Goal: Information Seeking & Learning: Learn about a topic

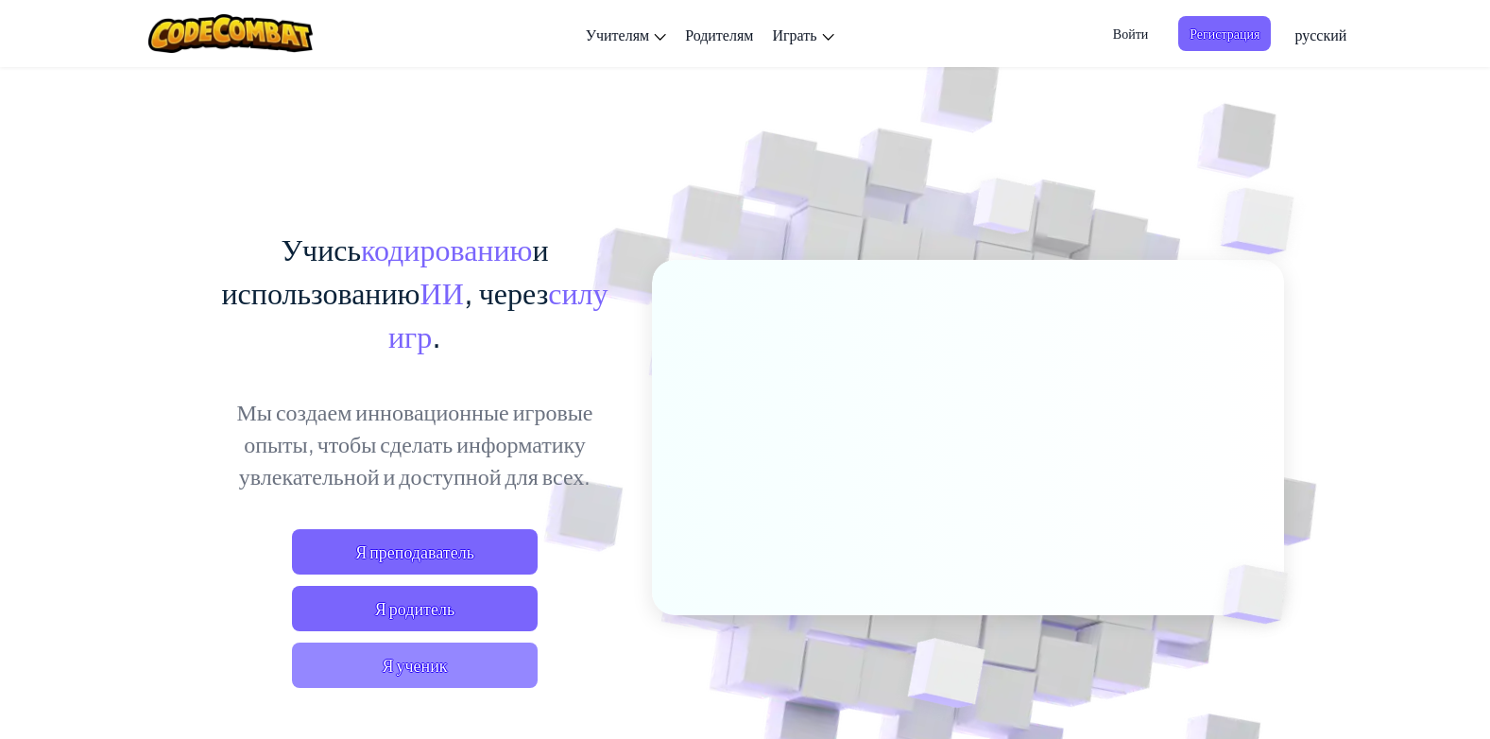
click at [443, 659] on span "Я ученик" at bounding box center [415, 665] width 246 height 45
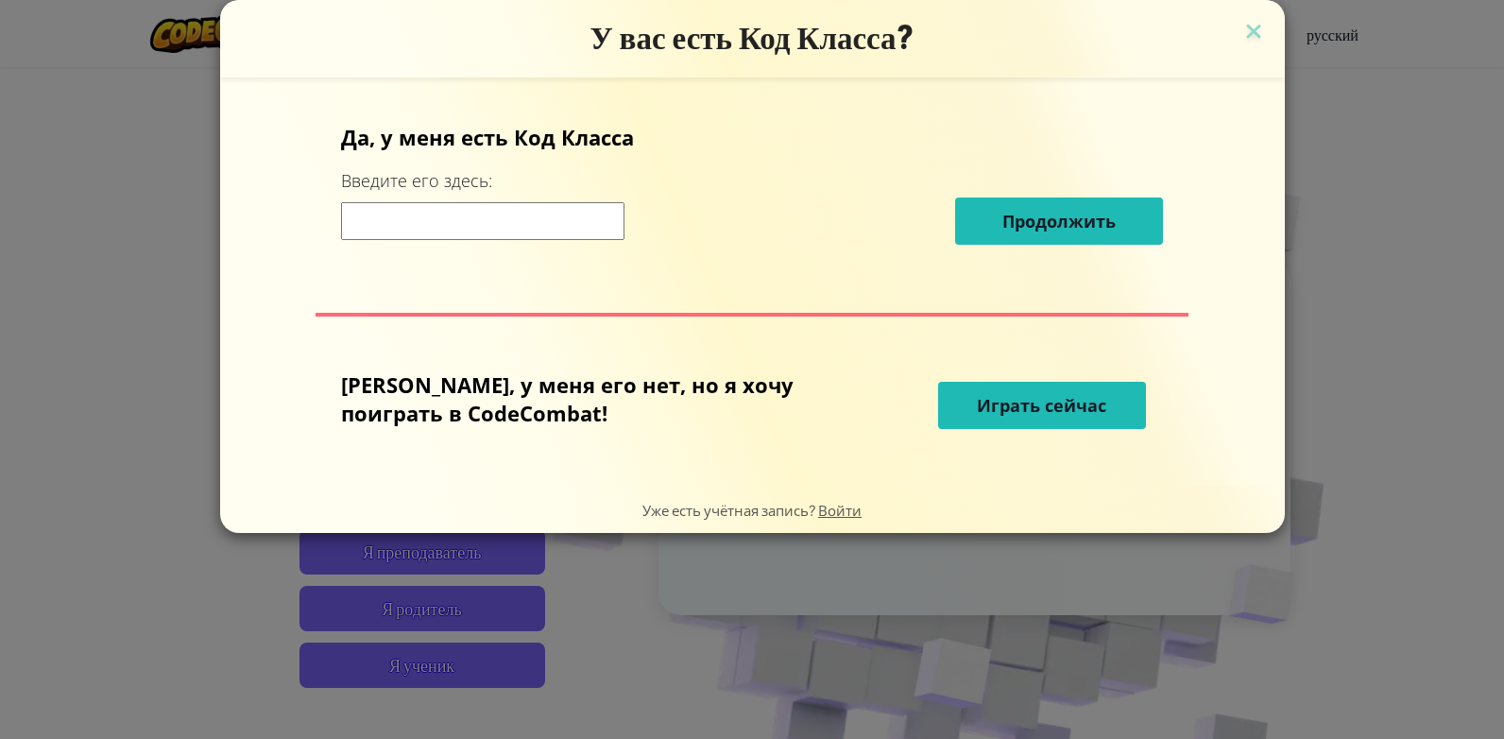
click at [550, 221] on input at bounding box center [482, 221] width 283 height 38
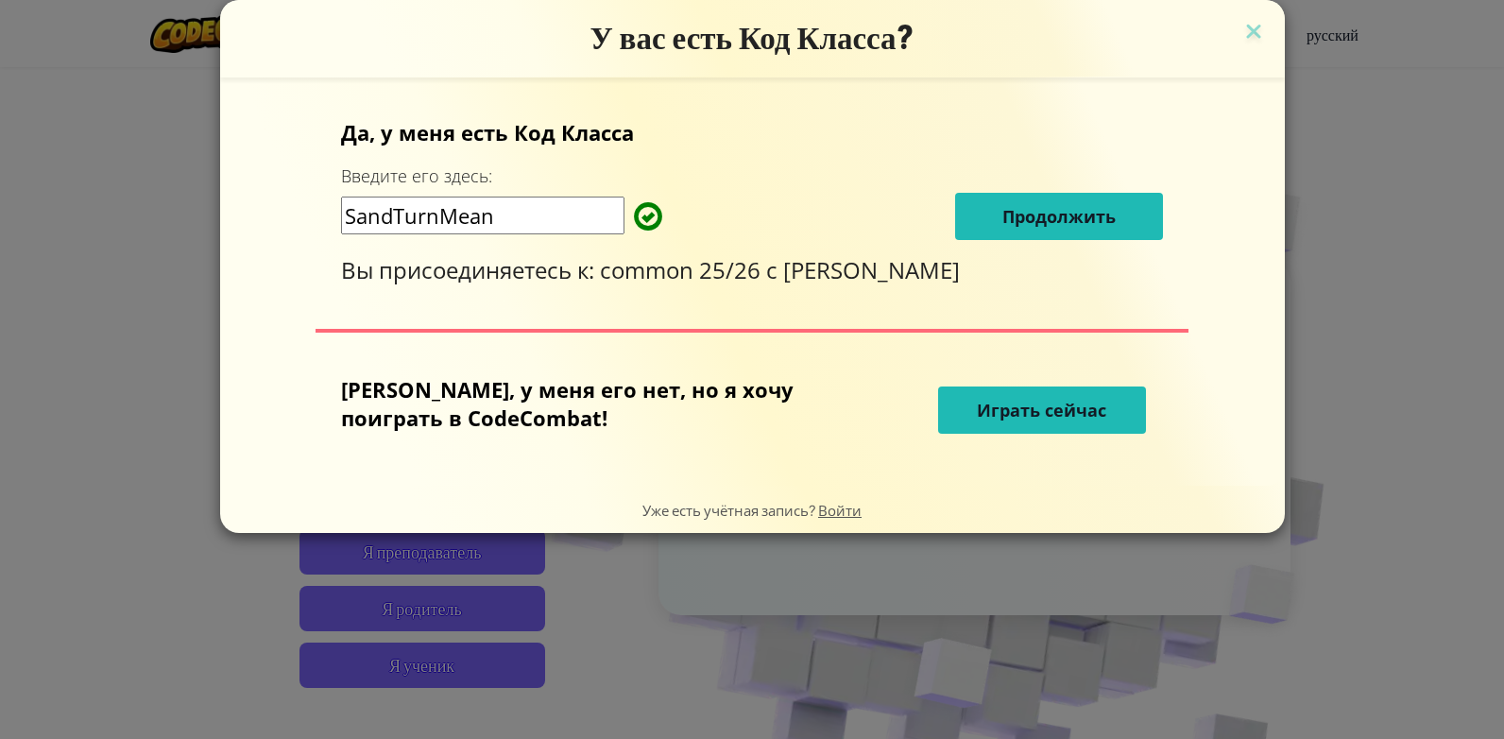
type input "SandTurnMean"
click at [1024, 221] on span "Продолжить" at bounding box center [1059, 216] width 113 height 23
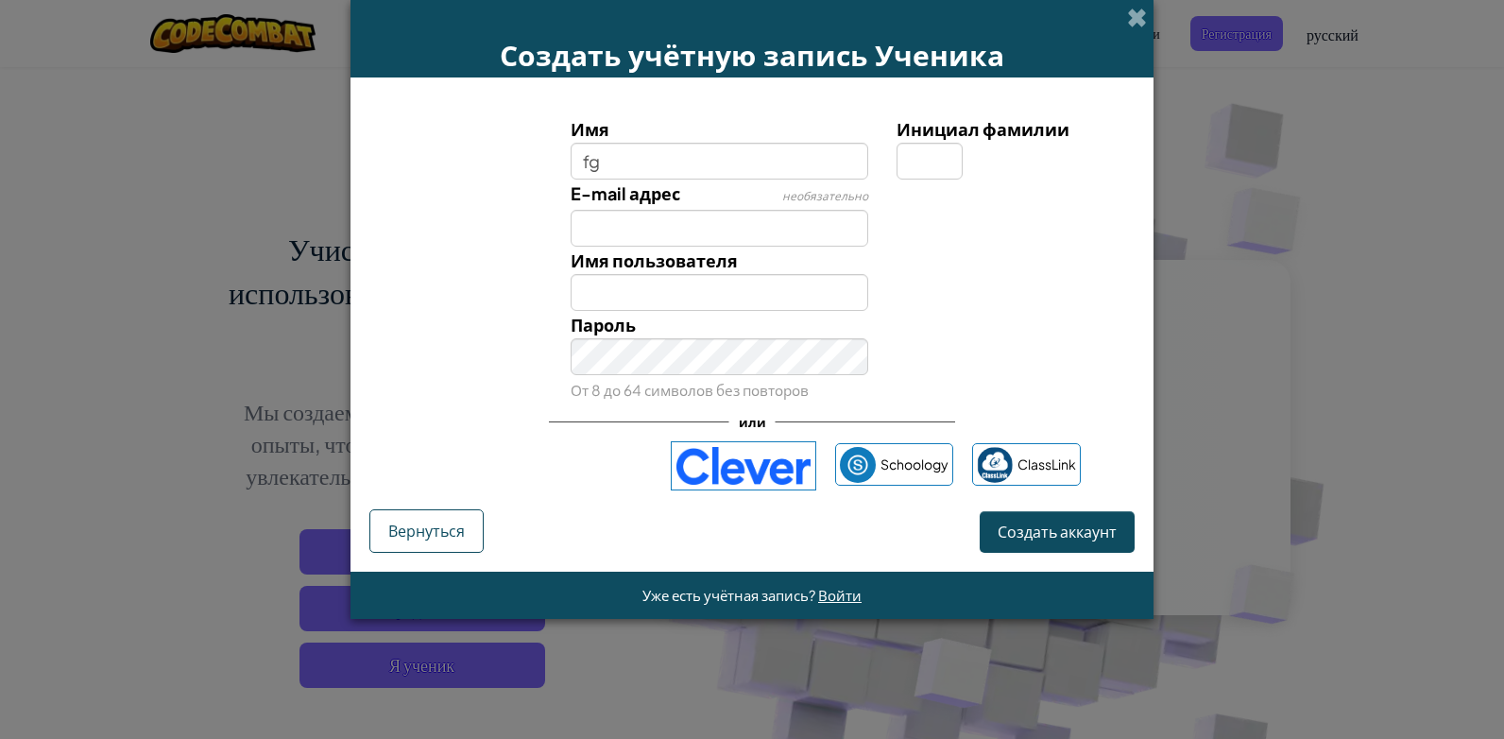
type input "f"
type input "д"
click at [929, 150] on input "Инициал фамилии" at bounding box center [930, 161] width 66 height 37
type input "и"
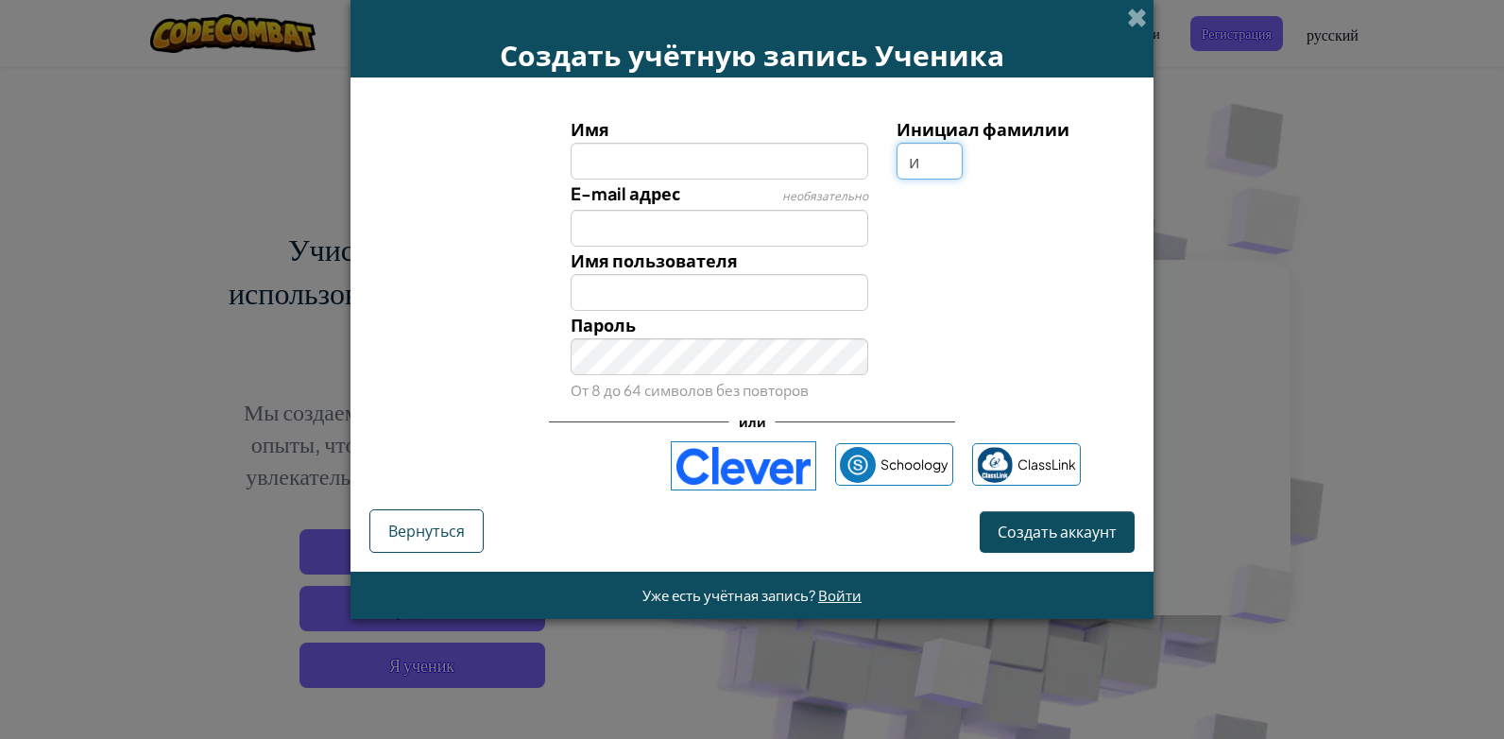
type input "и"
type input "И"
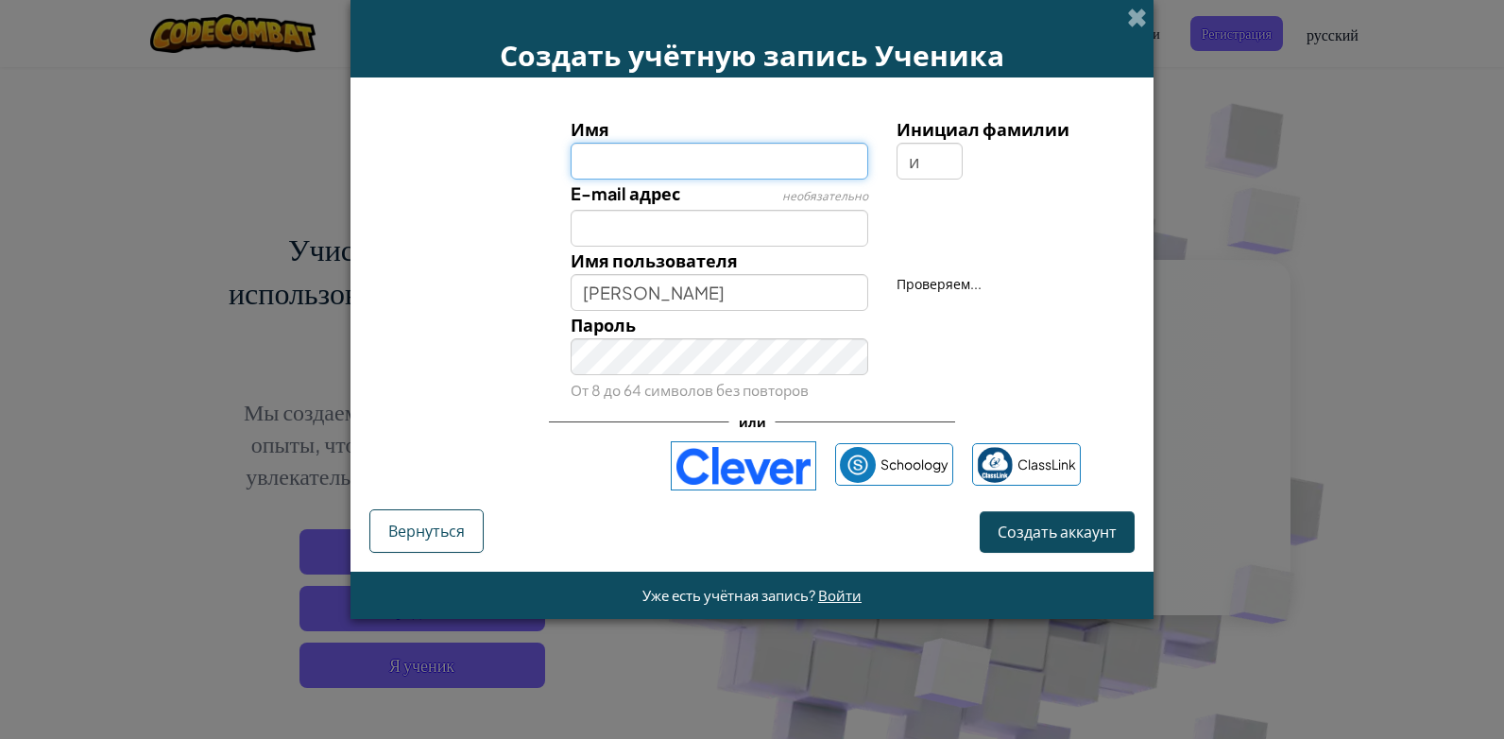
click at [751, 150] on input "Имя" at bounding box center [720, 161] width 299 height 37
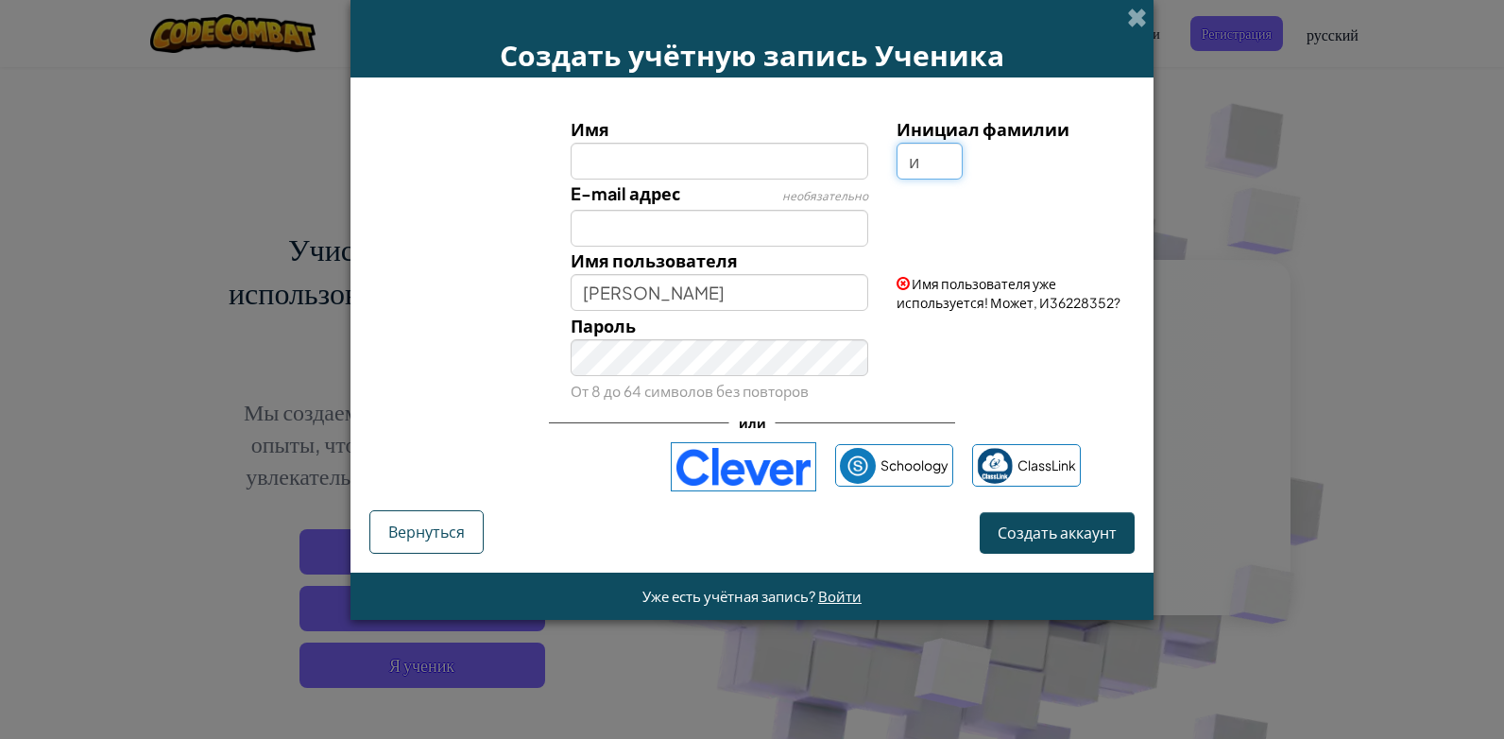
drag, startPoint x: 927, startPoint y: 156, endPoint x: 867, endPoint y: 163, distance: 59.9
click at [867, 163] on div "Имя Инициал фамилии и" at bounding box center [752, 147] width 784 height 64
click at [690, 155] on input "Имя" at bounding box center [720, 161] width 299 height 37
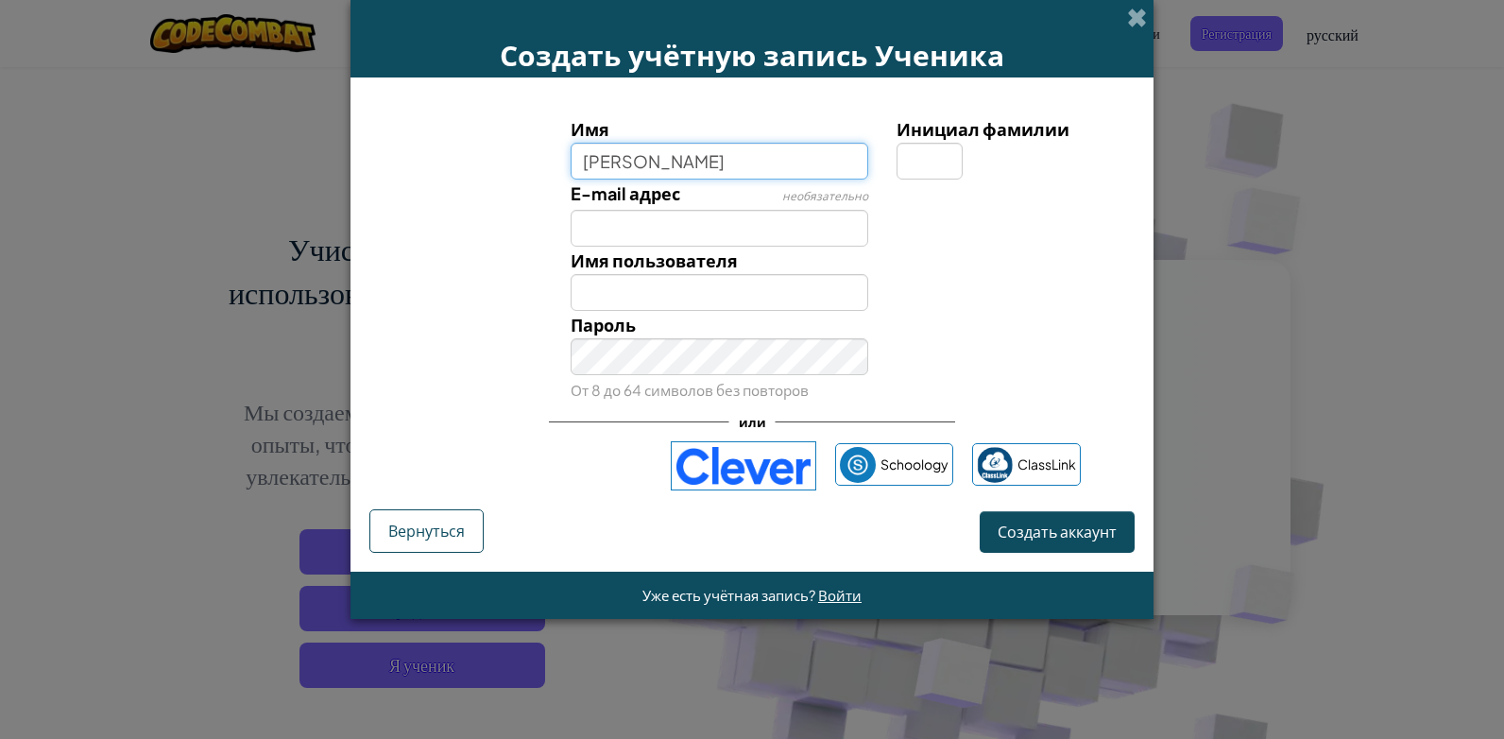
type input "Иванов"
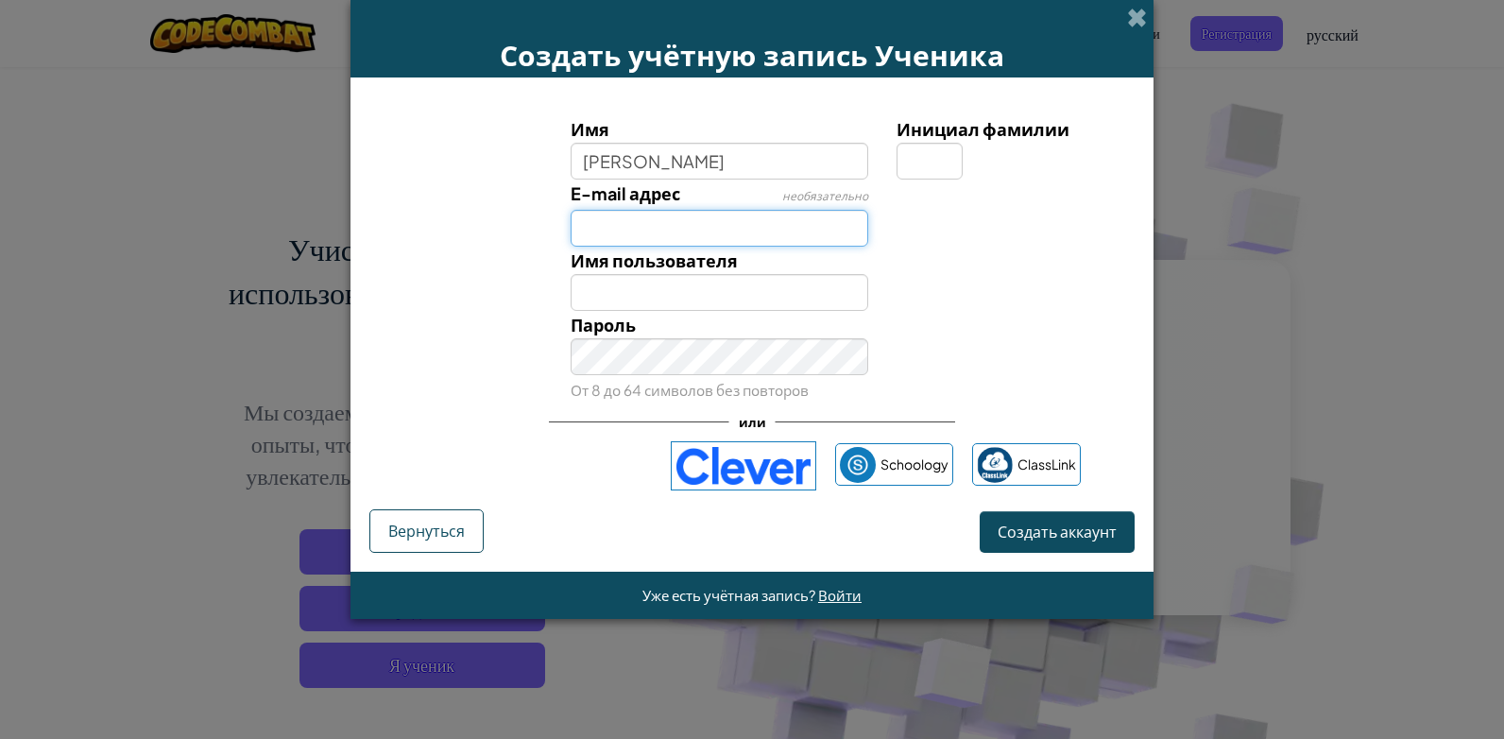
type input "Иванов"
drag, startPoint x: 688, startPoint y: 225, endPoint x: 757, endPoint y: 228, distance: 69.0
click at [688, 225] on input "E-mail адрес" at bounding box center [720, 228] width 299 height 37
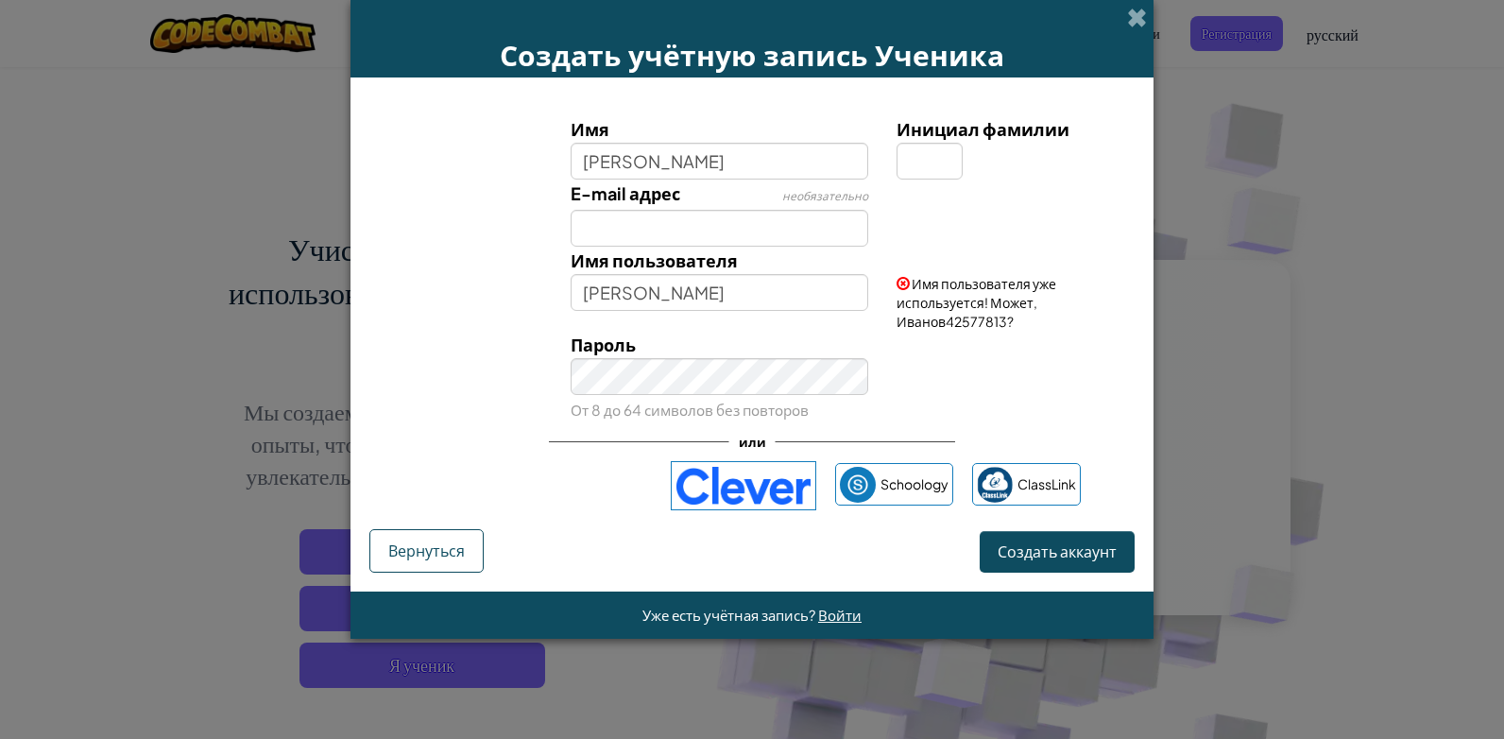
drag, startPoint x: 965, startPoint y: 229, endPoint x: 952, endPoint y: 213, distance: 20.8
click at [956, 220] on div "E-mail адрес необязательно" at bounding box center [752, 213] width 784 height 67
click at [895, 168] on div "Инициал фамилии" at bounding box center [1014, 147] width 262 height 64
click at [907, 160] on input "Инициал фамилии" at bounding box center [930, 161] width 66 height 37
type input "т"
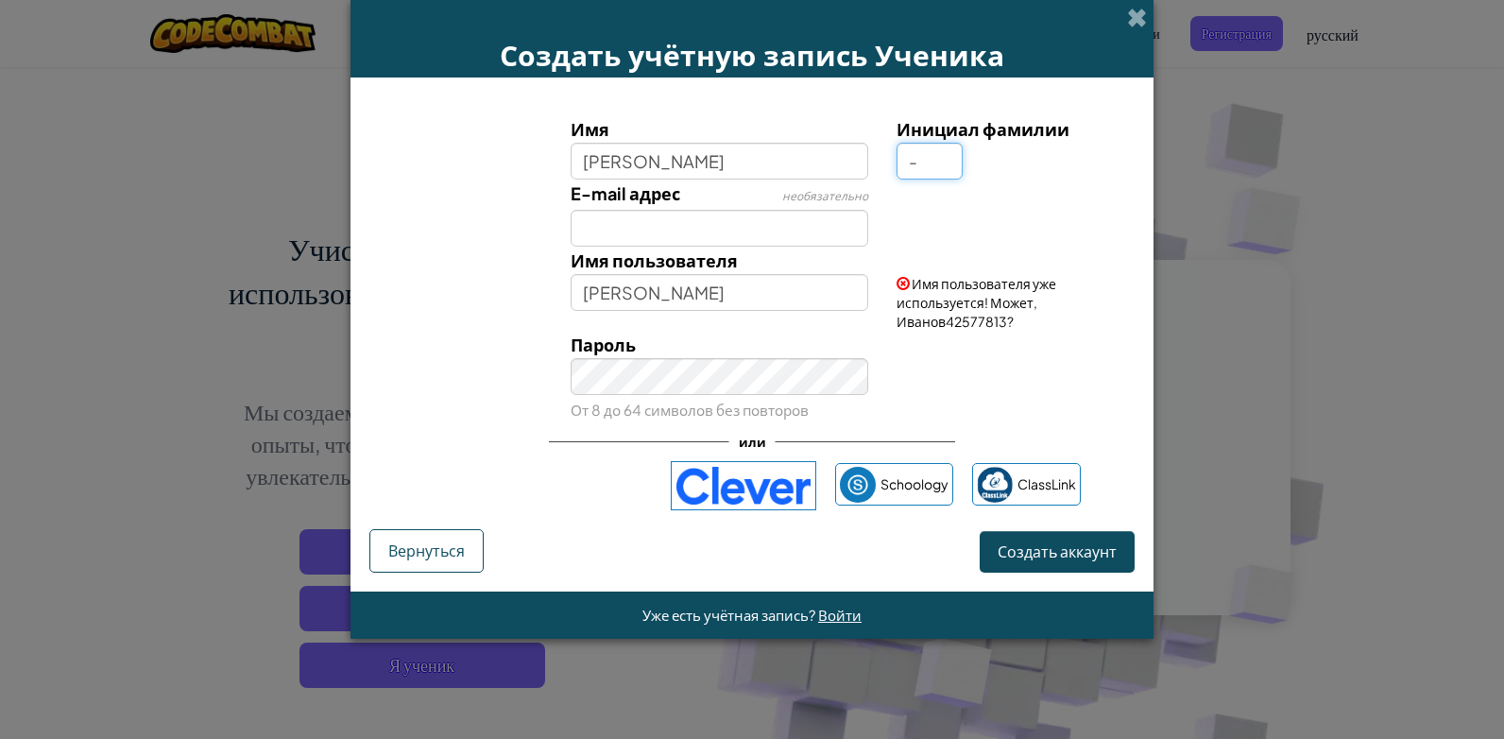
type input "-"
click at [727, 235] on input "E-mail адрес" at bounding box center [720, 228] width 299 height 37
drag, startPoint x: 994, startPoint y: 211, endPoint x: 850, endPoint y: 236, distance: 145.9
click at [989, 211] on div "E-mail адрес необязательно" at bounding box center [752, 213] width 784 height 67
click at [799, 309] on input "Иванов-" at bounding box center [720, 292] width 299 height 37
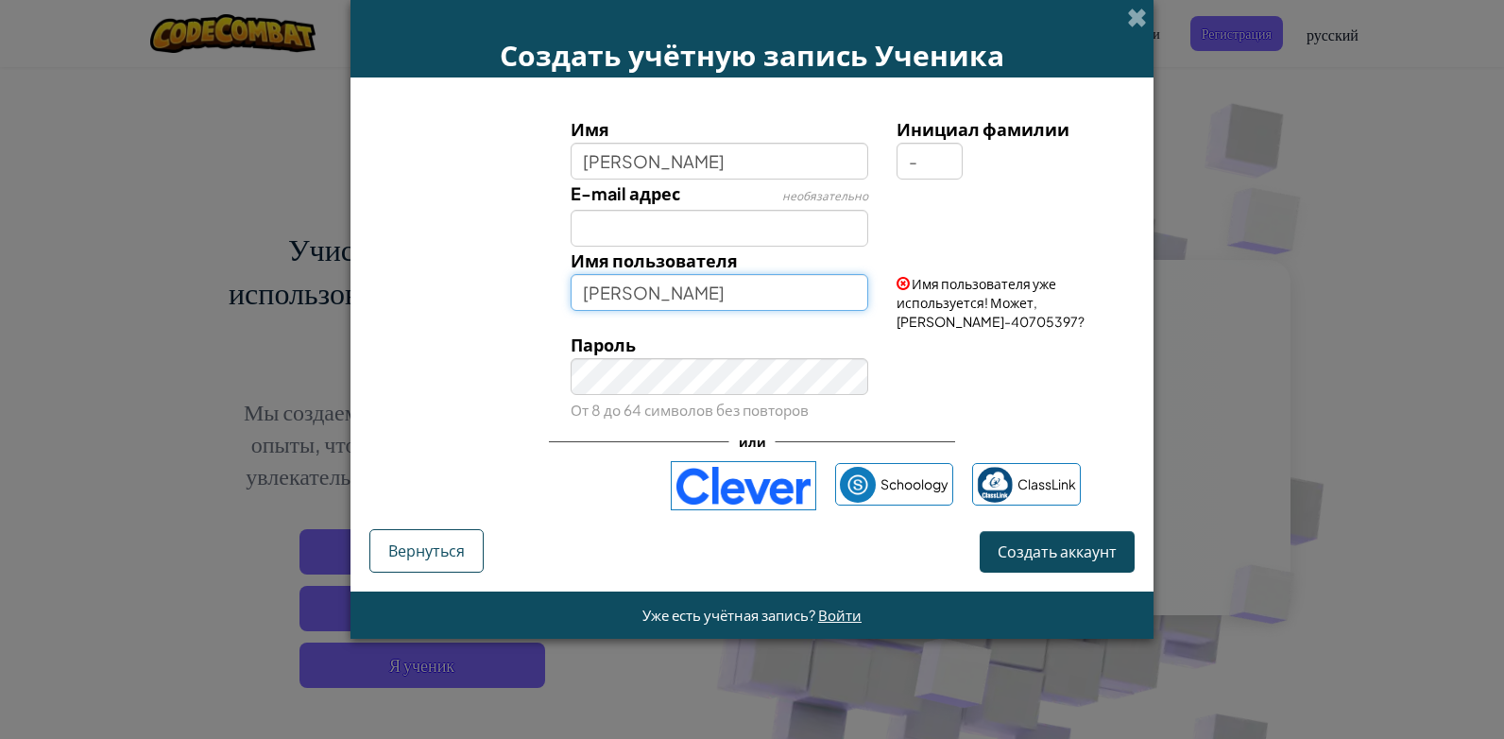
type input "Иванов"
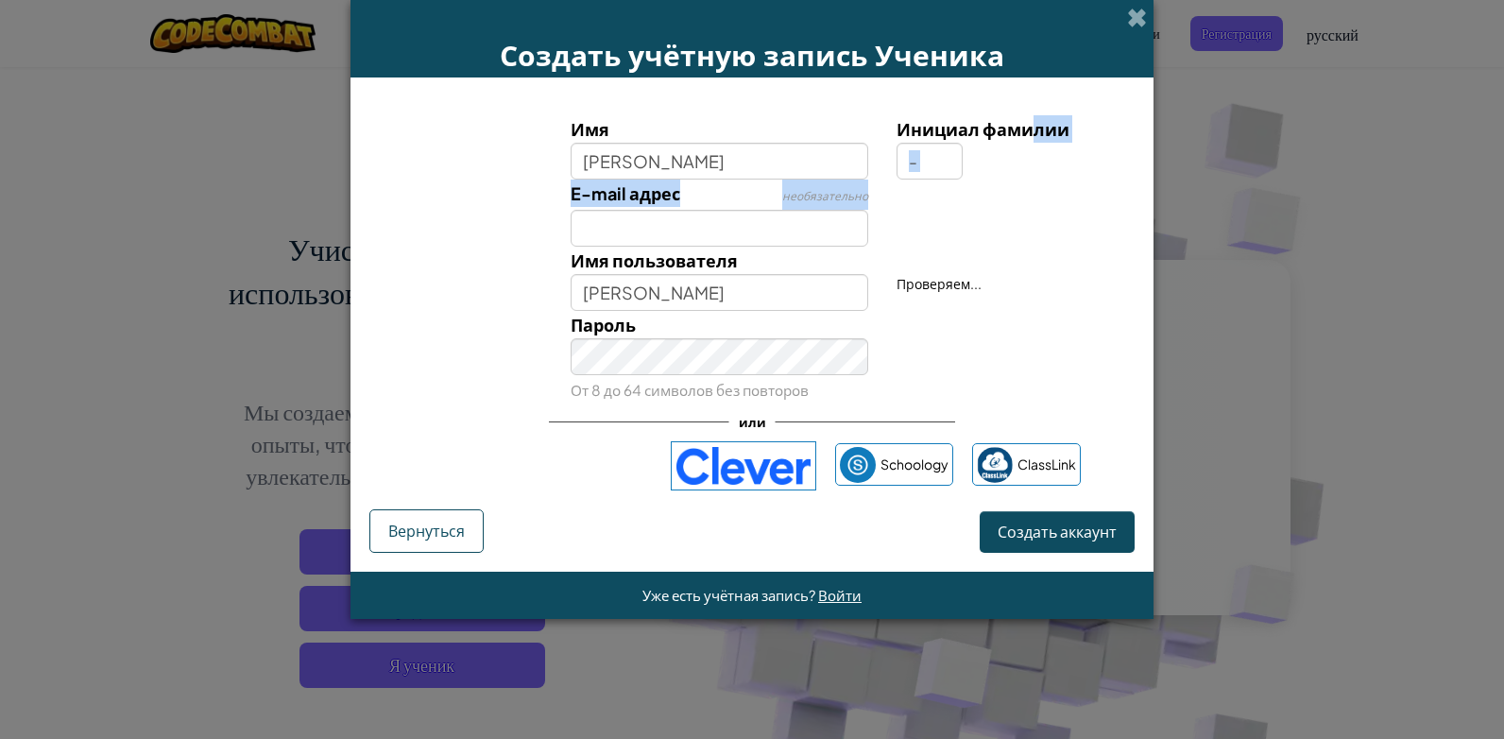
drag, startPoint x: 1030, startPoint y: 176, endPoint x: 1009, endPoint y: 189, distance: 24.6
click at [1009, 189] on div "Имя Иванов Инициал фамилии - E-mail адрес необязательно Имя пользователя Иванов…" at bounding box center [752, 258] width 756 height 287
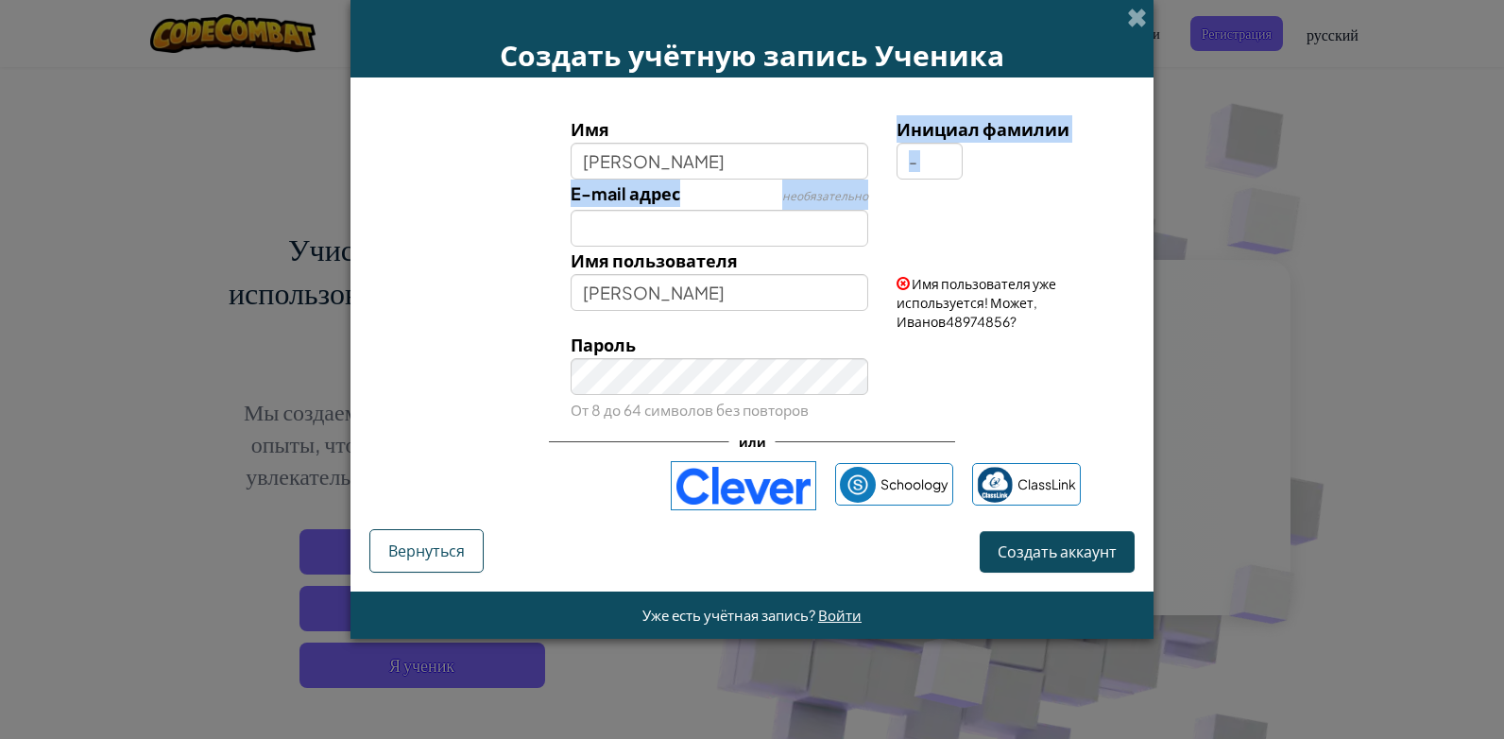
drag, startPoint x: 1009, startPoint y: 189, endPoint x: 976, endPoint y: 156, distance: 46.8
click at [976, 156] on div "Инициал фамилии -" at bounding box center [1013, 147] width 233 height 64
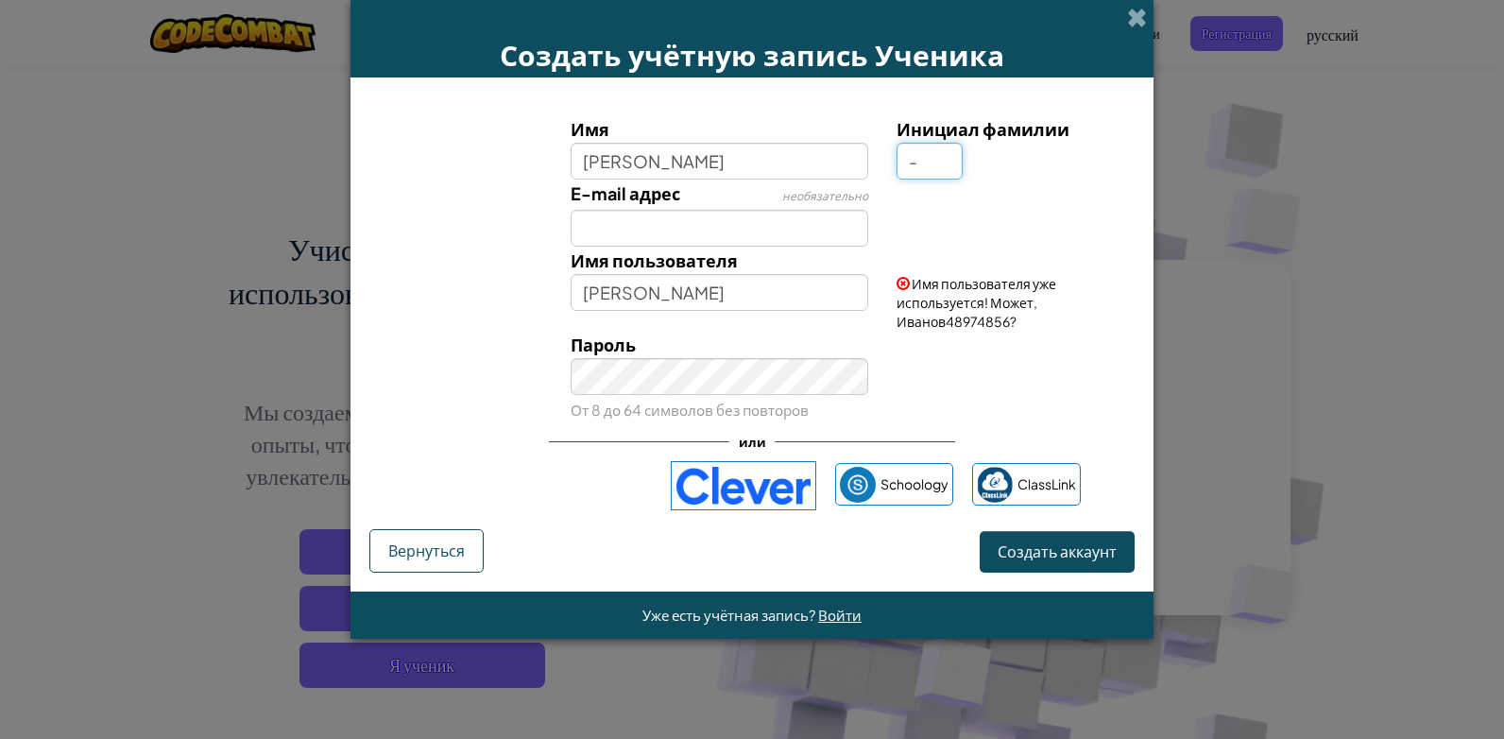
click at [927, 157] on input "-" at bounding box center [930, 161] width 66 height 37
click at [665, 165] on input "Иванов" at bounding box center [720, 161] width 299 height 37
type input "[PERSON_NAME]"
click at [702, 296] on input "Иванов Тихон-" at bounding box center [720, 292] width 299 height 37
click at [749, 229] on input "E-mail адрес" at bounding box center [720, 228] width 299 height 37
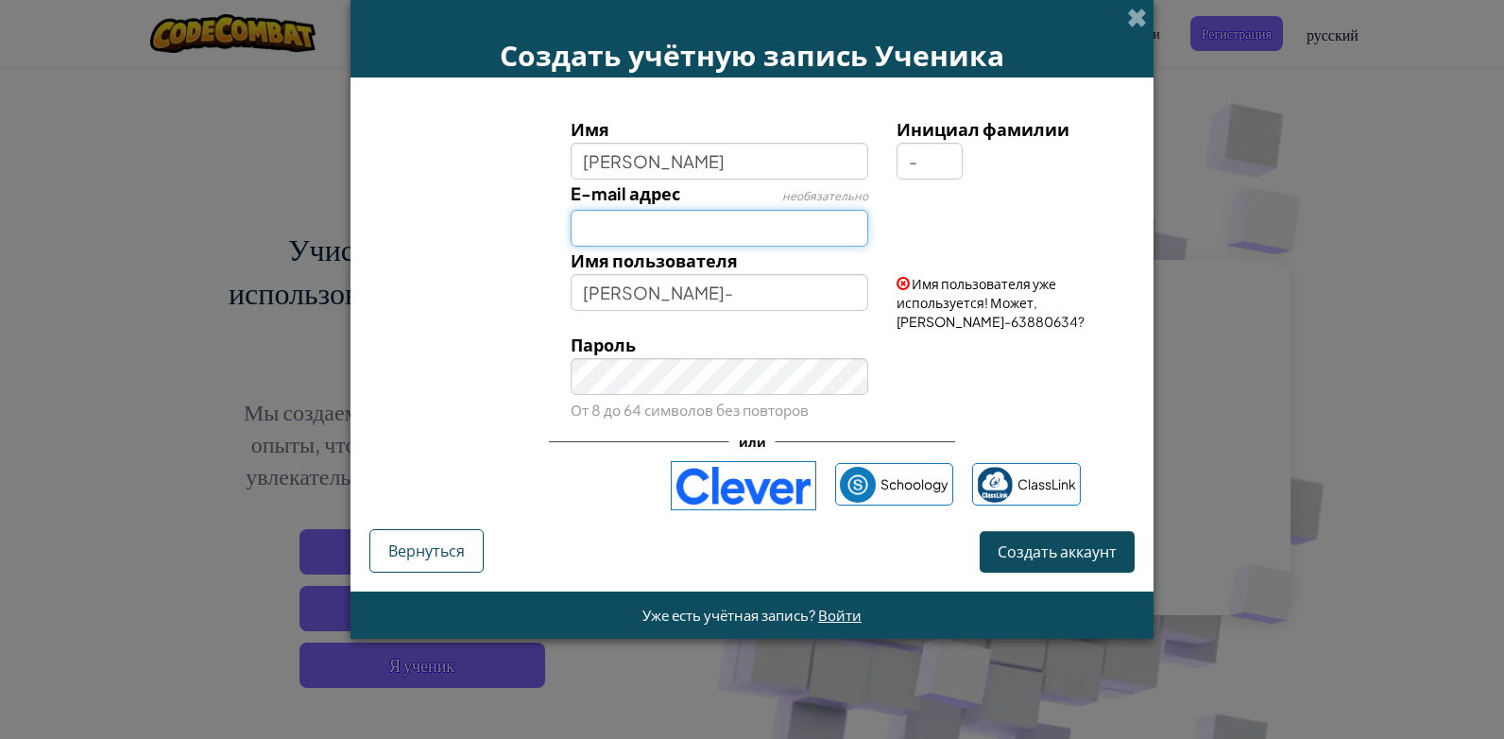
click at [749, 229] on input "E-mail адрес" at bounding box center [720, 228] width 299 height 37
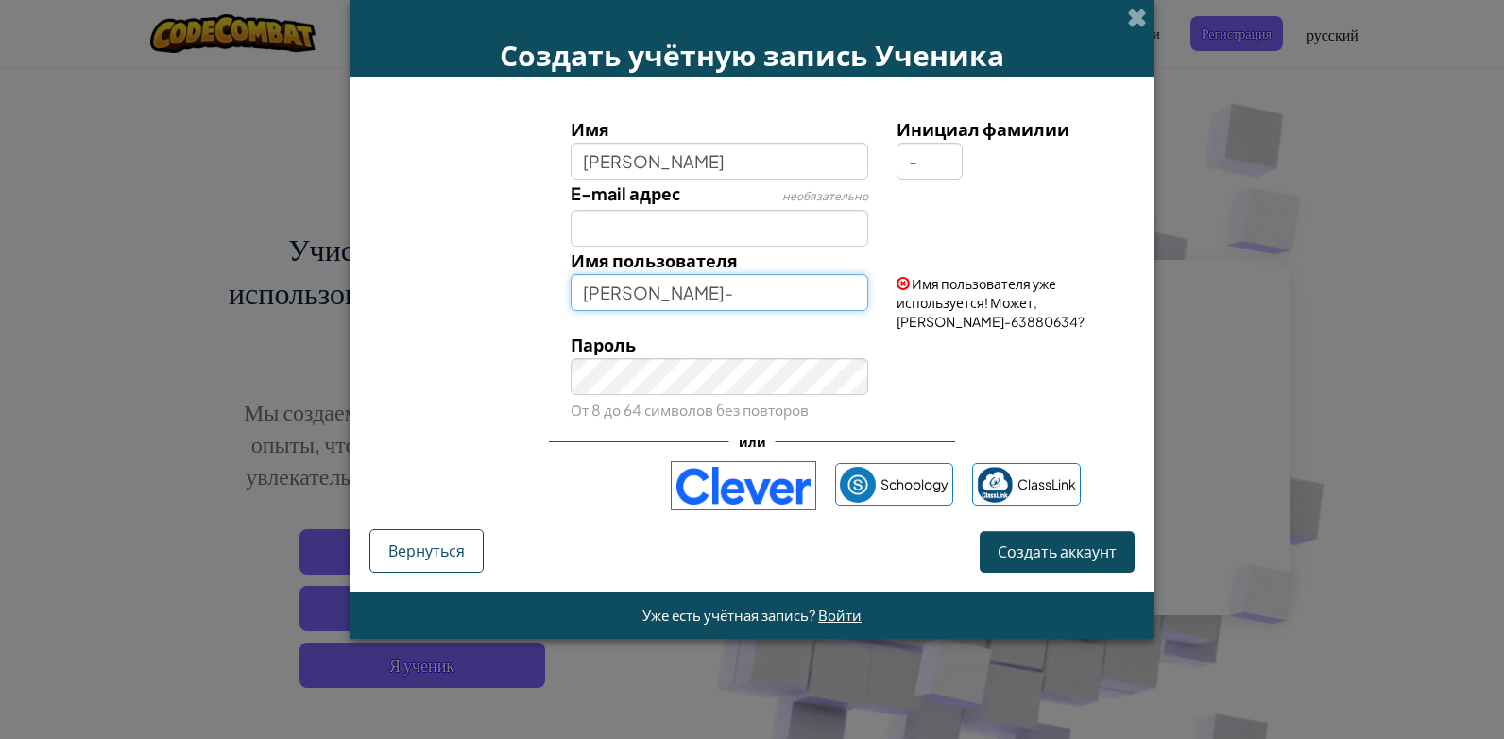
click at [794, 294] on input "Иванов Тихон-" at bounding box center [720, 292] width 299 height 37
type input "[PERSON_NAME]"
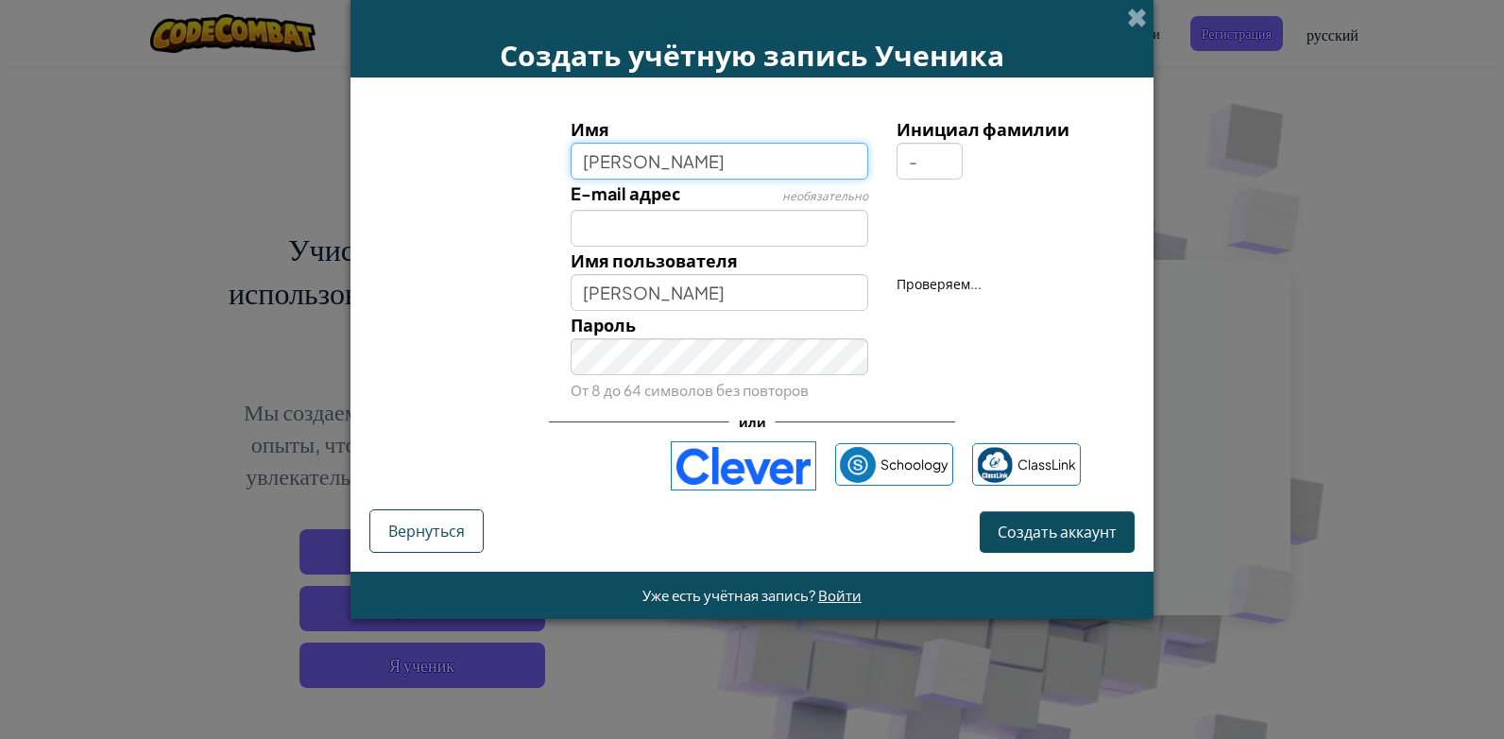
click at [809, 171] on input "[PERSON_NAME]" at bounding box center [720, 161] width 299 height 37
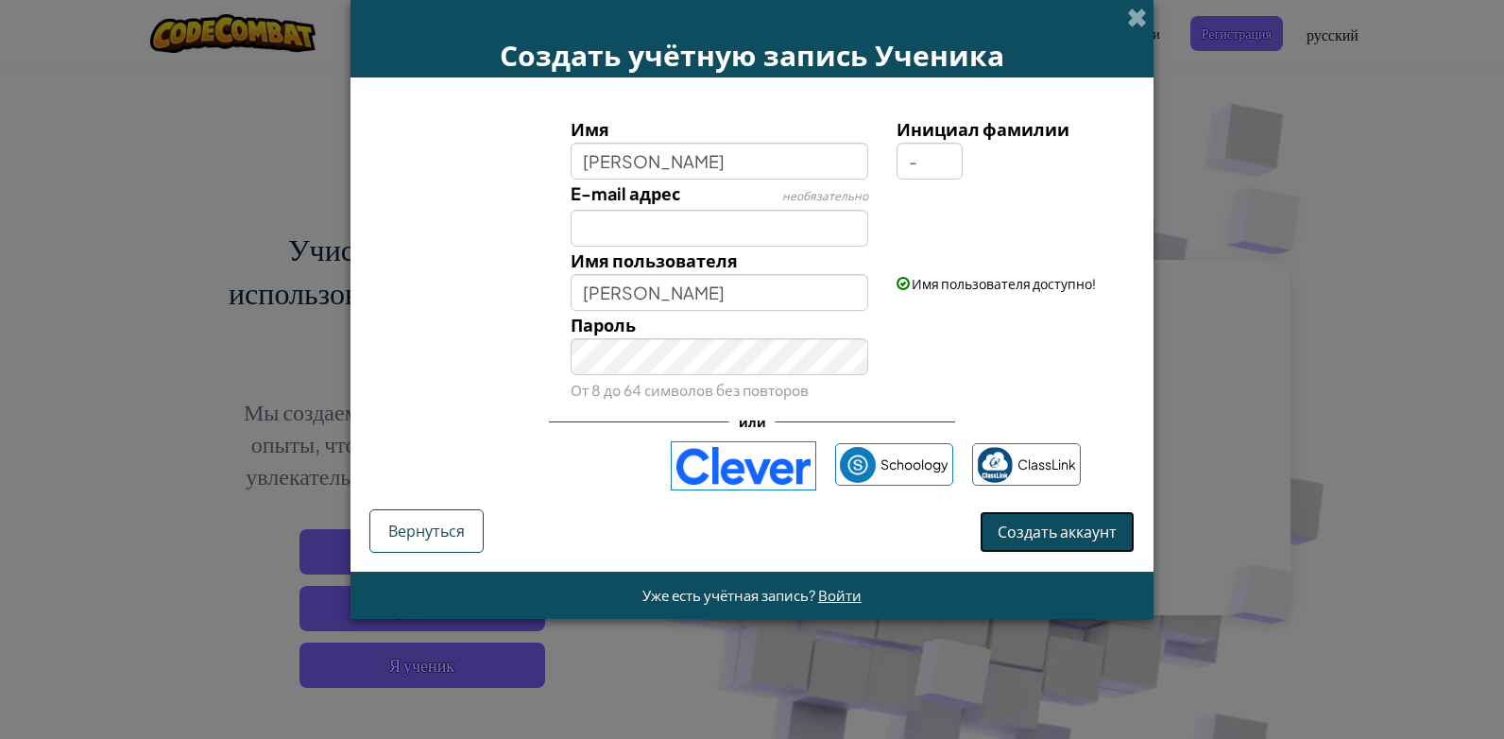
click at [1099, 524] on span "Создать аккаунт" at bounding box center [1057, 532] width 119 height 20
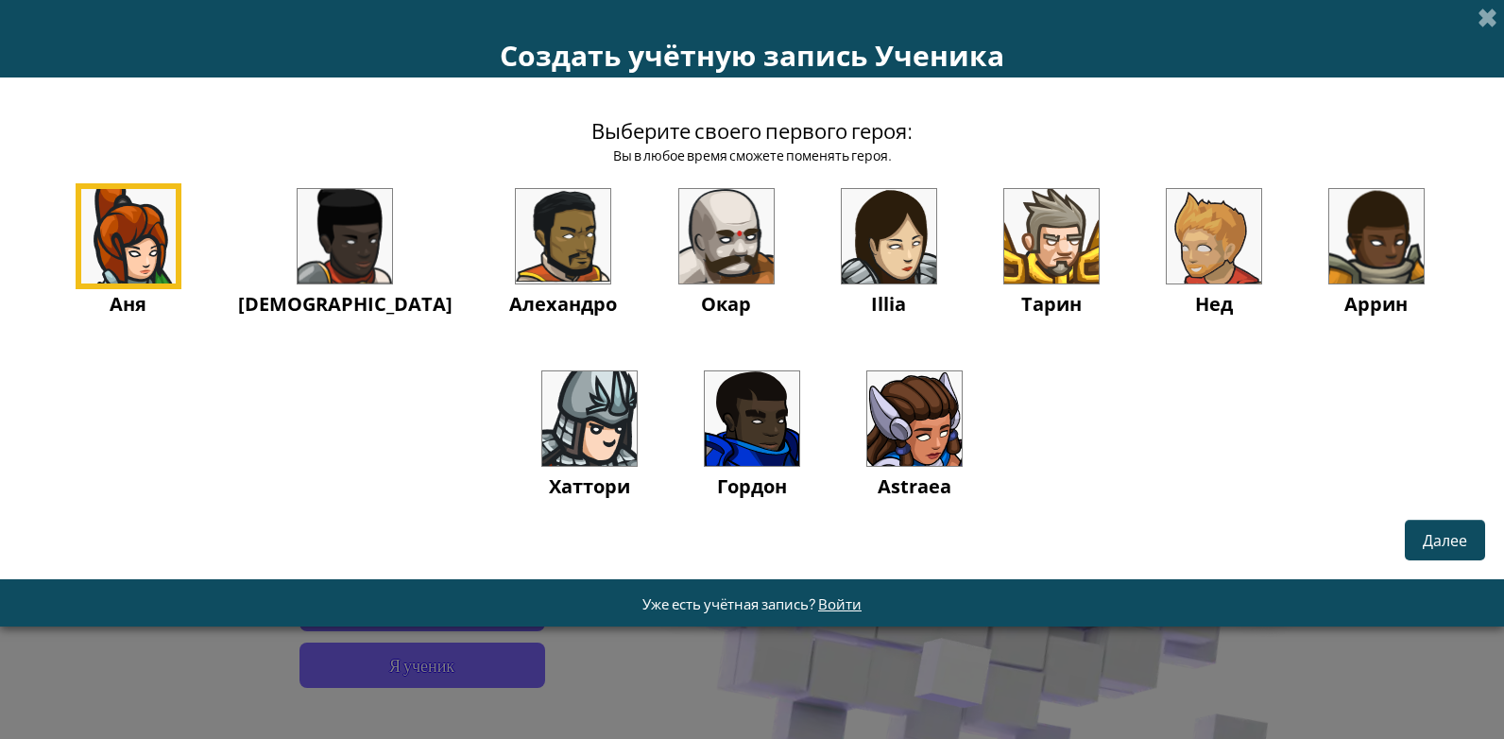
click at [679, 272] on img at bounding box center [726, 236] width 94 height 94
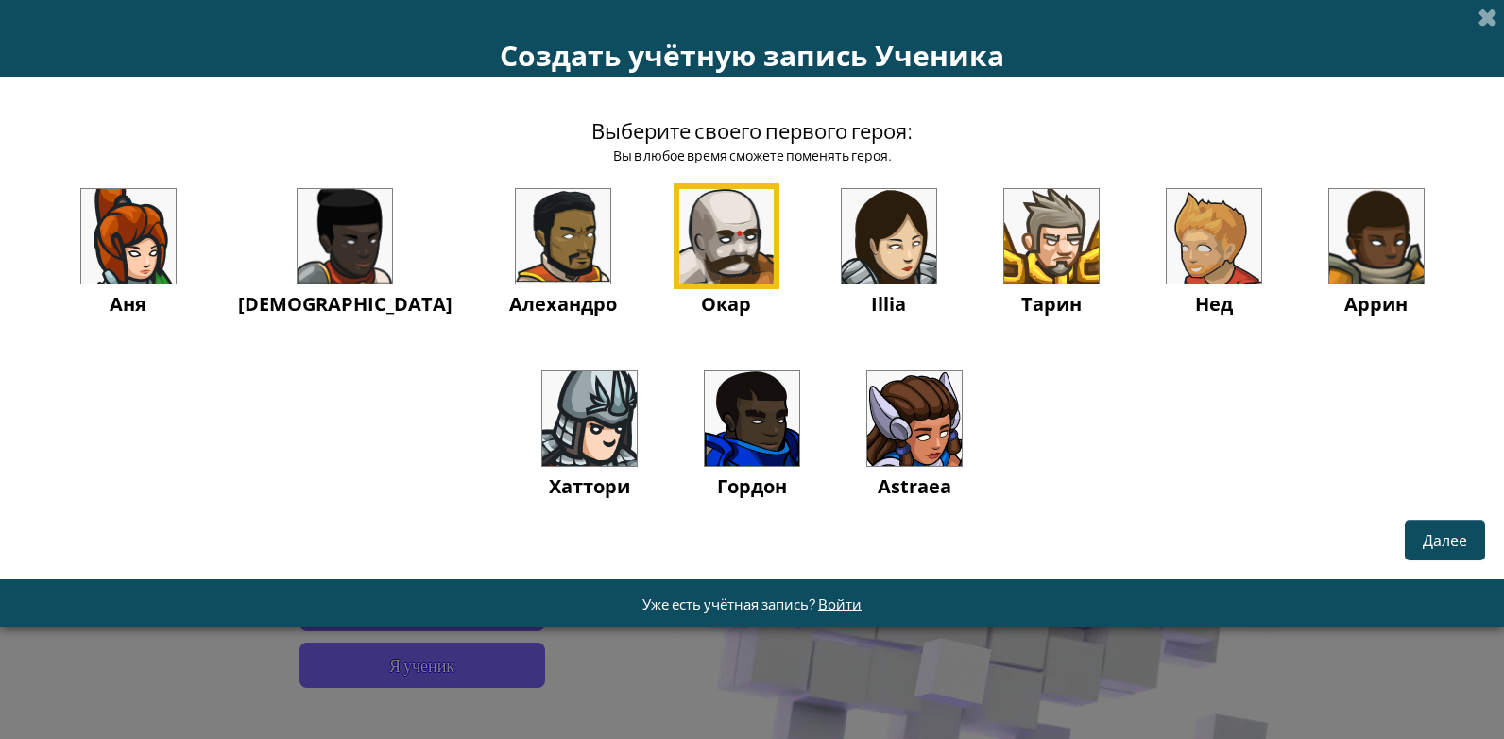
click at [637, 371] on img at bounding box center [589, 418] width 94 height 94
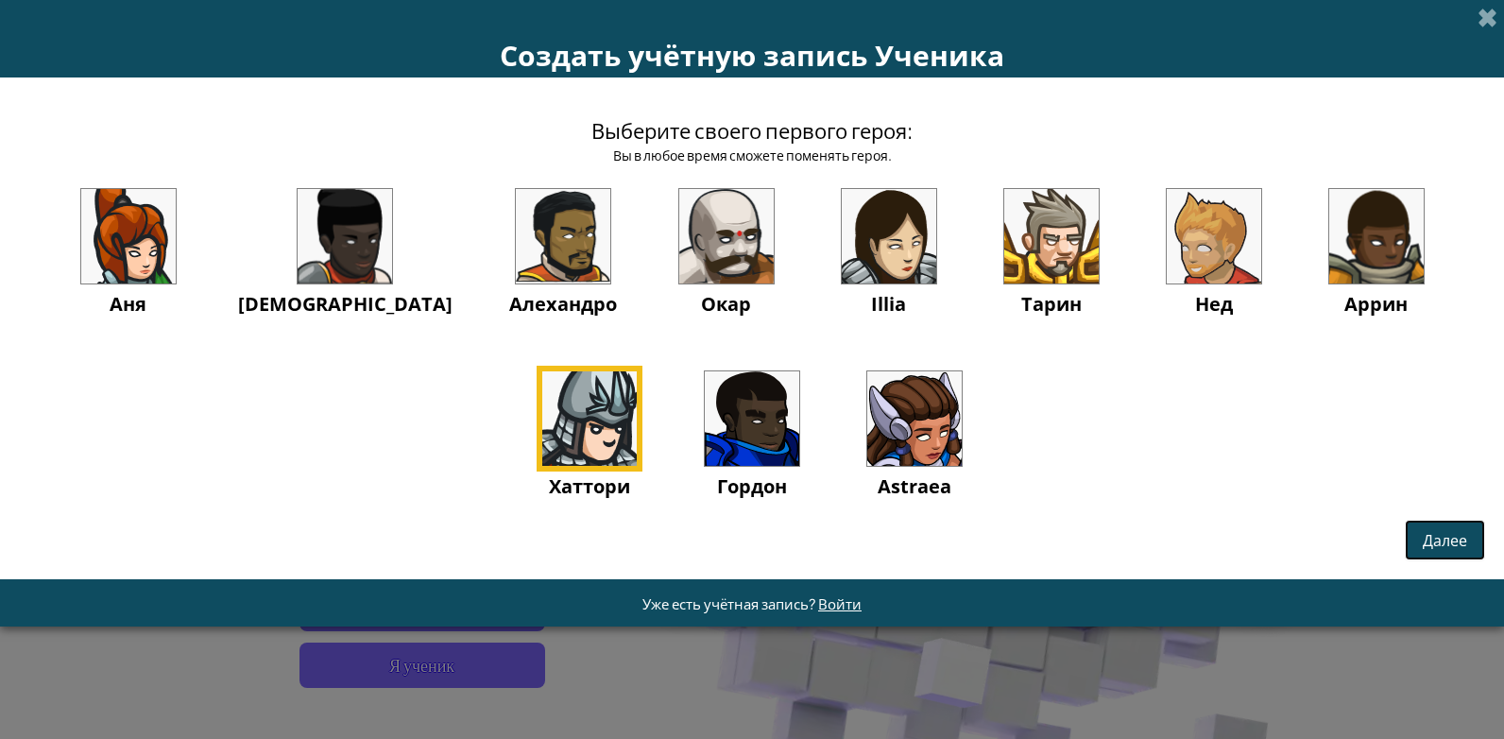
click at [1461, 532] on span "Далее" at bounding box center [1445, 540] width 44 height 20
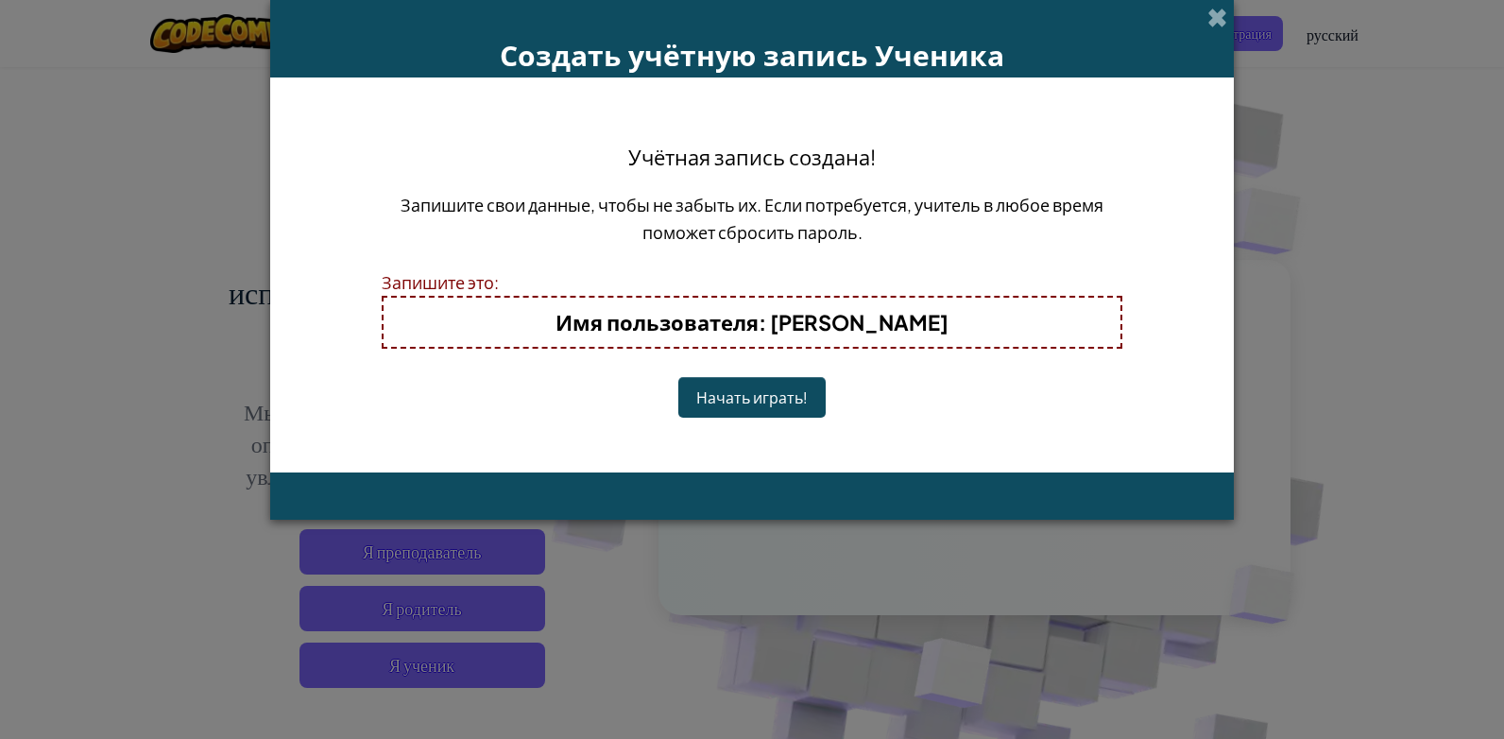
click at [734, 383] on button "Начать играть!" at bounding box center [751, 397] width 147 height 41
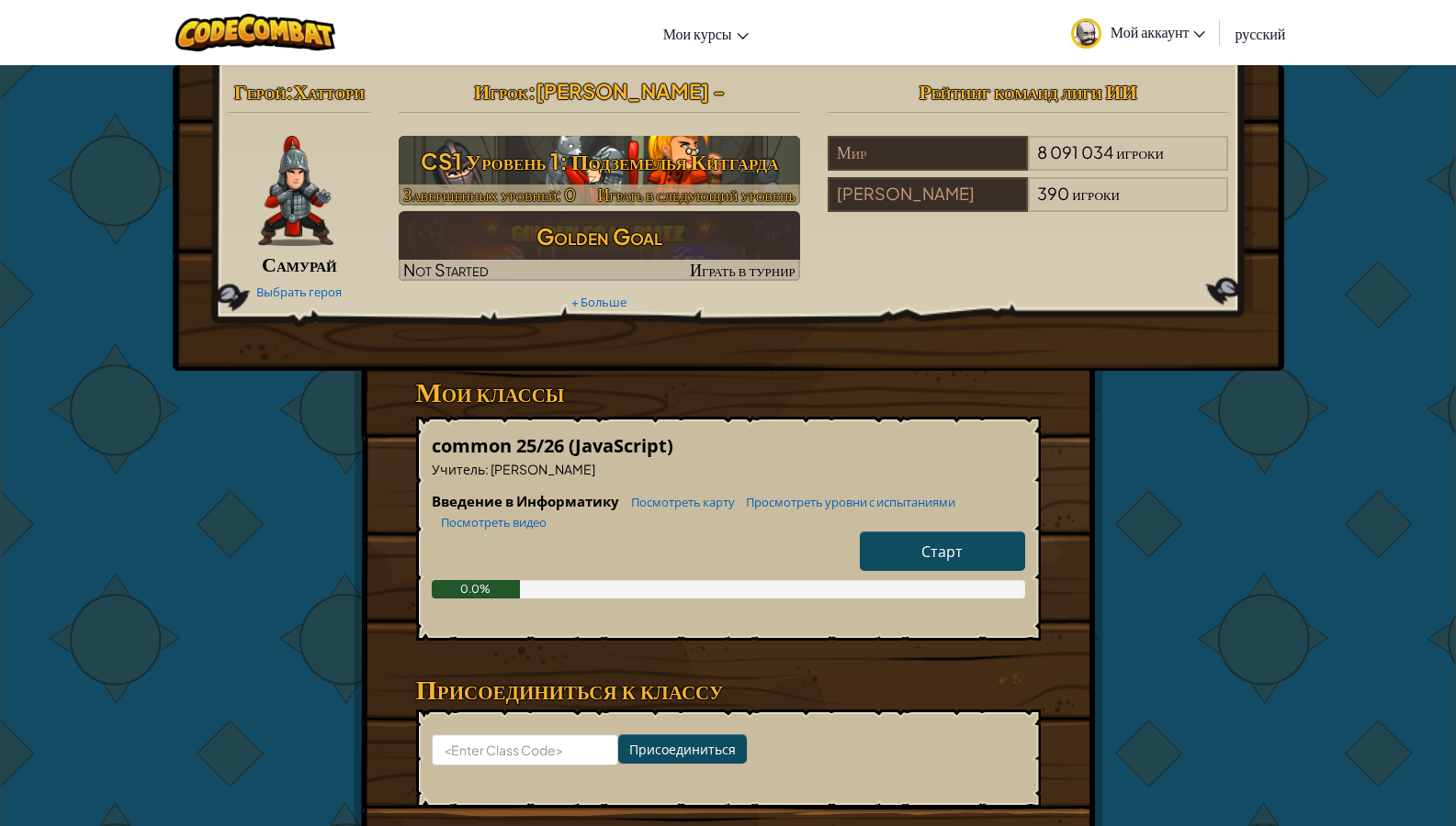
click at [739, 154] on h3 "CS1 Уровень 1: Подземелья Китгарда" at bounding box center [599, 161] width 401 height 42
select select "ru"
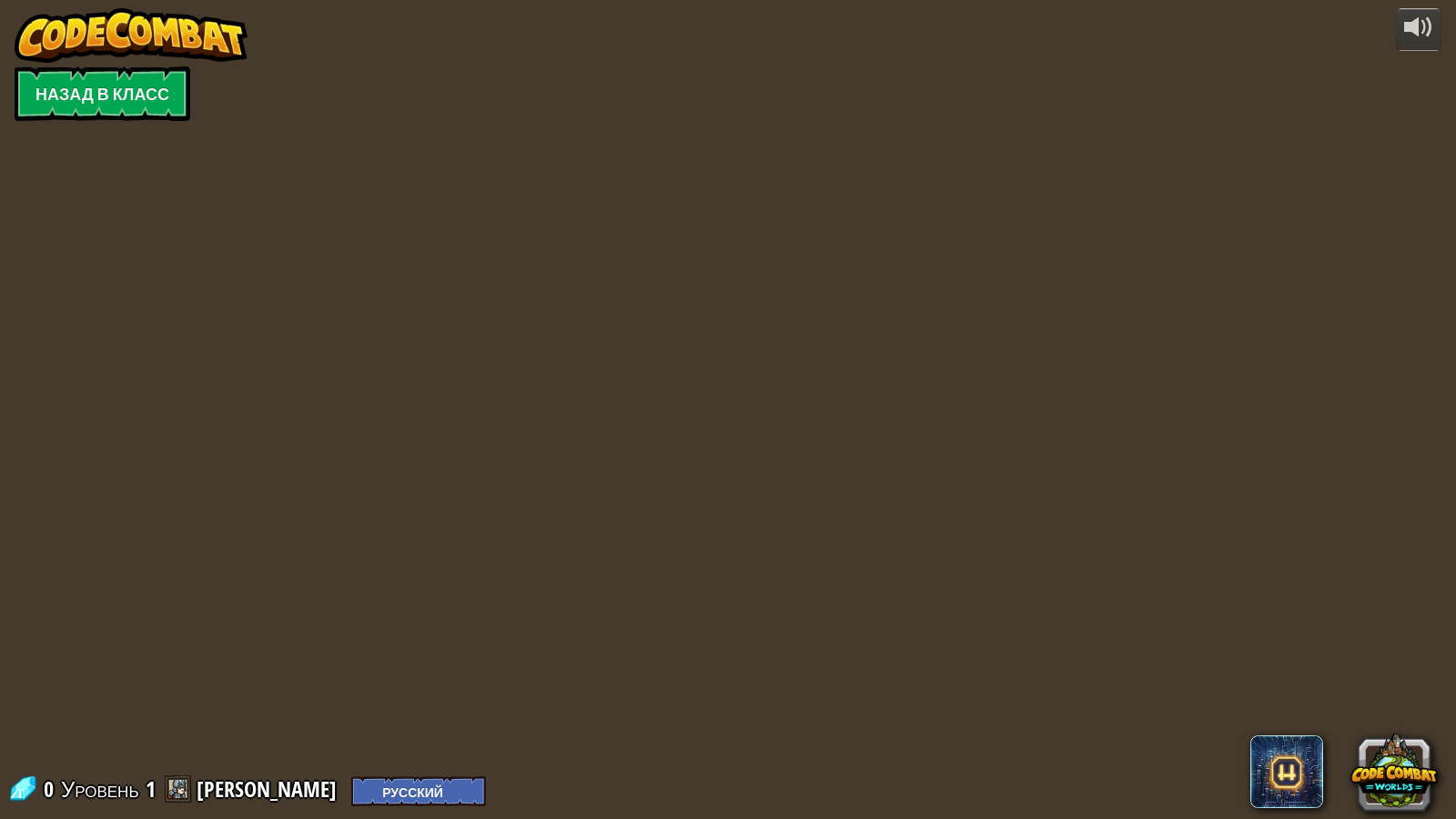
select select "ru"
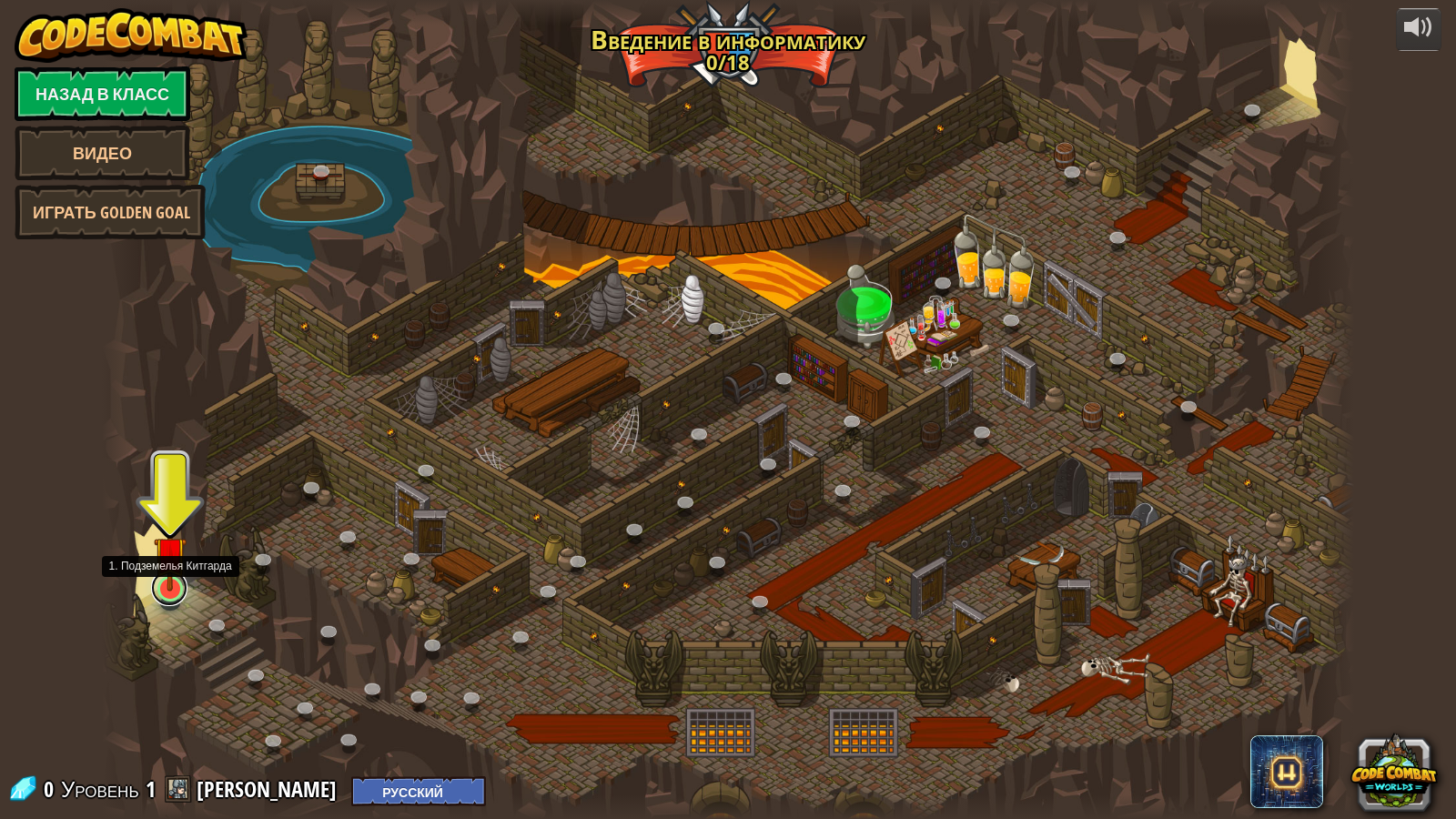
click at [169, 596] on link at bounding box center [169, 589] width 37 height 37
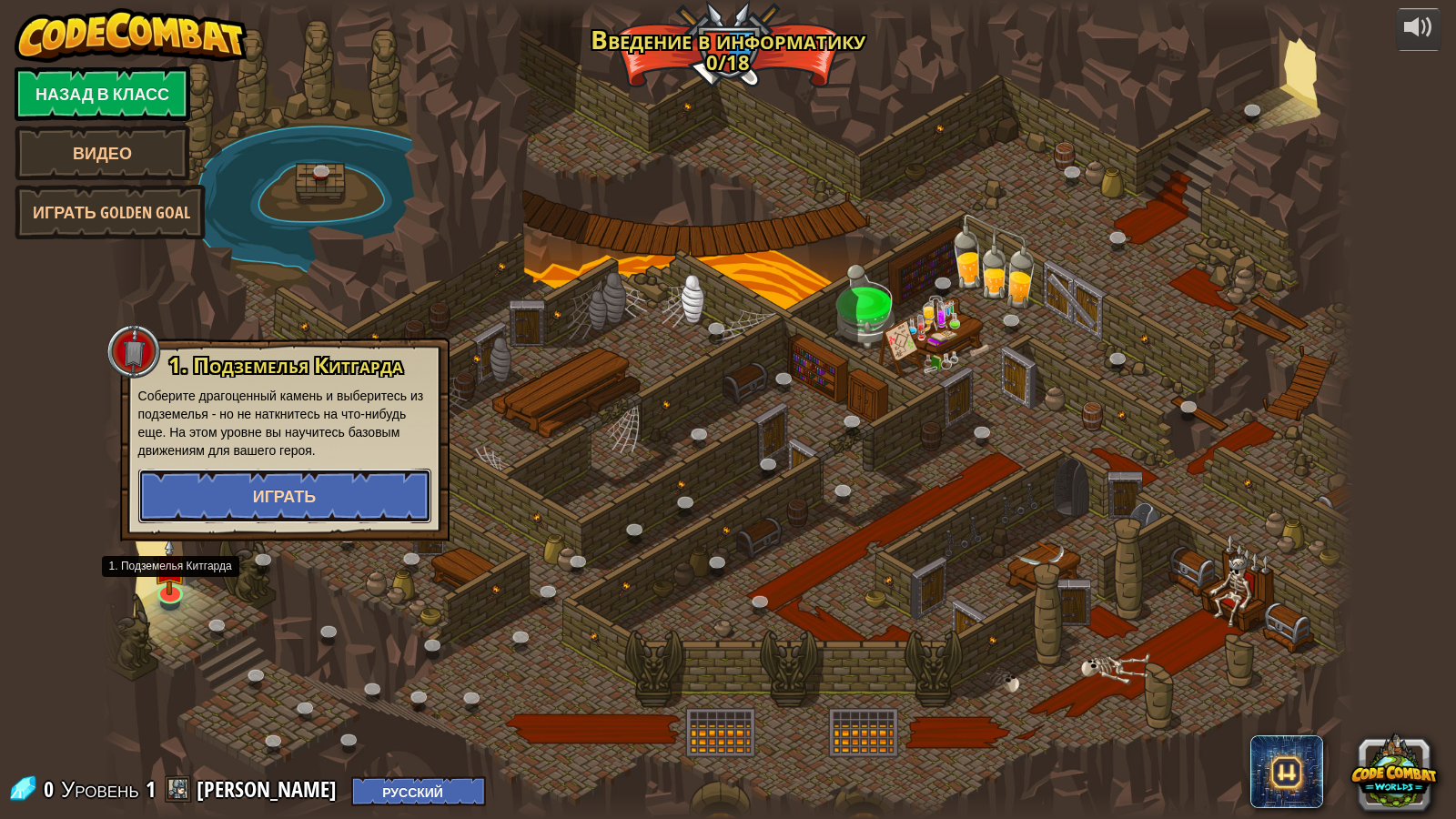
click at [252, 489] on button "Играть" at bounding box center [285, 496] width 293 height 55
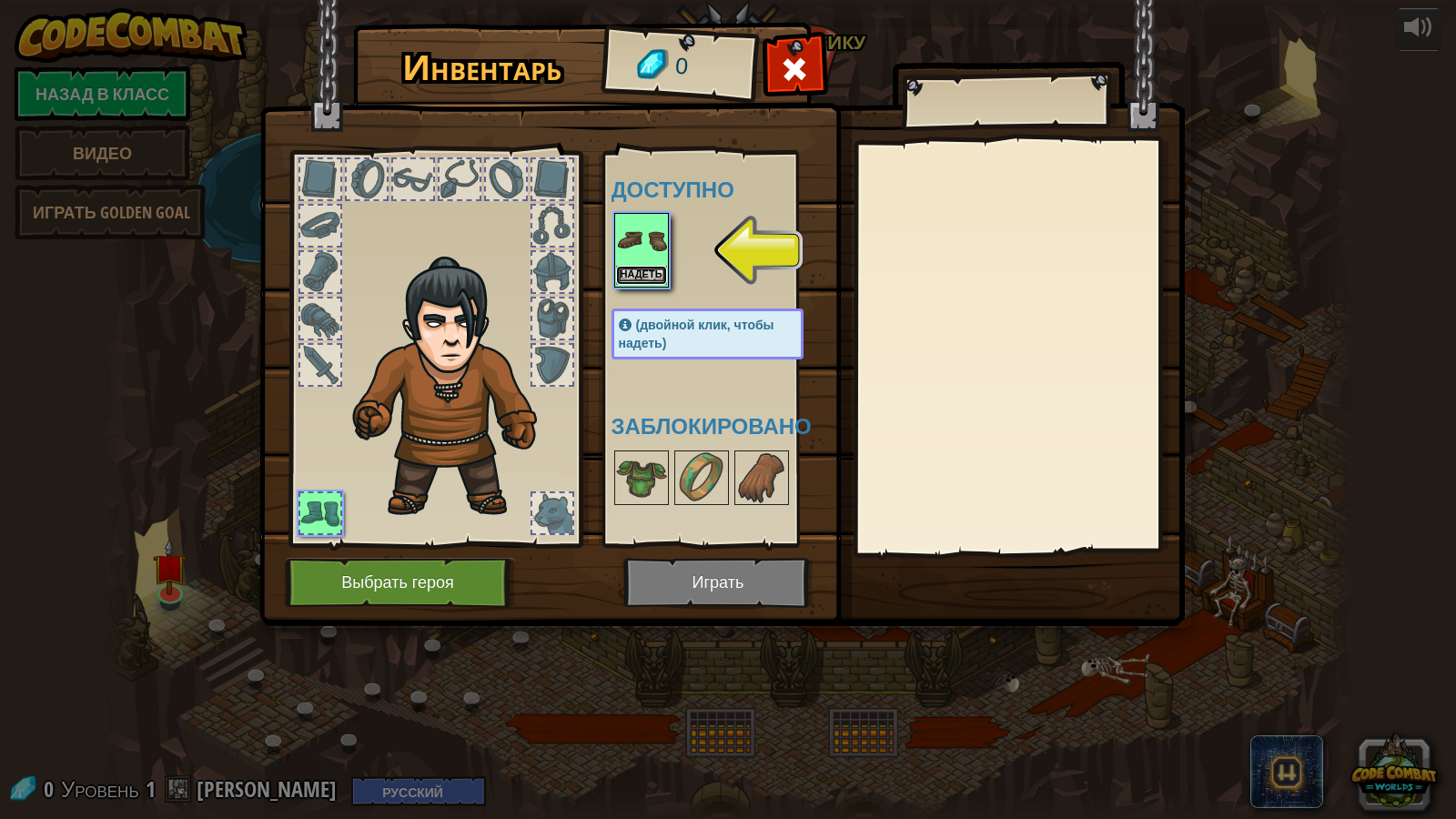
click at [654, 275] on button "Надеть" at bounding box center [641, 276] width 51 height 19
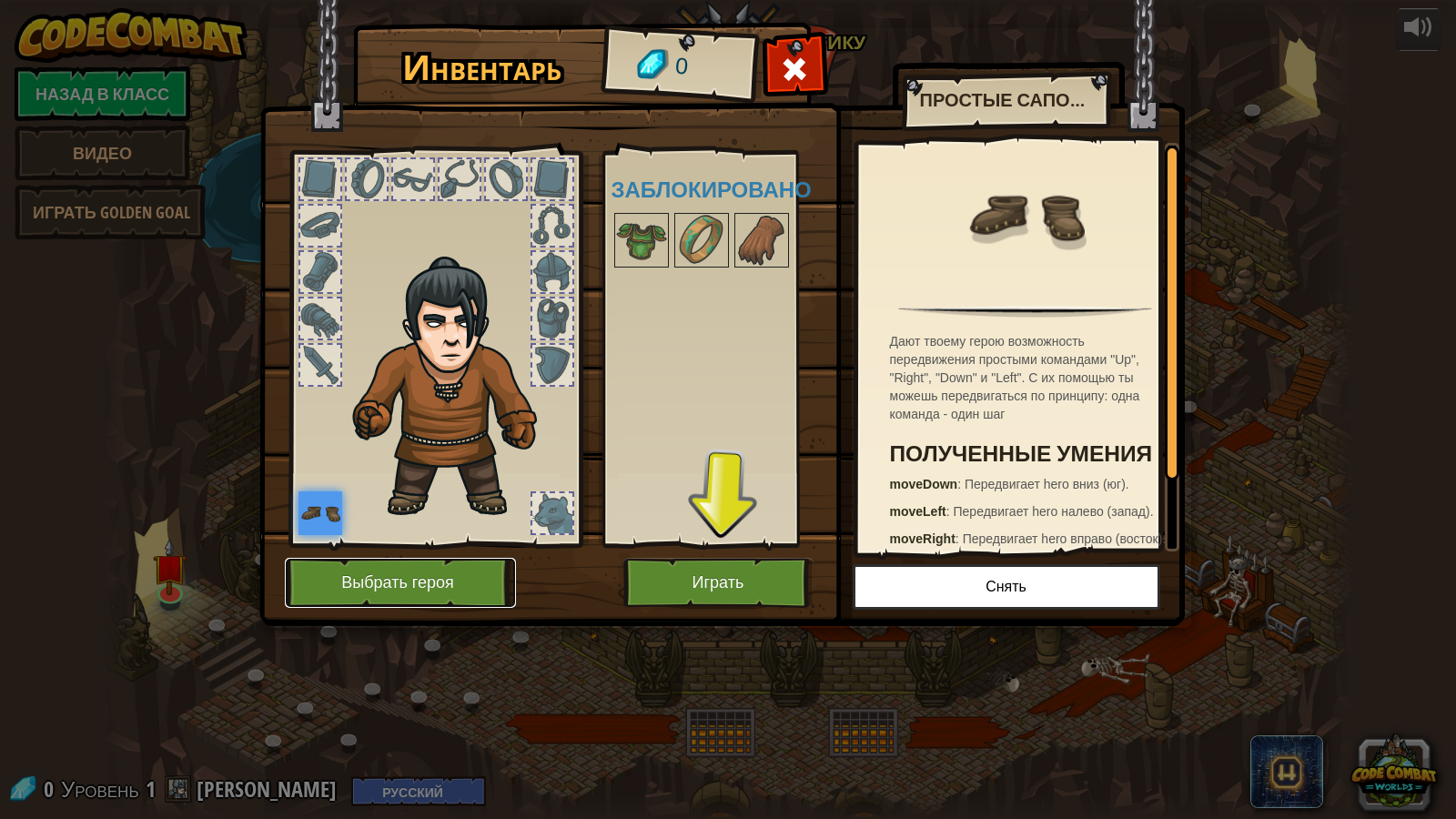
click at [405, 572] on button "Выбрать героя" at bounding box center [401, 583] width 231 height 50
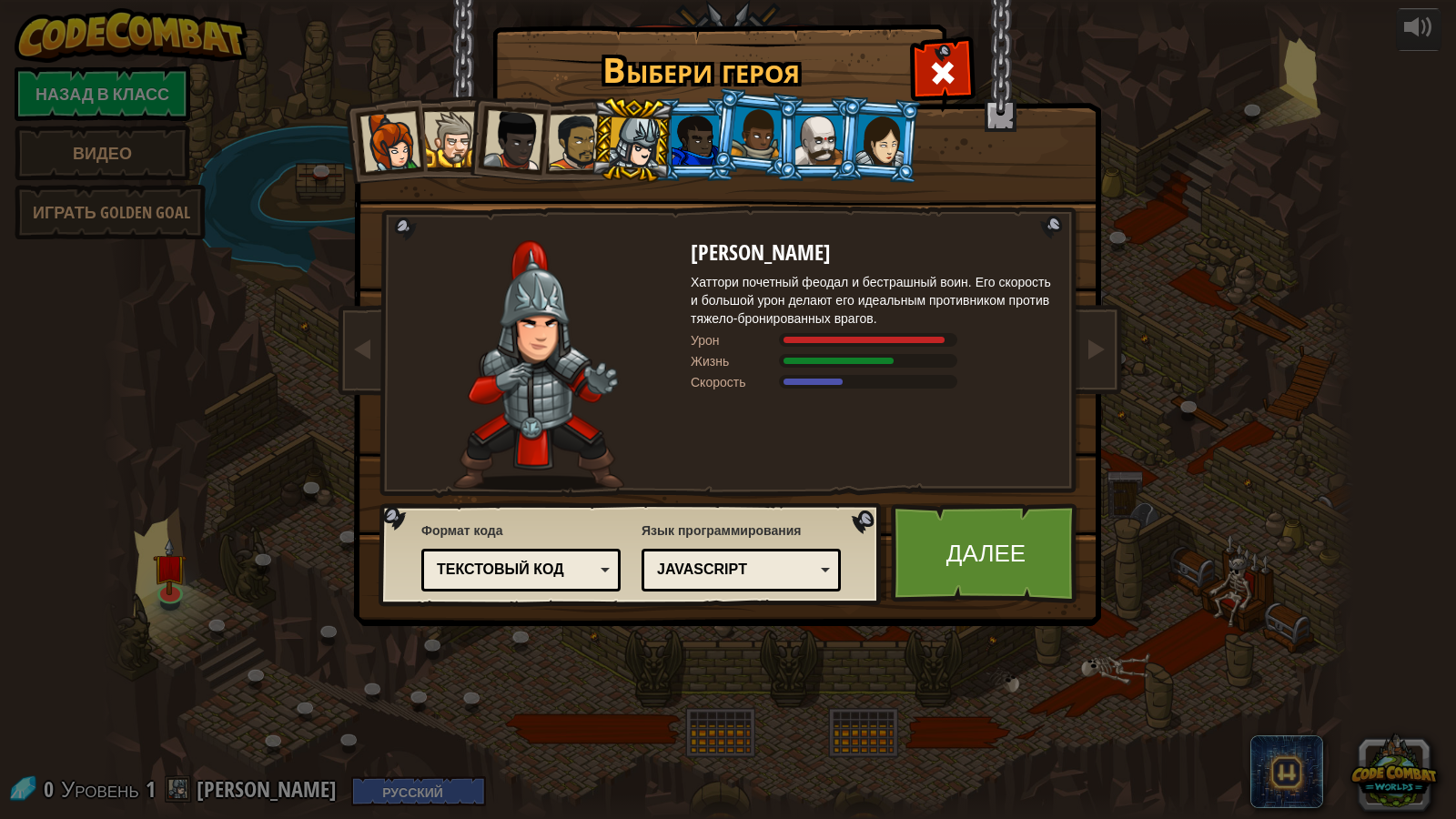
click at [831, 144] on div at bounding box center [819, 140] width 47 height 49
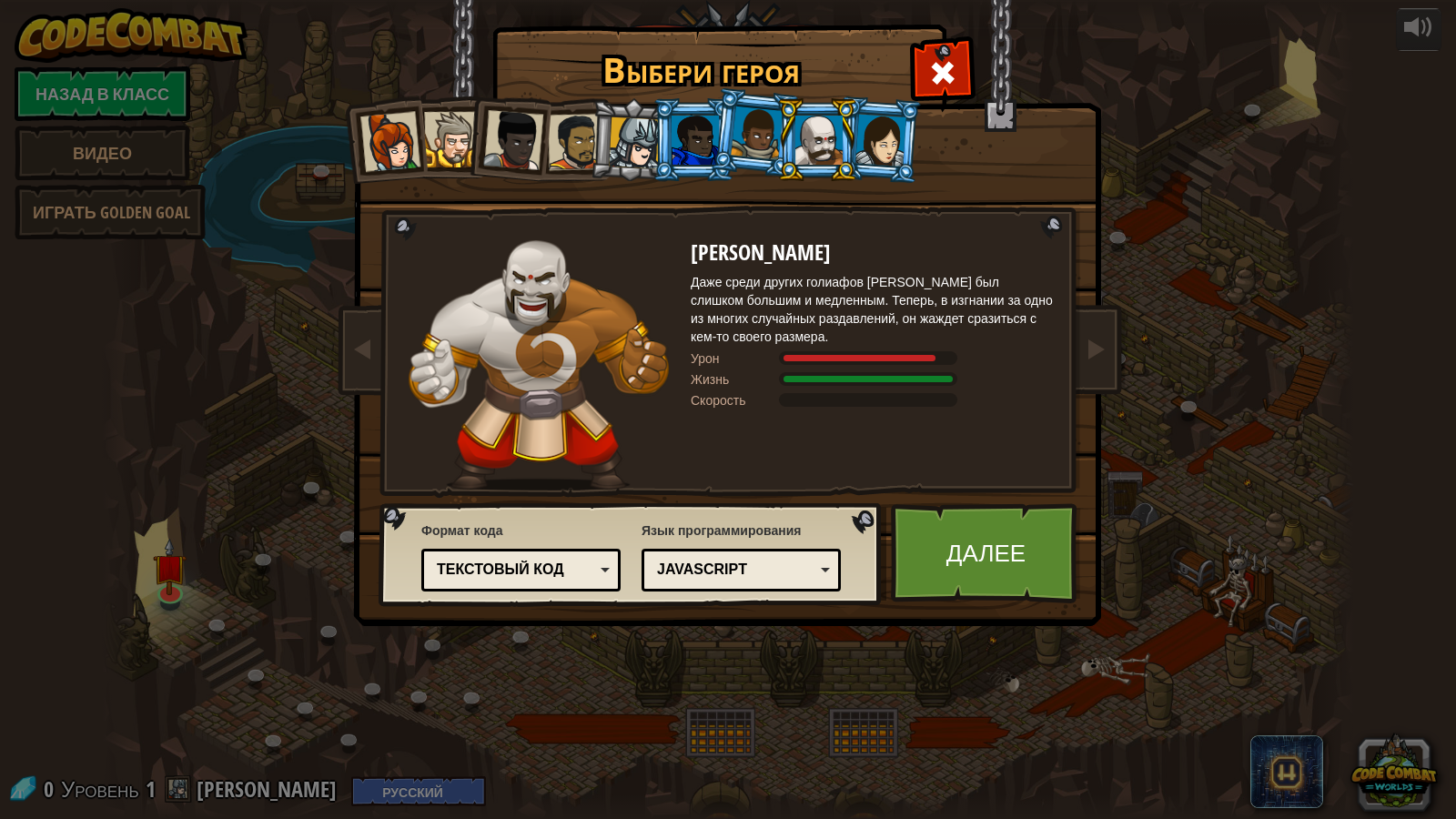
click at [849, 142] on li at bounding box center [817, 140] width 82 height 83
click at [897, 131] on div at bounding box center [880, 140] width 51 height 52
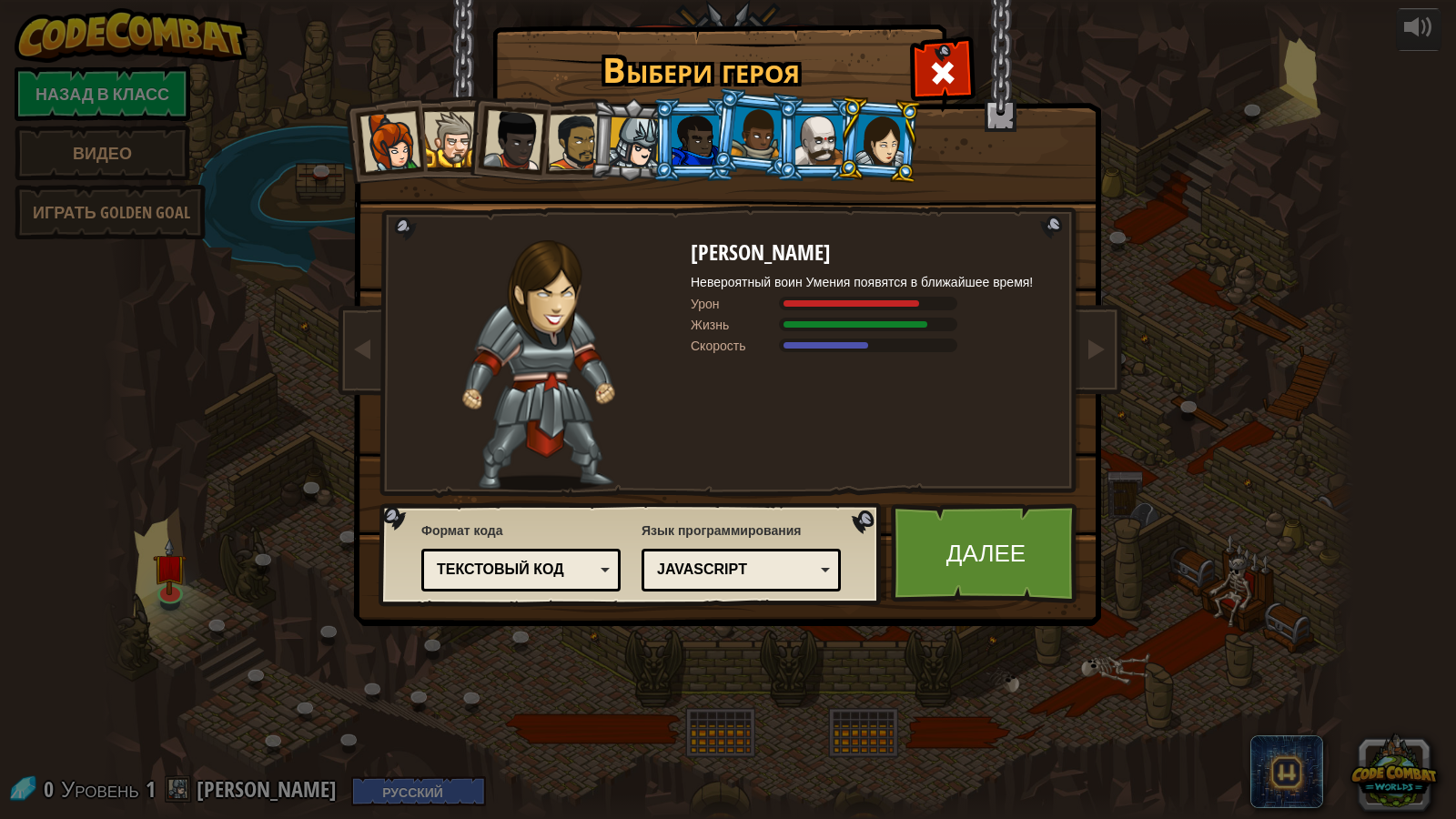
click at [835, 128] on div at bounding box center [819, 140] width 47 height 49
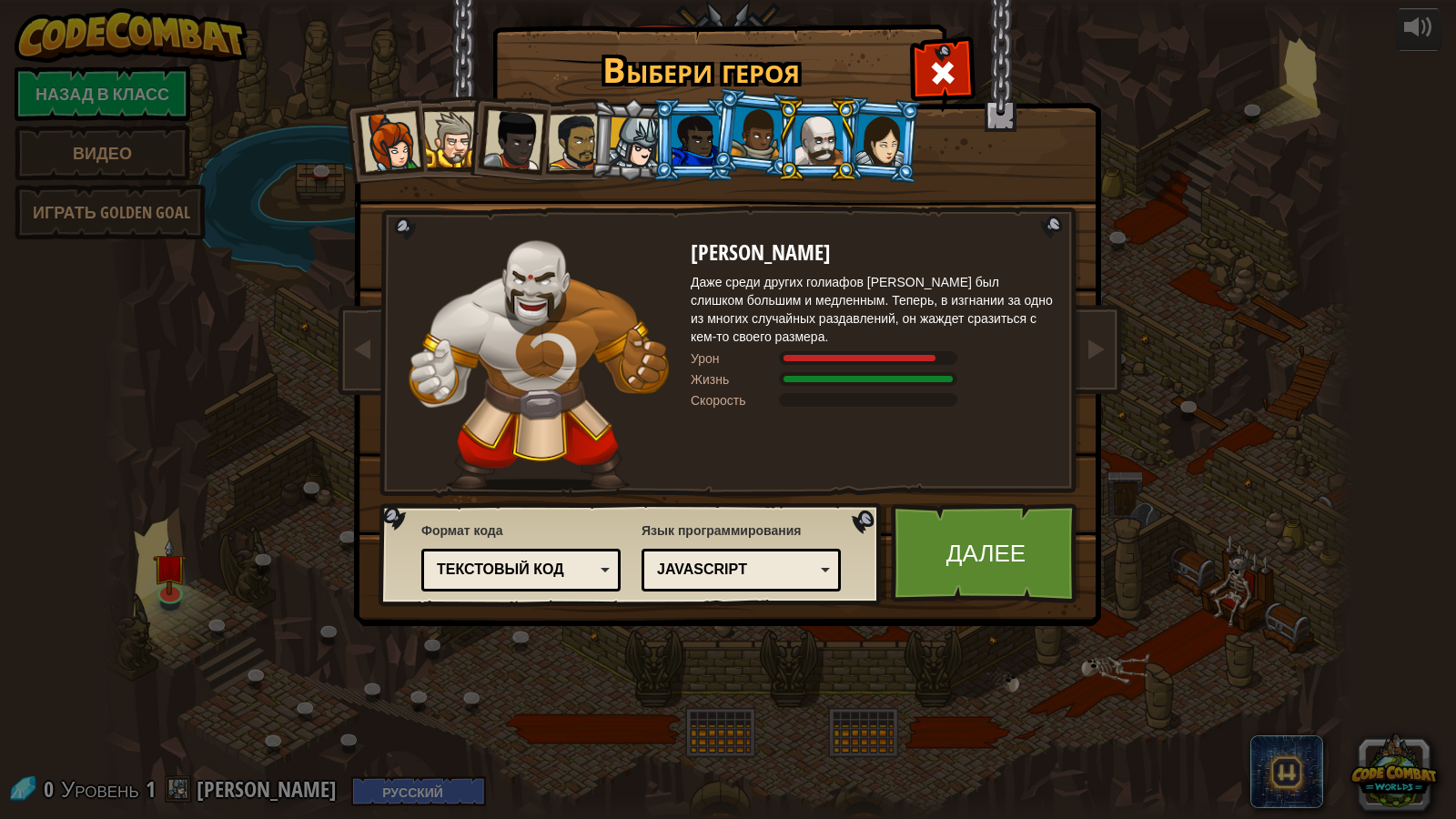
click at [888, 145] on div at bounding box center [880, 140] width 51 height 52
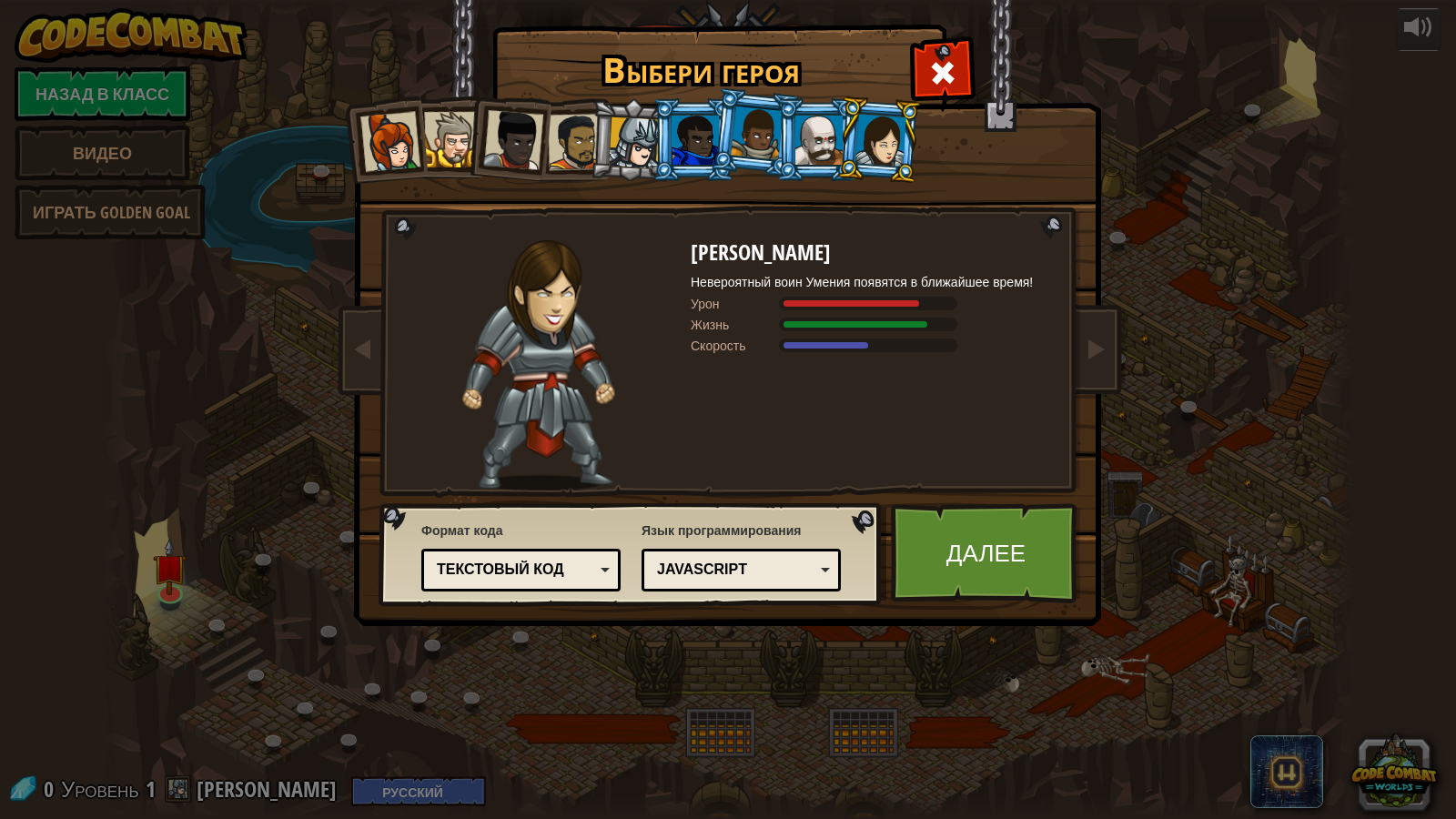
click at [837, 147] on li at bounding box center [878, 140] width 88 height 89
click at [819, 158] on div at bounding box center [819, 140] width 47 height 49
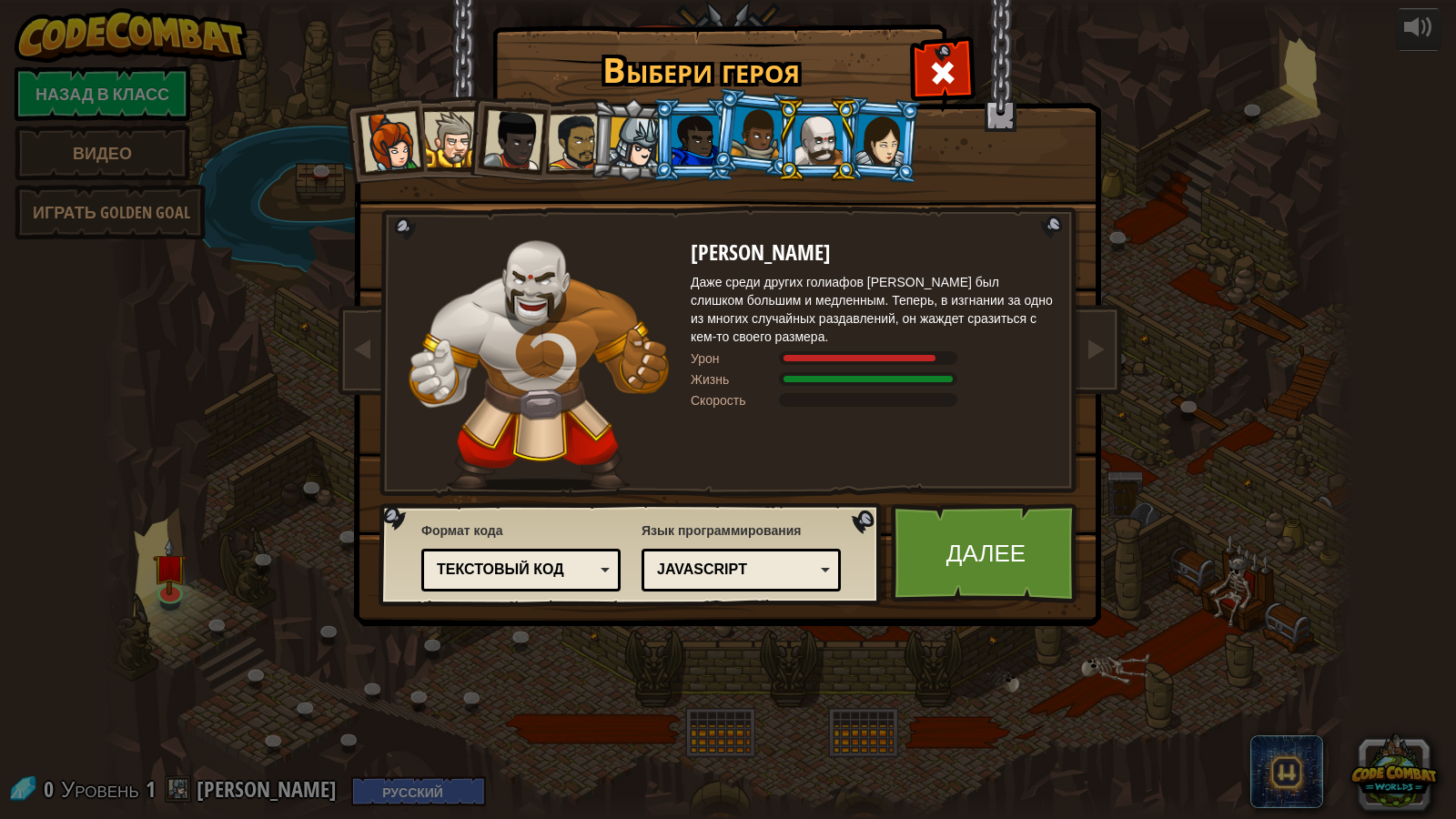
click at [819, 158] on div at bounding box center [819, 140] width 47 height 49
click at [956, 555] on link "Далее" at bounding box center [986, 554] width 191 height 100
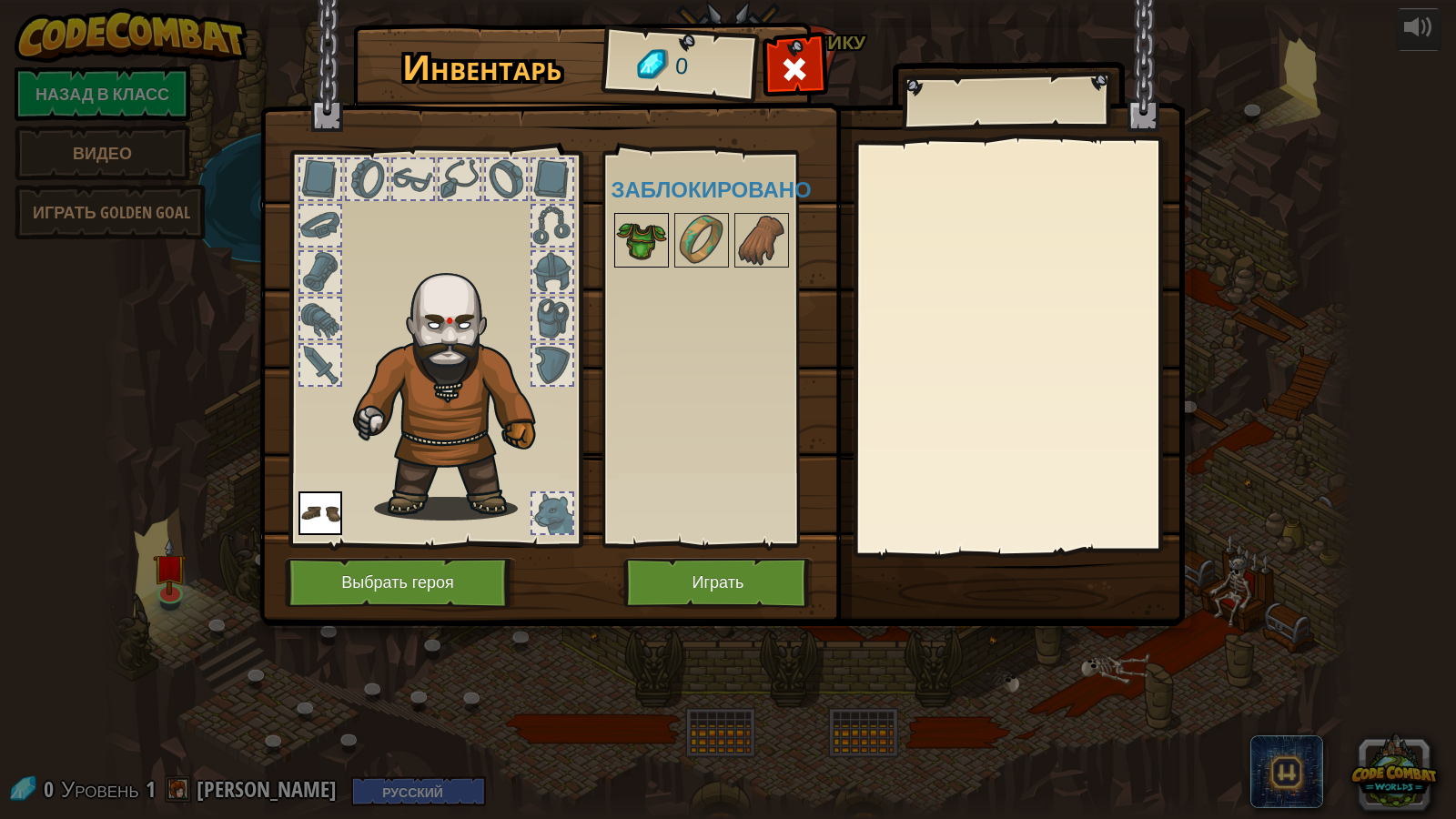
click at [616, 248] on img at bounding box center [641, 240] width 51 height 51
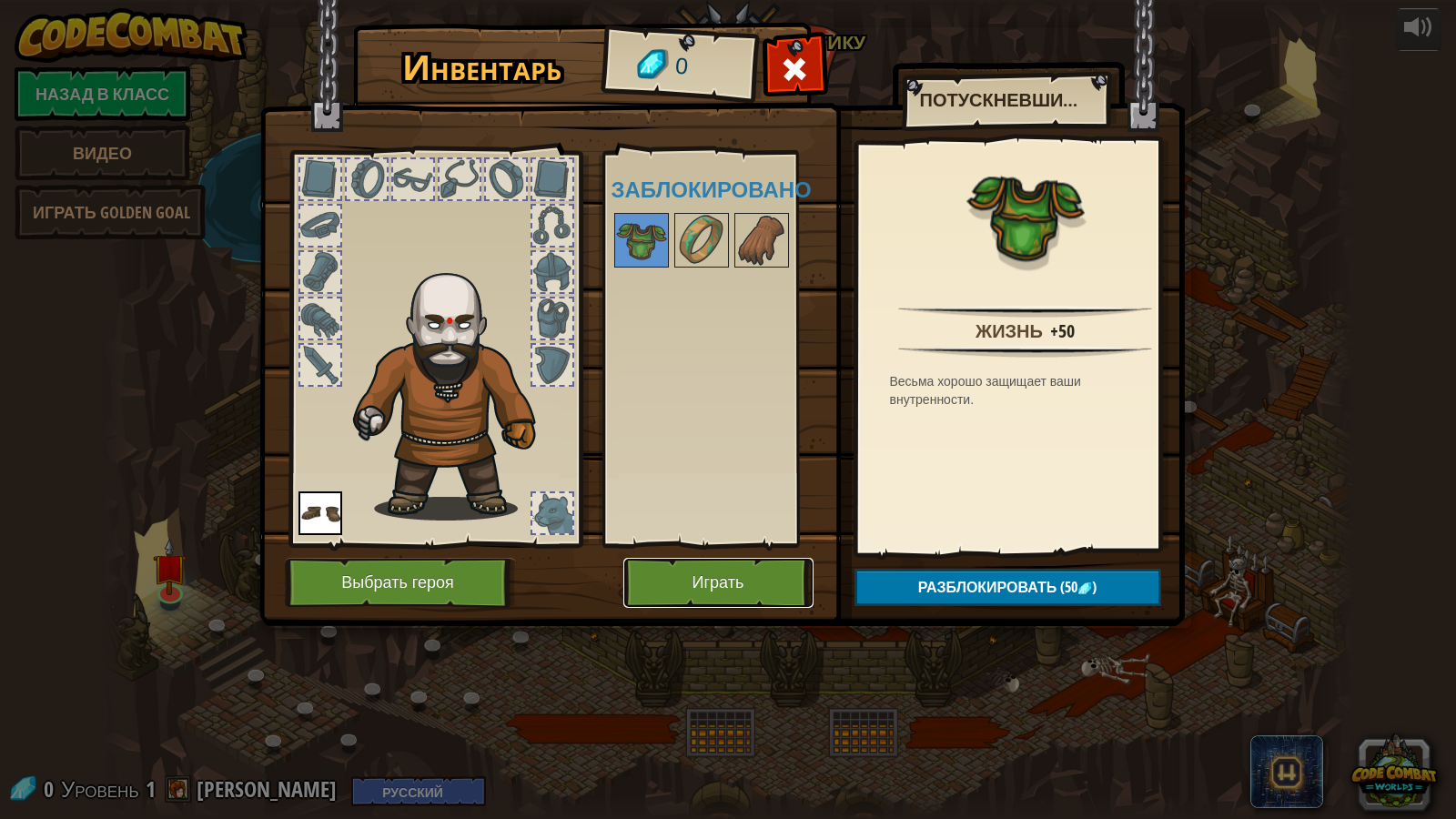
click at [753, 583] on button "Играть" at bounding box center [718, 583] width 191 height 50
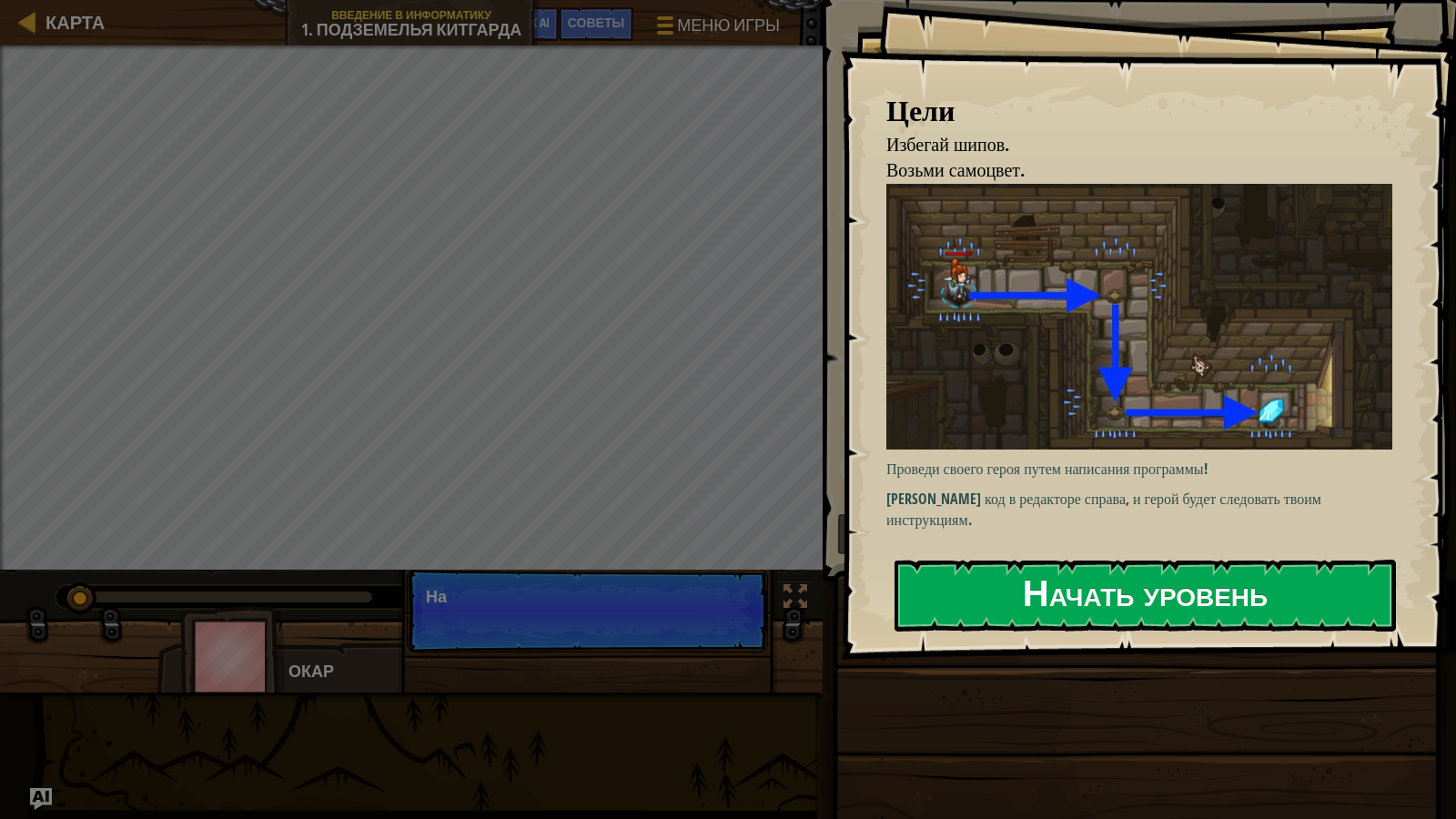
click at [989, 577] on button "Начать уровень" at bounding box center [1145, 595] width 502 height 72
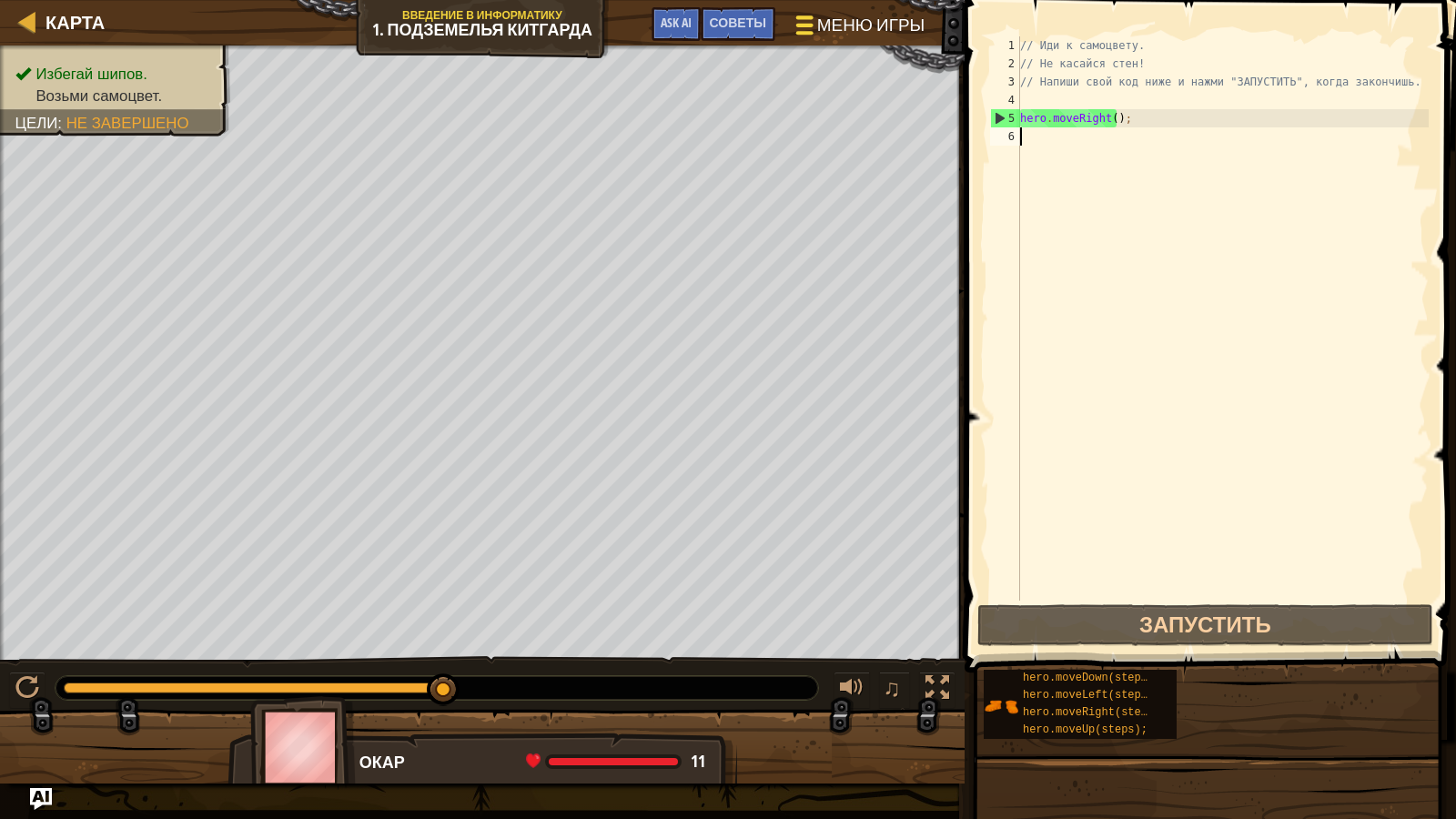
click at [864, 17] on span "Меню игры" at bounding box center [871, 25] width 108 height 25
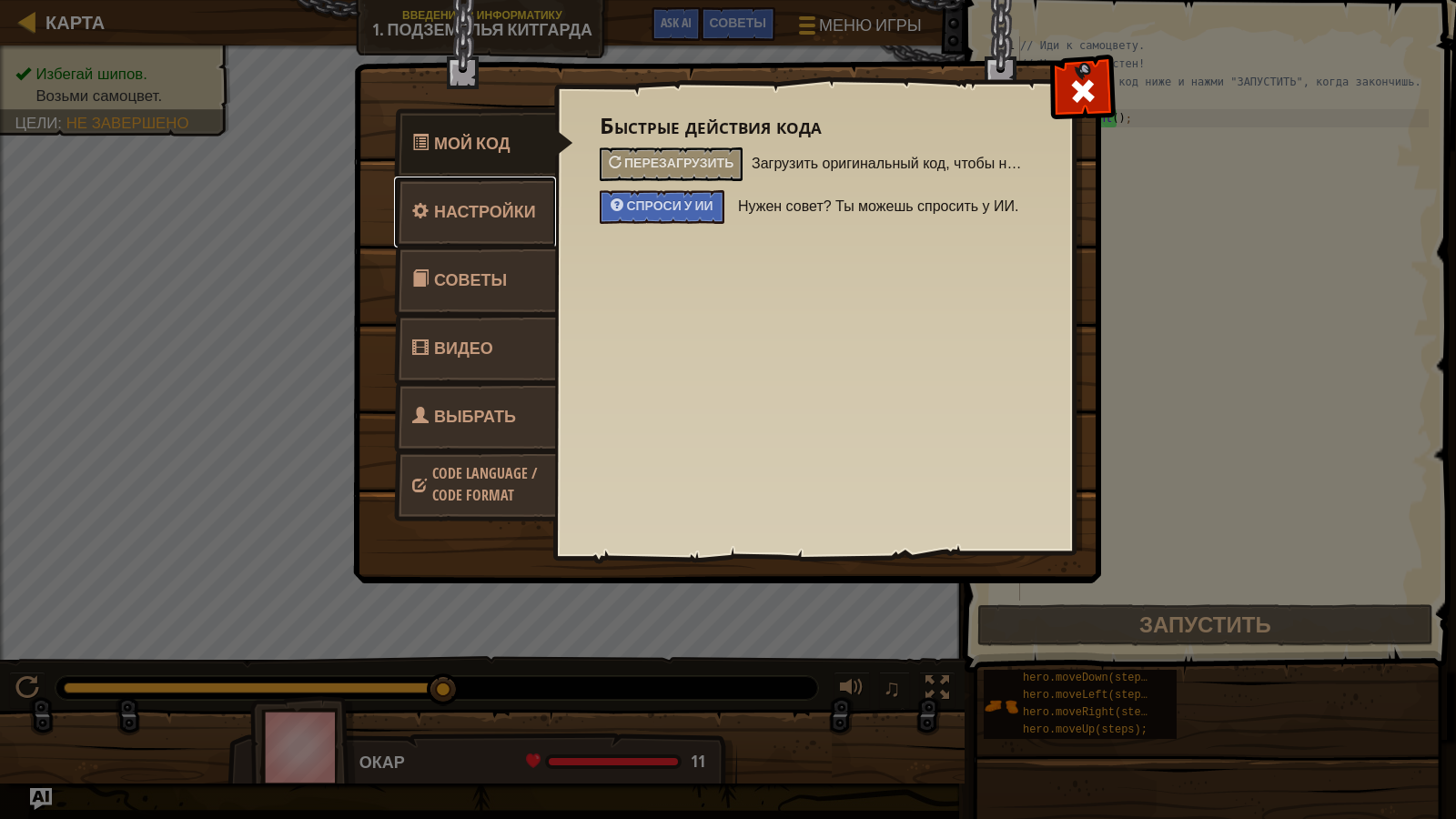
click at [479, 210] on span "Настройки" at bounding box center [485, 212] width 102 height 23
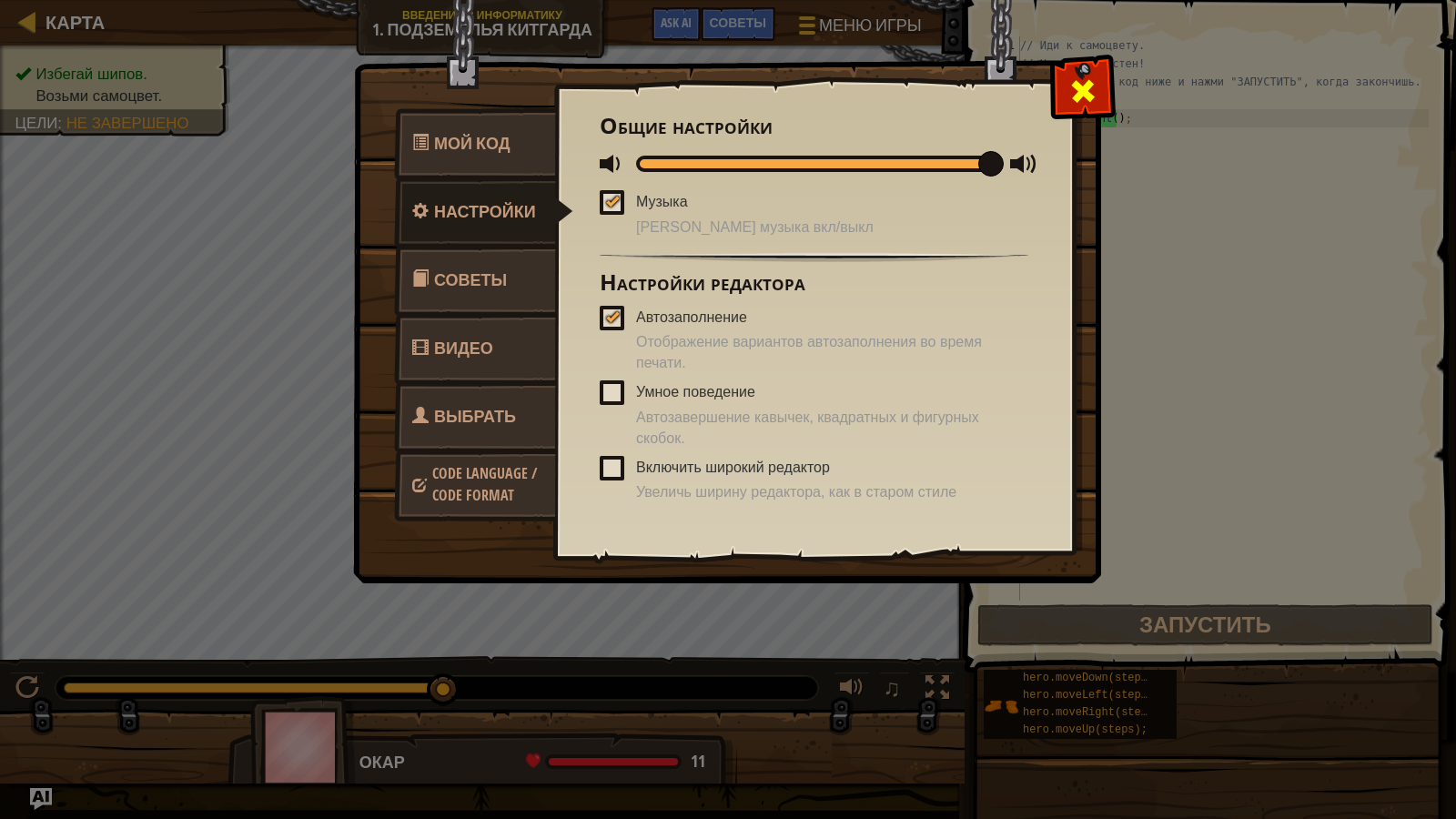
click at [1086, 88] on span at bounding box center [1082, 91] width 29 height 29
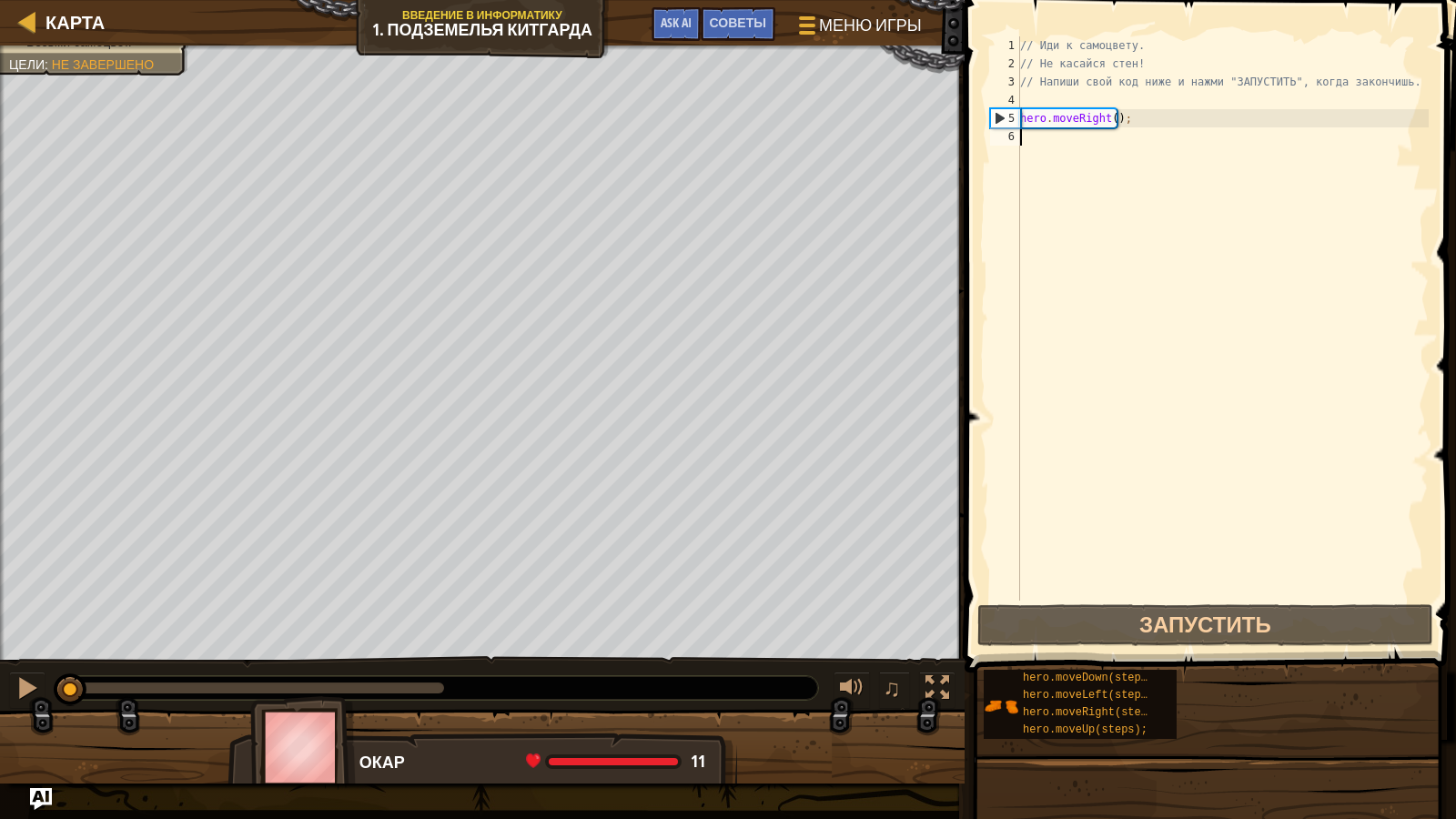
drag, startPoint x: 448, startPoint y: 693, endPoint x: 0, endPoint y: 791, distance: 458.6
click at [0, 711] on div "Карта Введение в Информатику 1. Подземелья Китгарда Меню игры Готово Советы Ask…" at bounding box center [728, 410] width 1456 height 819
click at [1296, 115] on div "// Иди к самоцвету. // Не касайся стен! // Напиши свой код ниже и нажми "ЗАПУСТ…" at bounding box center [1223, 337] width 412 height 601
type textarea "hero.moveRight();"
type textarea "р"
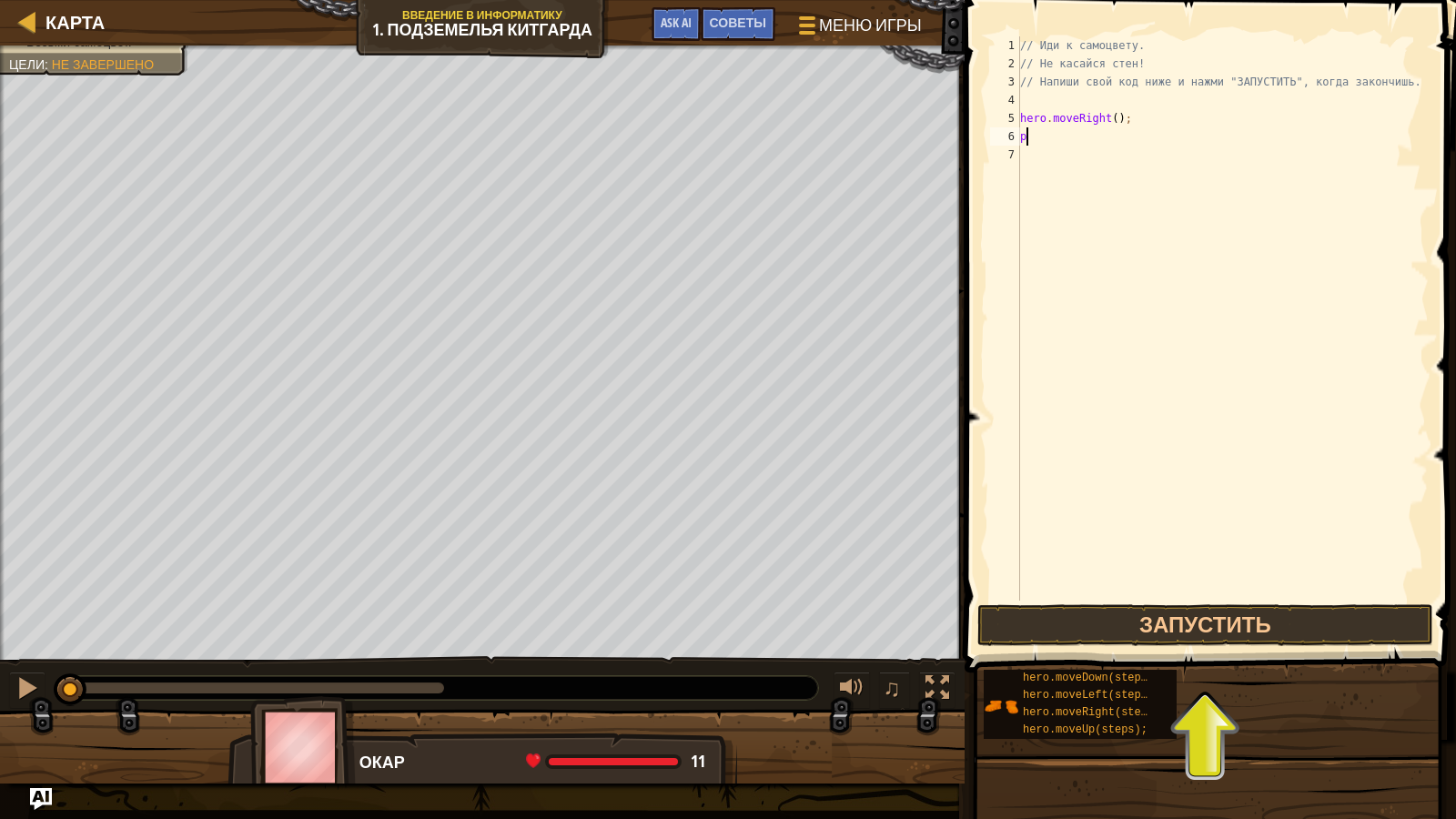
scroll to position [9, 0]
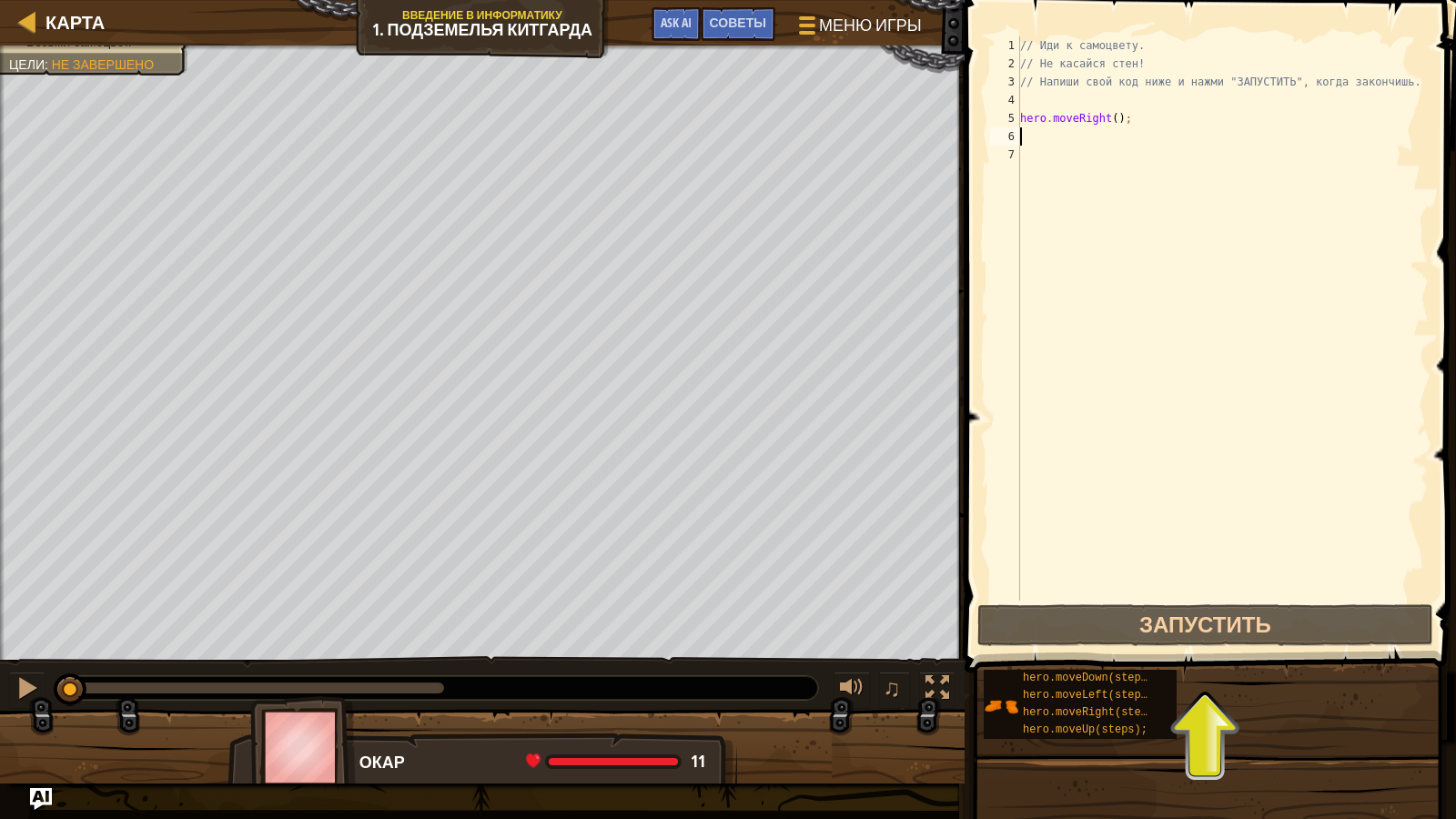
type textarea "hg"
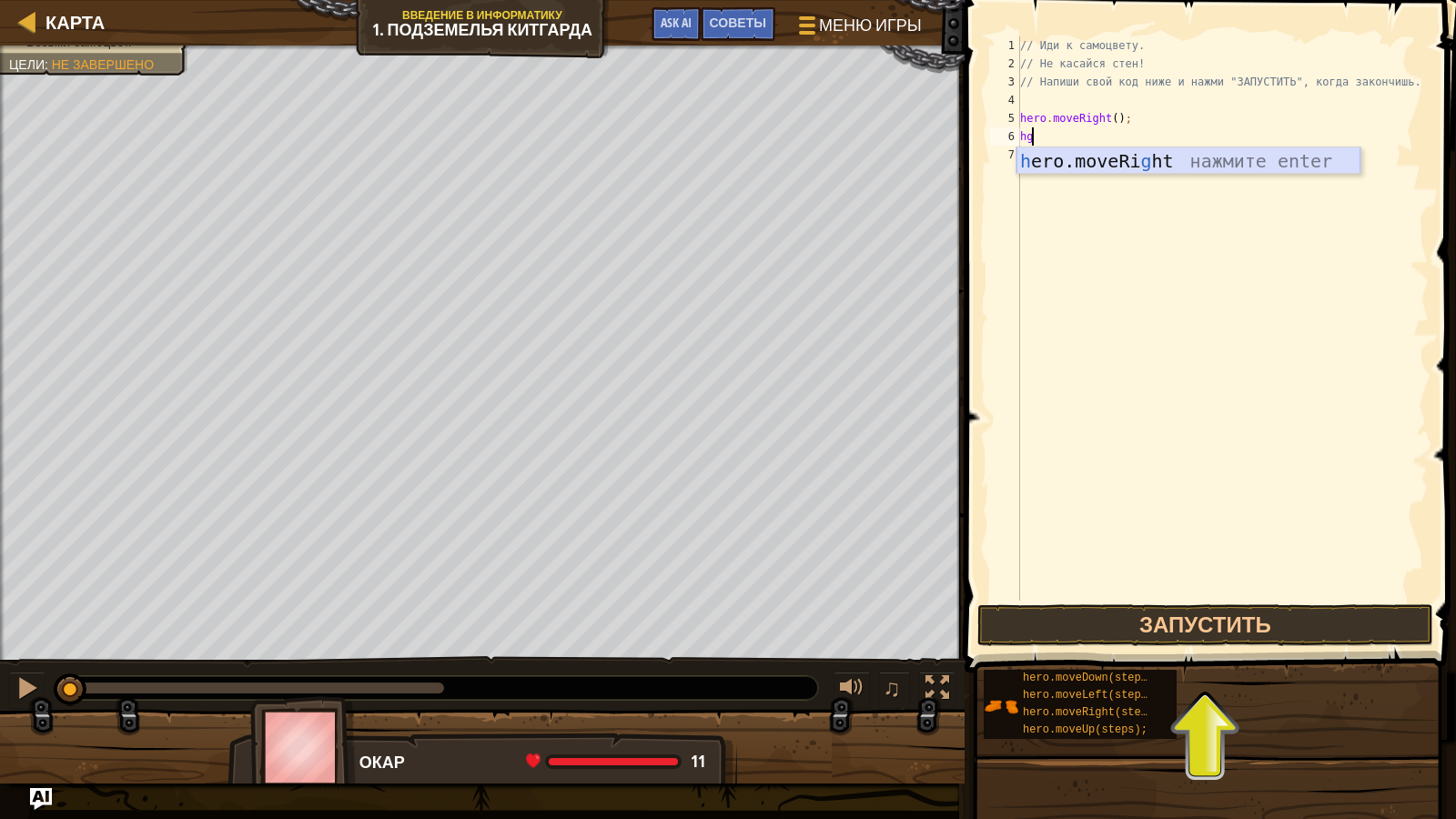
click at [1083, 164] on div "h ero.moveRi g ht нажмите enter" at bounding box center [1188, 188] width 344 height 82
click at [1106, 143] on div "// Иди к самоцвету. // Не касайся стен! // Напиши свой код ниже и нажми "ЗАПУСТ…" at bounding box center [1223, 337] width 412 height 601
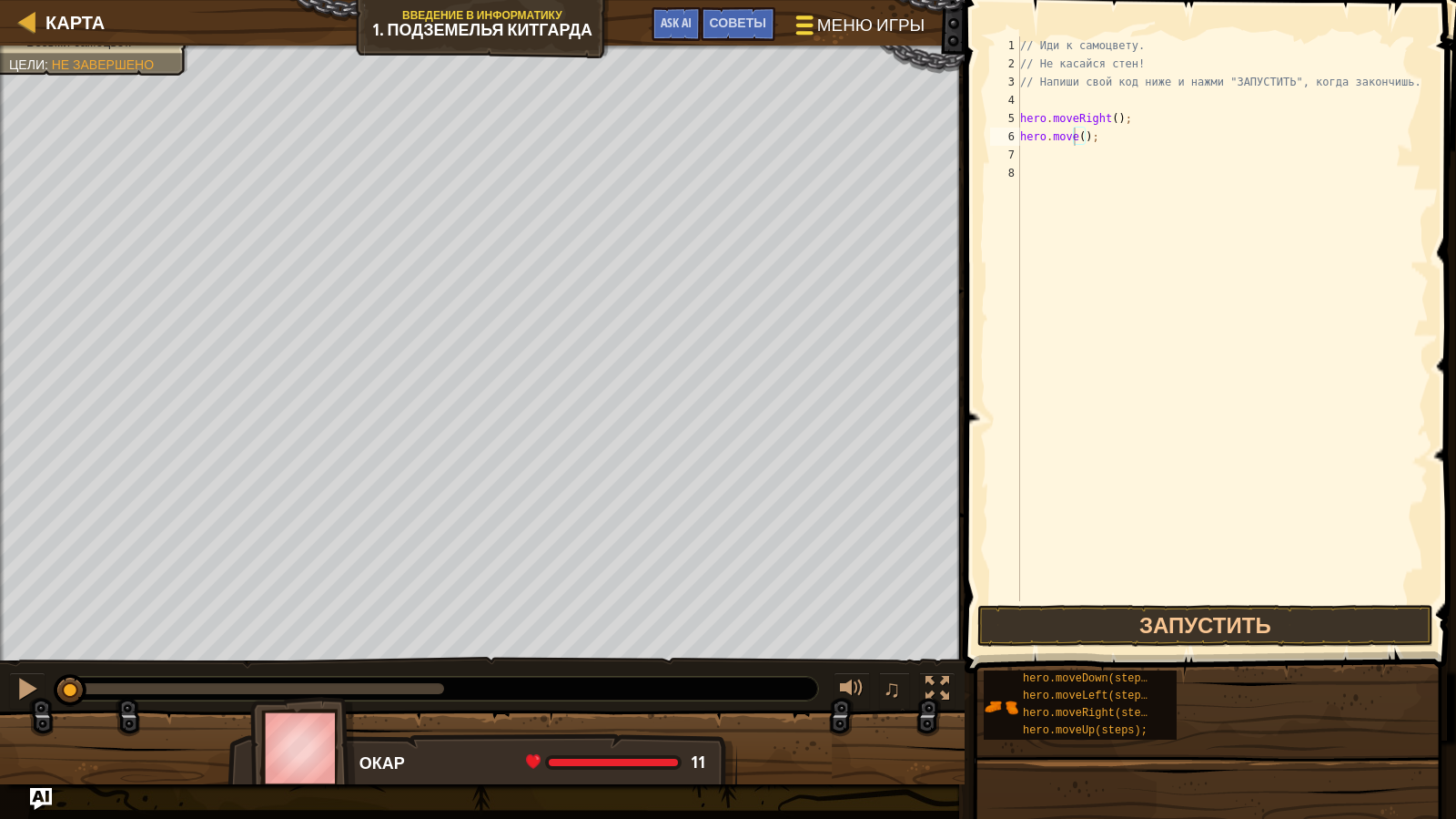
click at [833, 30] on span "Меню игры" at bounding box center [871, 25] width 108 height 25
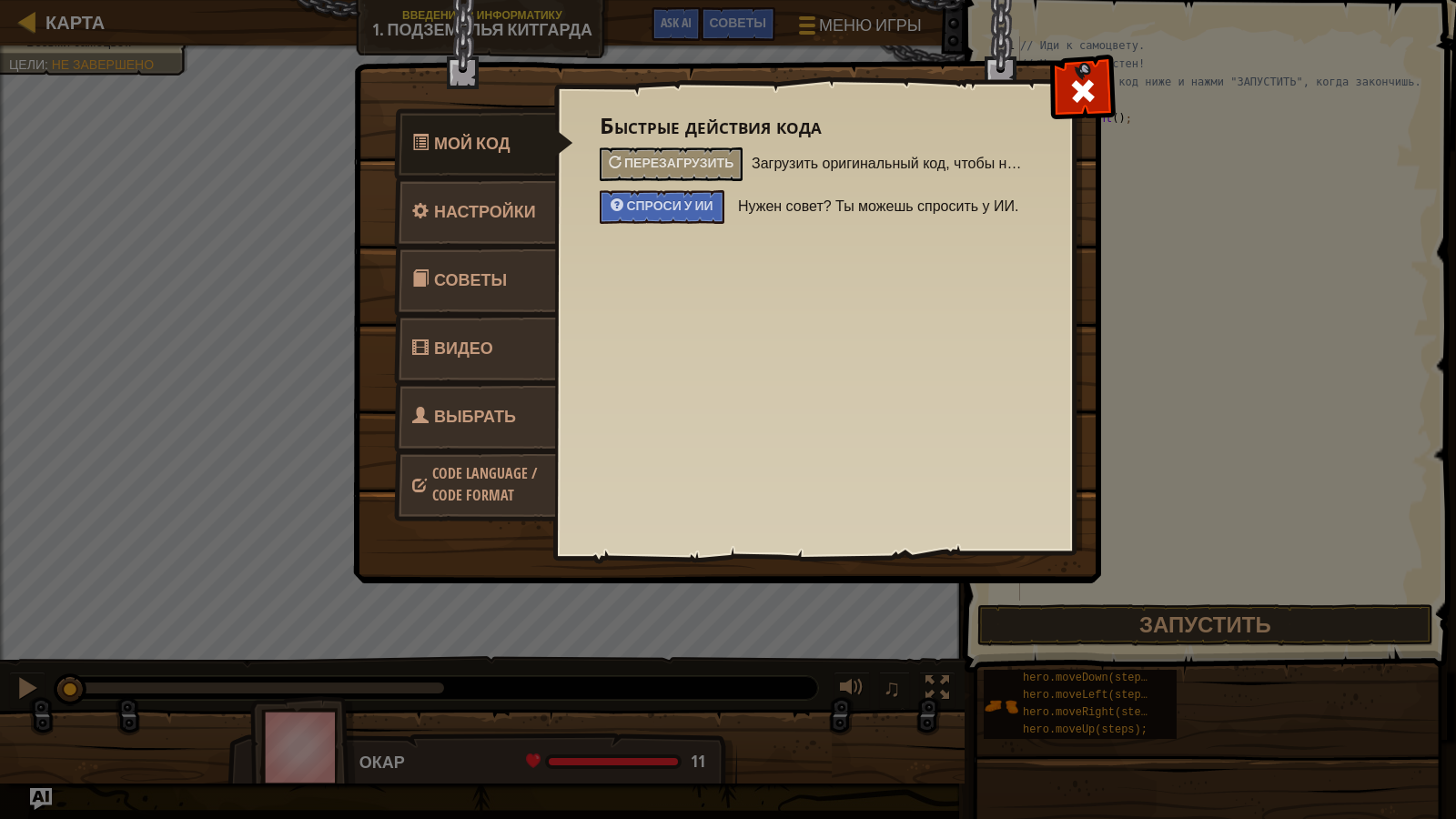
click at [507, 274] on link "Советы" at bounding box center [475, 280] width 162 height 71
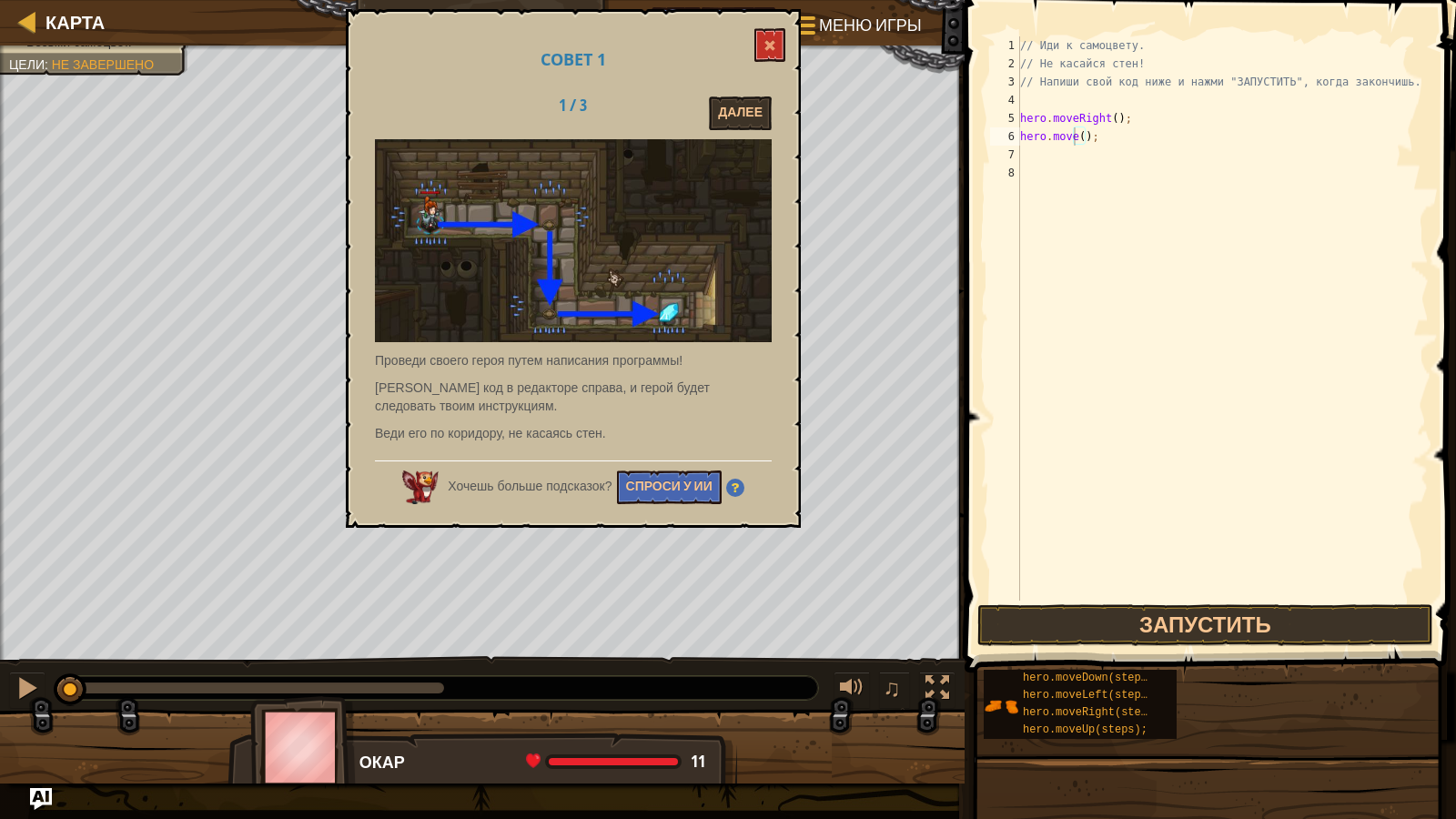
click at [472, 199] on img at bounding box center [573, 241] width 397 height 203
click at [774, 48] on span at bounding box center [769, 45] width 13 height 13
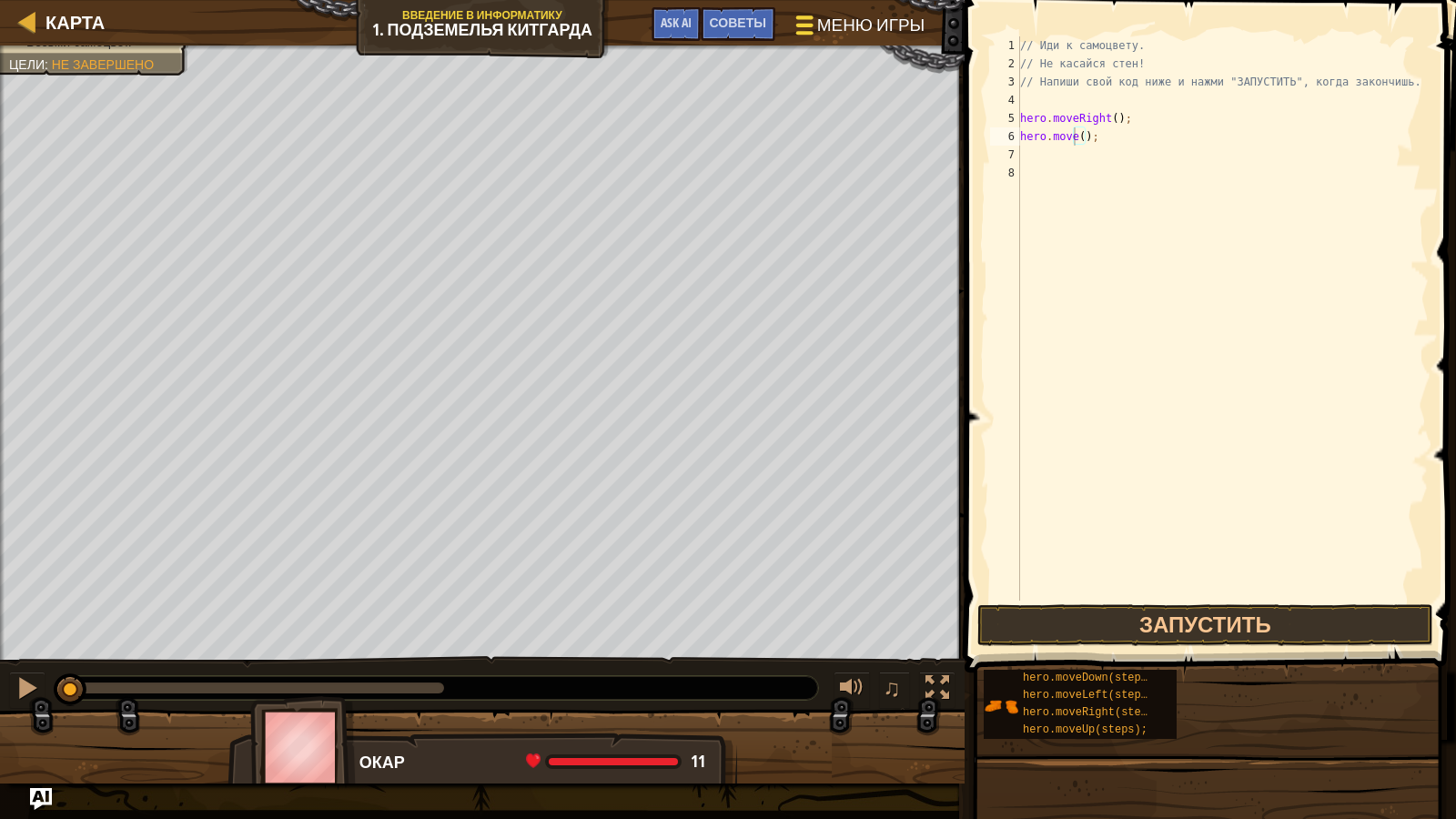
click at [809, 25] on span at bounding box center [805, 26] width 17 height 4
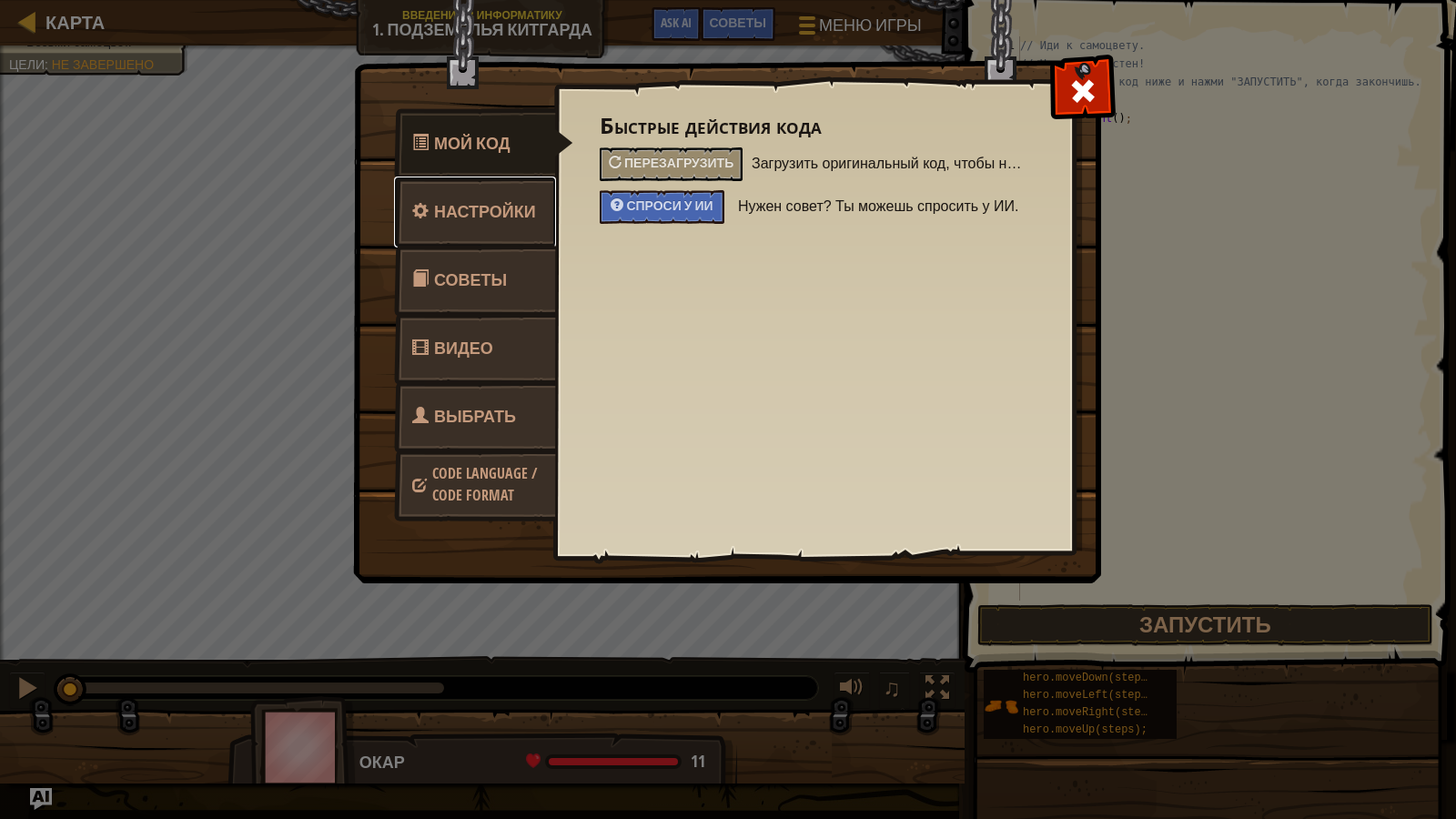
click at [476, 224] on link "Настройки" at bounding box center [475, 212] width 162 height 71
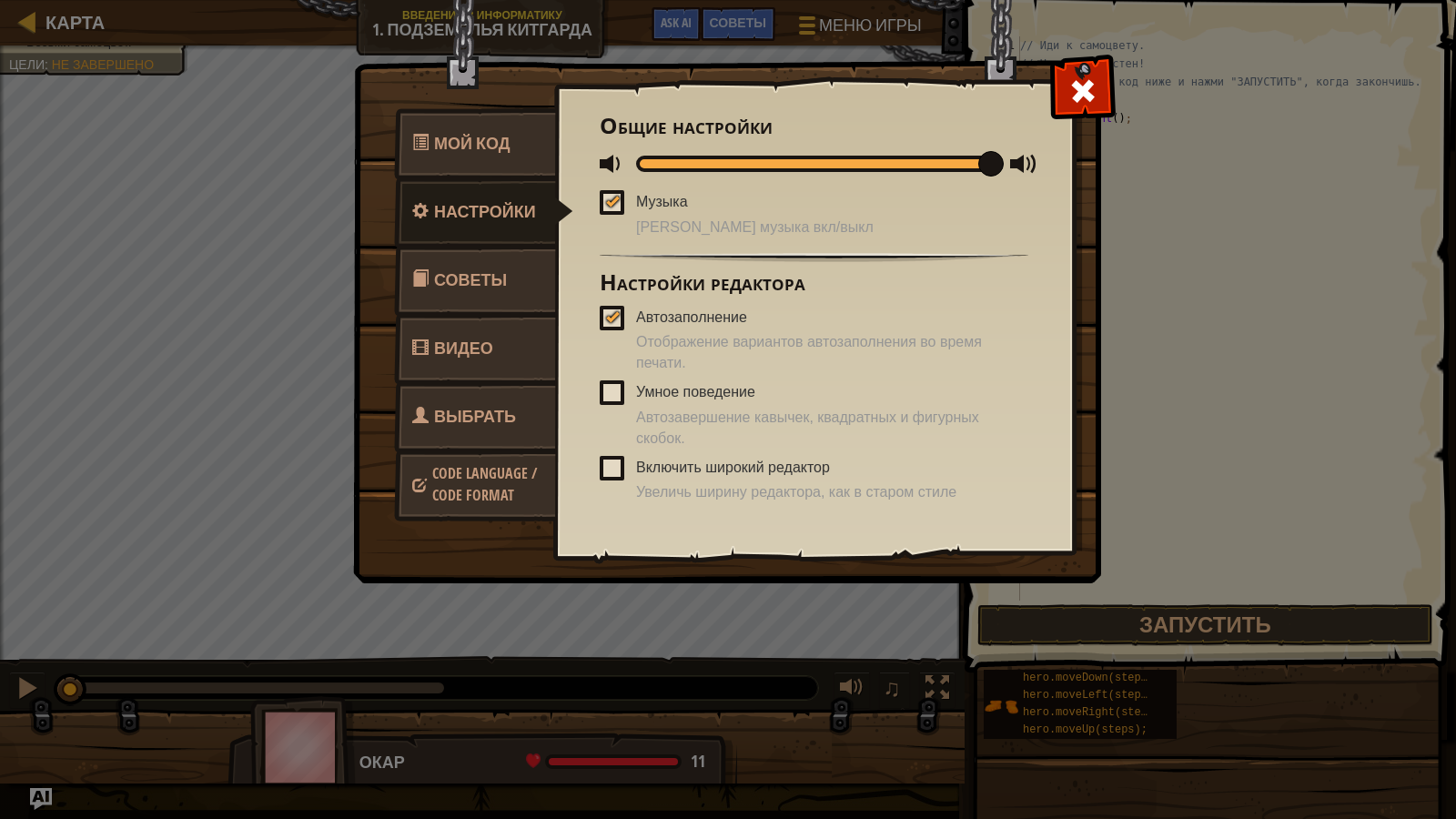
click at [619, 320] on span at bounding box center [612, 319] width 25 height 25
click at [0, 0] on input "Автозаполнение" at bounding box center [0, 0] width 0 height 0
click at [1083, 95] on span at bounding box center [1082, 91] width 29 height 29
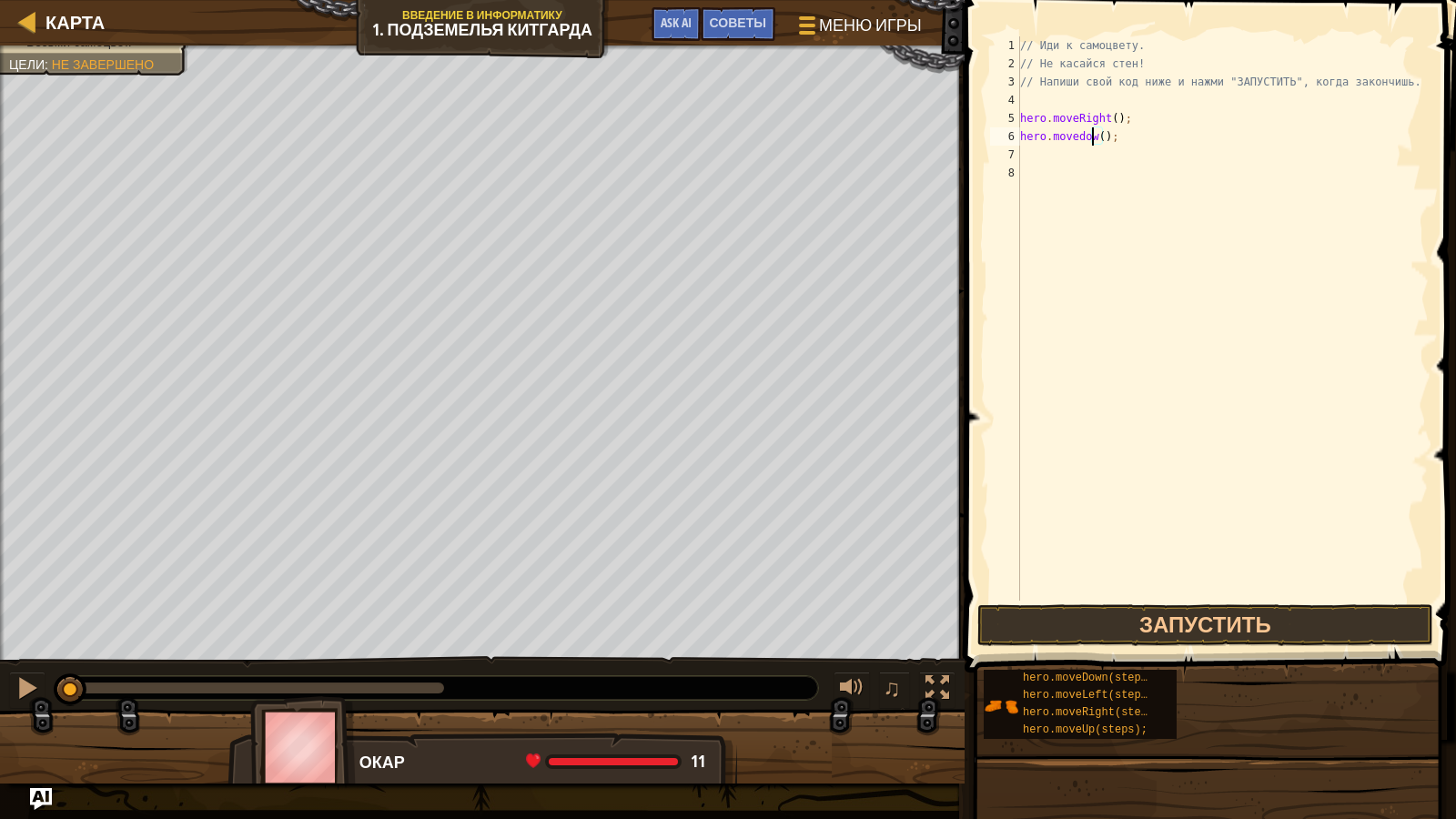
scroll to position [9, 7]
click at [1110, 621] on button "Запустить" at bounding box center [1205, 624] width 455 height 41
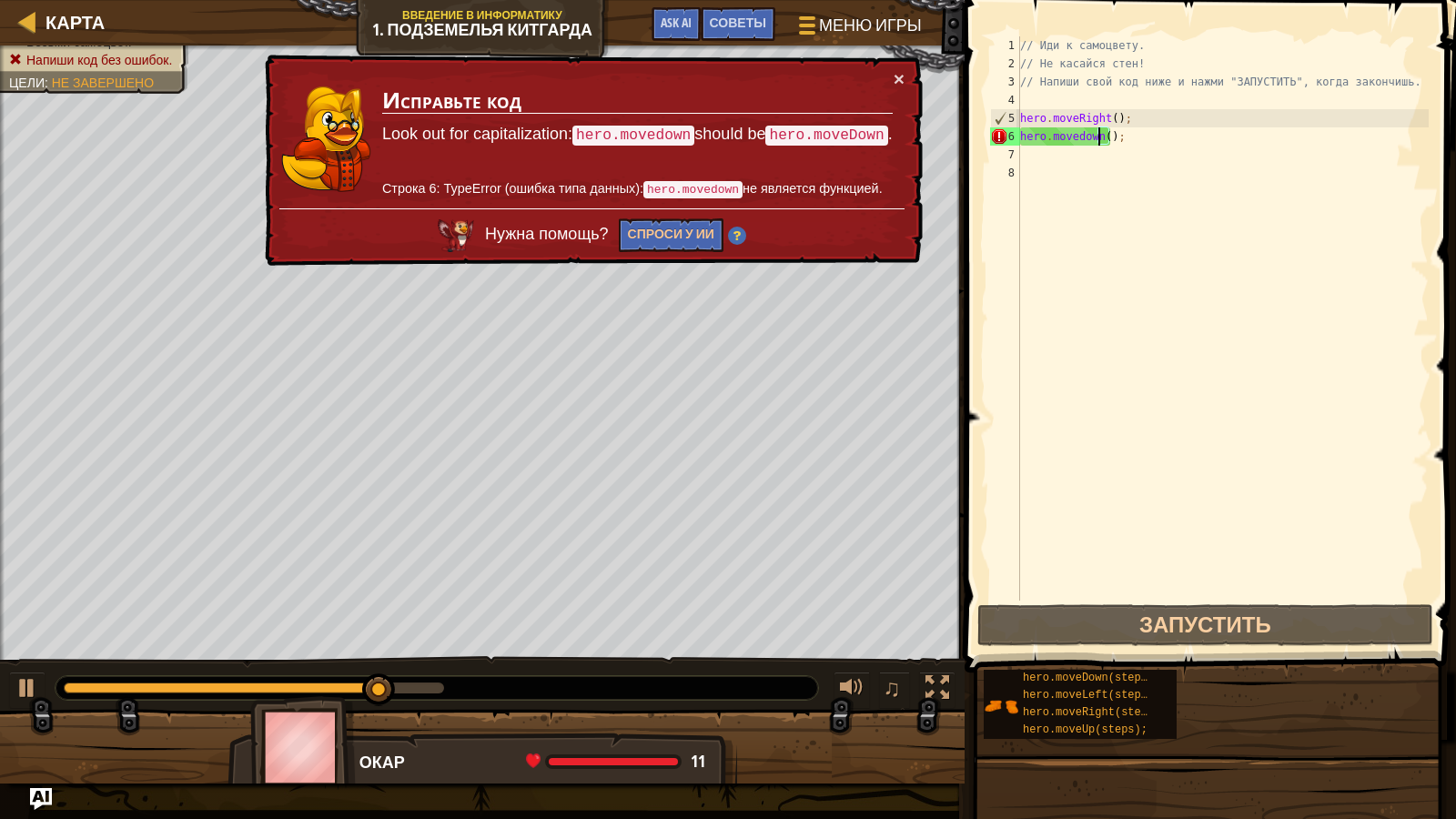
click at [1077, 132] on div "// Иди к самоцвету. // Не касайся стен! // Напиши свой код ниже и нажми "ЗАПУСТ…" at bounding box center [1223, 337] width 412 height 601
click at [1085, 138] on div "// Иди к самоцвету. // Не касайся стен! // Напиши свой код ниже и нажми "ЗАПУСТ…" at bounding box center [1223, 337] width 412 height 601
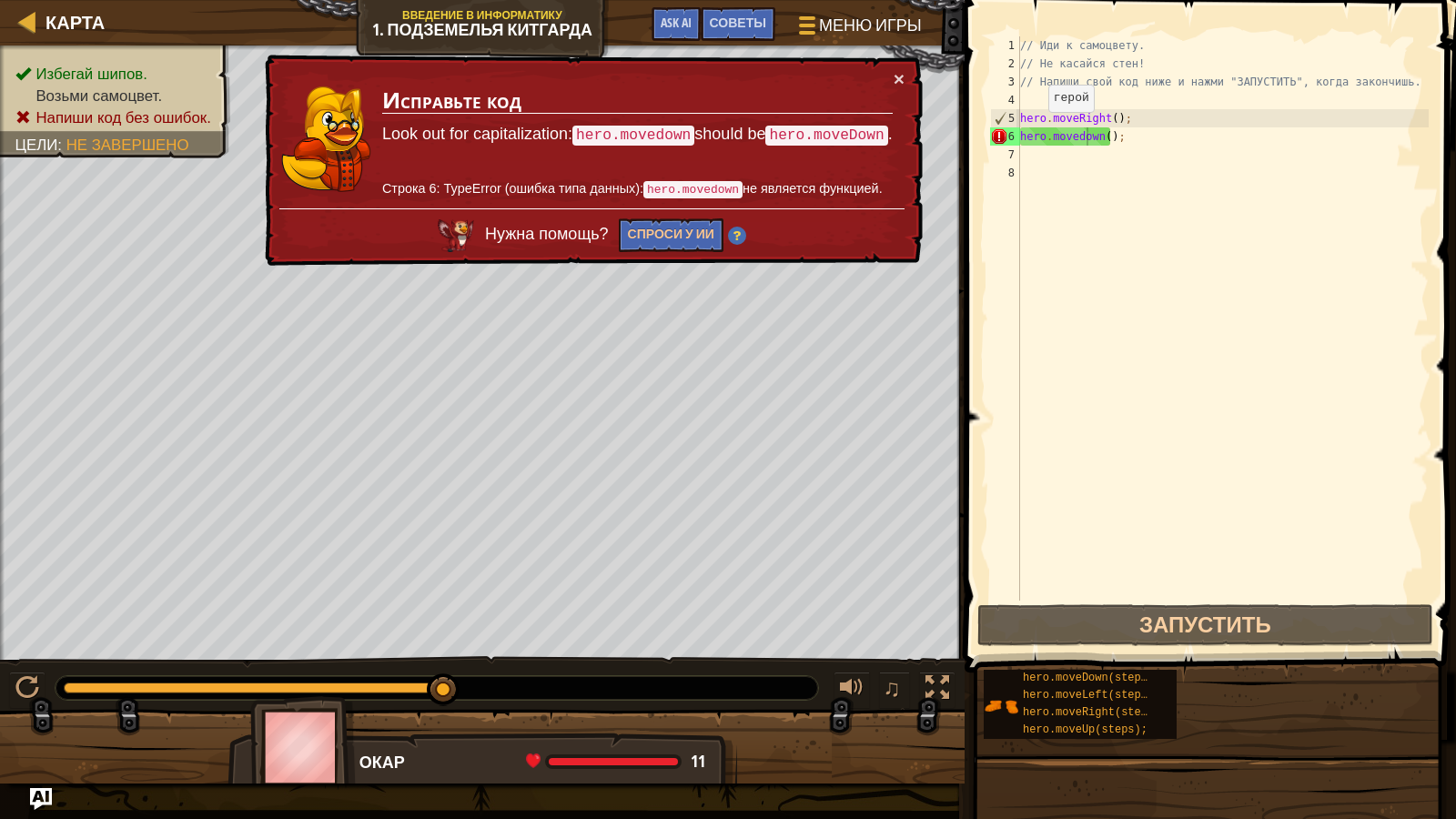
click at [858, 121] on td "Исправьте код Look out for capitalization: hero.movedown should be hero.moveDow…" at bounding box center [637, 139] width 512 height 140
click at [853, 130] on code "hero.moveDown" at bounding box center [826, 135] width 122 height 20
click at [1080, 138] on div "// Иди к самоцвету. // Не касайся стен! // Напиши свой код ниже и нажми "ЗАПУСТ…" at bounding box center [1223, 337] width 412 height 601
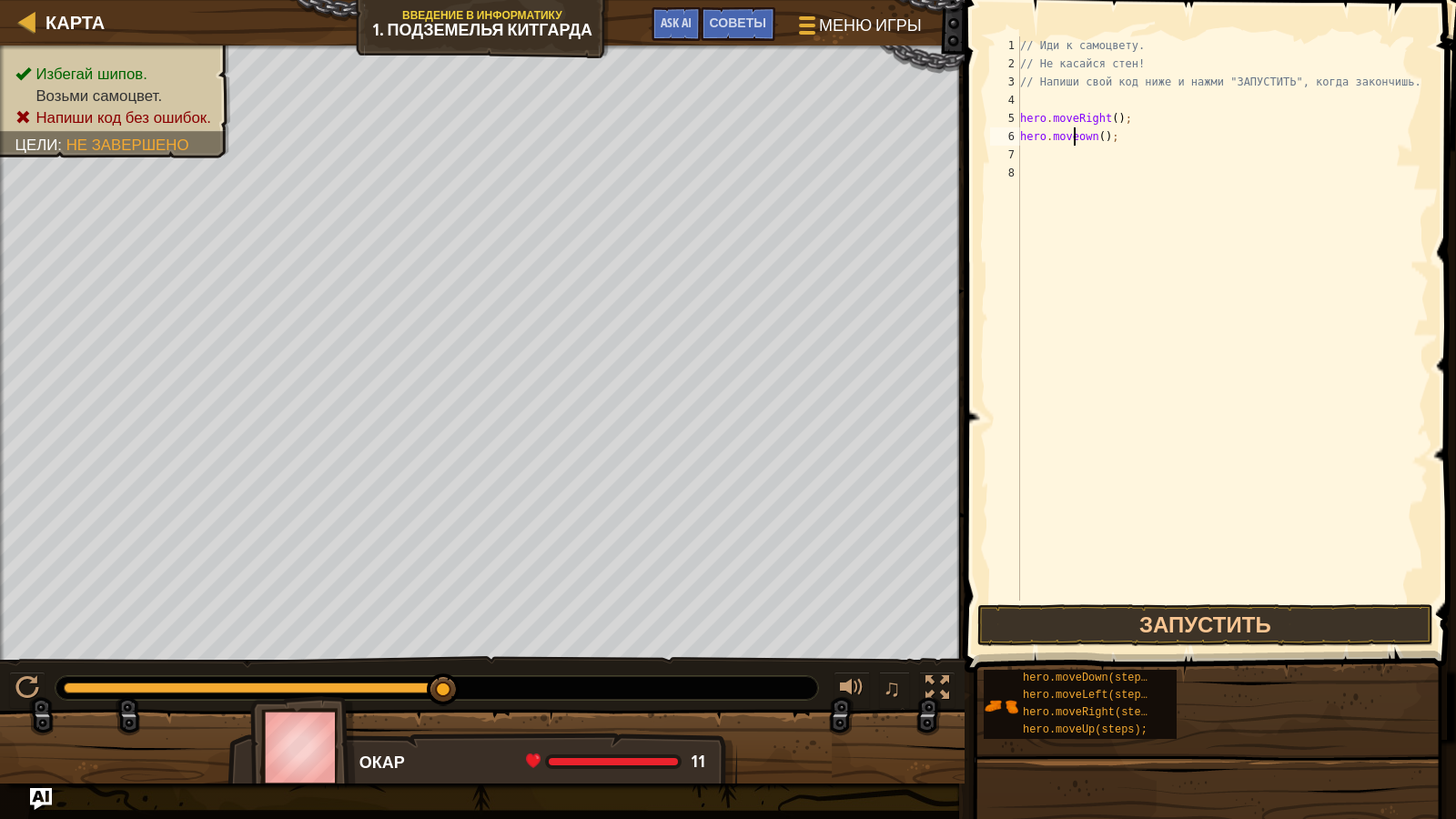
type textarea "hero.moveDown();"
click at [1055, 166] on div "// Иди к самоцвету. // Не касайся стен! // Напиши свой код ниже и нажми "ЗАПУСТ…" at bounding box center [1223, 337] width 412 height 601
click at [1054, 157] on div "// Иди к самоцвету. // Не касайся стен! // Напиши свой код ниже и нажми "ЗАПУСТ…" at bounding box center [1223, 337] width 412 height 601
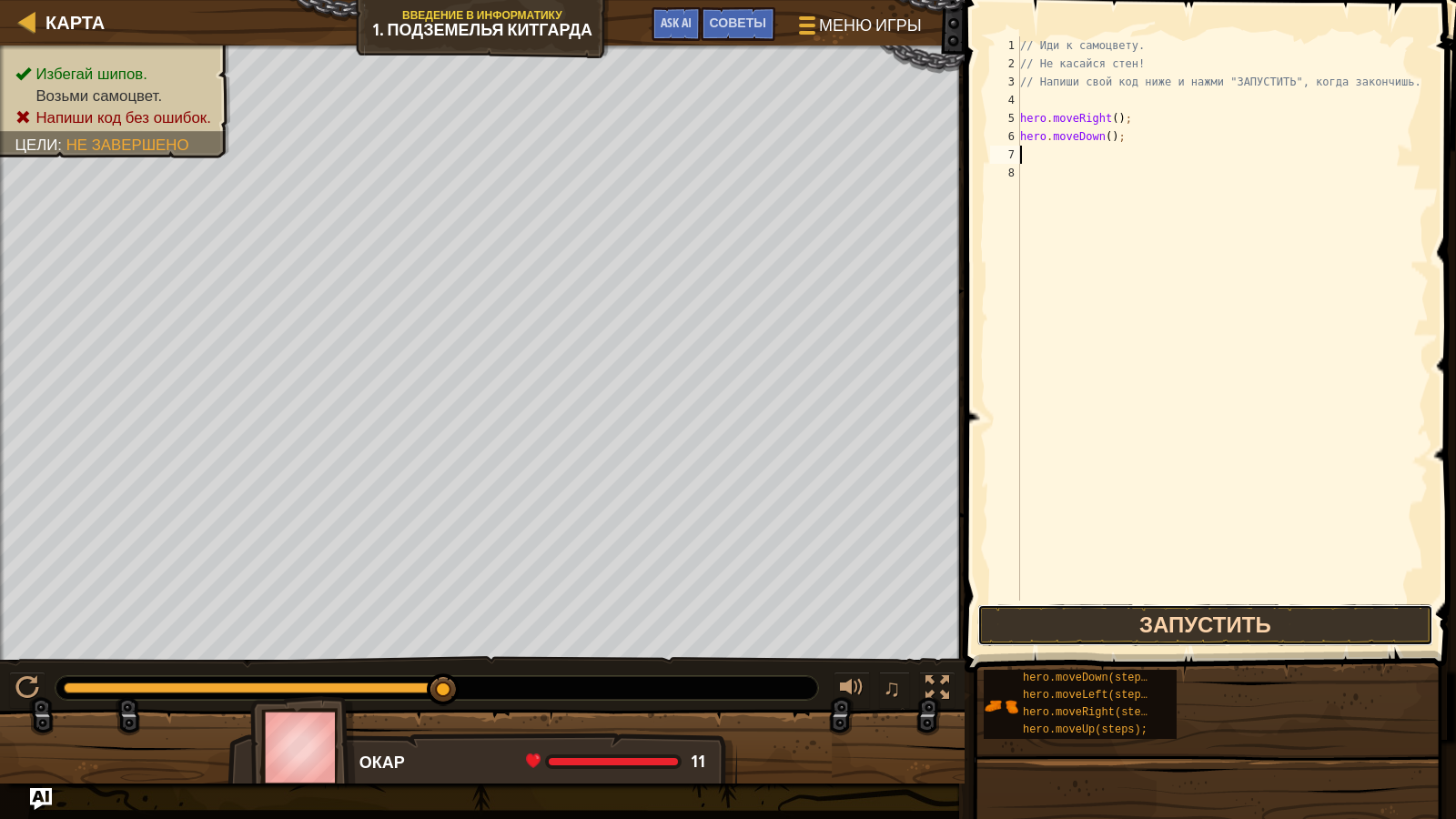
click at [1255, 611] on button "Запустить" at bounding box center [1205, 624] width 455 height 41
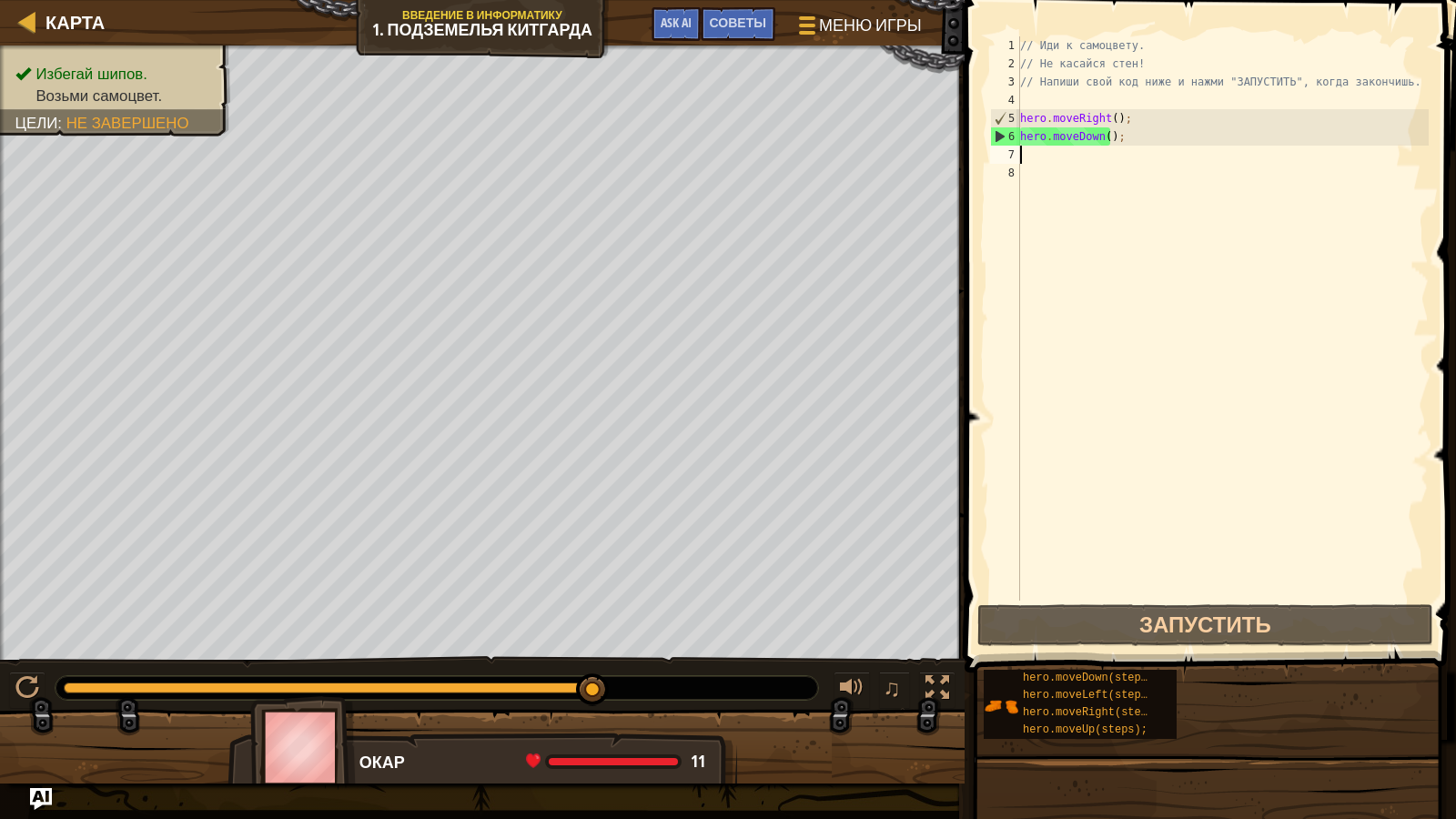
drag, startPoint x: 471, startPoint y: 700, endPoint x: 1442, endPoint y: 819, distance: 978.3
click at [1434, 711] on div "Карта Введение в Информатику 1. Подземелья Китгарда Меню игры Готово Советы Ask…" at bounding box center [728, 410] width 1456 height 819
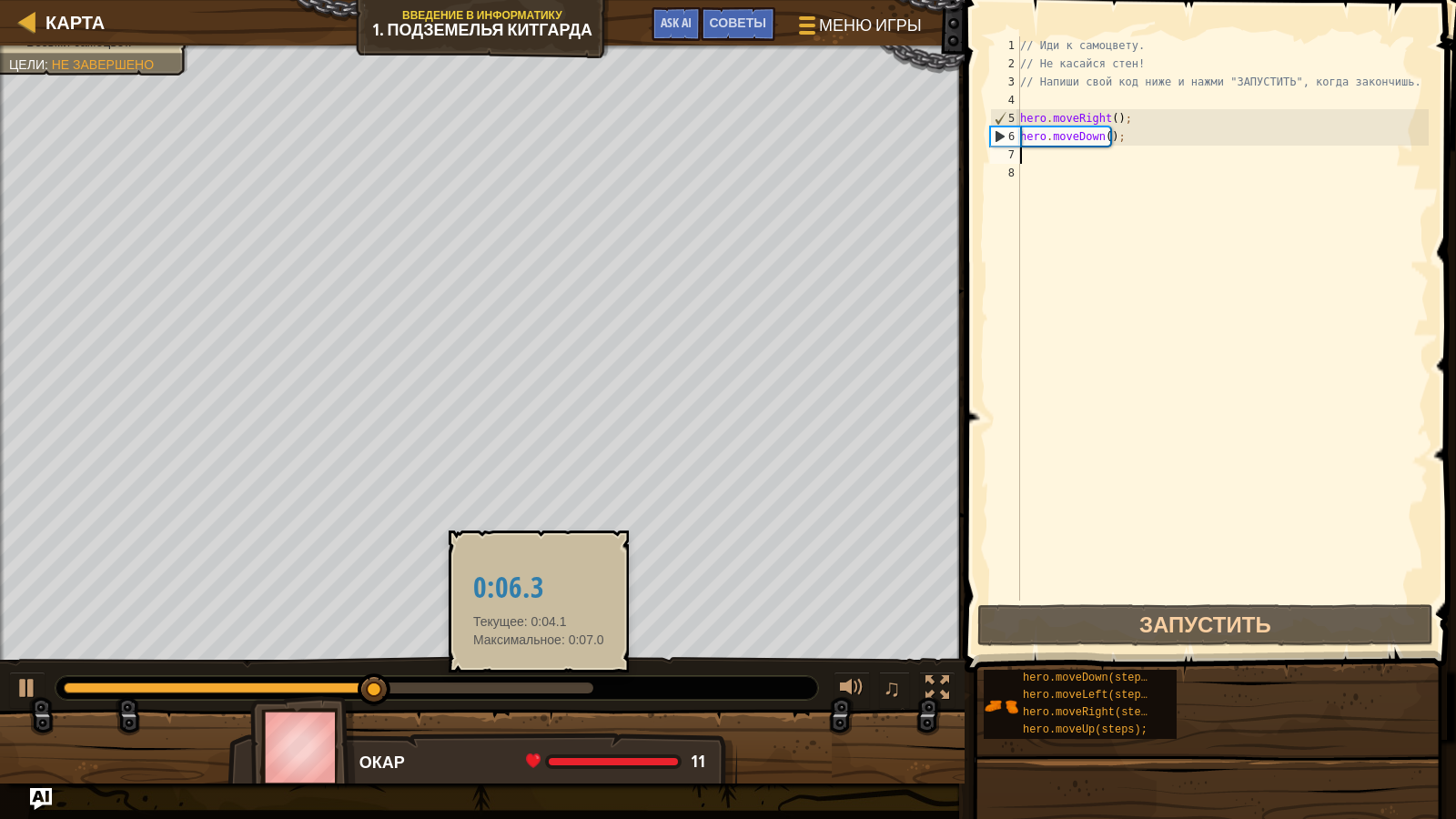
click at [538, 693] on div at bounding box center [328, 688] width 530 height 11
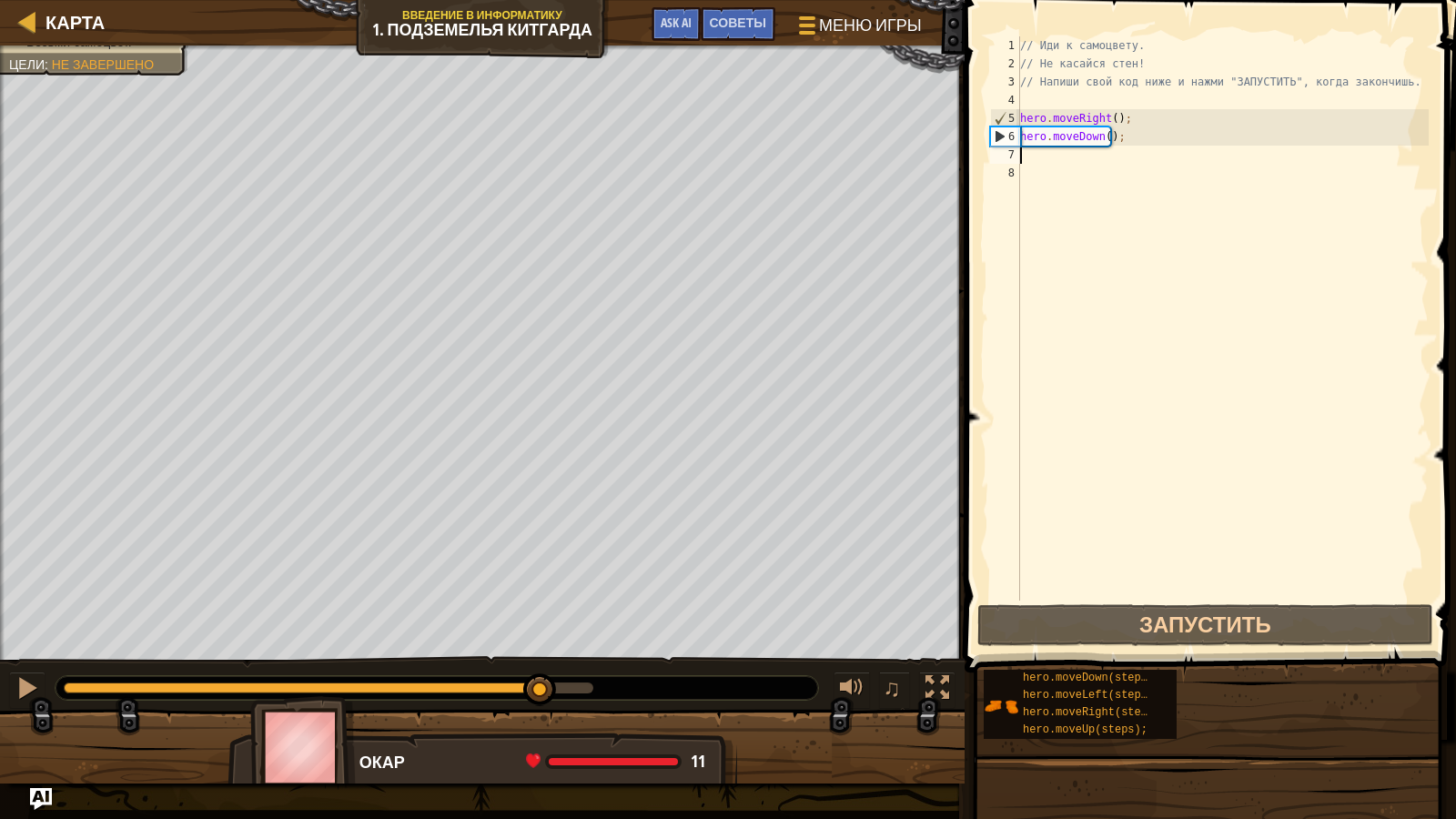
click at [578, 699] on div at bounding box center [437, 688] width 763 height 24
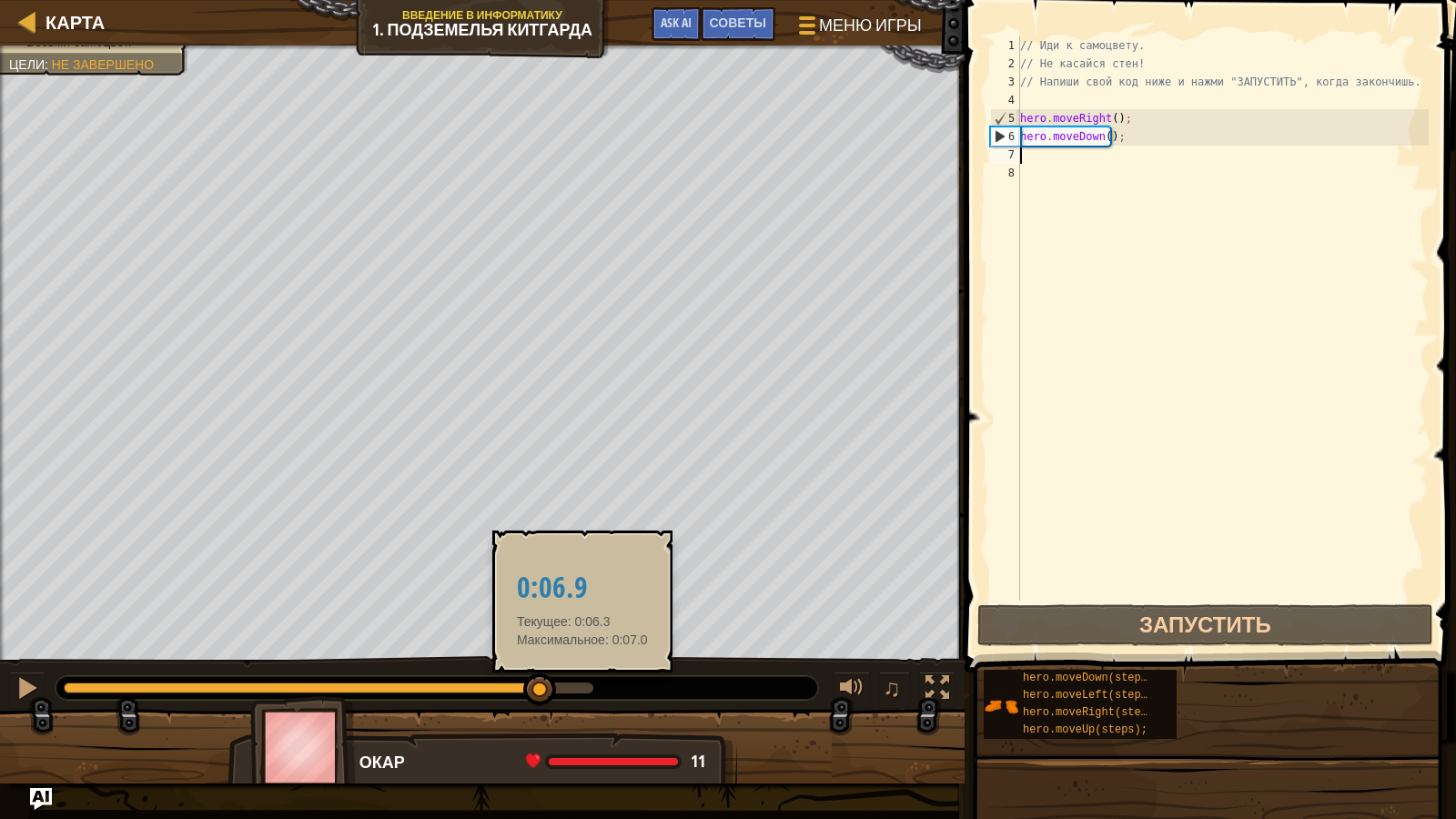
click at [585, 687] on div at bounding box center [328, 688] width 530 height 11
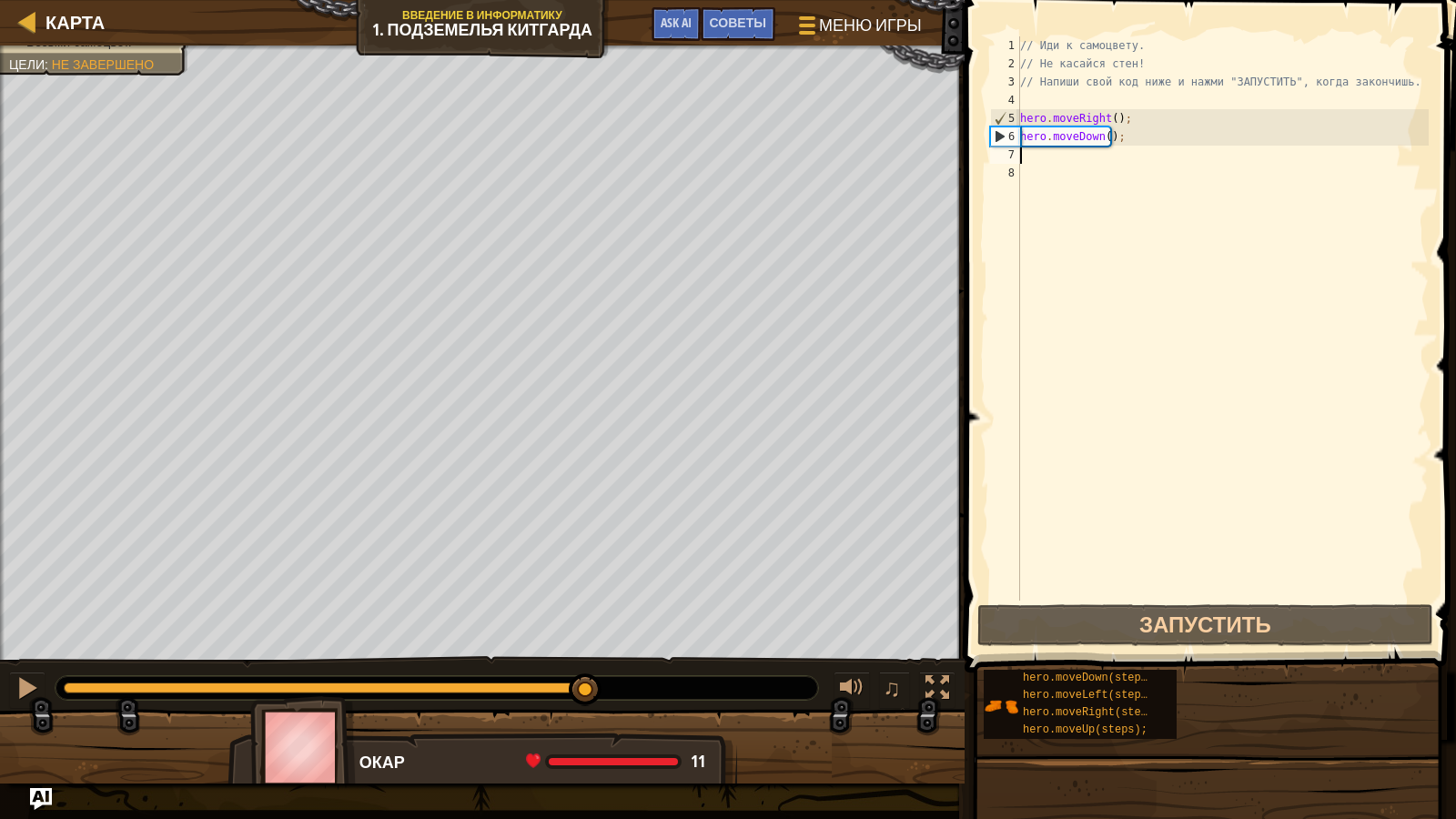
click at [61, 689] on div at bounding box center [437, 688] width 763 height 24
click at [60, 684] on div at bounding box center [437, 688] width 763 height 24
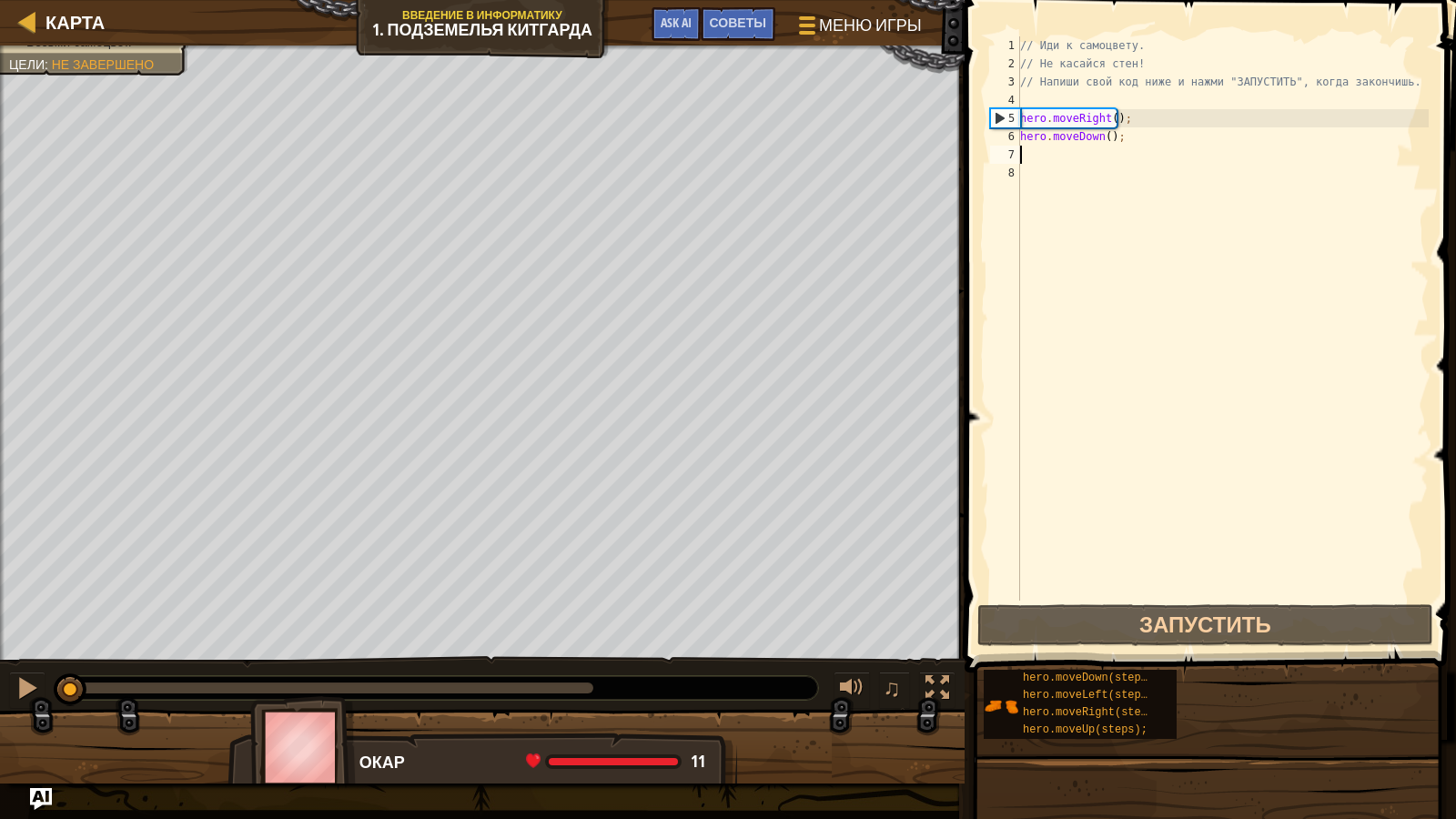
click at [71, 684] on div at bounding box center [67, 688] width 8 height 11
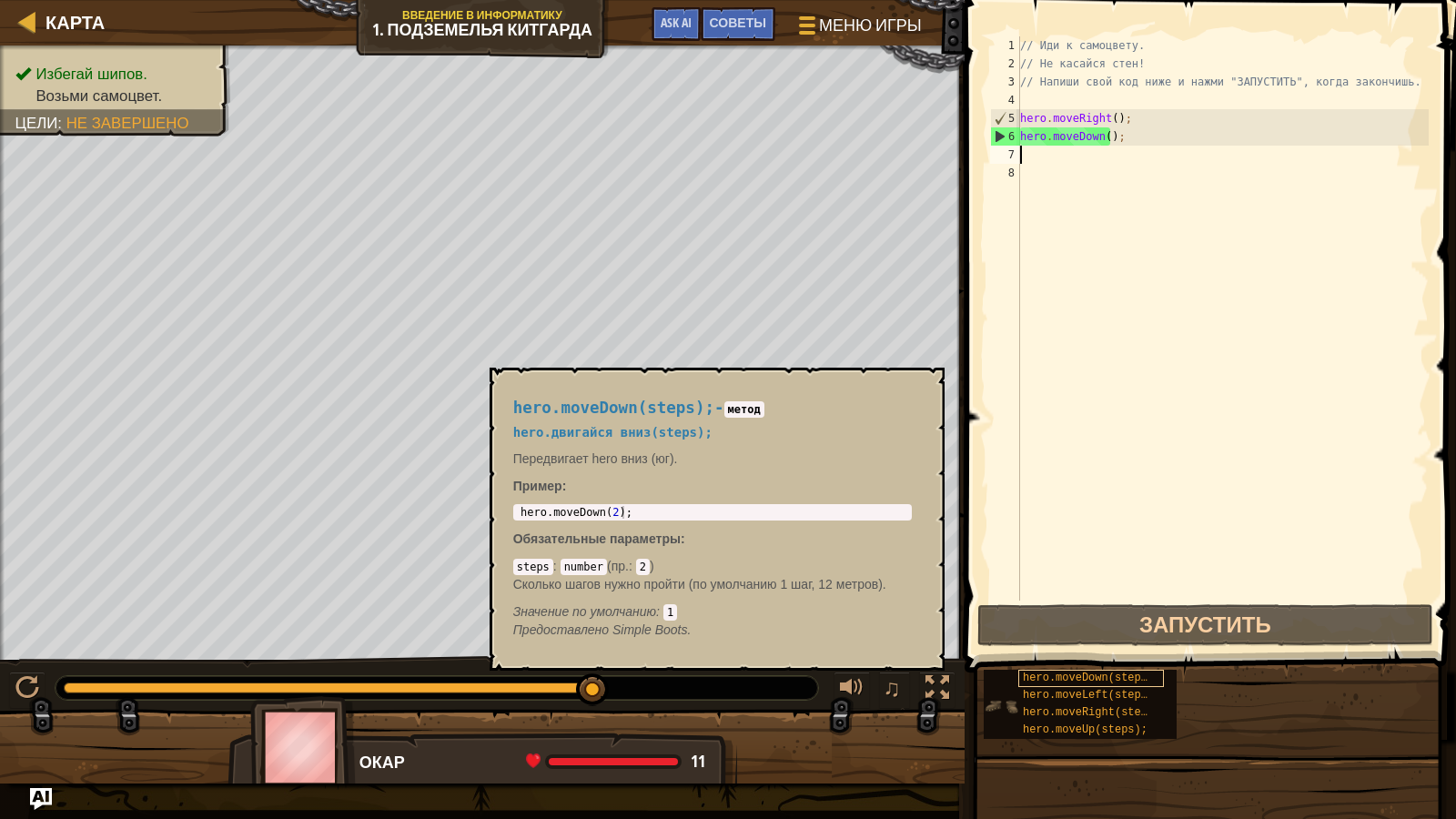
drag, startPoint x: 60, startPoint y: 685, endPoint x: 1031, endPoint y: 687, distance: 971.0
click at [1003, 693] on div "Карта Введение в Информатику 1. Подземелья Китгарда Меню игры Готово Советы Ask…" at bounding box center [728, 410] width 1456 height 819
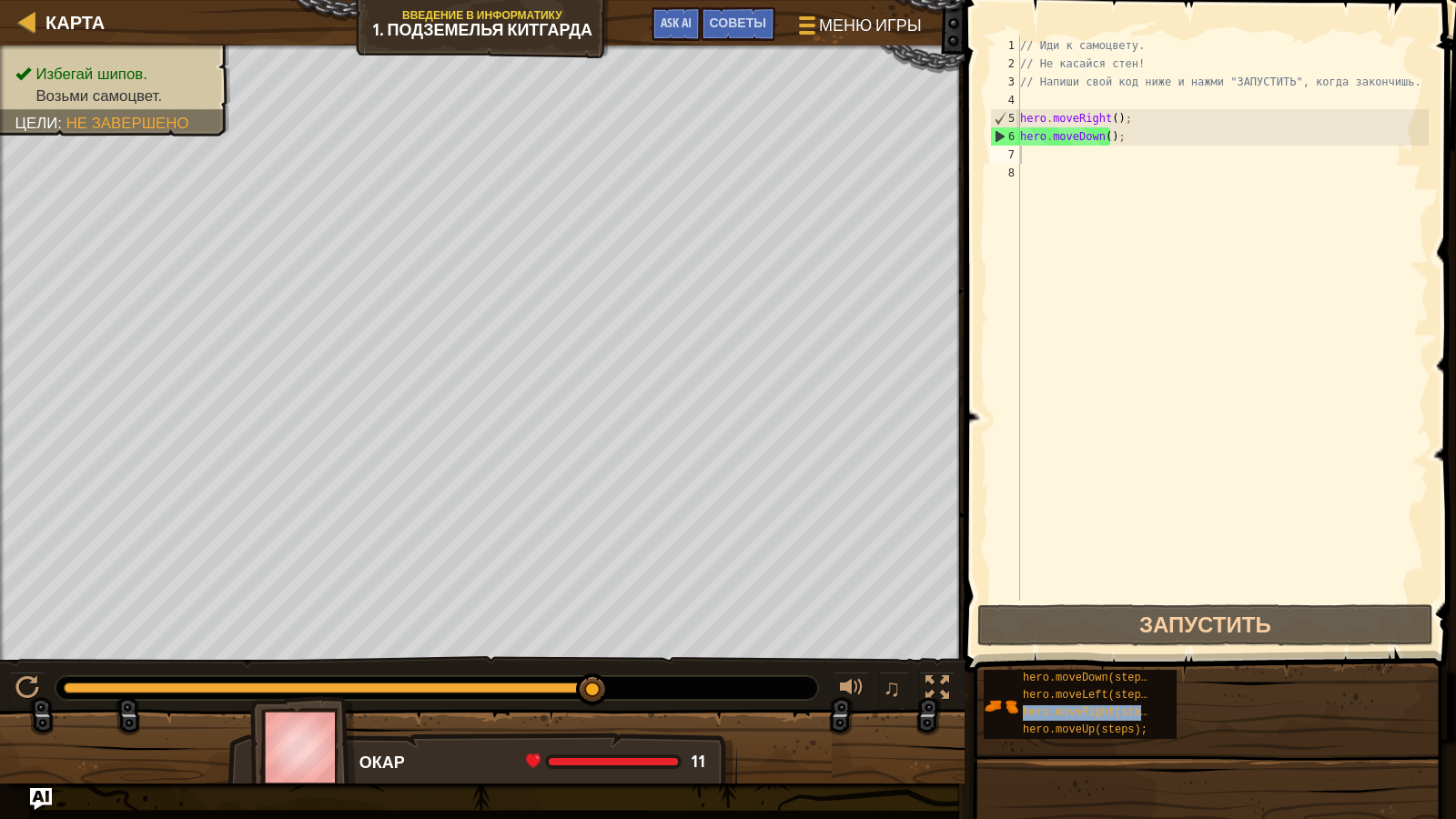
click at [1247, 711] on div "hero.moveDown(steps); hero.moveLeft(steps); hero.moveRight(steps); hero.moveUp(…" at bounding box center [1213, 705] width 460 height 71
drag, startPoint x: 1246, startPoint y: 734, endPoint x: 1221, endPoint y: 729, distance: 25.5
click at [1244, 711] on div "hero.moveDown(steps); hero.moveLeft(steps); hero.moveRight(steps); hero.moveUp(…" at bounding box center [1213, 705] width 460 height 71
drag, startPoint x: 1208, startPoint y: 722, endPoint x: 1198, endPoint y: 737, distance: 18.0
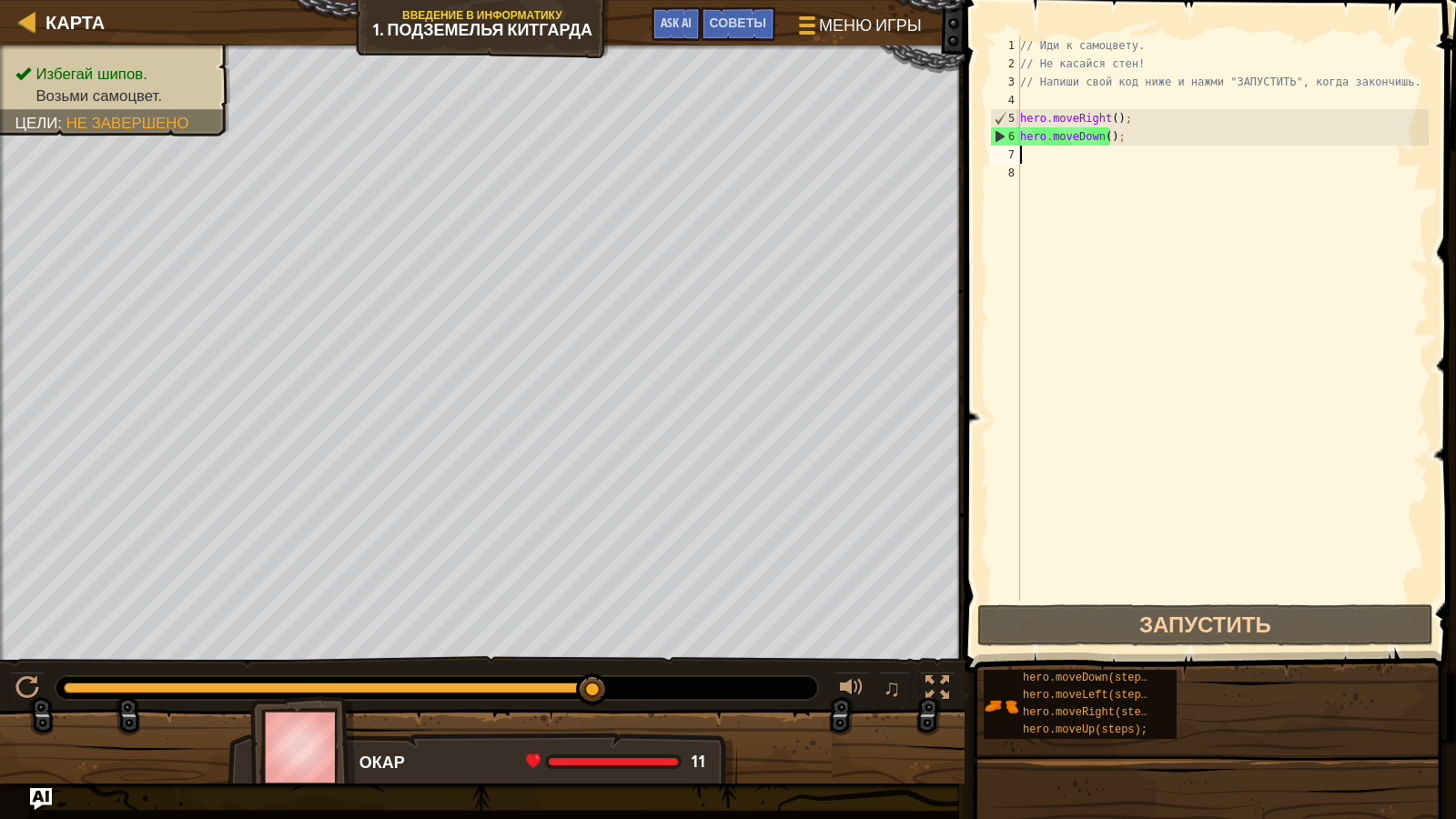
click at [1208, 711] on div "hero.moveDown(steps); hero.moveLeft(steps); hero.moveRight(steps); hero.moveUp(…" at bounding box center [1213, 705] width 460 height 71
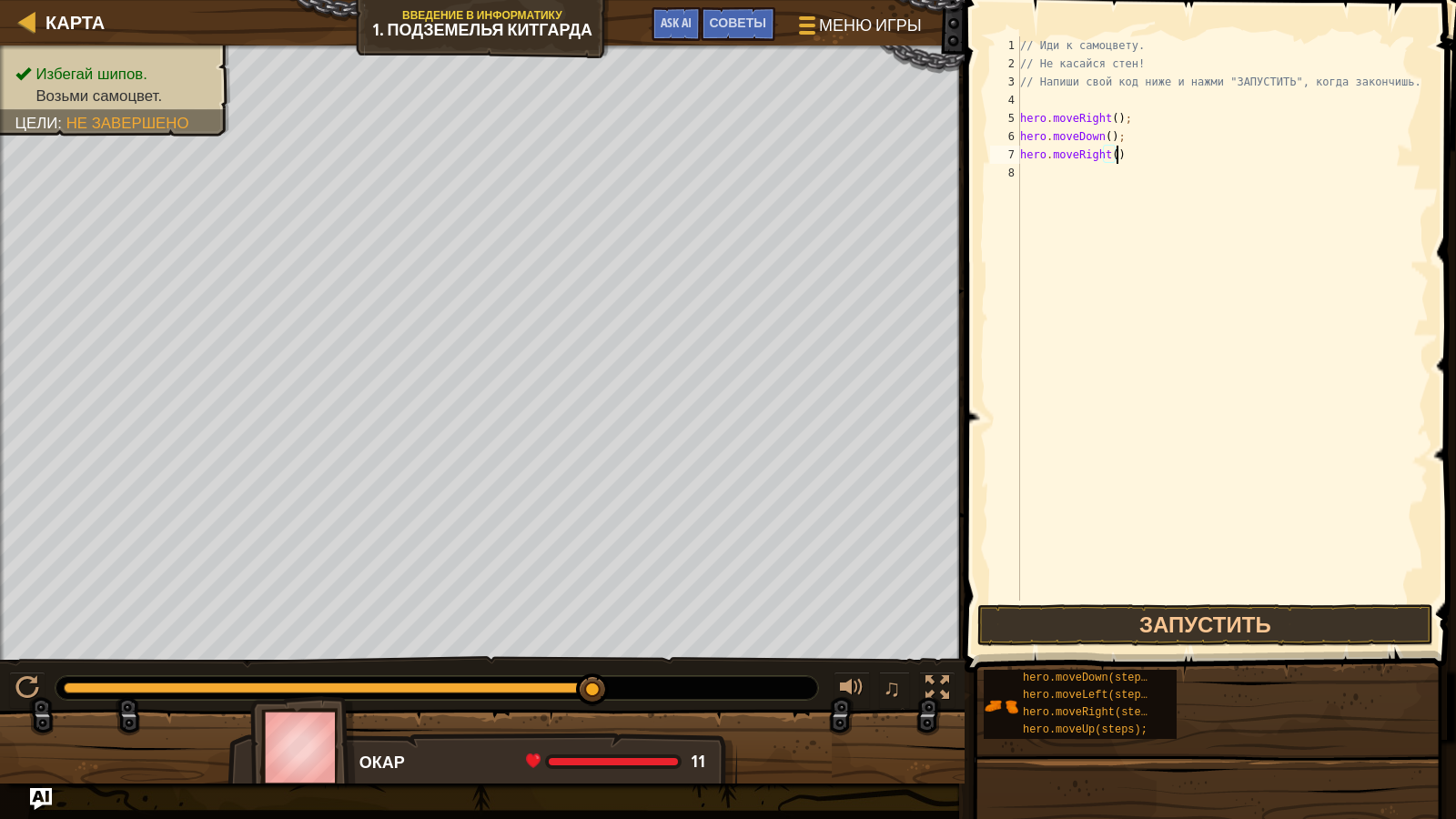
scroll to position [9, 8]
type textarea "hero.moveRight();"
click at [1196, 637] on button "Запустить" at bounding box center [1205, 624] width 455 height 41
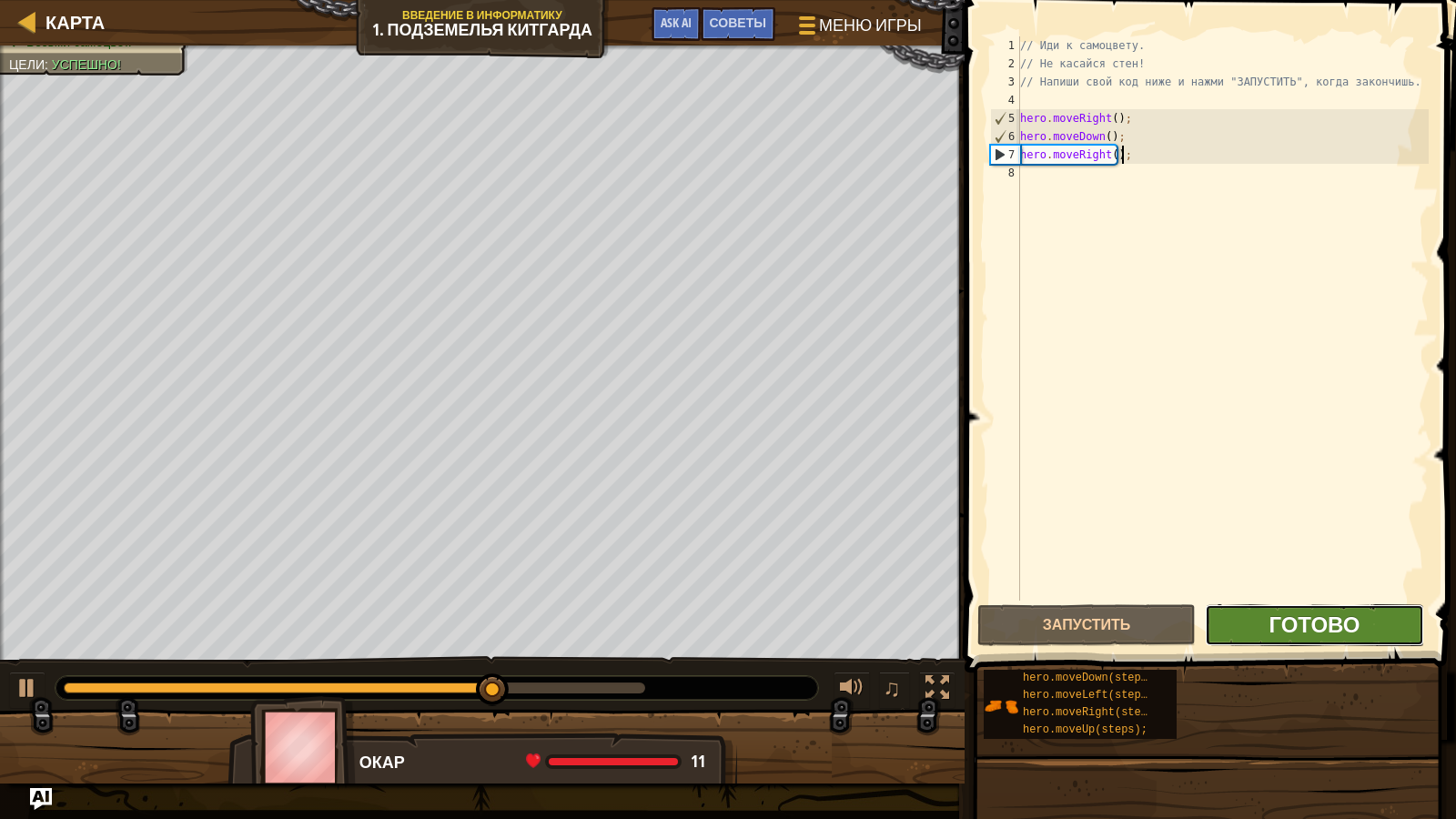
click at [1271, 624] on span "Готово" at bounding box center [1313, 624] width 91 height 29
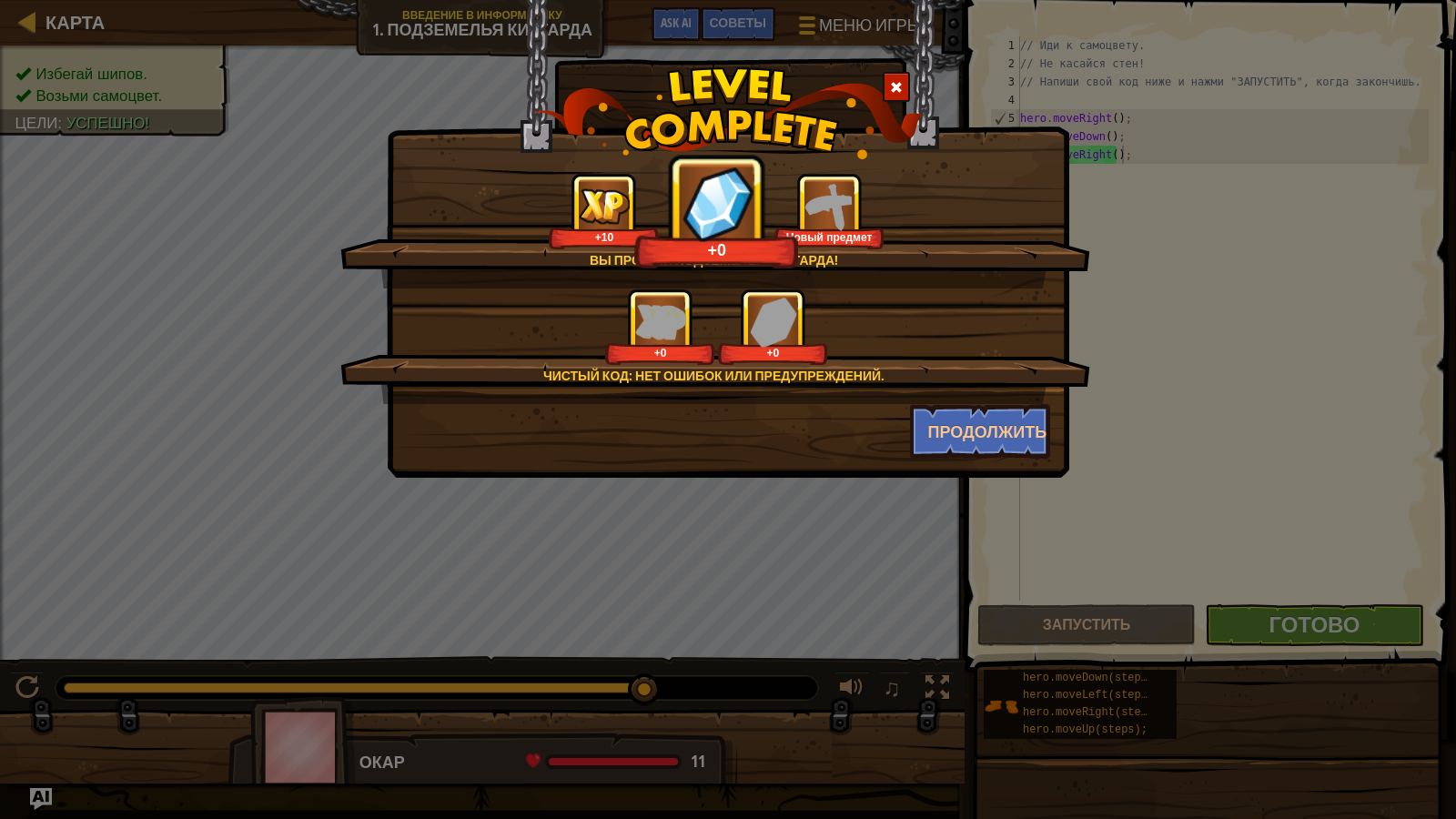
click at [829, 209] on img at bounding box center [829, 206] width 50 height 50
click at [842, 205] on img at bounding box center [829, 206] width 50 height 50
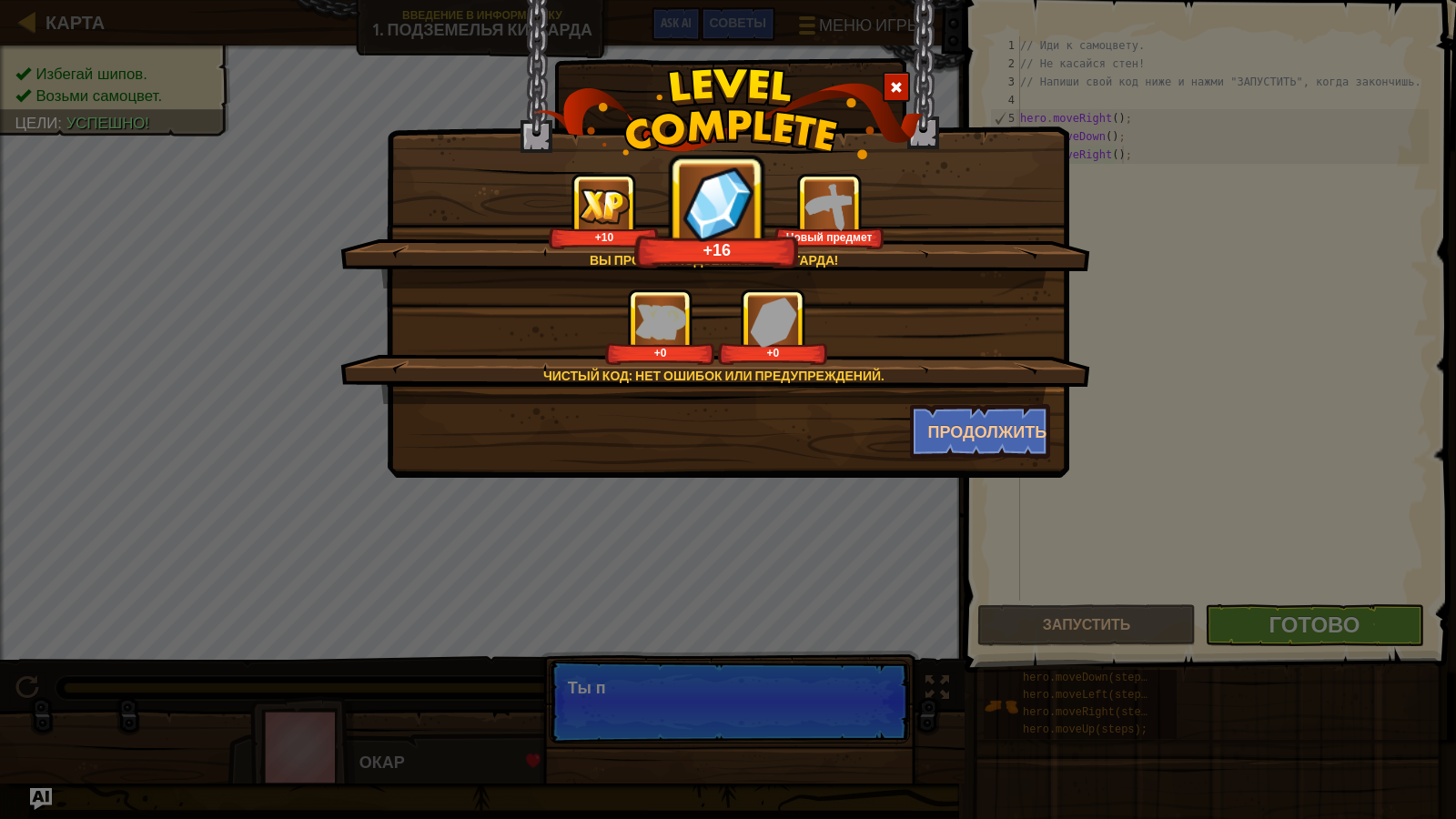
click at [842, 205] on img at bounding box center [829, 206] width 50 height 50
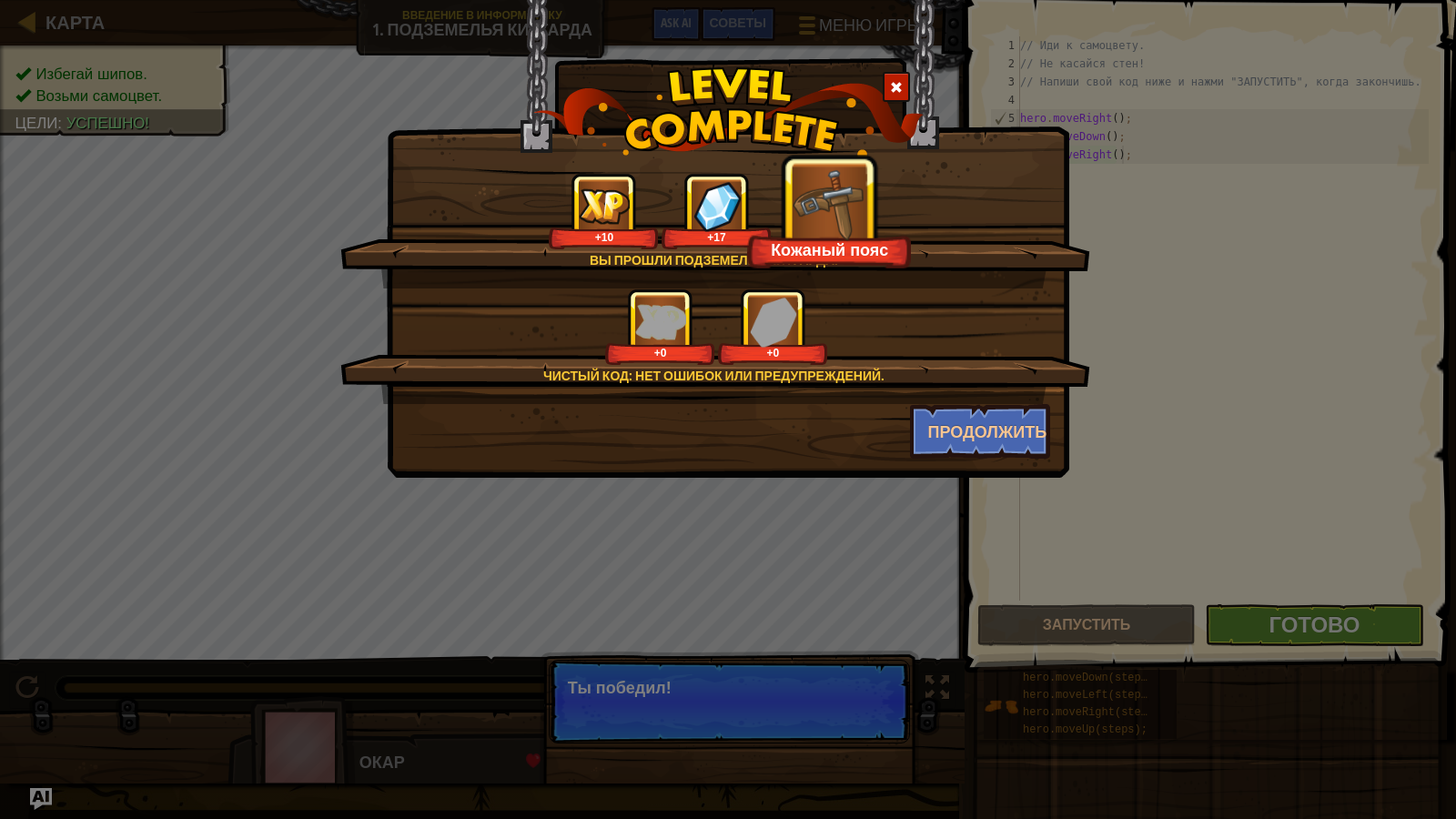
click at [842, 205] on img at bounding box center [830, 203] width 75 height 75
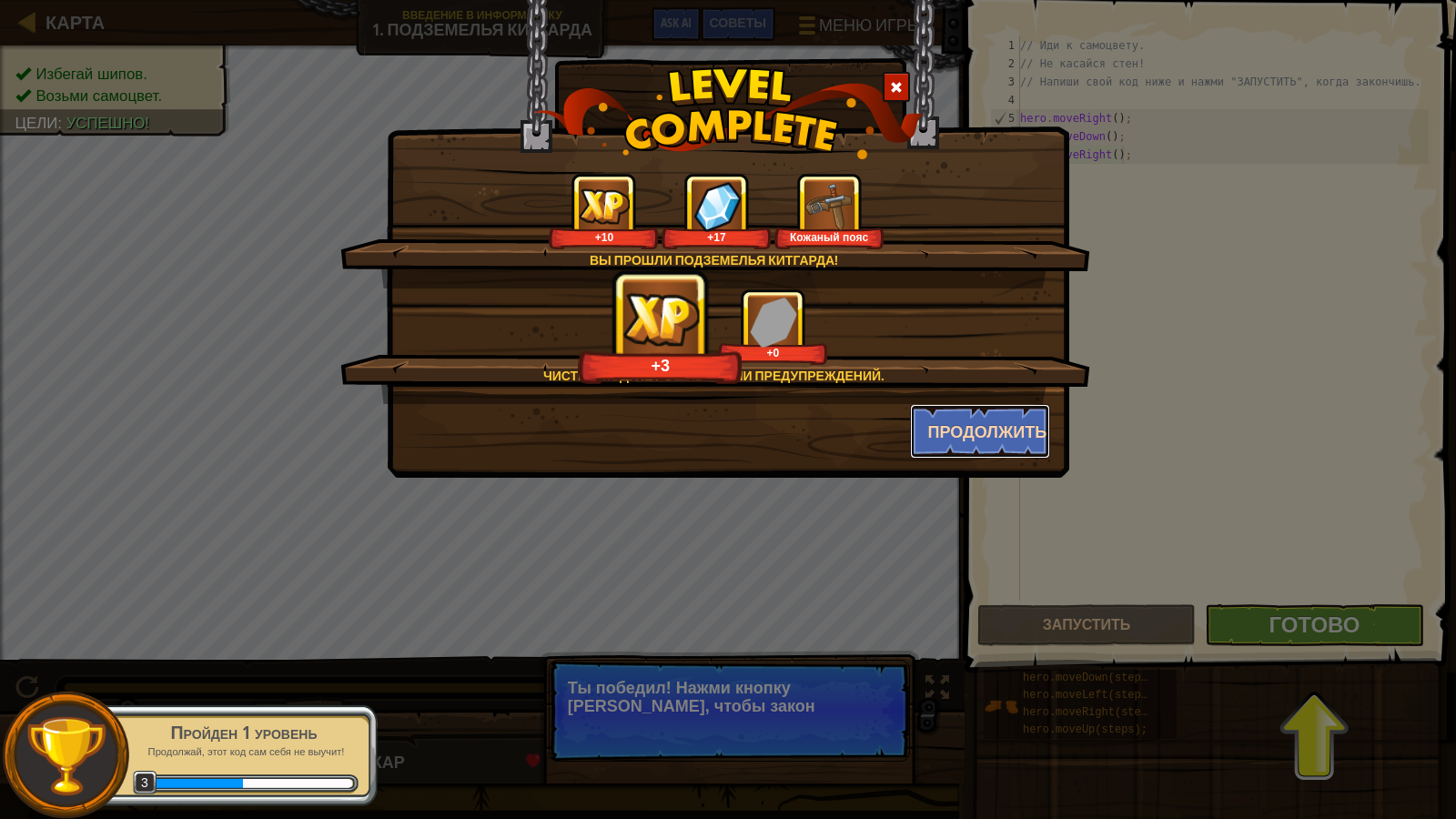
click at [974, 412] on button "Продолжить" at bounding box center [980, 432] width 141 height 55
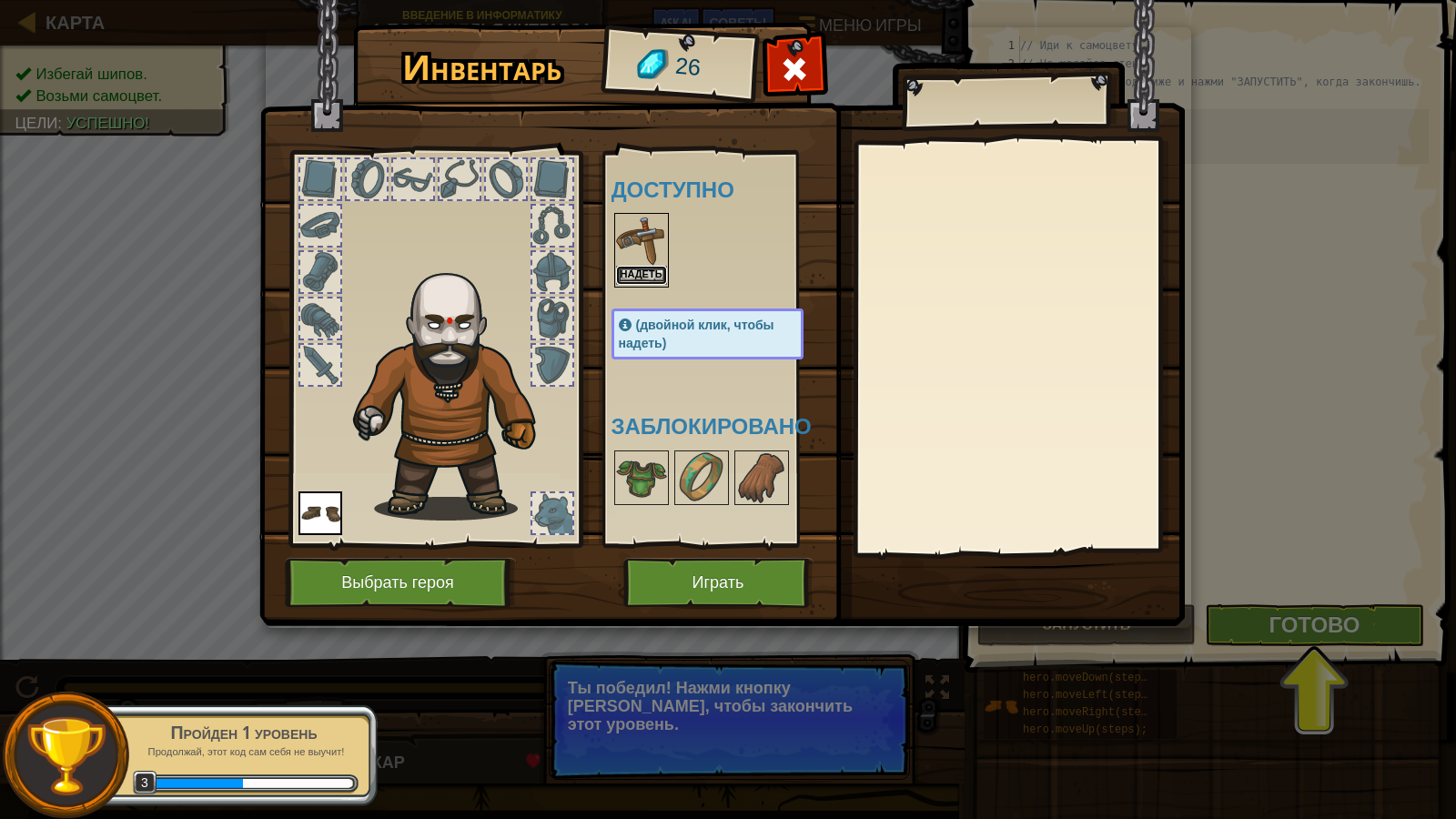
click at [640, 269] on button "Надеть" at bounding box center [641, 276] width 51 height 19
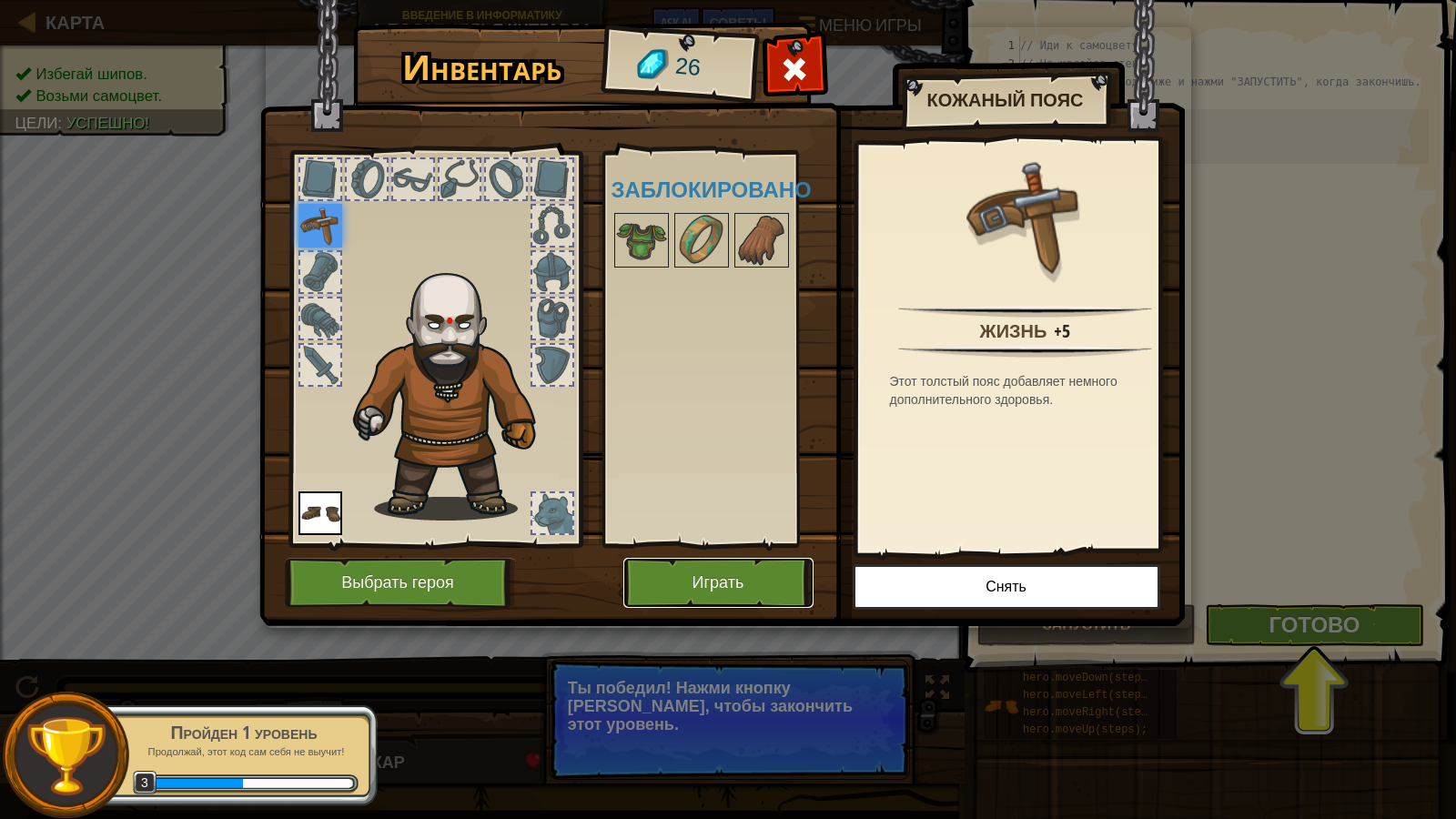
click at [690, 563] on button "Играть" at bounding box center [718, 583] width 191 height 50
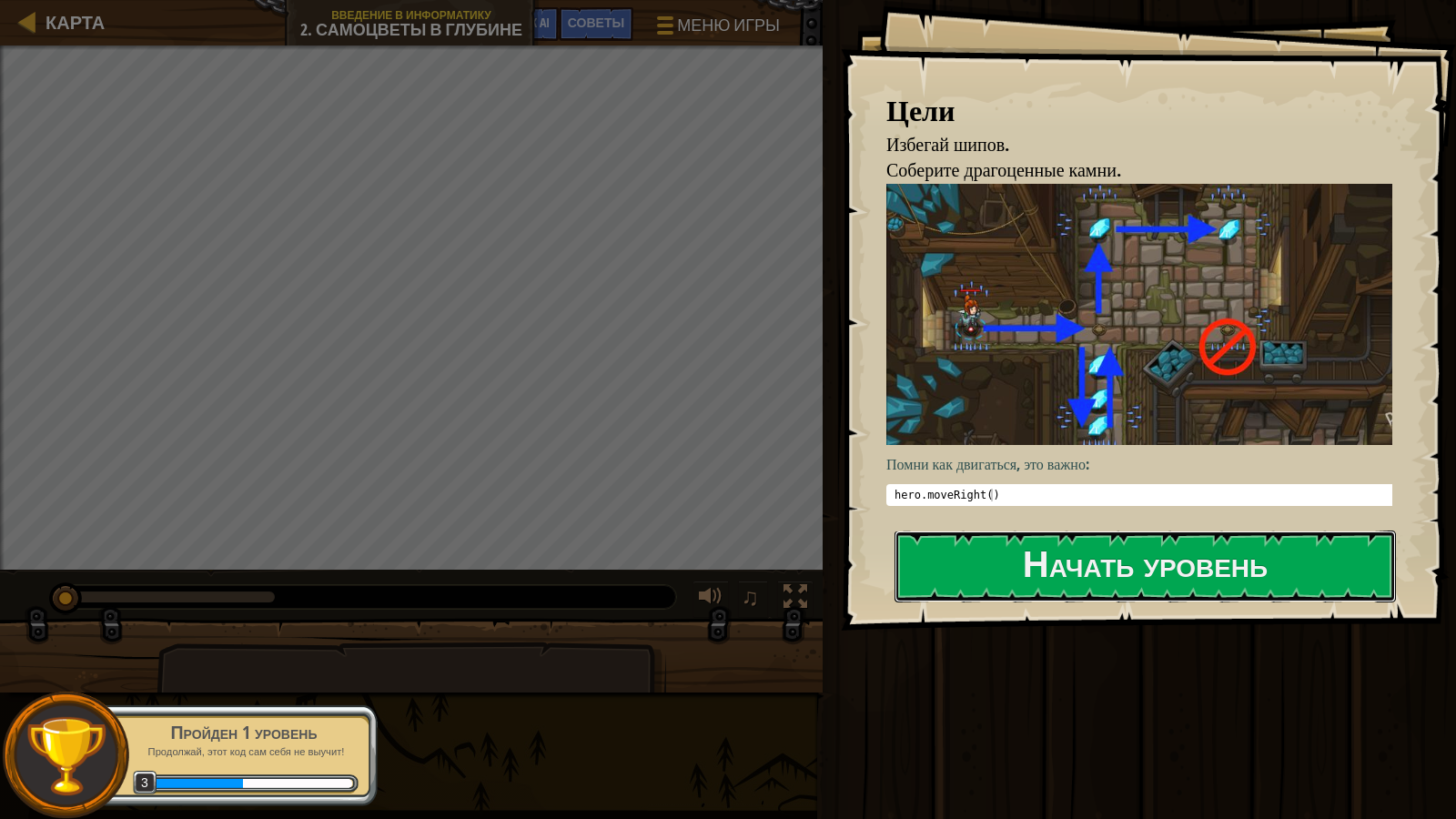
drag, startPoint x: 1157, startPoint y: 568, endPoint x: 902, endPoint y: 529, distance: 258.0
click at [1158, 567] on button "Начать уровень" at bounding box center [1145, 567] width 502 height 72
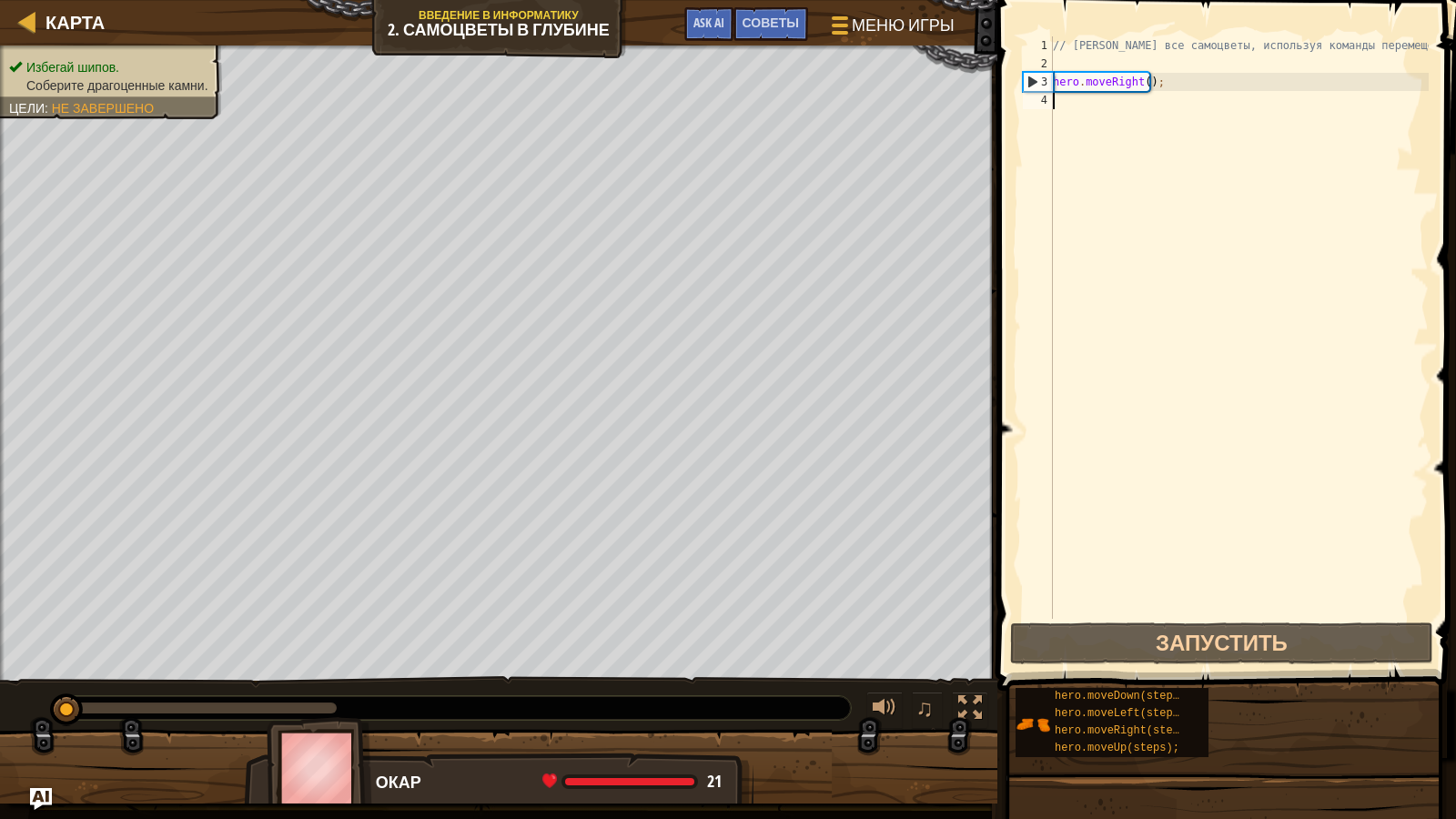
click at [1201, 125] on div "// [PERSON_NAME] все самоцветы, используя команды перемещения. hero . moveRight…" at bounding box center [1239, 346] width 379 height 620
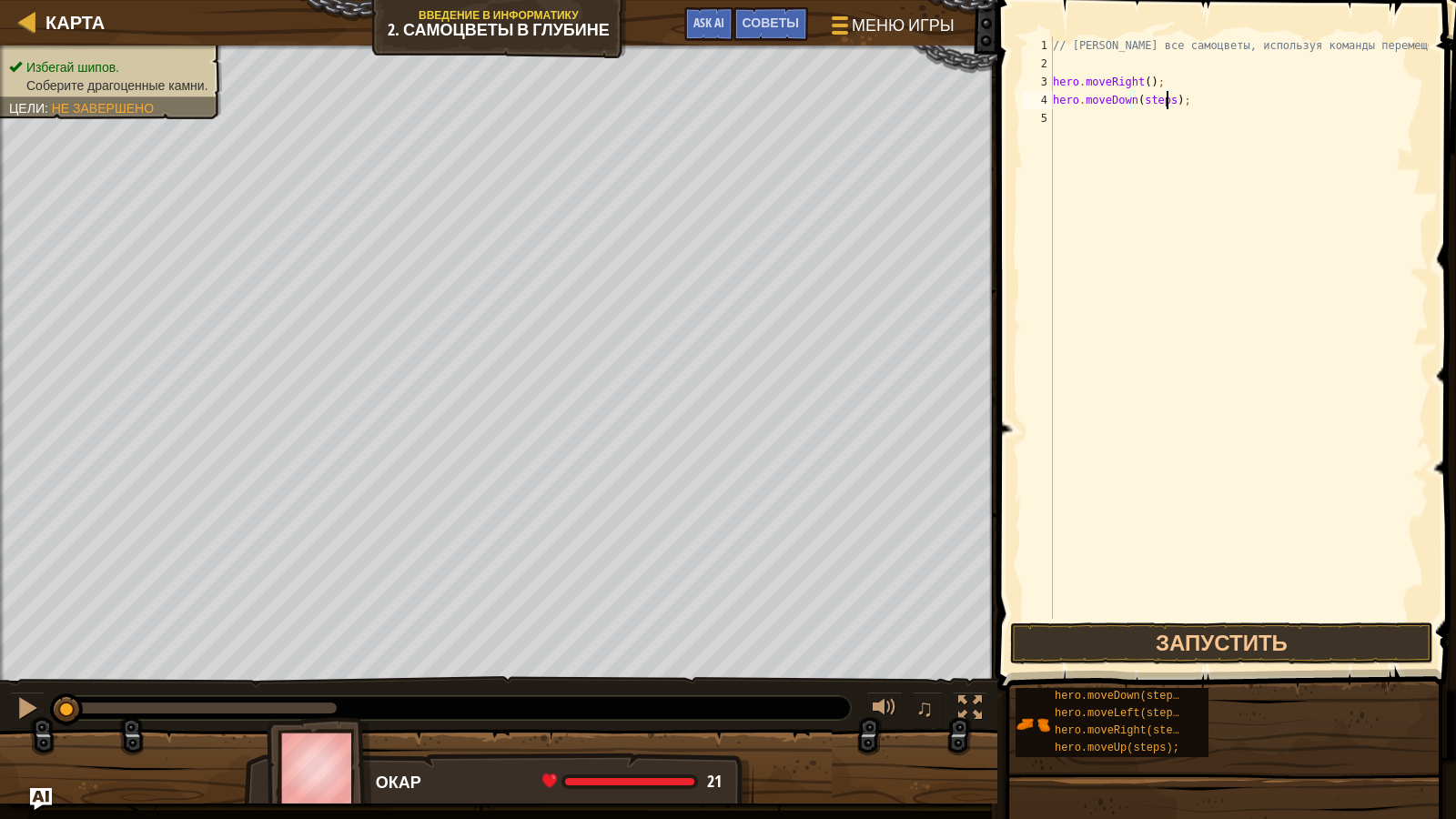
click at [1165, 103] on div "// [PERSON_NAME] все самоцветы, используя команды перемещения. hero . moveRight…" at bounding box center [1239, 346] width 379 height 620
type textarea "hero.moveDown(3);"
click at [1206, 126] on div "// [PERSON_NAME] все самоцветы, используя команды перемещения. hero . moveRight…" at bounding box center [1239, 346] width 379 height 620
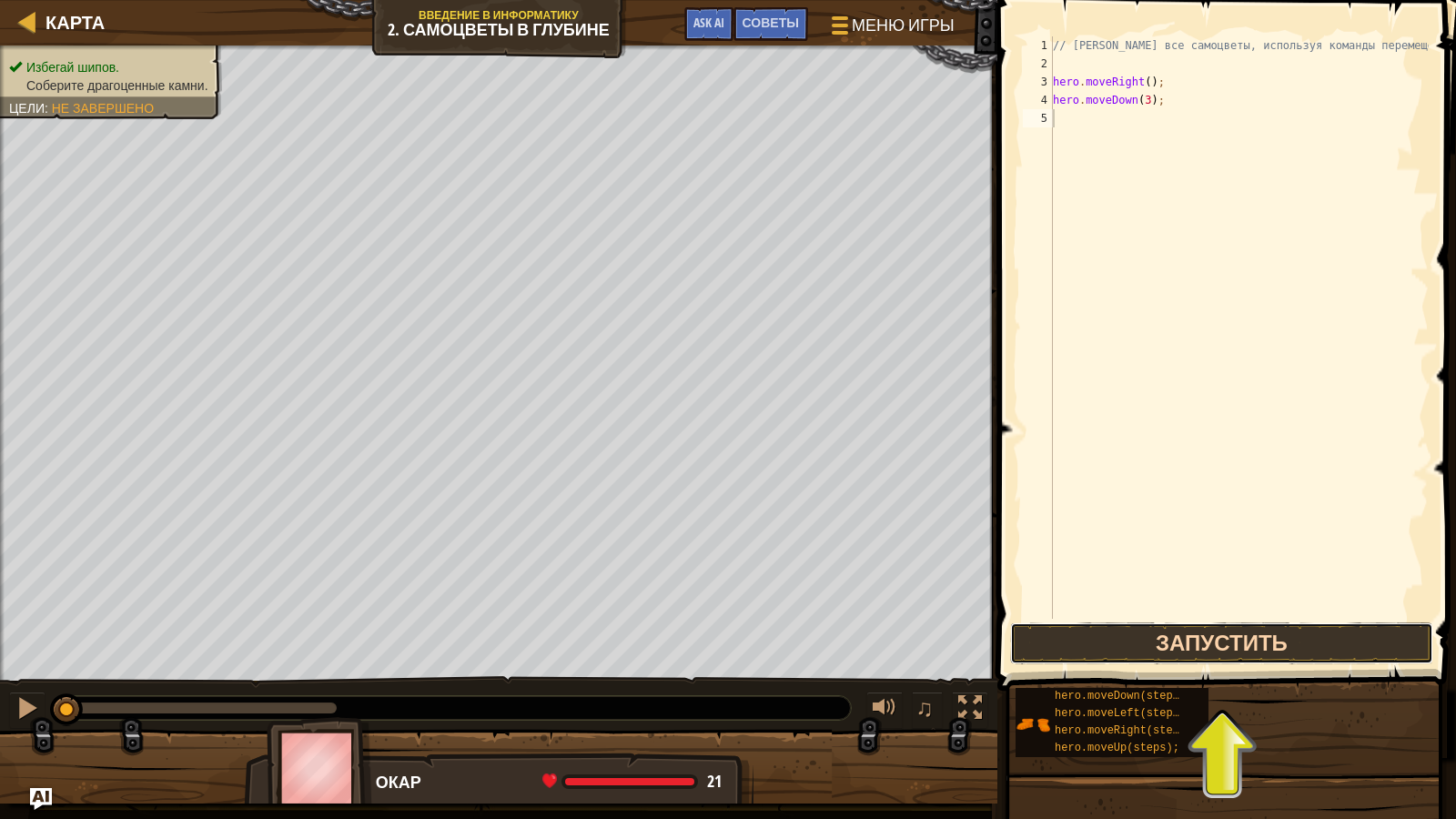
click at [1300, 646] on button "Запустить" at bounding box center [1222, 643] width 424 height 41
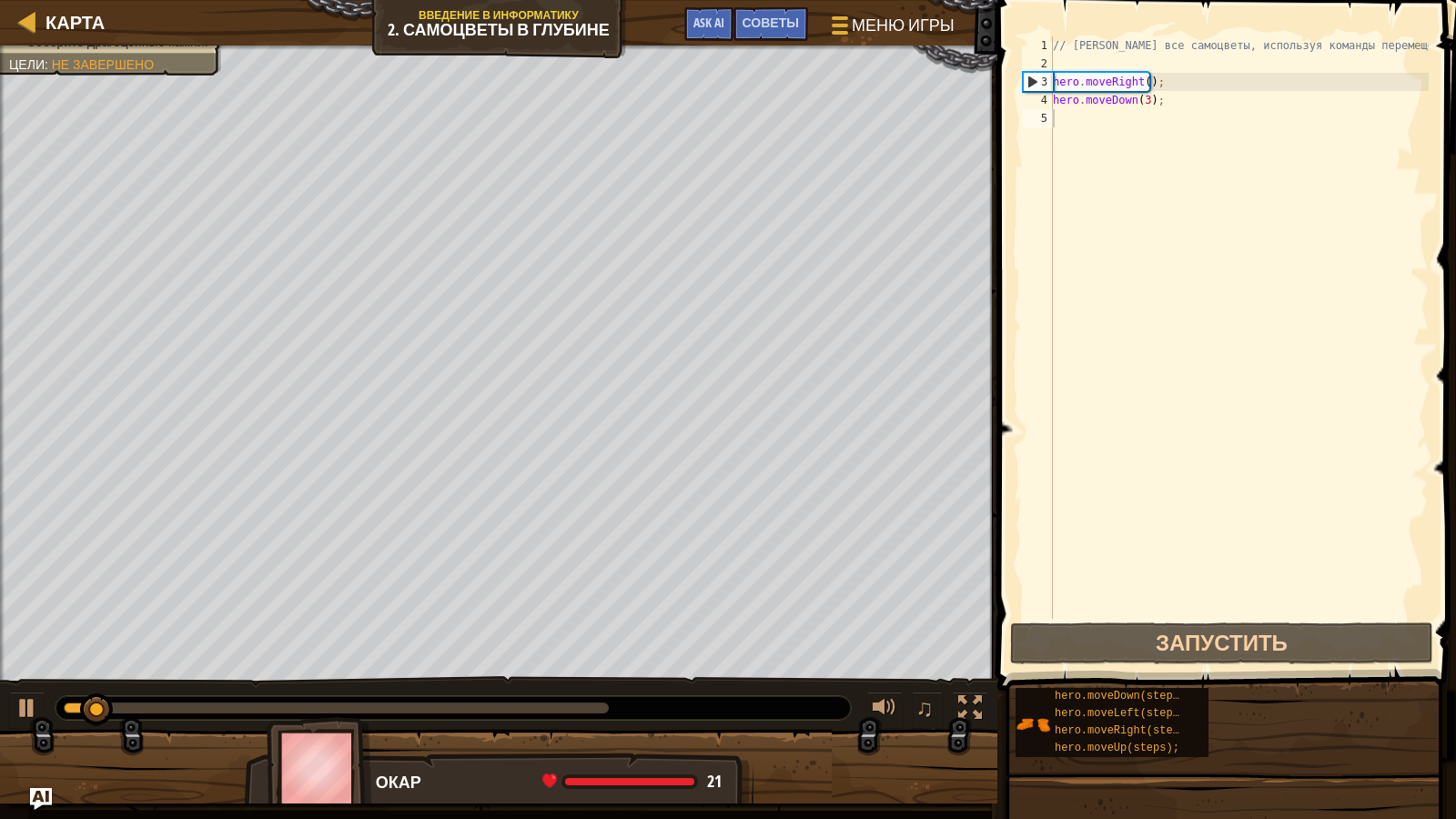
drag, startPoint x: 0, startPoint y: 617, endPoint x: 299, endPoint y: 678, distance: 305.2
click at [1189, 115] on div "// [PERSON_NAME] все самоцветы, используя команды перемещения. hero . moveRight…" at bounding box center [1239, 346] width 379 height 620
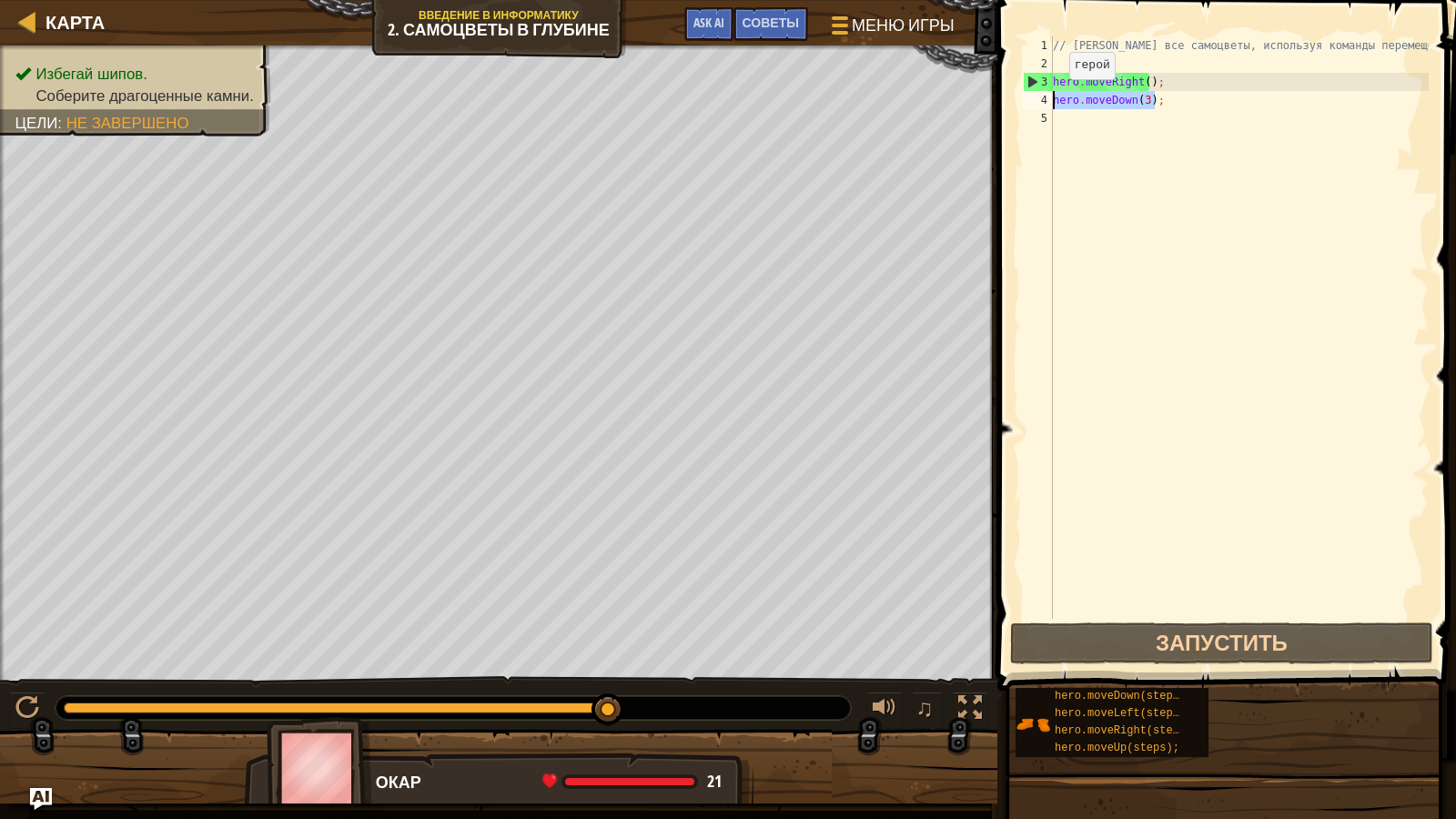
drag, startPoint x: 1158, startPoint y: 99, endPoint x: 1021, endPoint y: 107, distance: 137.2
click at [1021, 107] on div "1 2 3 4 5 // [PERSON_NAME] все самоцветы, используя команды перемещения. hero .…" at bounding box center [1223, 328] width 409 height 583
type textarea "hero.moveDown(3);"
click at [1169, 110] on div "// [PERSON_NAME] все самоцветы, используя команды перемещения. hero . moveRight…" at bounding box center [1239, 346] width 379 height 620
click at [1176, 99] on div "// [PERSON_NAME] все самоцветы, используя команды перемещения. hero . moveRight…" at bounding box center [1239, 346] width 379 height 620
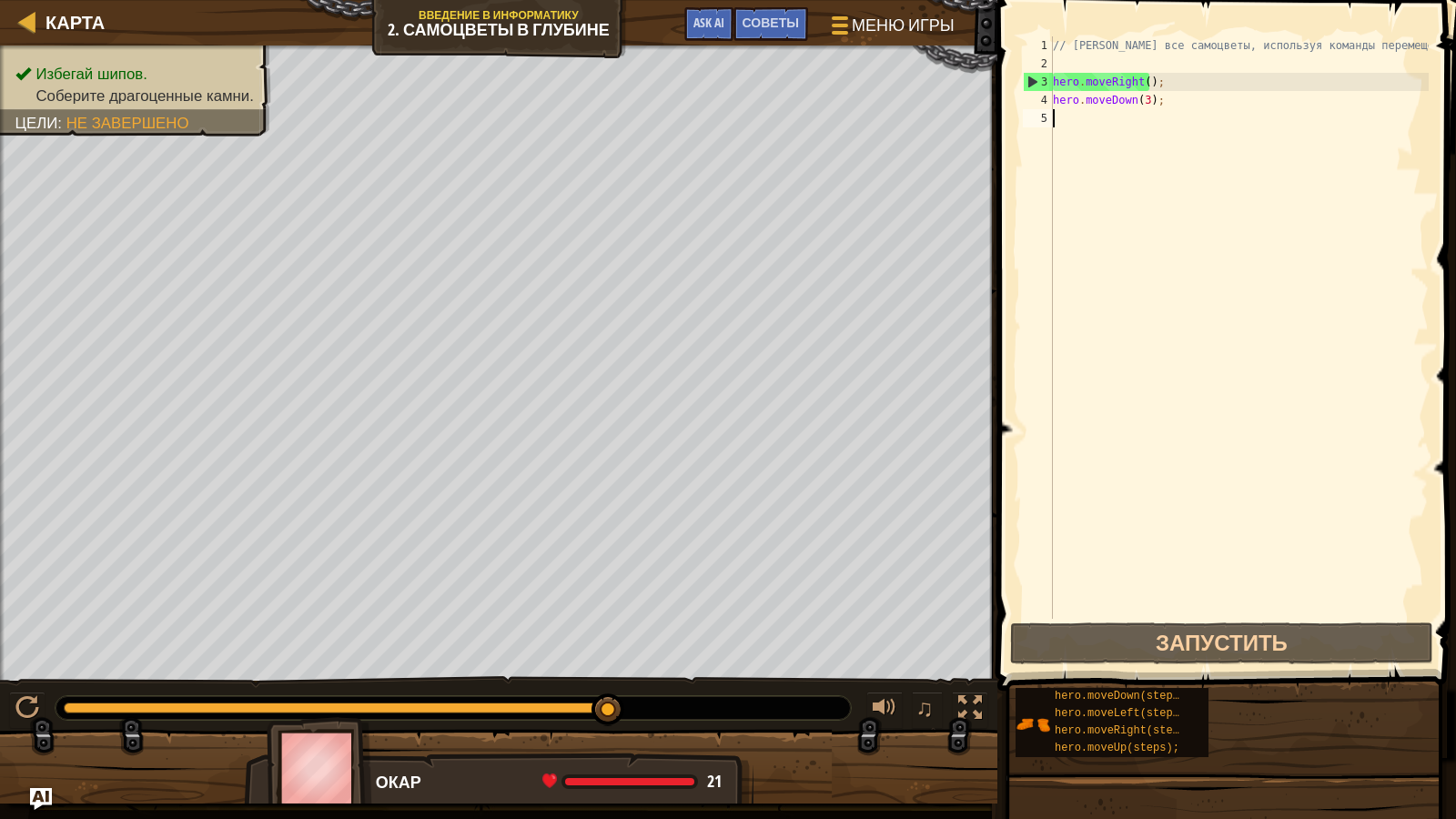
type textarea "hero.moveDown(3);"
drag, startPoint x: 1174, startPoint y: 97, endPoint x: 1032, endPoint y: 108, distance: 142.4
click at [1034, 108] on div "hero.moveDown(3); 1 2 3 4 5 // Собери все самоцветы, используя команды перемеще…" at bounding box center [1223, 328] width 409 height 583
drag, startPoint x: 1064, startPoint y: 113, endPoint x: 1152, endPoint y: 127, distance: 89.1
click at [1152, 127] on div "// [PERSON_NAME] все самоцветы, используя команды перемещения. hero . moveRight…" at bounding box center [1239, 346] width 379 height 620
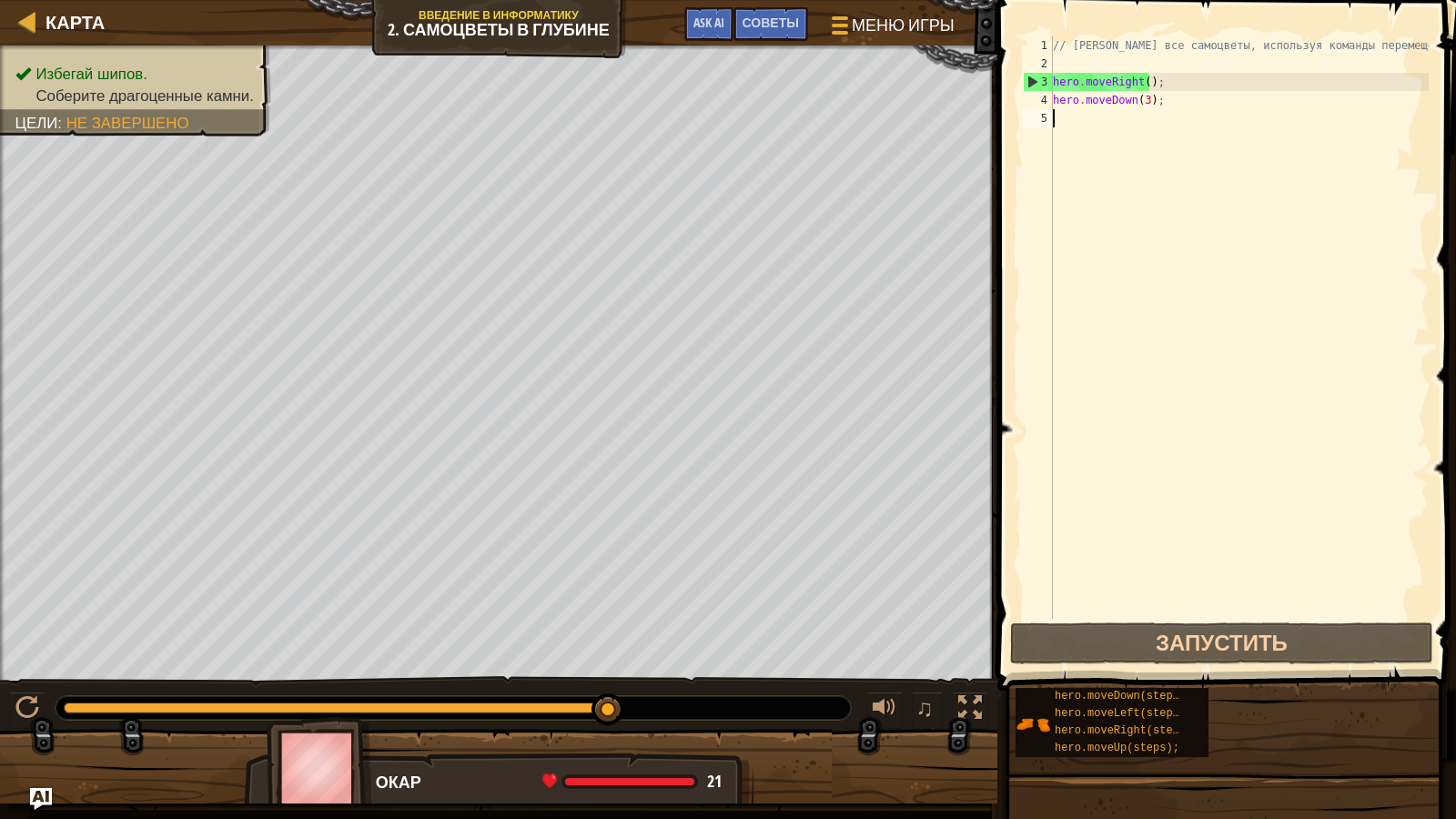
click at [1152, 127] on div "// [PERSON_NAME] все самоцветы, используя команды перемещения. hero . moveRight…" at bounding box center [1239, 346] width 379 height 620
click at [1286, 161] on div "// [PERSON_NAME] все самоцветы, используя команды перемещения. hero . moveRight…" at bounding box center [1239, 346] width 379 height 620
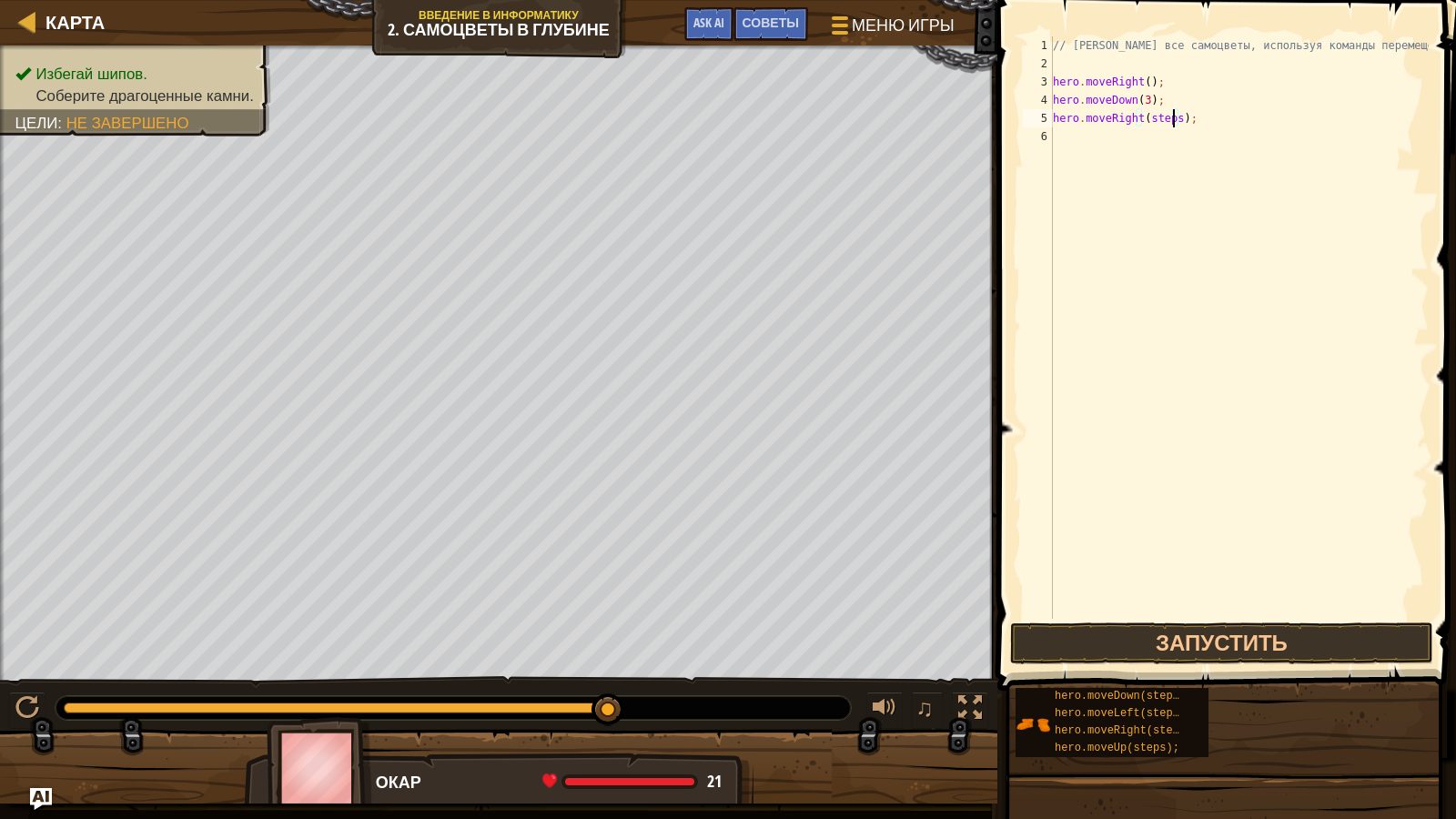
click at [1173, 112] on div "// [PERSON_NAME] все самоцветы, используя команды перемещения. hero . moveRight…" at bounding box center [1239, 346] width 379 height 620
type textarea "hero.moveRight(6);"
click at [1177, 155] on div "// [PERSON_NAME] все самоцветы, используя команды перемещения. hero . moveRight…" at bounding box center [1239, 346] width 379 height 620
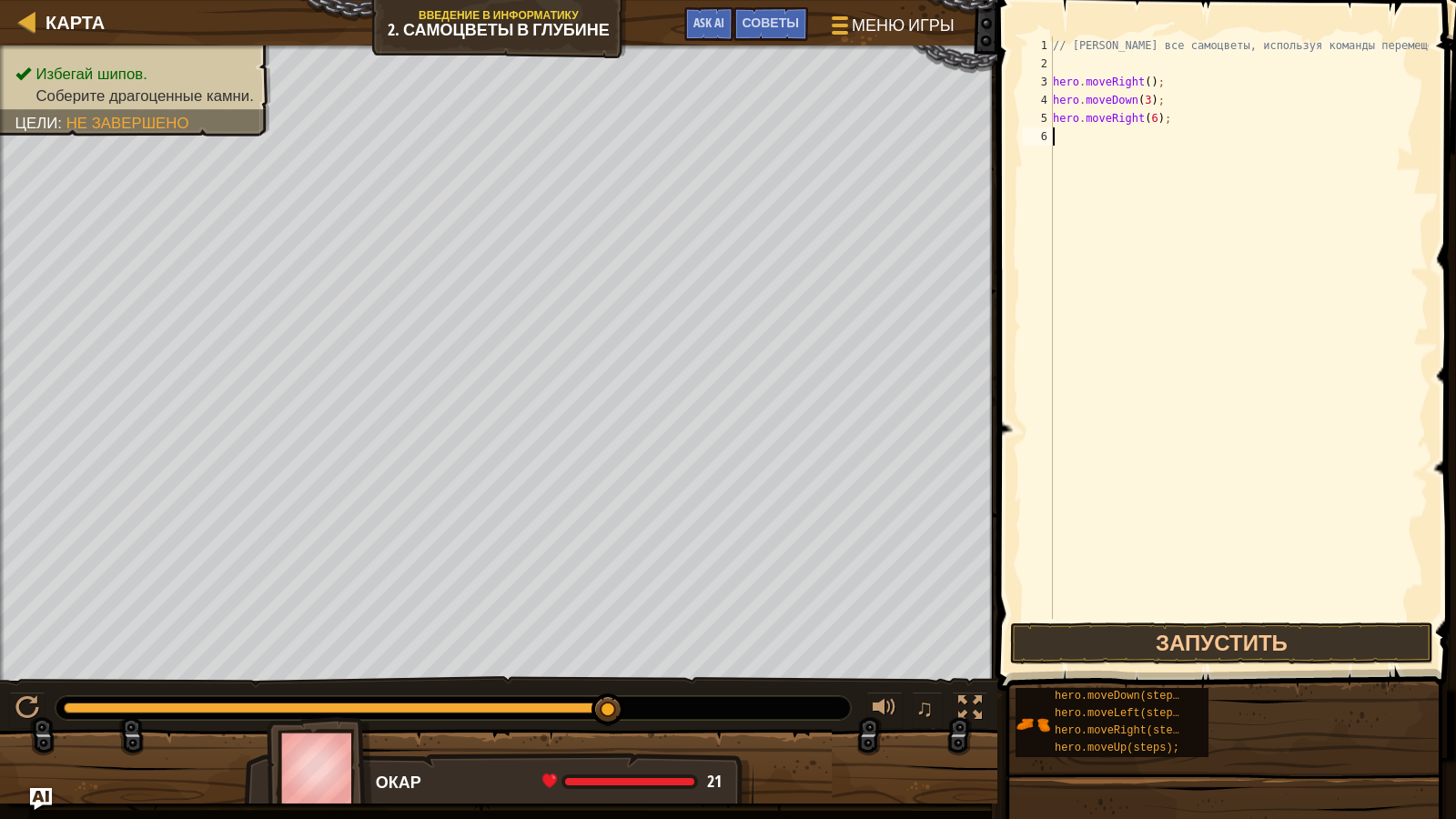
click at [1140, 127] on div "// [PERSON_NAME] все самоцветы, используя команды перемещения. hero . moveRight…" at bounding box center [1239, 346] width 379 height 620
click at [1133, 119] on div "// [PERSON_NAME] все самоцветы, используя команды перемещения. hero . moveRight…" at bounding box center [1239, 346] width 379 height 620
click at [1136, 122] on div "// [PERSON_NAME] все самоцветы, используя команды перемещения. hero . moveRight…" at bounding box center [1239, 346] width 379 height 620
type textarea "hero.moveUp(6);"
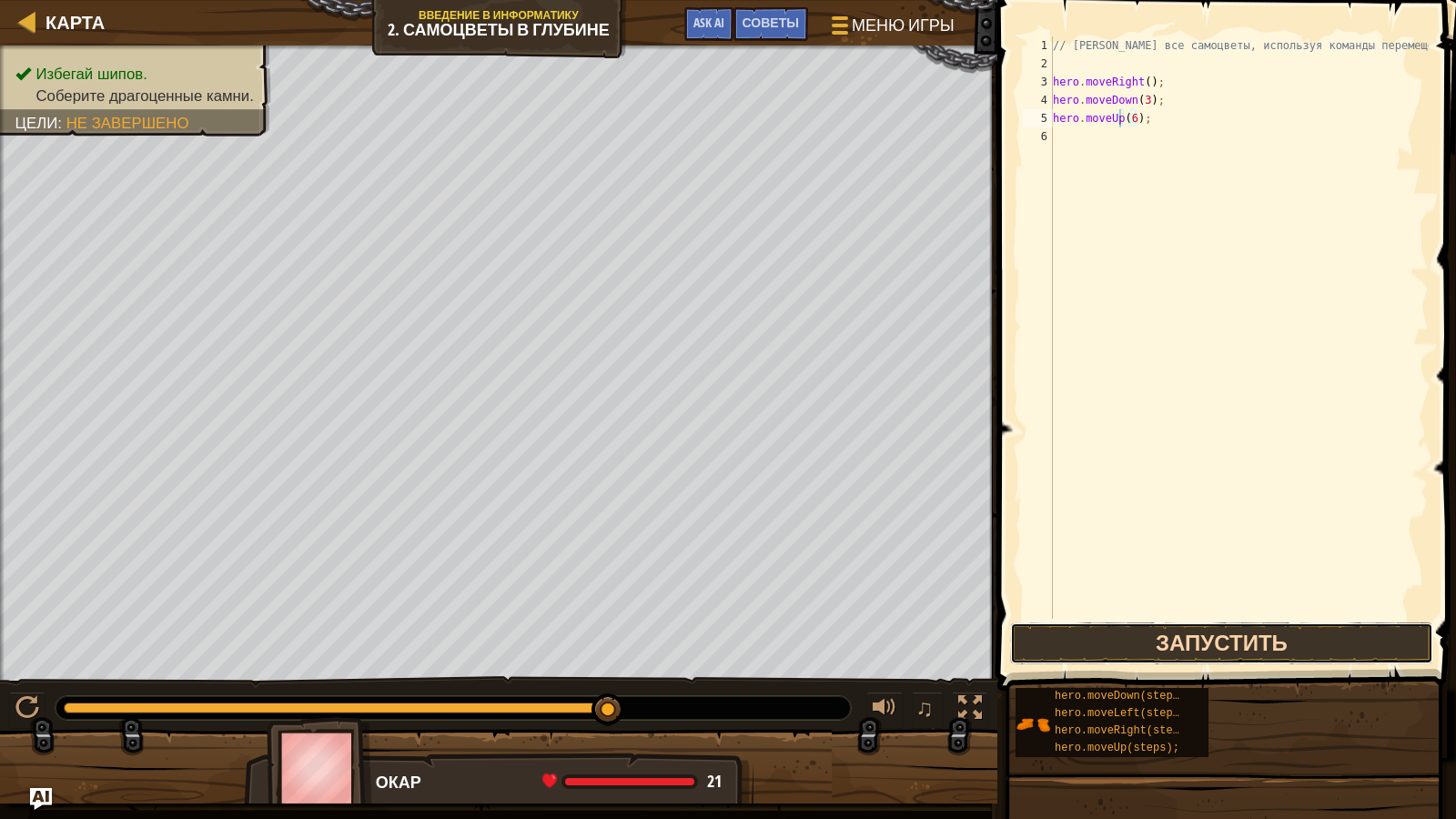
click at [1183, 651] on button "Запустить" at bounding box center [1222, 643] width 424 height 41
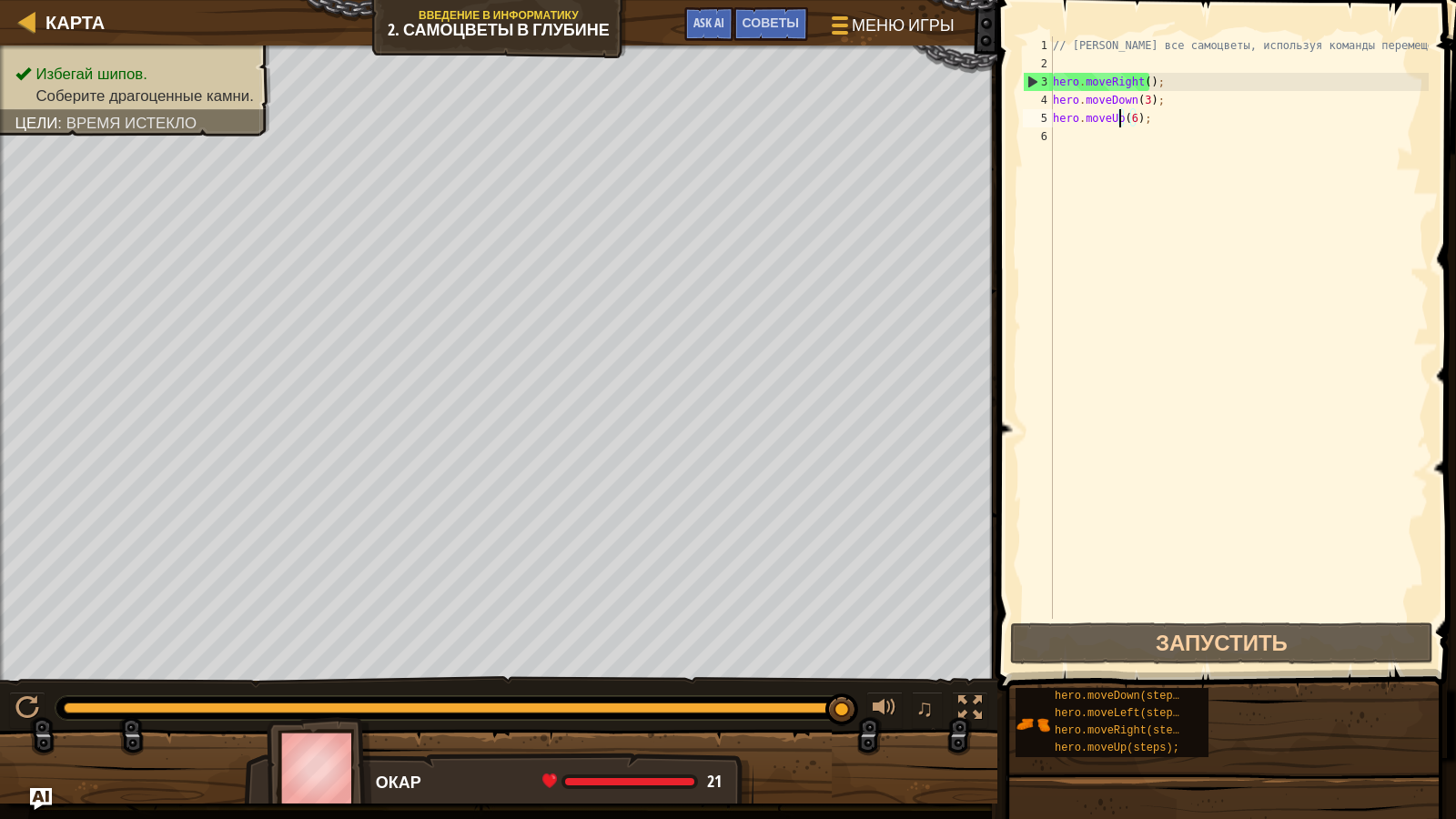
drag, startPoint x: 52, startPoint y: 819, endPoint x: 0, endPoint y: 776, distance: 67.5
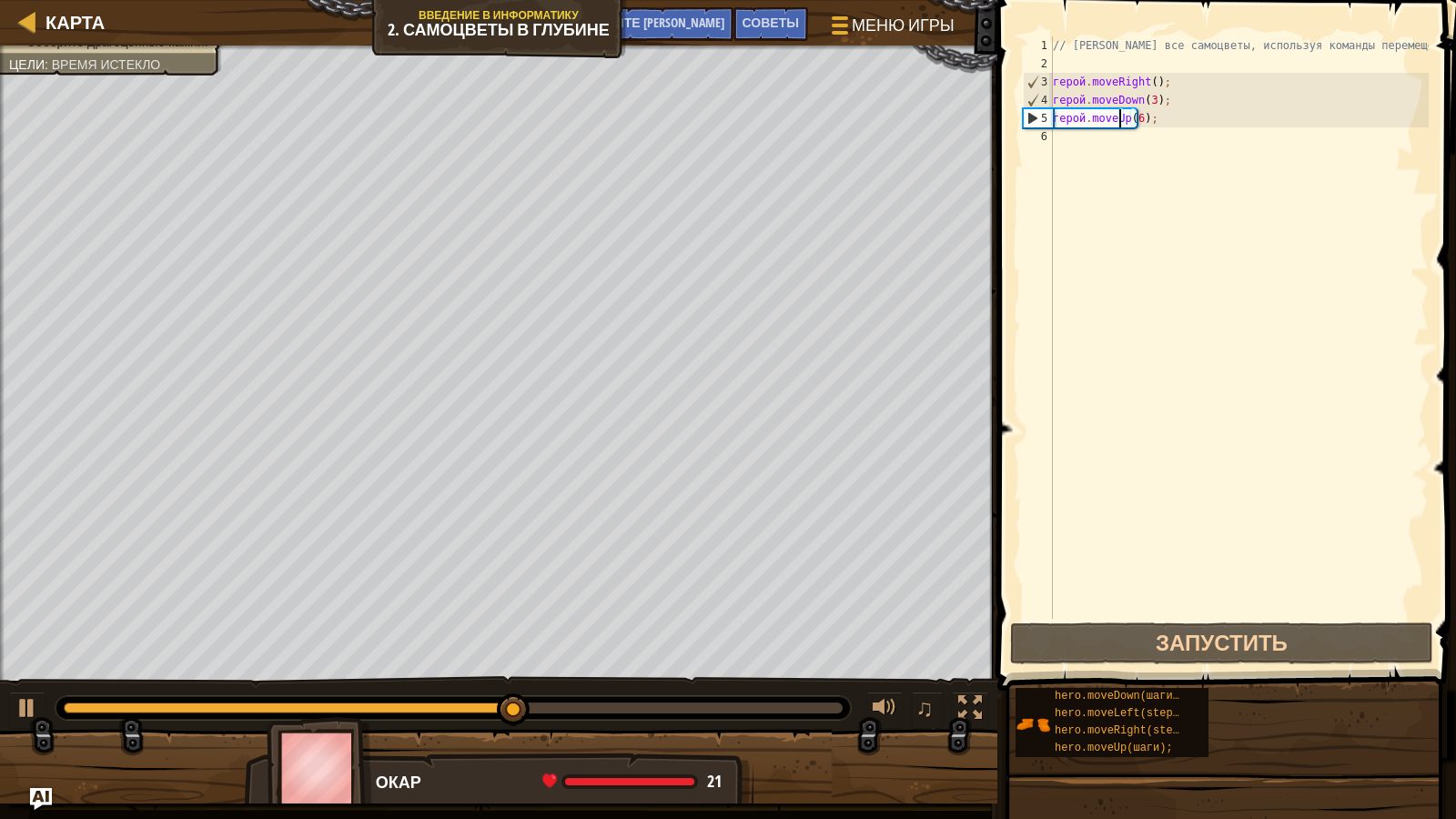
click at [1366, 711] on div "Карта Введение в Информатику 2. Самоцветы в глубине Меню игры Готово Советы Спр…" at bounding box center [728, 410] width 1456 height 819
click at [1100, 173] on div "// [PERSON_NAME] все самоцветы, используя команды перемещения. герой . moveRigh…" at bounding box center [1239, 346] width 379 height 620
drag, startPoint x: 1206, startPoint y: 154, endPoint x: 1230, endPoint y: 145, distance: 25.6
click at [1215, 151] on div "// [PERSON_NAME] все самоцветы, используя команды перемещения. герой . moveRigh…" at bounding box center [1239, 346] width 379 height 620
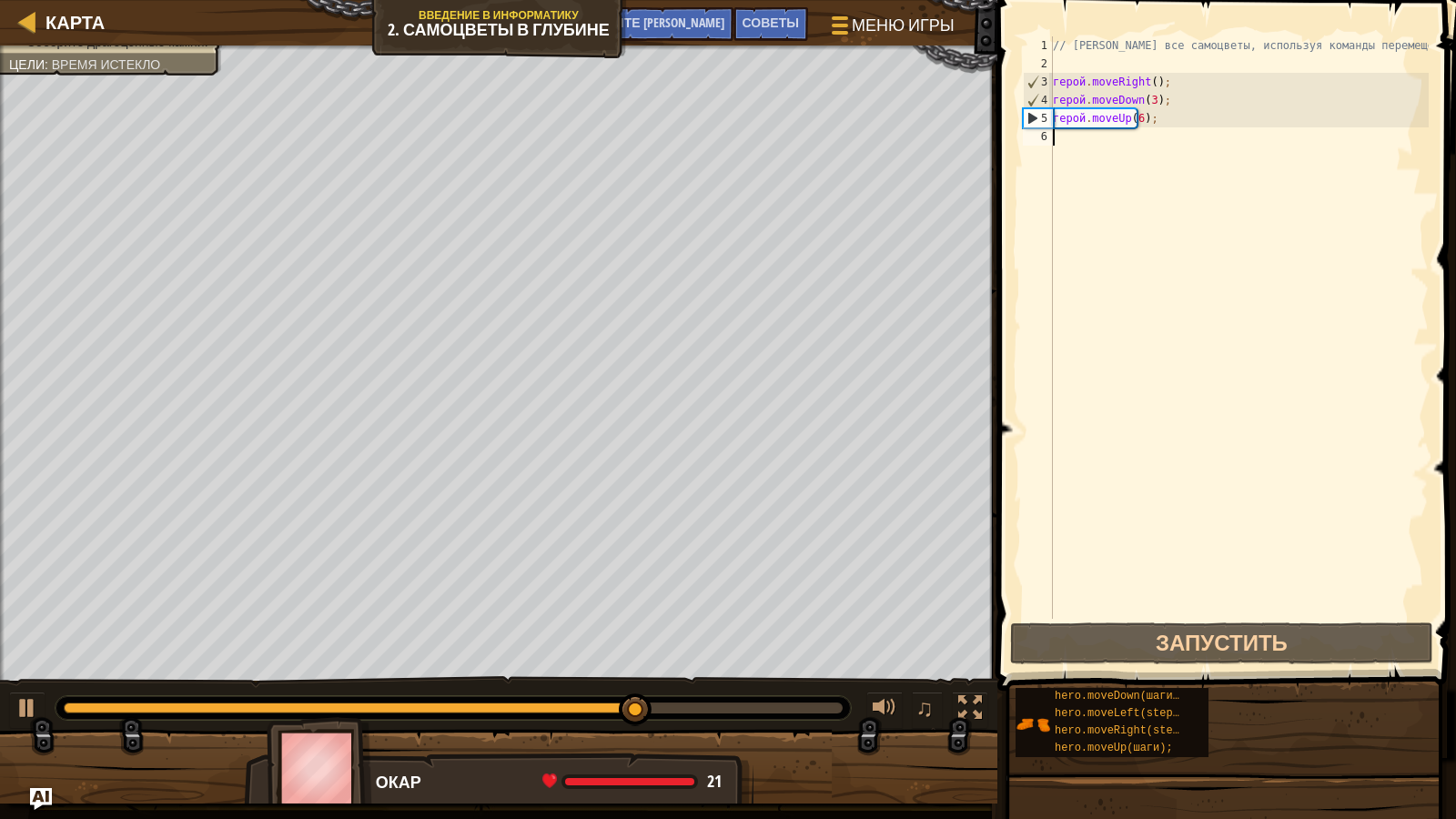
click at [1235, 141] on div "// [PERSON_NAME] все самоцветы, используя команды перемещения. герой . moveRigh…" at bounding box center [1239, 346] width 379 height 620
click at [1225, 98] on div "// [PERSON_NAME] все самоцветы, используя команды перемещения. герой . moveRigh…" at bounding box center [1239, 346] width 379 height 620
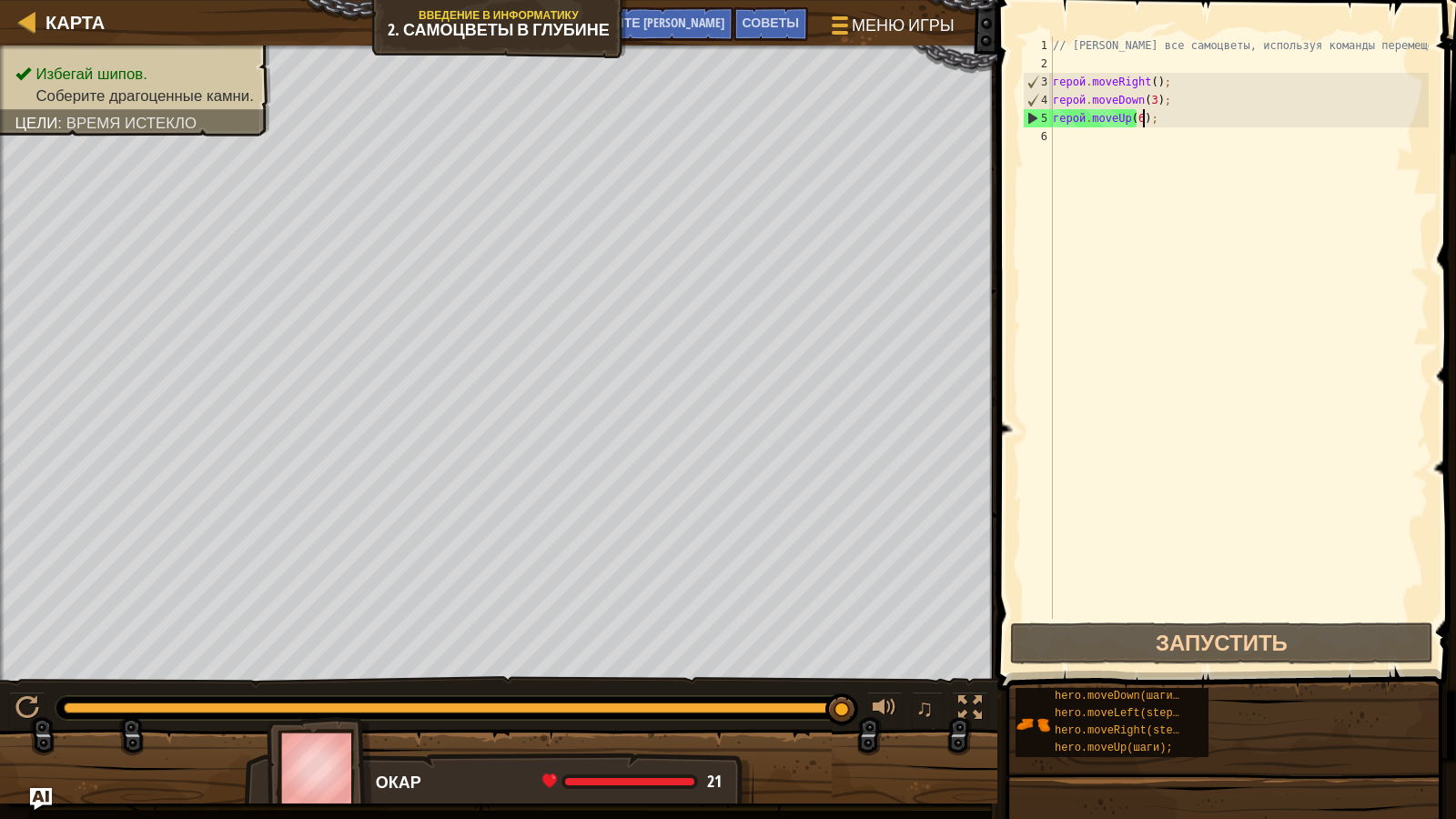
click at [1182, 124] on div "// [PERSON_NAME] все самоцветы, используя команды перемещения. герой . moveRigh…" at bounding box center [1239, 346] width 379 height 620
click at [850, 32] on span "Меню игры" at bounding box center [904, 25] width 108 height 25
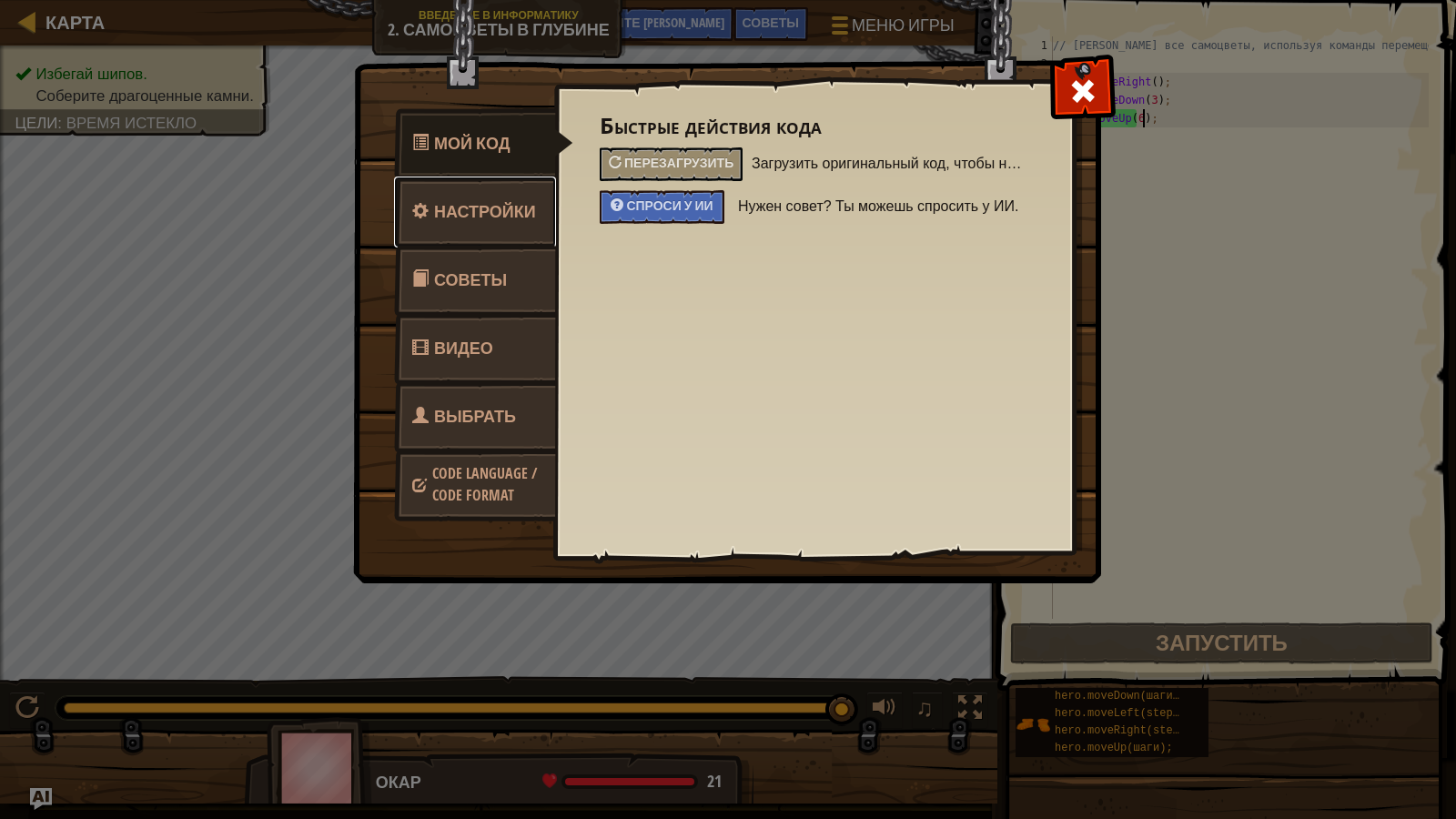
click at [521, 200] on span "Настройки" at bounding box center [485, 212] width 102 height 23
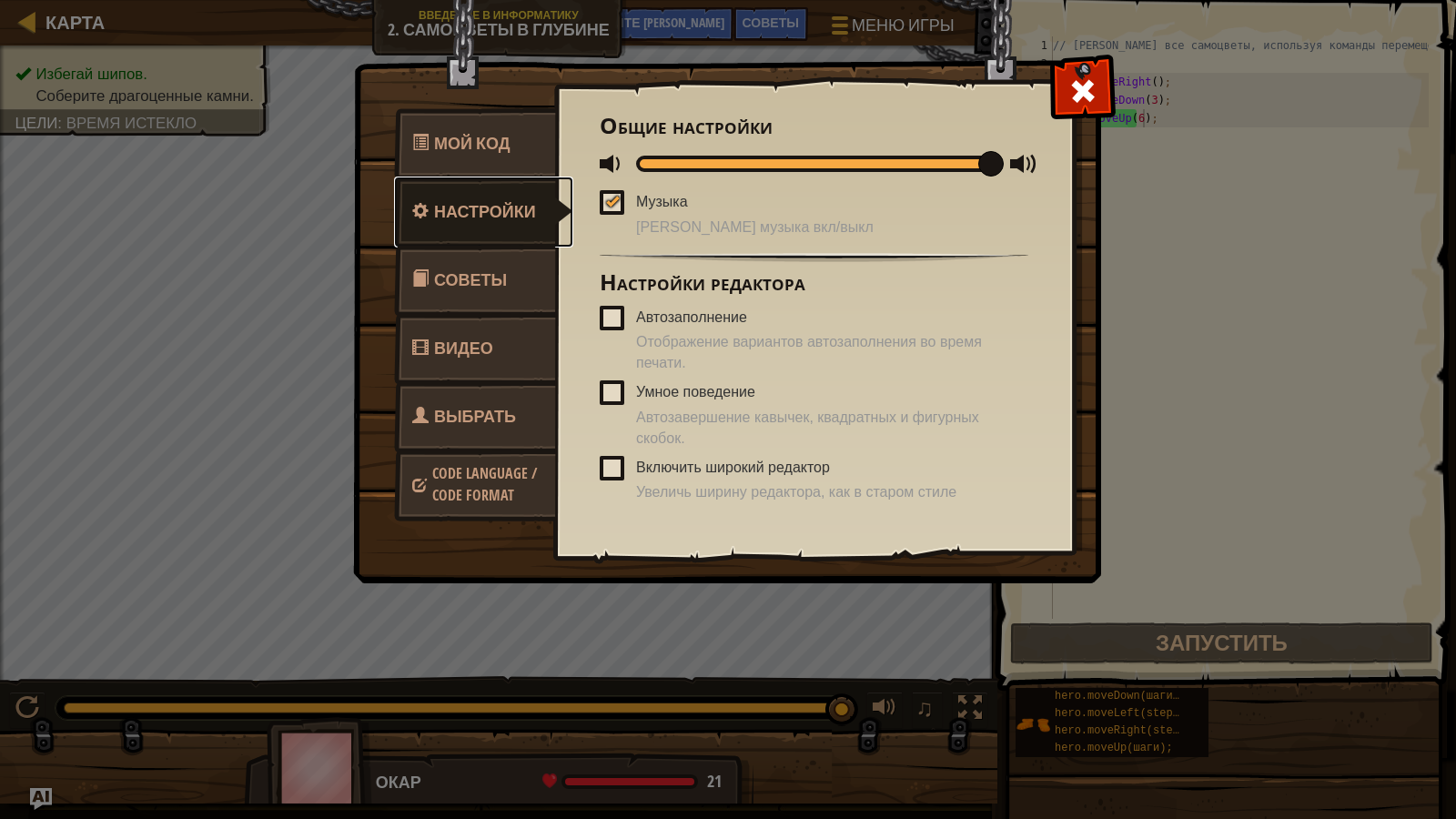
scroll to position [43, 0]
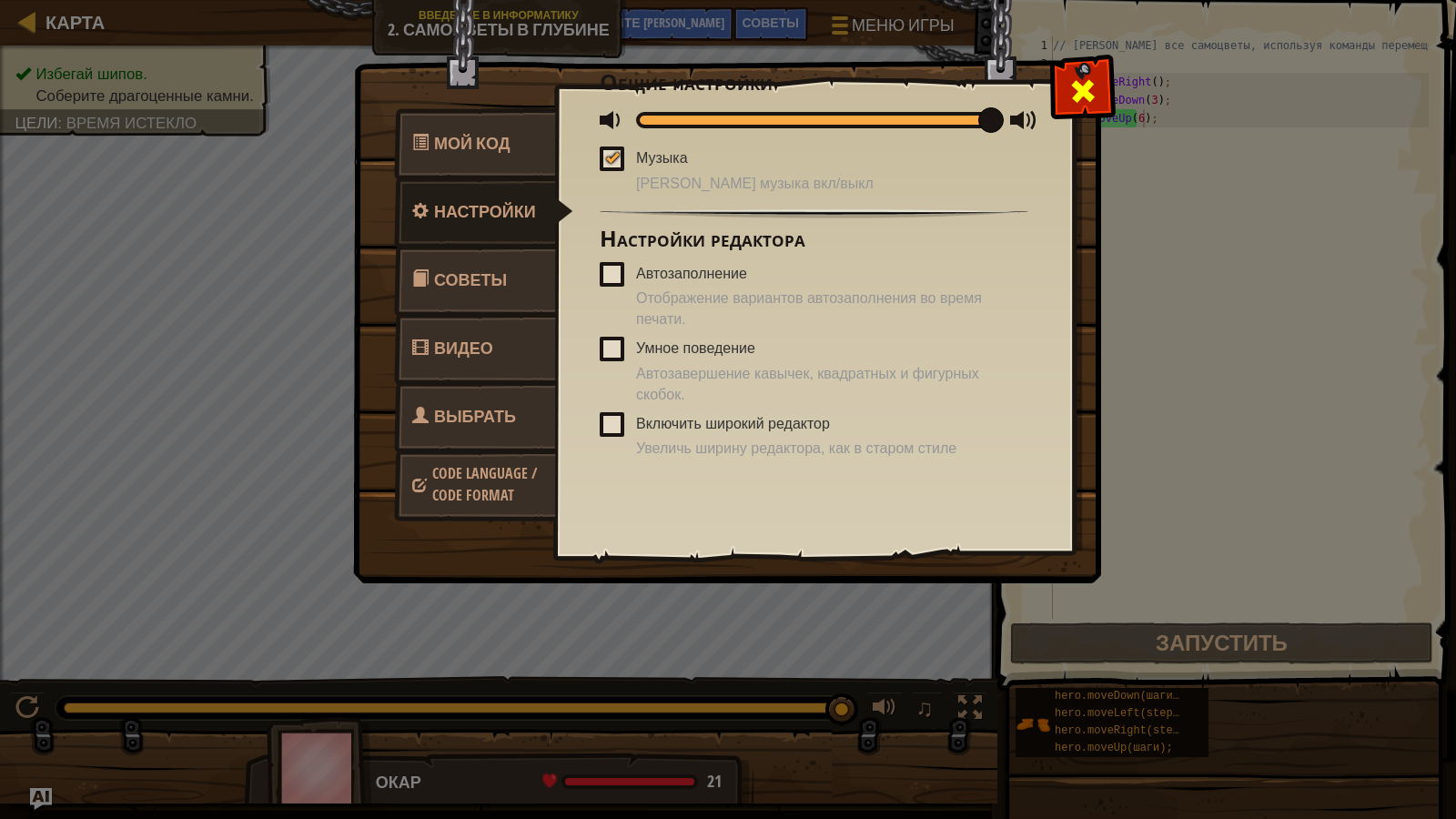
click at [1080, 91] on span at bounding box center [1082, 91] width 29 height 29
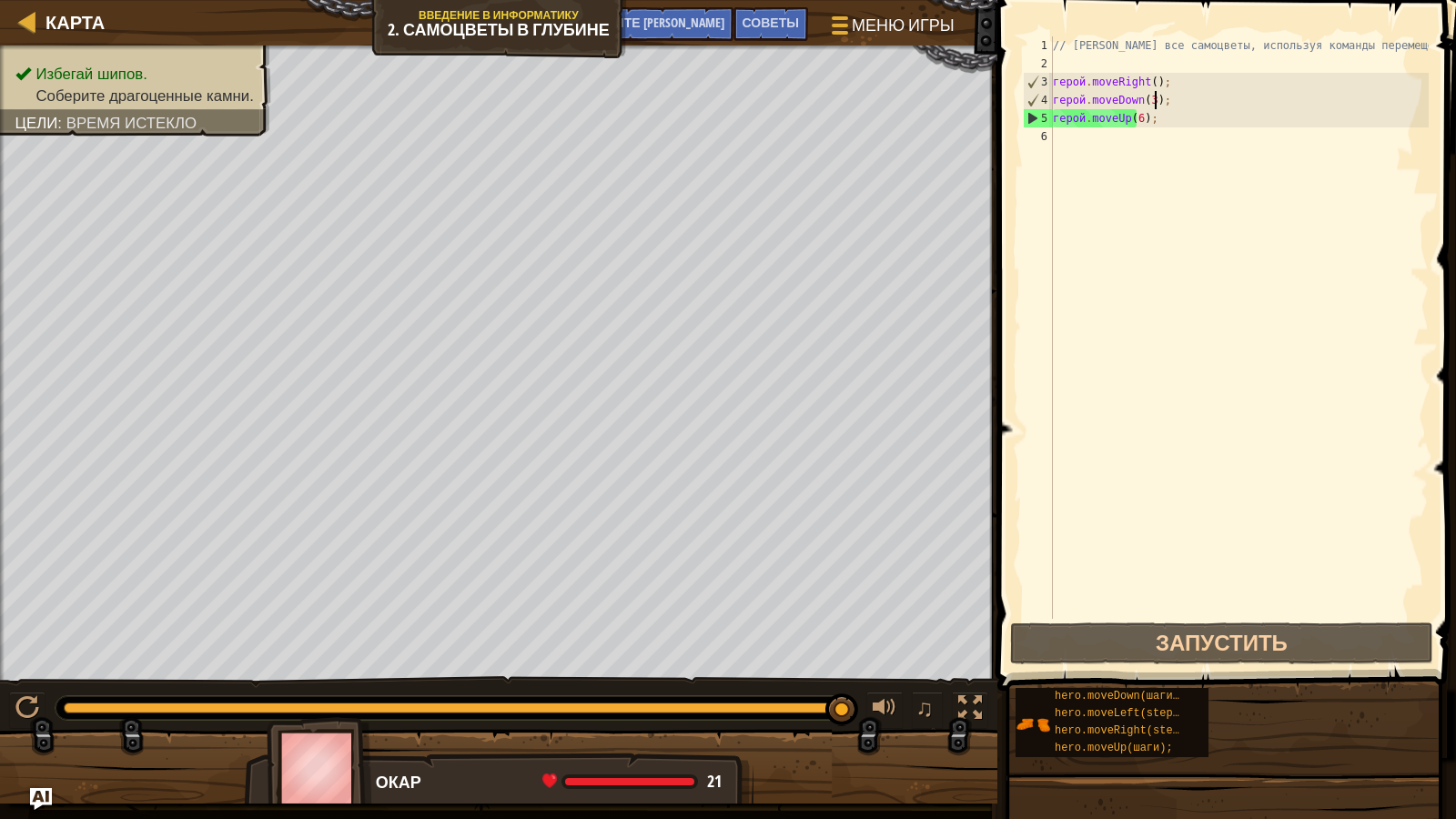
click at [1197, 104] on div "// [PERSON_NAME] все самоцветы, используя команды перемещения. герой . moveRigh…" at bounding box center [1239, 346] width 379 height 620
type textarea "hero.moveDown(3);"
click at [1207, 92] on div "// [PERSON_NAME] все самоцветы, используя команды перемещения. герой . moveRigh…" at bounding box center [1239, 346] width 379 height 620
click at [1080, 422] on div "// [PERSON_NAME] все самоцветы, используя команды перемещения. герой . moveRigh…" at bounding box center [1239, 346] width 379 height 620
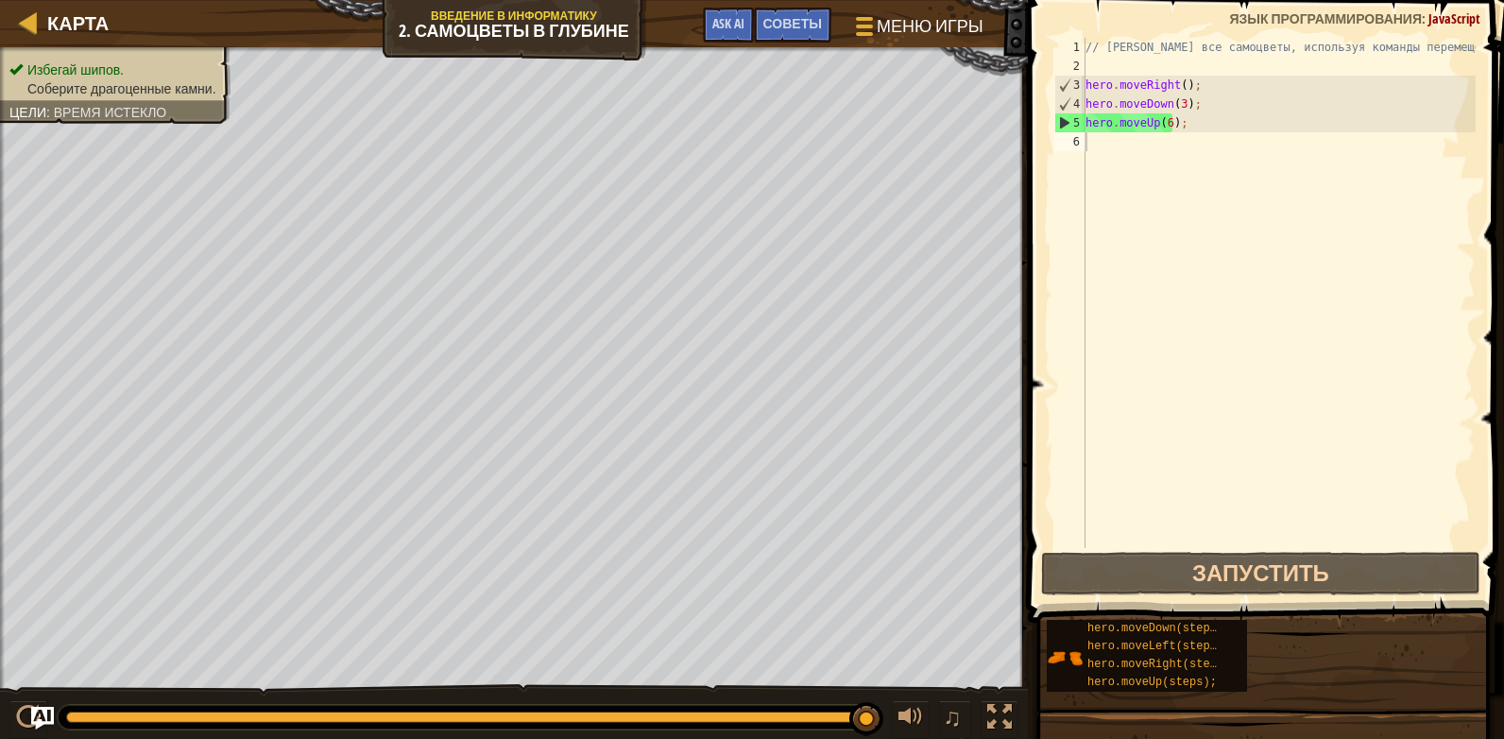
type textarea "hero.moveUp(6);"
click at [1172, 124] on div "// [PERSON_NAME] все самоцветы, используя команды перемещения. hero . moveRight…" at bounding box center [1279, 312] width 394 height 548
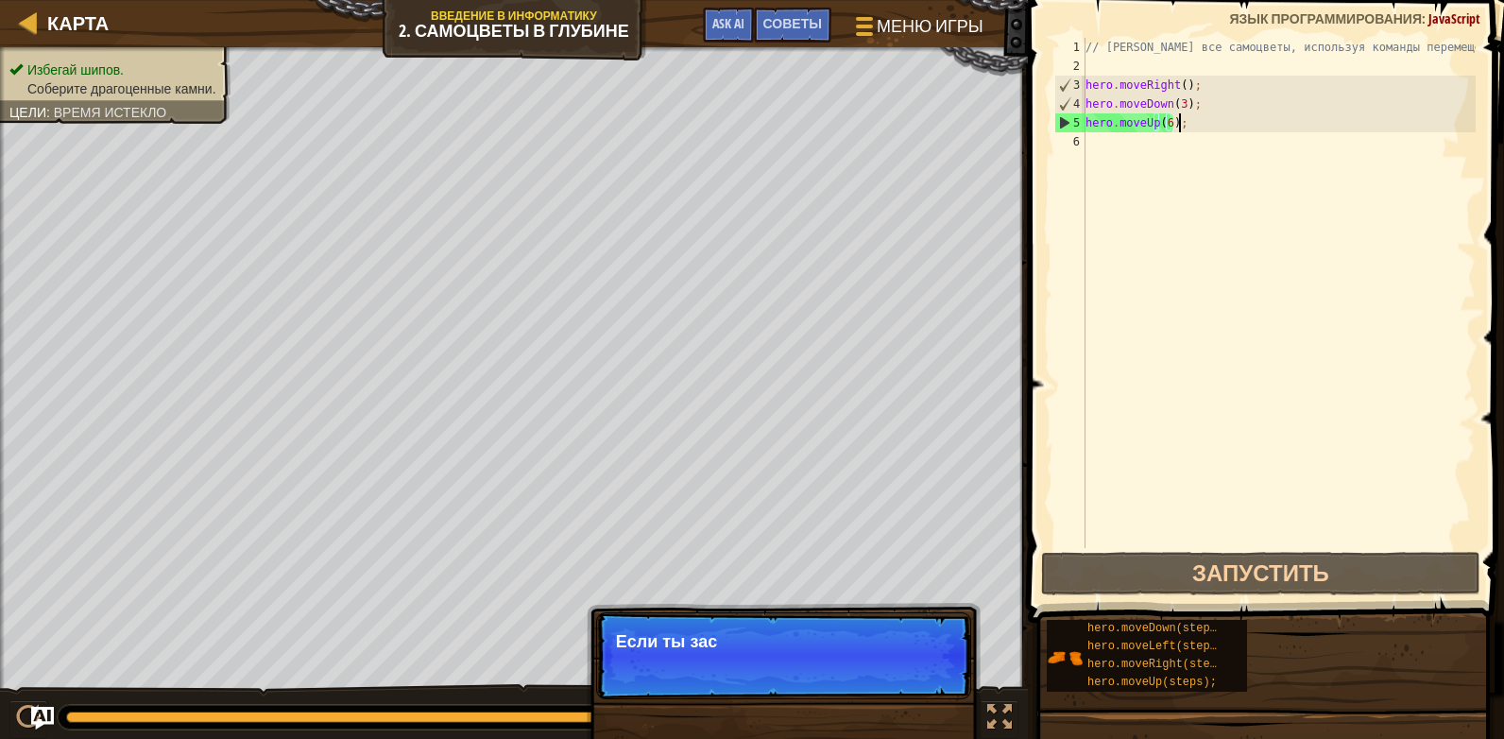
click at [1189, 126] on div "// [PERSON_NAME] все самоцветы, используя команды перемещения. hero . moveRight…" at bounding box center [1279, 312] width 394 height 548
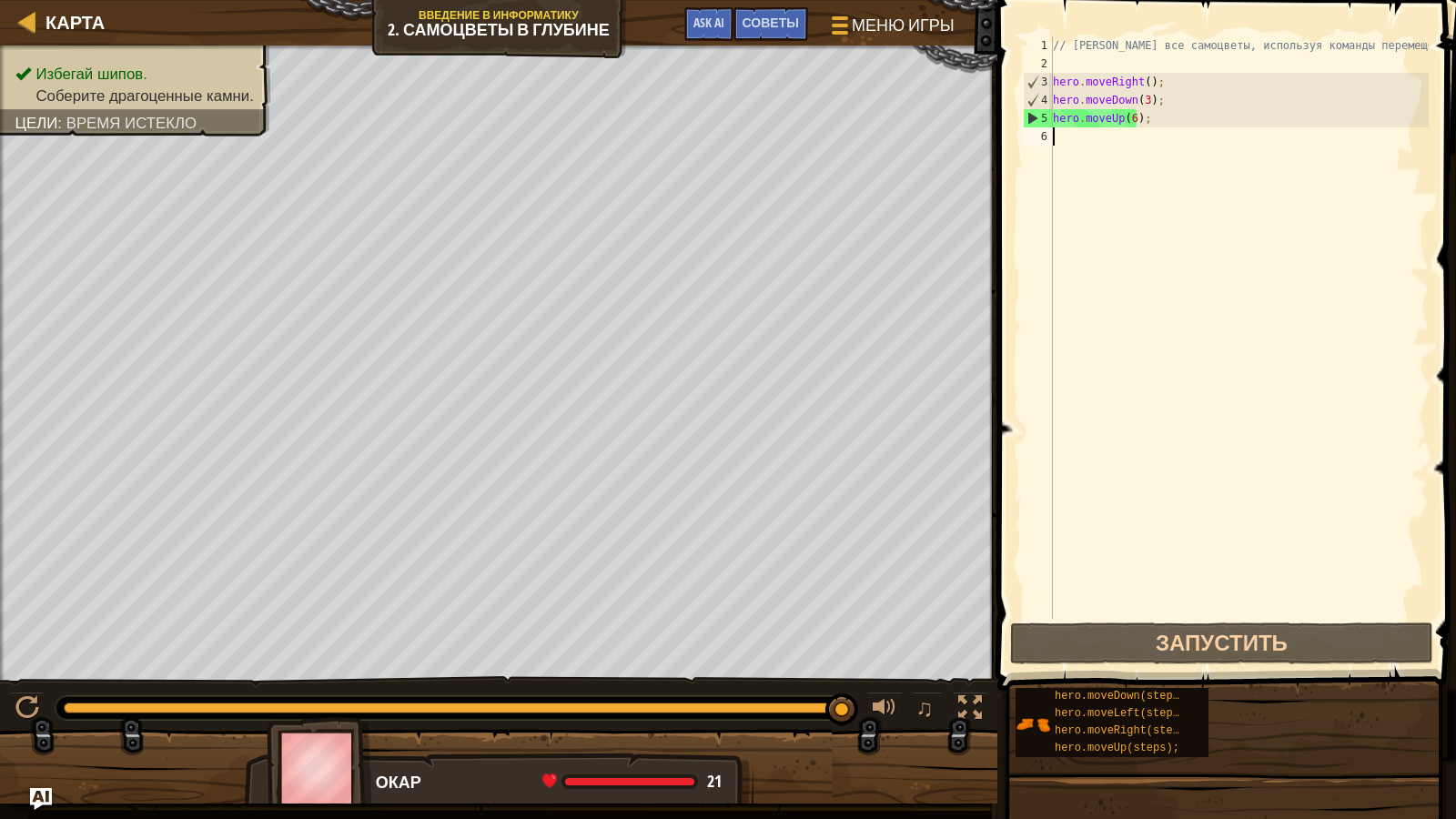
click at [1353, 183] on div "// [PERSON_NAME] все самоцветы, используя команды перемещения. hero . moveRight…" at bounding box center [1239, 346] width 379 height 620
type textarea "y"
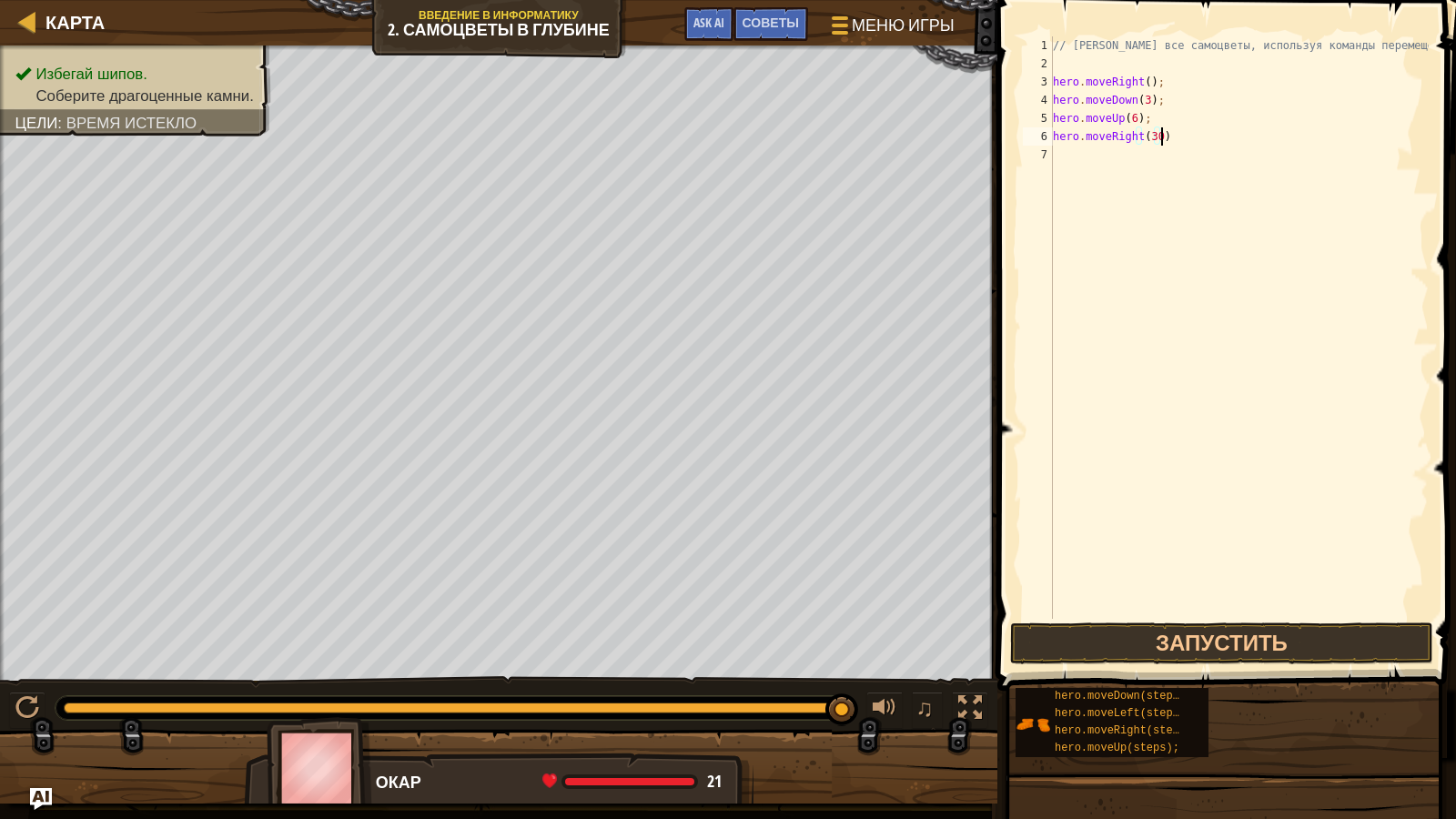
scroll to position [9, 8]
click at [1308, 649] on button "Запустить" at bounding box center [1222, 643] width 424 height 41
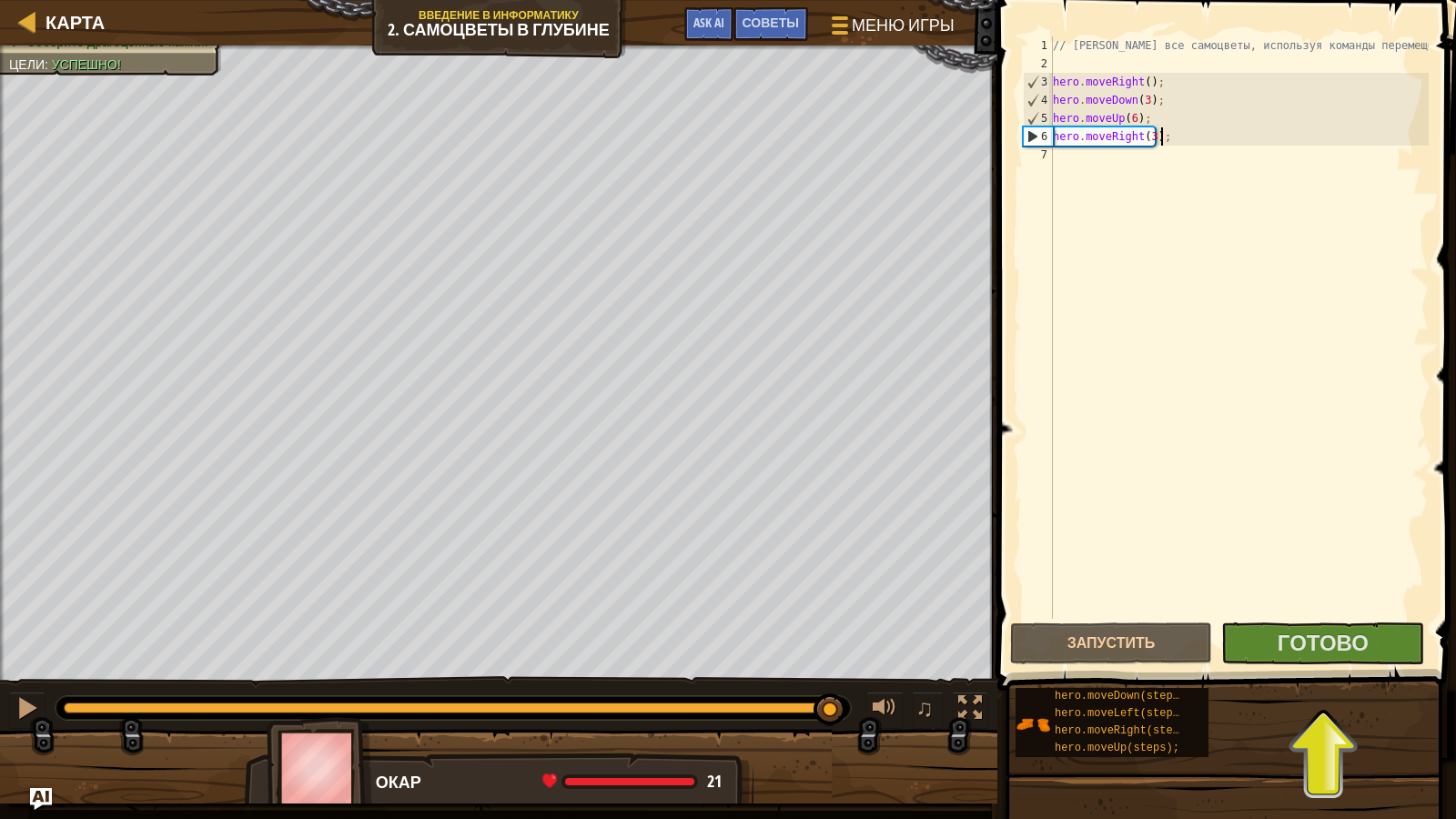
click at [832, 707] on div at bounding box center [453, 708] width 779 height 11
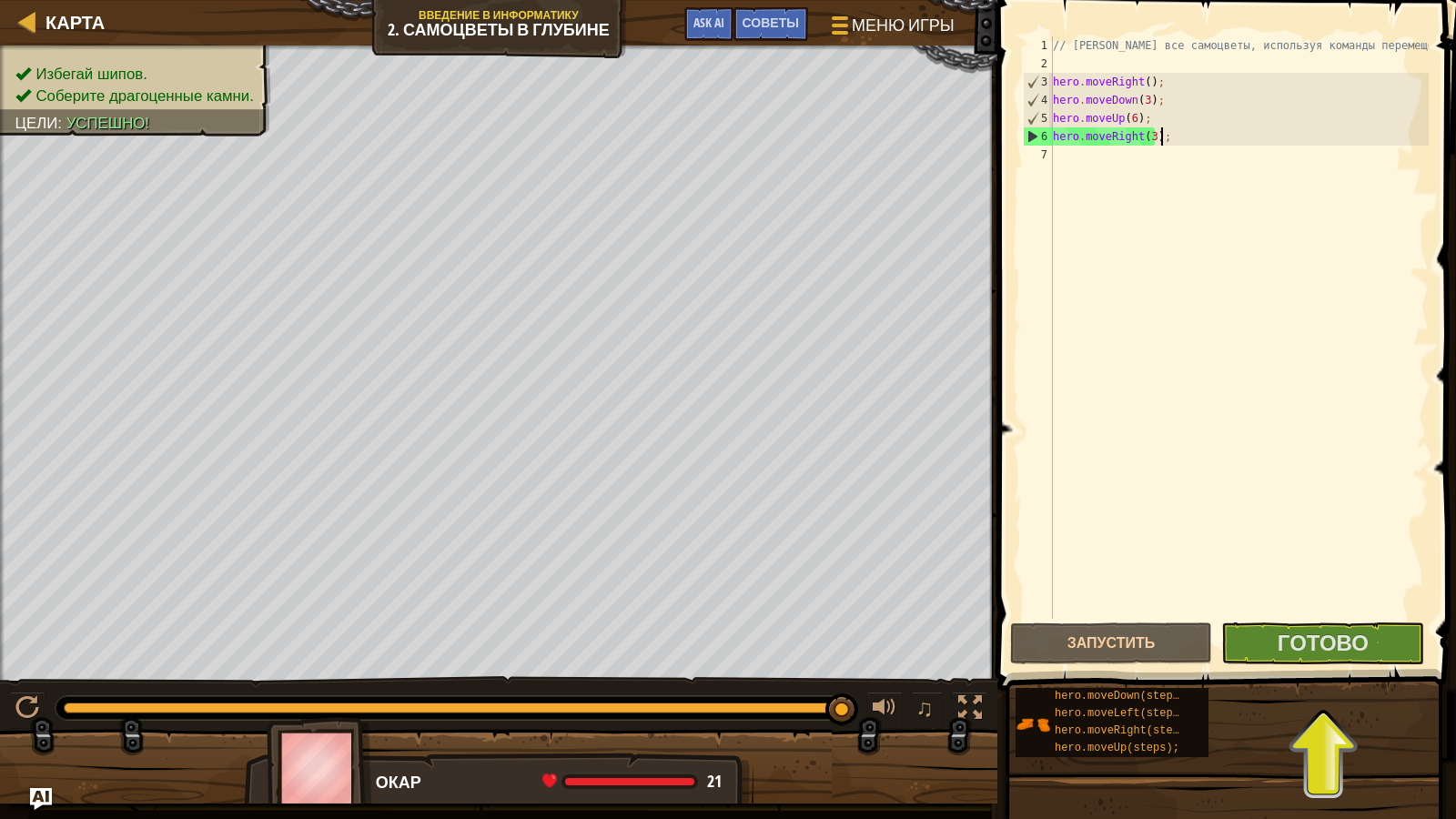
drag, startPoint x: 85, startPoint y: 704, endPoint x: 1455, endPoint y: 568, distance: 1376.7
click at [1434, 571] on div "Карта Введение в Информатику 2. Самоцветы в глубине Меню игры Готово Советы Ask…" at bounding box center [728, 410] width 1456 height 819
click at [1347, 639] on span "Готово" at bounding box center [1323, 643] width 91 height 29
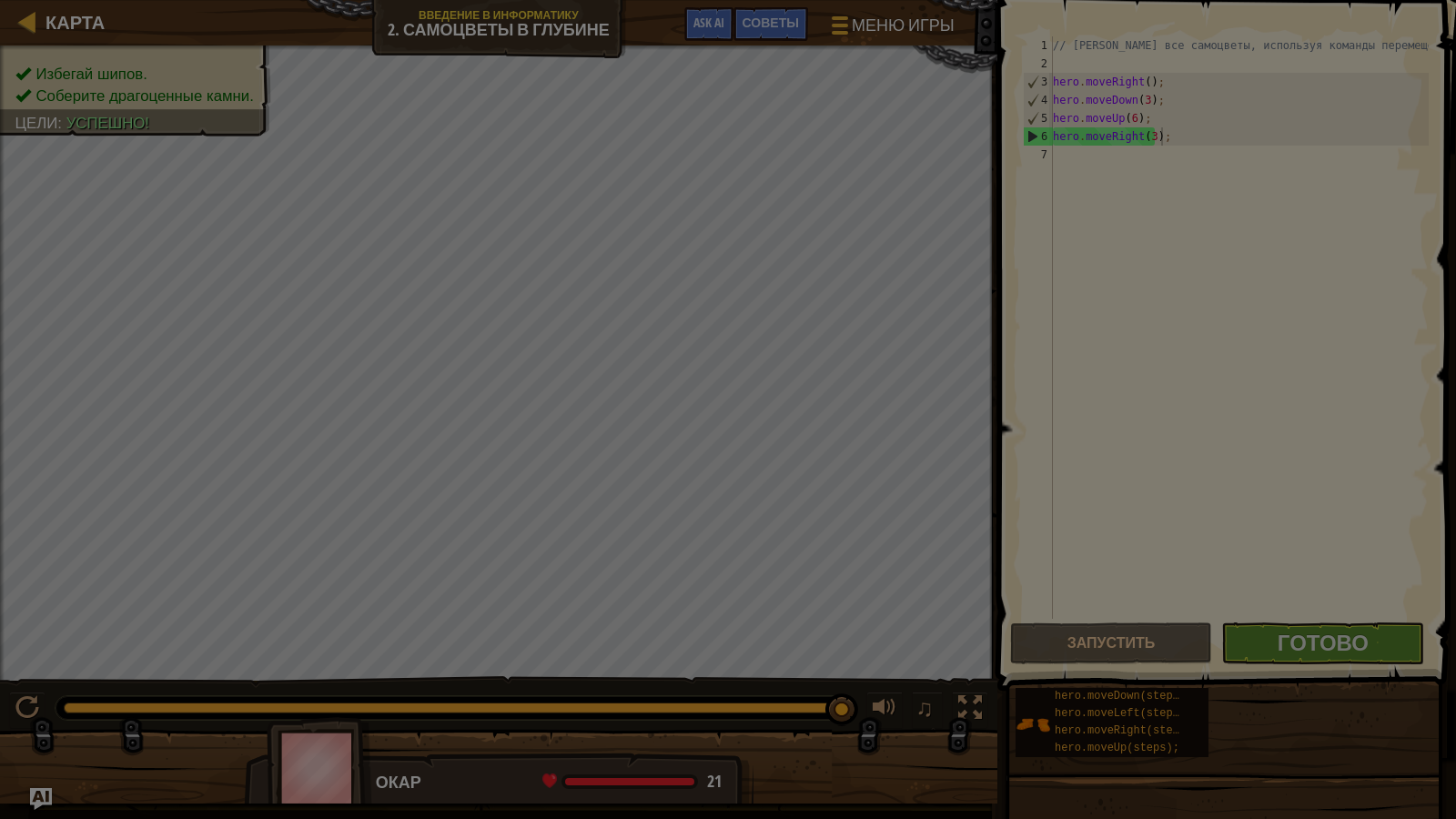
click at [1344, 2] on body "Карта Введение в Информатику 2. Самоцветы в глубине Меню игры Готово Советы Ask…" at bounding box center [728, 1] width 1456 height 2
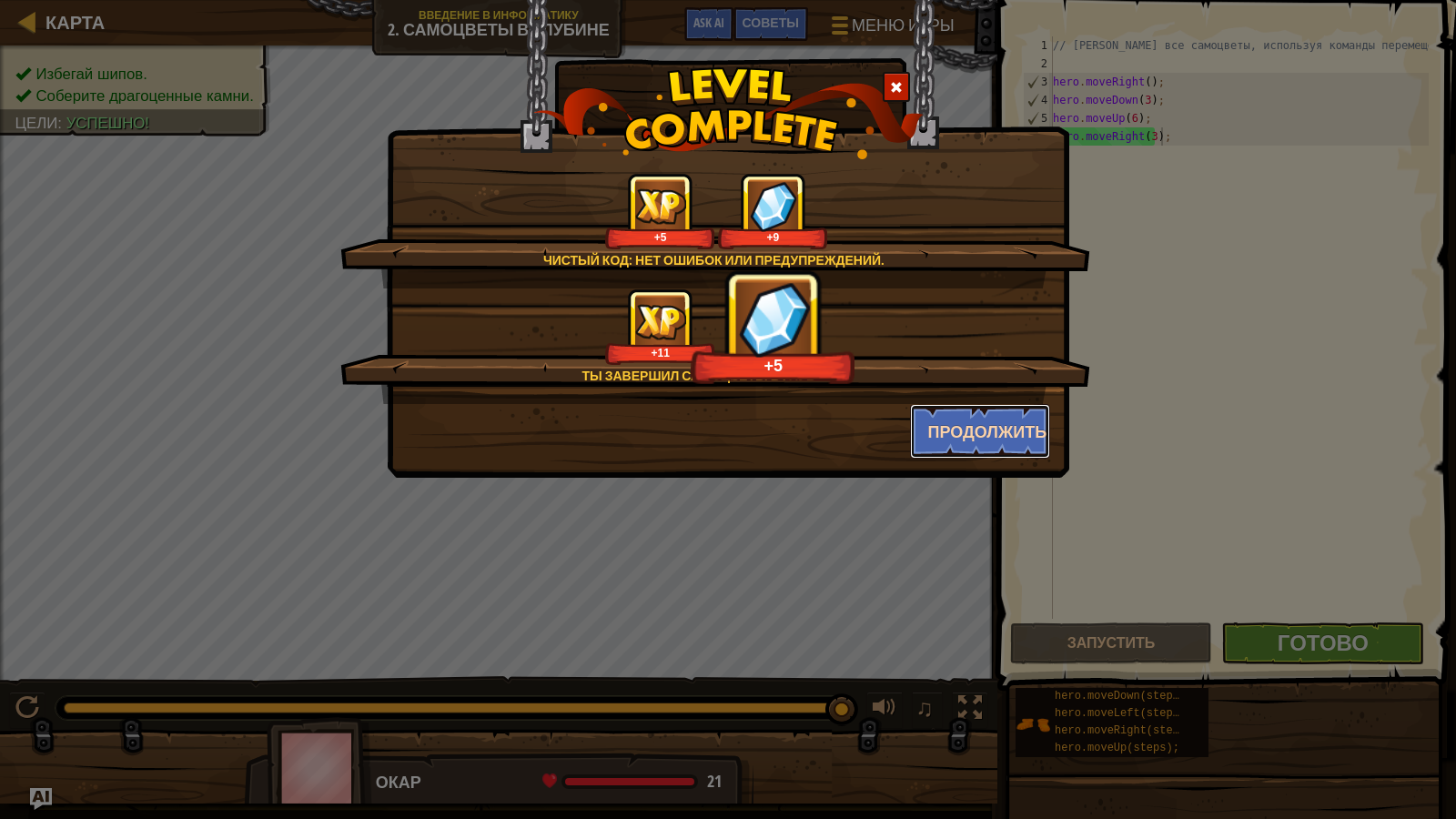
click at [977, 446] on button "Продолжить" at bounding box center [980, 432] width 141 height 55
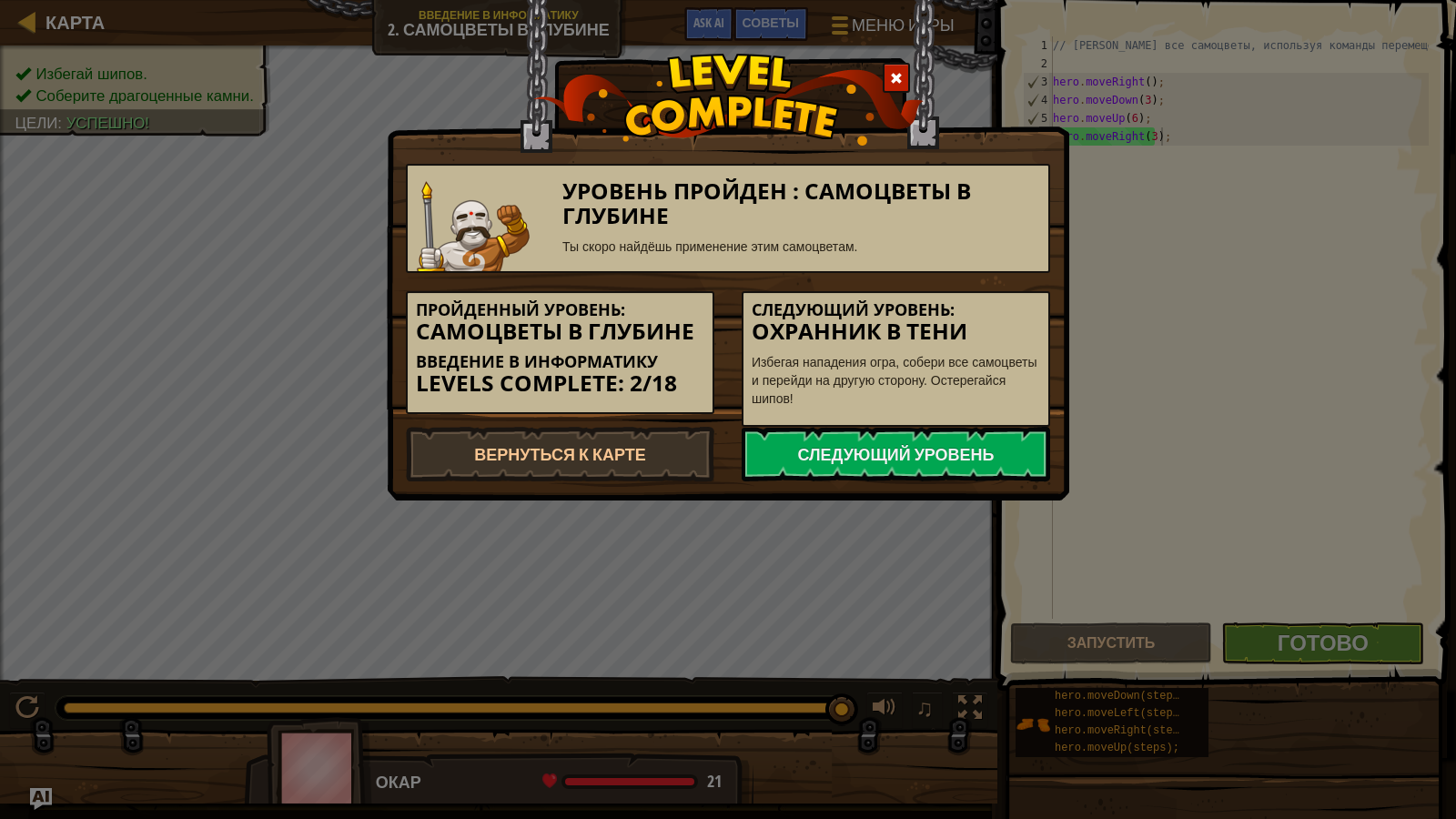
click at [978, 424] on div "Следующий уровень: Охранник в тени Избегая нападения огра, собери все самоцветы…" at bounding box center [896, 358] width 308 height 136
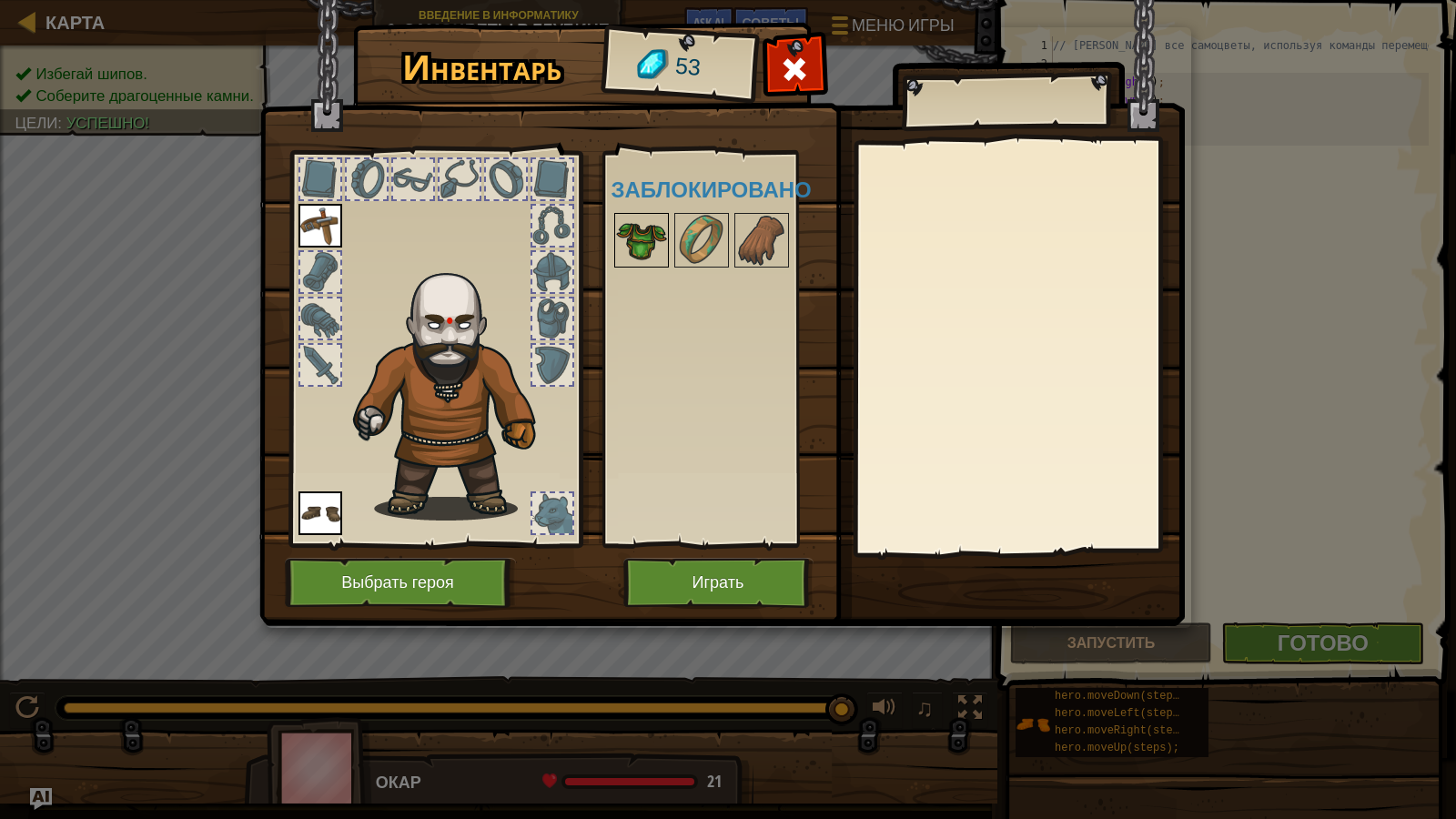
click at [664, 228] on img at bounding box center [641, 240] width 51 height 51
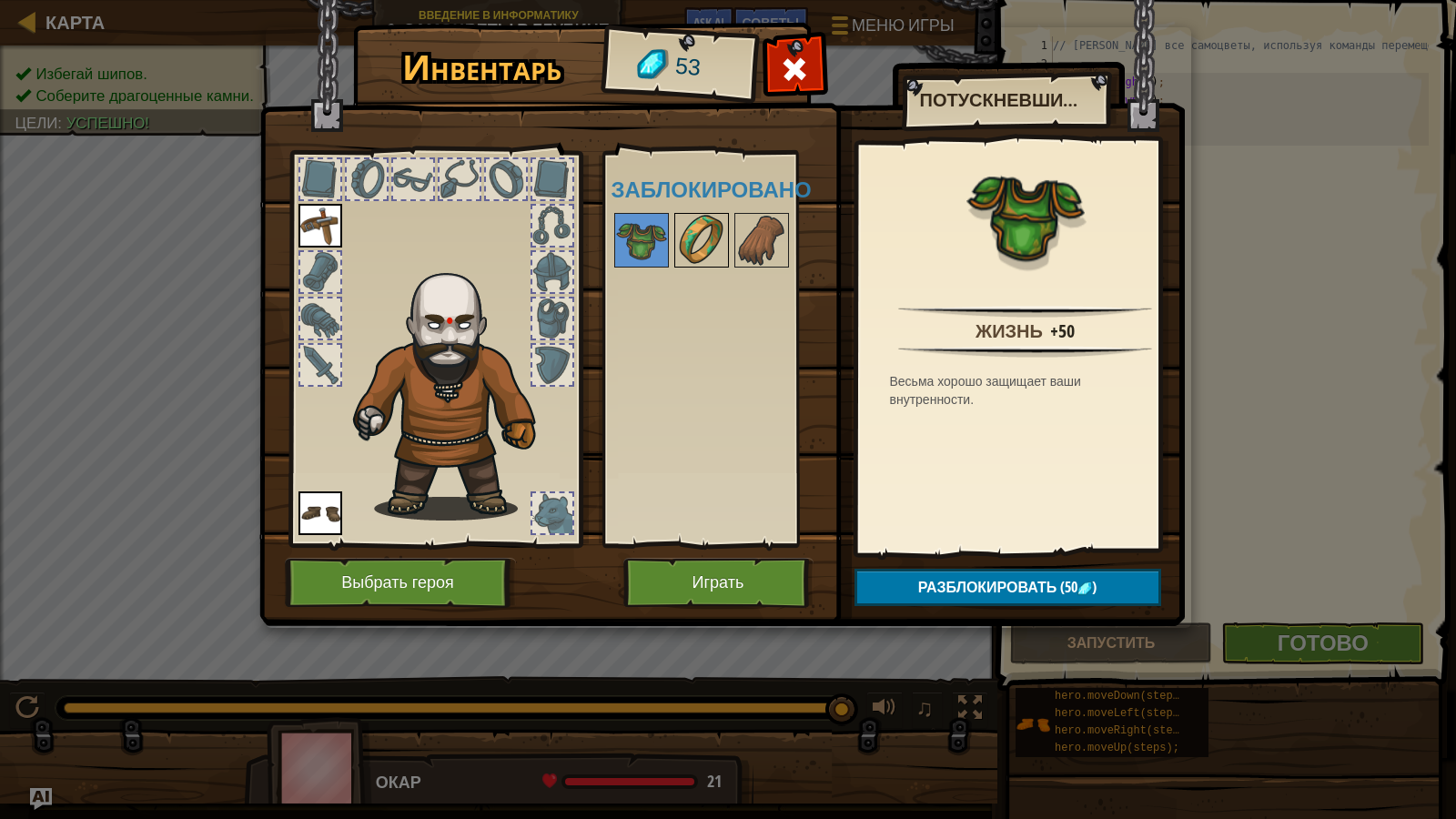
click at [689, 225] on img at bounding box center [701, 240] width 51 height 51
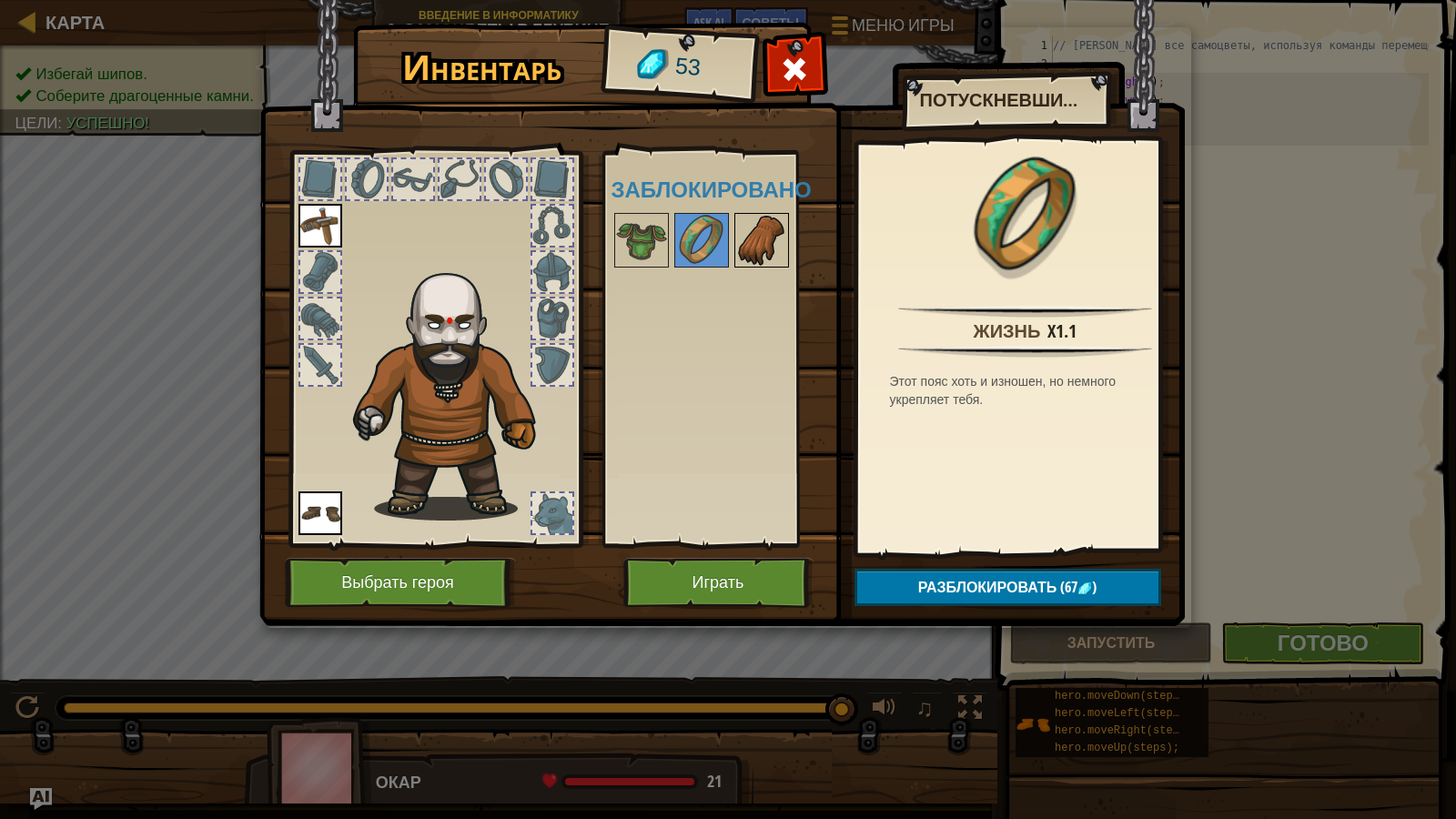
click at [757, 238] on img at bounding box center [761, 240] width 51 height 51
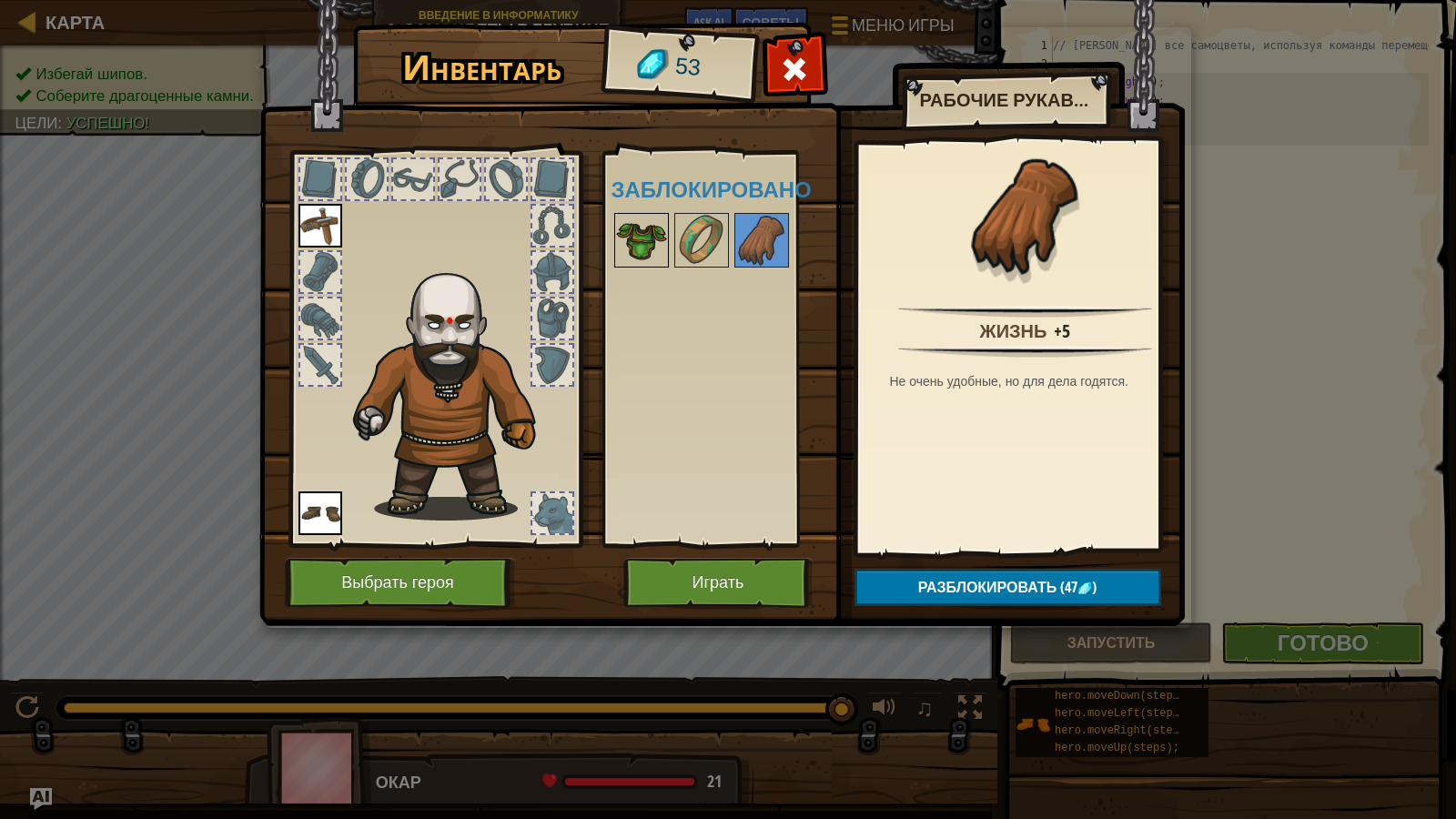
click at [658, 217] on img at bounding box center [641, 240] width 51 height 51
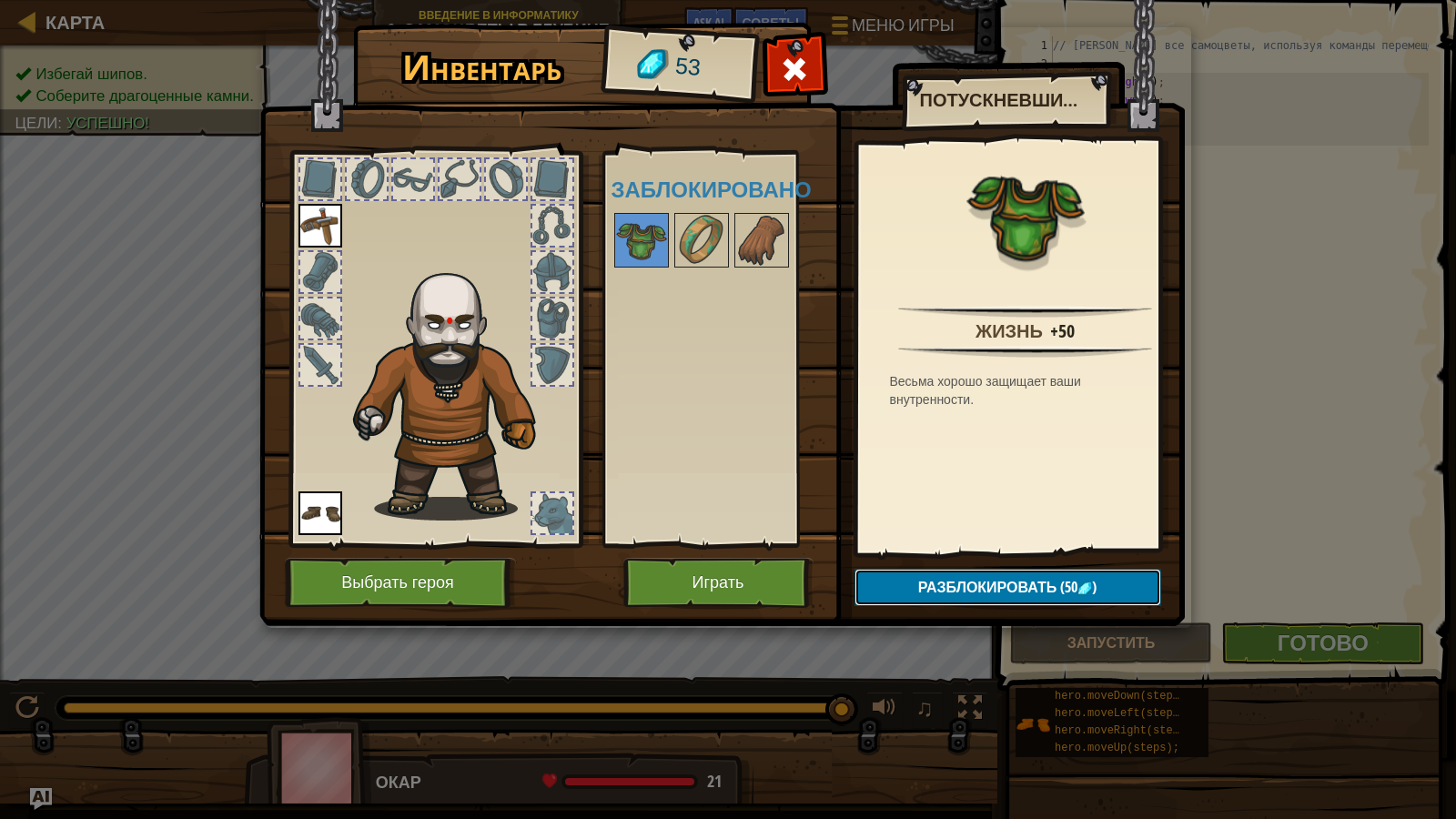
click at [1079, 574] on button "Разблокировать (50 )" at bounding box center [1007, 588] width 306 height 38
click at [1079, 574] on button "Подтвердить" at bounding box center [1007, 588] width 306 height 38
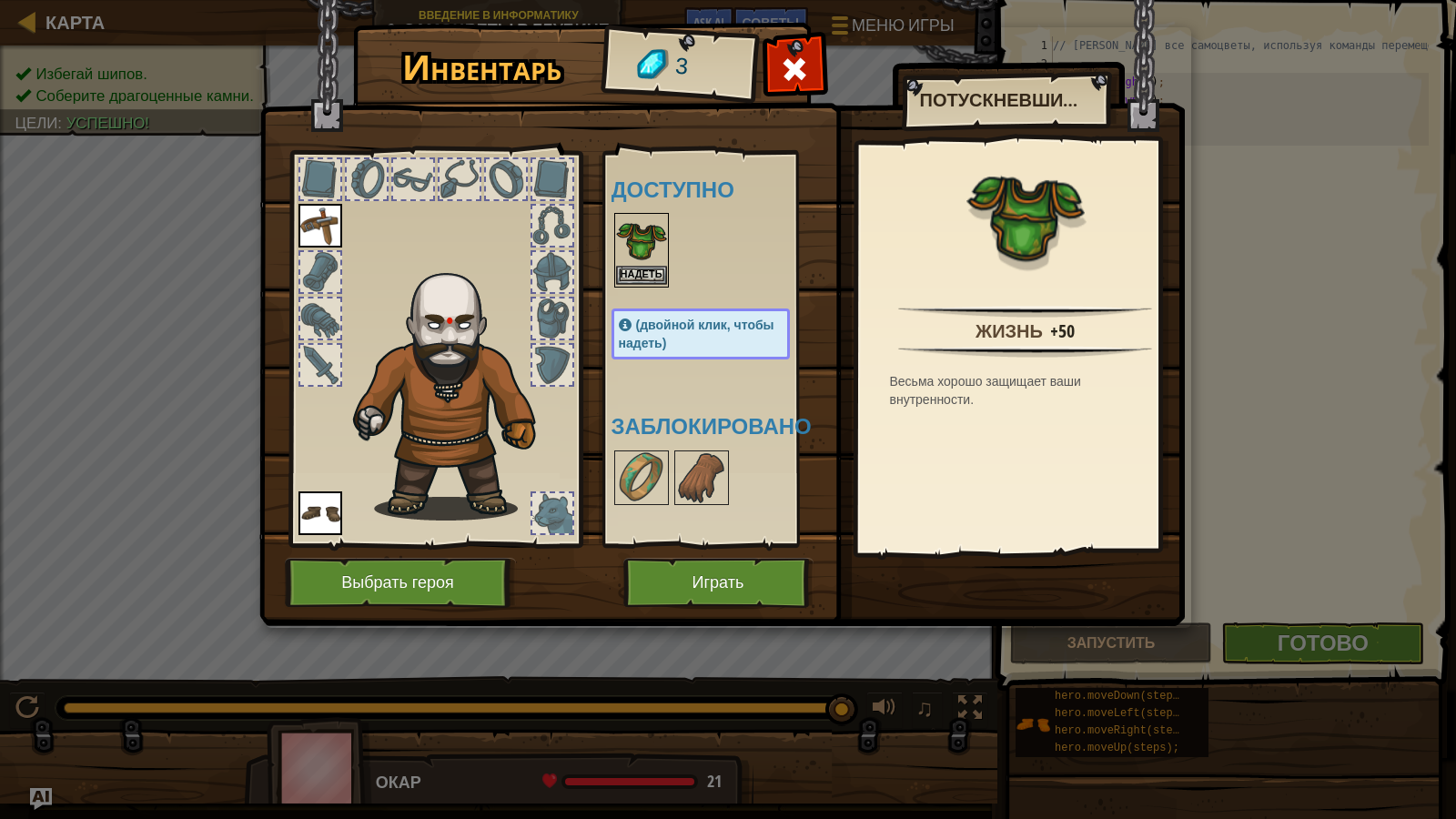
click at [634, 262] on img at bounding box center [641, 240] width 51 height 51
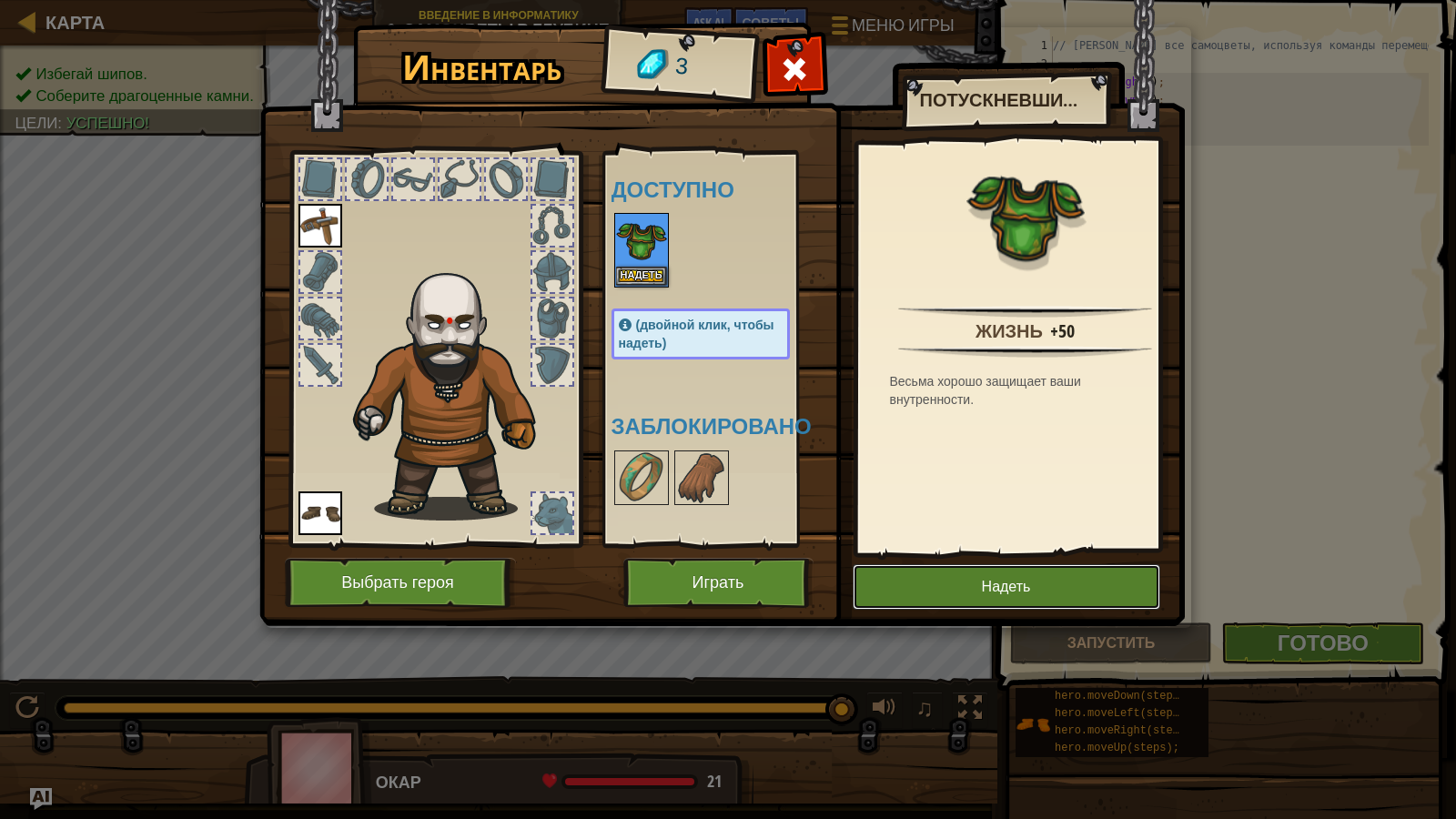
click at [1032, 574] on button "Надеть" at bounding box center [1005, 587] width 307 height 45
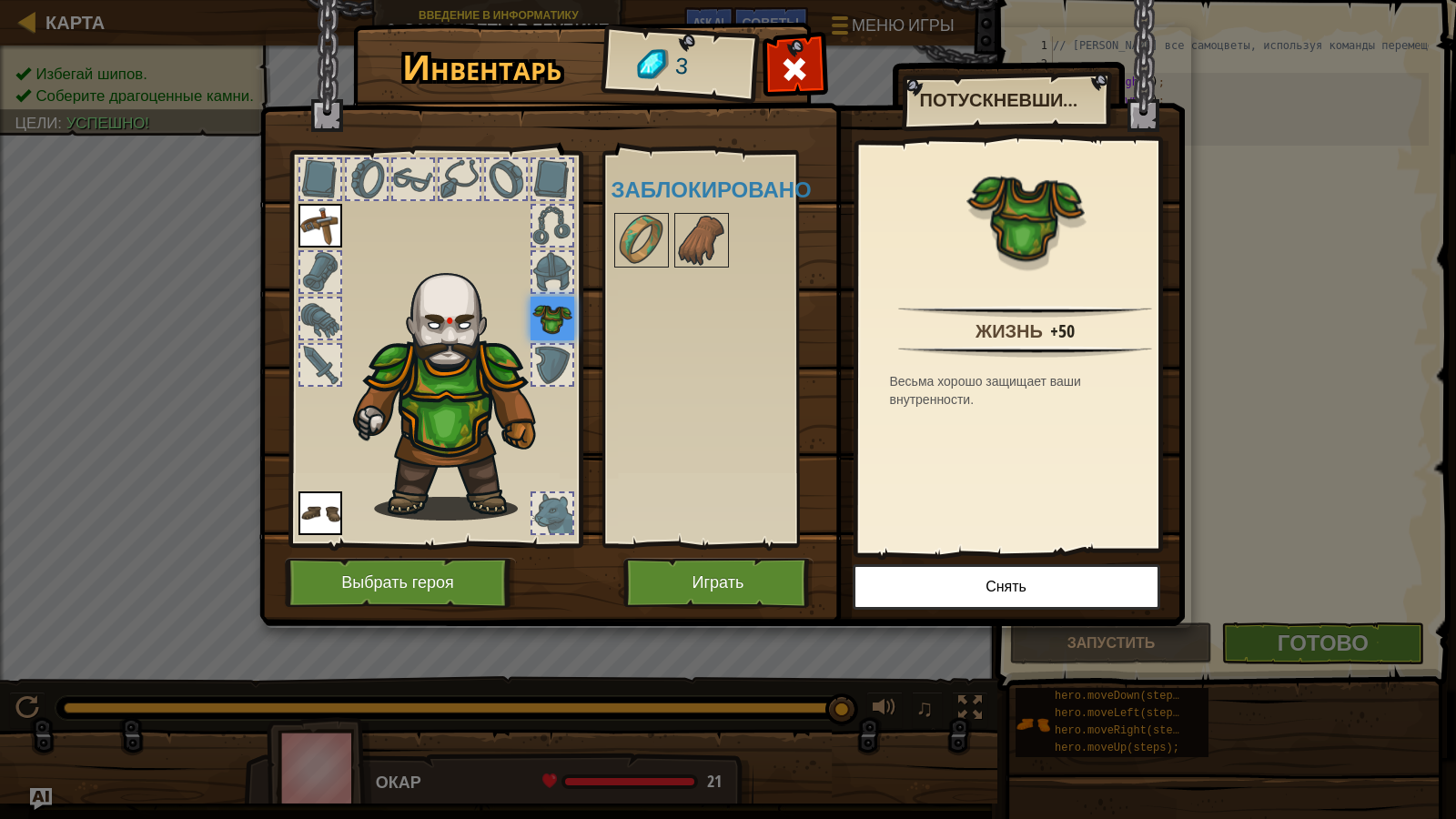
click at [306, 225] on img at bounding box center [320, 225] width 43 height 43
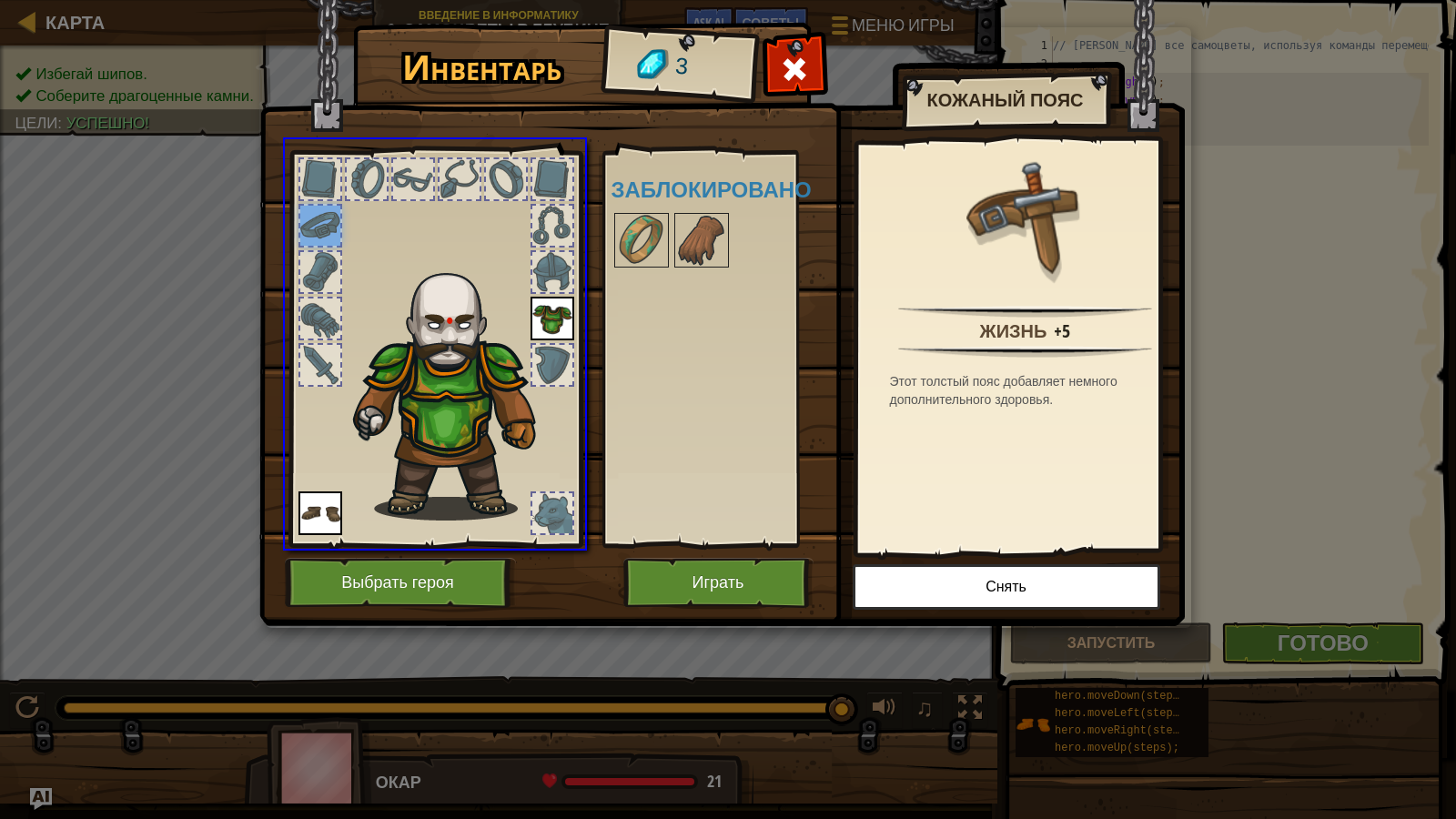
drag, startPoint x: 306, startPoint y: 225, endPoint x: 692, endPoint y: 347, distance: 404.8
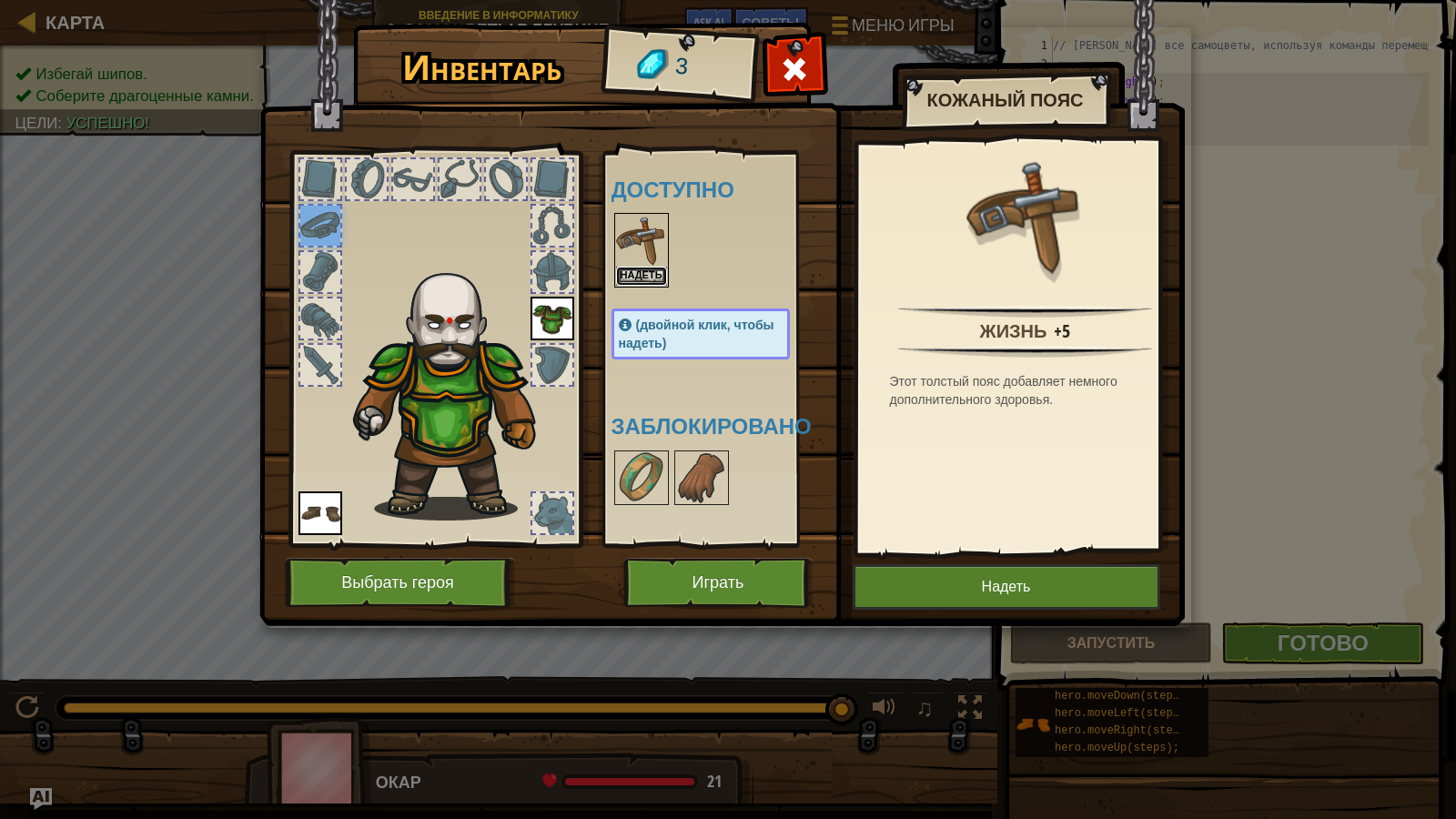
click at [659, 270] on button "Надеть" at bounding box center [641, 277] width 51 height 19
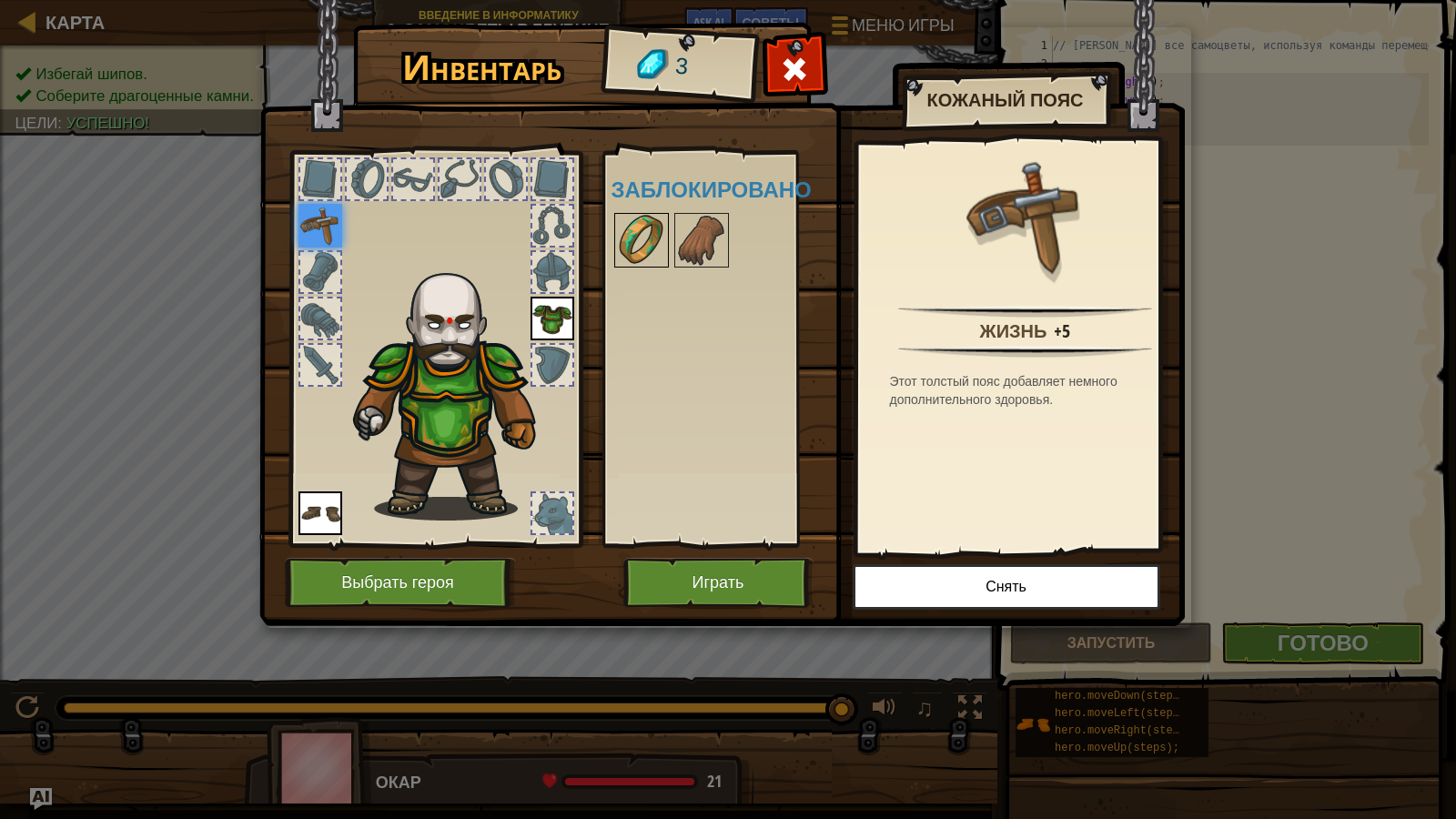
click at [653, 235] on img at bounding box center [641, 240] width 51 height 51
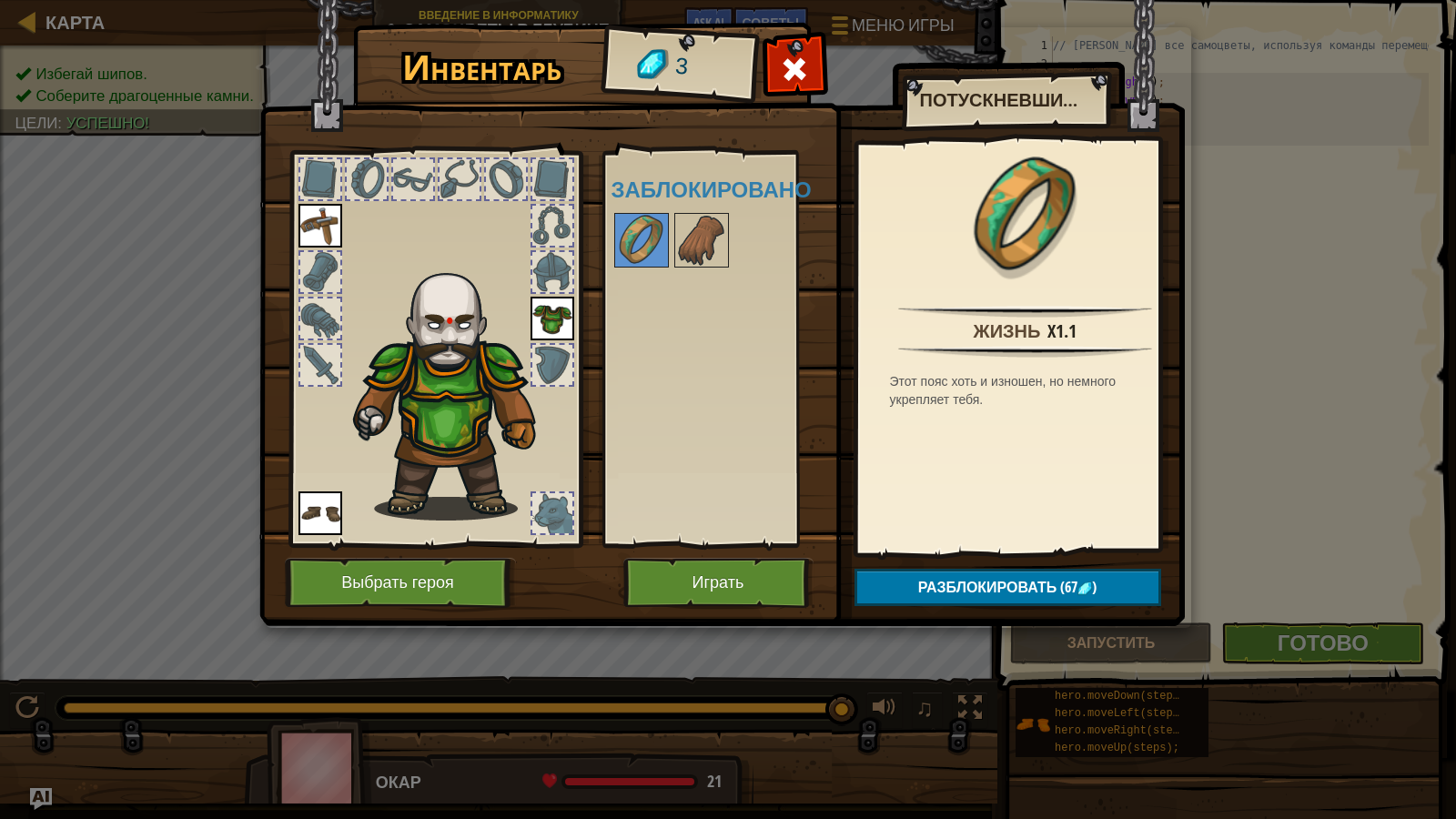
click at [817, 43] on img at bounding box center [721, 296] width 925 height 661
drag, startPoint x: 782, startPoint y: 65, endPoint x: 0, endPoint y: 167, distance: 788.6
click at [1296, 100] on div "Инвентарь 3 Доступно Надеть Надеть Надеть (двойной клик, чтобы надеть) Заблокир…" at bounding box center [728, 410] width 1456 height 819
drag, startPoint x: 0, startPoint y: 167, endPoint x: 42, endPoint y: 170, distance: 42.1
drag, startPoint x: 42, startPoint y: 170, endPoint x: 790, endPoint y: 74, distance: 754.1
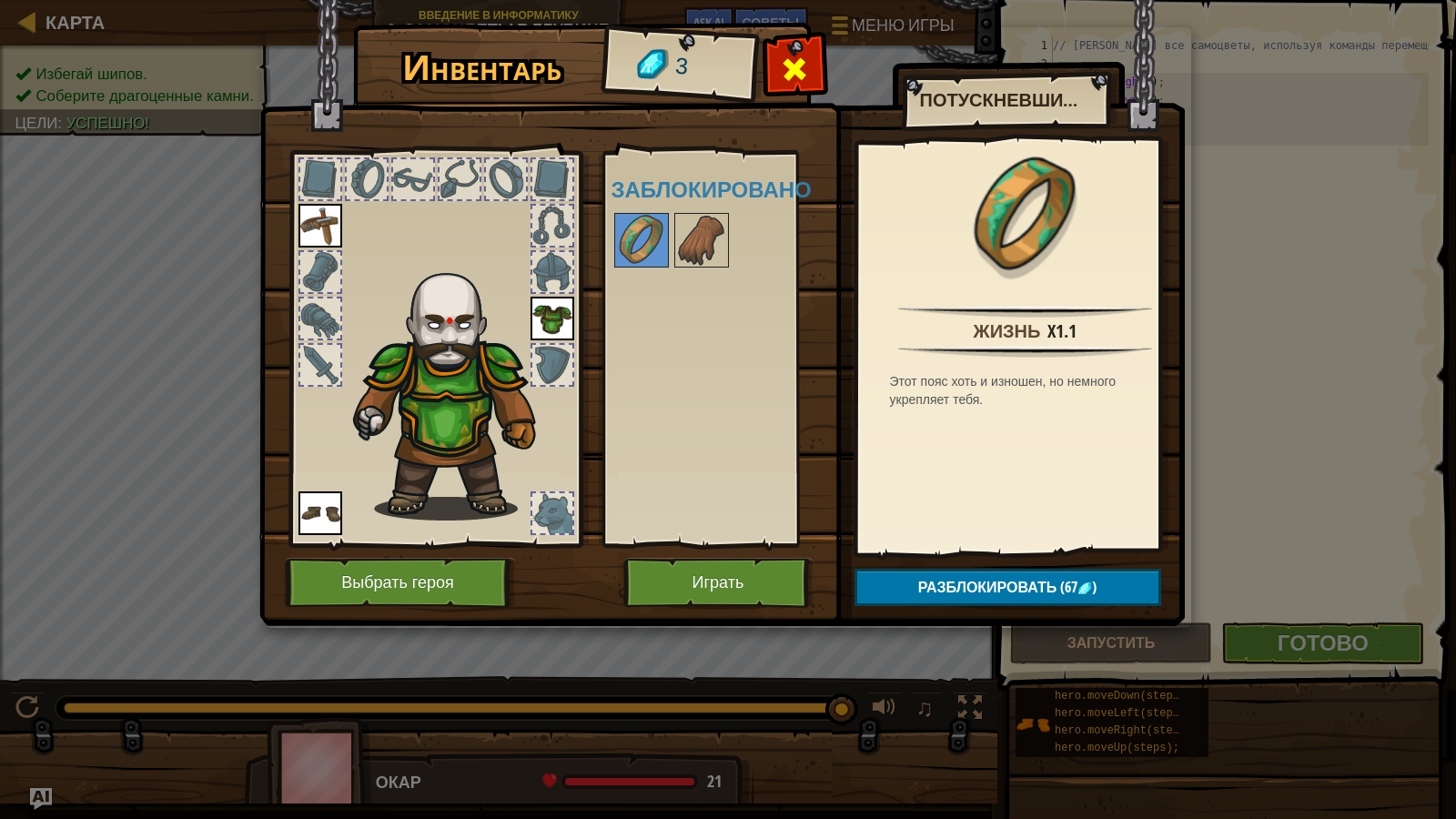
click at [790, 74] on span at bounding box center [794, 69] width 29 height 29
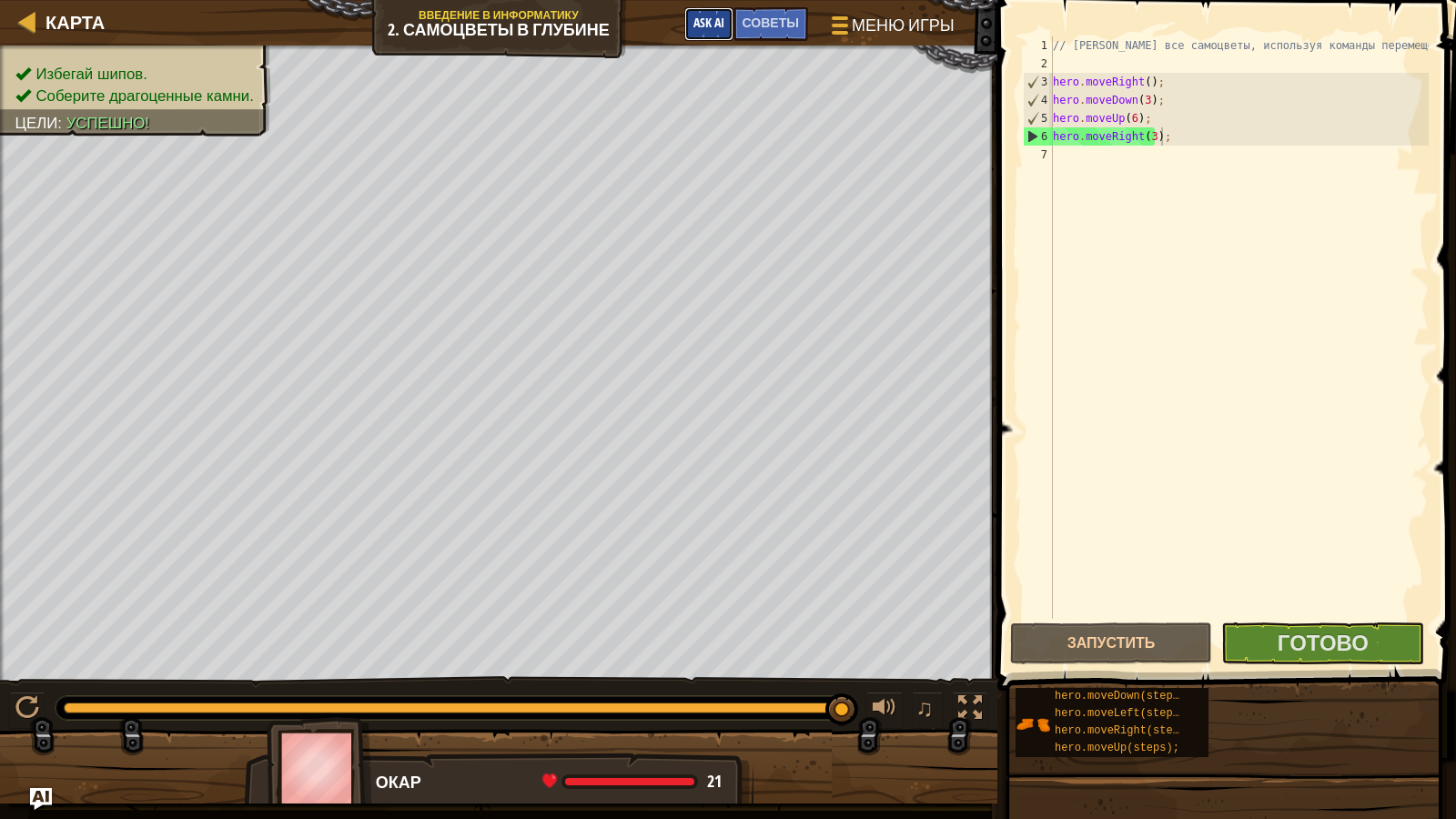
click at [702, 22] on span "Ask AI" at bounding box center [709, 22] width 31 height 17
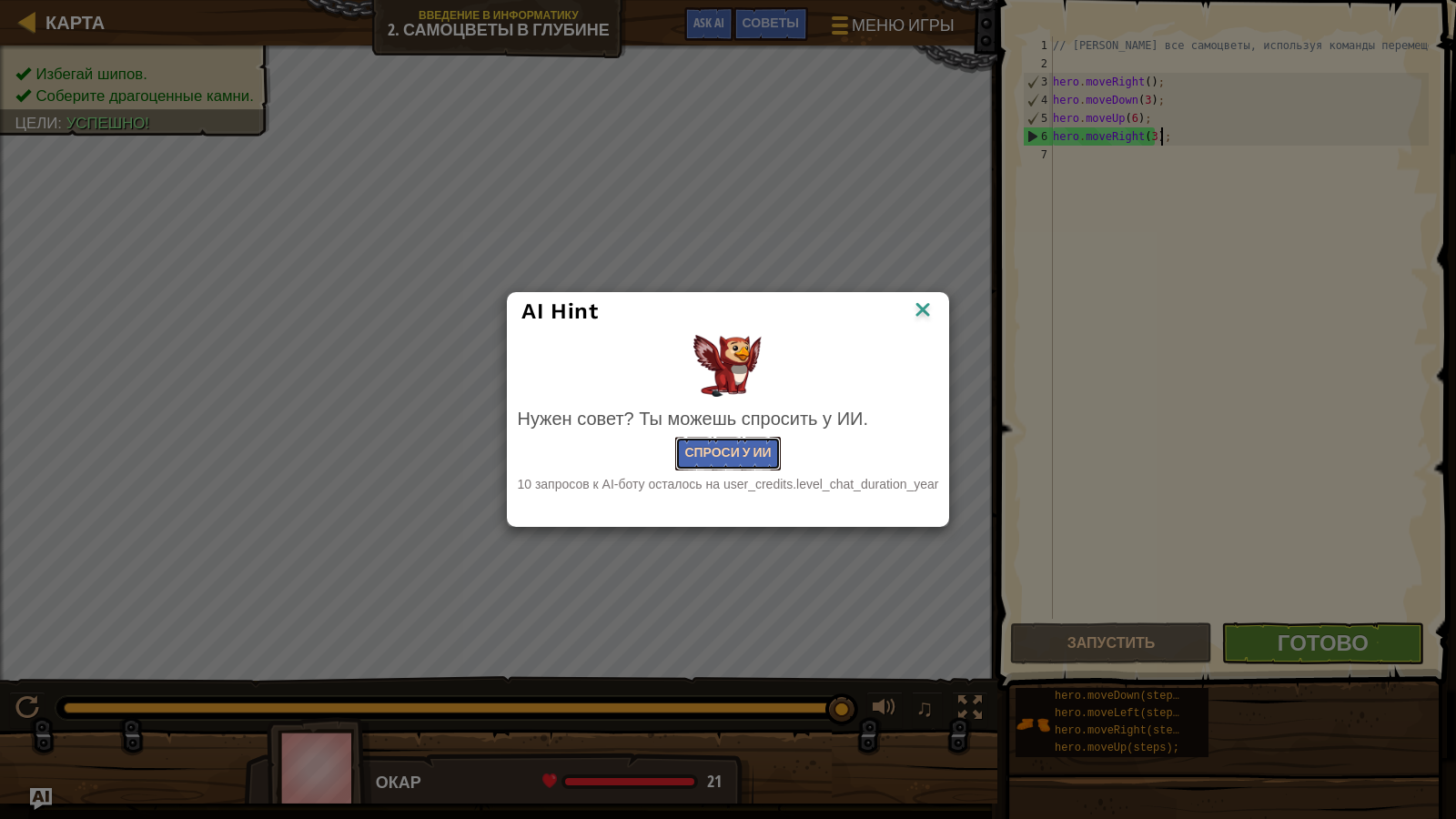
click at [743, 439] on button "Спроси у ИИ" at bounding box center [727, 454] width 105 height 34
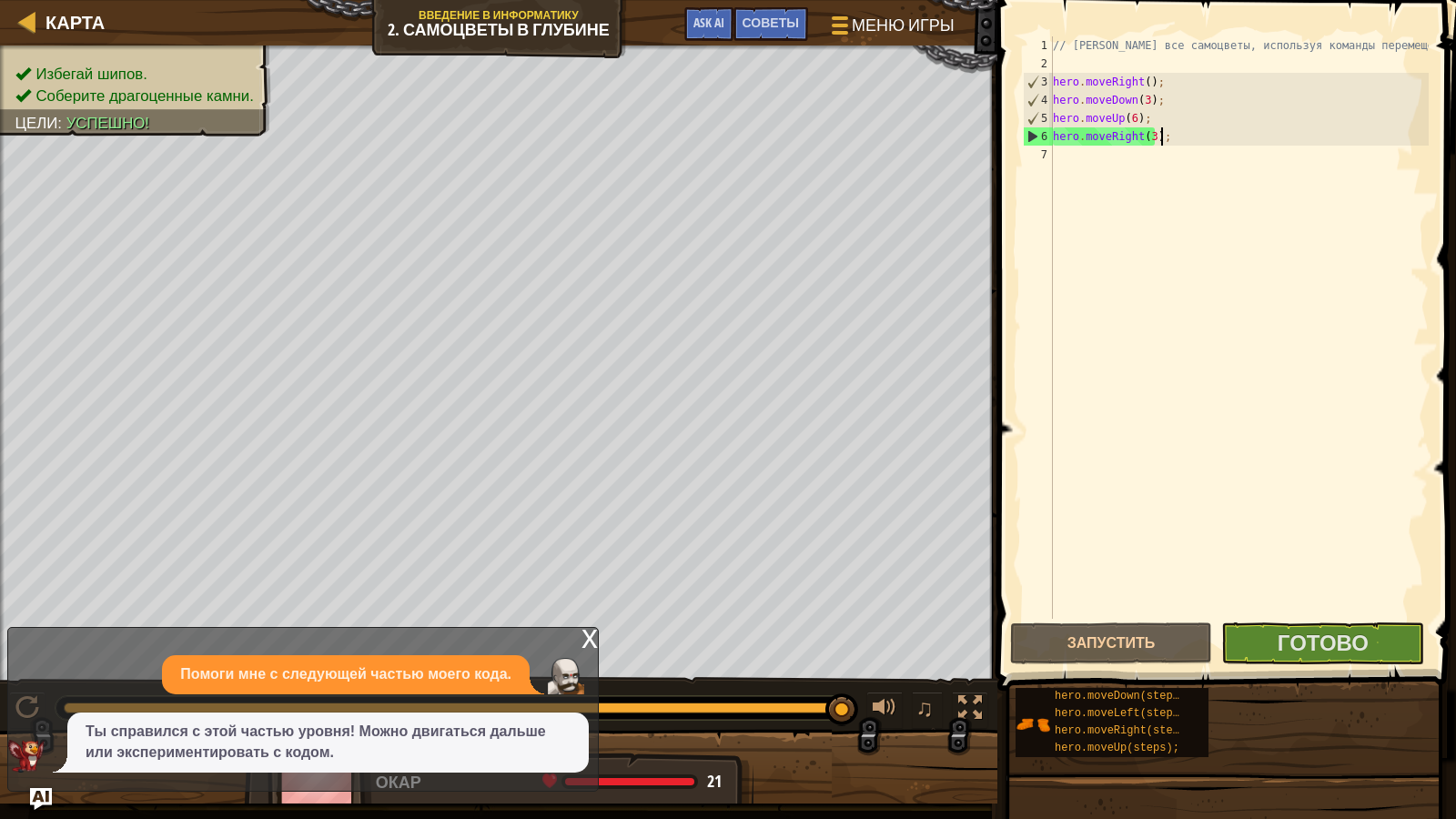
click at [586, 637] on div "x" at bounding box center [589, 637] width 16 height 18
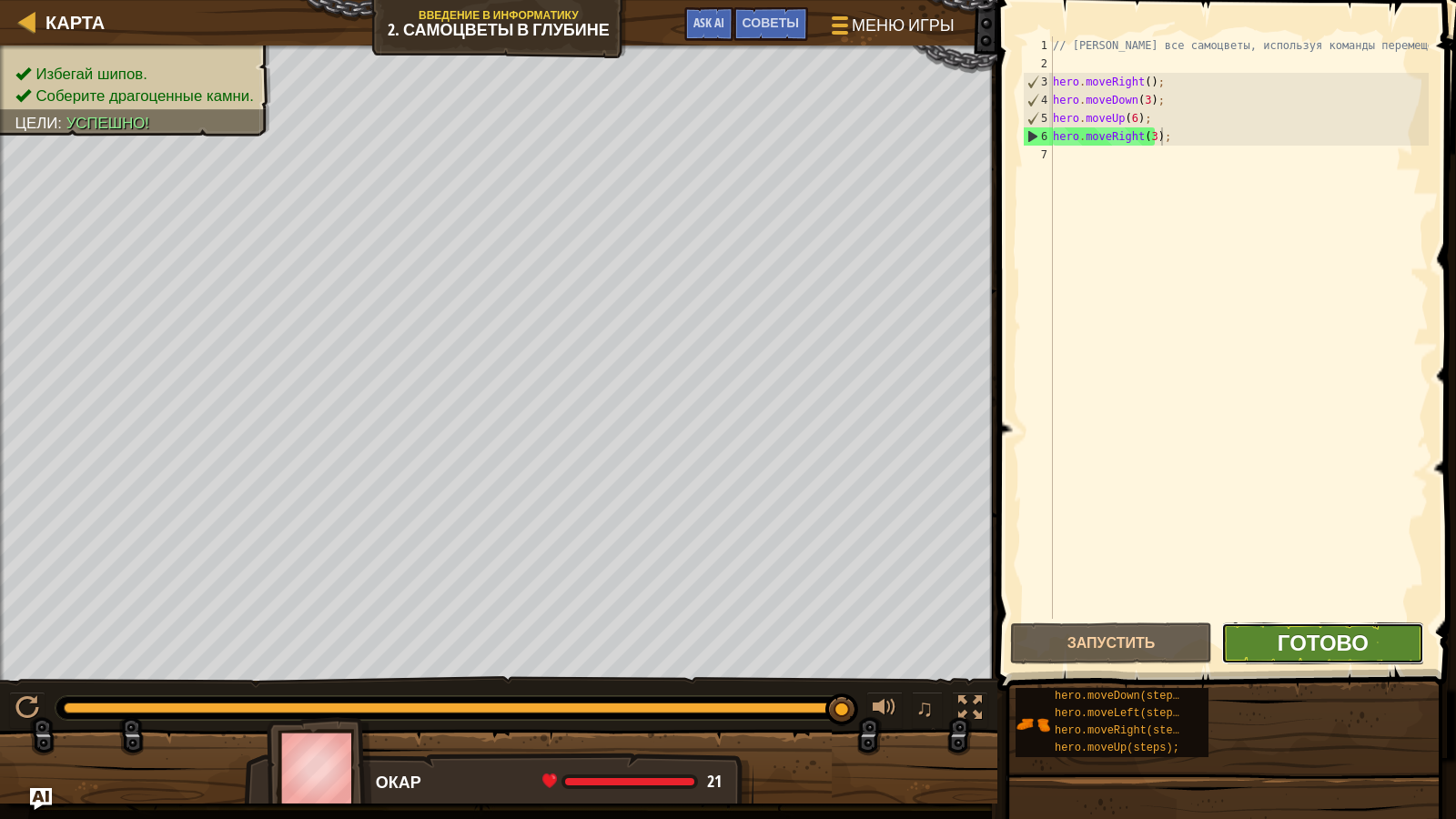
click at [1324, 632] on span "Готово" at bounding box center [1323, 643] width 91 height 29
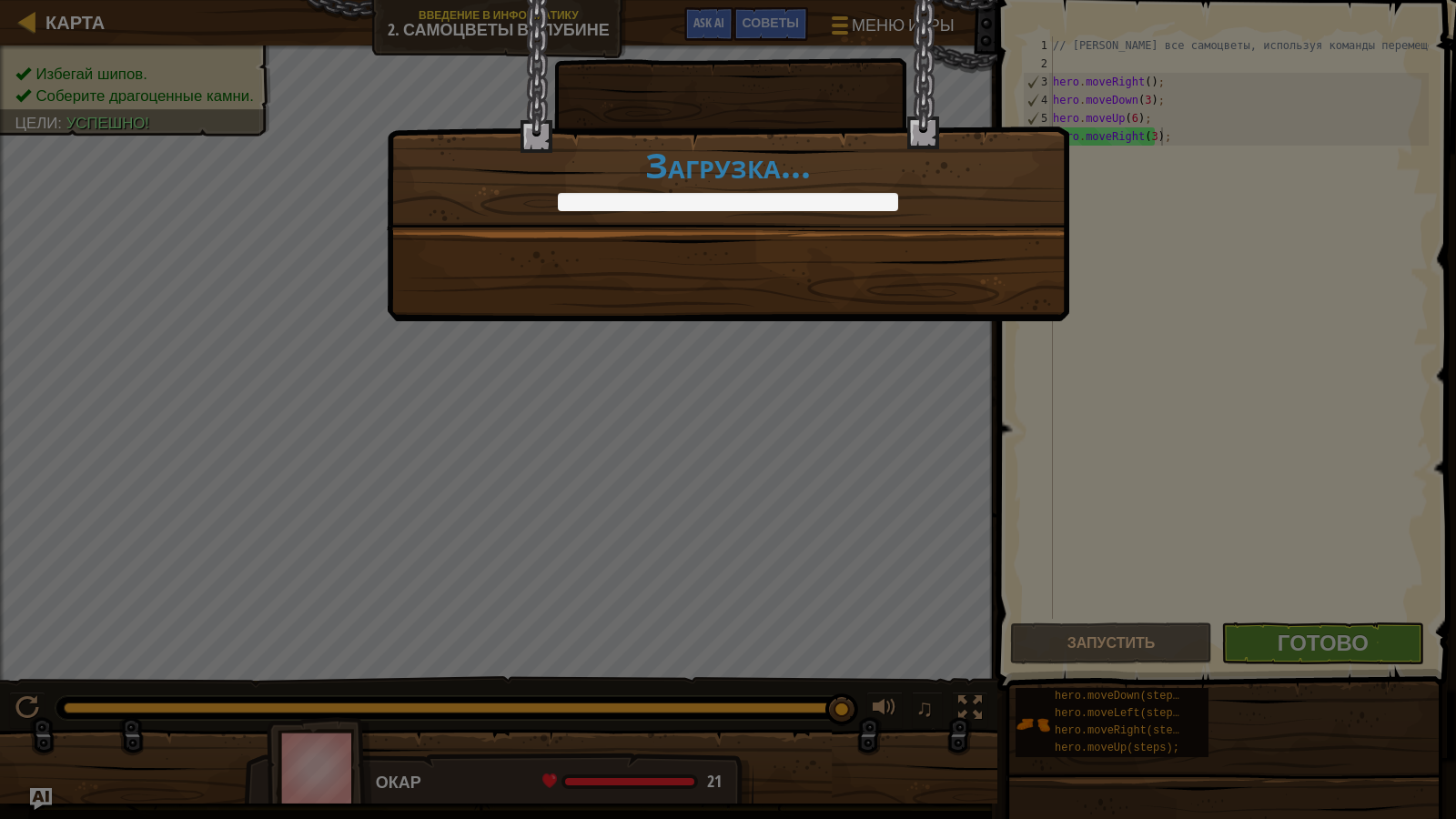
drag, startPoint x: 1323, startPoint y: 632, endPoint x: 1305, endPoint y: 627, distance: 18.7
click at [1307, 627] on div "Чистый код: нет ошибок или предупреждений. +0 +0 Ты завершил Самоцветы в глубин…" at bounding box center [728, 410] width 1456 height 819
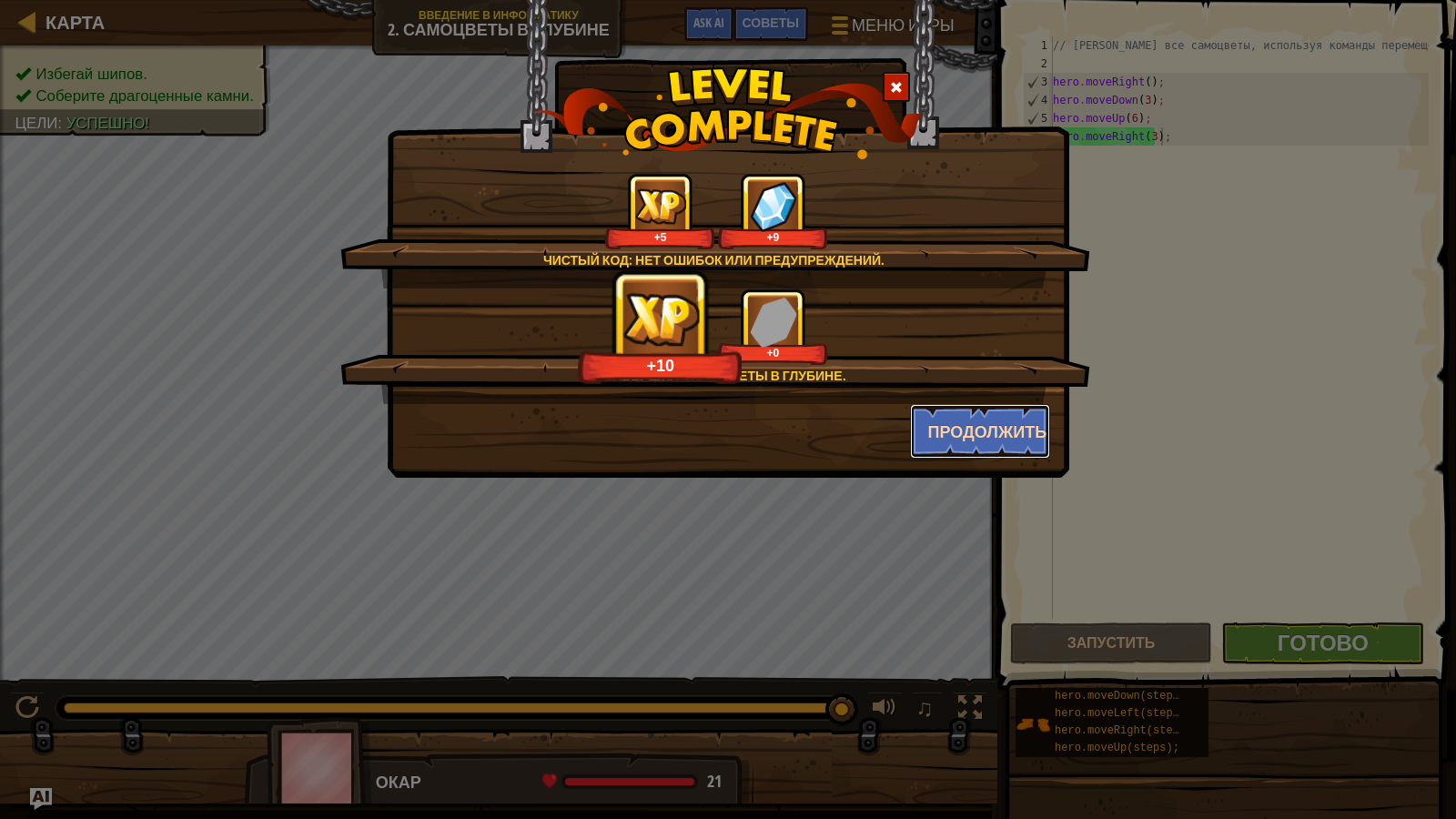
click at [963, 427] on button "Продолжить" at bounding box center [980, 432] width 141 height 55
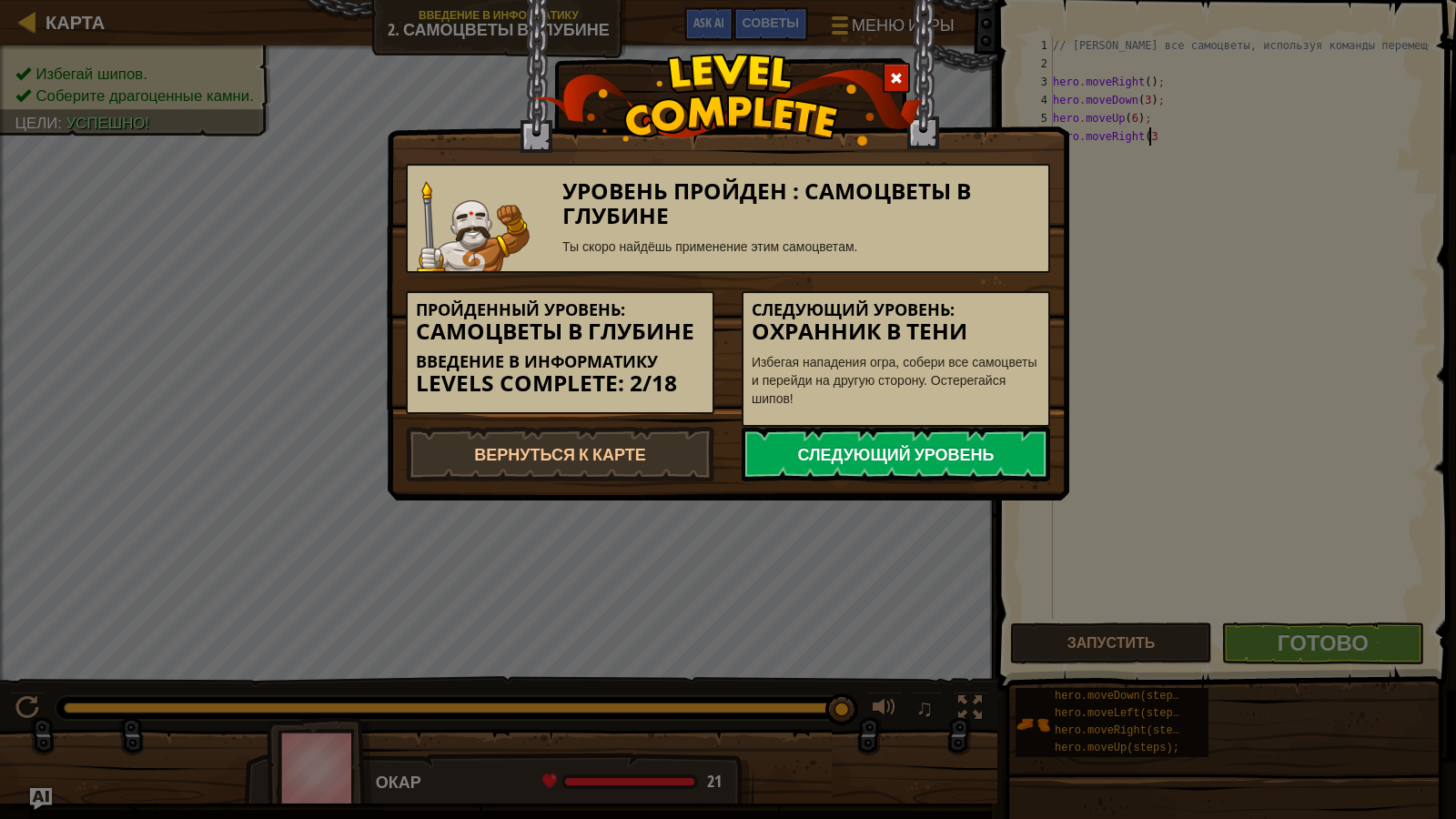
type textarea "hero.moveRight(3"
click at [883, 432] on link "Следующий уровень" at bounding box center [896, 454] width 308 height 55
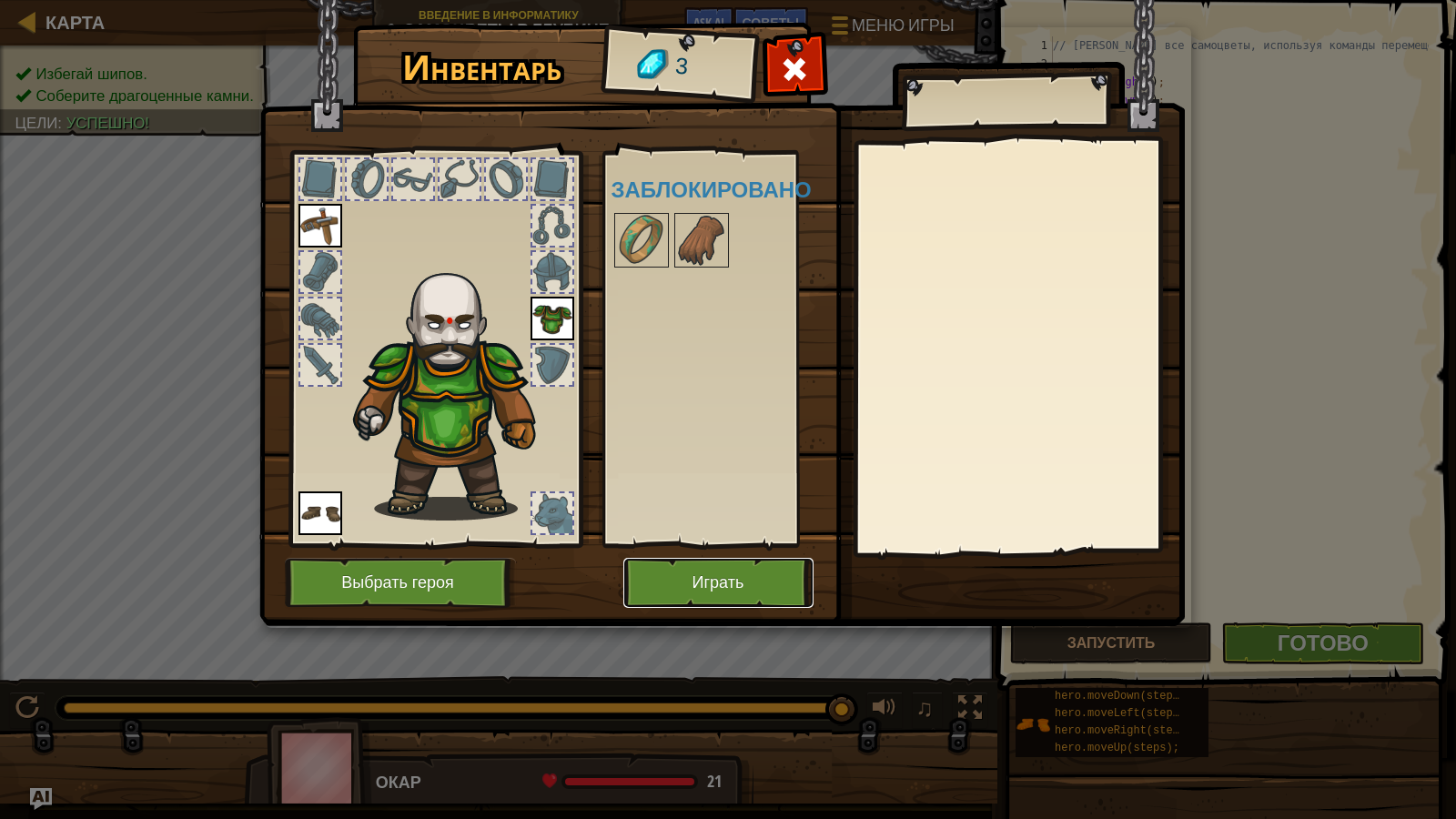
click at [698, 590] on button "Играть" at bounding box center [718, 583] width 191 height 50
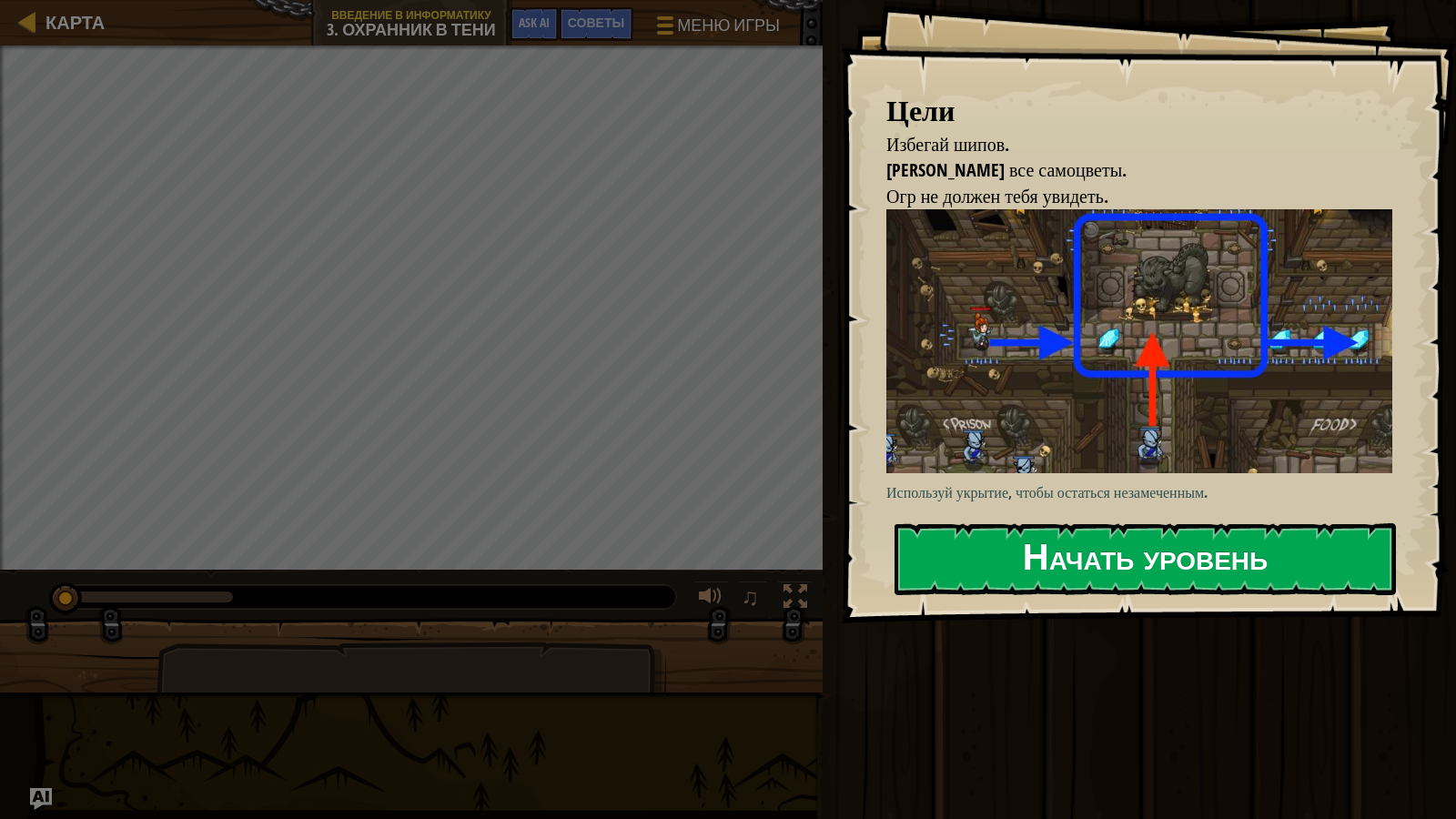
click at [1199, 564] on button "Начать уровень" at bounding box center [1145, 559] width 502 height 72
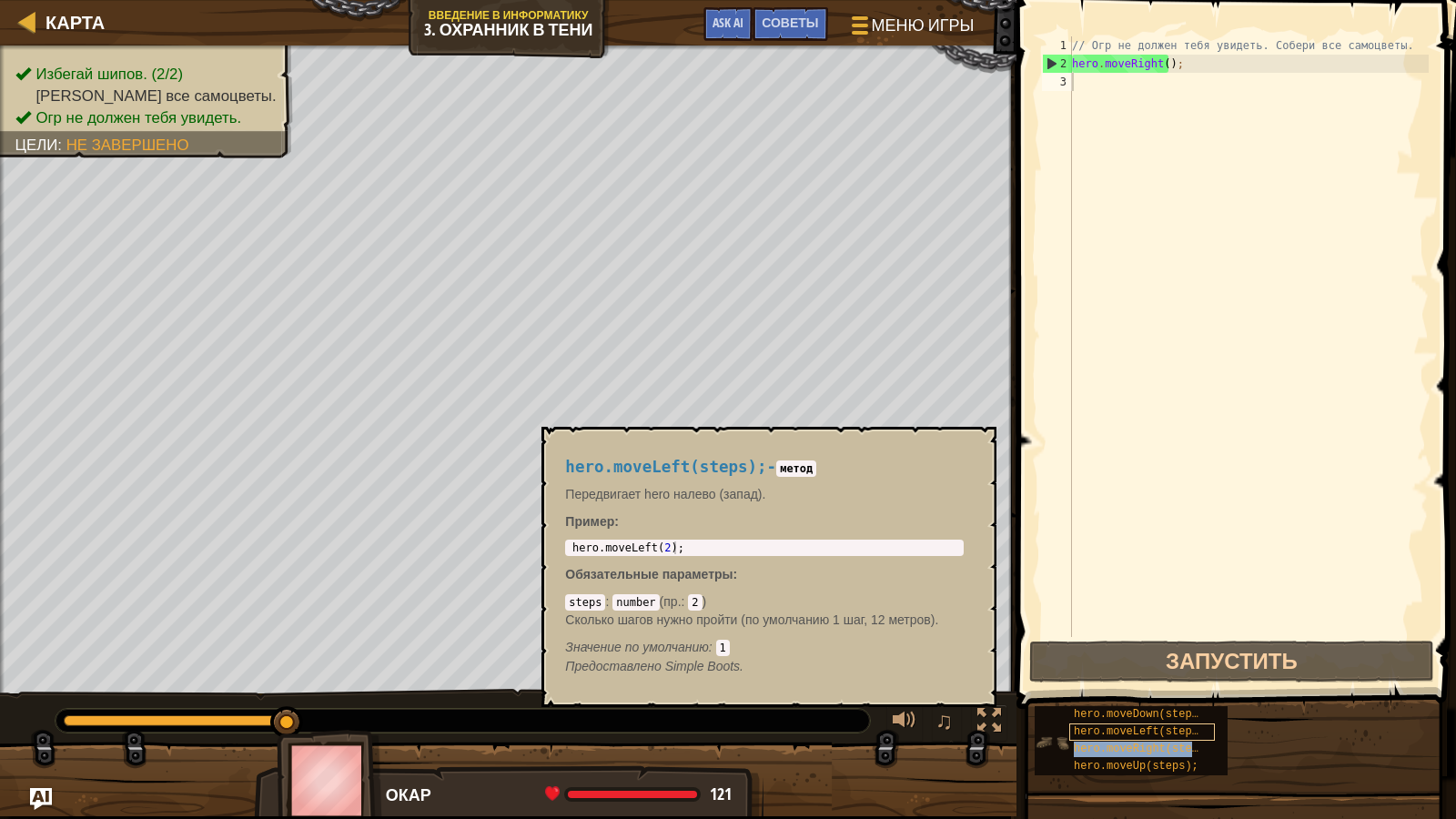
type textarea "hero.moveRight(steps);"
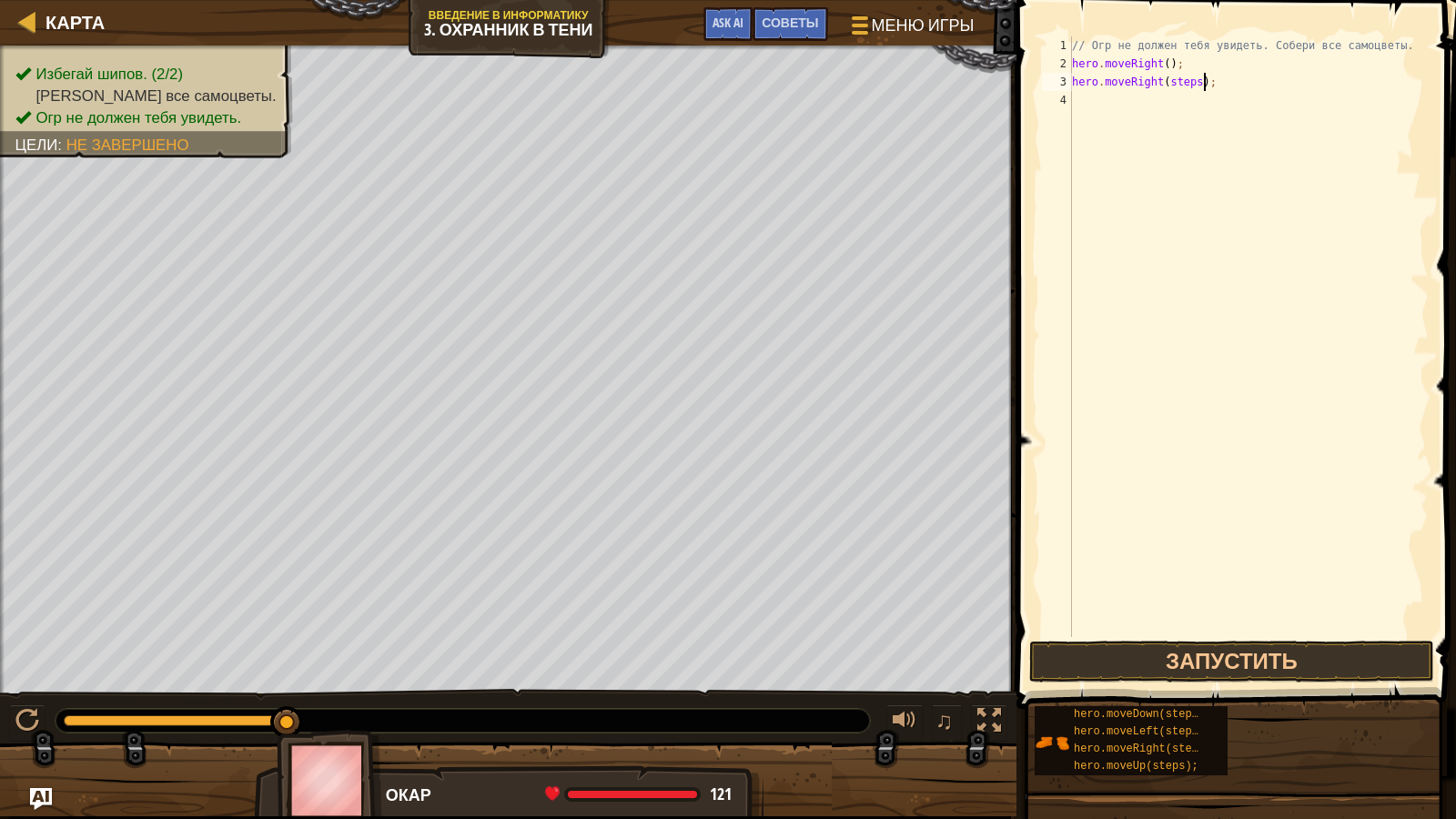
click at [1284, 90] on div "// Огр не должен тебя увидеть. Собери все самоцветы. hero . moveRight ( ) ; her…" at bounding box center [1248, 355] width 360 height 637
click at [1198, 92] on div "// Огр не должен тебя увидеть. Собери все самоцветы. hero . moveRight ( ) ; her…" at bounding box center [1248, 355] width 360 height 637
click at [1197, 85] on div "// Огр не должен тебя увидеть. Собери все самоцветы. hero . moveRight ( ) ; her…" at bounding box center [1248, 355] width 360 height 637
click at [1192, 84] on div "// Огр не должен тебя увидеть. Собери все самоцветы. hero . moveRight ( ) ; her…" at bounding box center [1248, 355] width 360 height 637
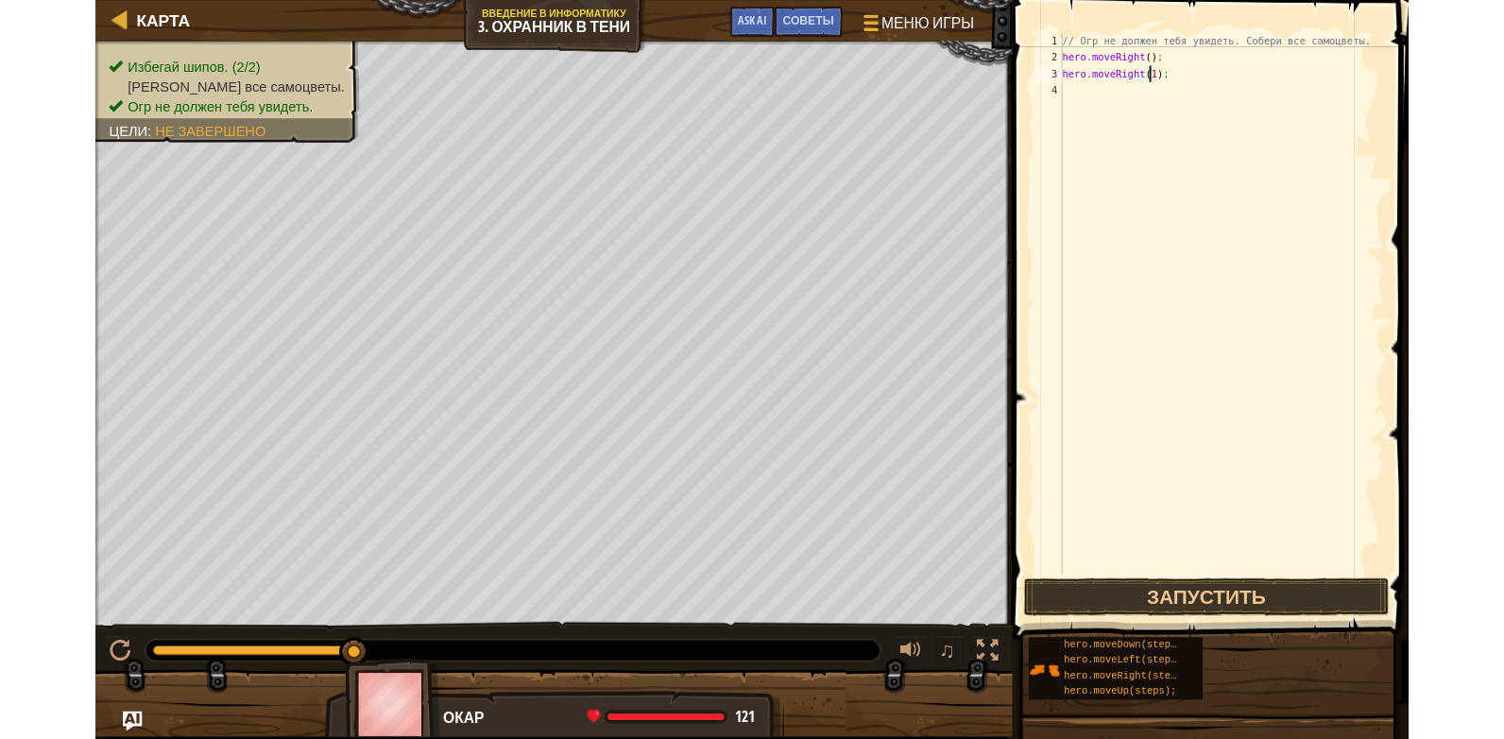
scroll to position [9, 9]
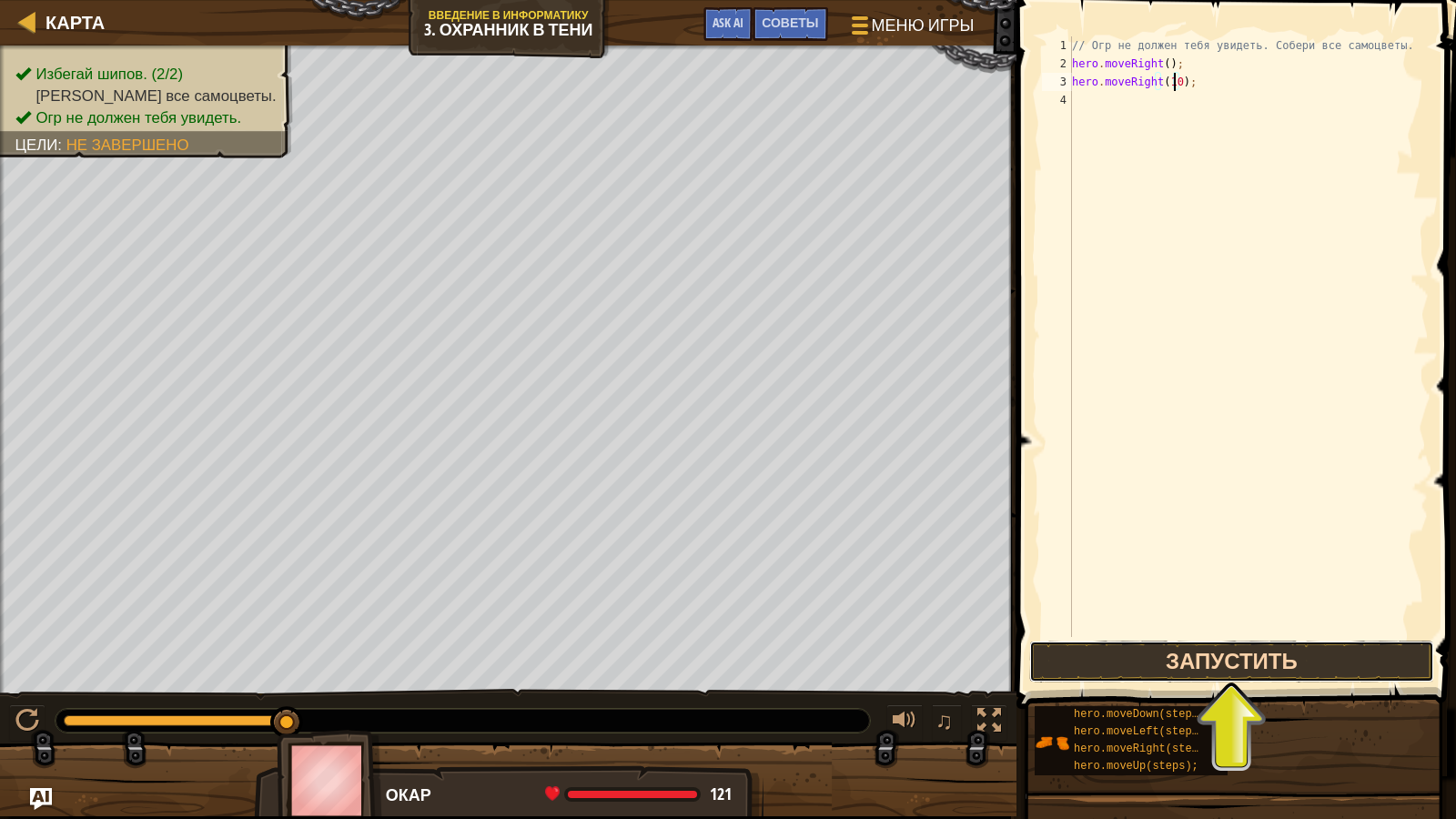
click at [1310, 670] on button "Запустить" at bounding box center [1232, 661] width 405 height 41
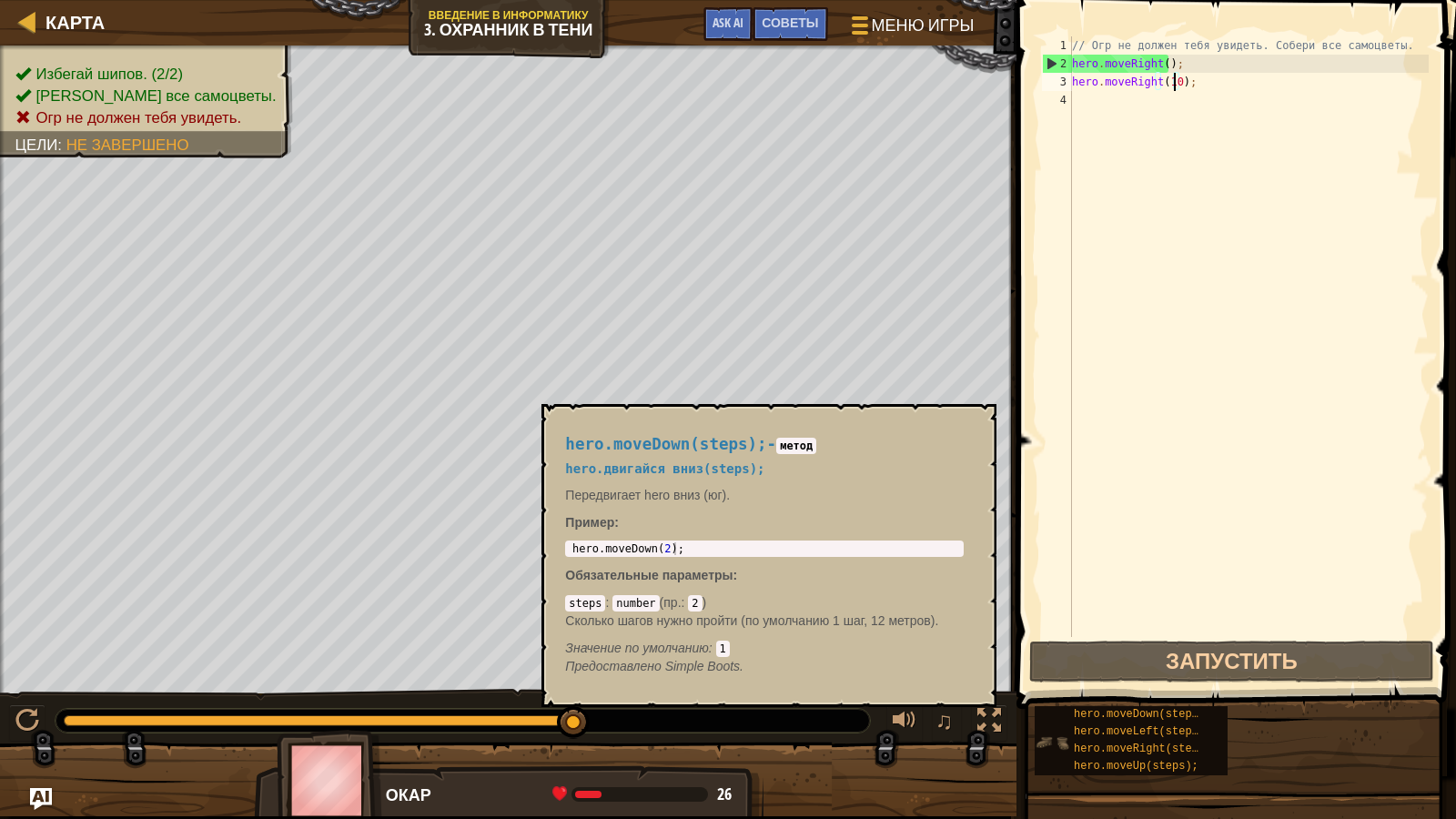
drag, startPoint x: 560, startPoint y: 723, endPoint x: 1051, endPoint y: 727, distance: 491.0
click at [1051, 711] on div "Карта Введение в Информатику 3. Охранник в тени Меню игры Готово Советы Ask AI …" at bounding box center [728, 410] width 1456 height 819
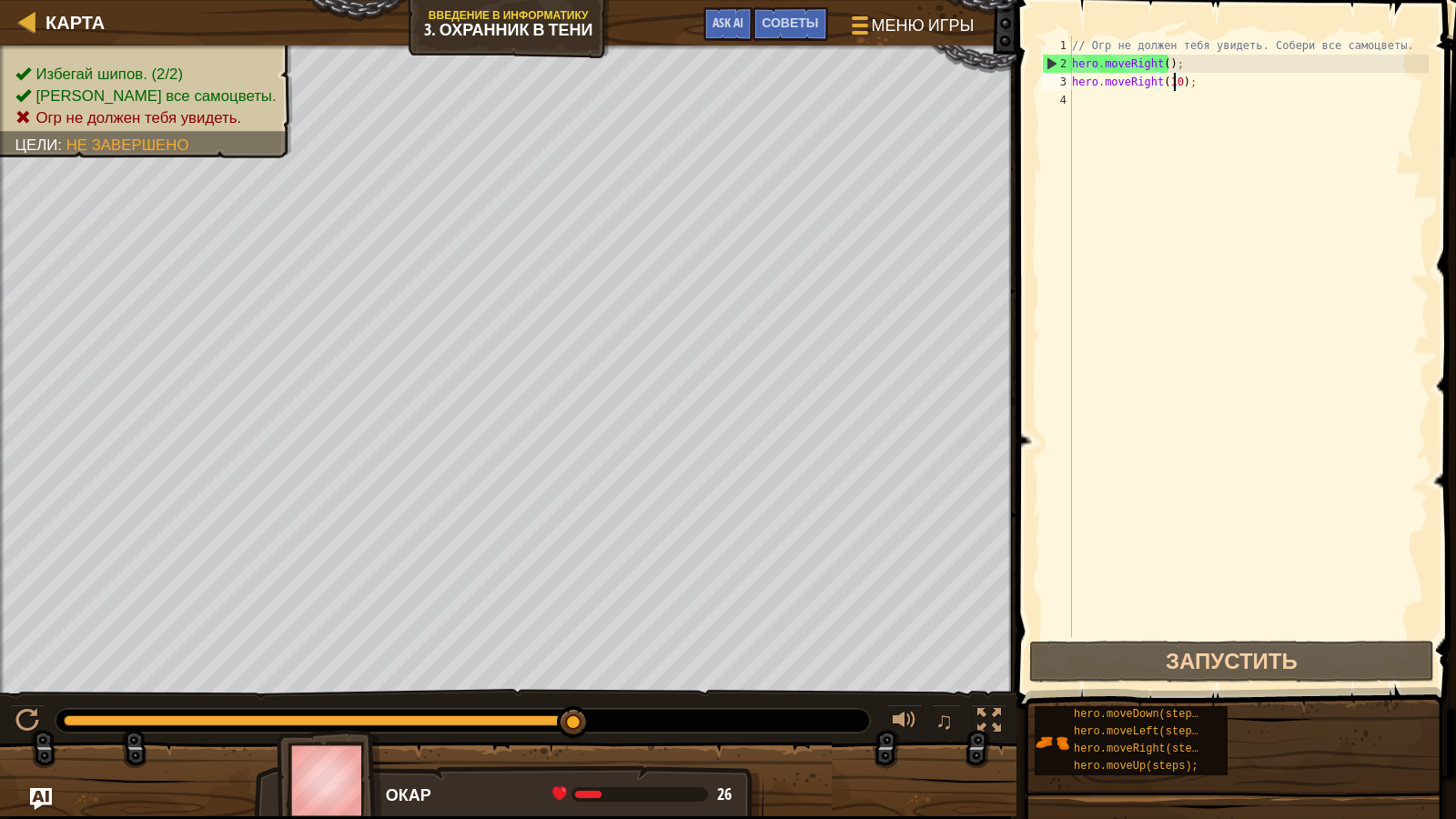
drag, startPoint x: 567, startPoint y: 716, endPoint x: 712, endPoint y: 715, distance: 145.0
drag, startPoint x: 696, startPoint y: 710, endPoint x: 709, endPoint y: 712, distance: 13.2
click at [700, 711] on div at bounding box center [463, 721] width 815 height 24
click at [711, 711] on div at bounding box center [463, 721] width 815 height 24
click at [712, 711] on div at bounding box center [463, 721] width 815 height 24
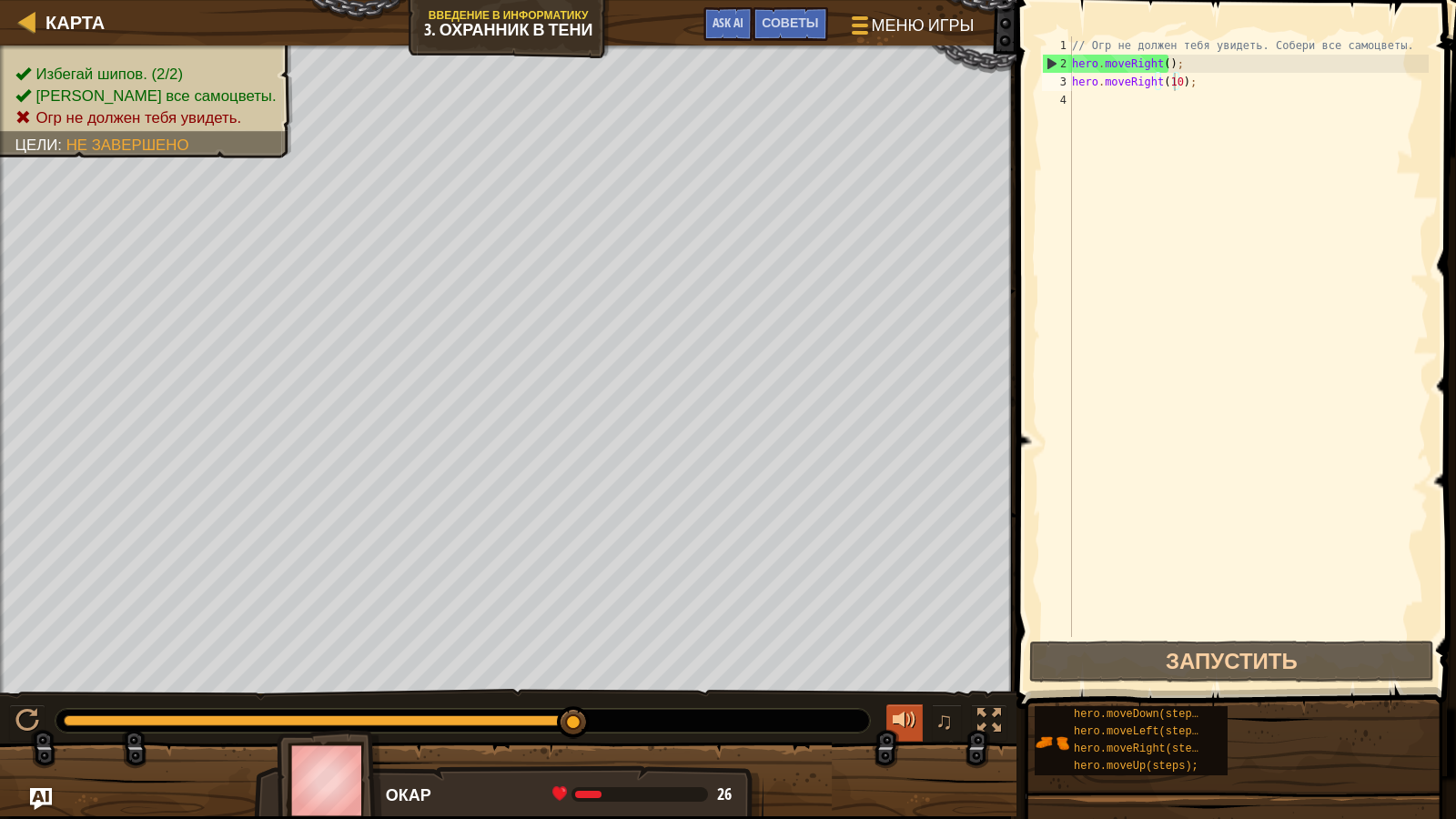
drag, startPoint x: 712, startPoint y: 713, endPoint x: 914, endPoint y: 727, distance: 202.5
click at [862, 711] on div "♫" at bounding box center [508, 716] width 1017 height 55
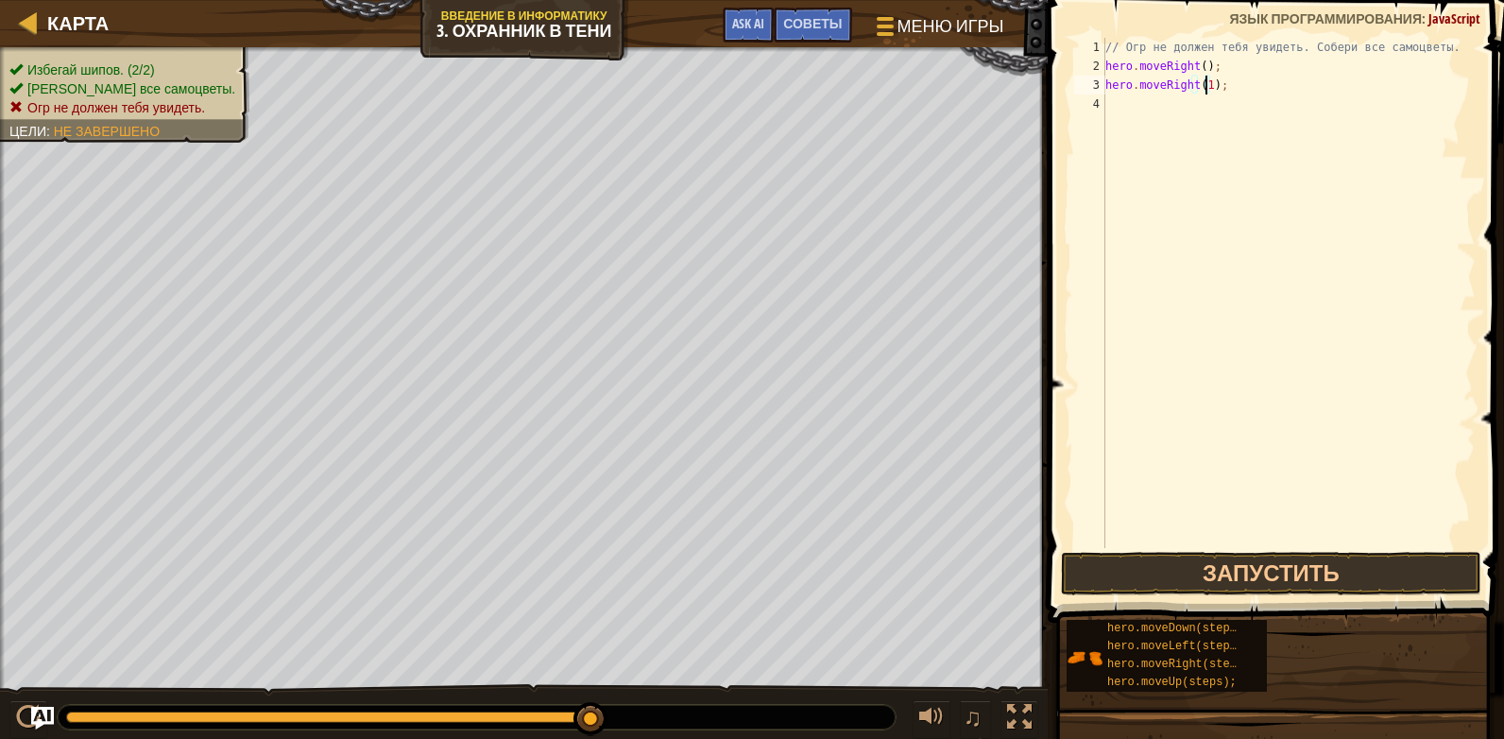
scroll to position [9, 8]
click at [1192, 76] on div "// Огр не должен тебя увидеть. Собери все самоцветы. hero . moveRight ( ) ; her…" at bounding box center [1289, 312] width 374 height 548
click at [1187, 77] on div "// Огр не должен тебя увидеть. Собери все самоцветы. hero . moveRight ( ) ; her…" at bounding box center [1289, 312] width 374 height 548
click at [1191, 78] on div "// Огр не должен тебя увидеть. Собери все самоцветы. hero . moveRight ( ) ; her…" at bounding box center [1289, 312] width 374 height 548
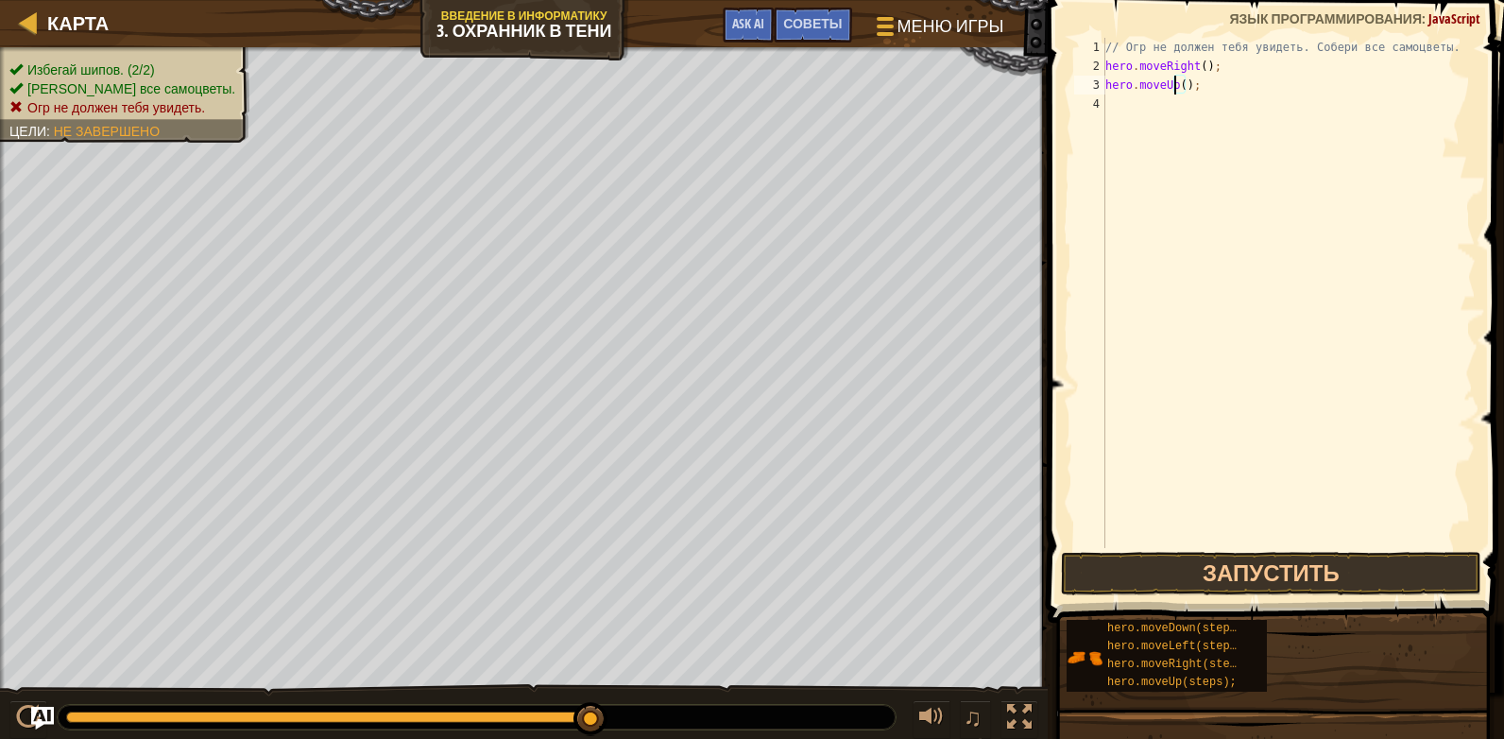
type textarea "();"
click at [1218, 96] on div "// Огр не должен тебя увидеть. Собери все самоцветы. hero . moveRight ( ) ; her…" at bounding box center [1289, 312] width 374 height 548
click at [1202, 89] on div "// Огр не должен тебя увидеть. Собери все самоцветы. hero . moveRight ( ) ; her…" at bounding box center [1289, 312] width 374 height 548
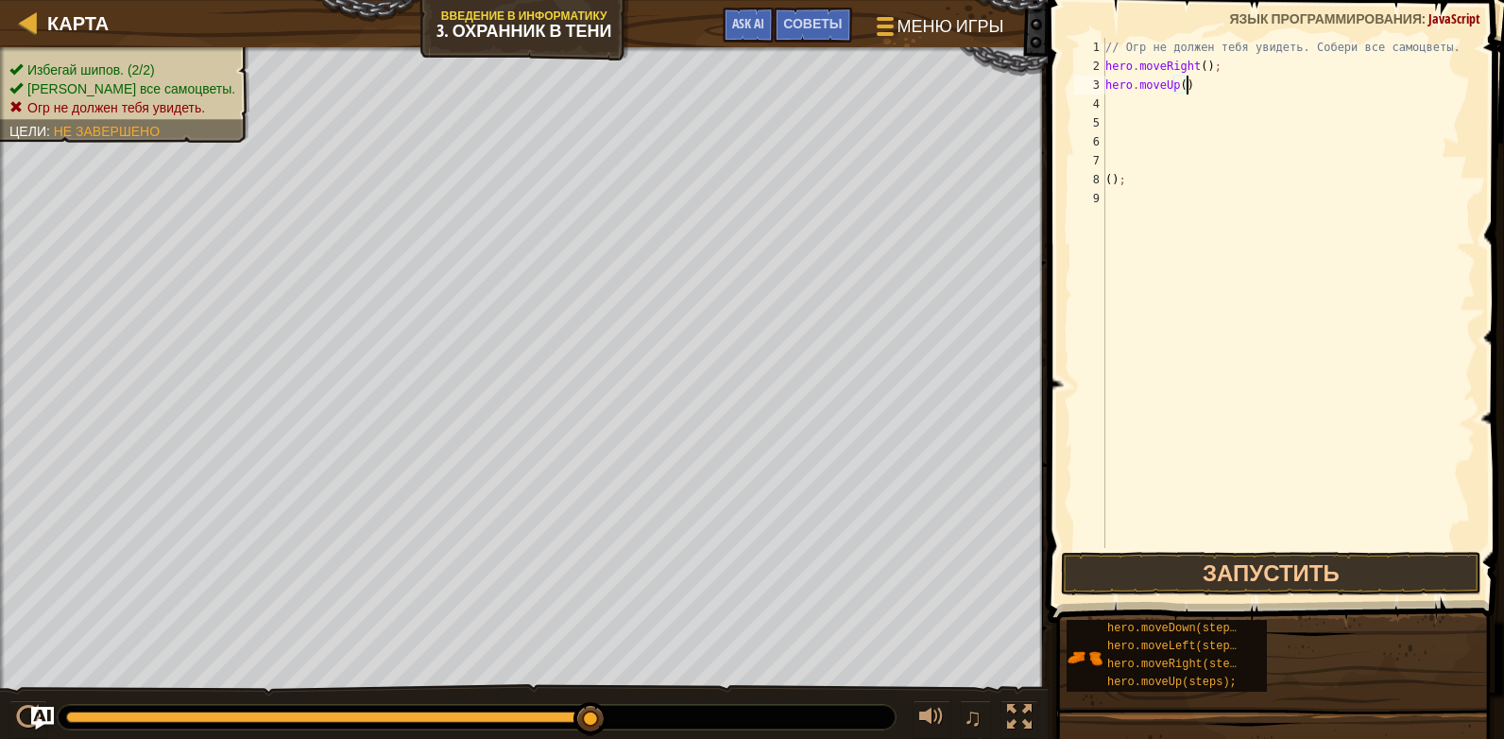
scroll to position [9, 7]
type textarea "hero.moveUp();"
drag, startPoint x: 1335, startPoint y: 590, endPoint x: 1342, endPoint y: 581, distance: 10.8
click at [1339, 584] on button "Запустить" at bounding box center [1271, 573] width 421 height 43
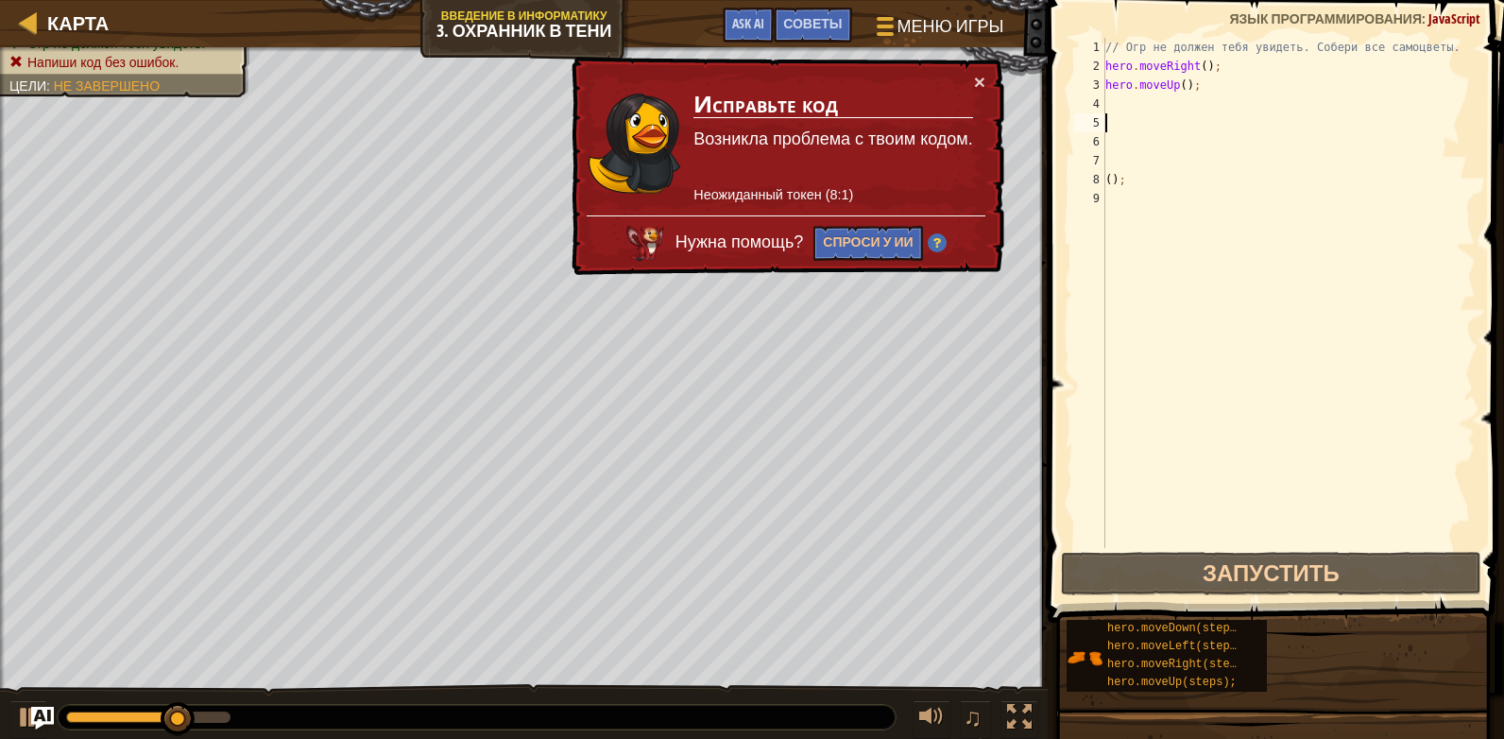
click at [1162, 129] on div "// Огр не должен тебя увидеть. Собери все самоцветы. hero . moveRight ( ) ; her…" at bounding box center [1289, 312] width 374 height 548
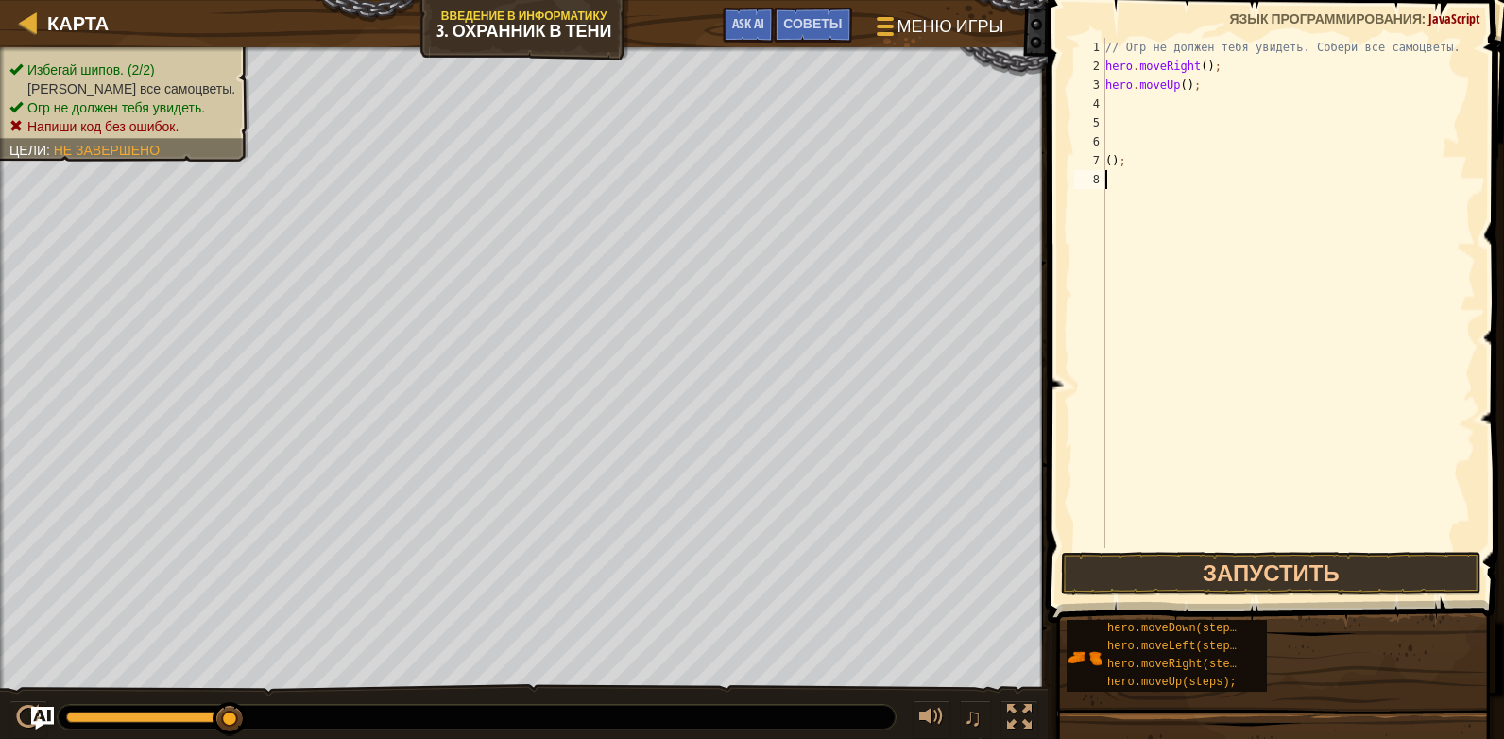
click at [1212, 188] on div "// Огр не должен тебя увидеть. Собери все самоцветы. hero . moveRight ( ) ; her…" at bounding box center [1289, 312] width 374 height 548
type textarea "("
type textarea "hero.moveUp();"
click at [1181, 94] on div "// Огр не должен тебя увидеть. Собери все самоцветы. hero . moveRight ( ) ; her…" at bounding box center [1289, 312] width 374 height 548
click at [1185, 94] on div "// Огр не должен тебя увидеть. Собери все самоцветы. hero . moveRight ( ) ; her…" at bounding box center [1289, 312] width 374 height 548
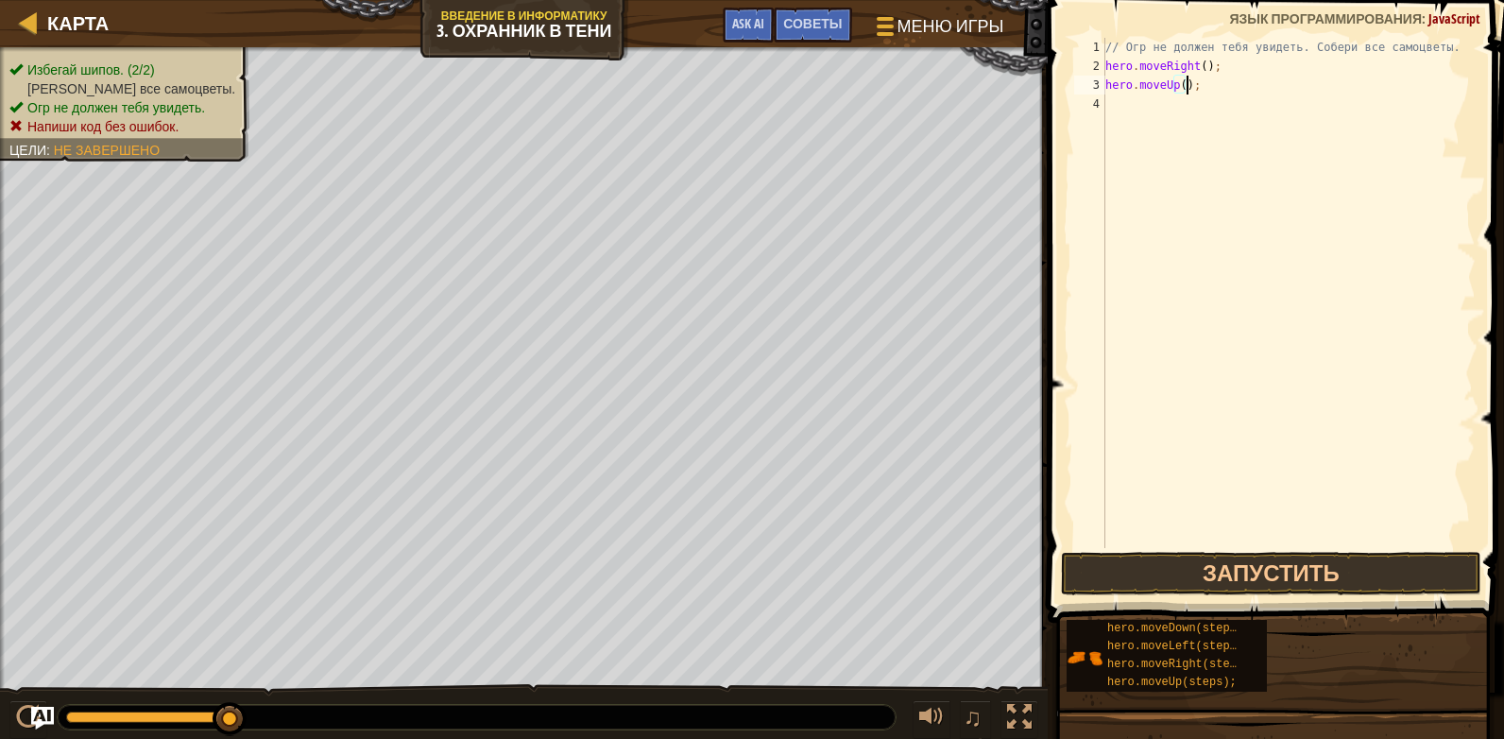
click at [1181, 92] on div "// Огр не должен тебя увидеть. Собери все самоцветы. hero . moveRight ( ) ; her…" at bounding box center [1289, 312] width 374 height 548
type textarea "hero.moveUp(3);"
click at [1304, 578] on button "Запустить" at bounding box center [1271, 573] width 421 height 43
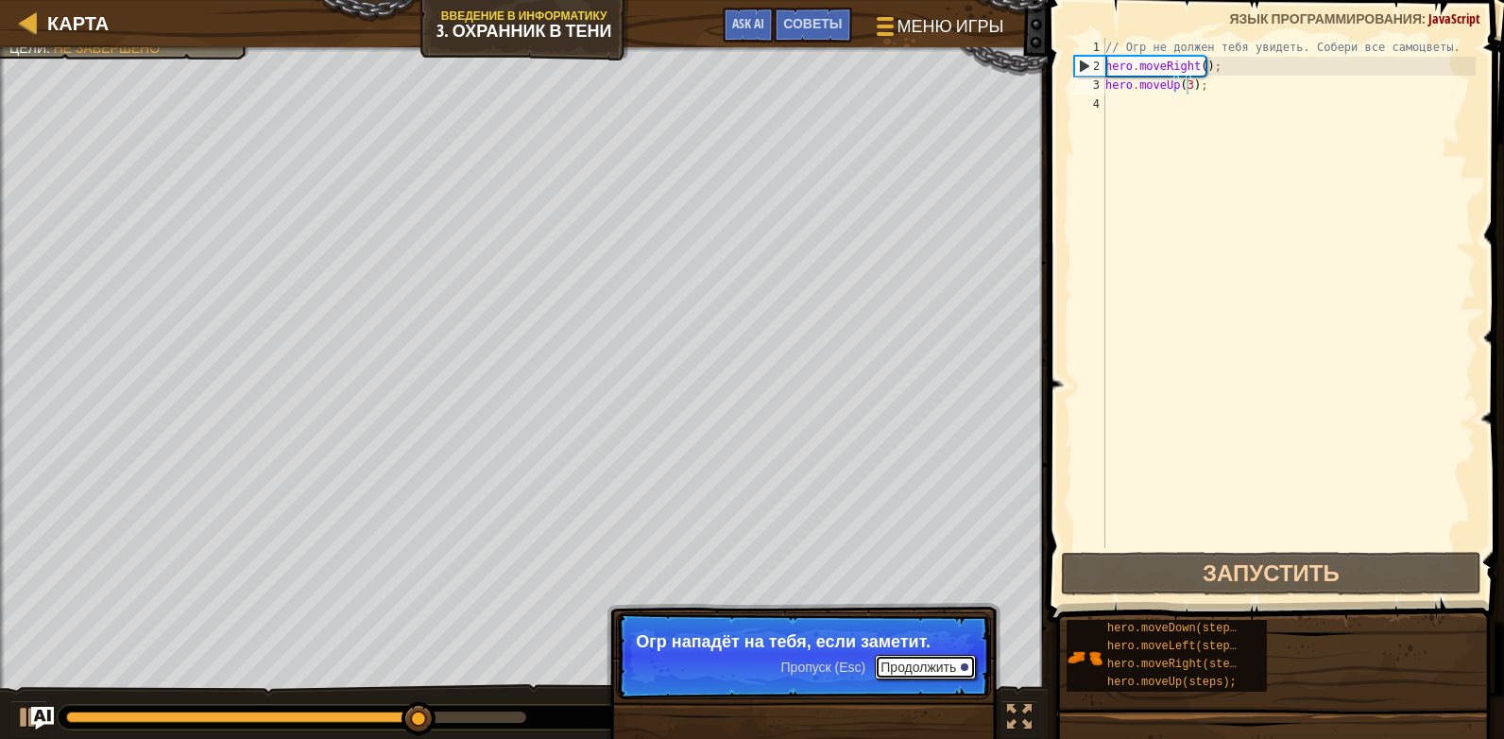
click at [945, 671] on button "Продолжить" at bounding box center [925, 667] width 101 height 25
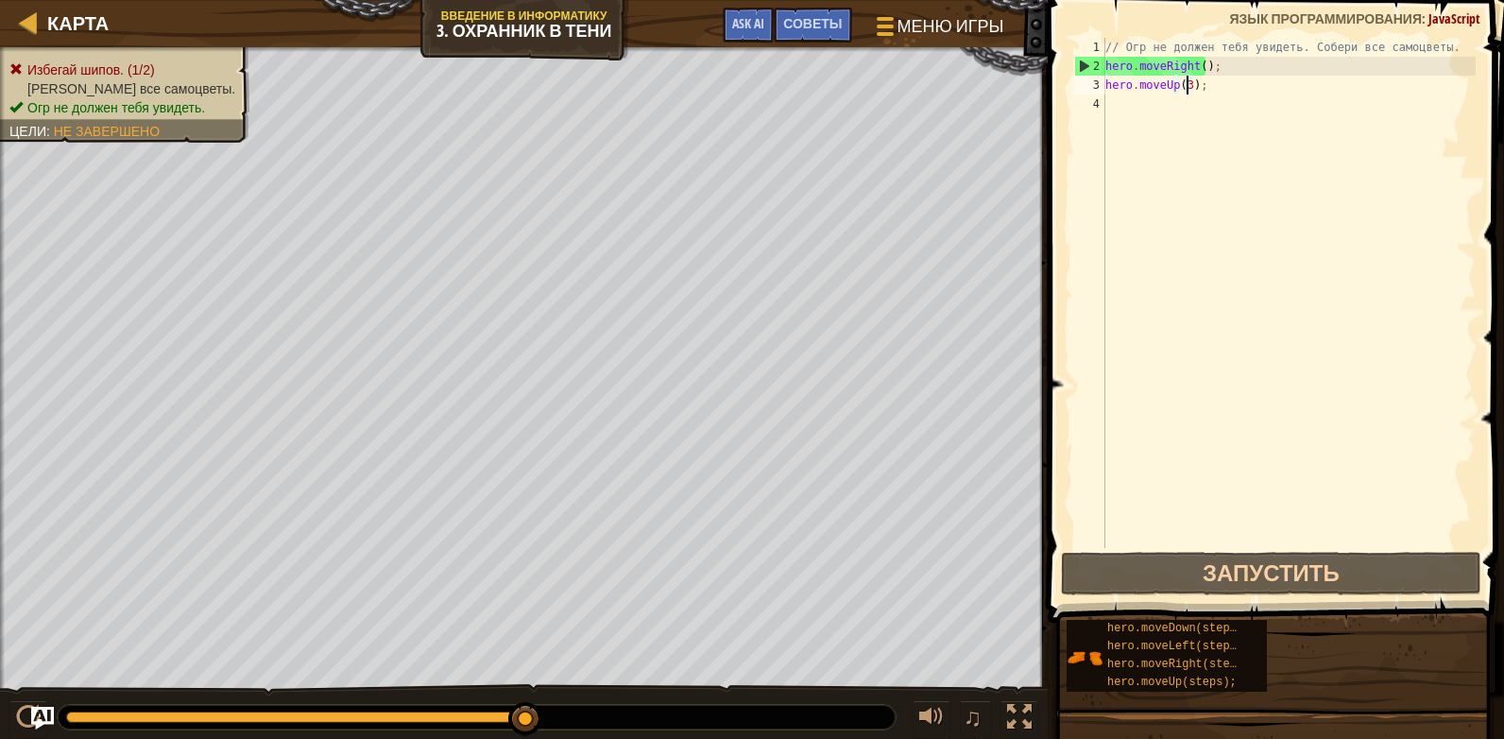
click at [1174, 123] on div "// Огр не должен тебя увидеть. Собери все самоцветы. hero . moveRight ( ) ; her…" at bounding box center [1289, 312] width 374 height 548
click at [1217, 73] on div "// Огр не должен тебя увидеть. Собери все самоцветы. hero . moveRight ( ) ; her…" at bounding box center [1289, 312] width 374 height 548
type textarea "hero.moveRight();"
click at [1170, 112] on div "// Огр не должен тебя увидеть. Собери все самоцветы. hero . moveRight ( ) ; her…" at bounding box center [1289, 312] width 374 height 548
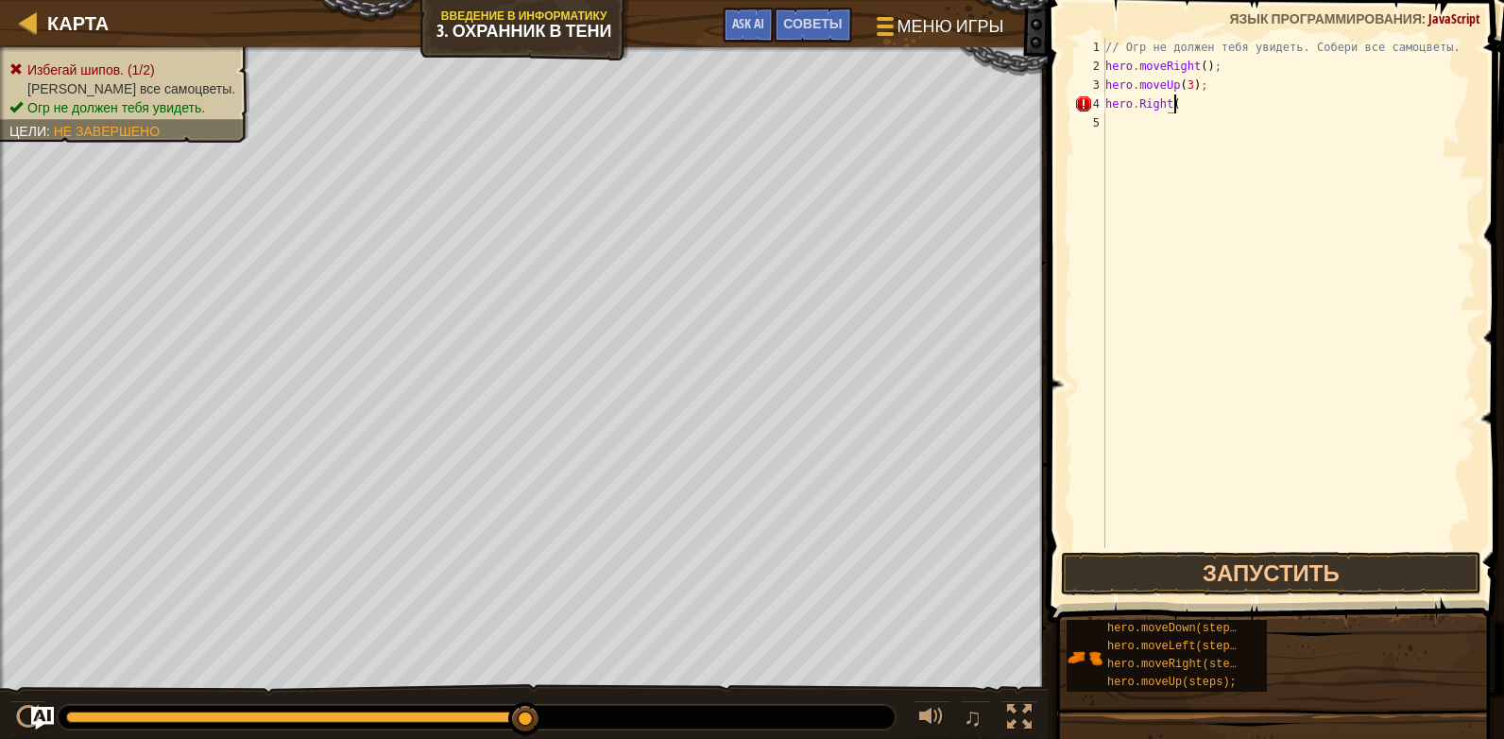
scroll to position [9, 6]
type textarea "hero.Right(3);"
click at [1212, 121] on div "// Огр не должен тебя увидеть. Собери все самоцветы. hero . moveRight ( ) ; her…" at bounding box center [1289, 293] width 374 height 510
click at [1225, 121] on div "// Огр не должен тебя увидеть. Собери все самоцветы. hero . moveRight ( ) ; her…" at bounding box center [1289, 312] width 374 height 548
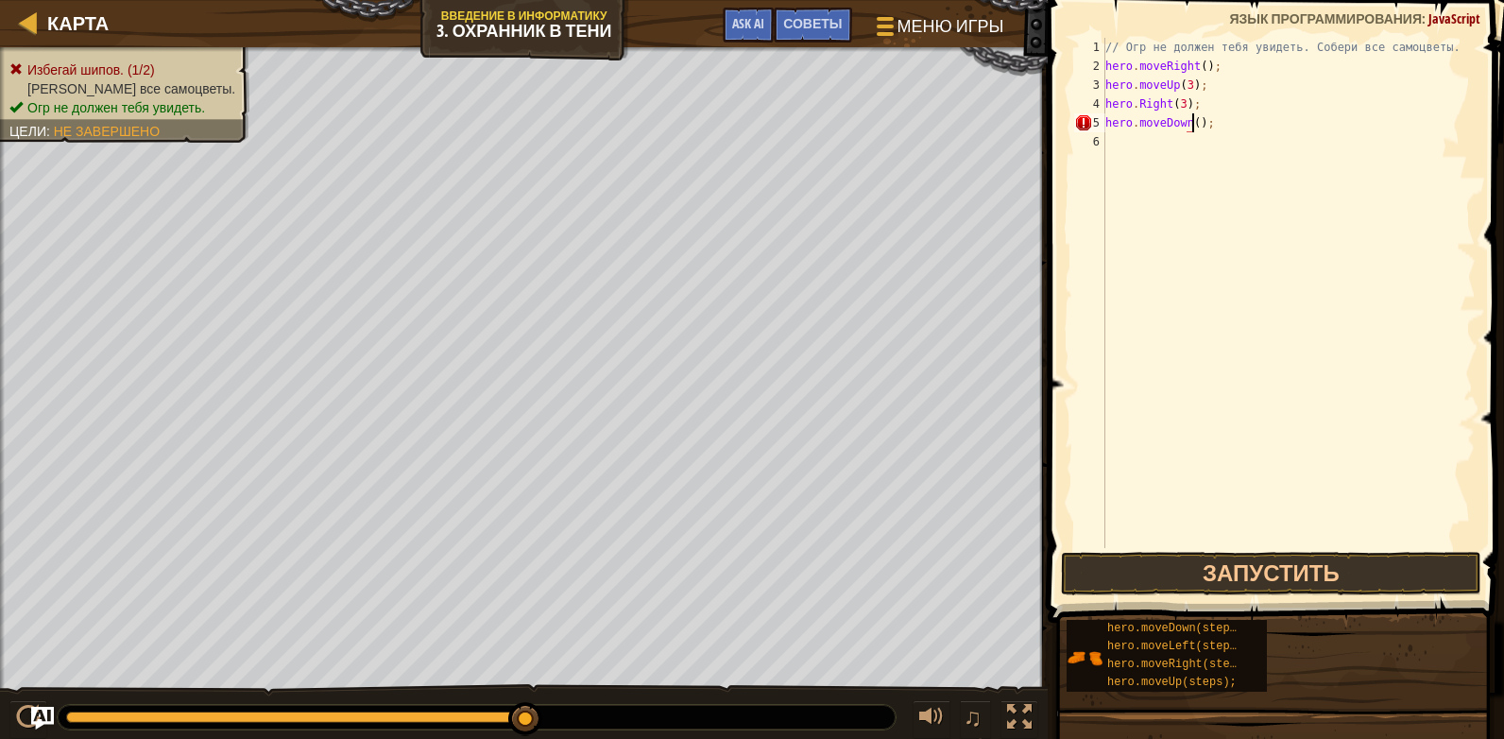
scroll to position [9, 8]
type textarea "hero.moveDown(3);"
click at [1268, 143] on div "// Огр не должен тебя увидеть. Собери все самоцветы. hero . moveRight ( ) ; her…" at bounding box center [1289, 312] width 374 height 548
click at [1350, 576] on button "Запустить" at bounding box center [1271, 573] width 421 height 43
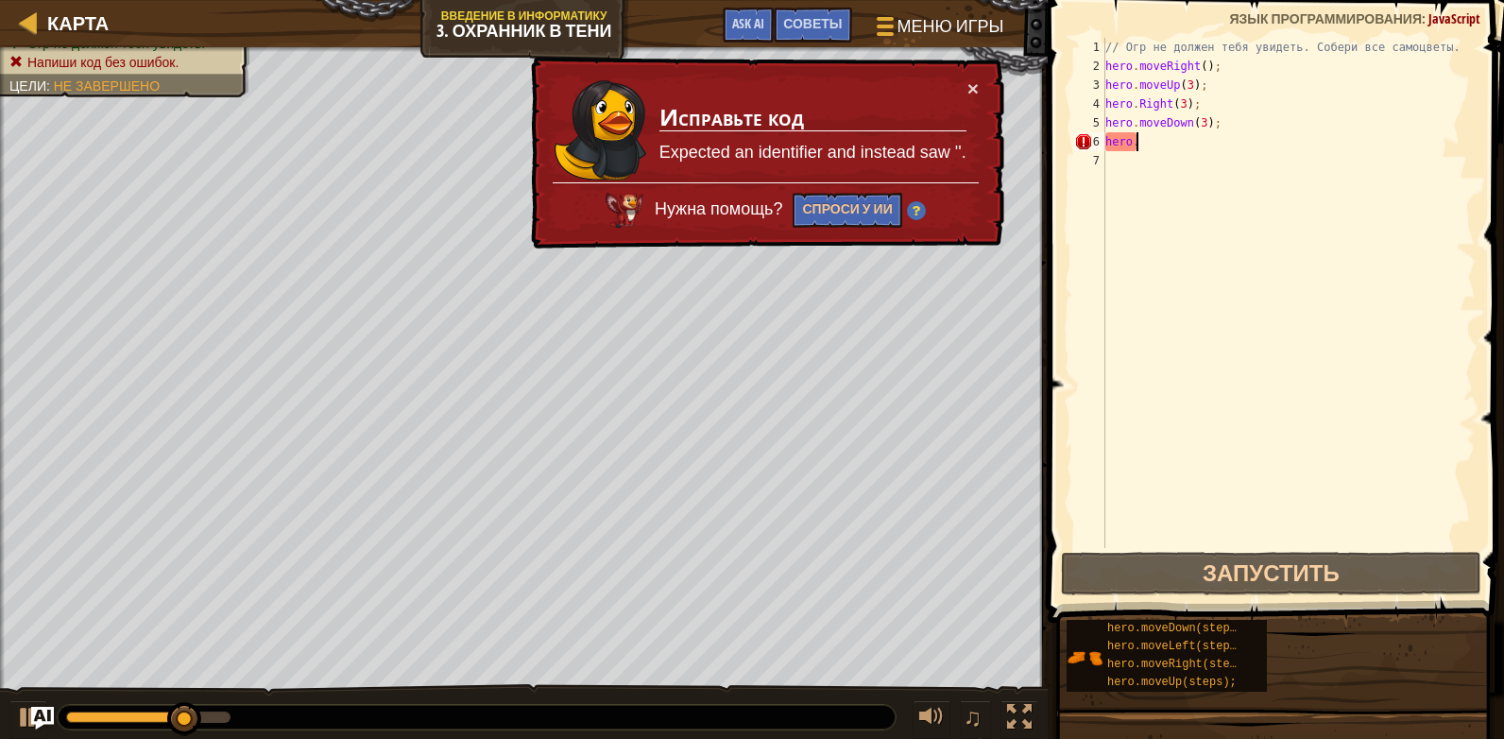
click at [1154, 89] on div "// Огр не должен тебя увидеть. Собери все самоцветы. hero . moveRight ( ) ; her…" at bounding box center [1289, 312] width 374 height 548
click at [1164, 94] on div "// Огр не должен тебя увидеть. Собери все самоцветы. hero . moveRight ( ) ; her…" at bounding box center [1289, 312] width 374 height 548
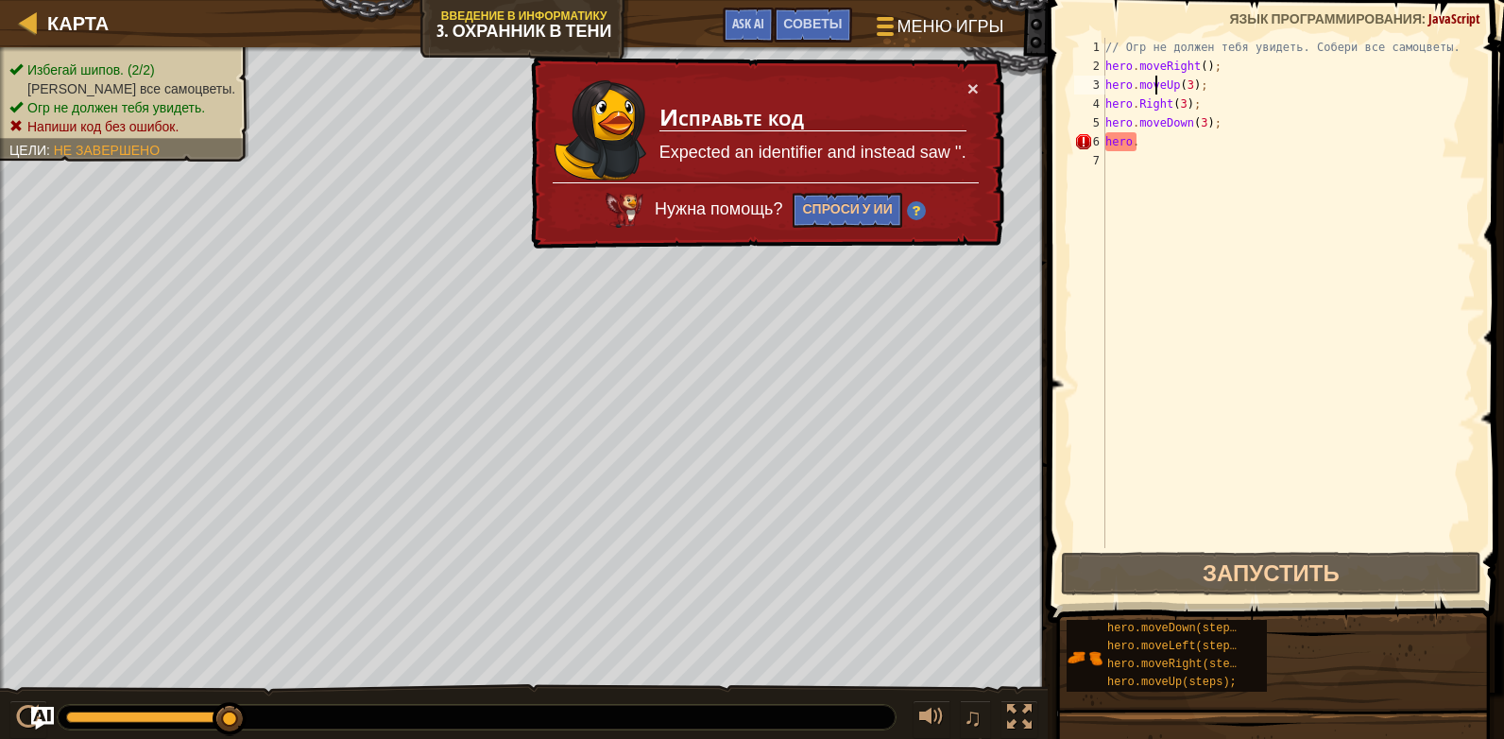
click at [1159, 92] on div "// Огр не должен тебя увидеть. Собери все самоцветы. hero . moveRight ( ) ; her…" at bounding box center [1289, 312] width 374 height 548
click at [1134, 112] on div "// Огр не должен тебя увидеть. Собери все самоцветы. hero . moveRight ( ) ; her…" at bounding box center [1289, 312] width 374 height 548
click at [1137, 111] on div "// Огр не должен тебя увидеть. Собери все самоцветы. hero . moveRight ( ) ; her…" at bounding box center [1289, 312] width 374 height 548
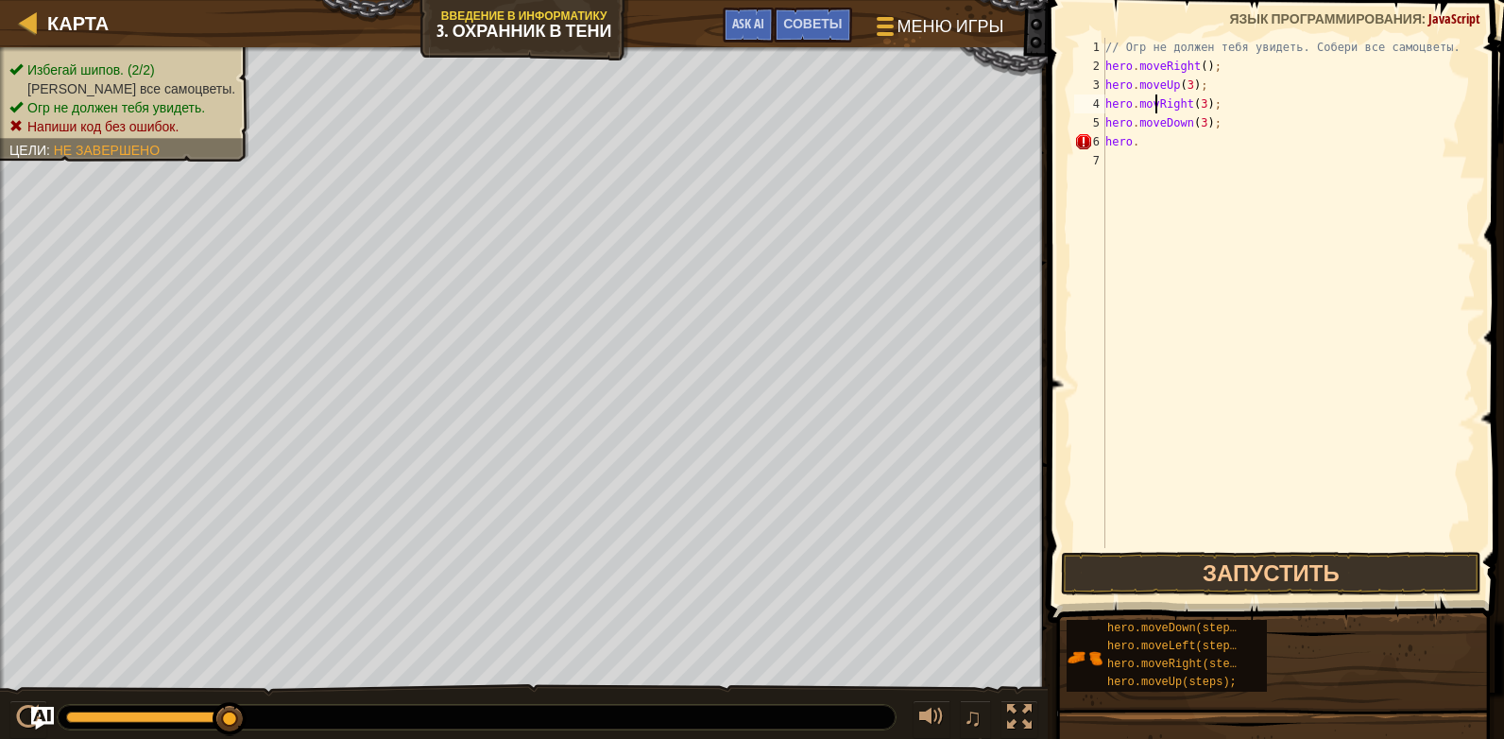
scroll to position [9, 5]
type textarea "hero.moveRight(3);"
click at [1237, 160] on div "// Огр не должен тебя увидеть. Собери все самоцветы. hero . moveRight ( ) ; her…" at bounding box center [1289, 312] width 374 height 548
click at [1217, 136] on div "// Огр не должен тебя увидеть. Собери все самоцветы. hero . moveRight ( ) ; her…" at bounding box center [1289, 312] width 374 height 548
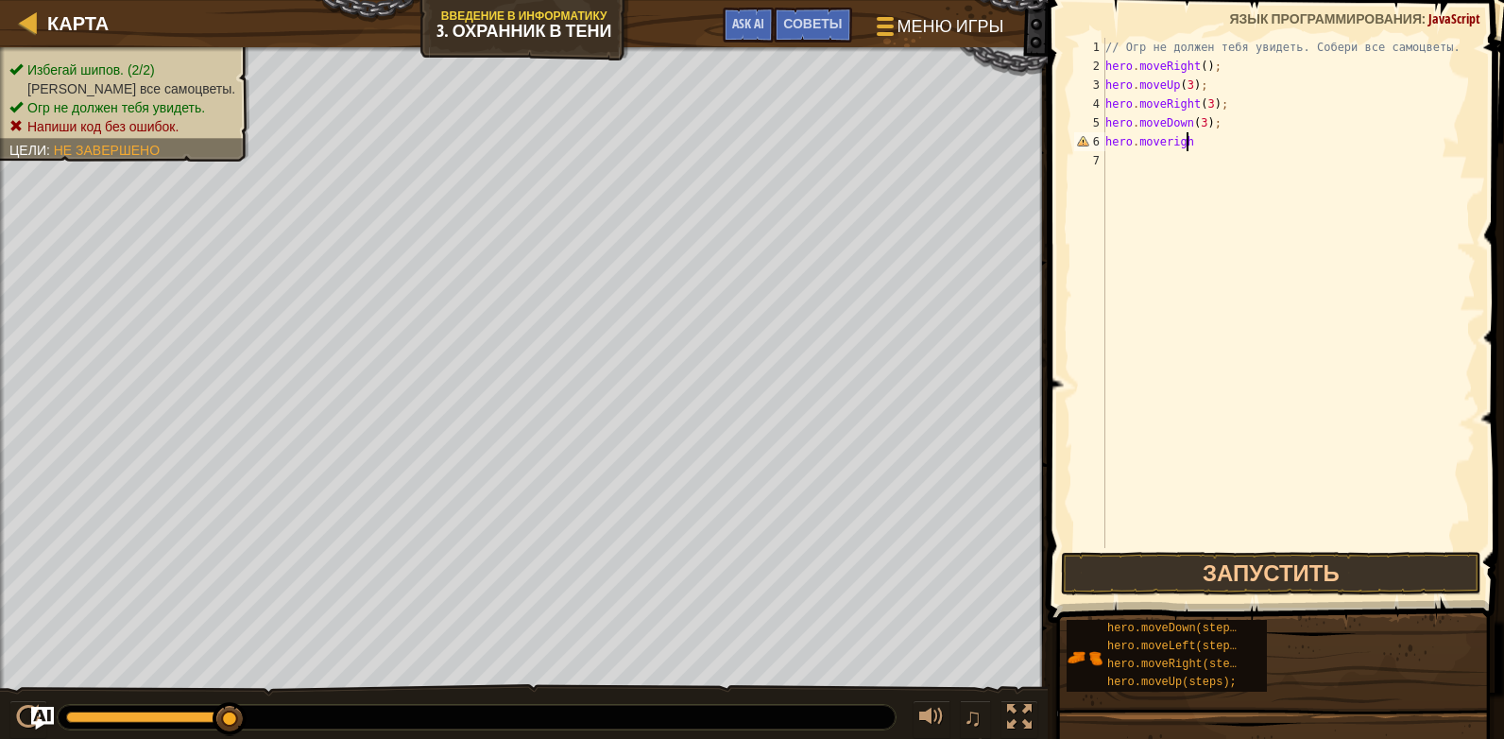
scroll to position [9, 7]
click at [1164, 149] on div "// Огр не должен тебя увидеть. Собери все самоцветы. hero . moveRight ( ) ; her…" at bounding box center [1289, 312] width 374 height 548
click at [1167, 149] on div "// Огр не должен тебя увидеть. Собери все самоцветы. hero . moveRight ( ) ; her…" at bounding box center [1289, 312] width 374 height 548
type textarea "hero.moveRight"
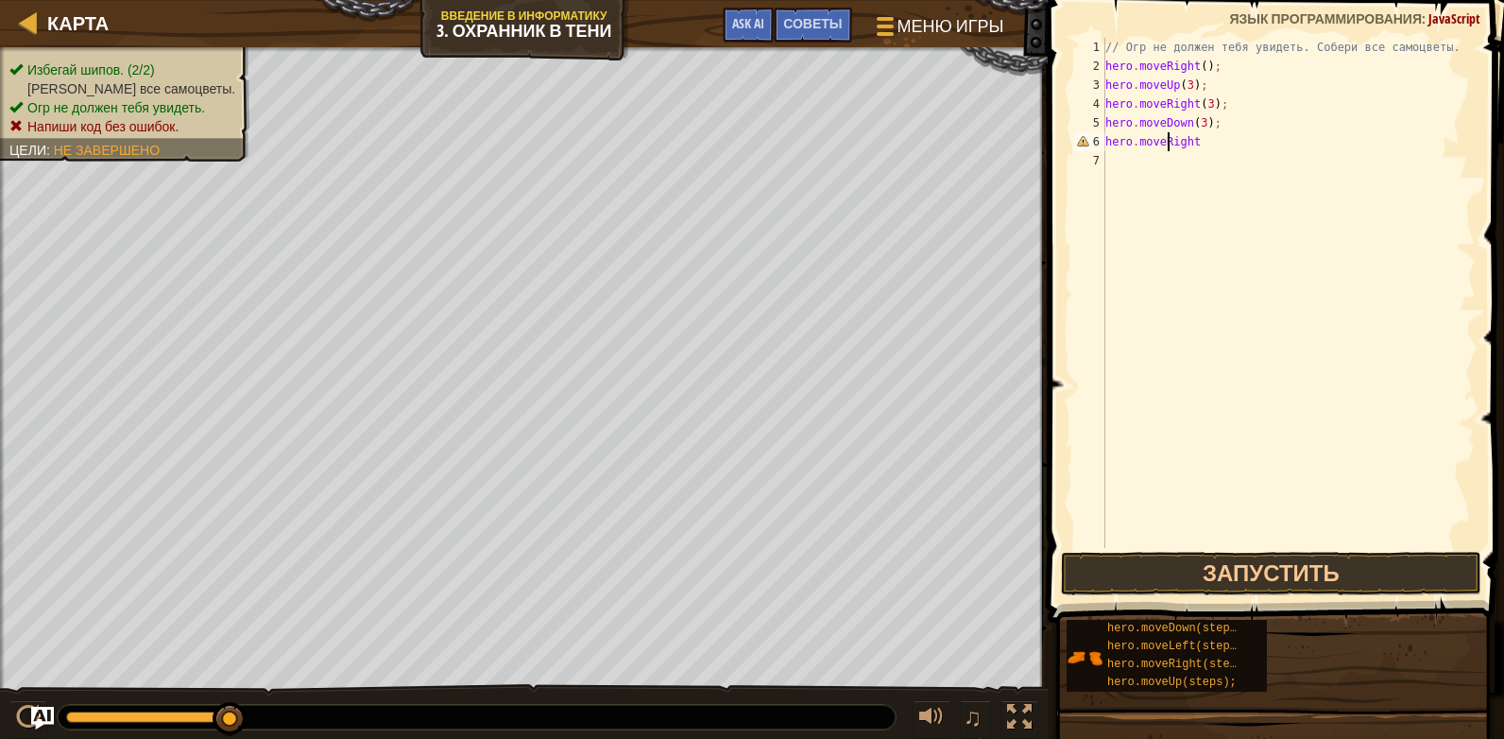
click at [1258, 163] on div "// Огр не должен тебя увидеть. Собери все самоцветы. hero . moveRight ( ) ; her…" at bounding box center [1289, 312] width 374 height 548
click at [1224, 135] on div "// Огр не должен тебя увидеть. Собери все самоцветы. hero . moveRight ( ) ; her…" at bounding box center [1289, 312] width 374 height 548
click at [1200, 146] on div "// Огр не должен тебя увидеть. Собери все самоцветы. hero . moveRight ( ) ; her…" at bounding box center [1289, 312] width 374 height 548
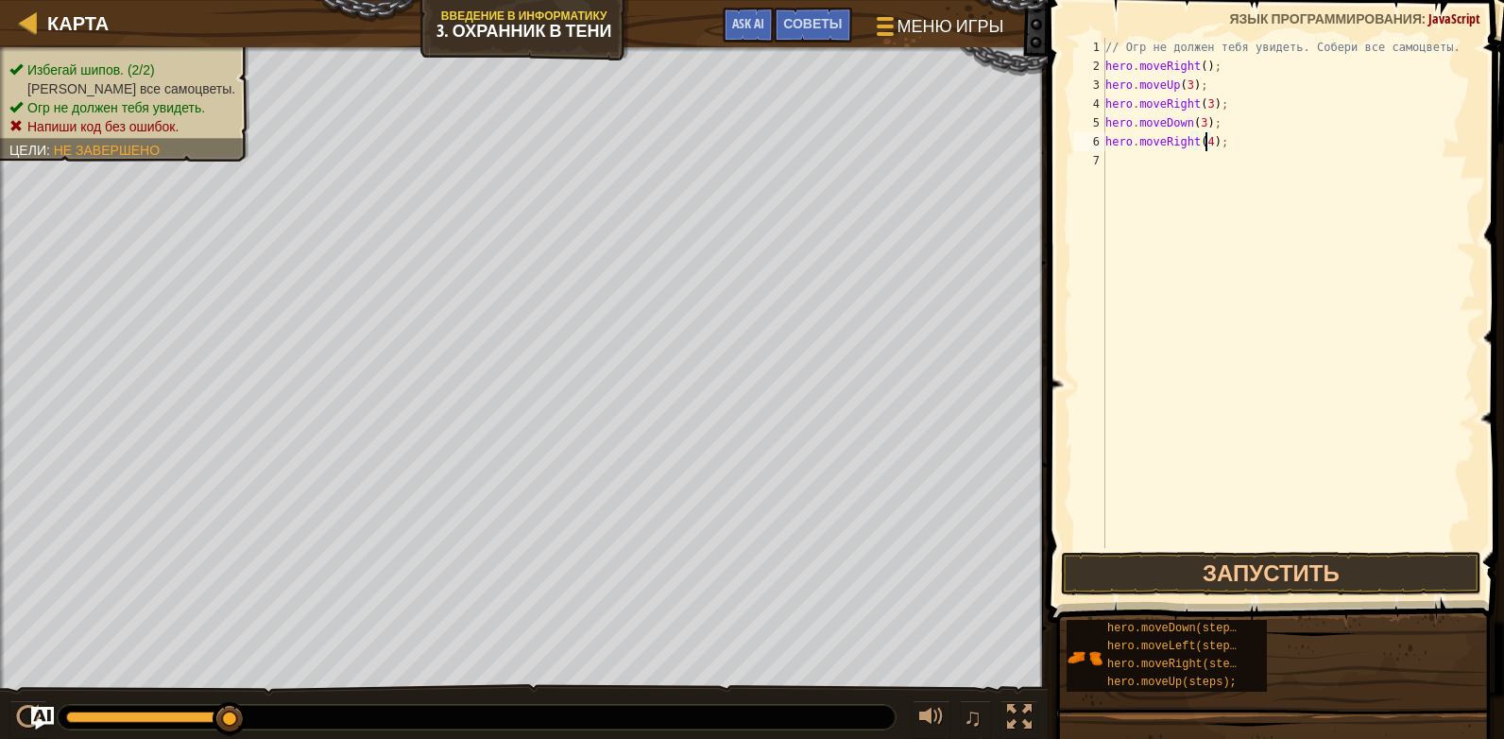
scroll to position [9, 9]
click at [1269, 572] on button "Запустить" at bounding box center [1271, 573] width 421 height 43
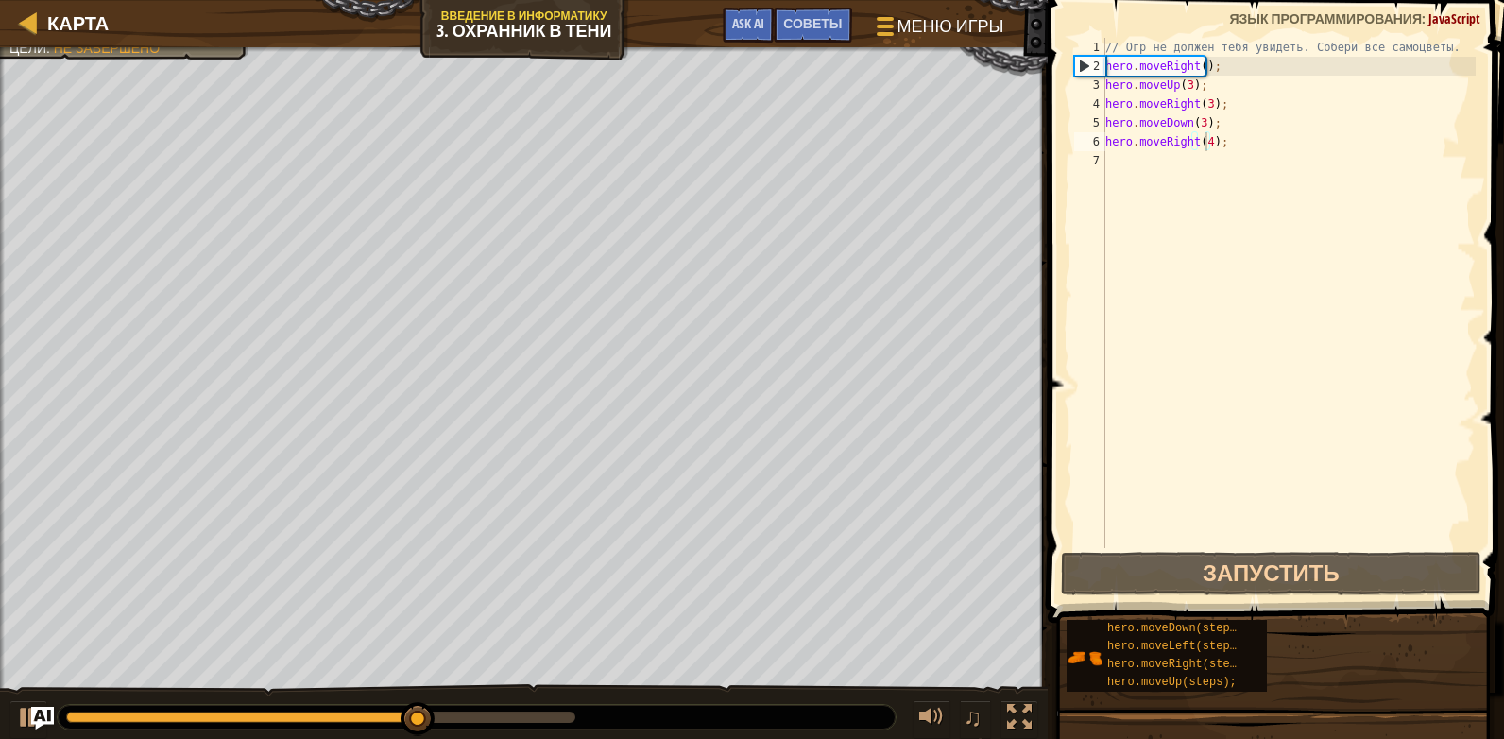
drag, startPoint x: 453, startPoint y: 703, endPoint x: 701, endPoint y: 693, distance: 248.7
click at [839, 701] on div "♫" at bounding box center [524, 712] width 1048 height 57
drag, startPoint x: 453, startPoint y: 708, endPoint x: 437, endPoint y: 740, distance: 35.9
click at [437, 0] on html "Карта Введение в Информатику 3. Охранник в тени Меню игры Готово Советы Ask AI …" at bounding box center [752, 0] width 1504 height 0
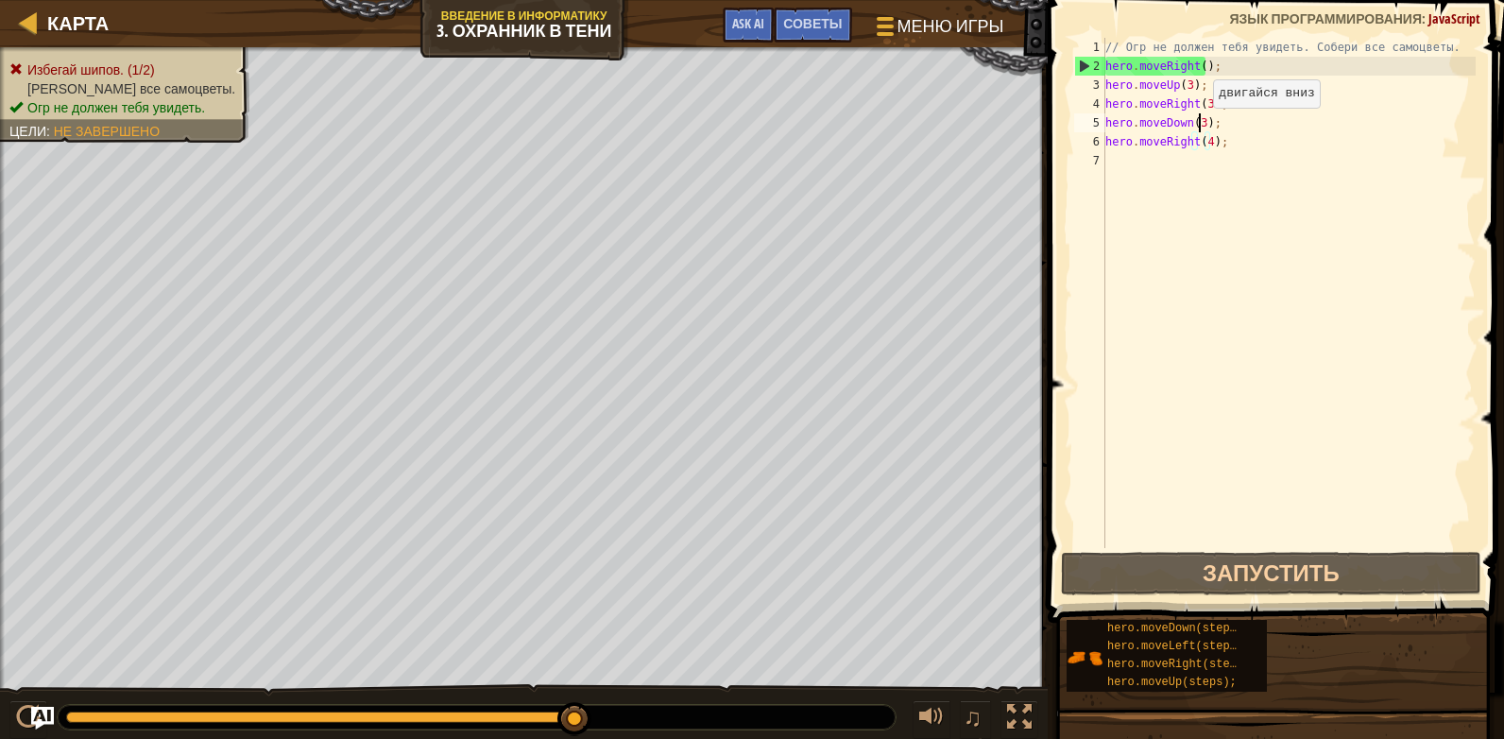
click at [1197, 127] on div "// Огр не должен тебя увидеть. Собери все самоцветы. hero . moveRight ( ) ; her…" at bounding box center [1289, 312] width 374 height 548
click at [1207, 99] on div "// Огр не должен тебя увидеть. Собери все самоцветы. hero . moveRight ( ) ; her…" at bounding box center [1289, 312] width 374 height 548
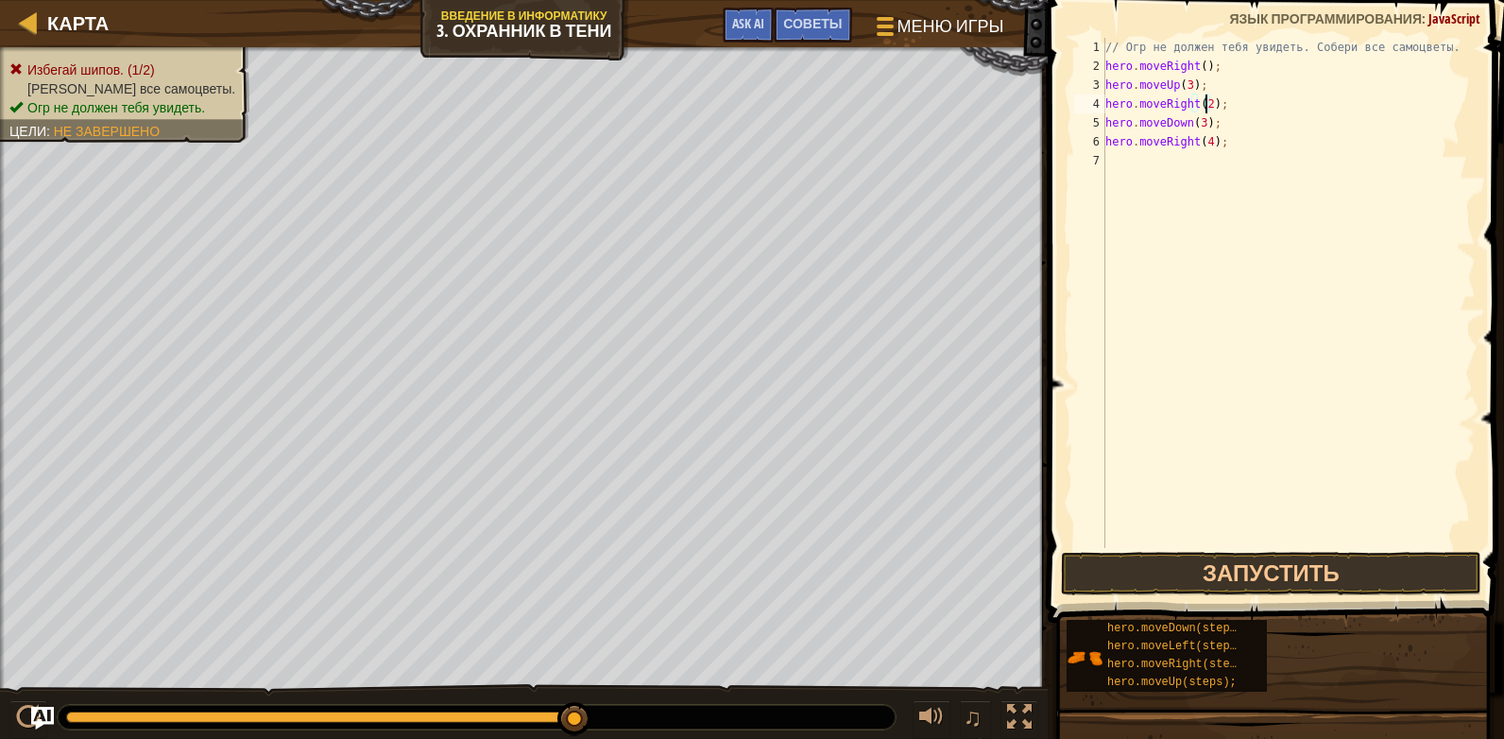
scroll to position [9, 9]
click at [1197, 138] on div "// Огр не должен тебя увидеть. Собери все самоцветы. hero . moveRight ( ) ; her…" at bounding box center [1289, 312] width 374 height 548
click at [1197, 127] on div "// Огр не должен тебя увидеть. Собери все самоцветы. hero . moveRight ( ) ; her…" at bounding box center [1289, 312] width 374 height 548
click at [1272, 597] on span at bounding box center [1278, 284] width 472 height 678
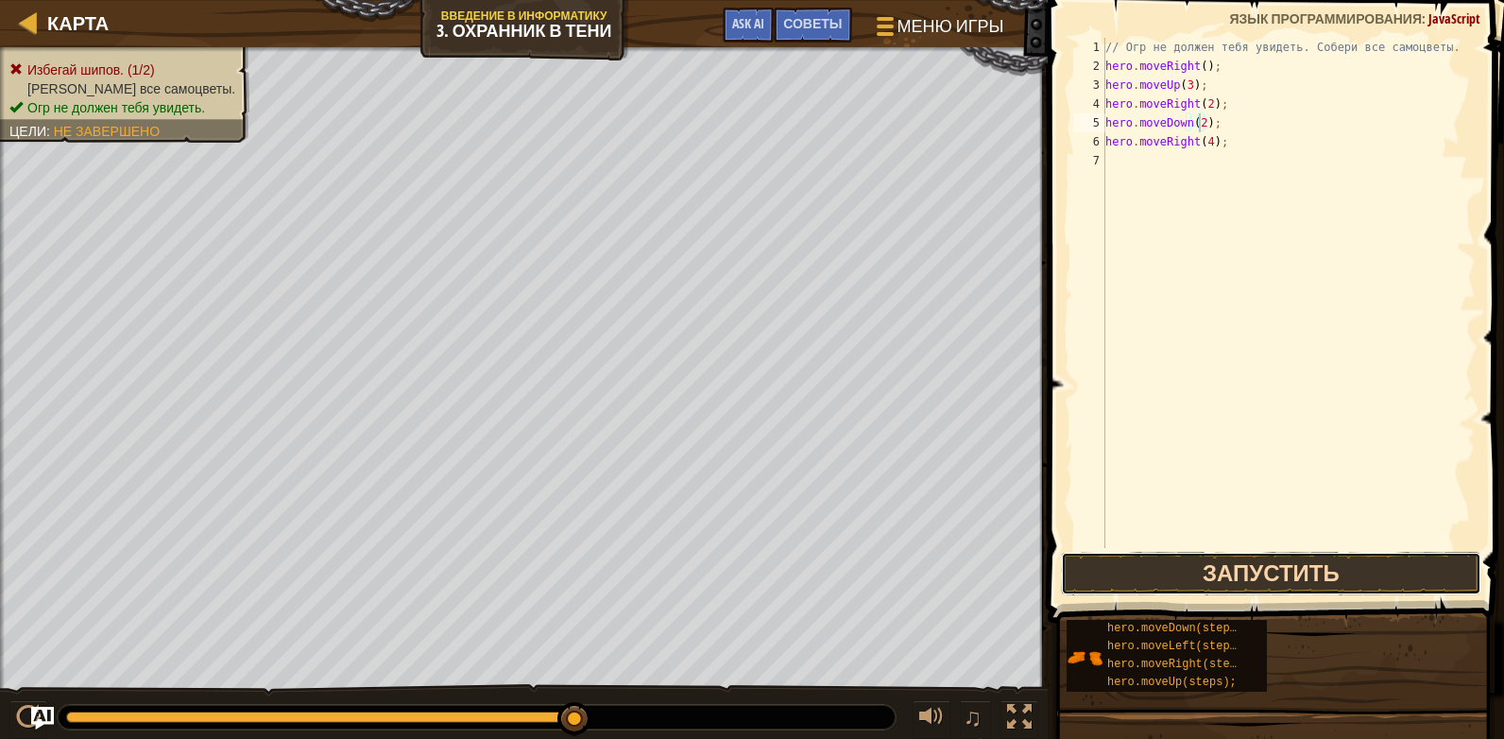
click at [1283, 578] on button "Запустить" at bounding box center [1271, 573] width 421 height 43
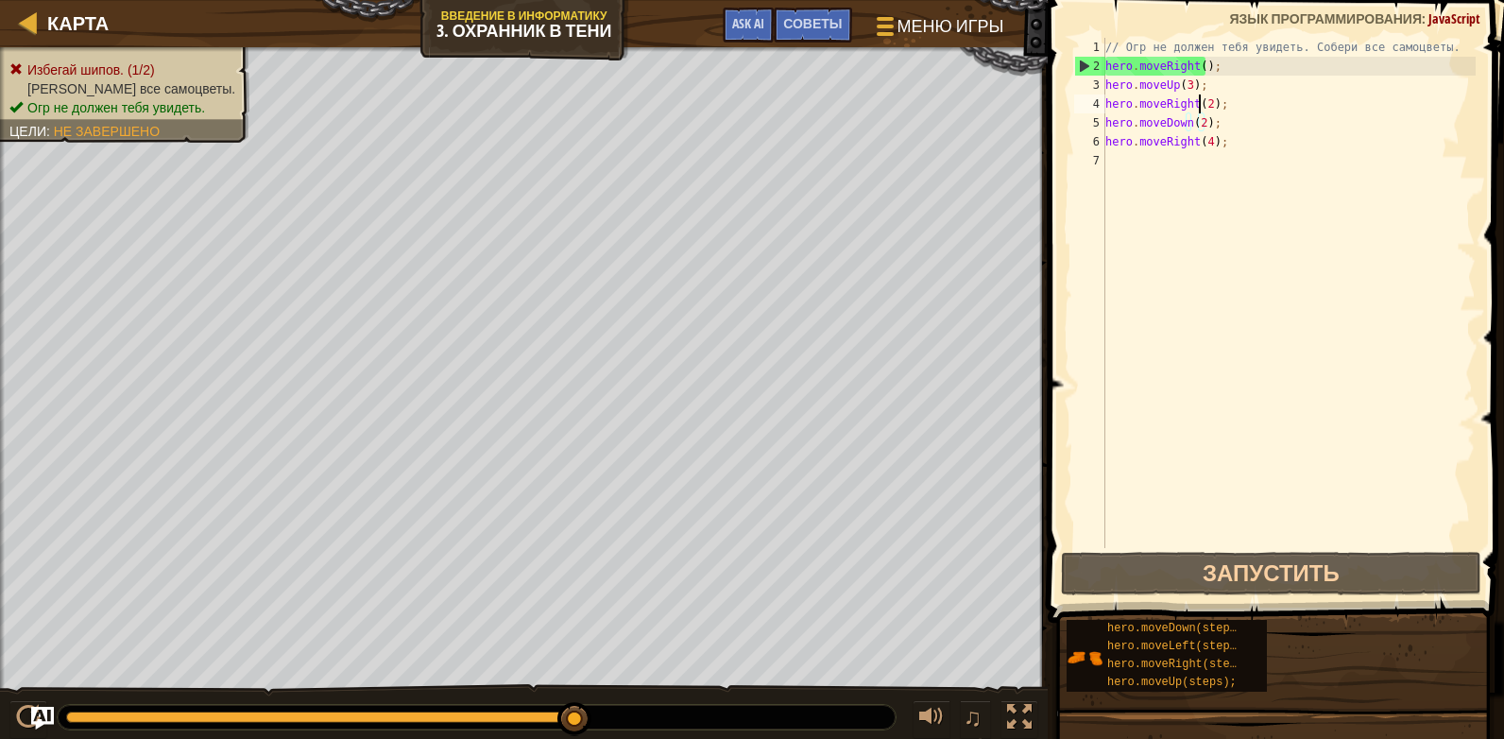
click at [1201, 104] on div "// Огр не должен тебя увидеть. Собери все самоцветы. hero . moveRight ( ) ; her…" at bounding box center [1289, 312] width 374 height 548
click at [1206, 104] on div "// Огр не должен тебя увидеть. Собери все самоцветы. hero . moveRight ( ) ; her…" at bounding box center [1289, 312] width 374 height 548
click at [1183, 85] on div "// Огр не должен тебя увидеть. Собери все самоцветы. hero . moveRight ( ) ; her…" at bounding box center [1289, 312] width 374 height 548
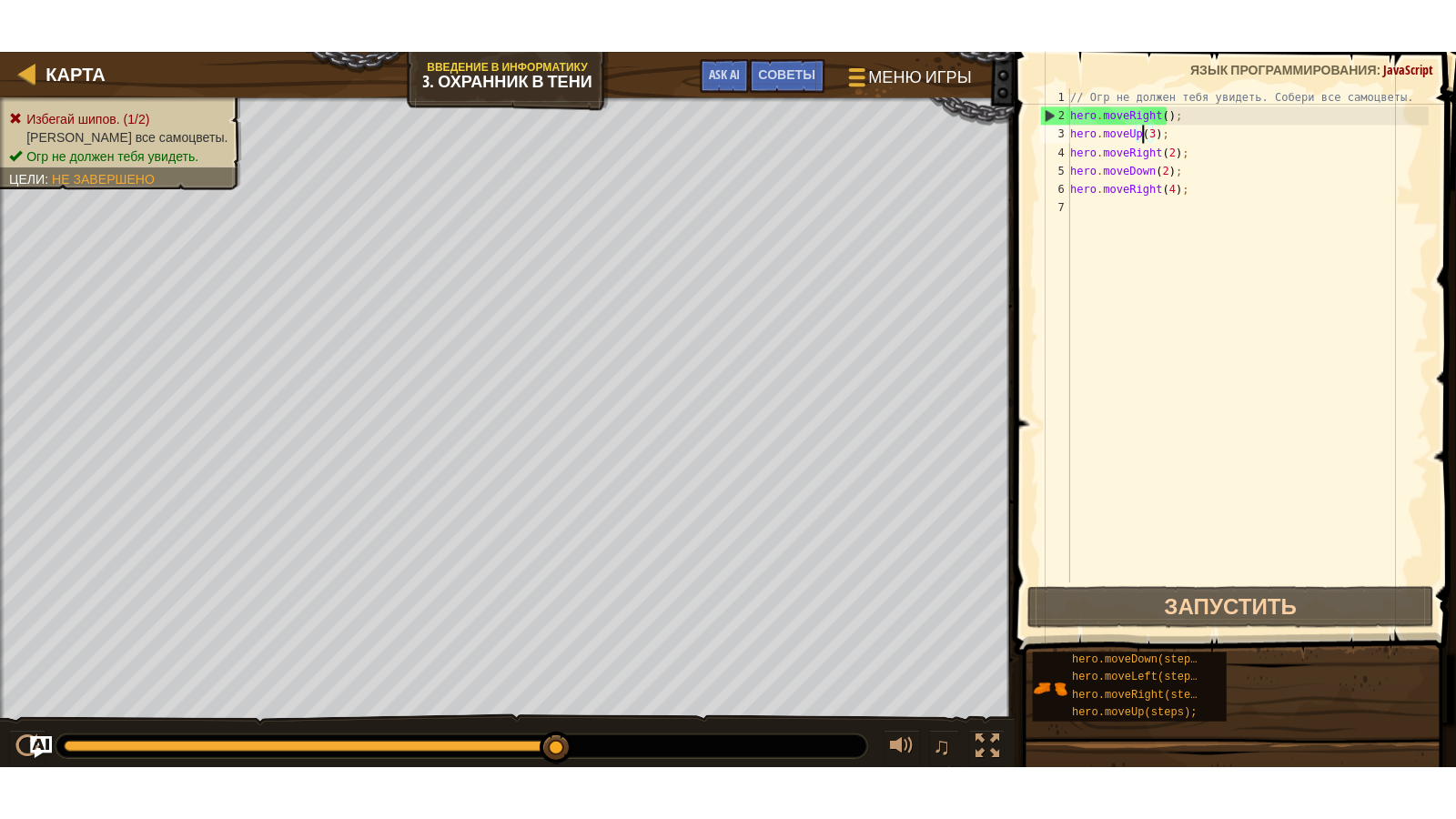
scroll to position [9, 7]
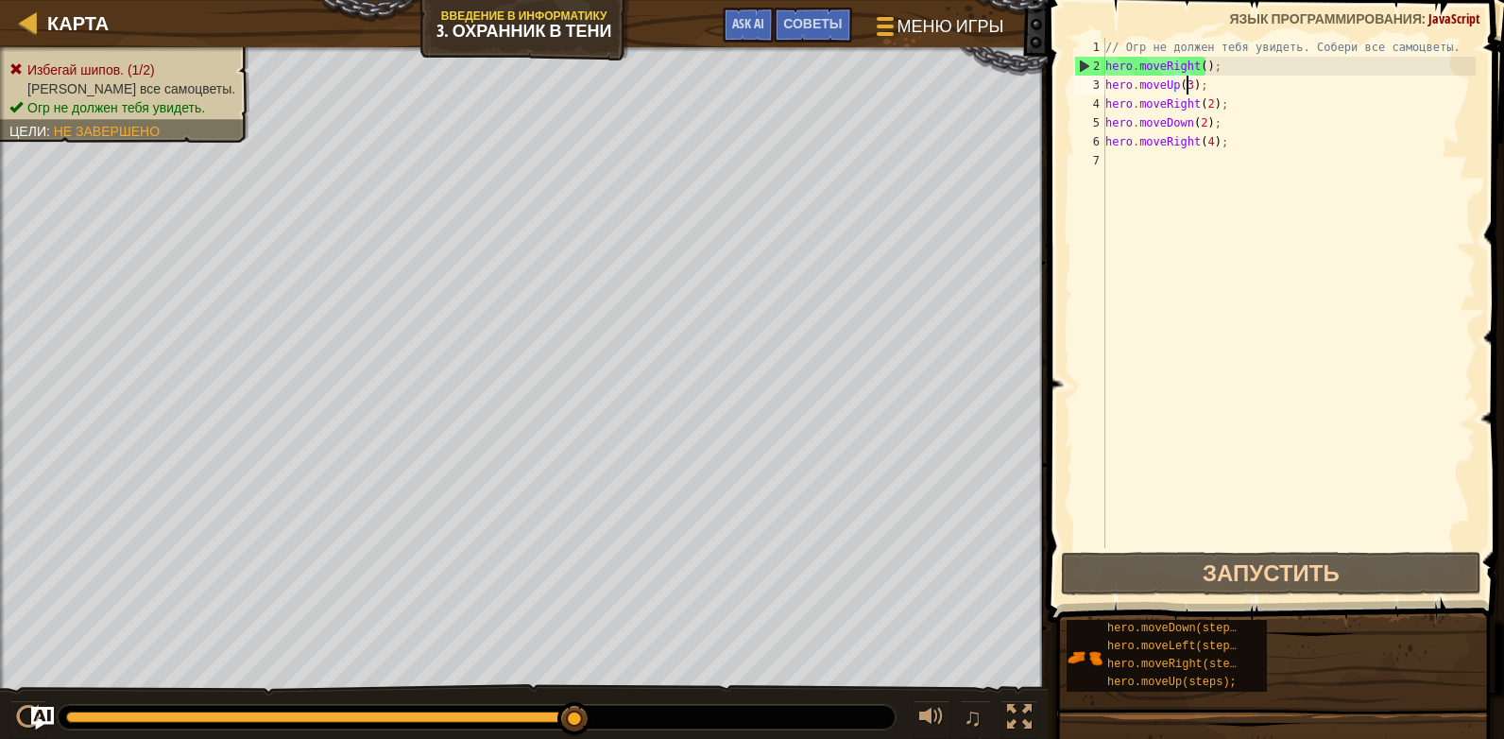
click at [1186, 86] on div "// Огр не должен тебя увидеть. Собери все самоцветы. hero . moveRight ( ) ; her…" at bounding box center [1289, 312] width 374 height 548
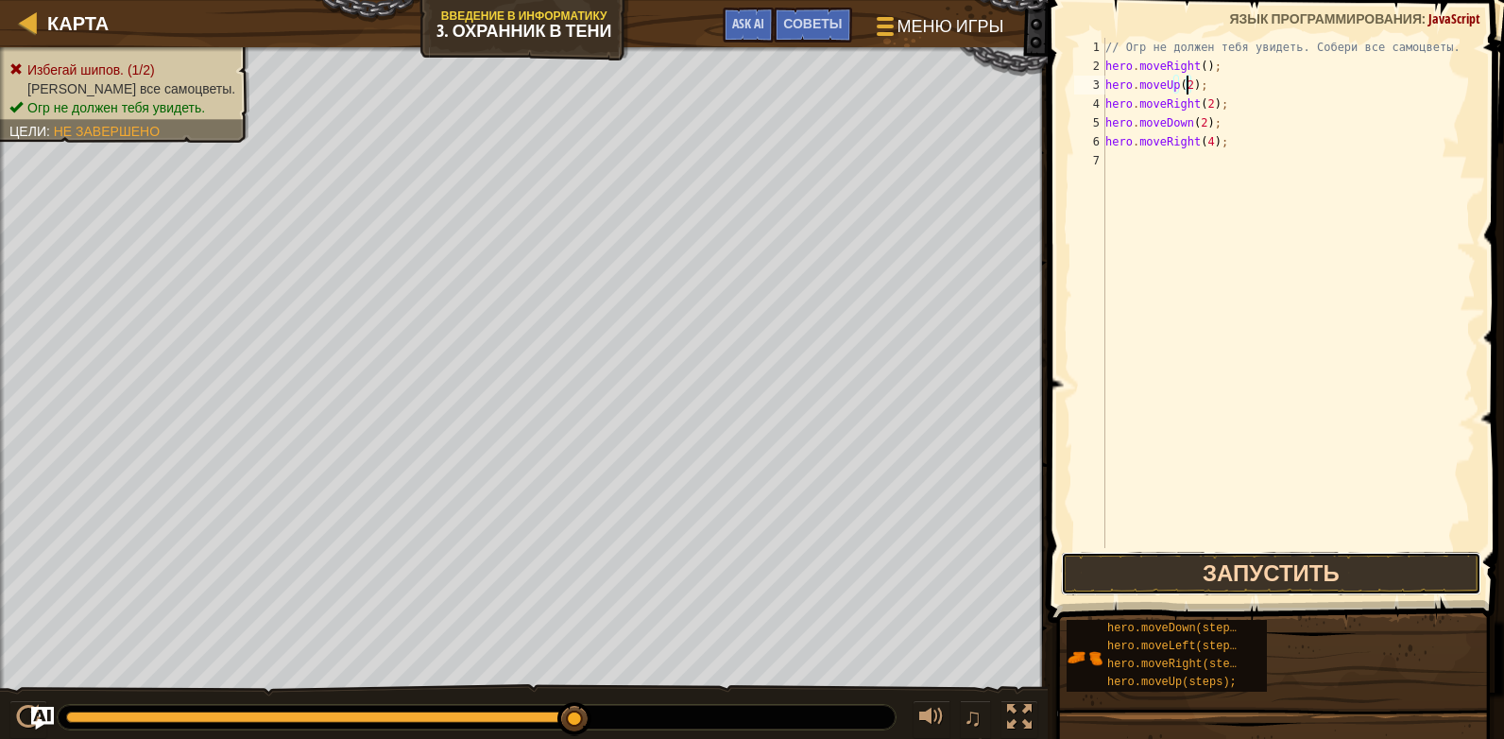
click at [1319, 572] on button "Запустить" at bounding box center [1271, 573] width 421 height 43
click at [1206, 112] on div "// Огр не должен тебя увидеть. Собери все самоцветы. hero . moveRight ( ) ; her…" at bounding box center [1289, 312] width 374 height 548
click at [1207, 111] on div "// Огр не должен тебя увидеть. Собери все самоцветы. hero . moveRight ( ) ; her…" at bounding box center [1289, 293] width 374 height 510
click at [1203, 125] on div "// Огр не должен тебя увидеть. Собери все самоцветы. hero . moveRight ( ) ; her…" at bounding box center [1289, 312] width 374 height 548
click at [1194, 125] on div "// Огр не должен тебя увидеть. Собери все самоцветы. hero . moveRight ( ) ; her…" at bounding box center [1289, 312] width 374 height 548
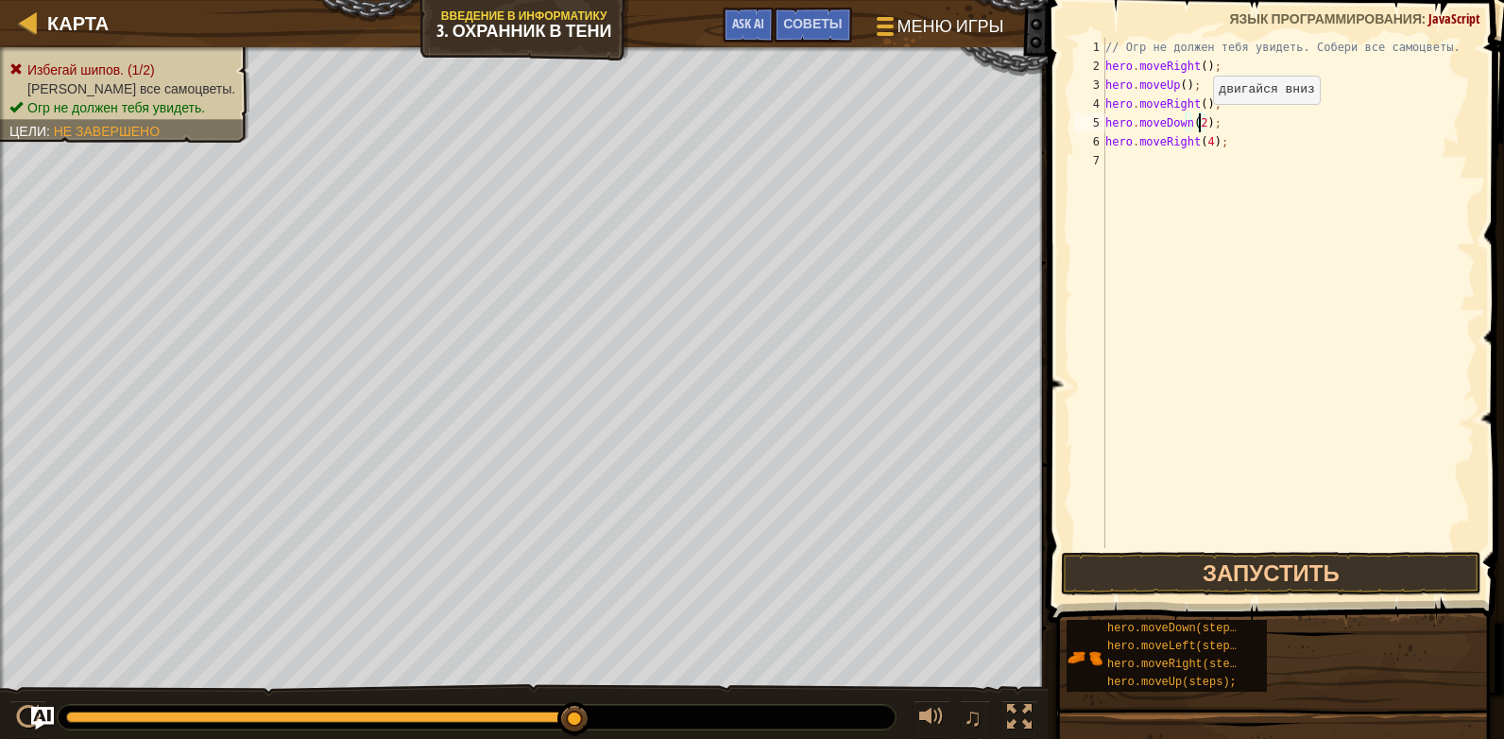
click at [1197, 123] on div "// Огр не должен тебя увидеть. Собери все самоцветы. hero . moveRight ( ) ; her…" at bounding box center [1289, 312] width 374 height 548
click at [1208, 145] on div "// Огр не должен тебя увидеть. Собери все самоцветы. hero . moveRight ( ) ; her…" at bounding box center [1289, 312] width 374 height 548
type textarea "hero.moveRight();"
click at [1267, 556] on button "Запустить" at bounding box center [1271, 573] width 421 height 43
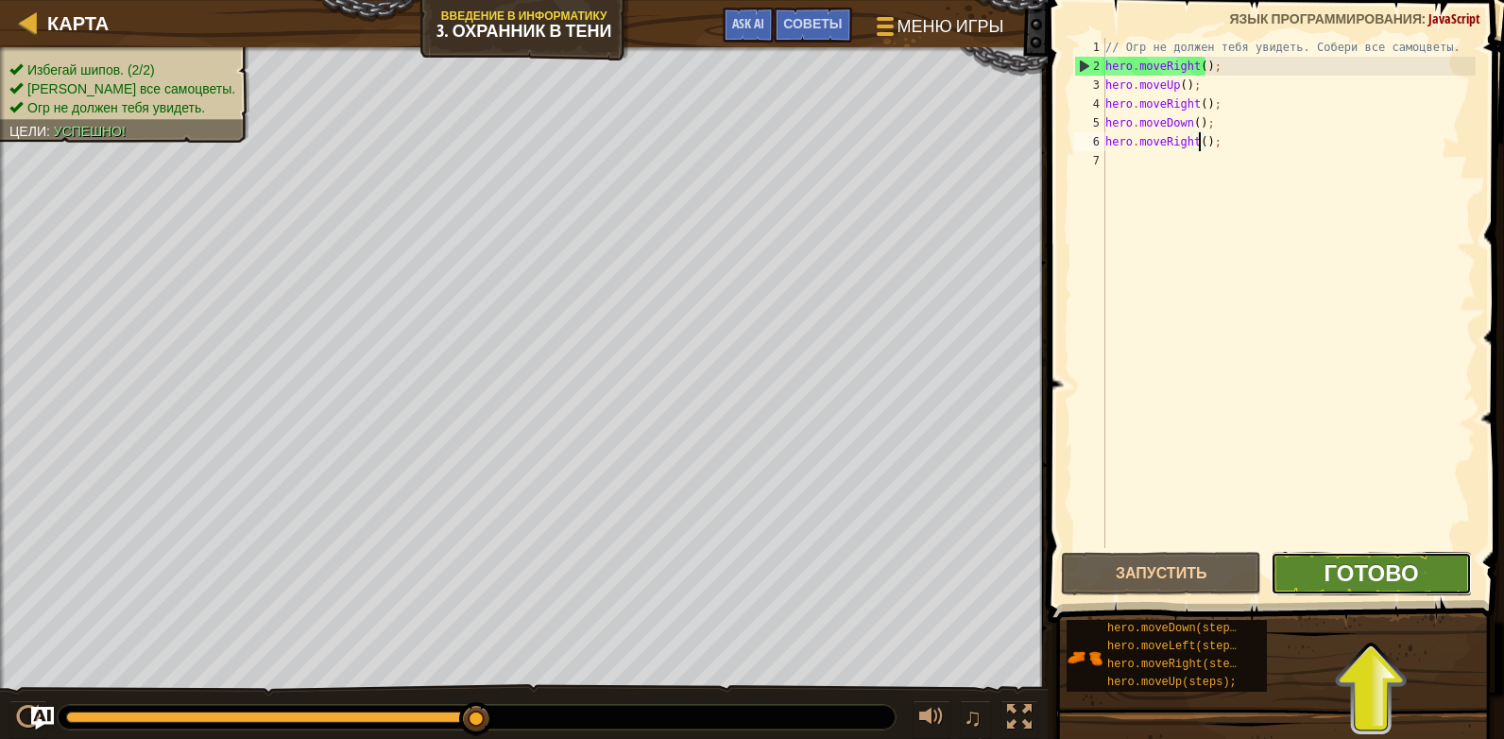
click at [1418, 569] on span "Готово" at bounding box center [1372, 573] width 94 height 30
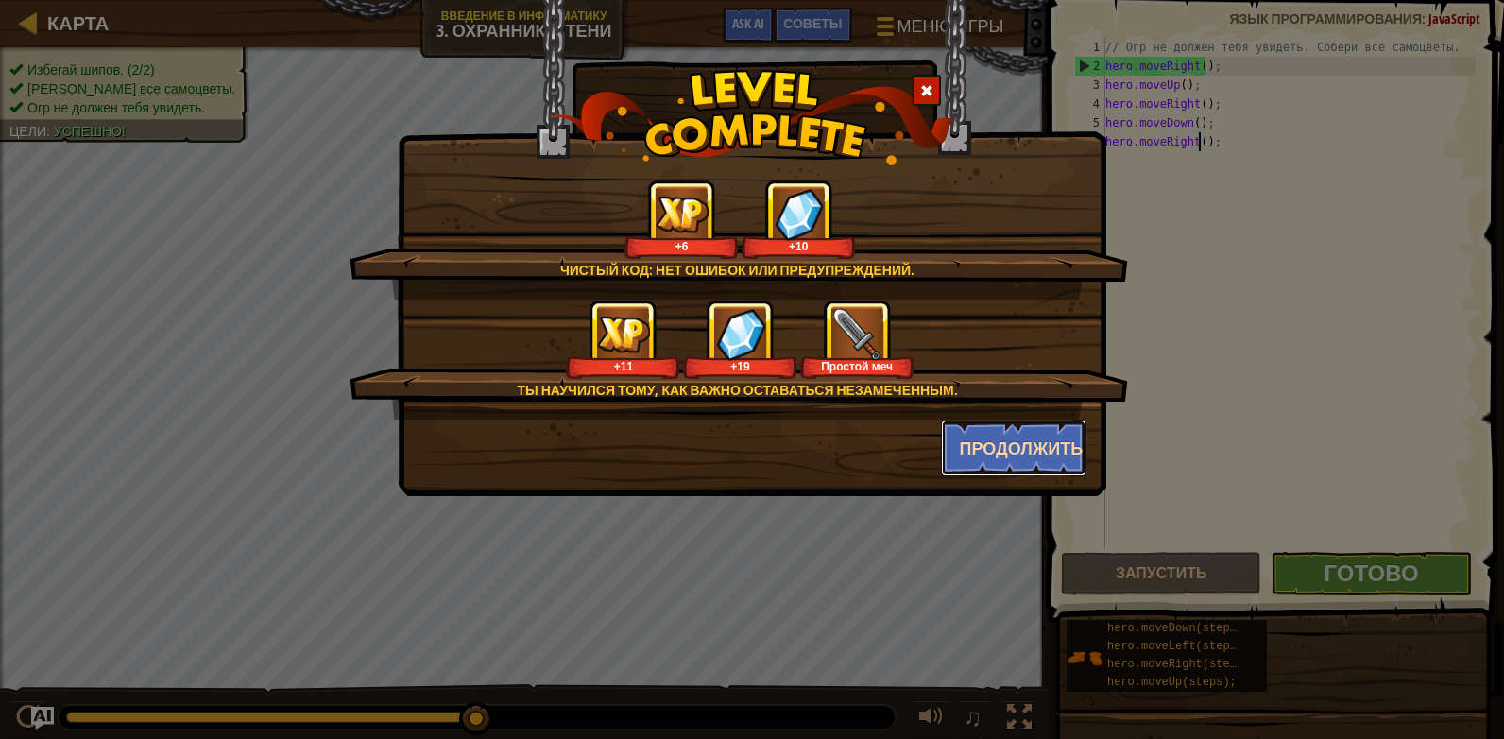
click at [997, 431] on button "Продолжить" at bounding box center [1014, 448] width 146 height 57
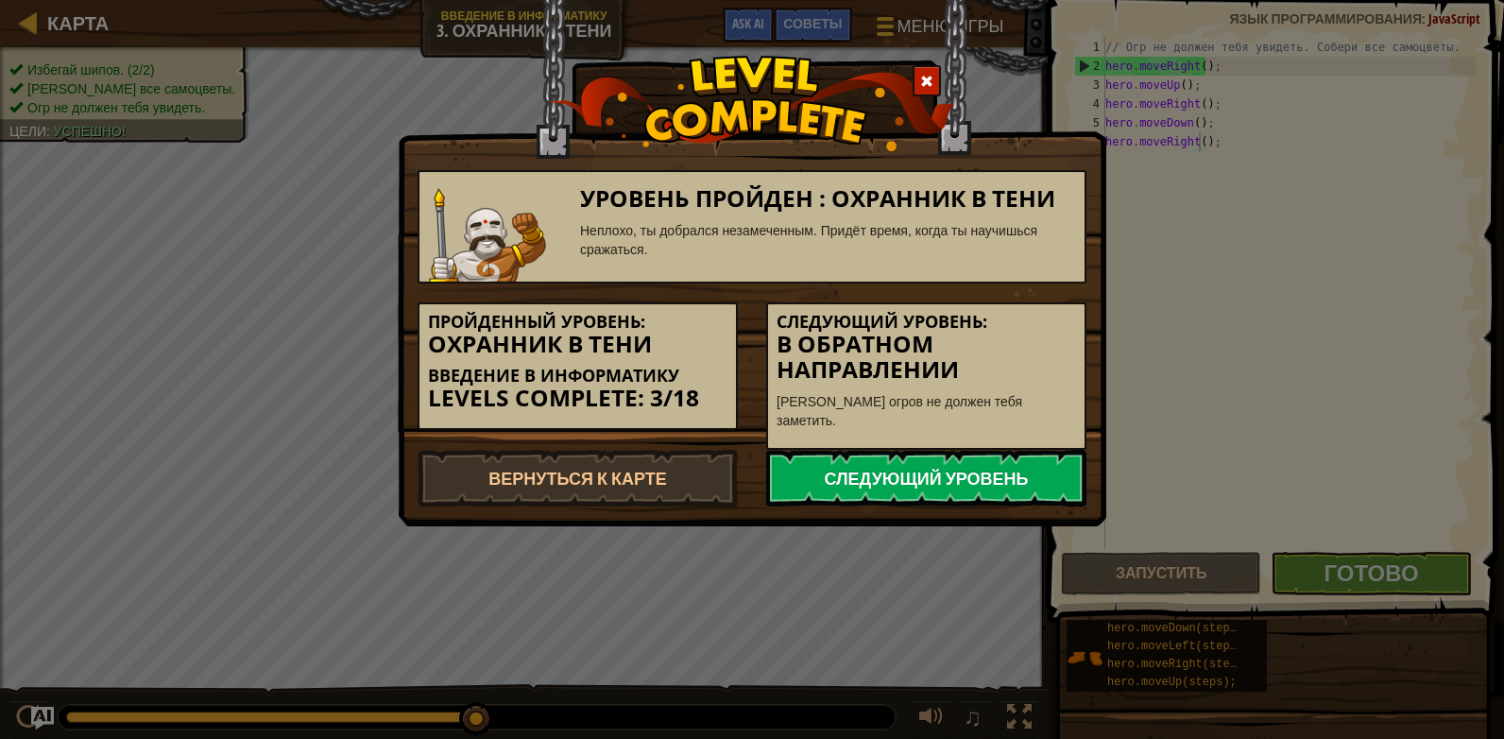
click at [821, 450] on link "Следующий уровень" at bounding box center [926, 478] width 320 height 57
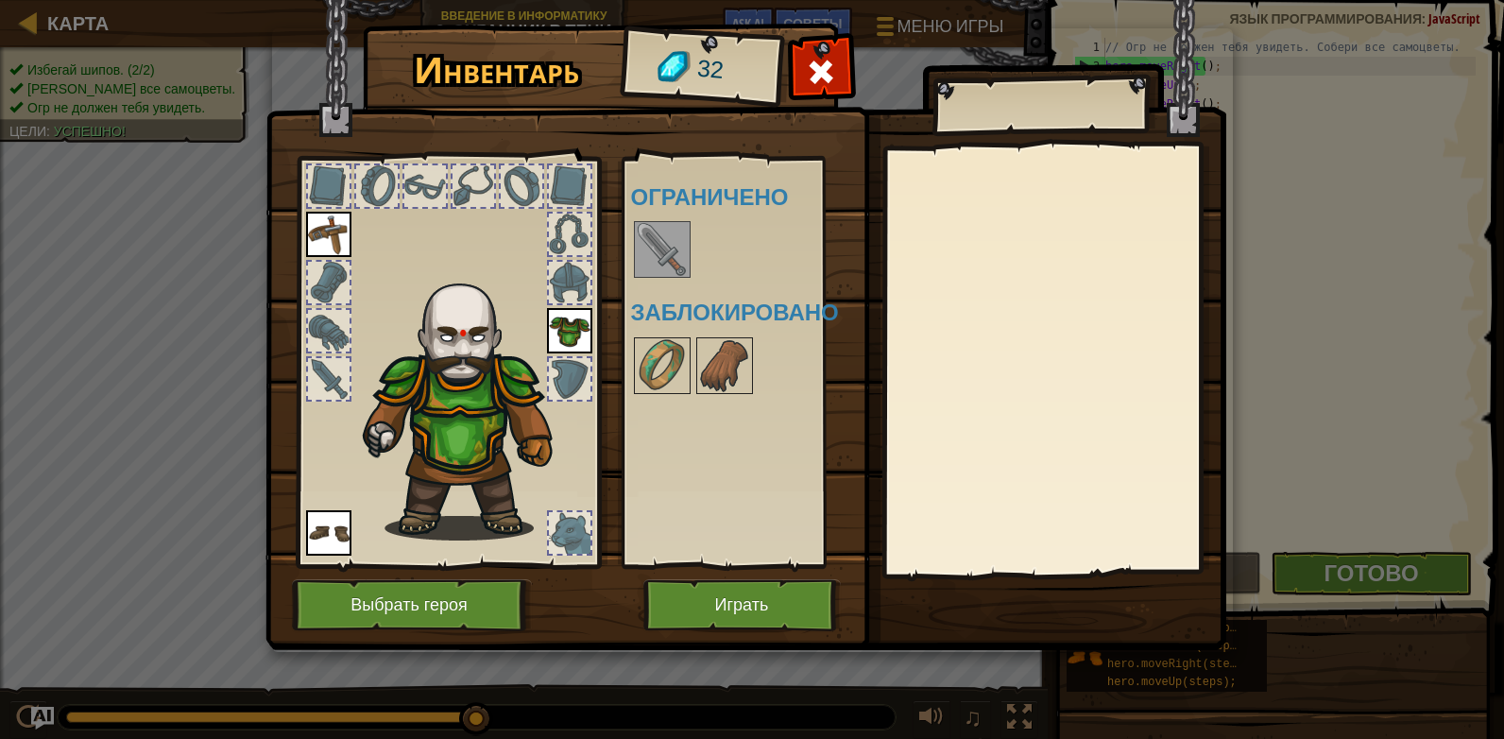
click at [678, 249] on img at bounding box center [662, 249] width 53 height 53
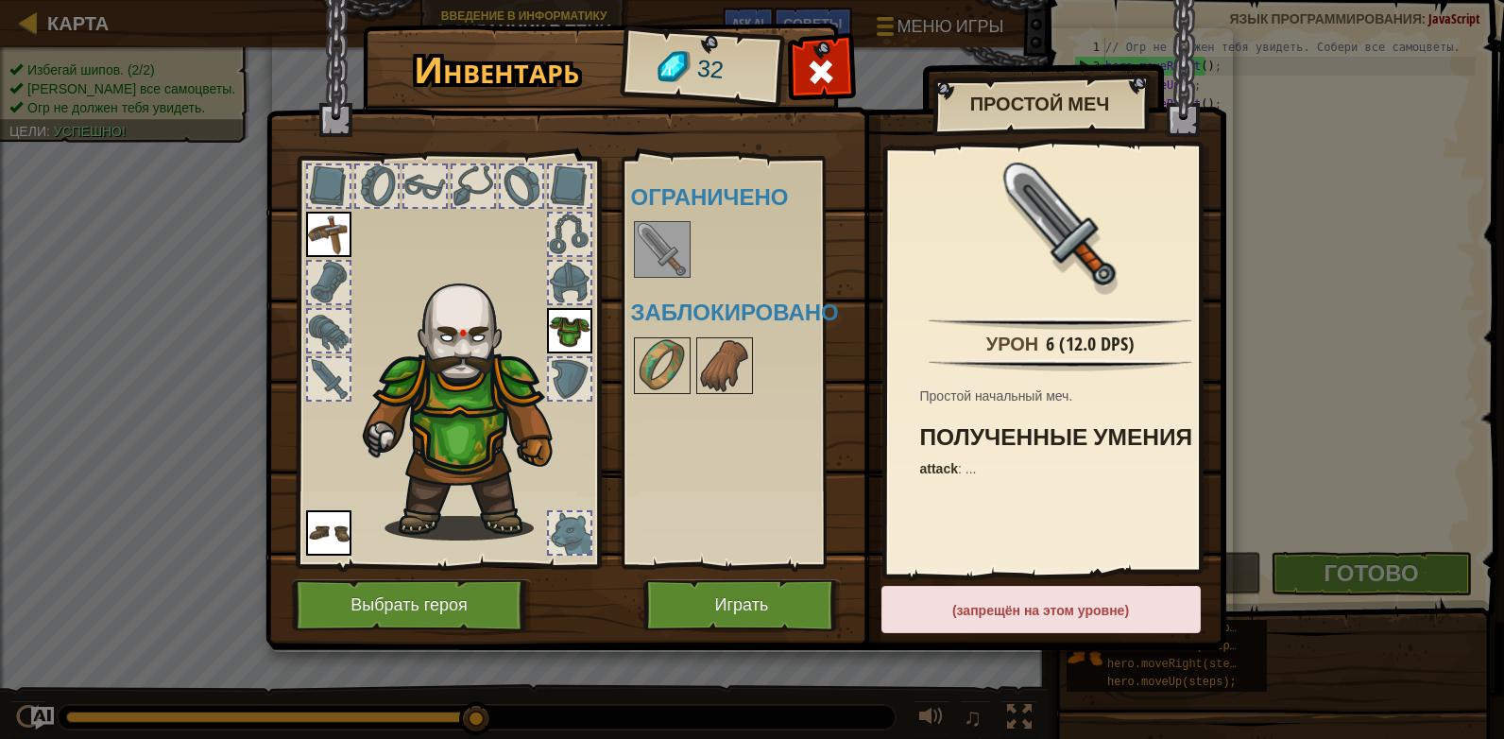
click at [678, 249] on img at bounding box center [662, 249] width 53 height 53
drag, startPoint x: 678, startPoint y: 249, endPoint x: 919, endPoint y: 429, distance: 301.1
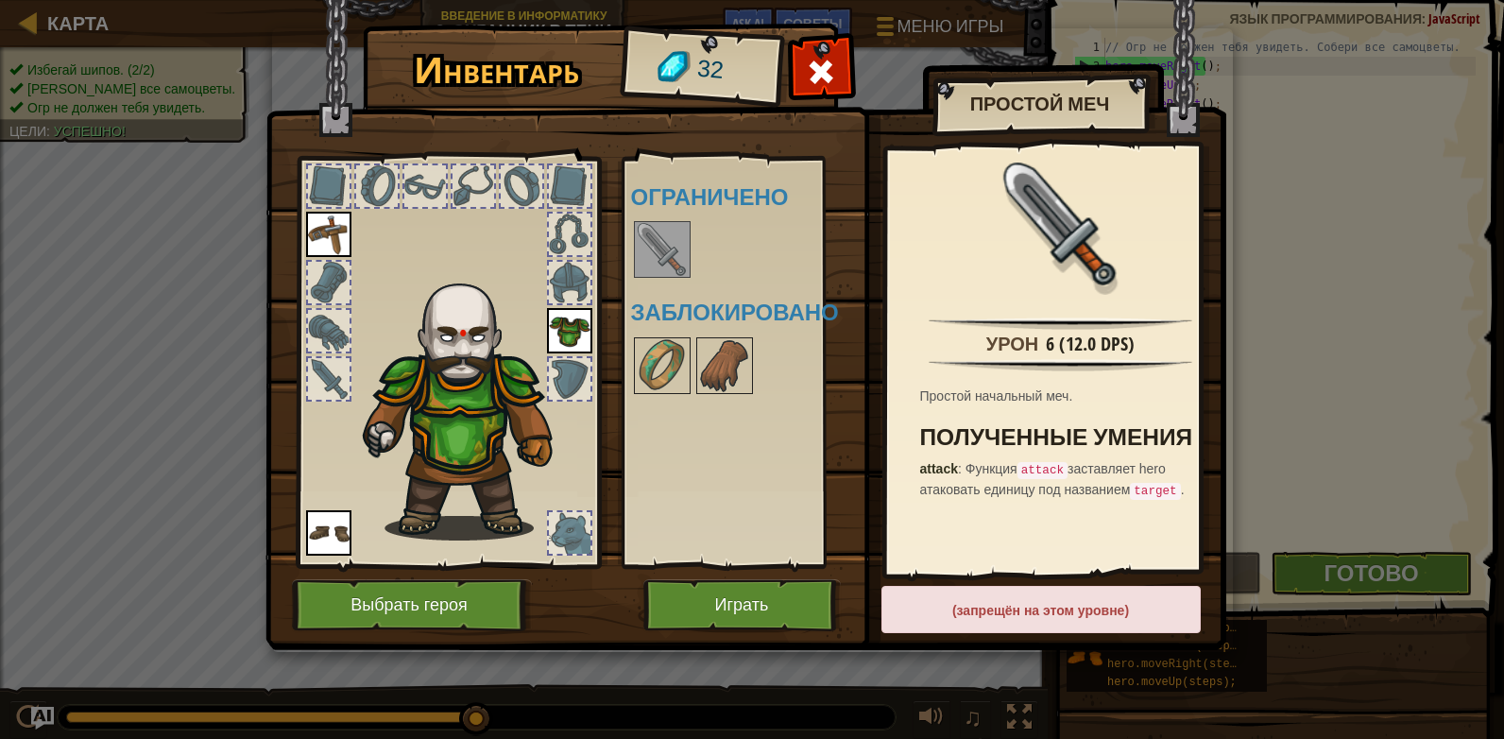
click at [887, 422] on div "Инвентарь 32 Доступно Надеть Надеть Надеть (двойной клик, чтобы надеть) Огранич…" at bounding box center [752, 340] width 961 height 624
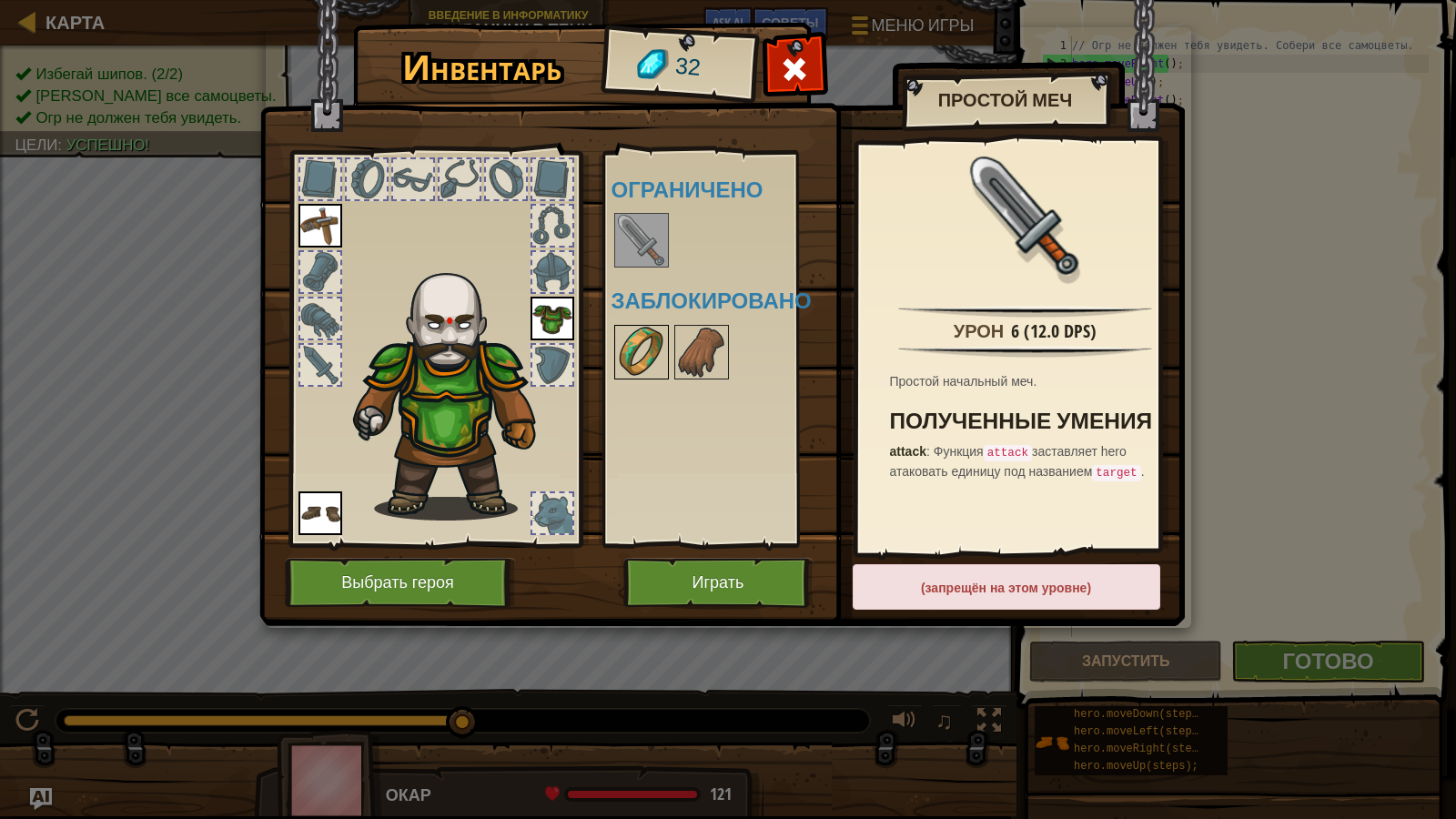
click at [658, 359] on img at bounding box center [641, 352] width 51 height 51
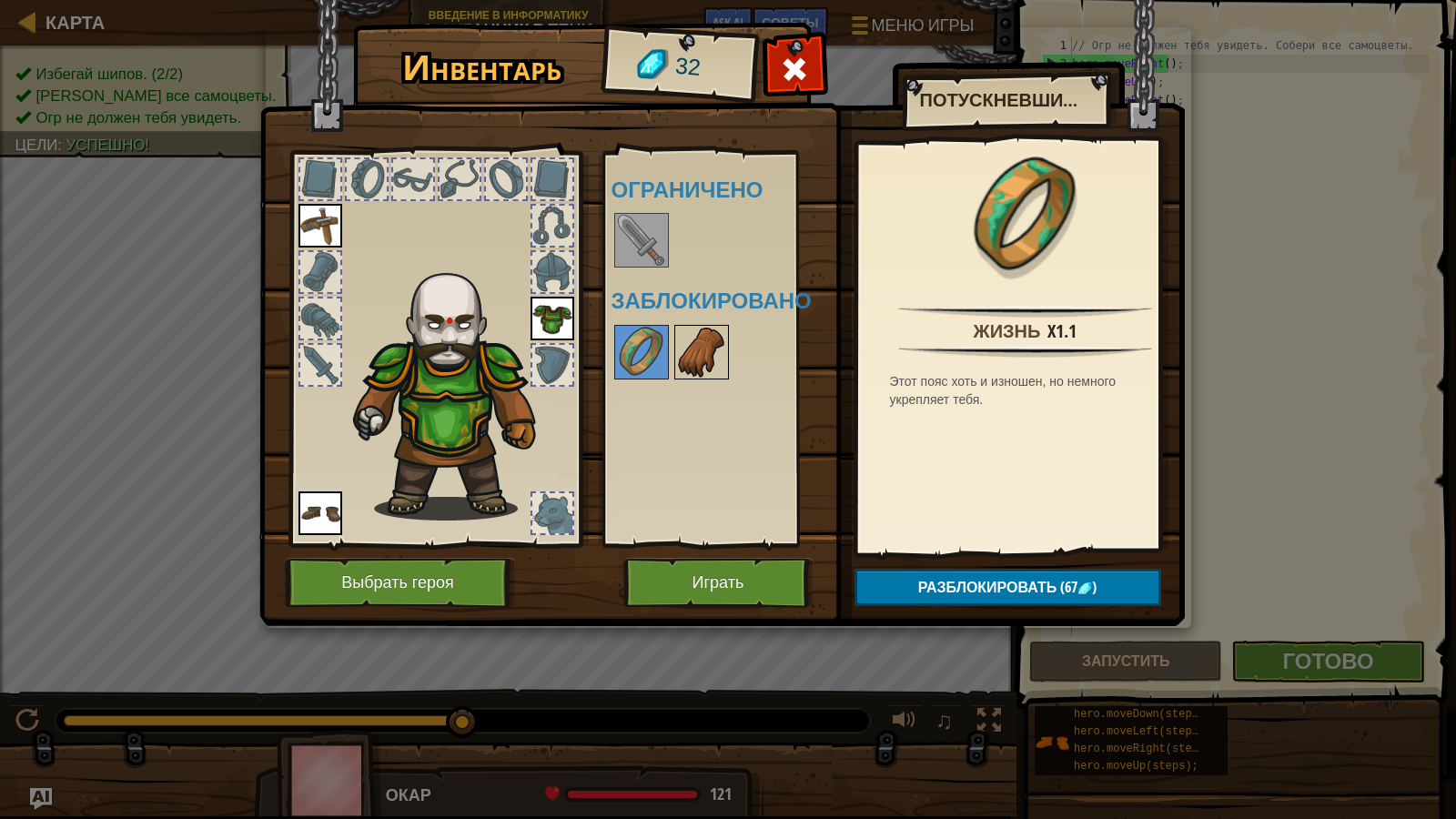
click at [690, 344] on img at bounding box center [701, 352] width 51 height 51
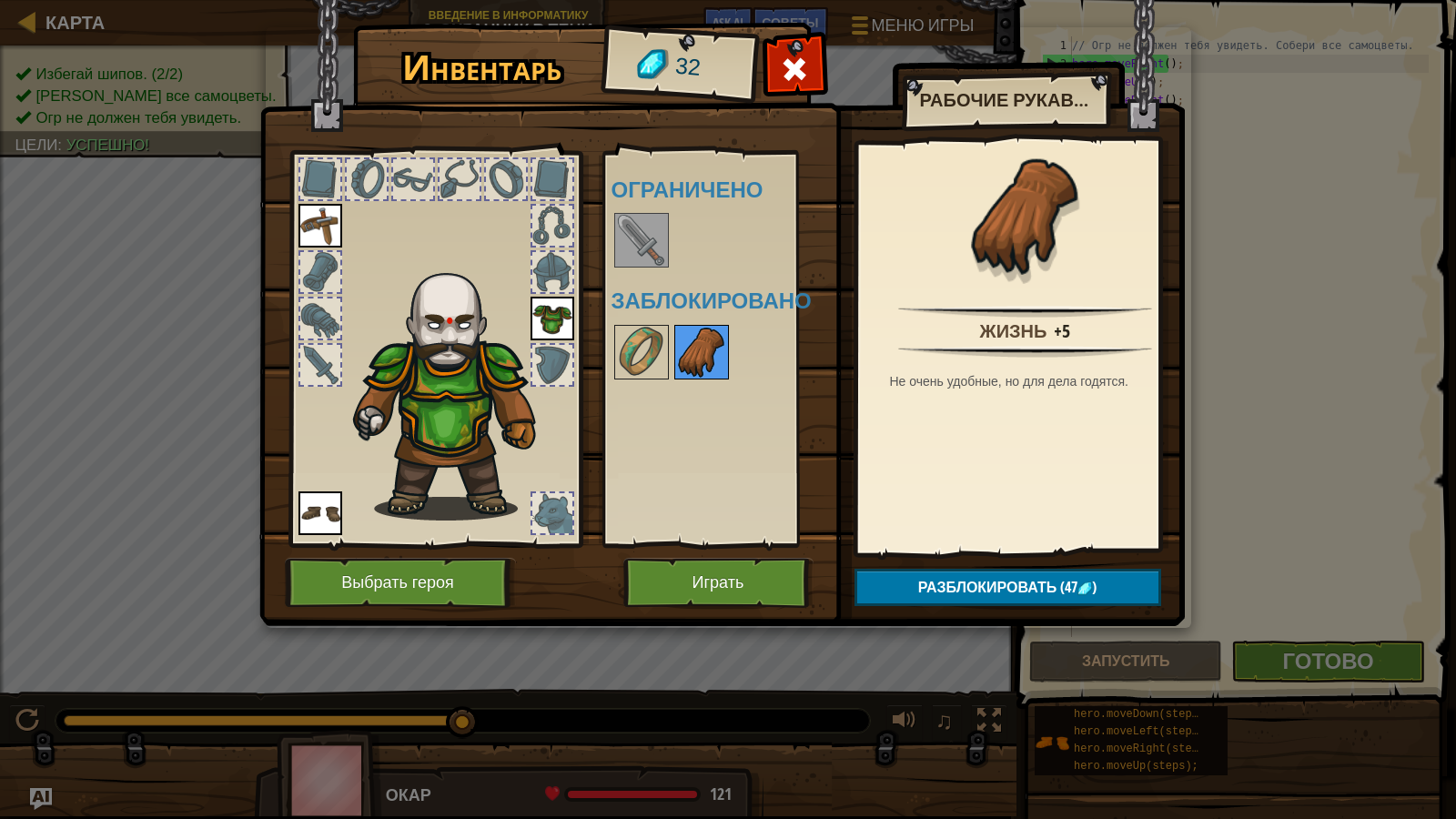
click at [694, 345] on img at bounding box center [701, 352] width 51 height 51
click at [655, 340] on img at bounding box center [641, 352] width 51 height 51
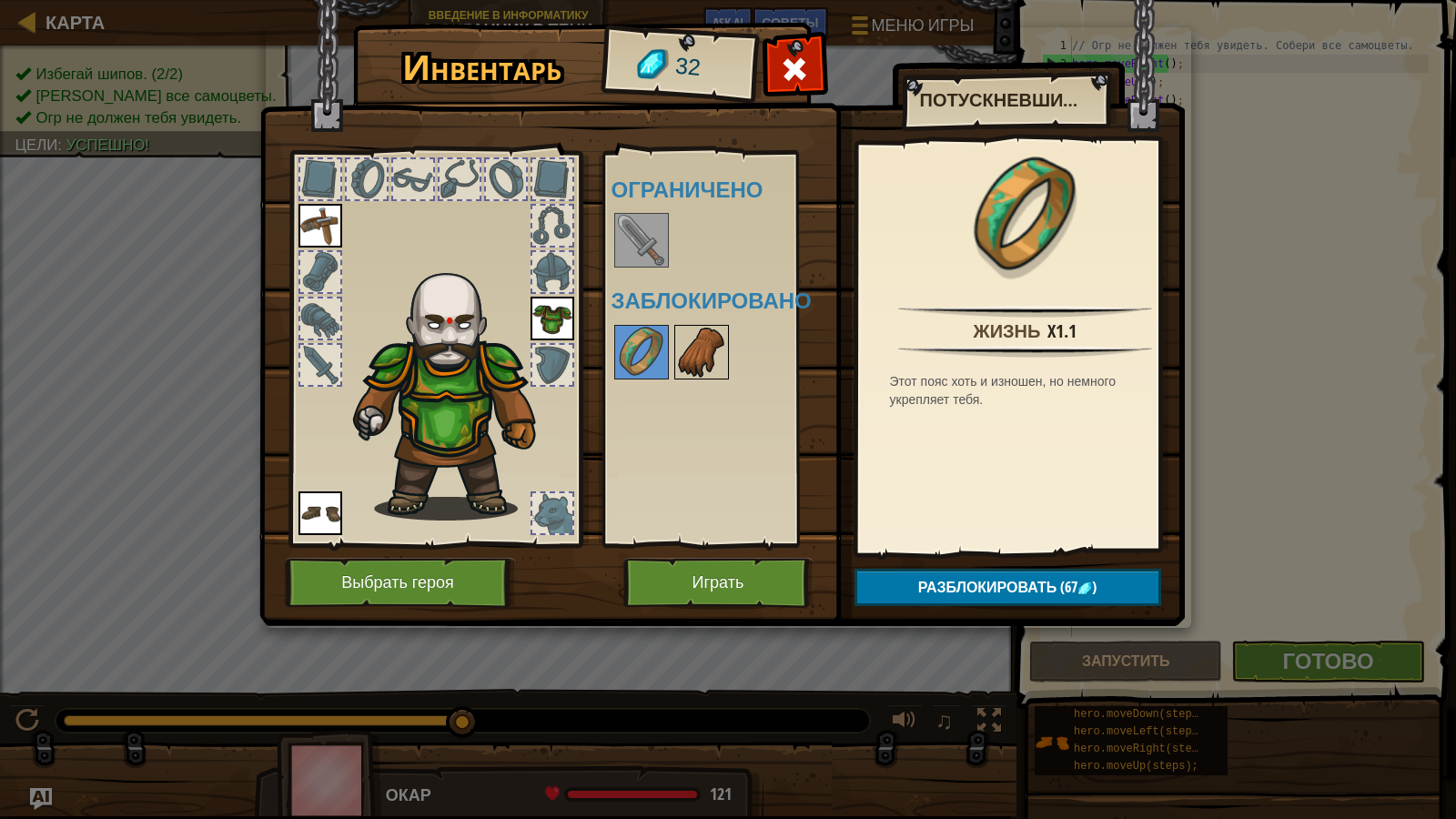
click at [678, 343] on div "Доступно [PERSON_NAME] (двойной клик, чтобы надеть) Ограничено Заблокировано" at bounding box center [725, 349] width 228 height 380
click at [678, 343] on img at bounding box center [701, 352] width 51 height 51
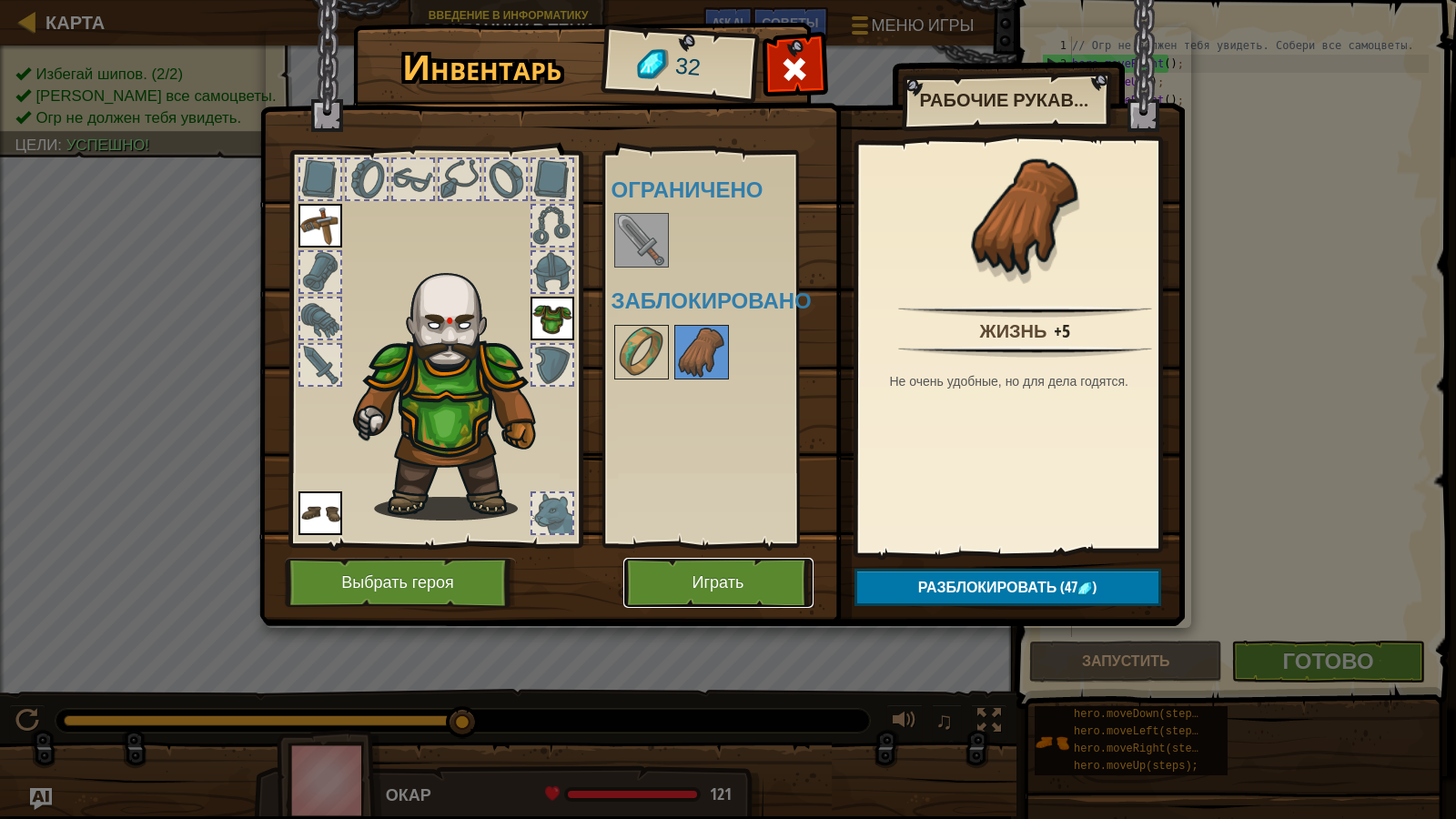
click at [771, 573] on button "Играть" at bounding box center [718, 583] width 191 height 50
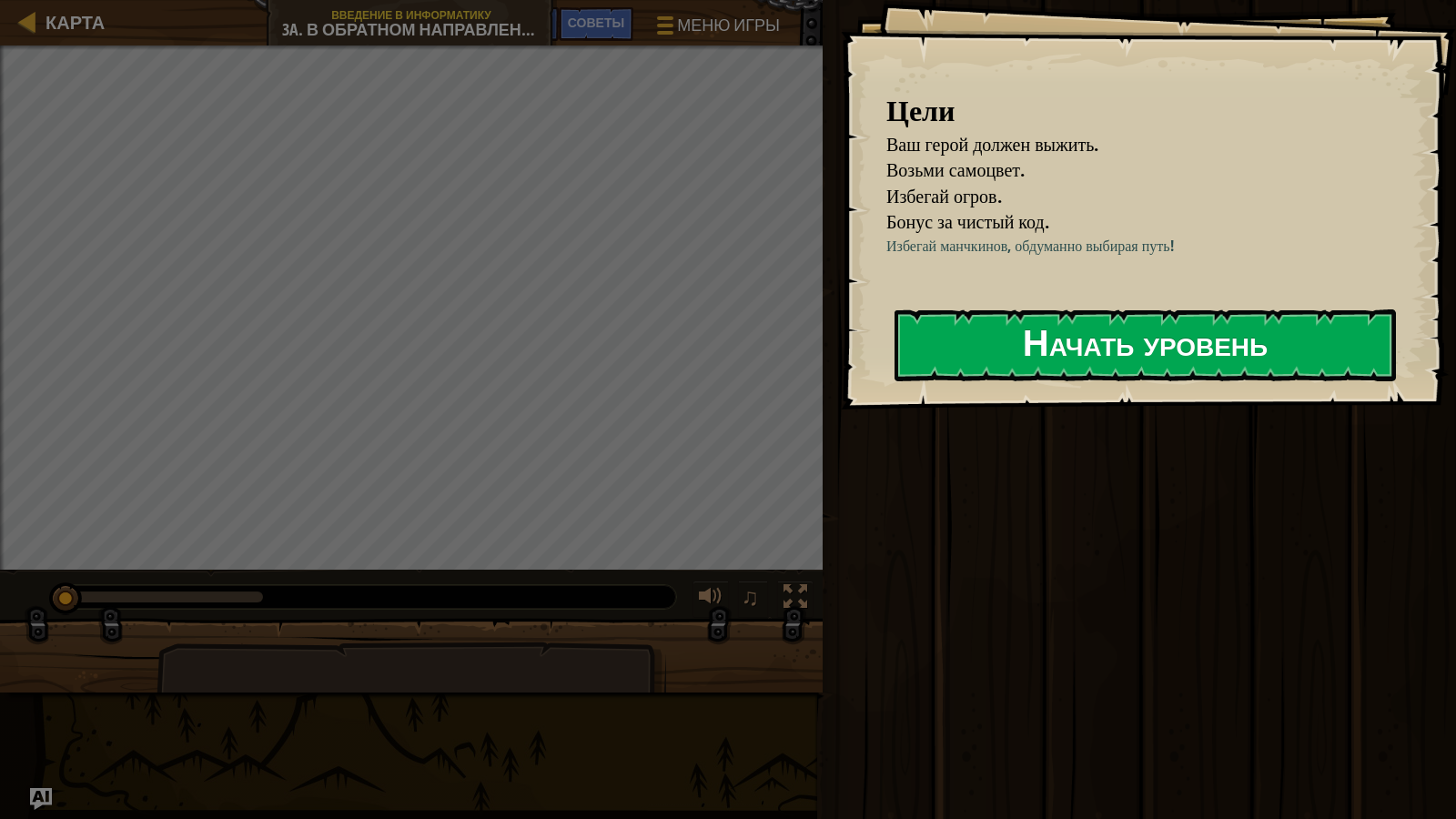
click at [988, 341] on button "Начать уровень" at bounding box center [1145, 345] width 502 height 72
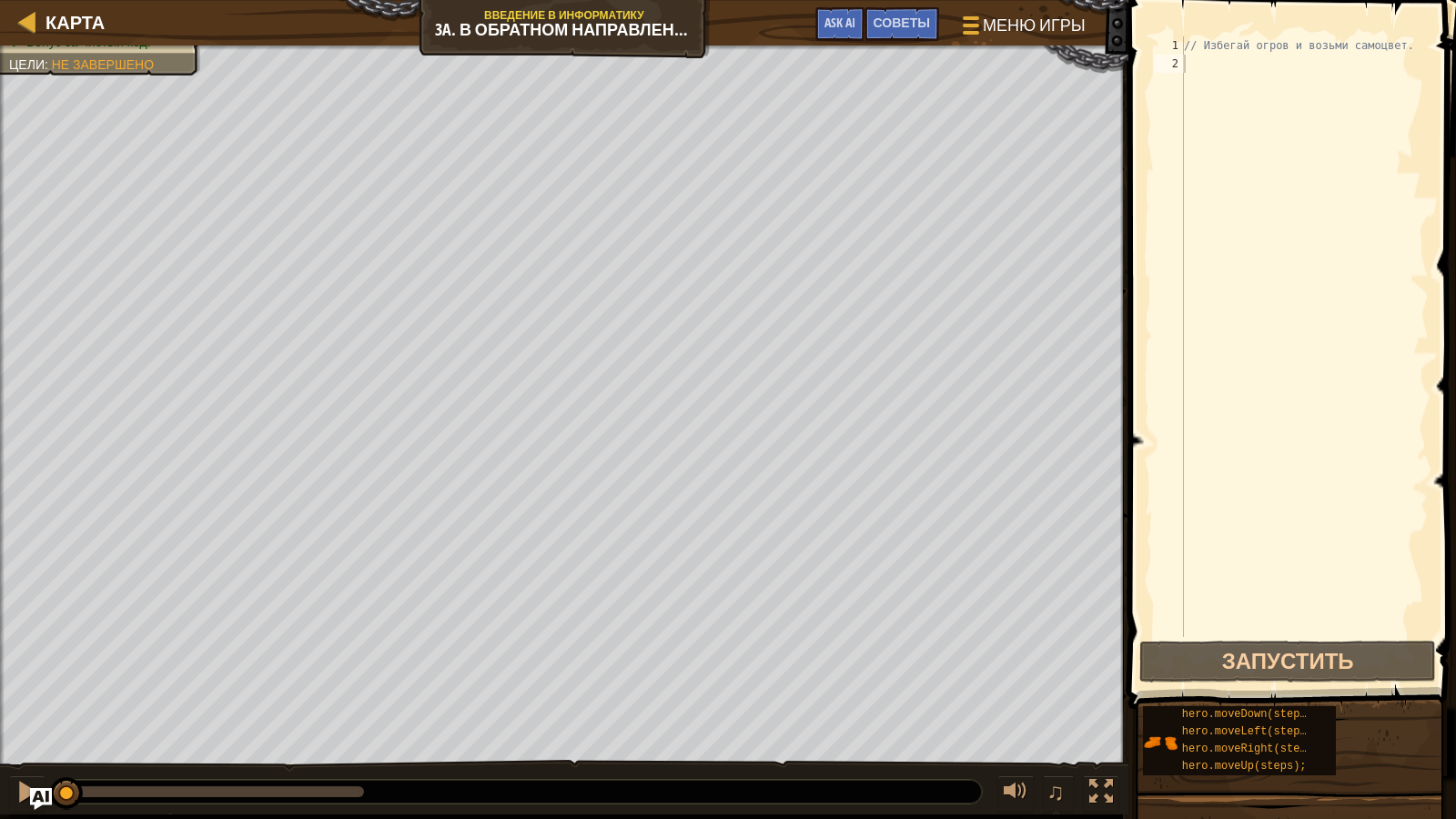
click at [1434, 711] on div "hero.moveDown(steps); hero.moveLeft(steps); hero.moveRight(steps); hero.moveUp(…" at bounding box center [1292, 741] width 301 height 71
drag, startPoint x: 1446, startPoint y: 736, endPoint x: 1444, endPoint y: 754, distance: 18.1
drag, startPoint x: 1416, startPoint y: 666, endPoint x: 1427, endPoint y: 717, distance: 52.2
click at [1429, 711] on div "Советы Видео 1 2 // Избегай огров и возьми самоцвет. הההההההההההההההההההההההההה…" at bounding box center [1289, 405] width 333 height 810
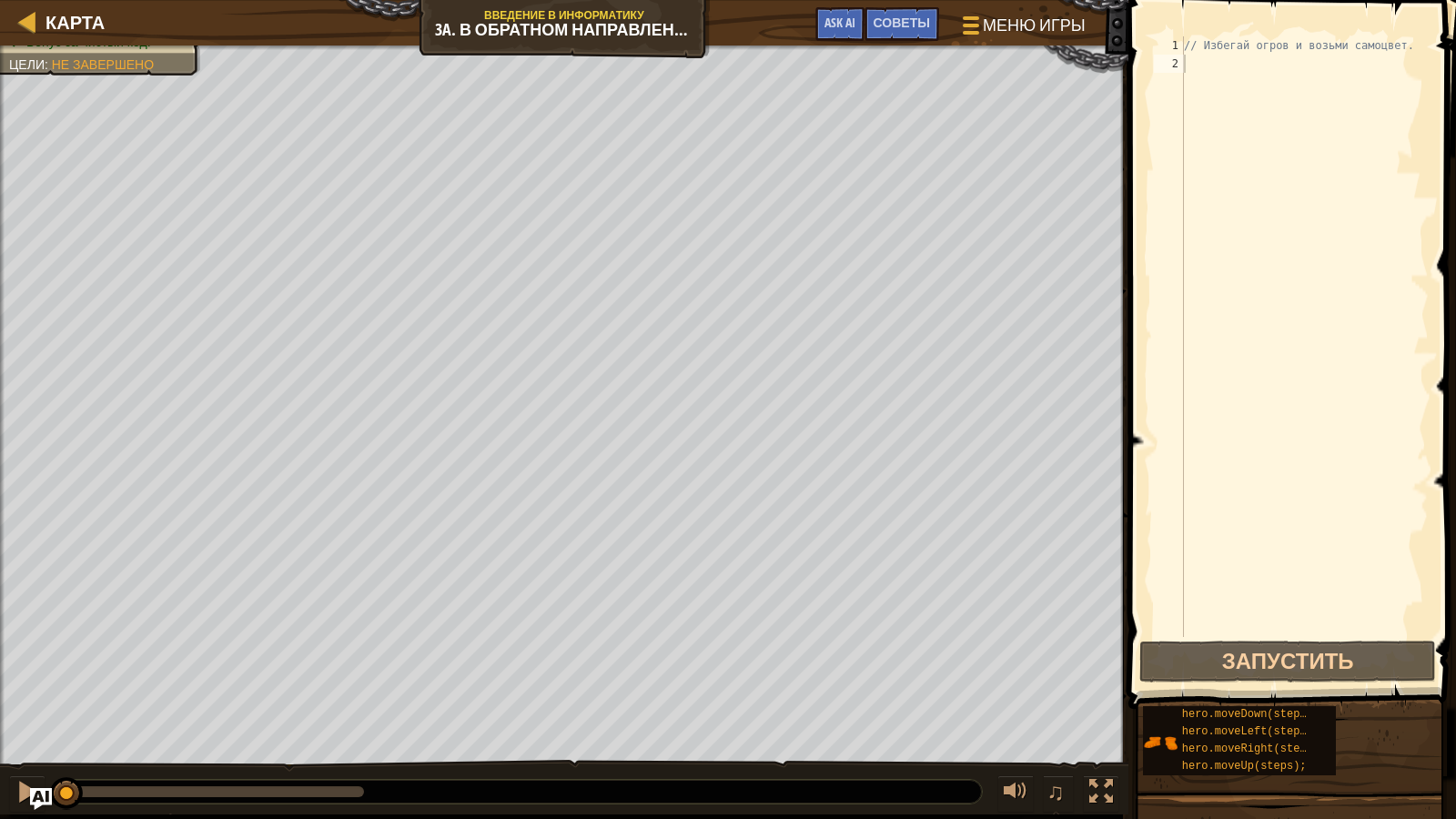
click at [1427, 711] on div "hero.moveDown(steps); hero.moveLeft(steps); hero.moveRight(steps); hero.moveUp(…" at bounding box center [1292, 741] width 301 height 71
drag, startPoint x: 1424, startPoint y: 726, endPoint x: 1424, endPoint y: 819, distance: 93.0
drag, startPoint x: 1428, startPoint y: 747, endPoint x: 1439, endPoint y: 700, distance: 48.3
click at [1429, 711] on div "hero.moveDown(steps); hero.moveLeft(steps); hero.moveRight(steps); hero.moveUp(…" at bounding box center [1292, 741] width 301 height 71
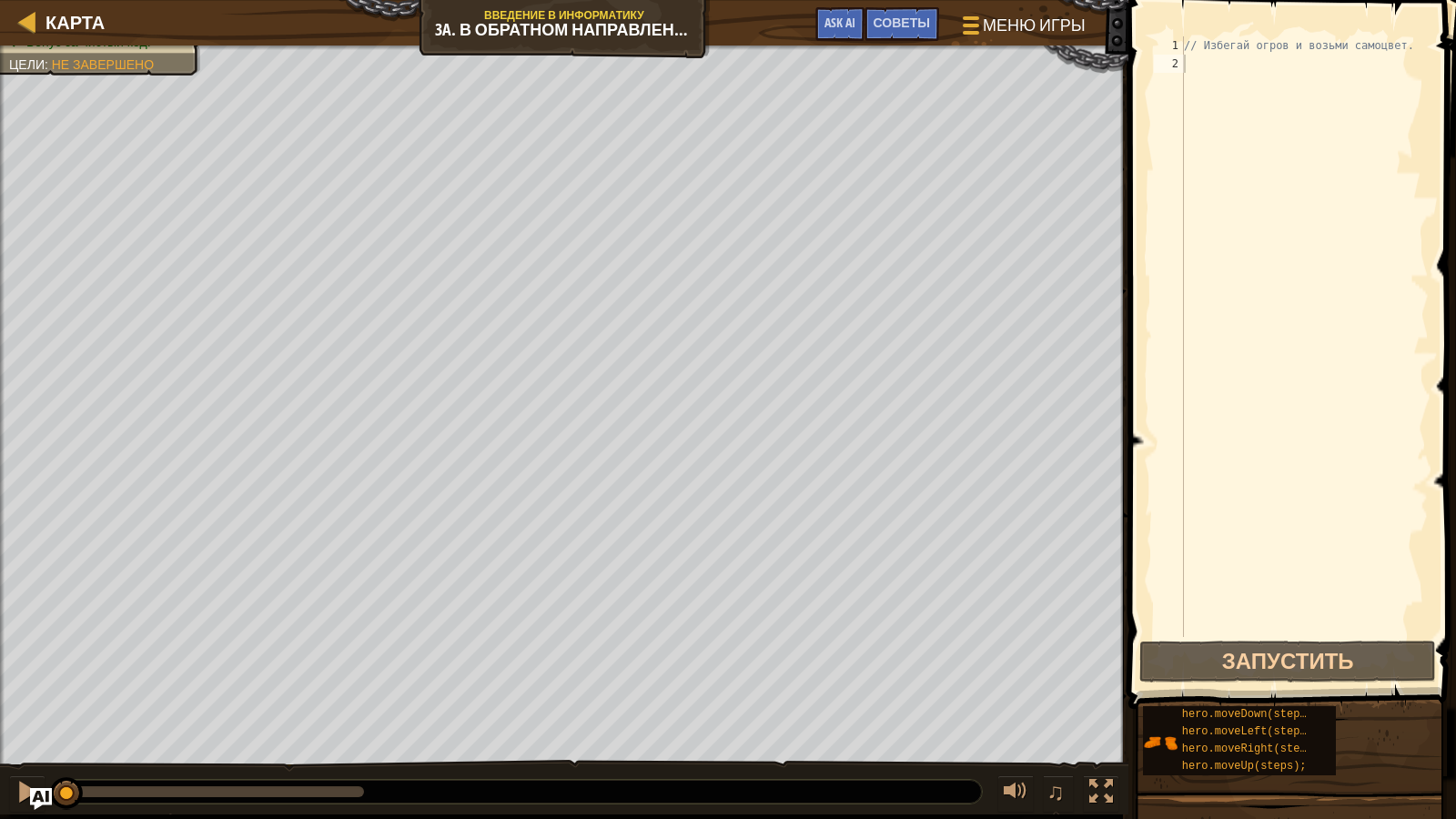
drag, startPoint x: 1439, startPoint y: 700, endPoint x: 1455, endPoint y: 819, distance: 120.1
click at [1434, 711] on div "Советы Видео 1 2 // Избегай огров и возьми самоцвет. הההההההההההההההההההההההההה…" at bounding box center [1289, 410] width 333 height 819
drag, startPoint x: 1420, startPoint y: 326, endPoint x: 1196, endPoint y: 671, distance: 411.3
click at [1335, 675] on div "1 2 // Избегай огров и возьми самоцвет. ההההההההההההההההההההההההההההההההההההההה…" at bounding box center [1289, 390] width 333 height 763
click at [1213, 711] on span "hero.moveDown(steps);" at bounding box center [1251, 714] width 138 height 13
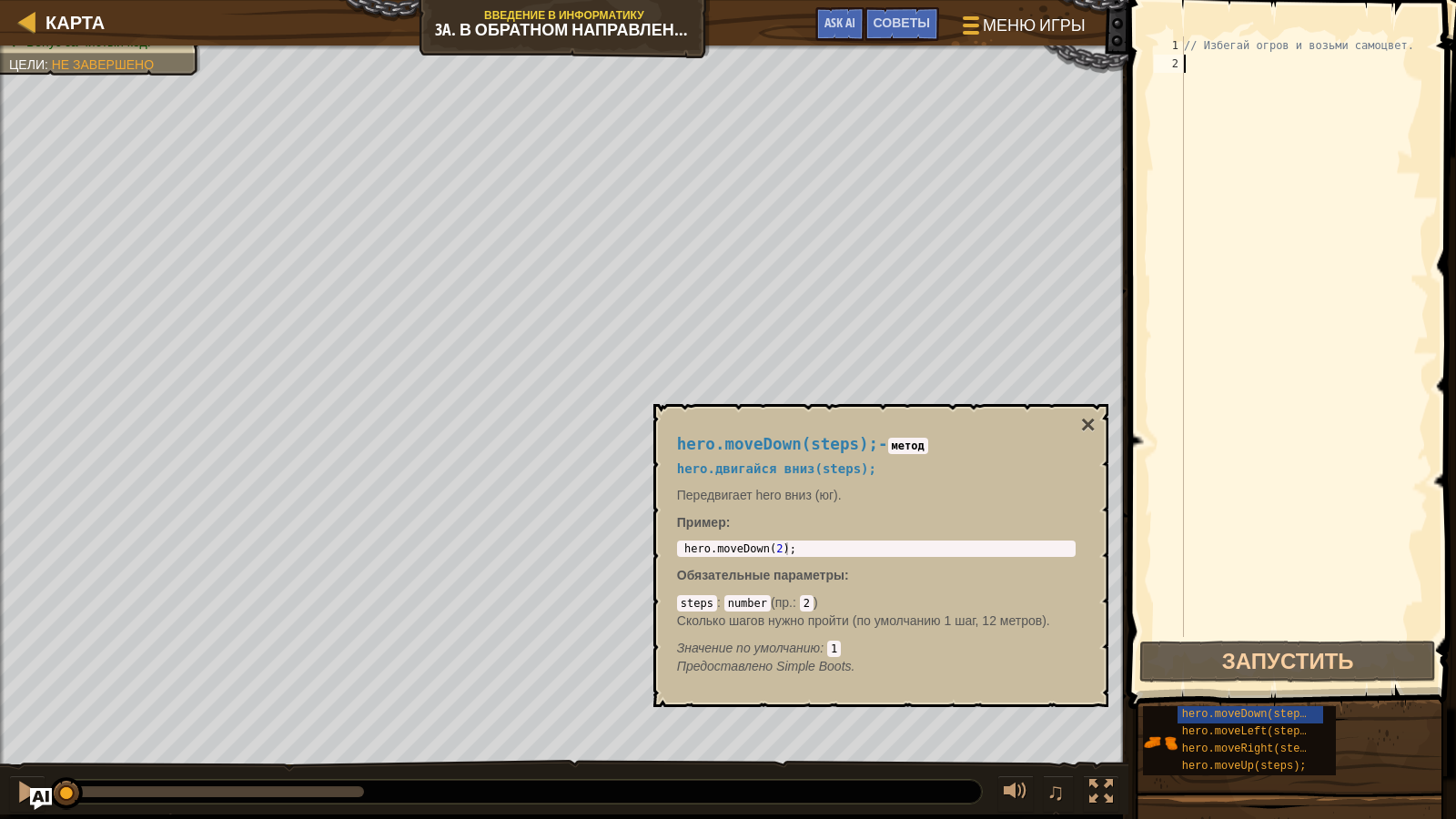
click at [1344, 624] on div "// Избегай огров и возьми самоцвет." at bounding box center [1305, 355] width 248 height 637
drag, startPoint x: 1345, startPoint y: 621, endPoint x: 1347, endPoint y: 651, distance: 30.1
click at [1347, 647] on div "1 2 // Избегай огров и возьми самоцвет. ההההההההההההההההההההההההההההההההההההההה…" at bounding box center [1289, 390] width 333 height 763
click at [1347, 651] on button "Запустить" at bounding box center [1287, 661] width 297 height 41
click at [1346, 660] on button "Запустить" at bounding box center [1287, 661] width 297 height 41
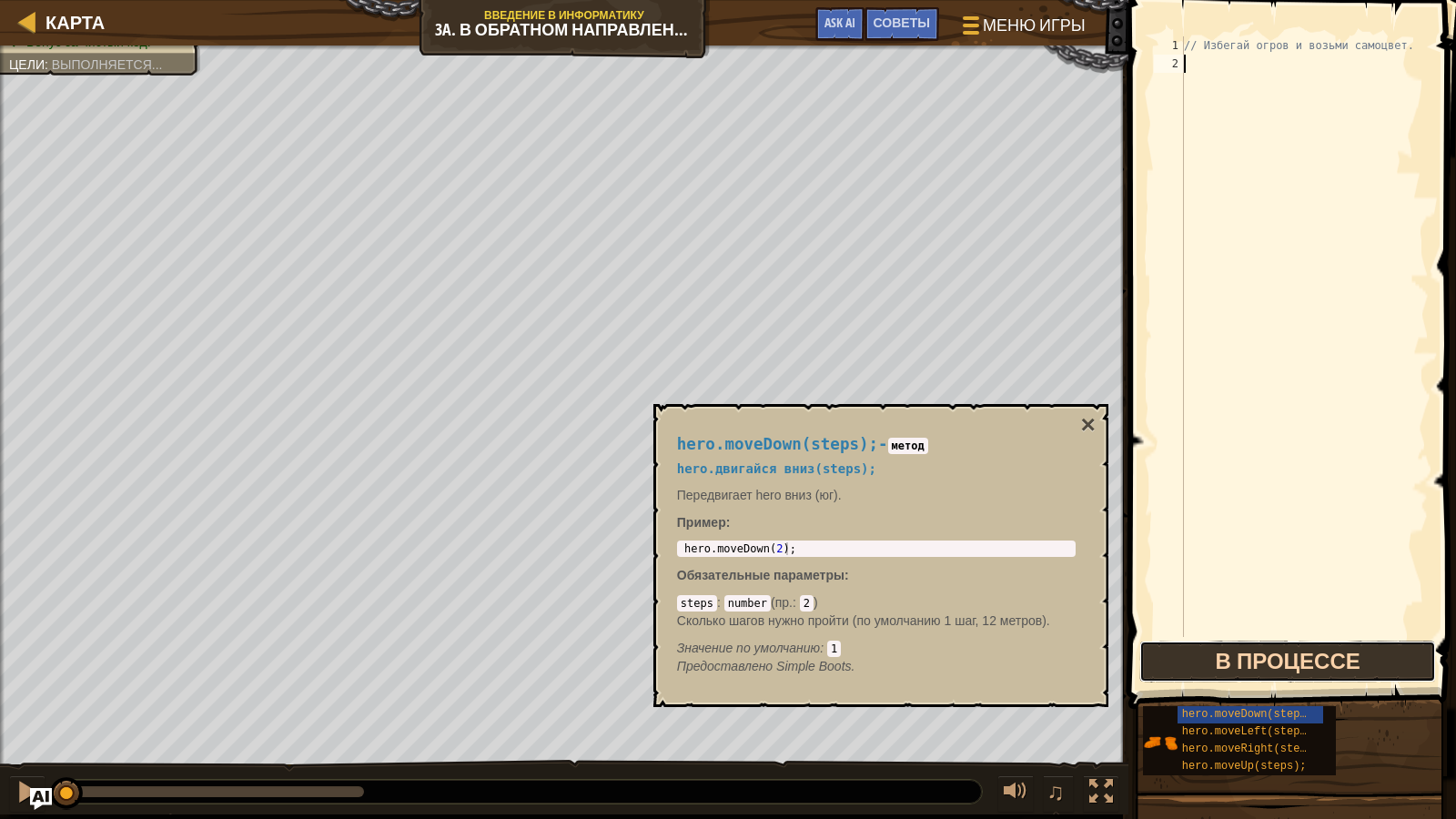
click at [1346, 660] on button "В процессе" at bounding box center [1287, 661] width 297 height 41
click at [1346, 660] on button "Запустить" at bounding box center [1287, 661] width 297 height 41
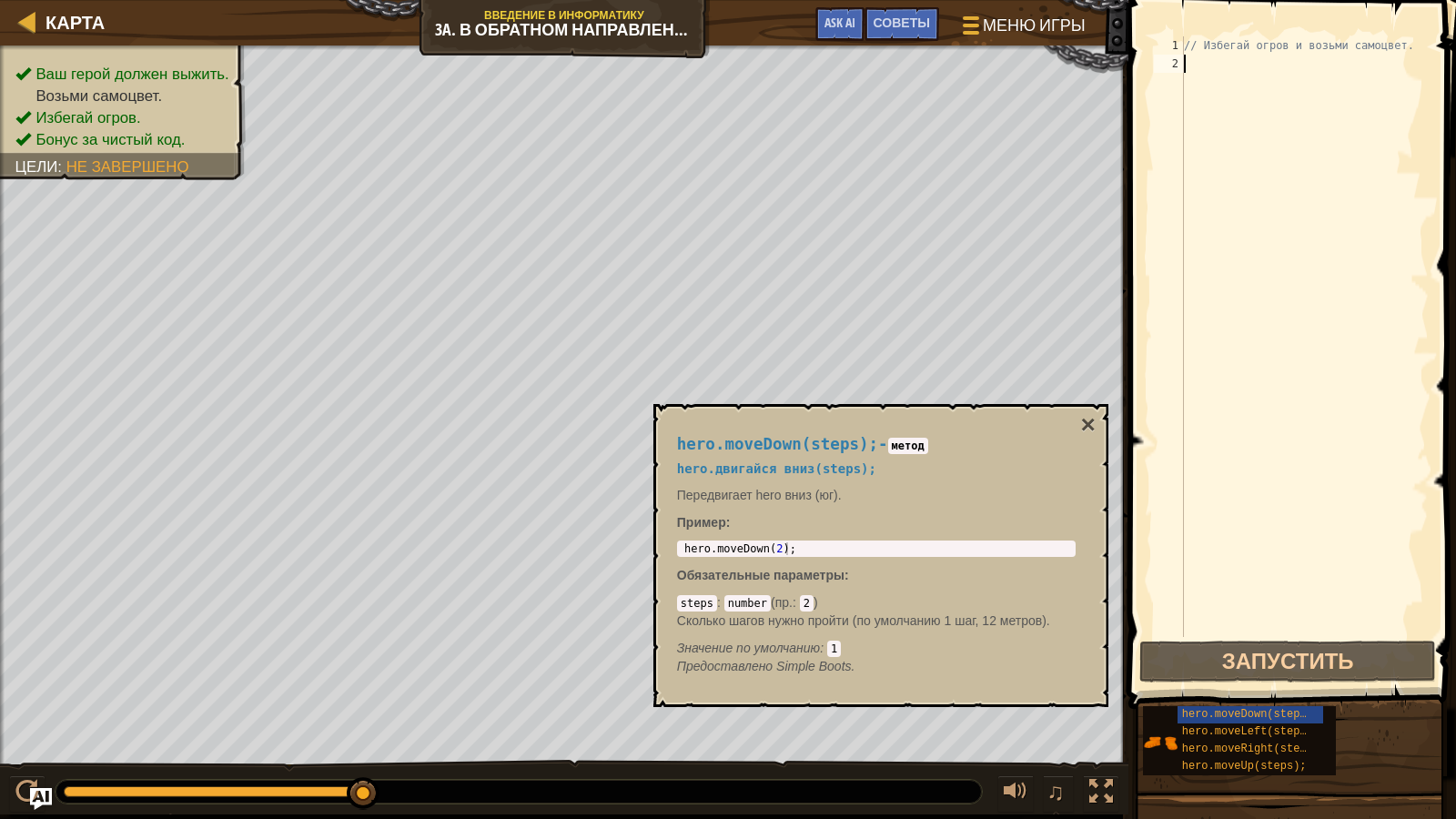
click at [1391, 29] on span at bounding box center [1293, 329] width 342 height 763
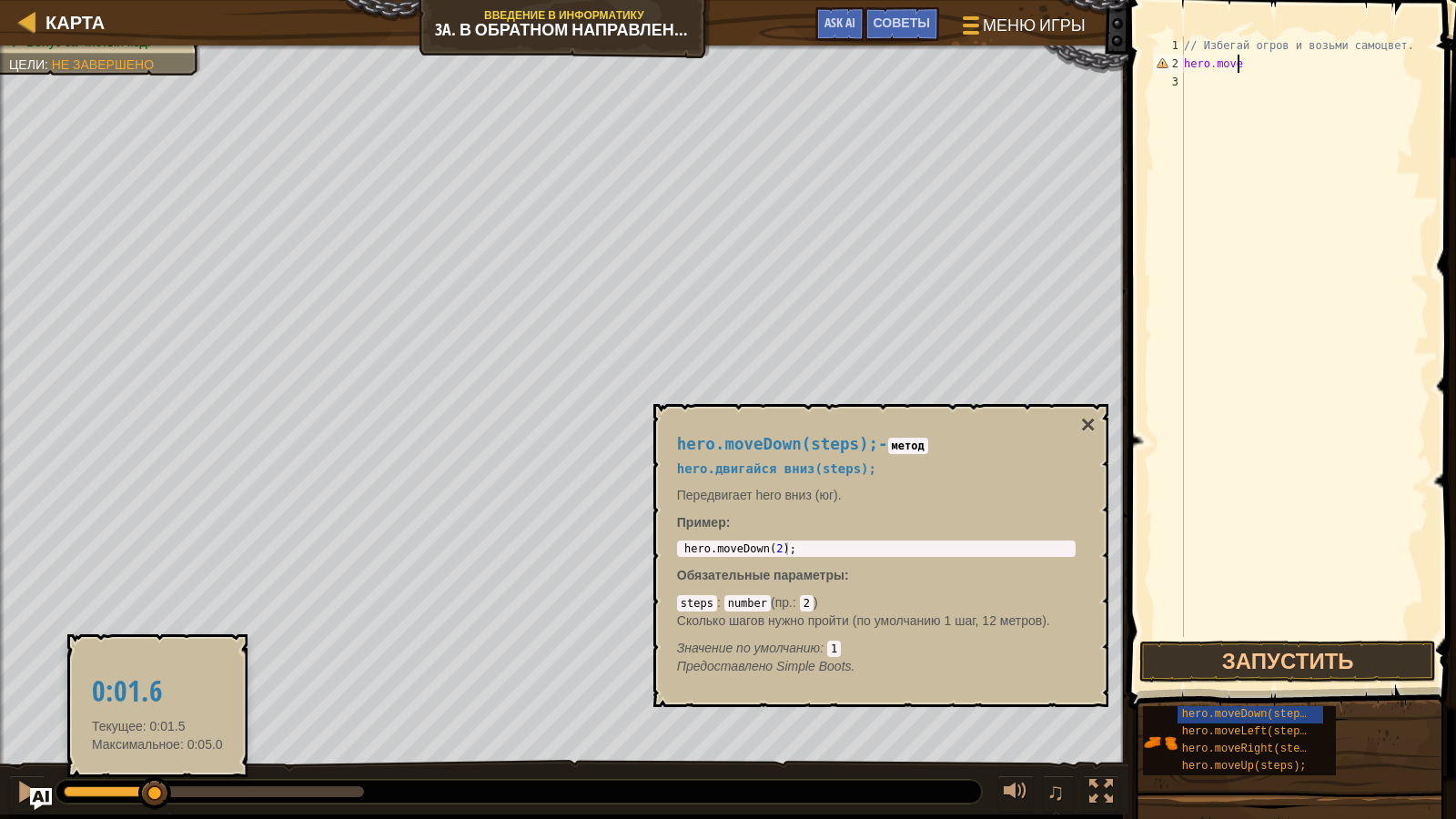
click at [156, 711] on div at bounding box center [109, 791] width 91 height 11
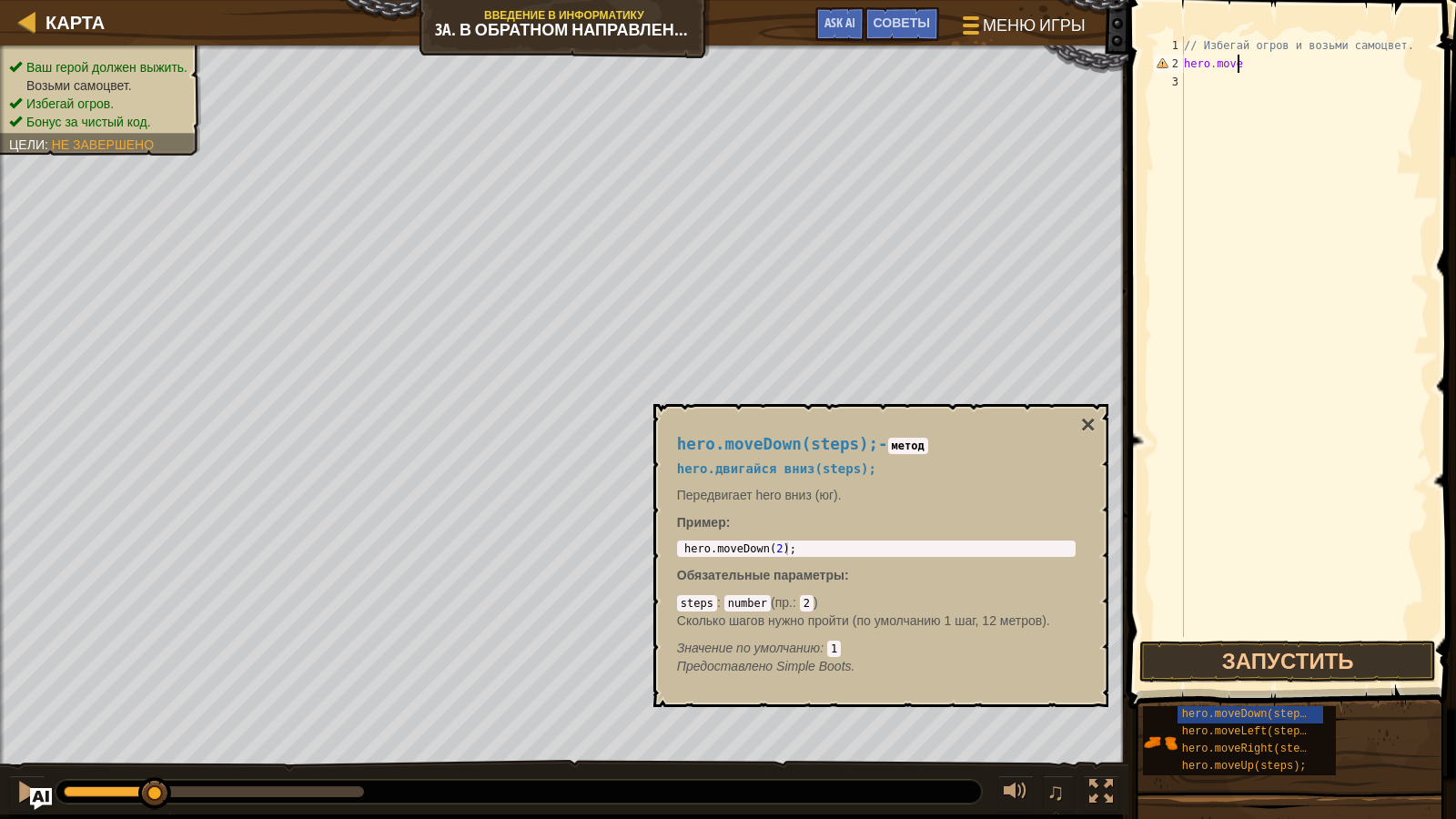
type textarea "hero.move"
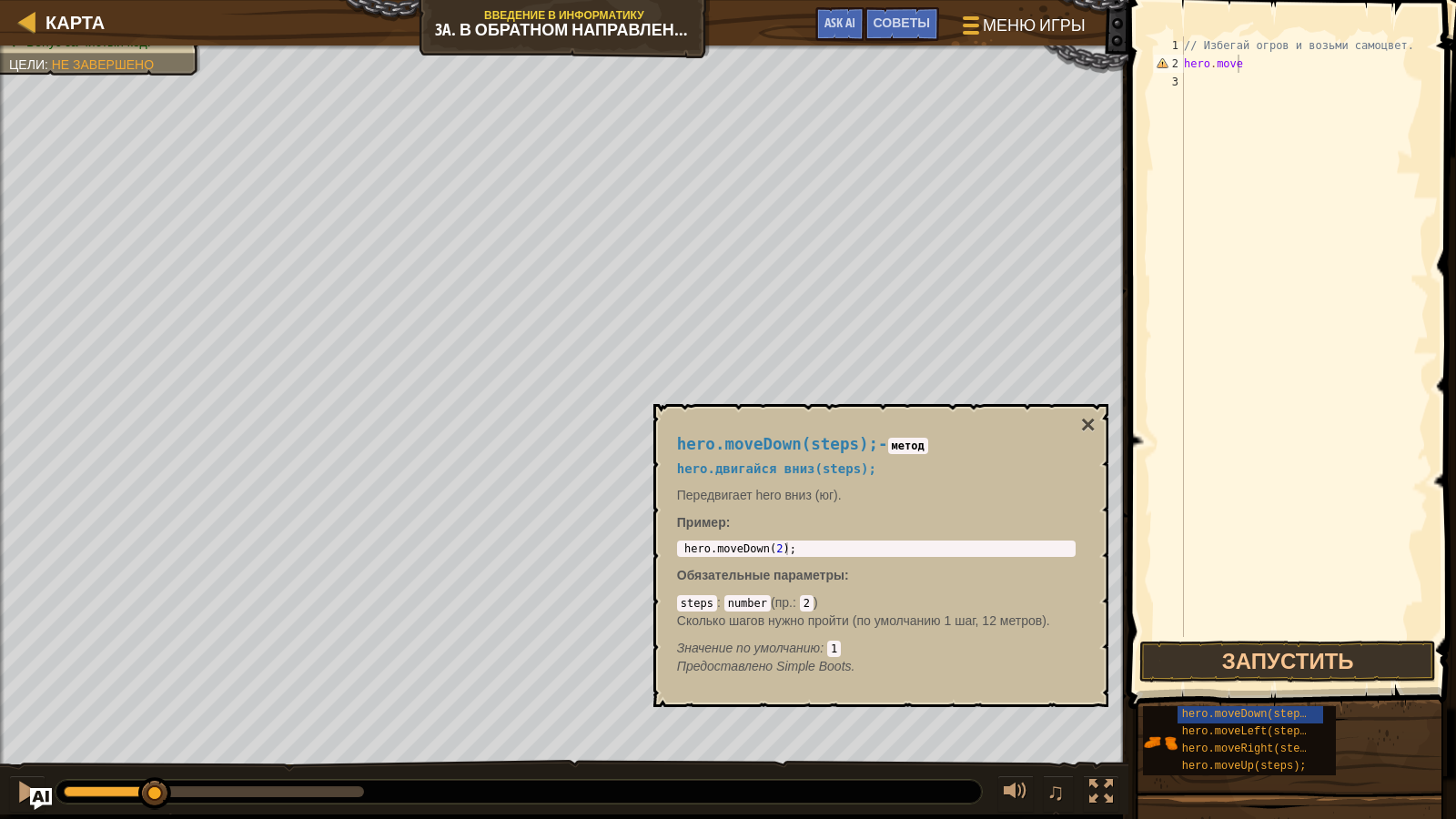
click at [121, 38] on div "Карта Введение в Информатику 3a. В обратном направлении [GEOGRAPHIC_DATA] игры …" at bounding box center [564, 22] width 1129 height 45
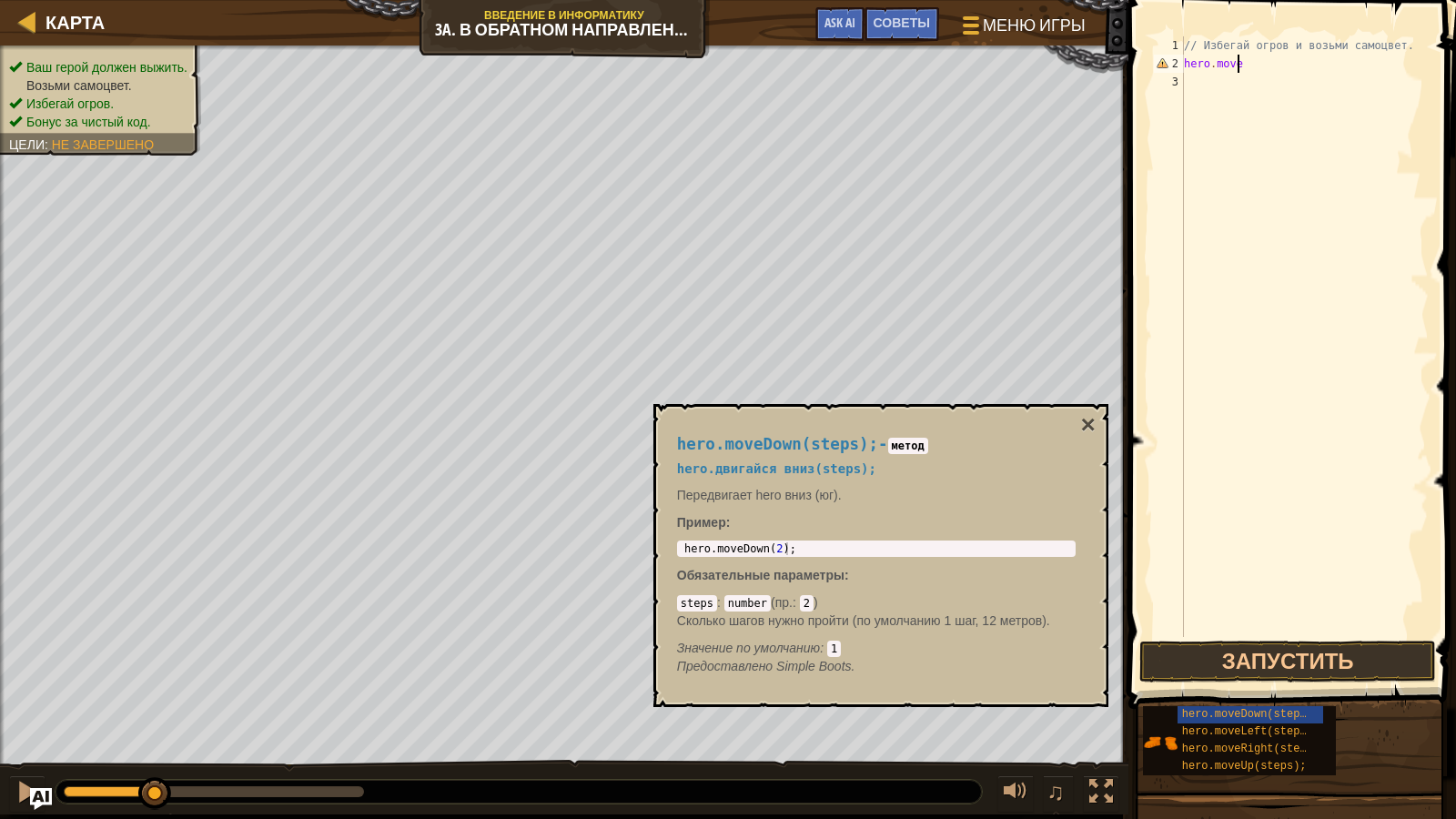
click at [123, 58] on ul "Ваш герой должен выжить. Возьми самоцвет. Избегай огров. Бонус за чистый код." at bounding box center [100, 94] width 183 height 73
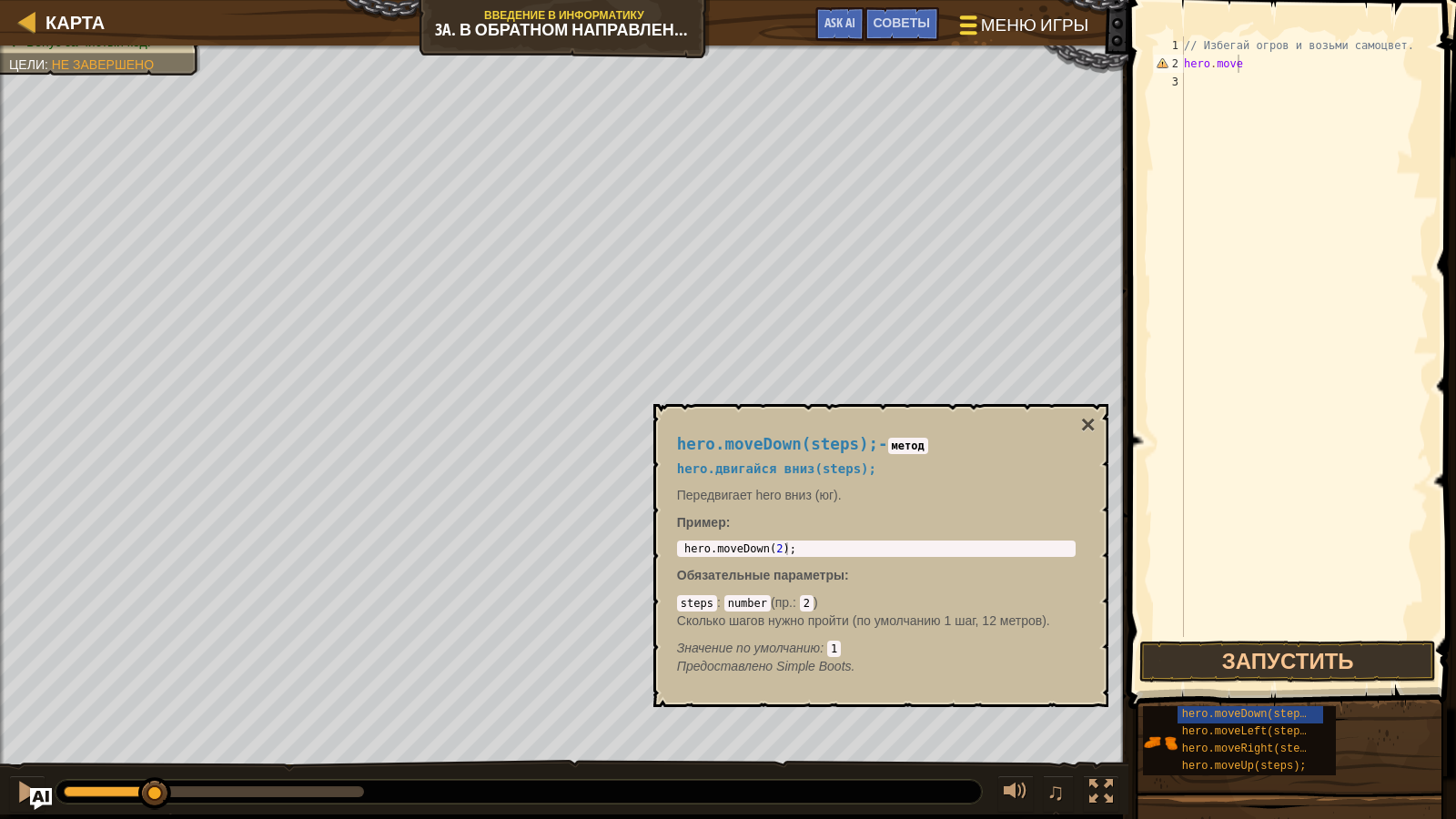
click at [979, 28] on button "Меню игры" at bounding box center [1023, 29] width 156 height 44
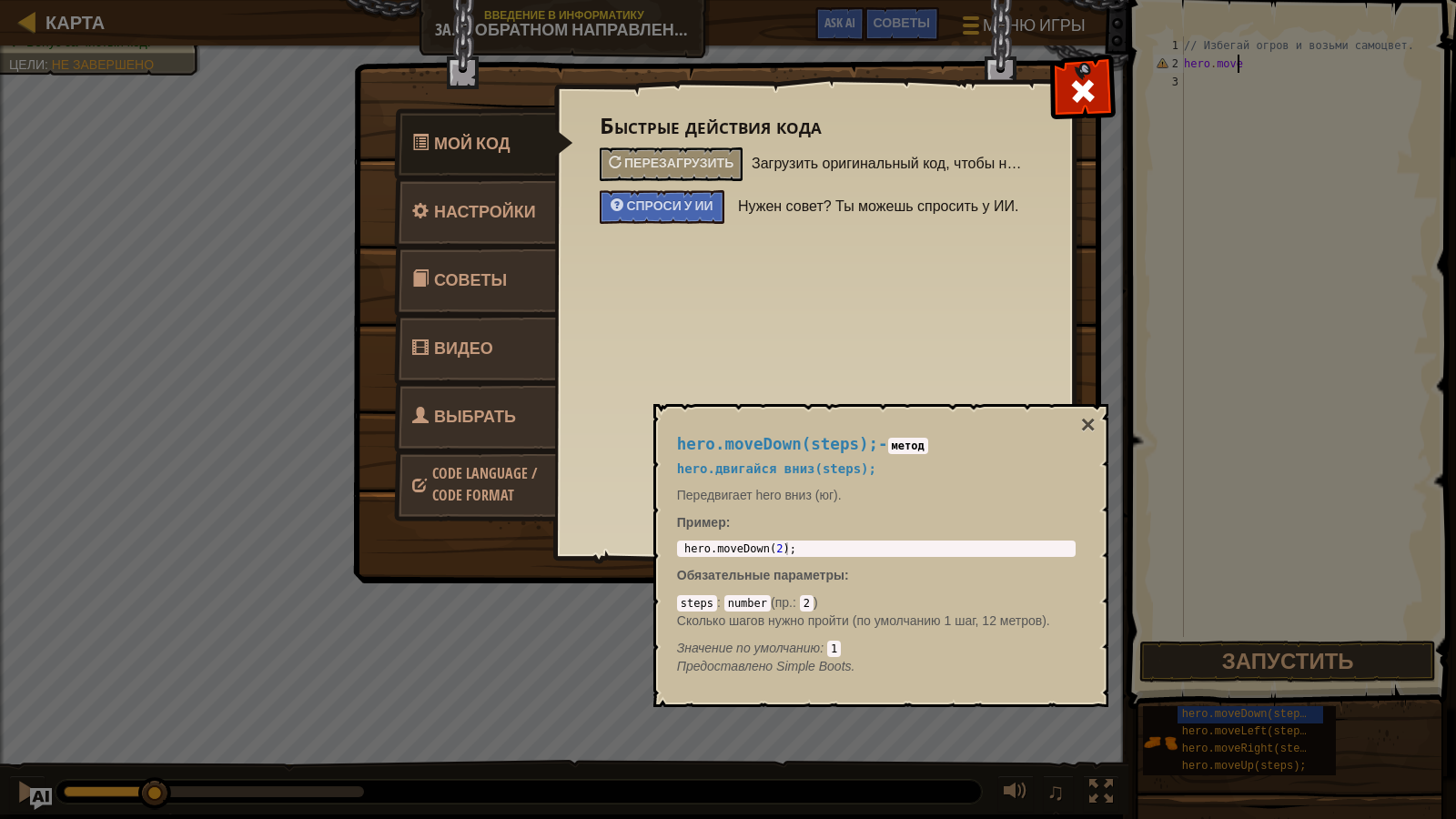
click at [489, 410] on span "Выбрать героя" at bounding box center [464, 439] width 104 height 68
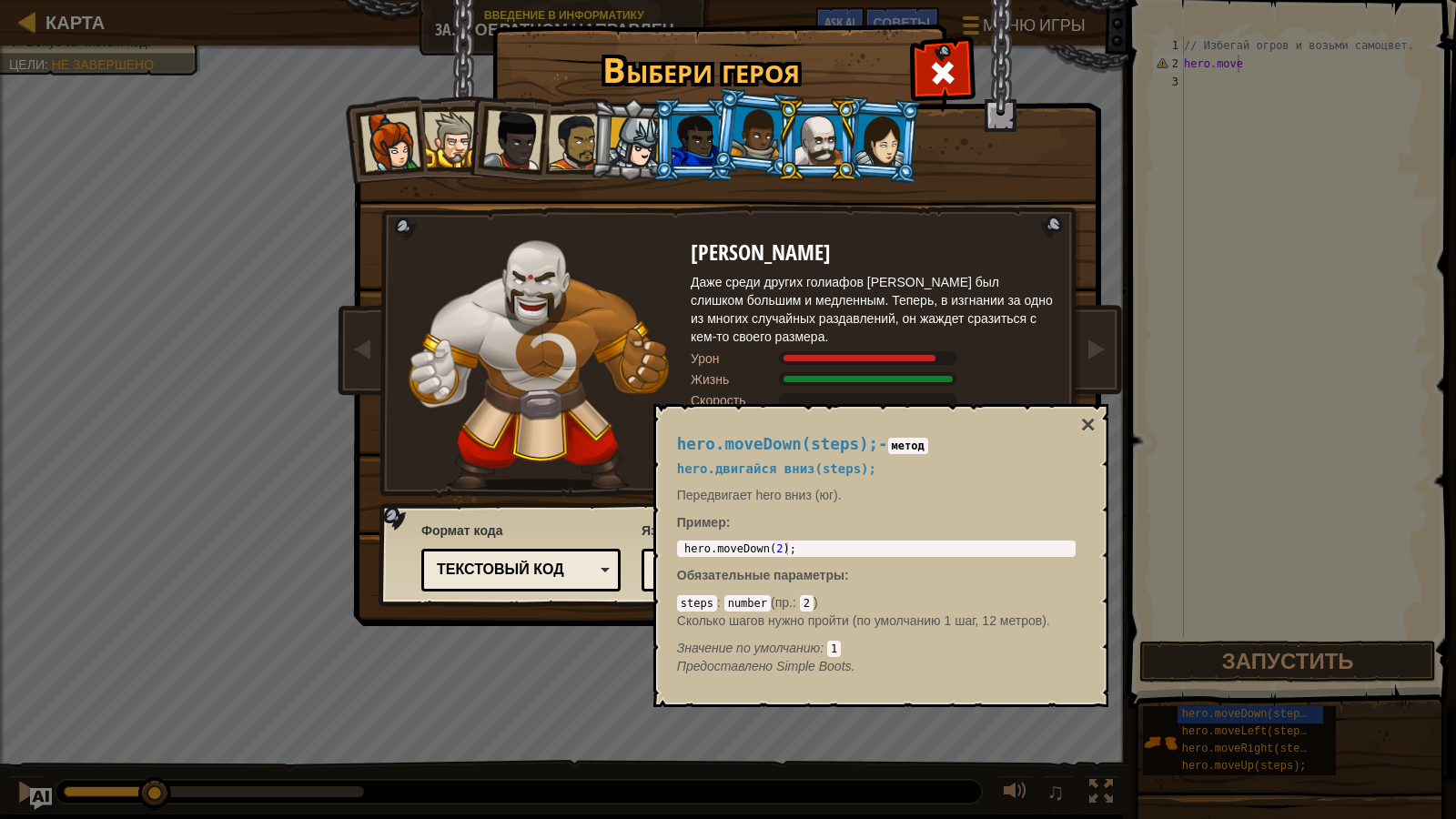
drag, startPoint x: 637, startPoint y: 141, endPoint x: 658, endPoint y: 140, distance: 21.0
click at [638, 141] on div at bounding box center [635, 144] width 52 height 52
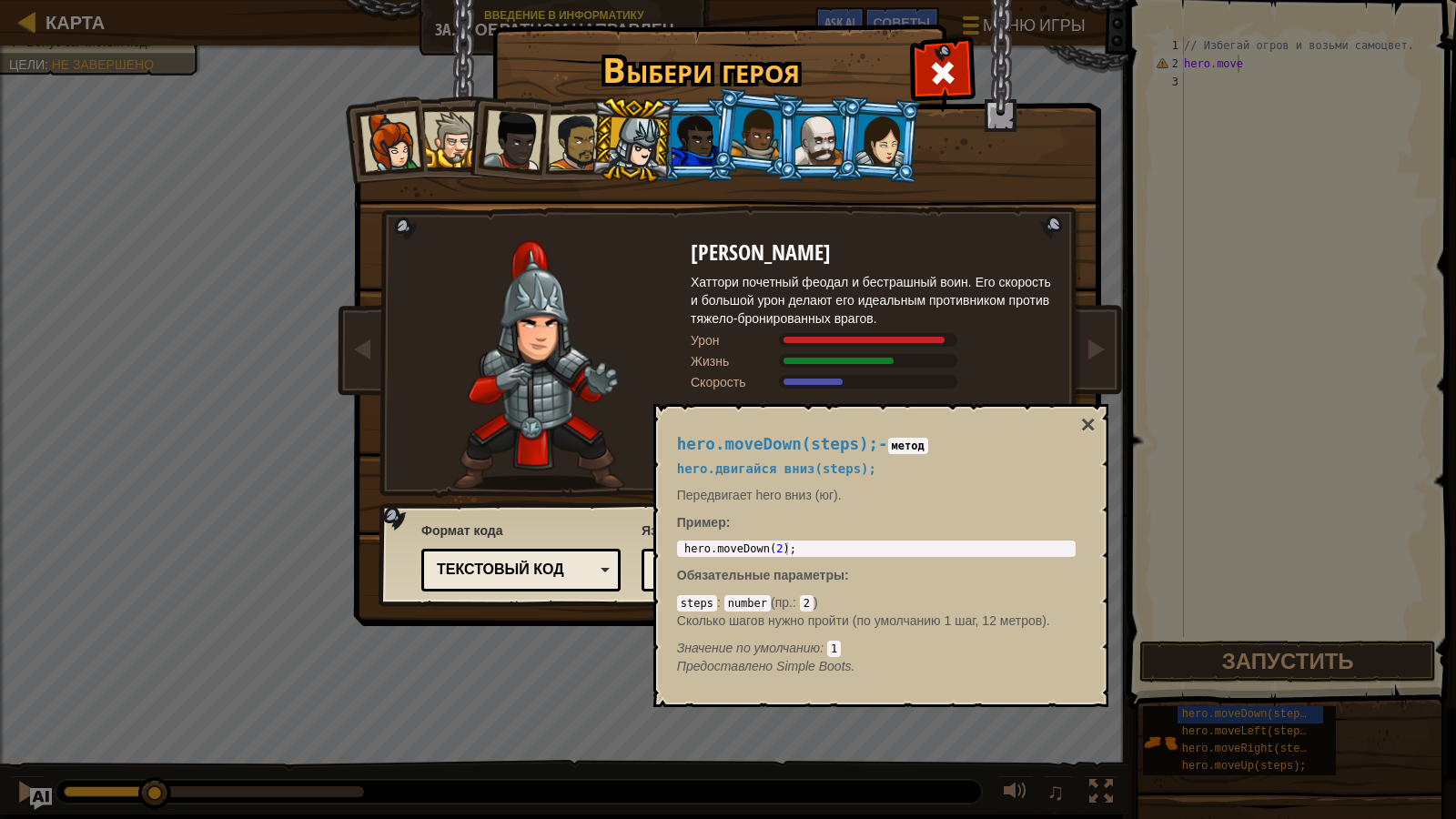
click at [896, 133] on div at bounding box center [880, 140] width 51 height 52
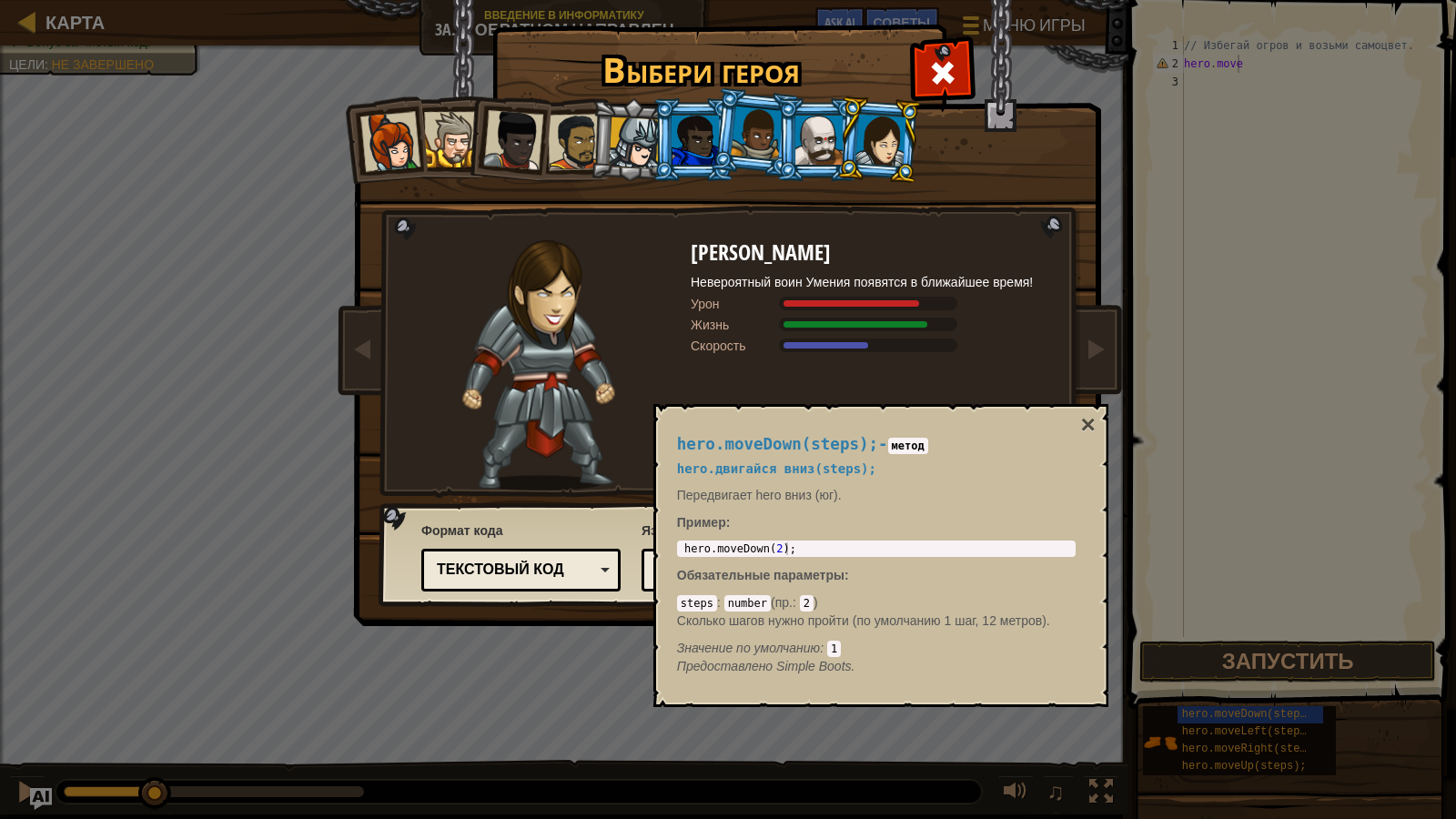
click at [614, 130] on div at bounding box center [635, 144] width 52 height 52
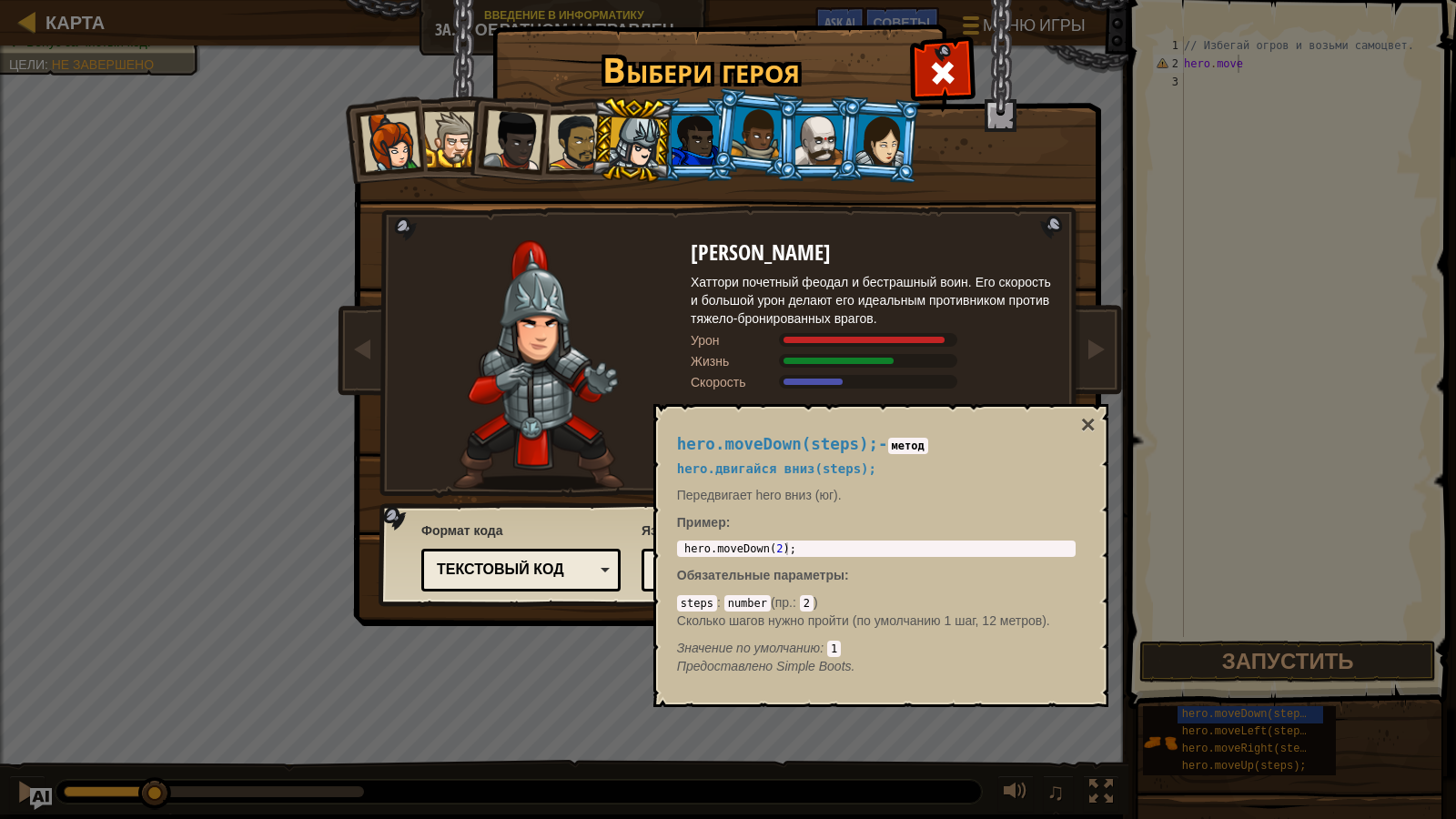
click at [757, 133] on div at bounding box center [757, 134] width 52 height 54
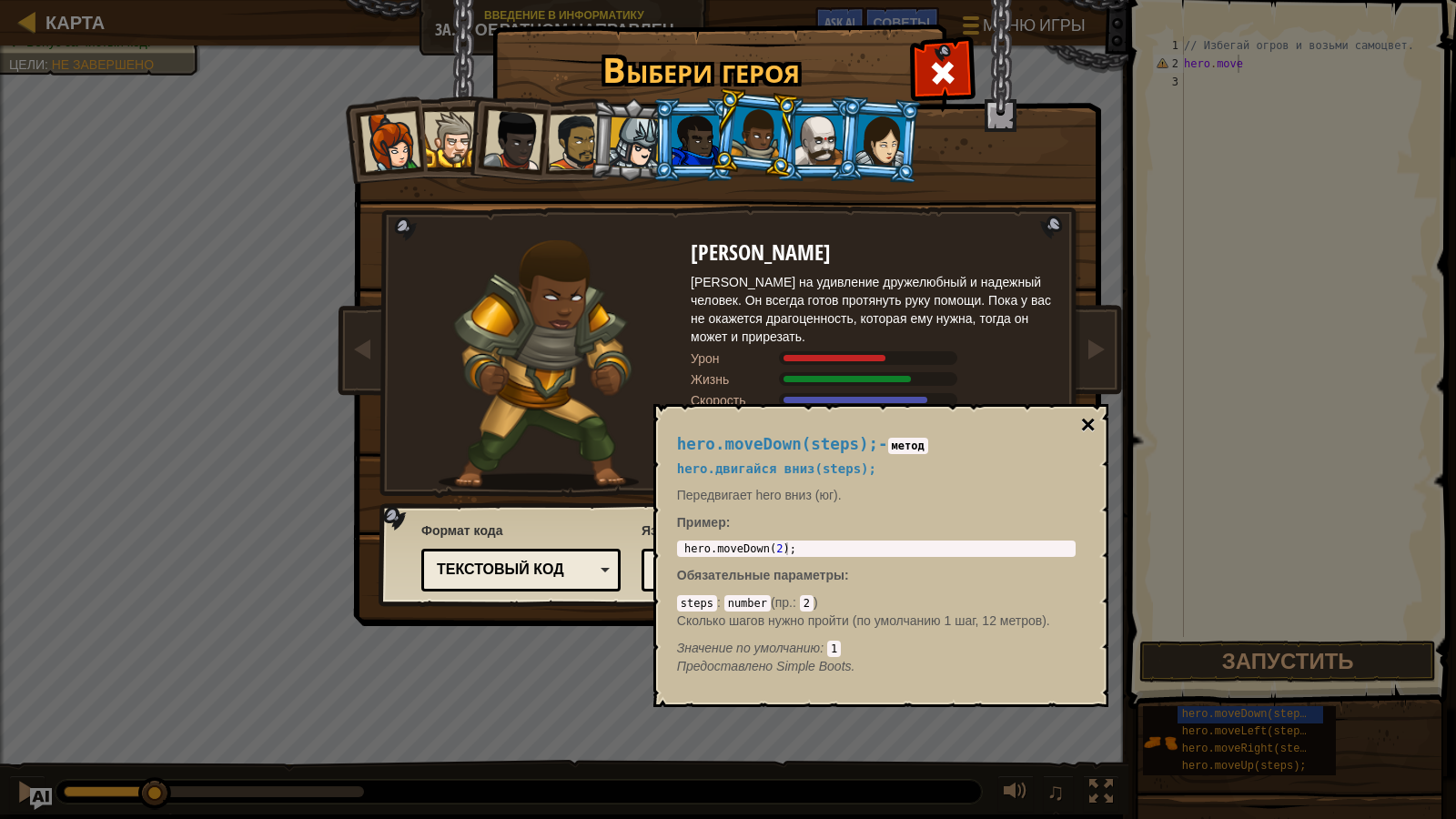
click at [1088, 424] on button "×" at bounding box center [1087, 425] width 14 height 25
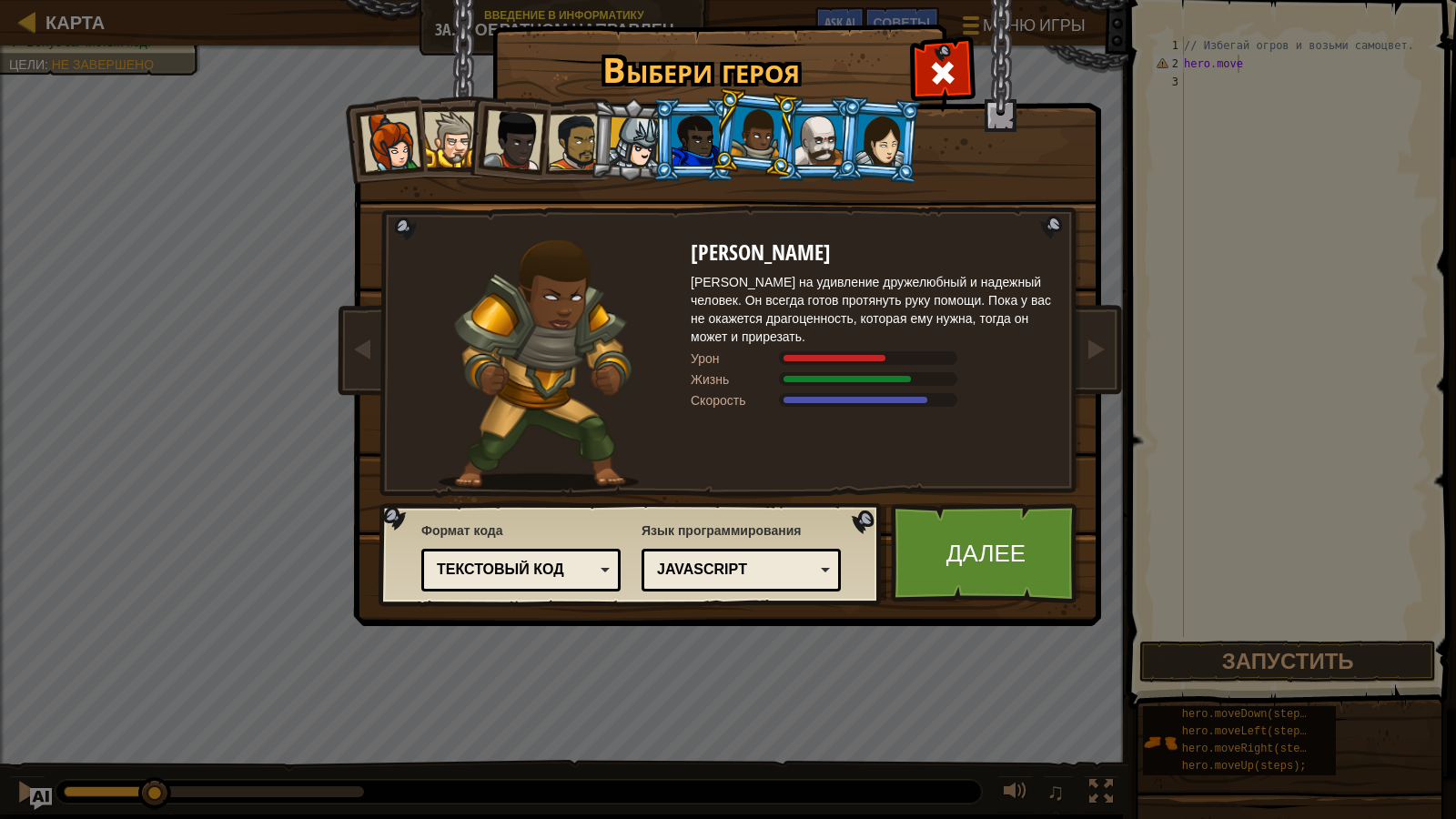
click at [695, 147] on div at bounding box center [694, 140] width 47 height 49
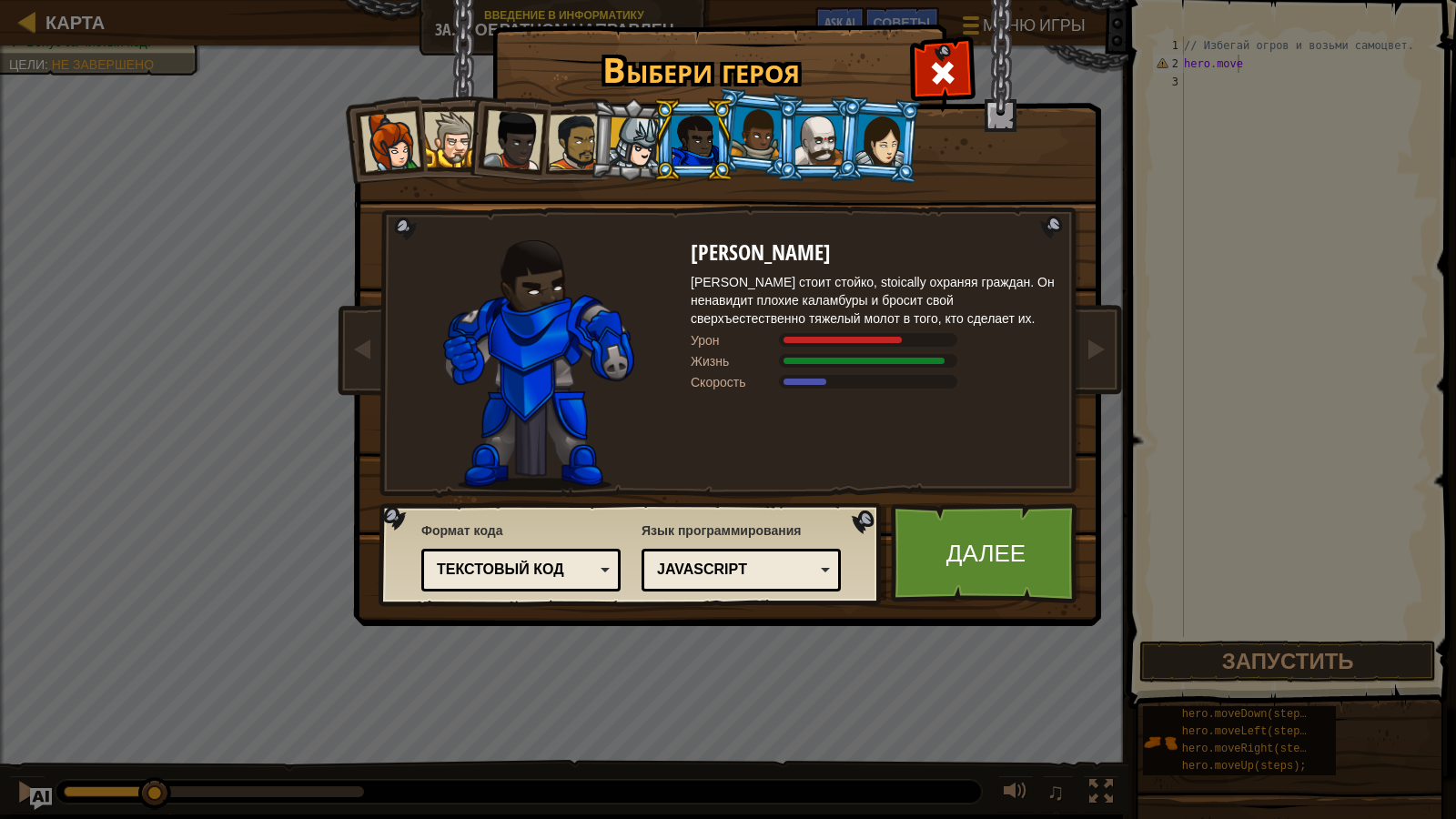
click at [750, 142] on div at bounding box center [757, 134] width 52 height 54
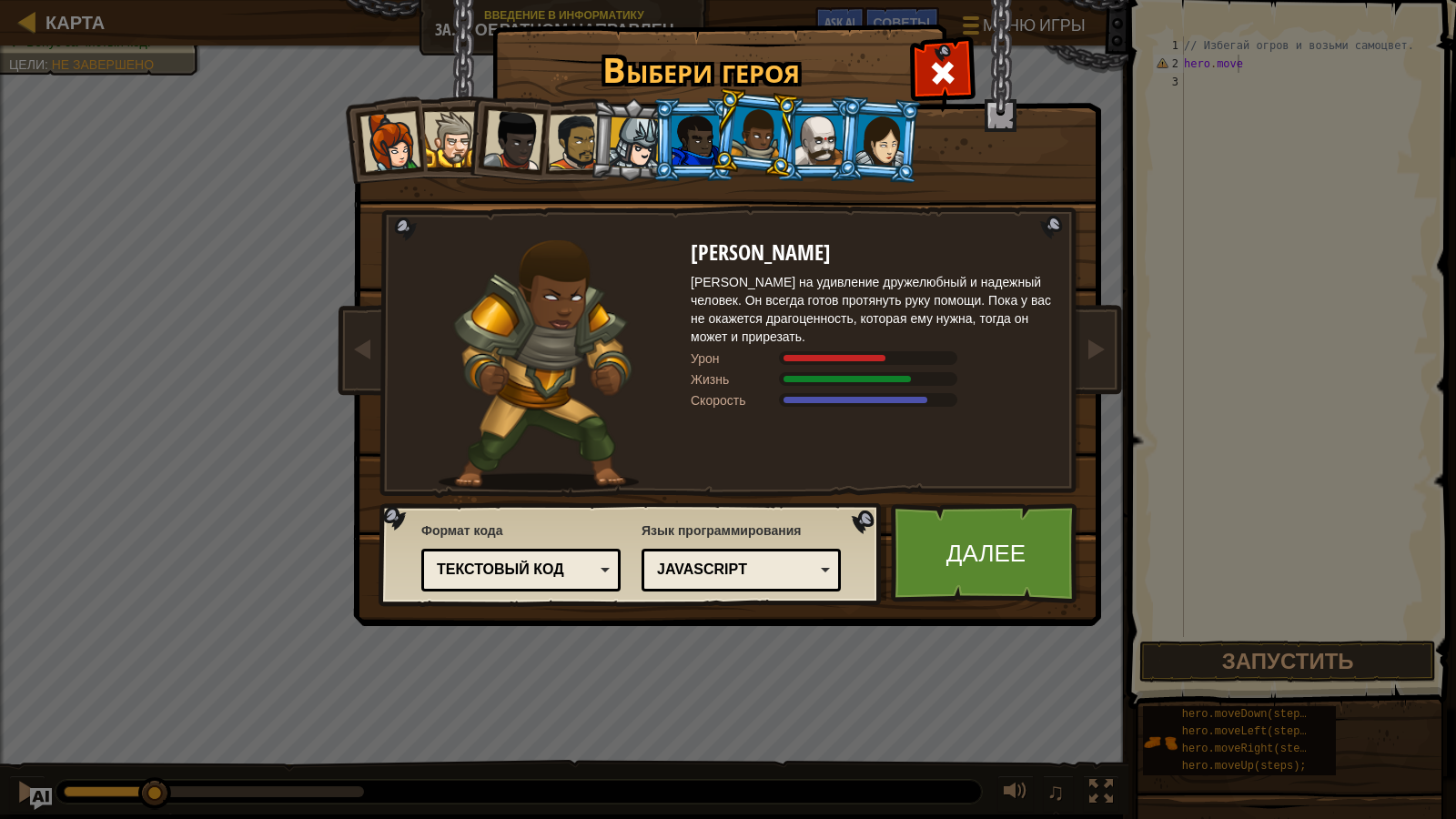
click at [806, 145] on div at bounding box center [819, 140] width 47 height 49
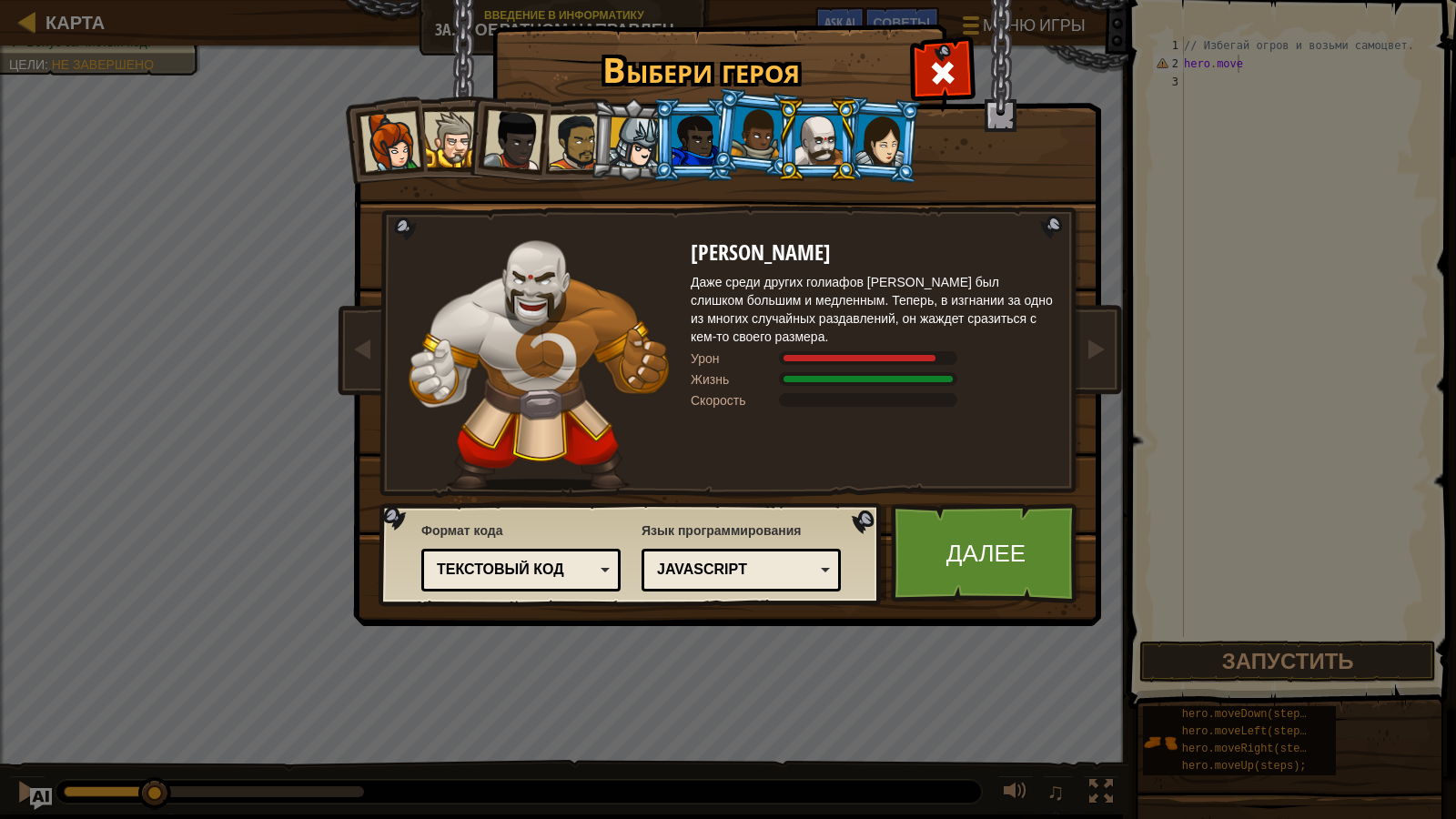
click at [885, 137] on div at bounding box center [880, 140] width 51 height 52
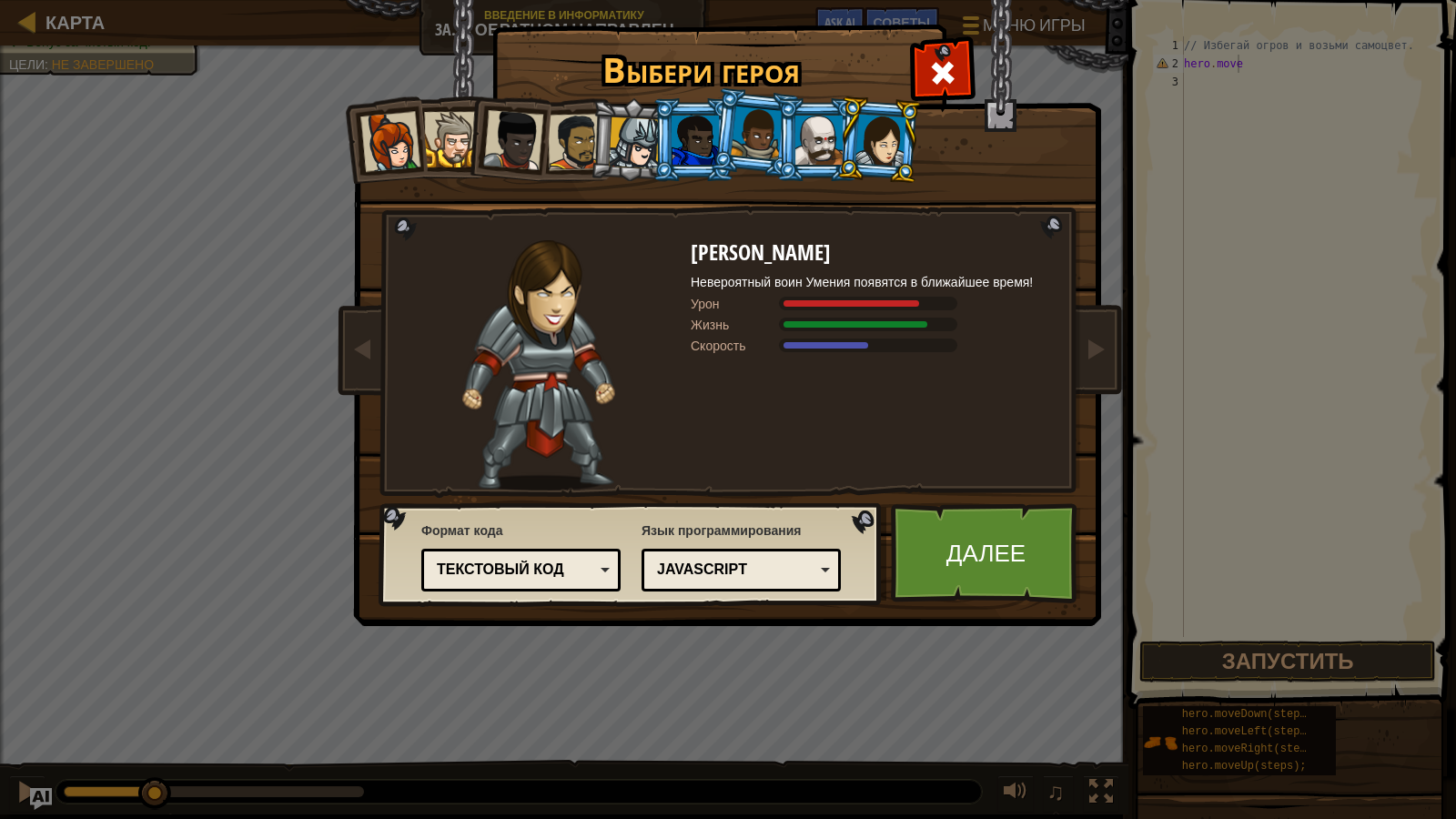
click at [745, 129] on div at bounding box center [757, 134] width 52 height 54
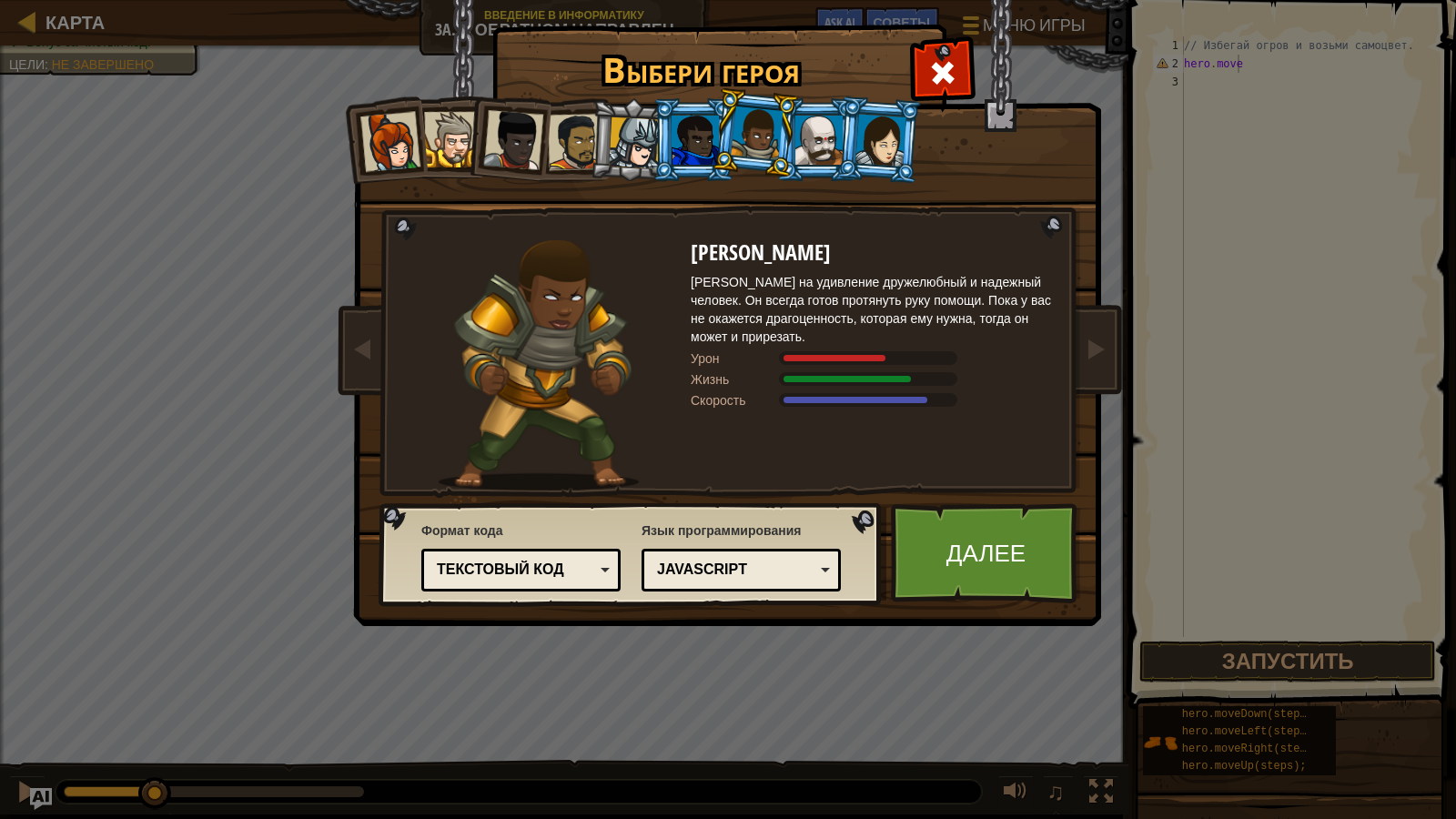
drag, startPoint x: 370, startPoint y: 144, endPoint x: 389, endPoint y: 145, distance: 19.0
click at [381, 145] on div at bounding box center [390, 142] width 60 height 60
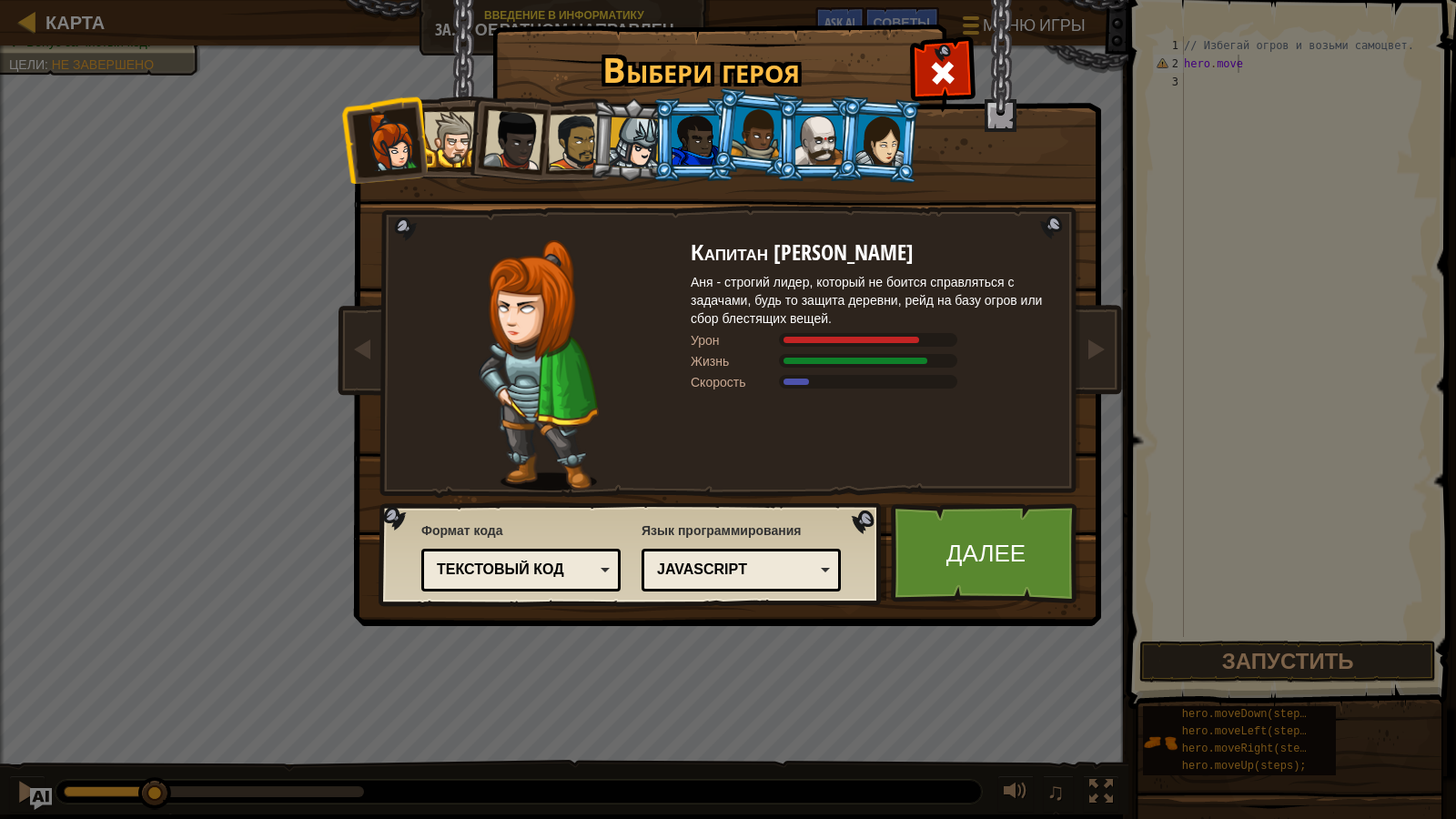
click at [457, 144] on div at bounding box center [452, 140] width 56 height 56
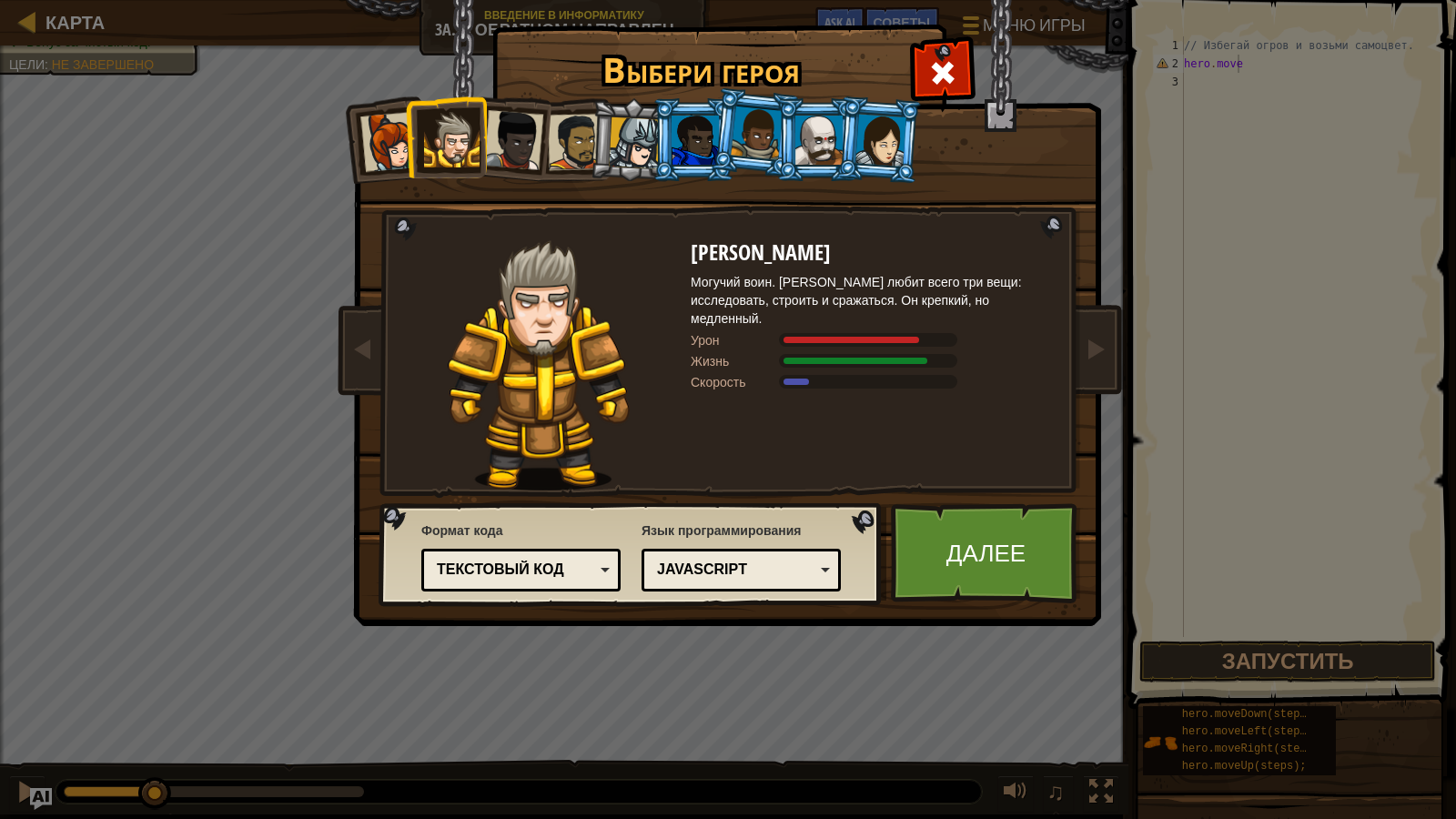
click at [484, 144] on li at bounding box center [446, 137] width 82 height 83
drag, startPoint x: 504, startPoint y: 145, endPoint x: 525, endPoint y: 145, distance: 21.0
click at [523, 145] on div at bounding box center [513, 140] width 60 height 60
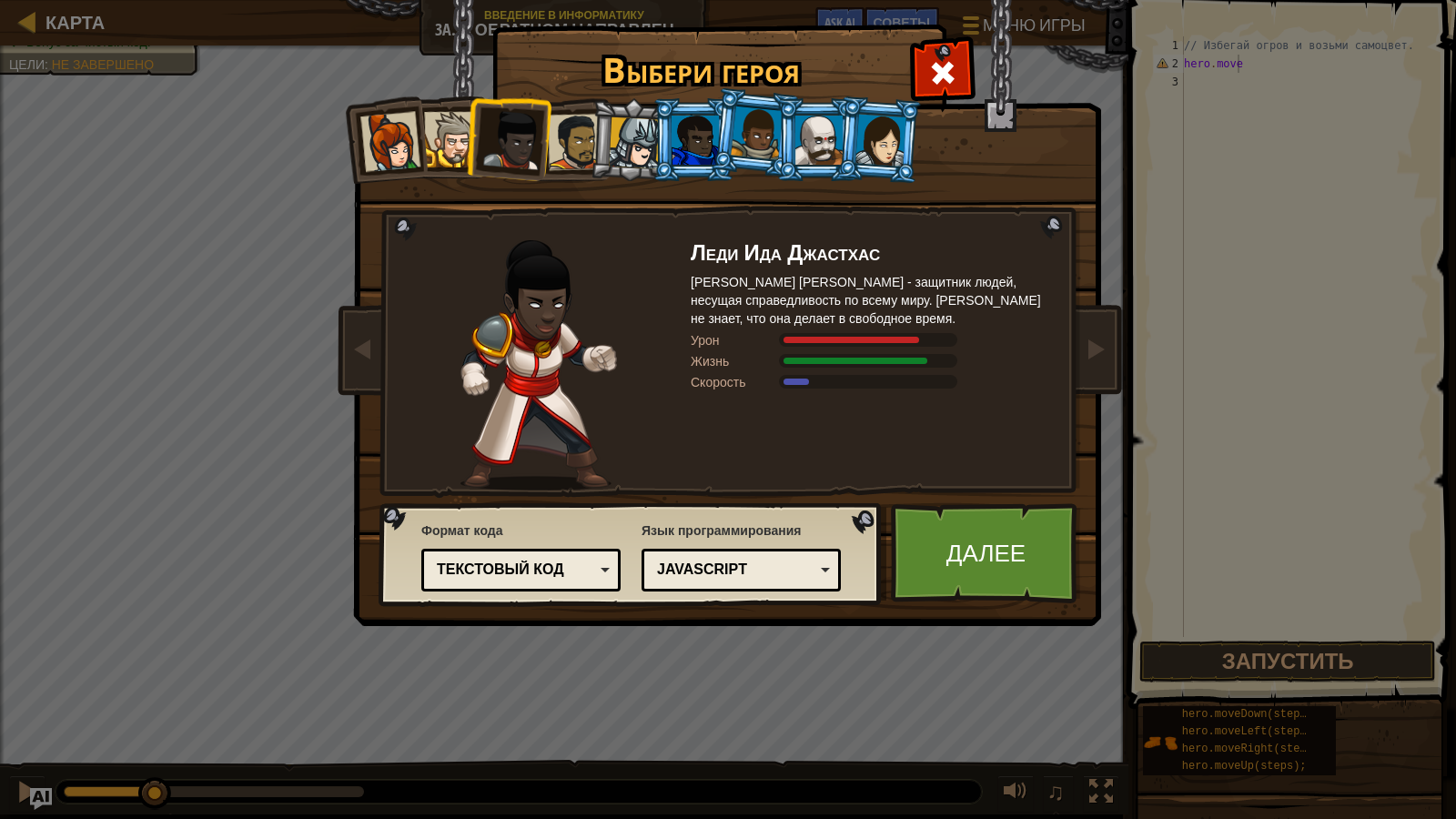
click at [583, 152] on div at bounding box center [576, 142] width 57 height 57
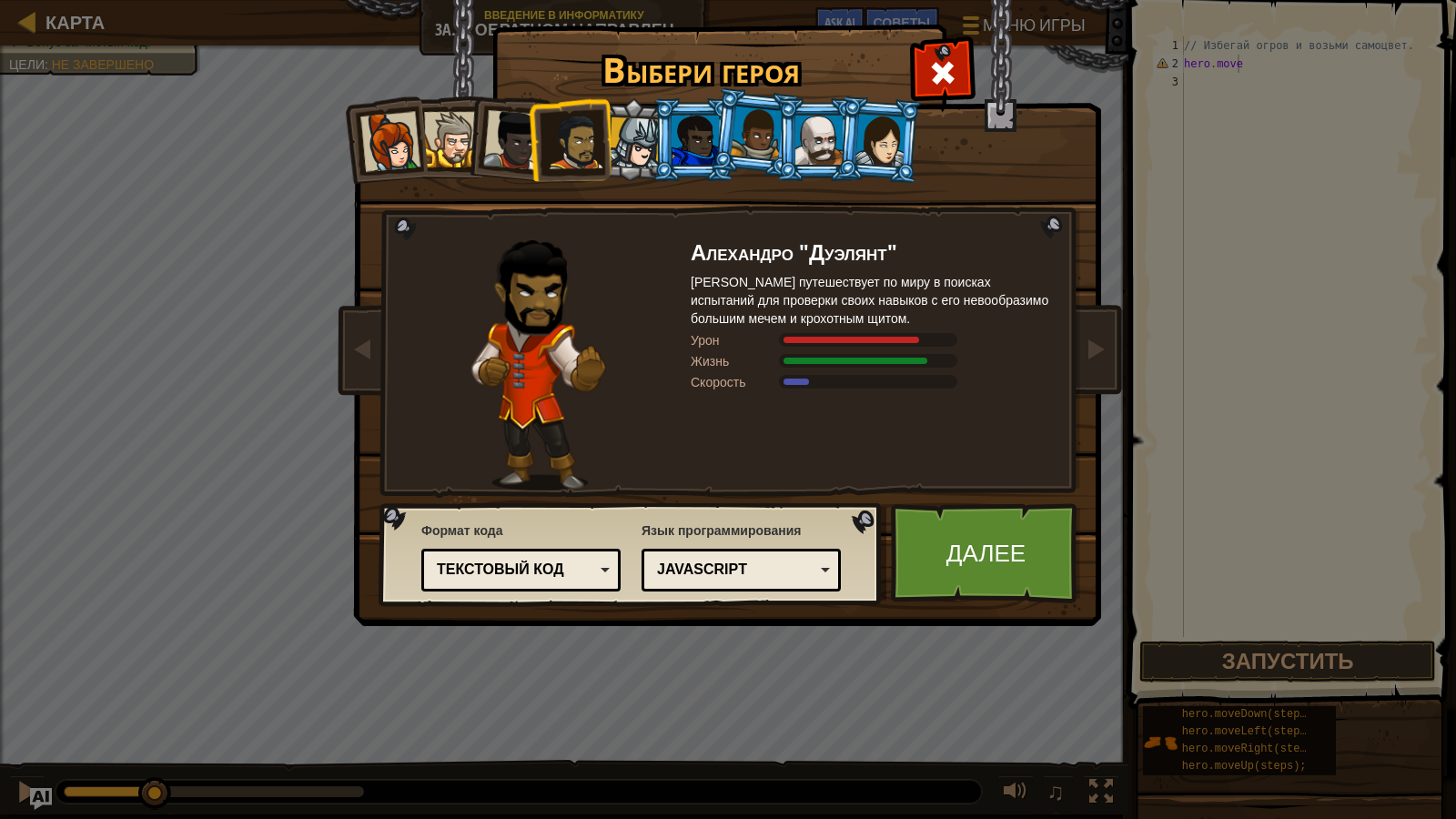
click at [643, 155] on div at bounding box center [635, 144] width 52 height 52
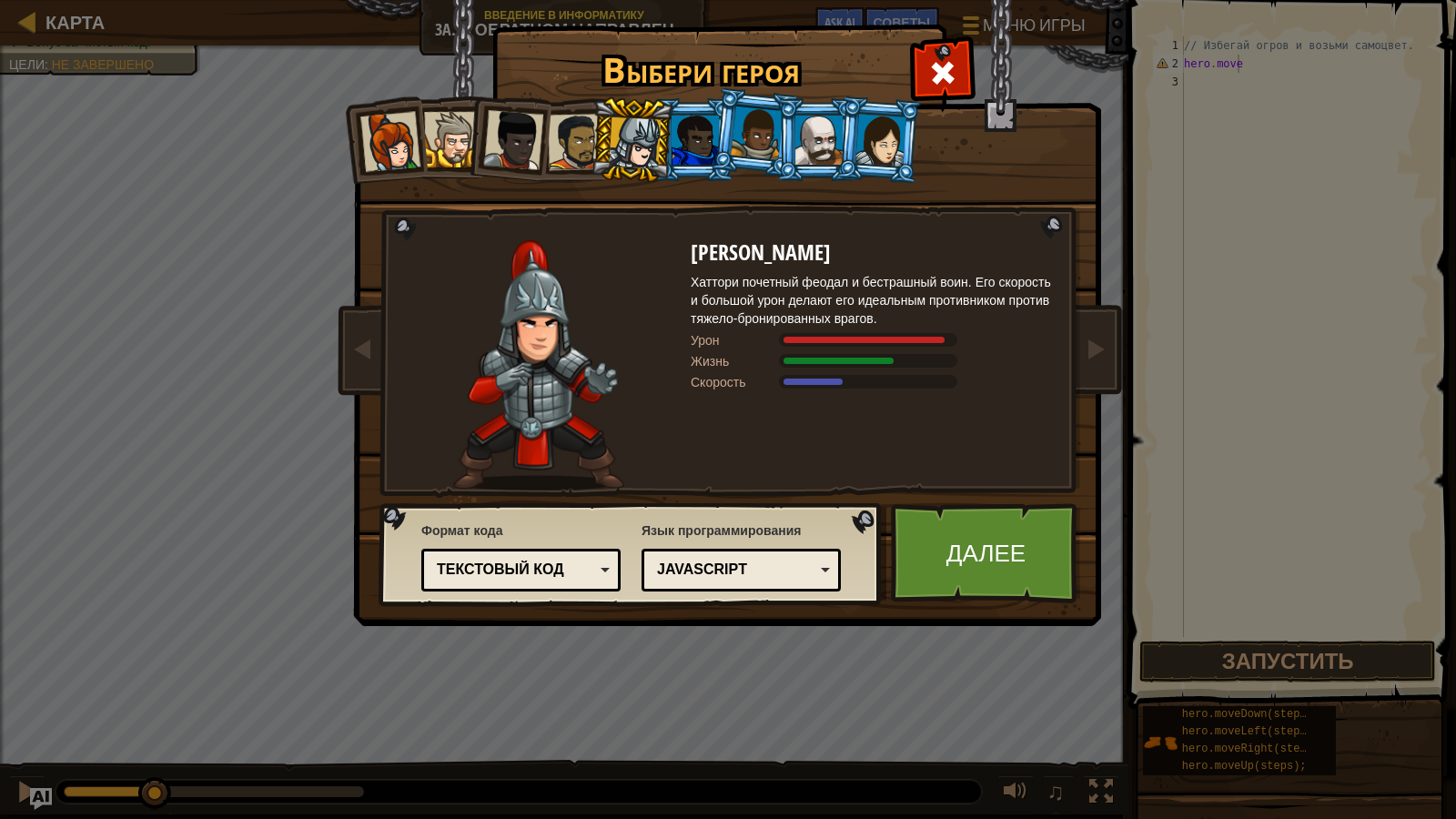
click at [771, 134] on div at bounding box center [757, 134] width 52 height 54
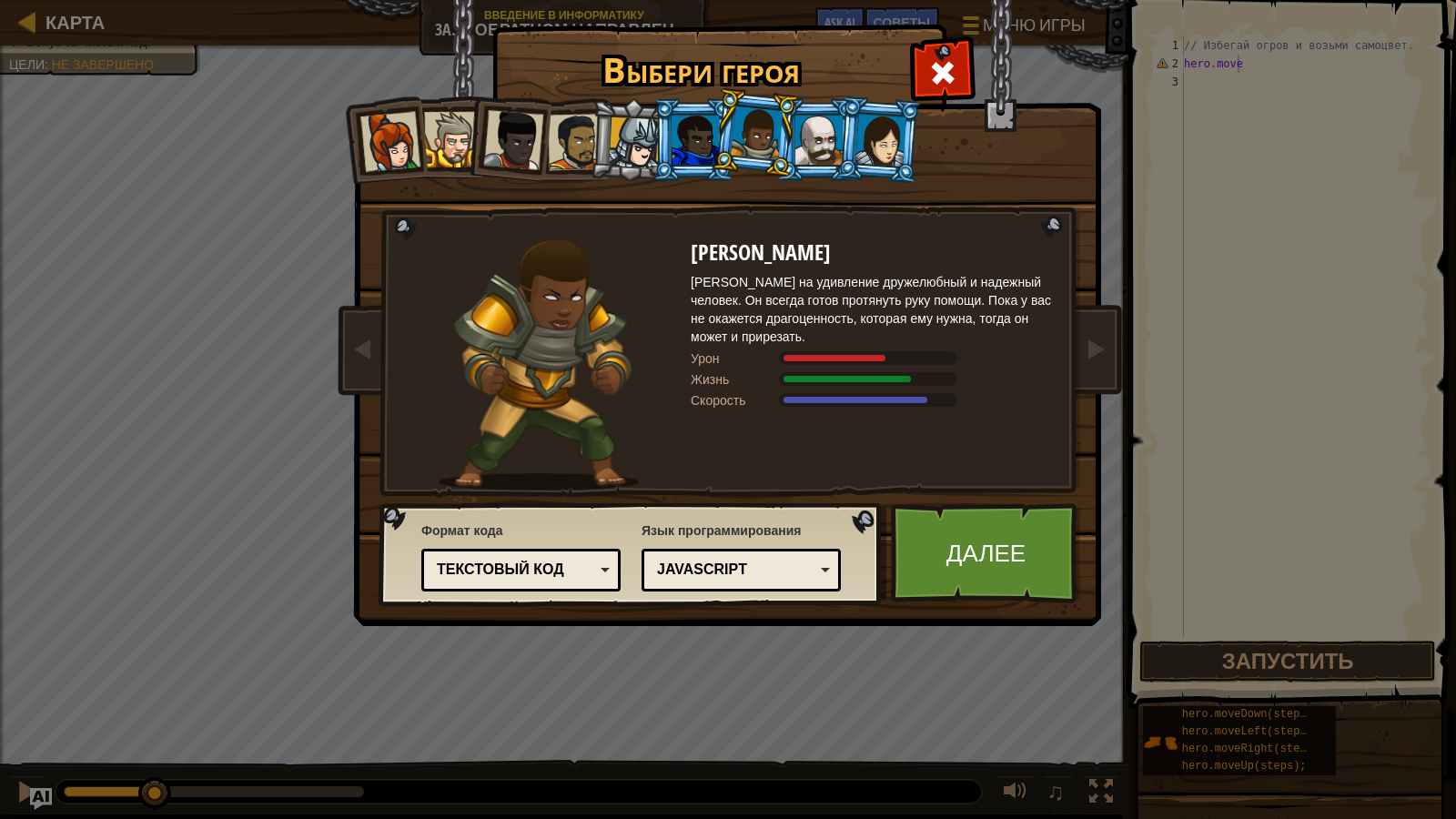
click at [899, 138] on div at bounding box center [880, 140] width 51 height 52
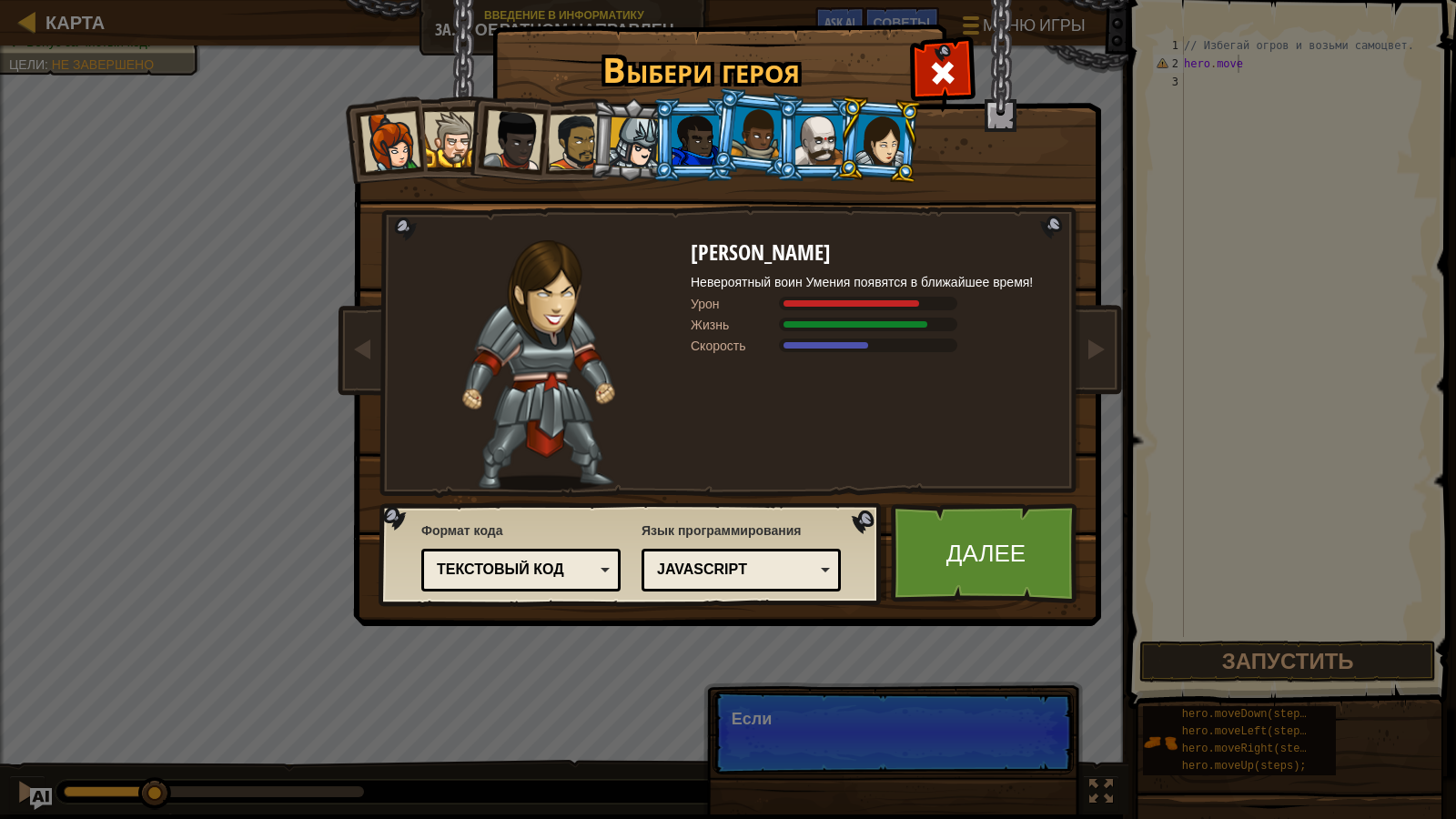
click at [836, 141] on div at bounding box center [819, 140] width 47 height 49
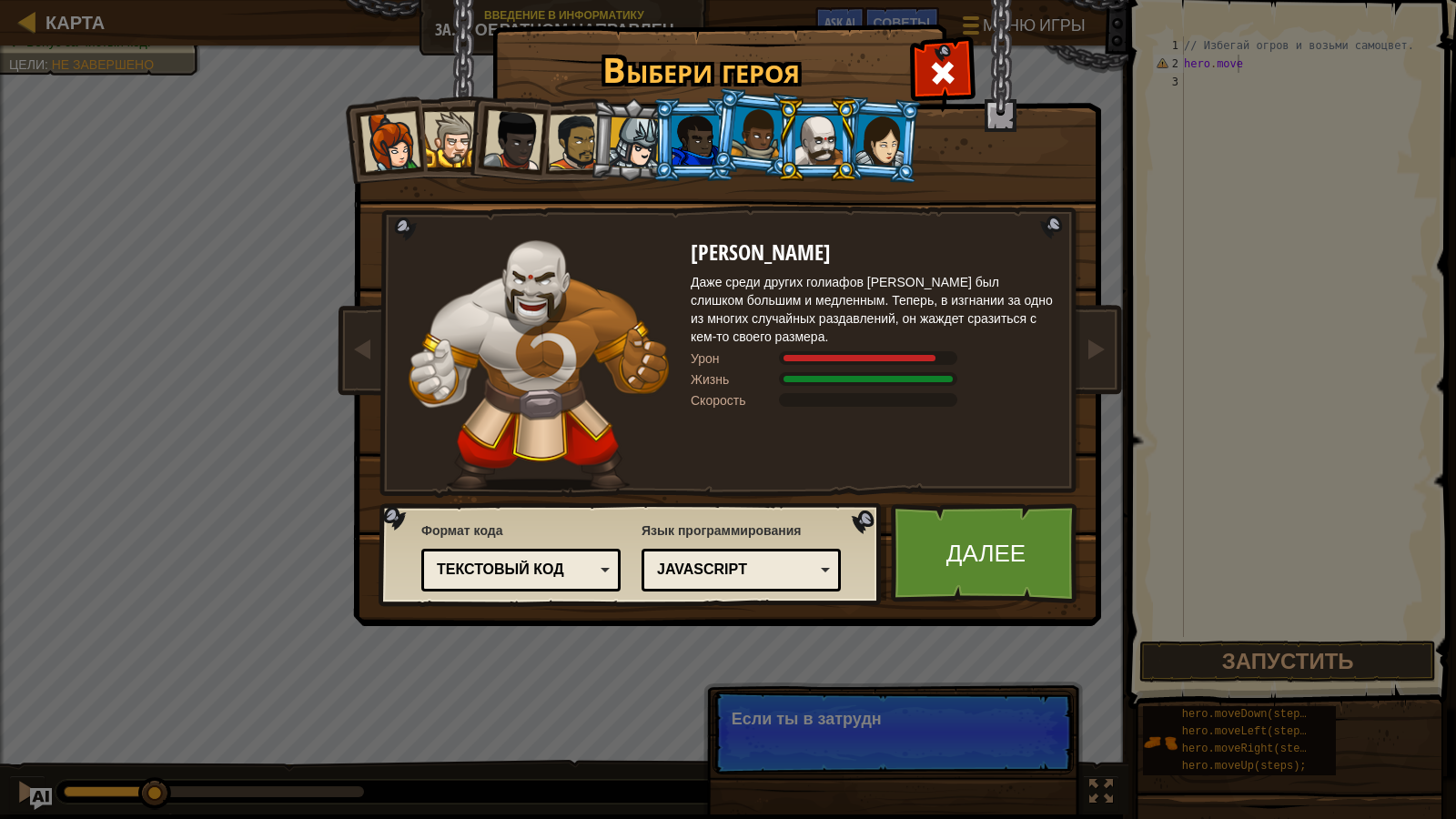
click at [769, 137] on div at bounding box center [757, 134] width 52 height 54
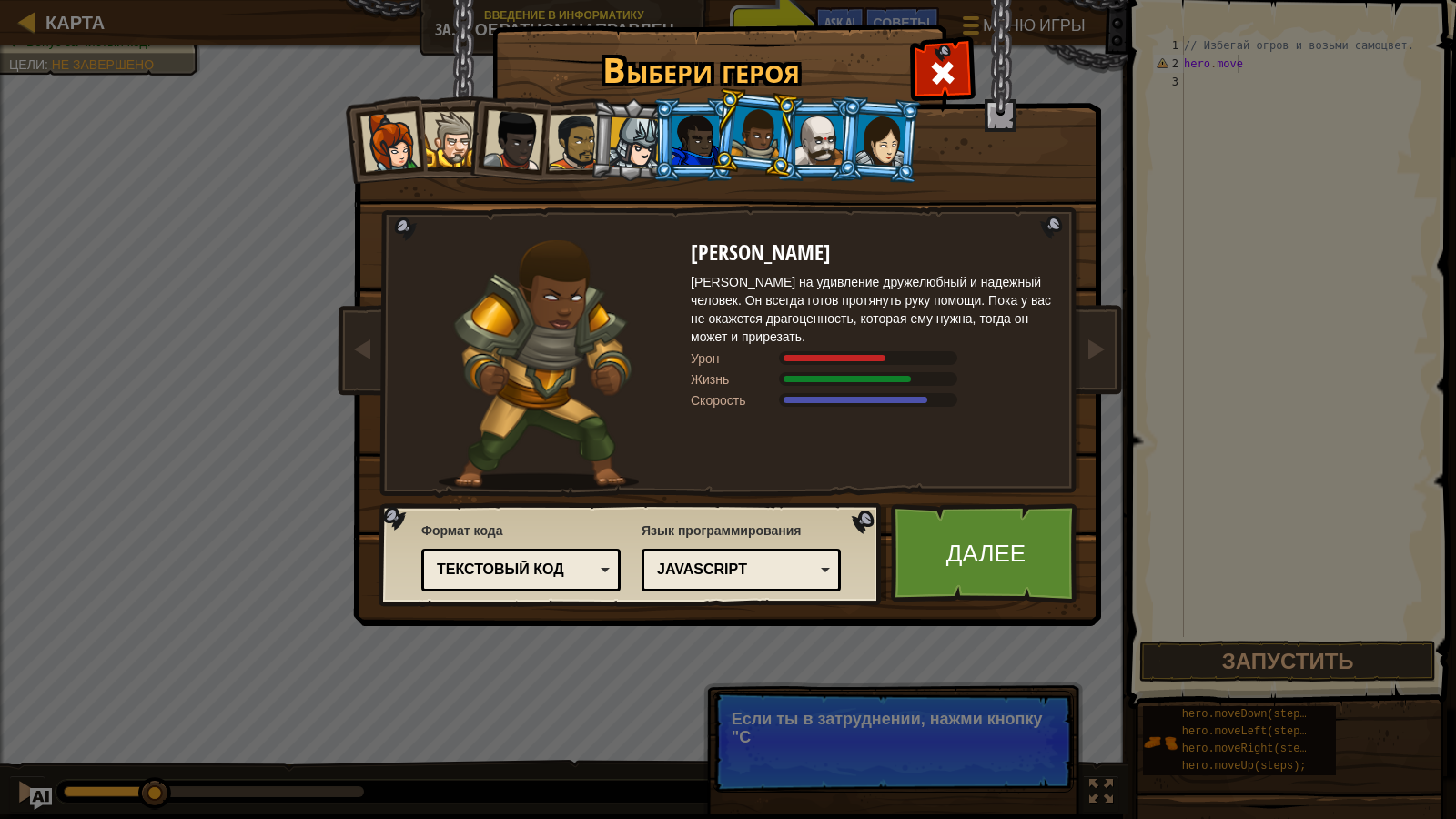
click at [677, 124] on div at bounding box center [694, 140] width 47 height 49
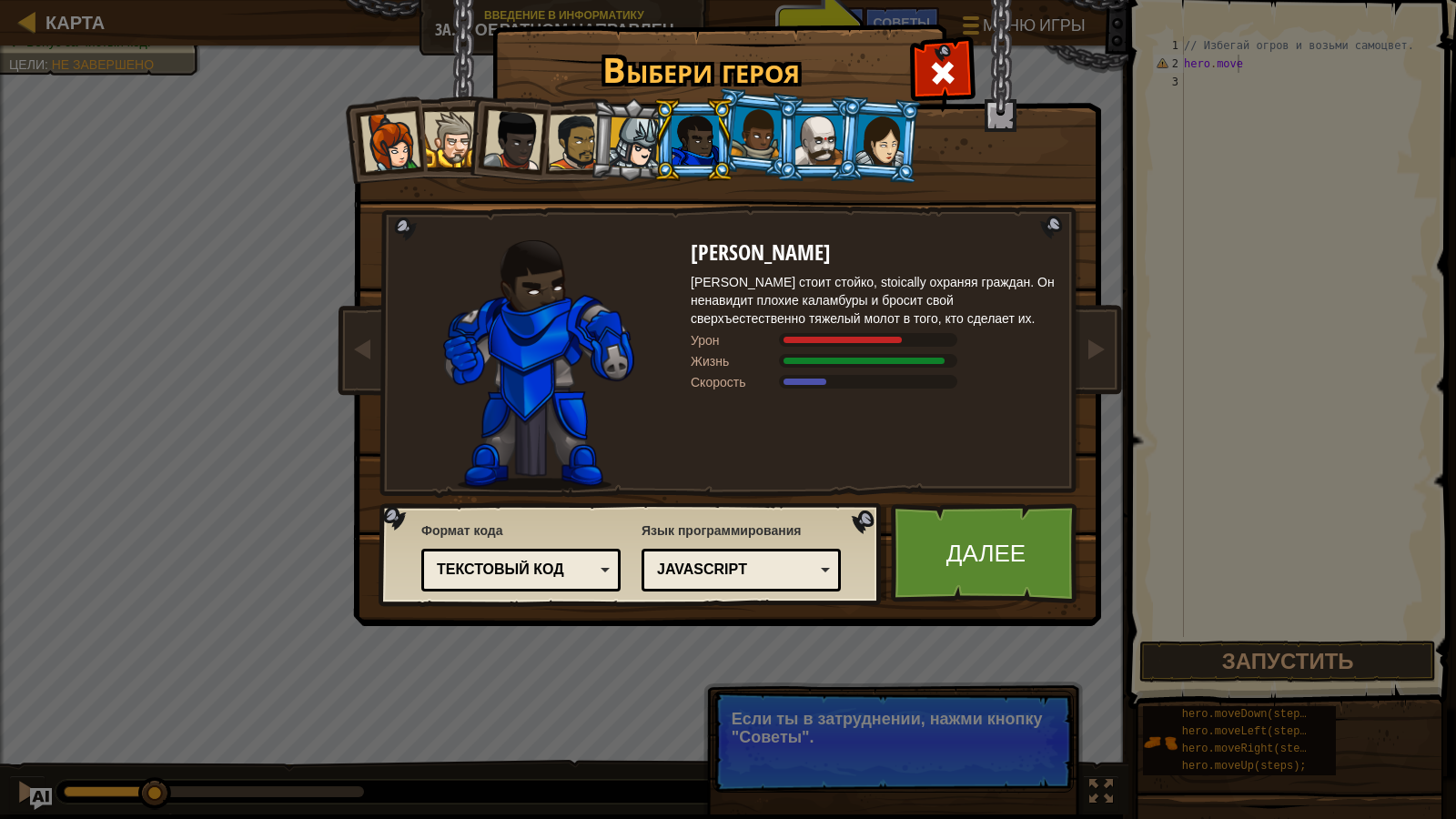
click at [649, 141] on div at bounding box center [635, 144] width 52 height 52
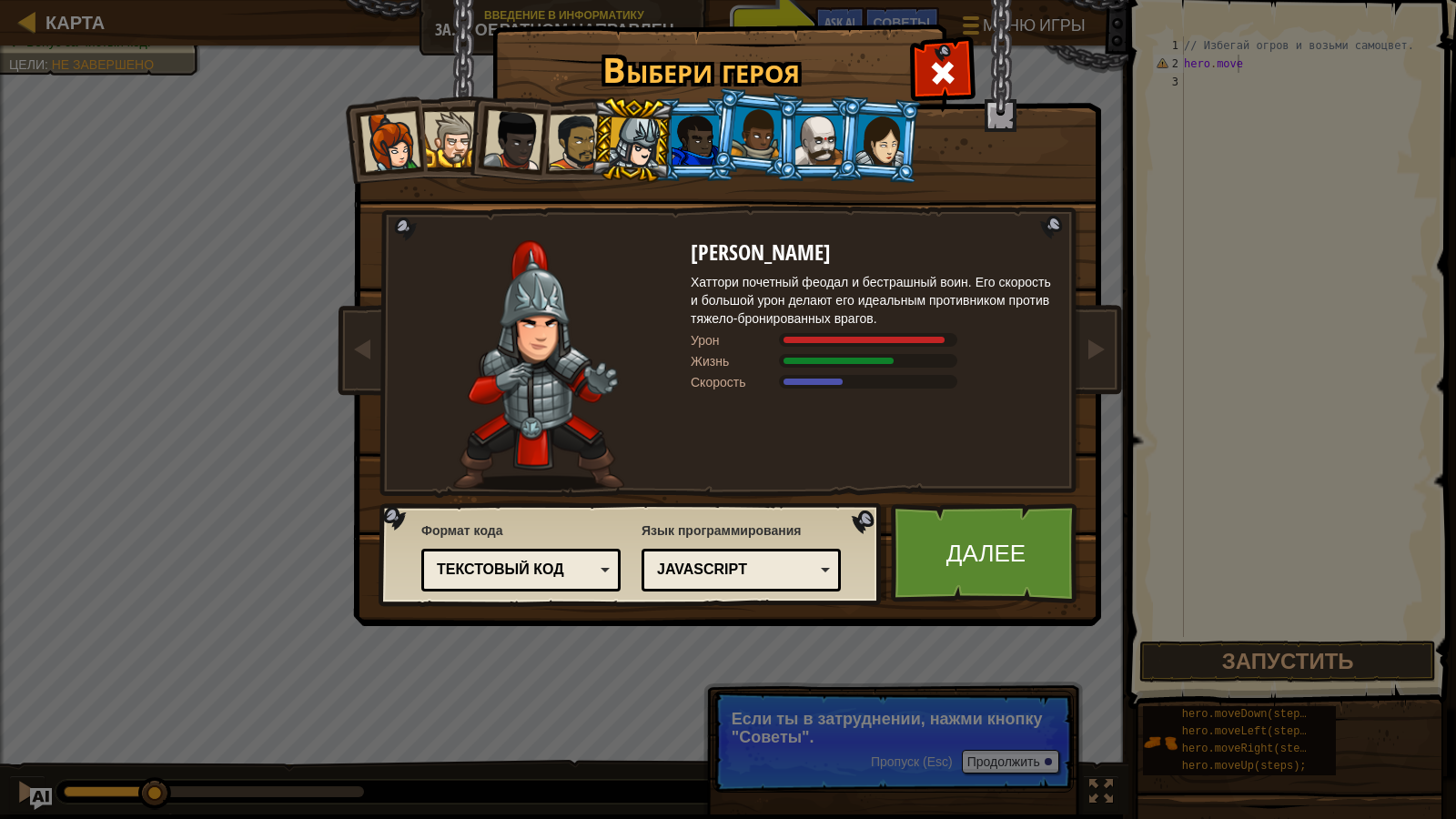
click at [809, 146] on div at bounding box center [819, 140] width 47 height 49
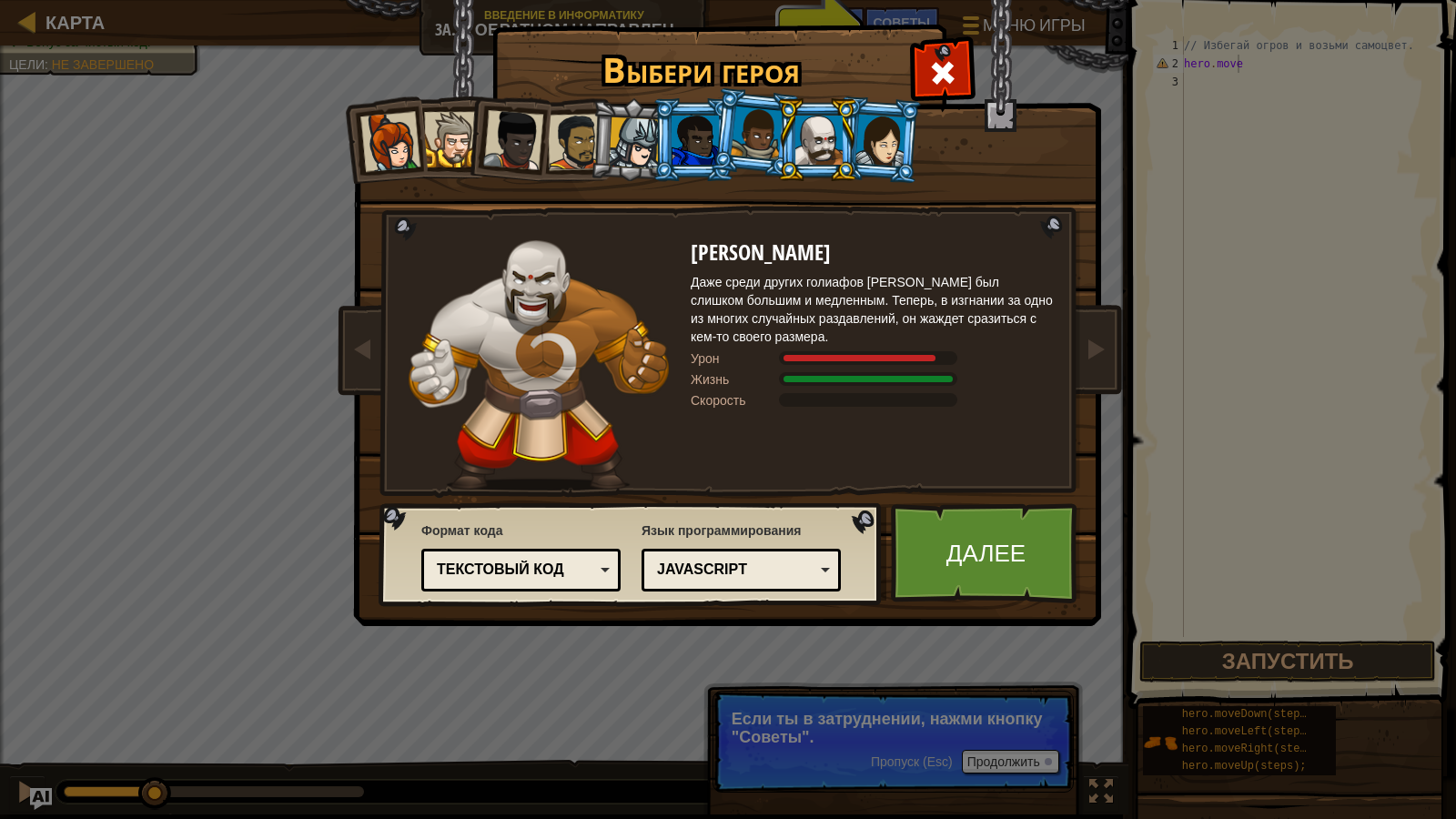
click at [781, 139] on li at bounding box center [817, 140] width 82 height 83
drag, startPoint x: 741, startPoint y: 131, endPoint x: 754, endPoint y: 132, distance: 13.0
click at [754, 132] on div at bounding box center [757, 134] width 52 height 54
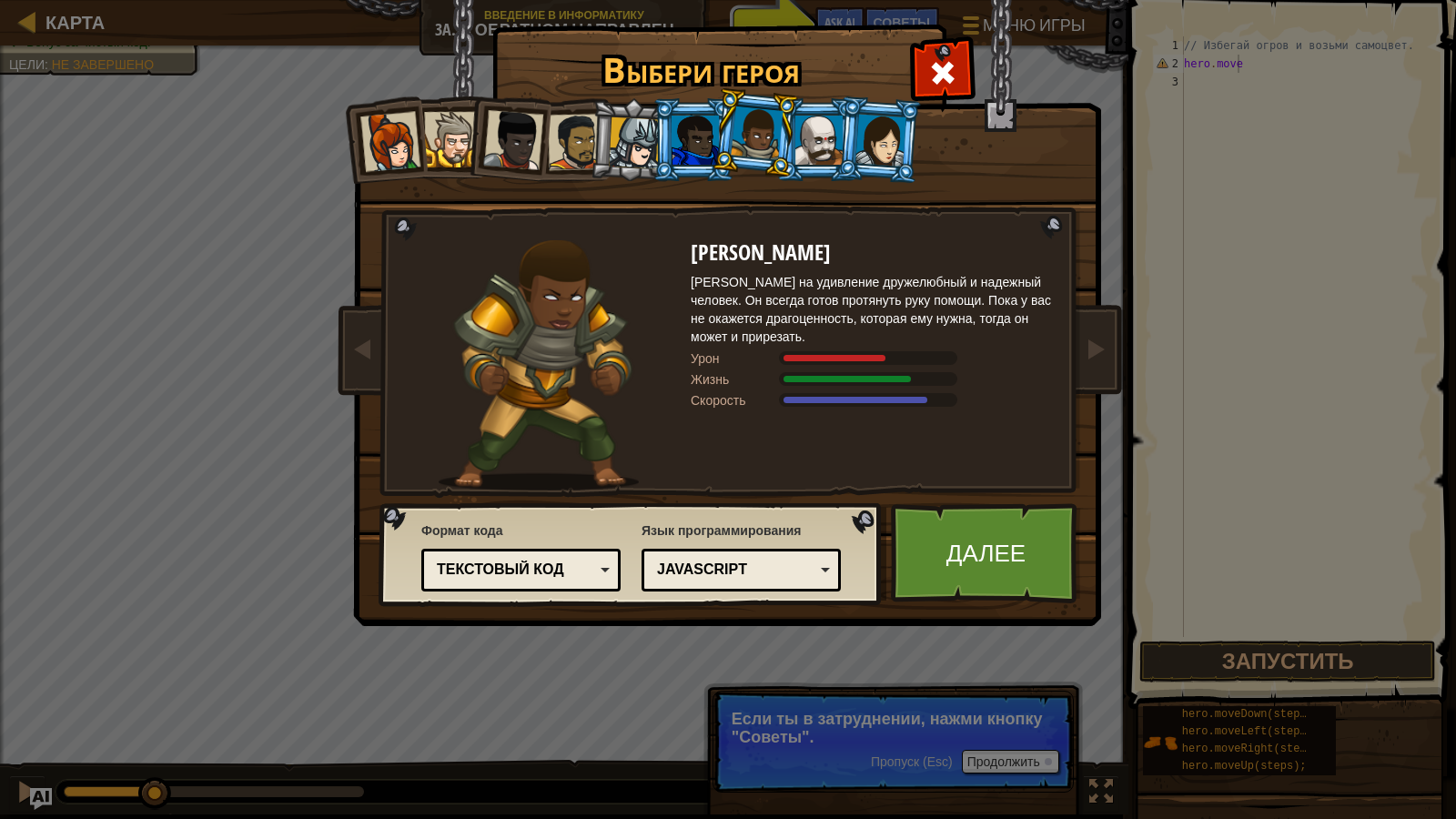
click at [754, 132] on div at bounding box center [757, 134] width 52 height 54
click at [1011, 524] on link "Далее" at bounding box center [986, 554] width 191 height 100
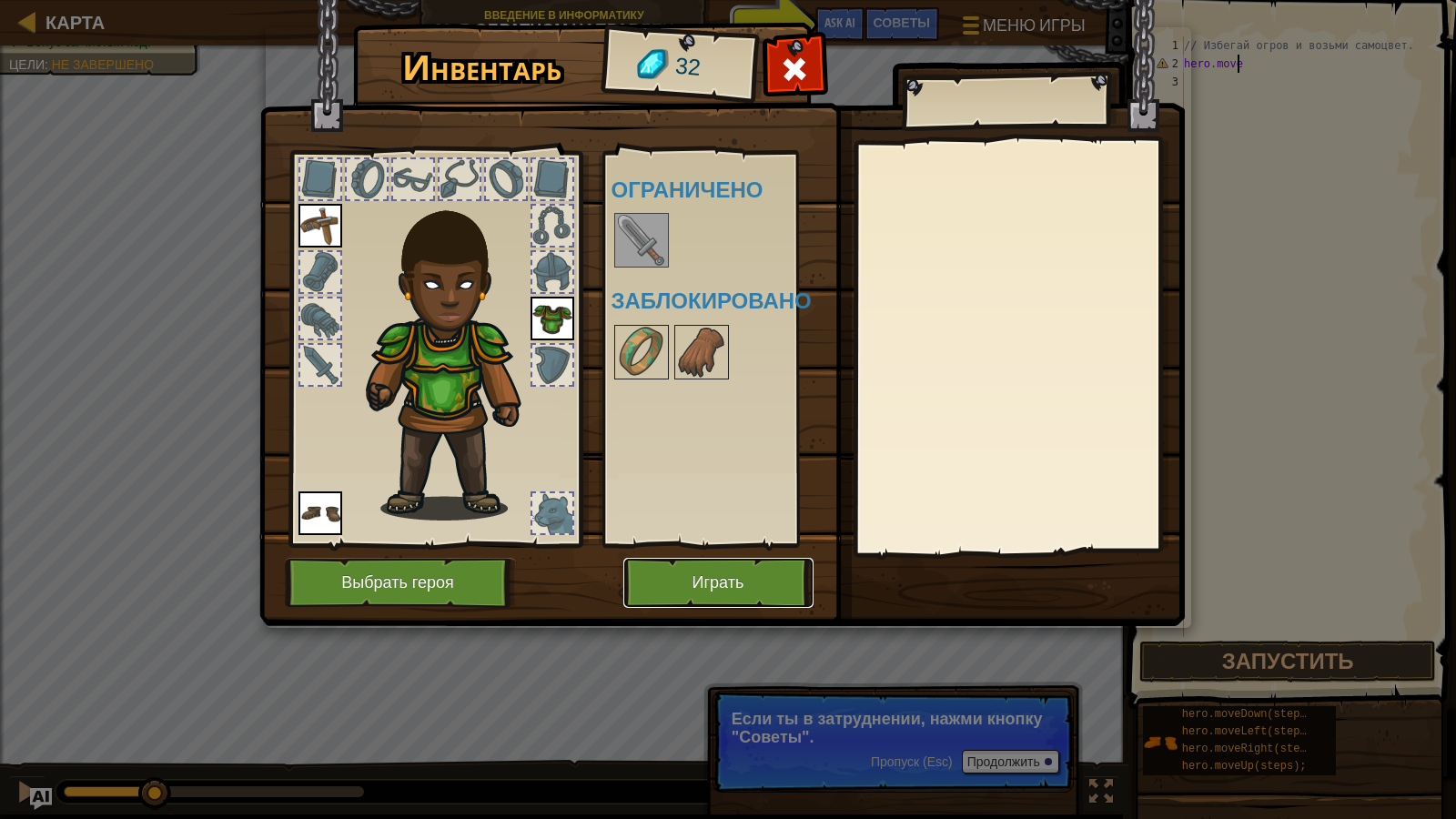
click at [756, 577] on button "Играть" at bounding box center [718, 583] width 191 height 50
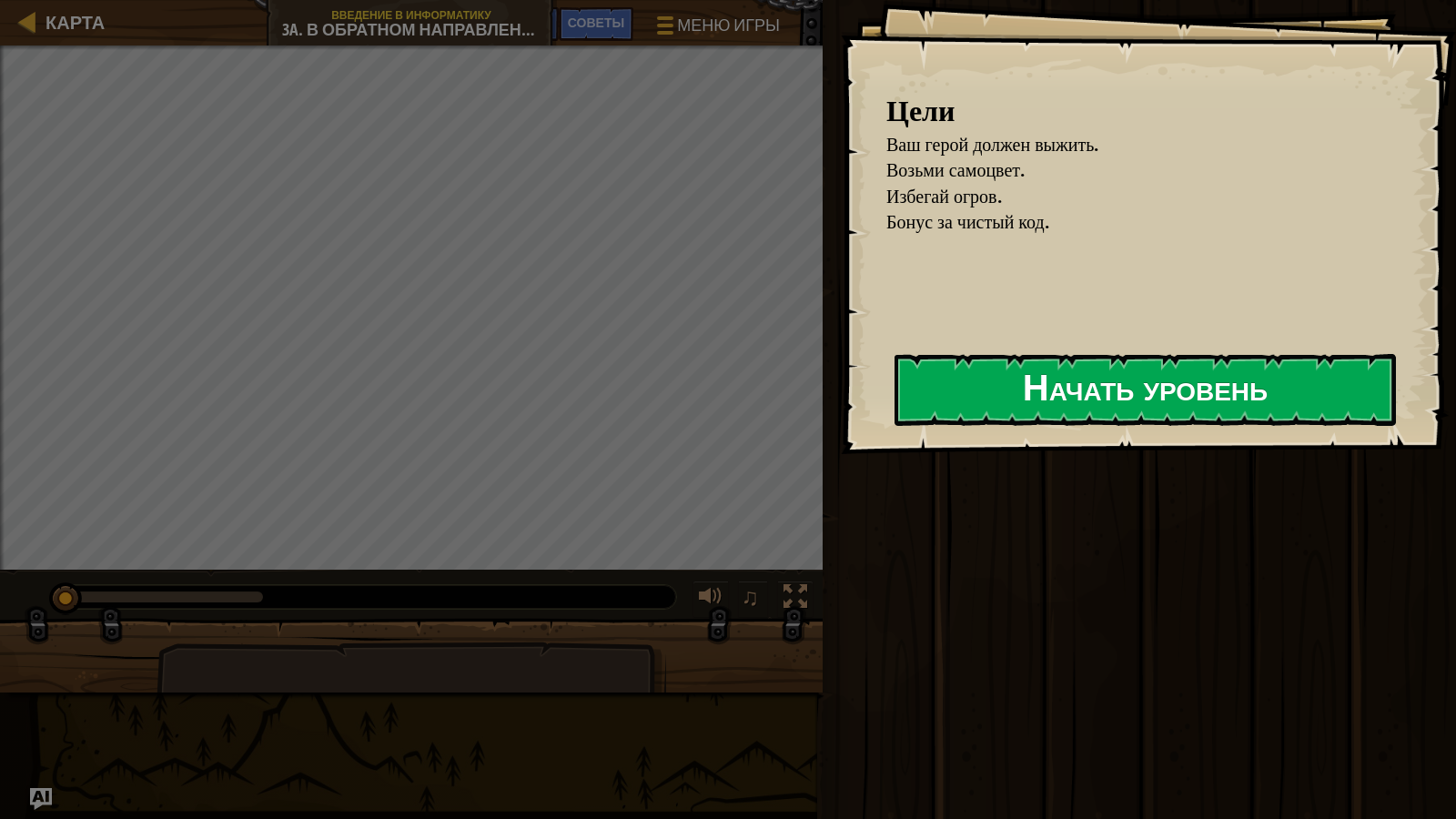
click at [1001, 396] on button "Начать уровень" at bounding box center [1145, 390] width 502 height 72
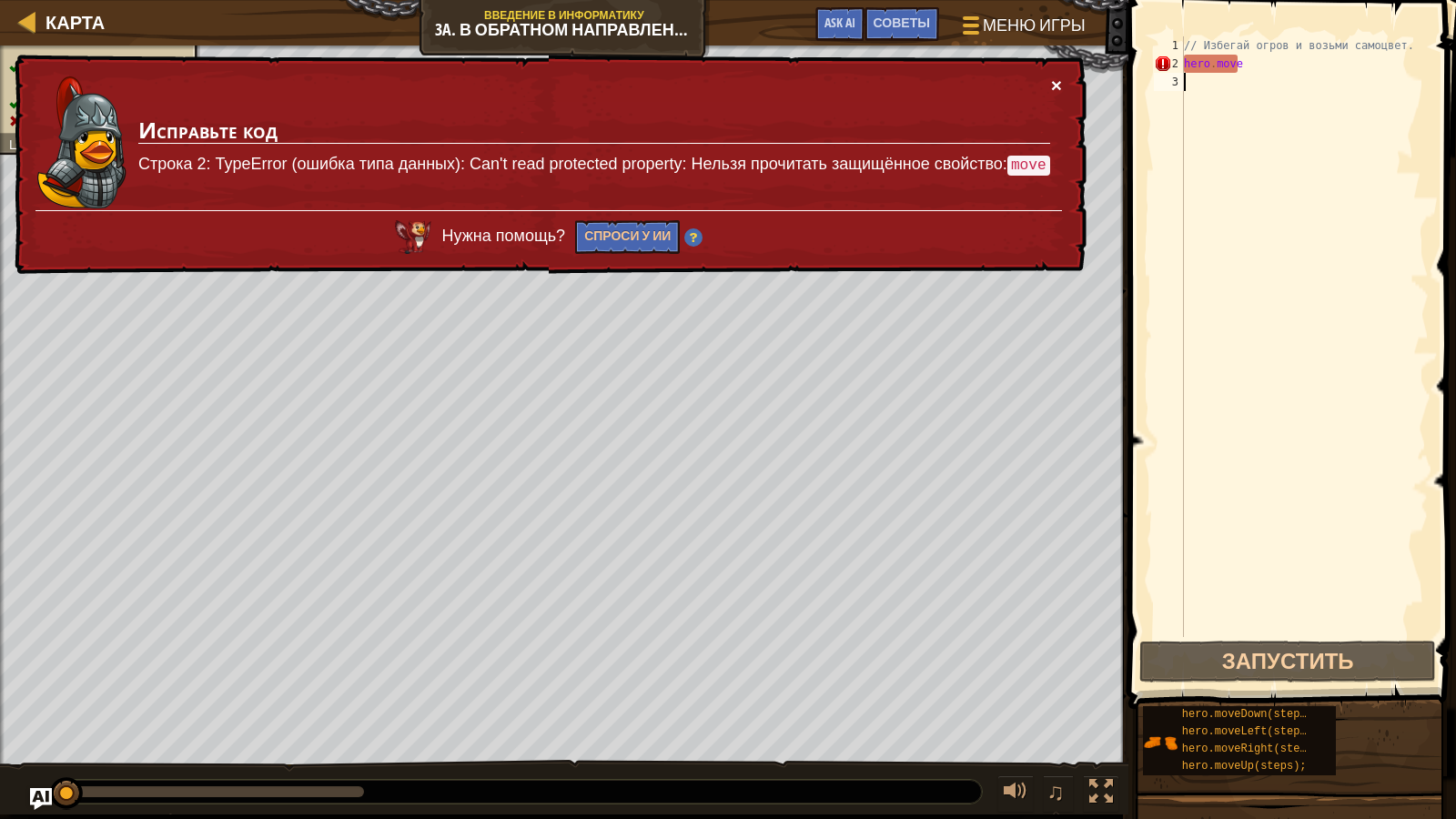
click at [1053, 83] on button "×" at bounding box center [1055, 85] width 11 height 19
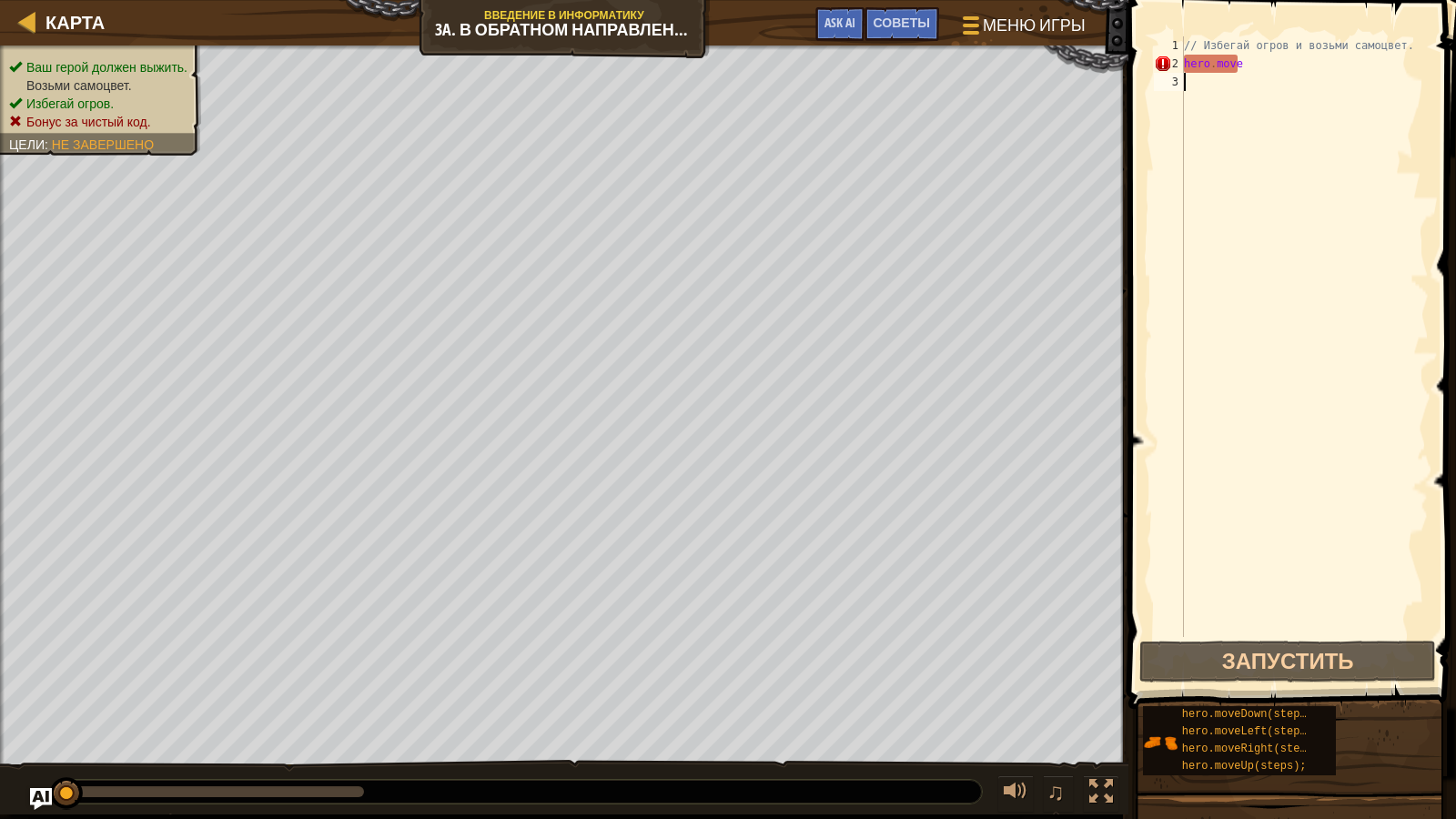
click at [1307, 73] on div "// Избегай огров и возьми самоцвет. hero . move" at bounding box center [1305, 355] width 248 height 637
click at [1304, 70] on div "// Избегай огров и возьми самоцвет. hero . move" at bounding box center [1305, 355] width 248 height 637
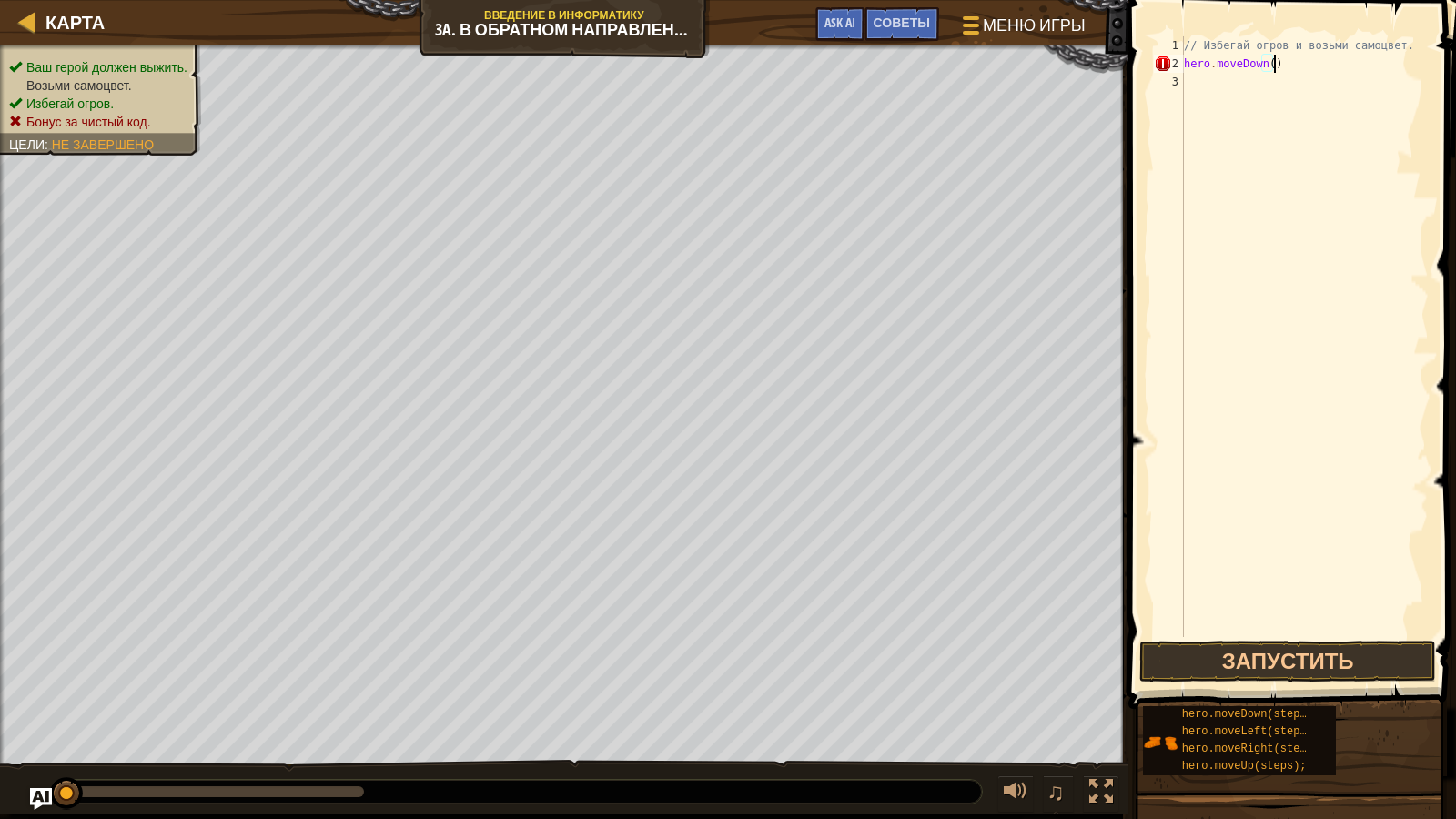
scroll to position [9, 7]
click at [1252, 647] on button "Запустить" at bounding box center [1287, 661] width 297 height 41
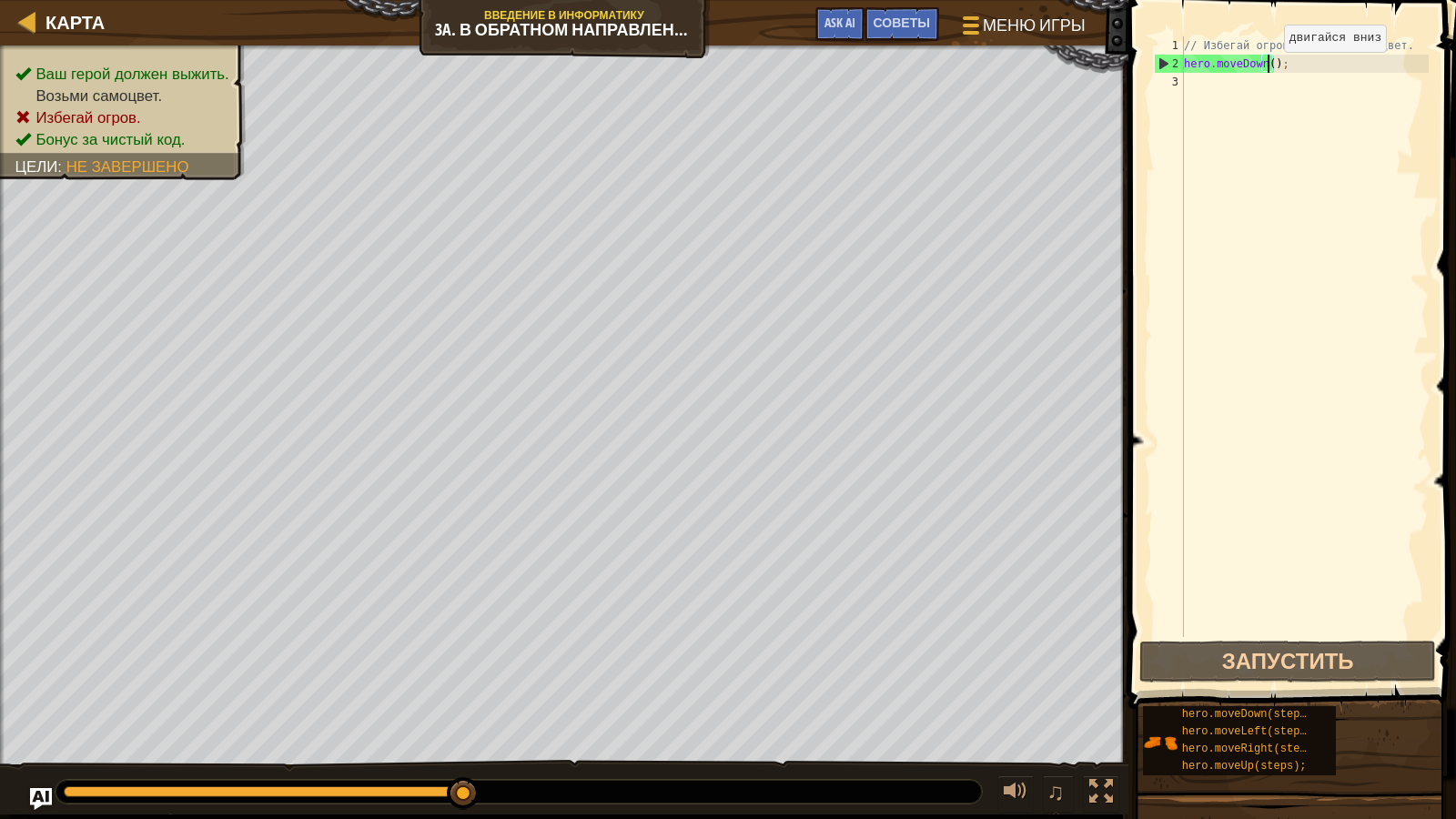
click at [1268, 70] on div "// Избегай огров и возьми самоцвет. hero . moveDown ( ) ;" at bounding box center [1305, 355] width 248 height 637
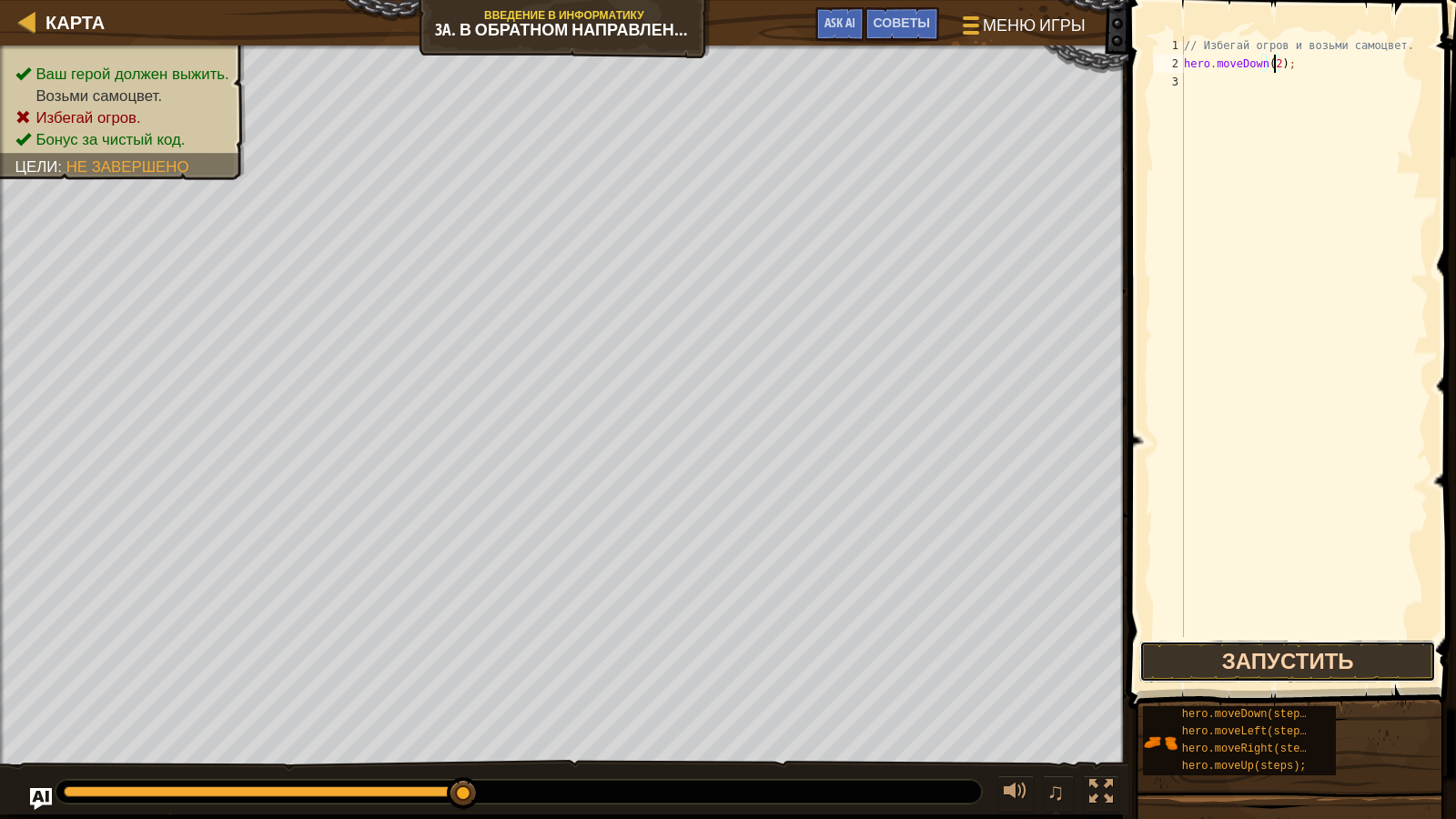
click at [1384, 648] on button "Запустить" at bounding box center [1287, 661] width 297 height 41
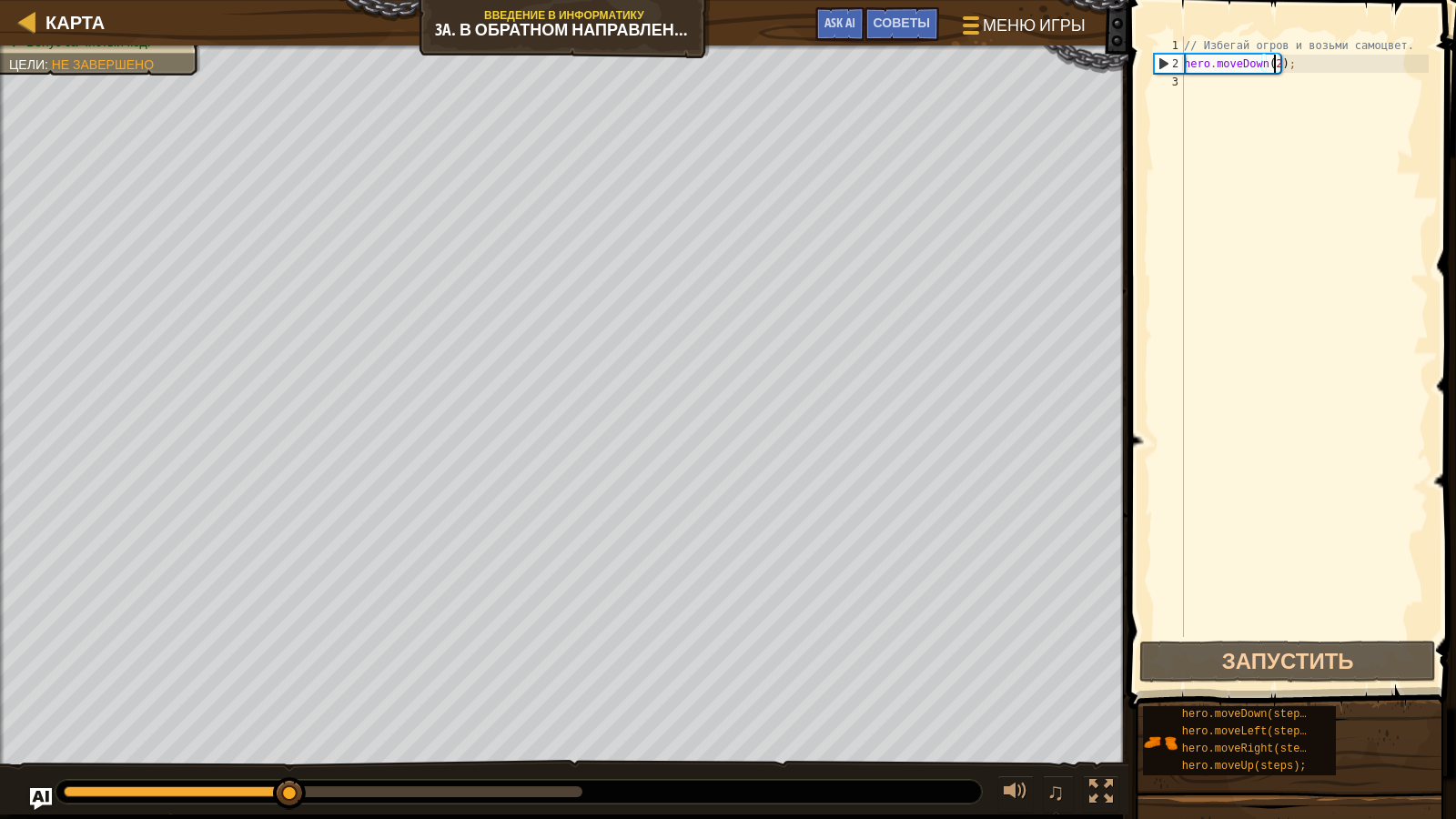
drag, startPoint x: 1294, startPoint y: 50, endPoint x: 1322, endPoint y: 93, distance: 51.3
click at [1298, 53] on div "// Избегай огров и возьми самоцвет. hero . moveDown ( 2 ) ;" at bounding box center [1305, 355] width 248 height 637
type textarea "// Избегай огров и возьми самоцвет."
click at [1330, 104] on div "// Избегай огров и возьми самоцвет. hero . moveDown ( 2 ) ;" at bounding box center [1305, 355] width 248 height 637
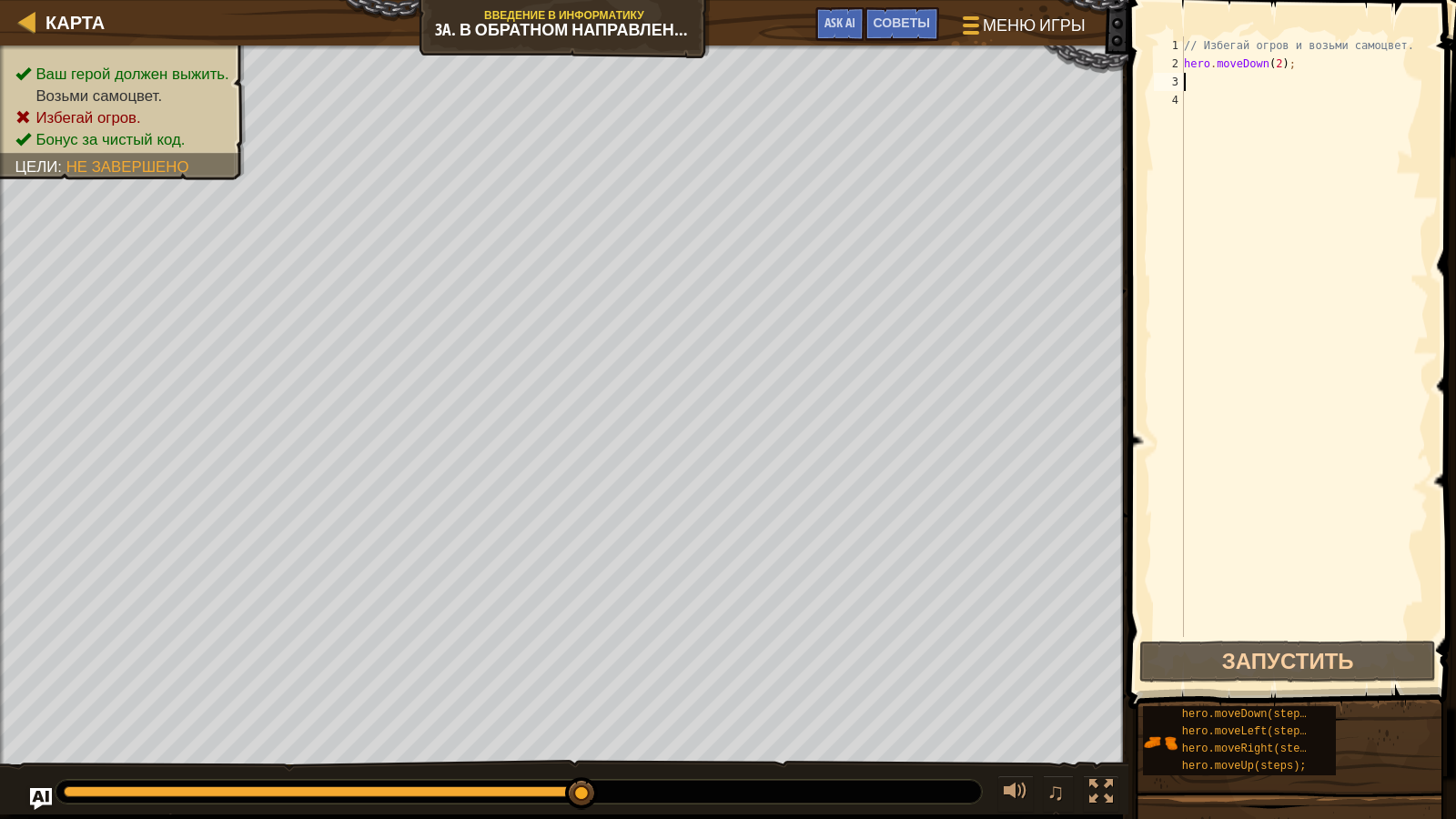
click at [1248, 84] on div "// Избегай огров и возьми самоцвет. hero . moveDown ( 2 ) ;" at bounding box center [1305, 355] width 248 height 637
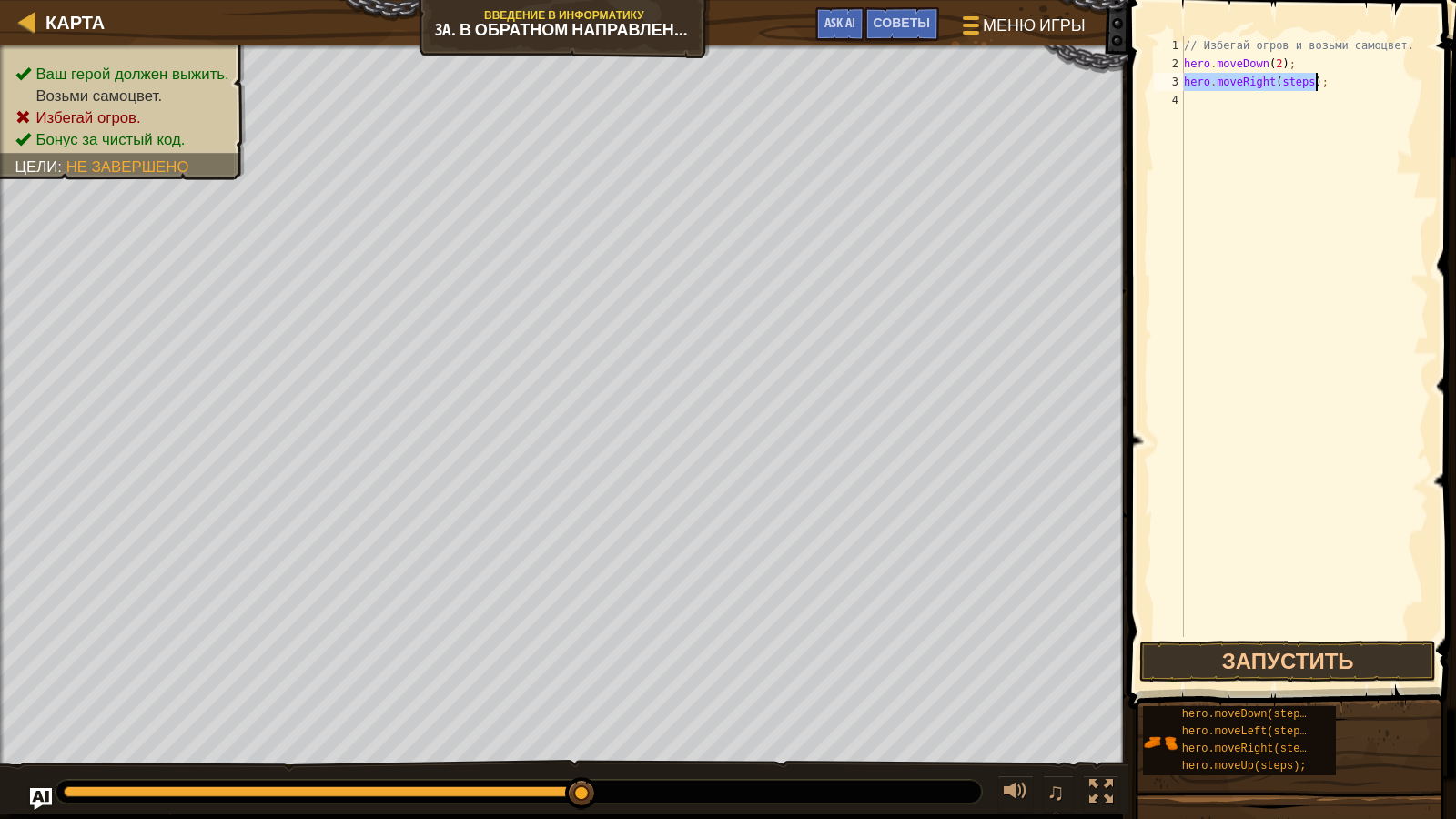
click at [1308, 86] on div "// Избегай огров и возьми самоцвет. hero . moveDown ( 2 ) ; hero . moveRight ( …" at bounding box center [1305, 337] width 248 height 601
click at [1306, 89] on div "// Избегай огров и возьми самоцвет. hero . moveDown ( 2 ) ; hero . moveRight ( …" at bounding box center [1305, 355] width 248 height 637
click at [1289, 663] on button "Запустить" at bounding box center [1287, 661] width 297 height 41
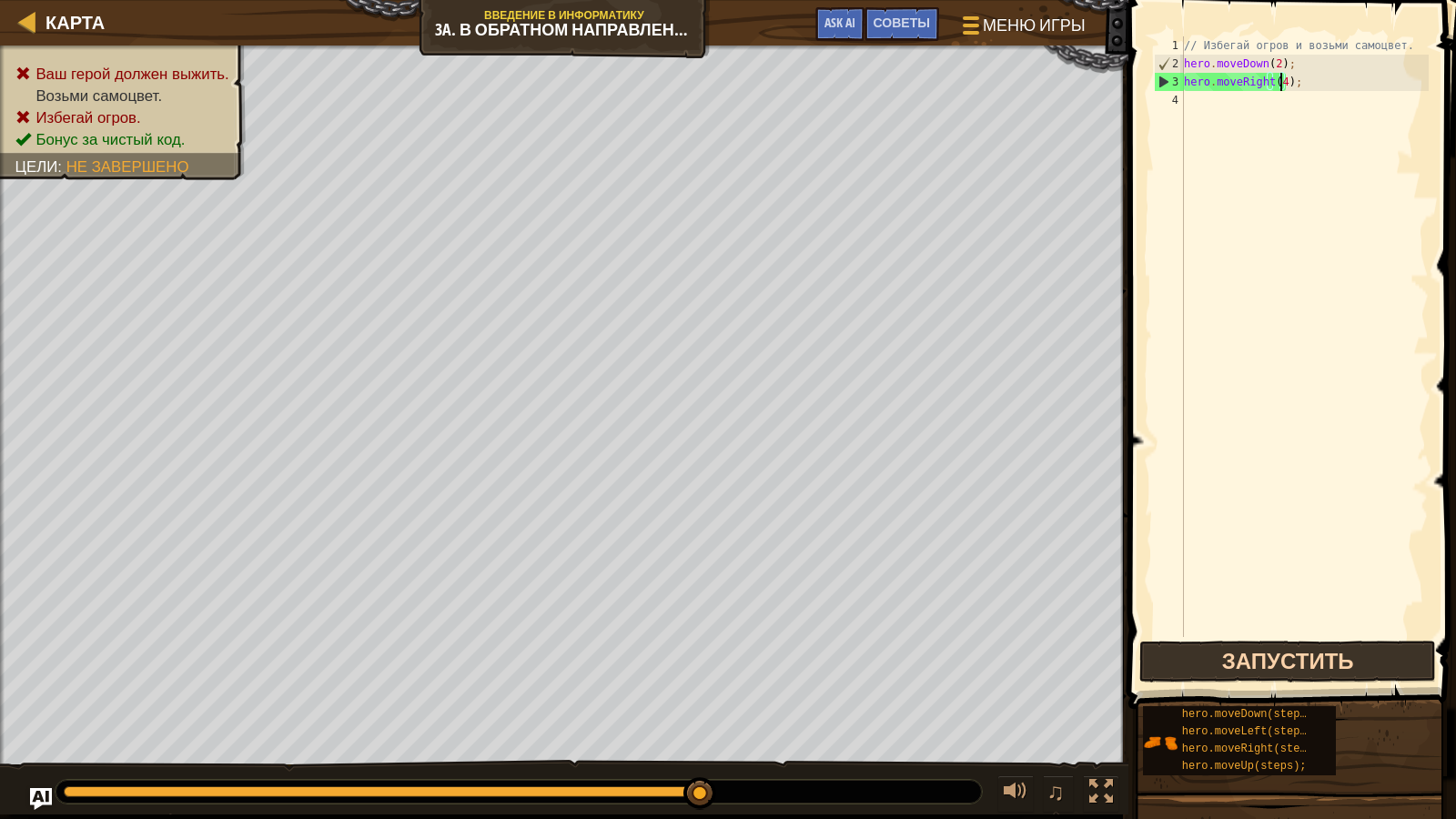
type textarea "hero.moveRight();"
click at [1416, 658] on button "Запустить" at bounding box center [1287, 661] width 297 height 41
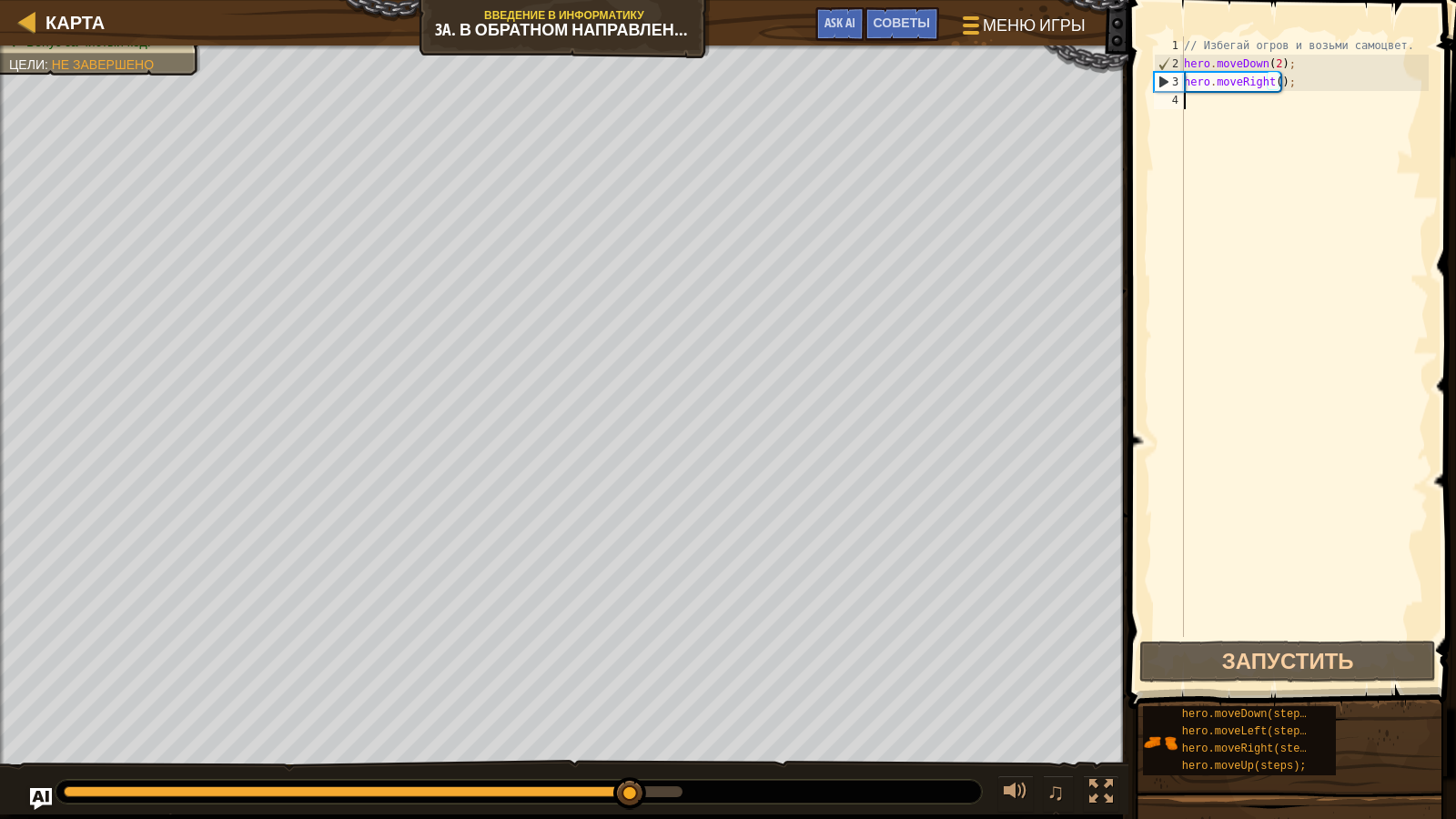
click at [1319, 108] on div "// Избегай огров и возьми самоцвет. hero . moveDown ( 2 ) ; hero . moveRight ( …" at bounding box center [1305, 355] width 248 height 637
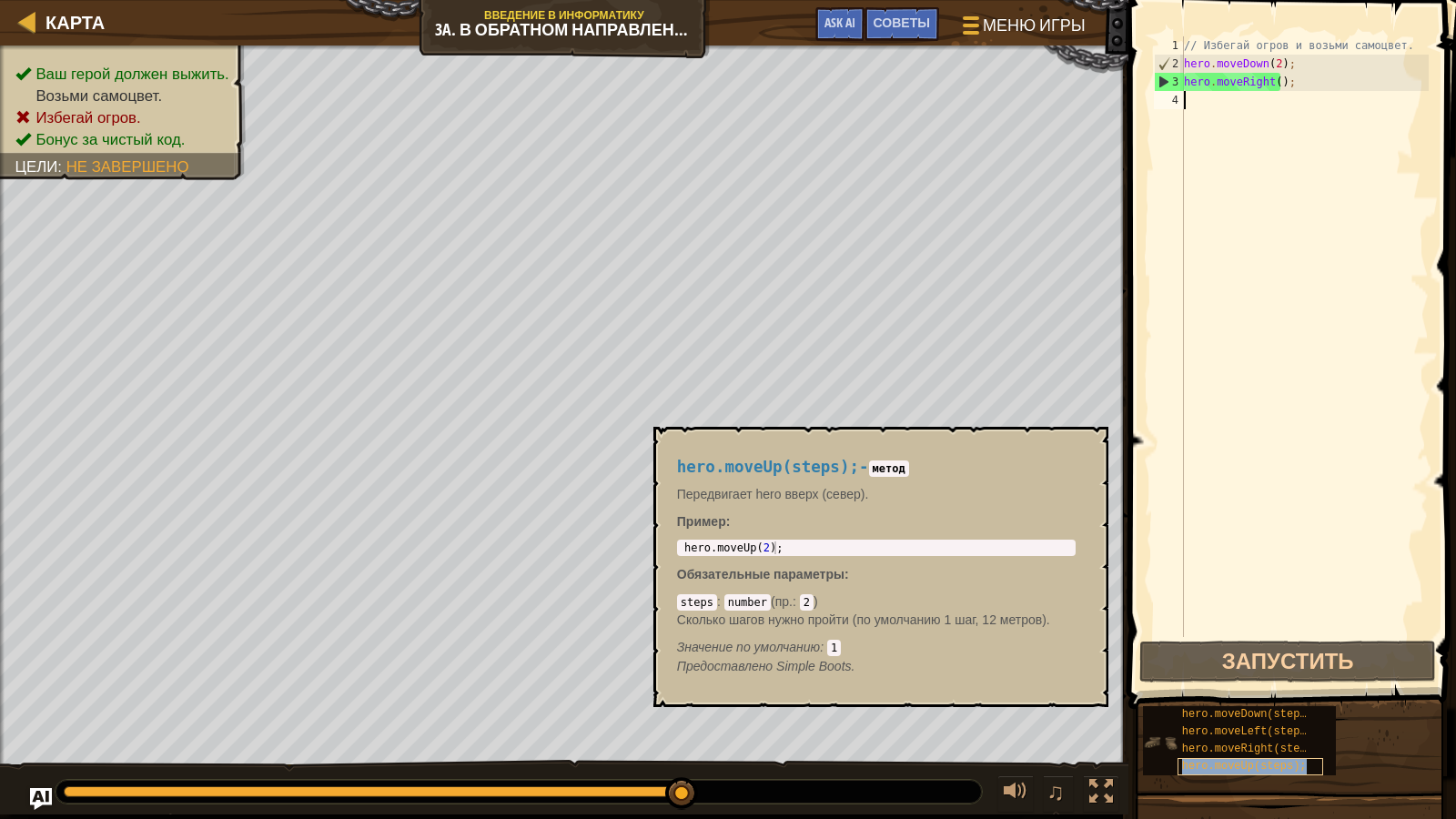
click at [1277, 711] on div "hero.moveUp(steps);" at bounding box center [1250, 767] width 145 height 17
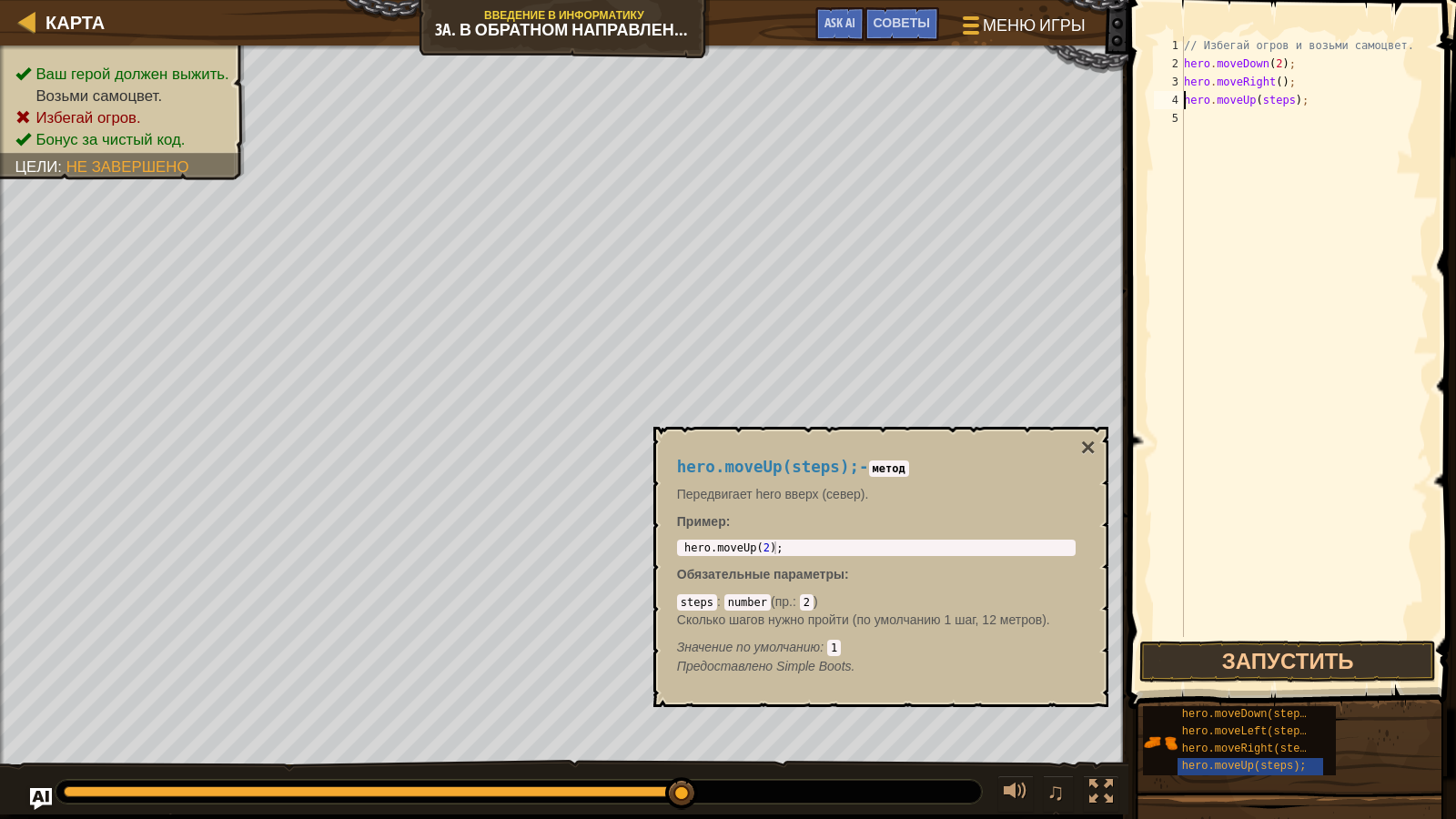
click at [1282, 103] on div "// Избегай огров и возьми самоцвет. hero . moveDown ( 2 ) ; hero . moveRight ( …" at bounding box center [1305, 355] width 248 height 637
click at [1284, 107] on div "// Избегай огров и возьми самоцвет. hero . moveDown ( 2 ) ; hero . moveRight ( …" at bounding box center [1305, 355] width 248 height 637
type textarea "hero.moveUp();"
click at [1081, 431] on div "hero.moveUp(steps); - метод Передвигает hero вверх (север). Пример : 1 hero . m…" at bounding box center [880, 567] width 455 height 280
click at [1083, 447] on button "×" at bounding box center [1087, 448] width 14 height 25
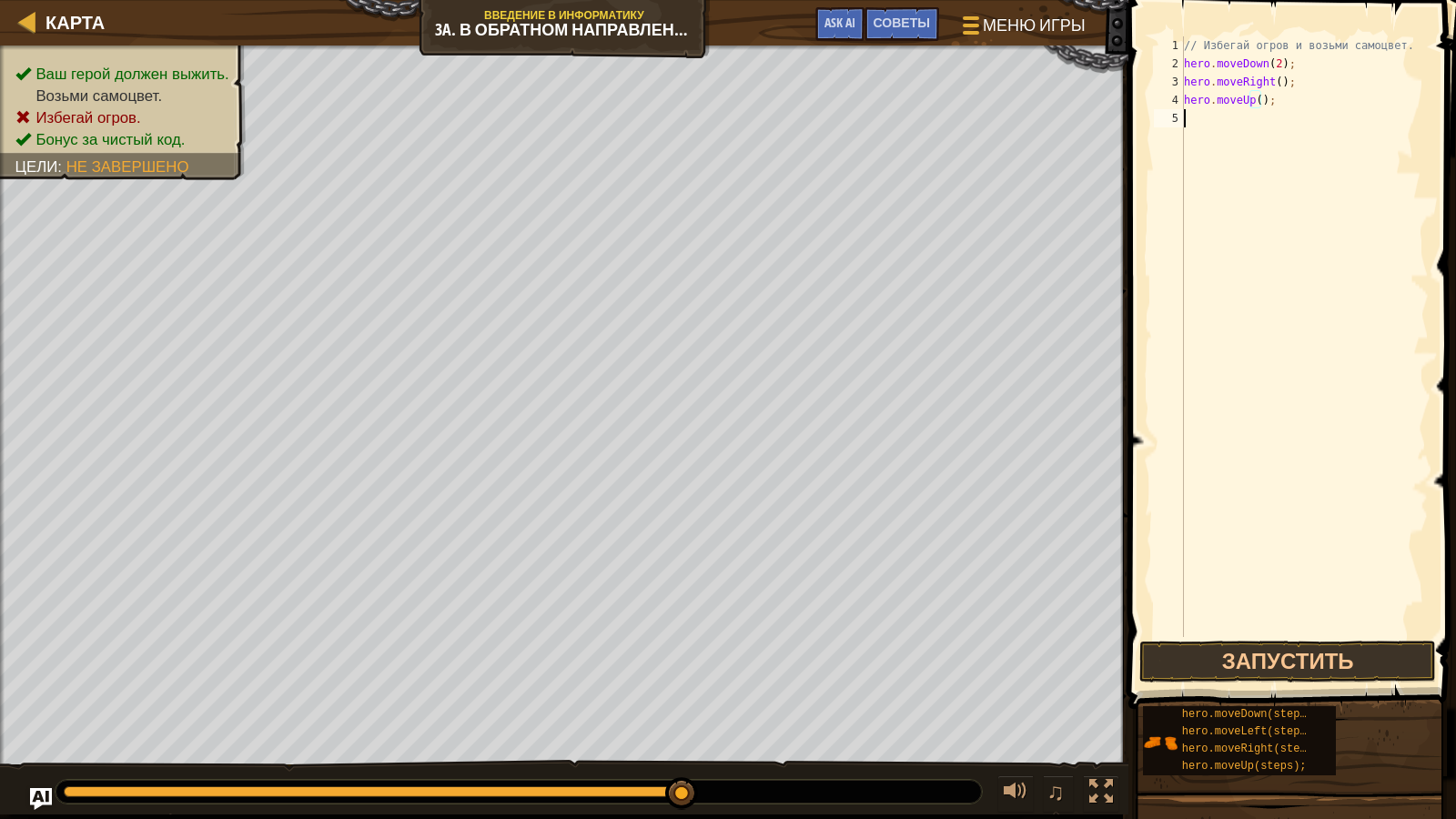
drag, startPoint x: 1261, startPoint y: 132, endPoint x: 1250, endPoint y: 138, distance: 12.5
click at [1260, 136] on div "// Избегай огров и возьми самоцвет. hero . moveDown ( 2 ) ; hero . moveRight ( …" at bounding box center [1305, 355] width 248 height 637
drag, startPoint x: 1259, startPoint y: 117, endPoint x: 1237, endPoint y: 101, distance: 27.2
click at [1257, 116] on div "// Избегай огров и возьми самоцвет. hero . moveDown ( 2 ) ; hero . moveRight ( …" at bounding box center [1305, 355] width 248 height 637
click at [1259, 101] on div "// Избегай огров и возьми самоцвет. hero . moveDown ( 2 ) ; hero . moveRight ( …" at bounding box center [1305, 355] width 248 height 637
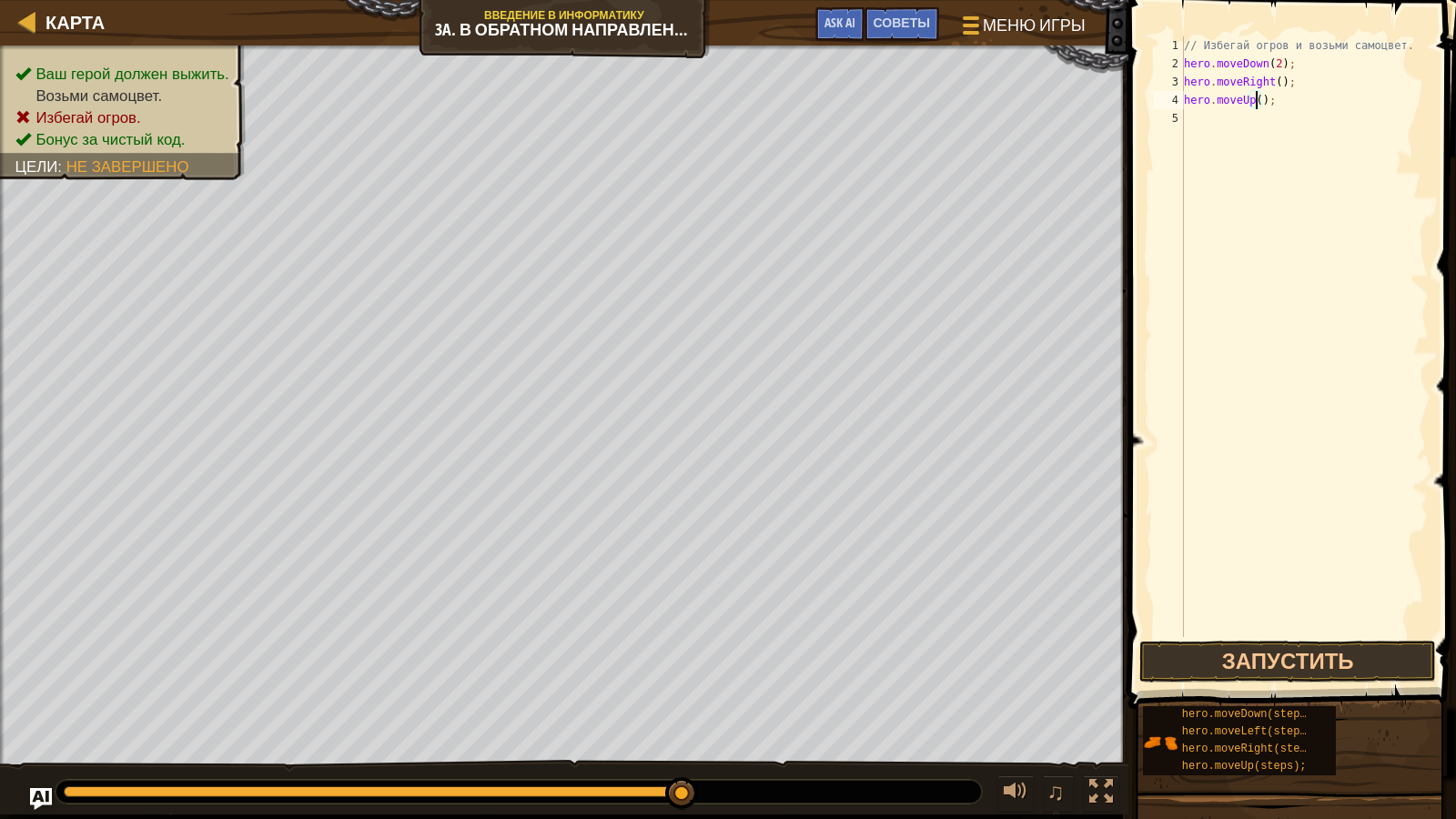
type textarea "hero.moveUp(3);"
click at [1295, 122] on div "// Избегай огров и возьми самоцвет. hero . moveDown ( 2 ) ; hero . moveRight ( …" at bounding box center [1305, 355] width 248 height 637
click at [1296, 121] on div "// Избегай огров и возьми самоцвет. hero . moveDown ( 2 ) ; hero . moveRight ( …" at bounding box center [1305, 355] width 248 height 637
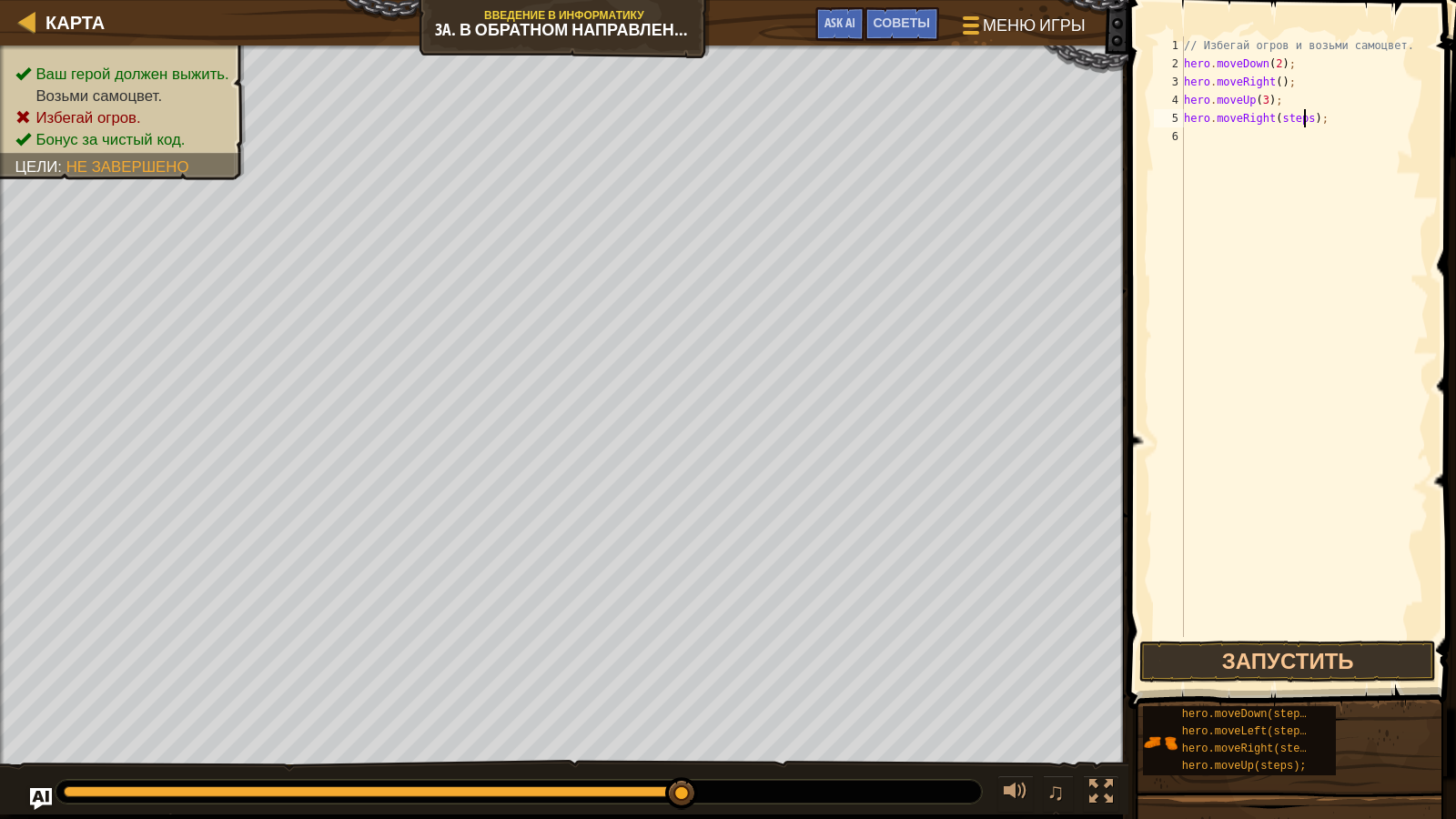
click at [1302, 121] on div "// Избегай огров и возьми самоцвет. hero . moveDown ( 2 ) ; hero . moveRight ( …" at bounding box center [1305, 355] width 248 height 637
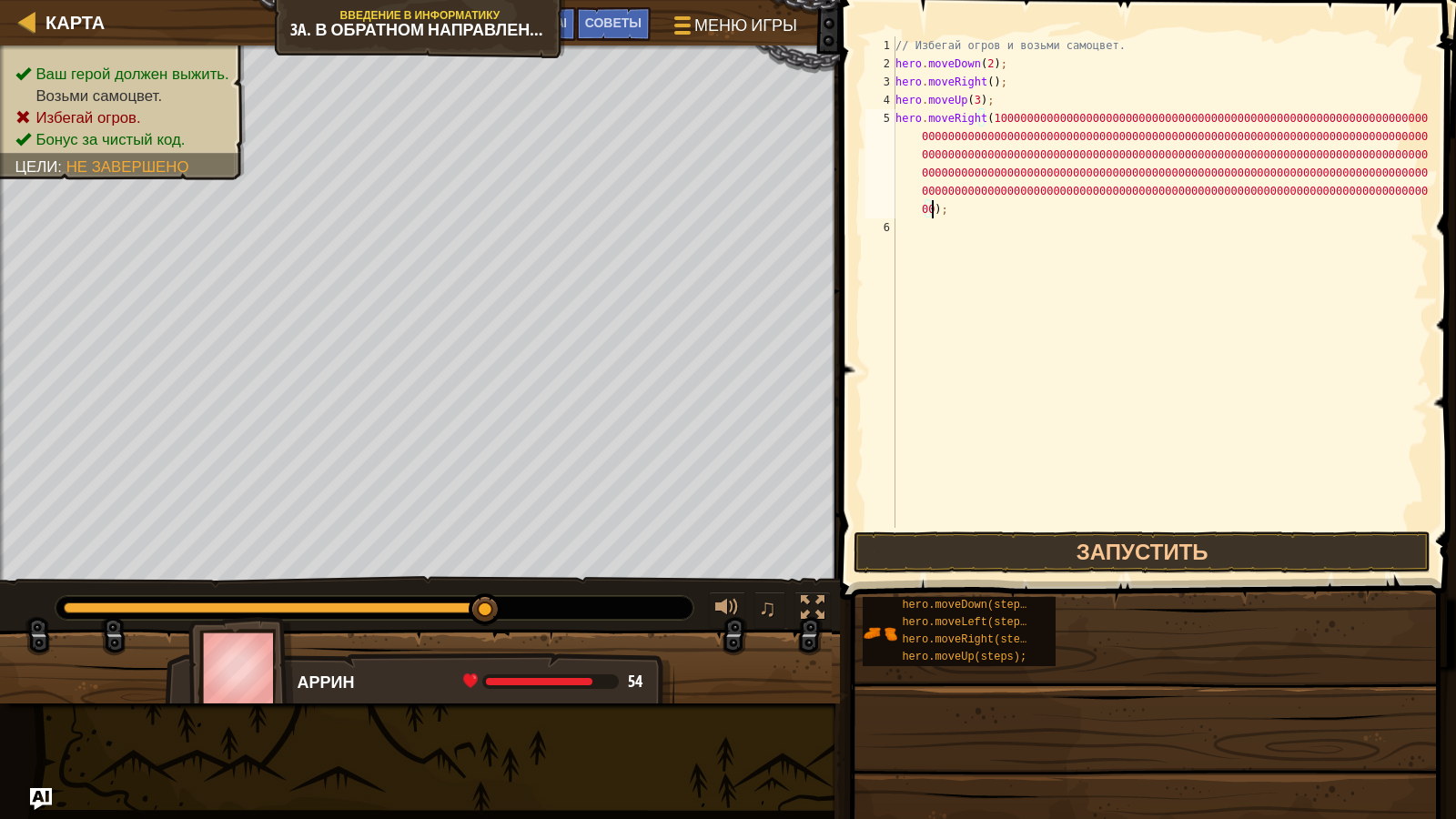
scroll to position [9, 213]
type textarea "hero.moveRight(1000000000000000000000000000000000000000000000000000000000000000…"
click at [1008, 553] on button "Запустить" at bounding box center [1141, 552] width 577 height 41
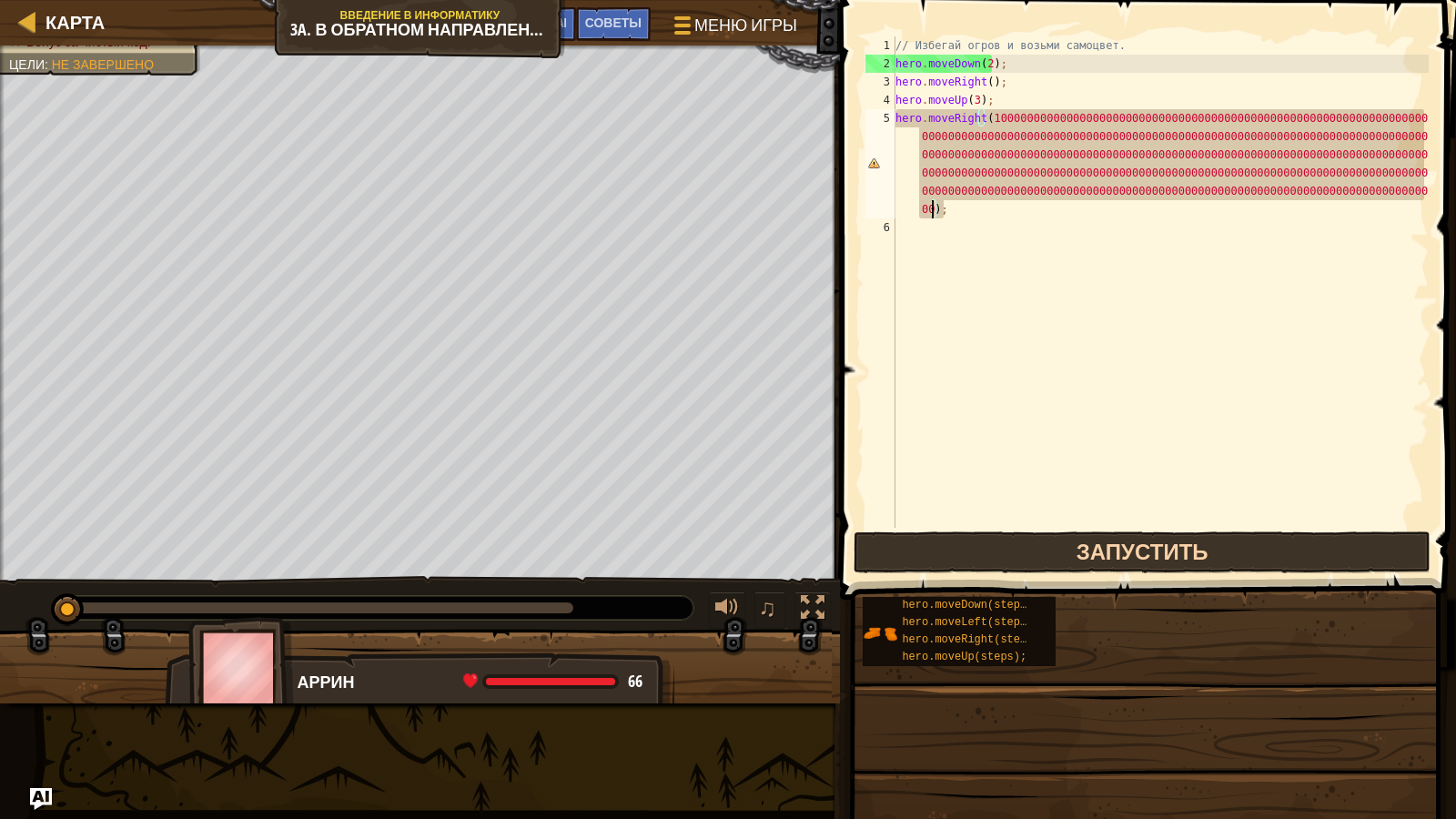
scroll to position [9, 0]
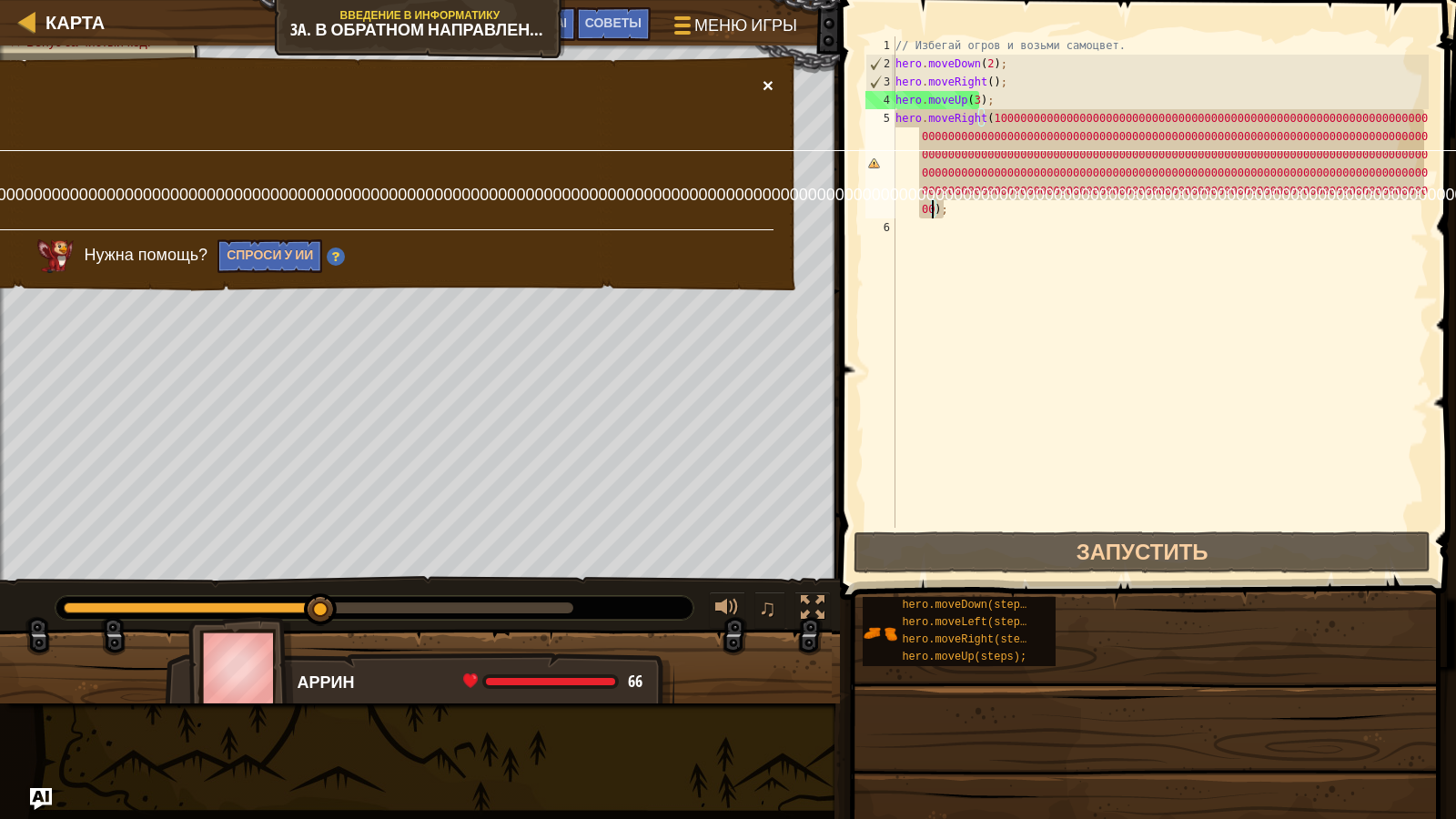
click at [772, 77] on button "×" at bounding box center [767, 85] width 11 height 19
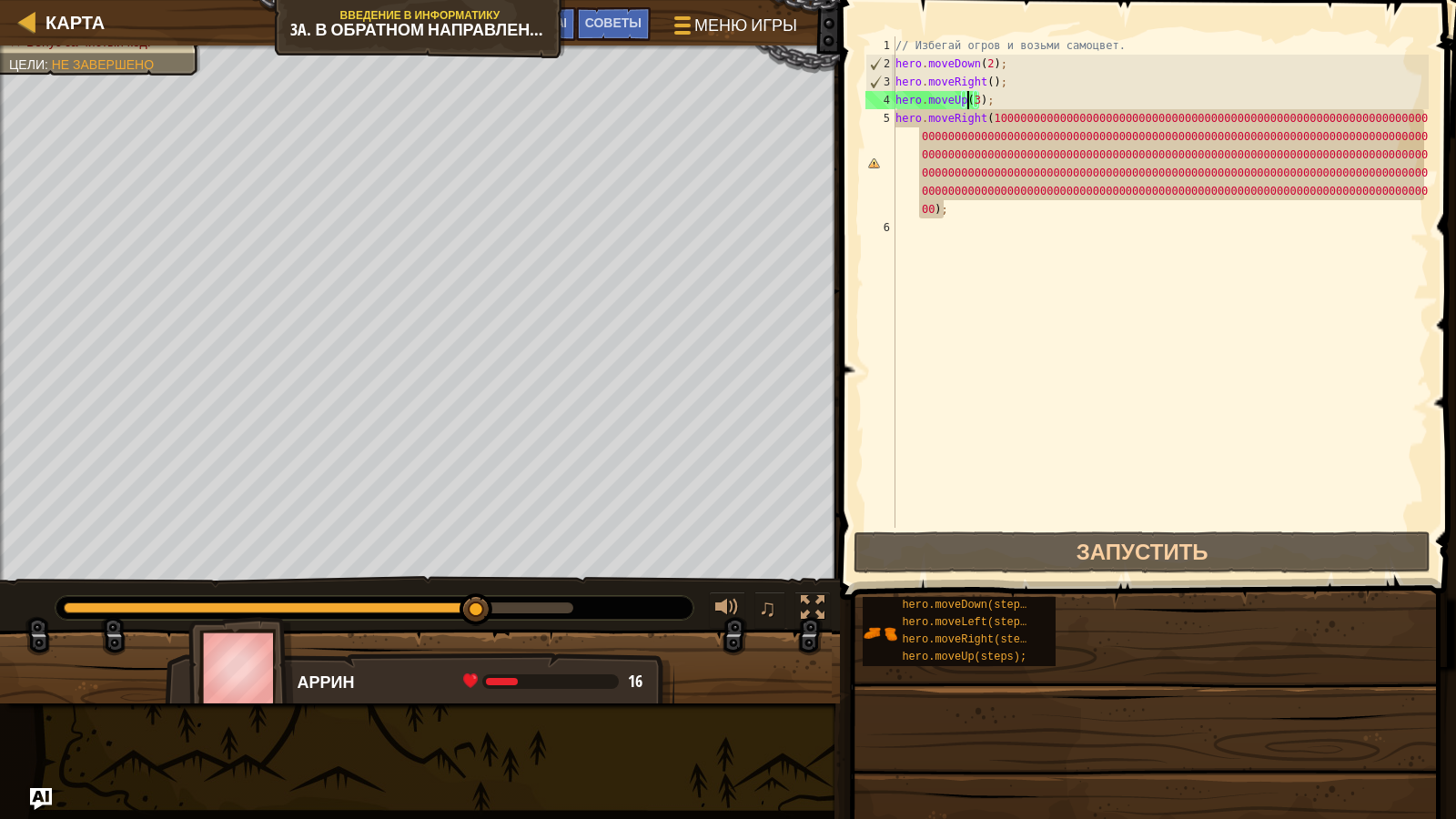
click at [967, 98] on div "// Избегай огров и возьми самоцвет. hero . moveDown ( 2 ) ; hero . moveRight ( …" at bounding box center [1160, 301] width 537 height 528
click at [974, 102] on div "// Избегай огров и возьми самоцвет. hero . moveDown ( 2 ) ; hero . moveRight ( …" at bounding box center [1160, 301] width 537 height 528
type textarea "hero.moveUp();"
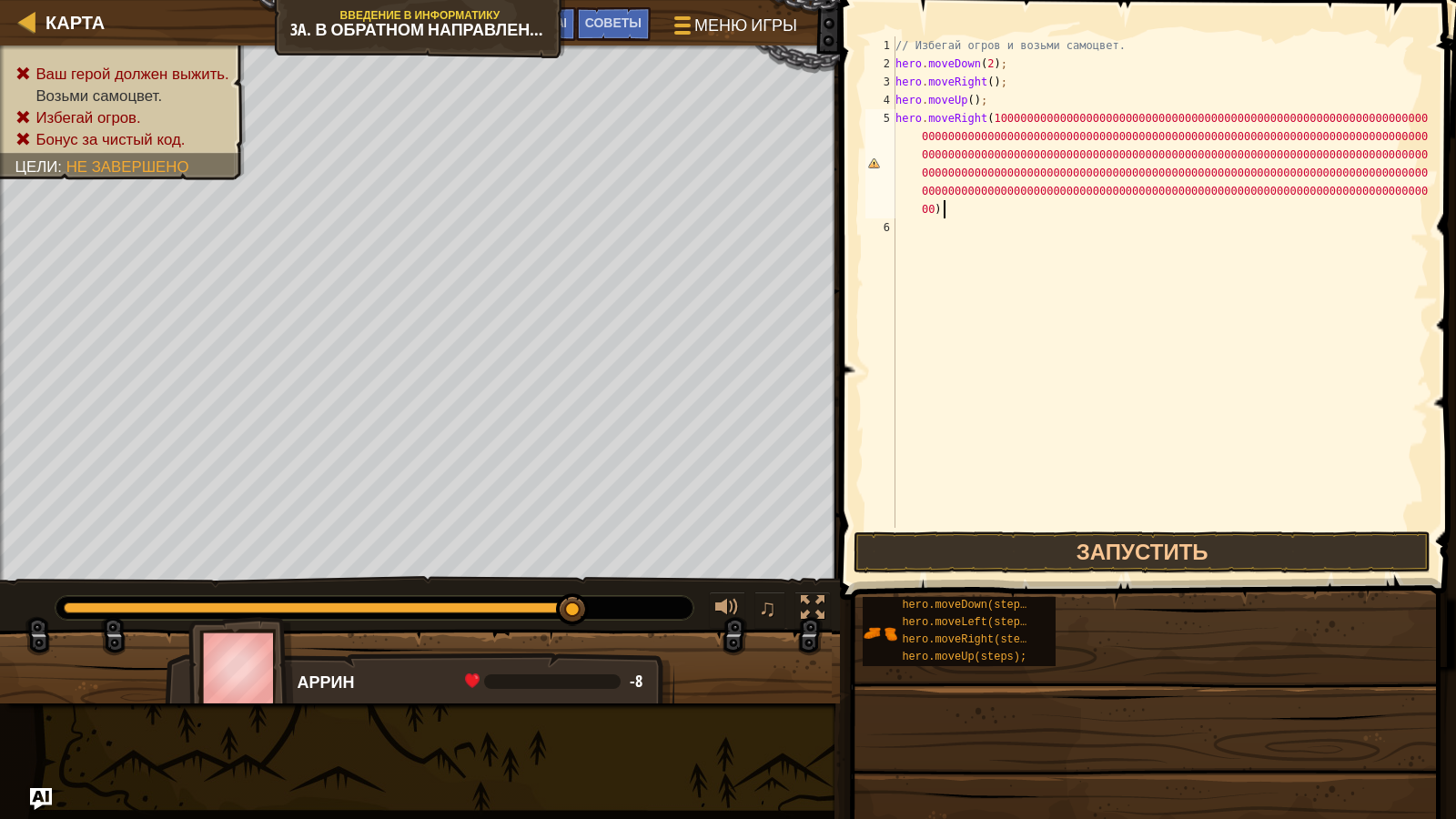
click at [984, 213] on div "// Избегай огров и возьми самоцвет. hero . moveDown ( 2 ) ; hero . moveRight ( …" at bounding box center [1160, 301] width 537 height 528
click at [923, 216] on div "// Избегай огров и возьми самоцвет. hero . moveDown ( 2 ) ; hero . moveRight ( …" at bounding box center [1160, 301] width 537 height 528
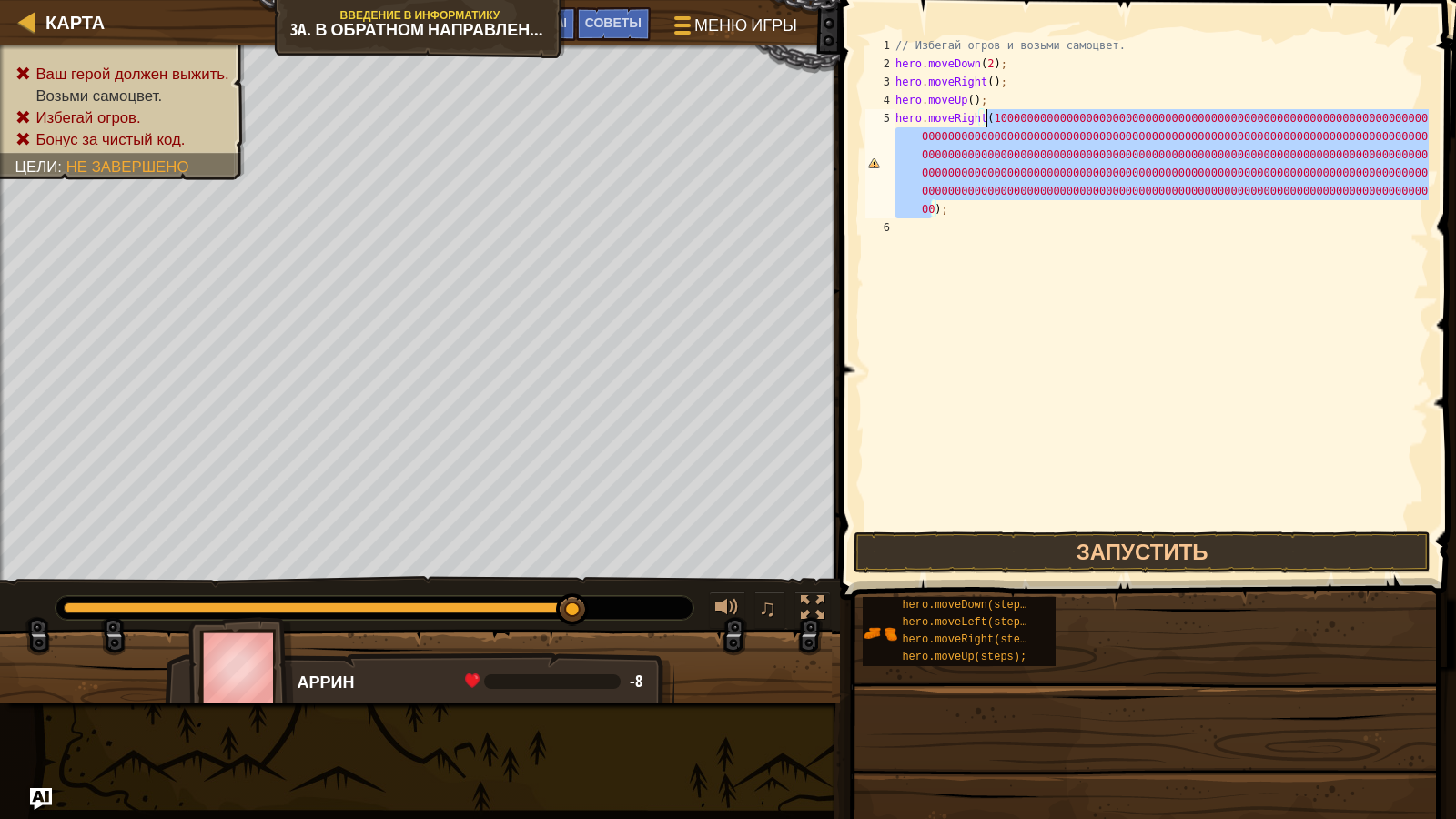
drag, startPoint x: 931, startPoint y: 208, endPoint x: 987, endPoint y: 119, distance: 105.2
click at [987, 119] on div "// Избегай огров и возьми самоцвет. hero . moveDown ( 2 ) ; hero . moveRight ( …" at bounding box center [1160, 301] width 537 height 528
type textarea "hero.moveRight();"
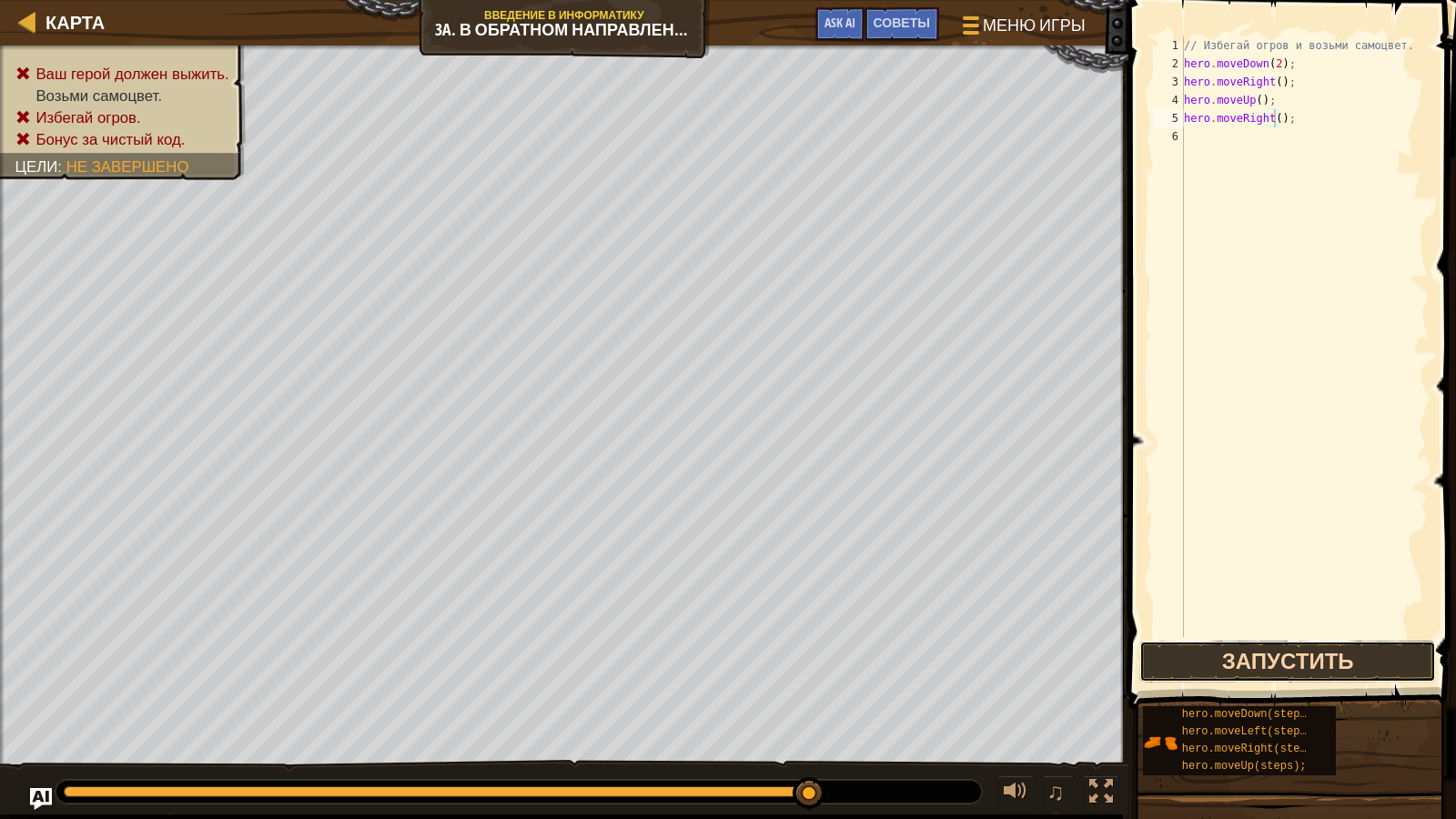
click at [1332, 671] on button "Запустить" at bounding box center [1287, 661] width 297 height 41
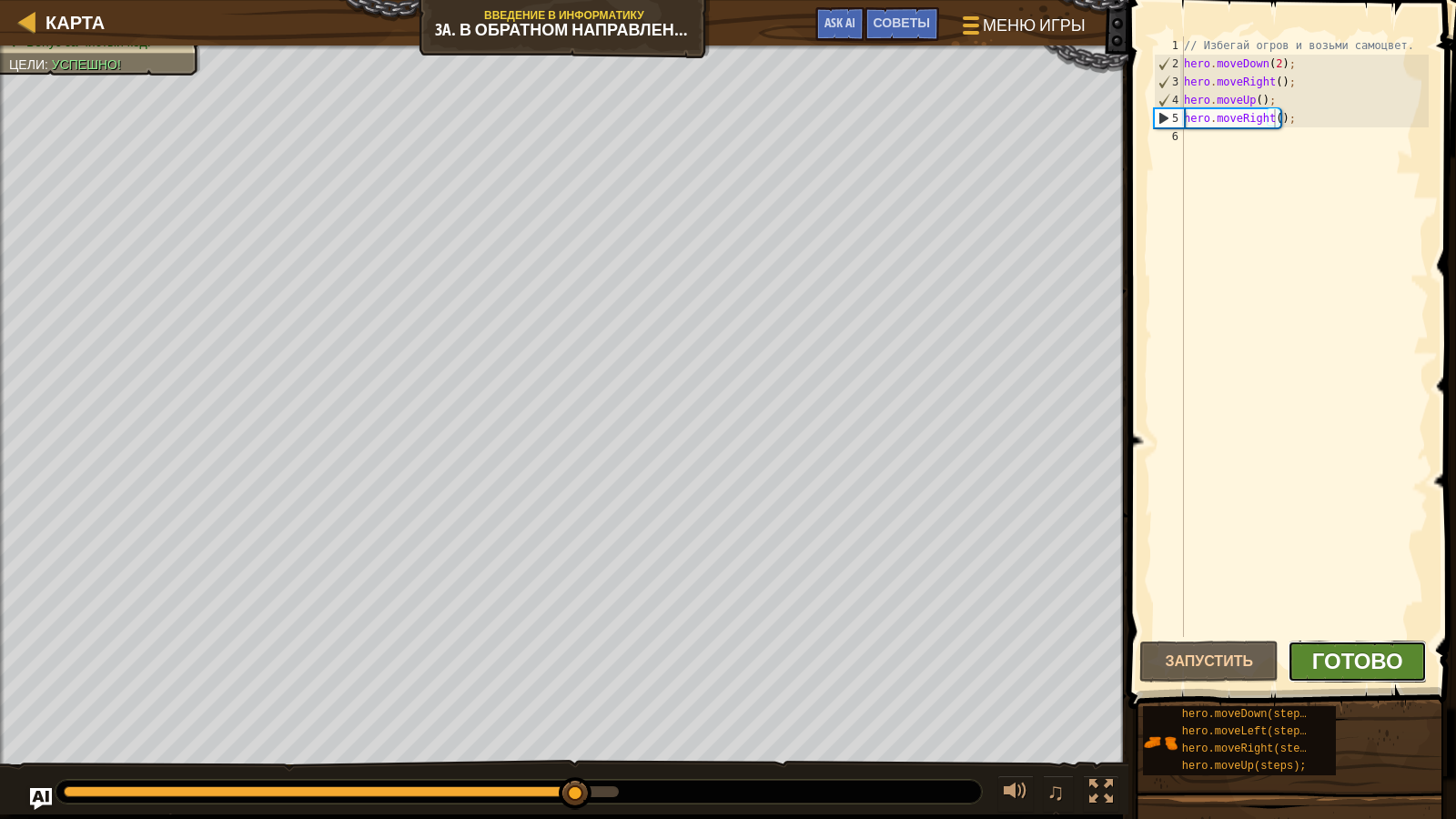
click at [1337, 659] on span "Готово" at bounding box center [1358, 661] width 91 height 29
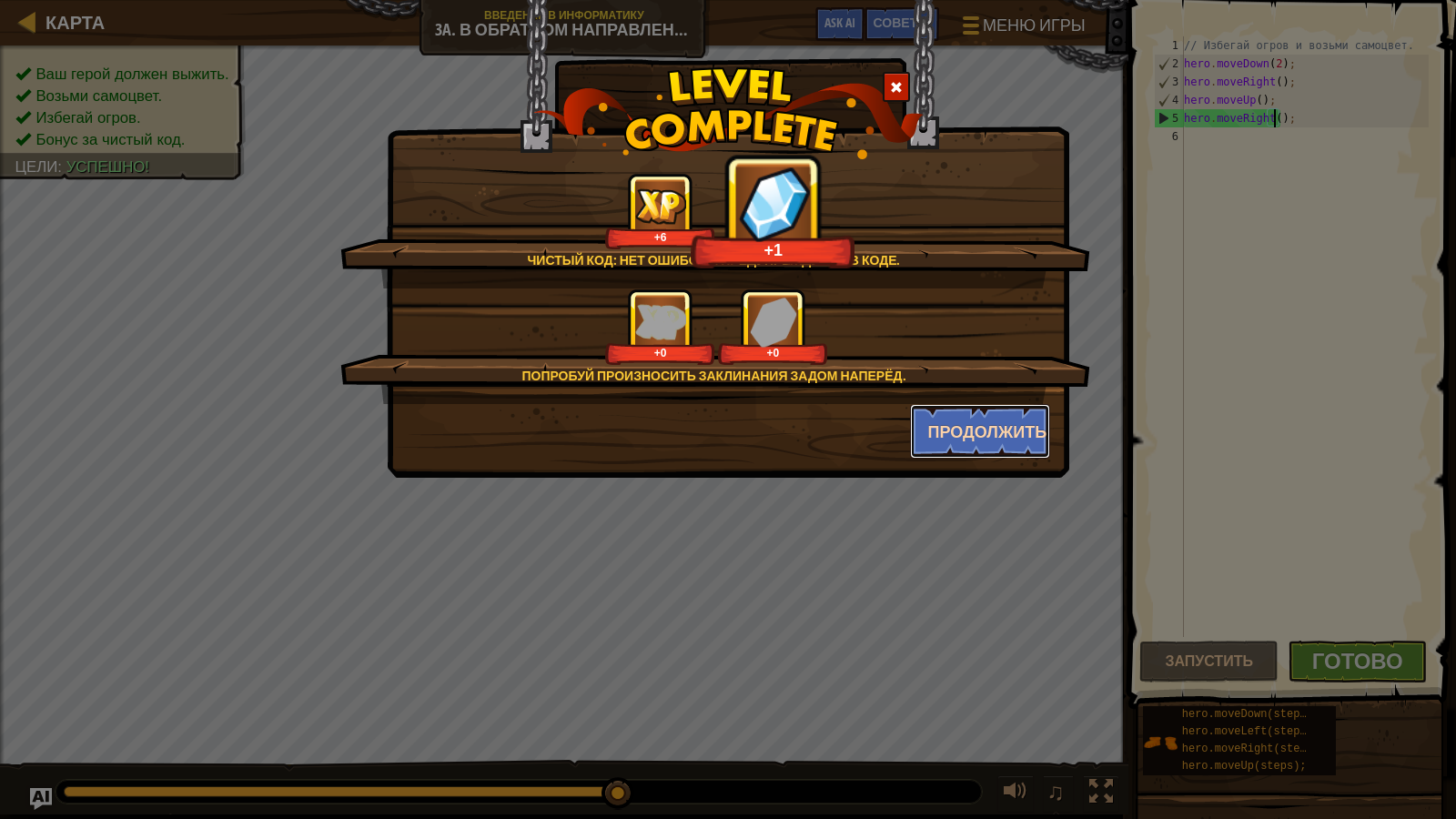
click at [924, 417] on button "Продолжить" at bounding box center [980, 432] width 141 height 55
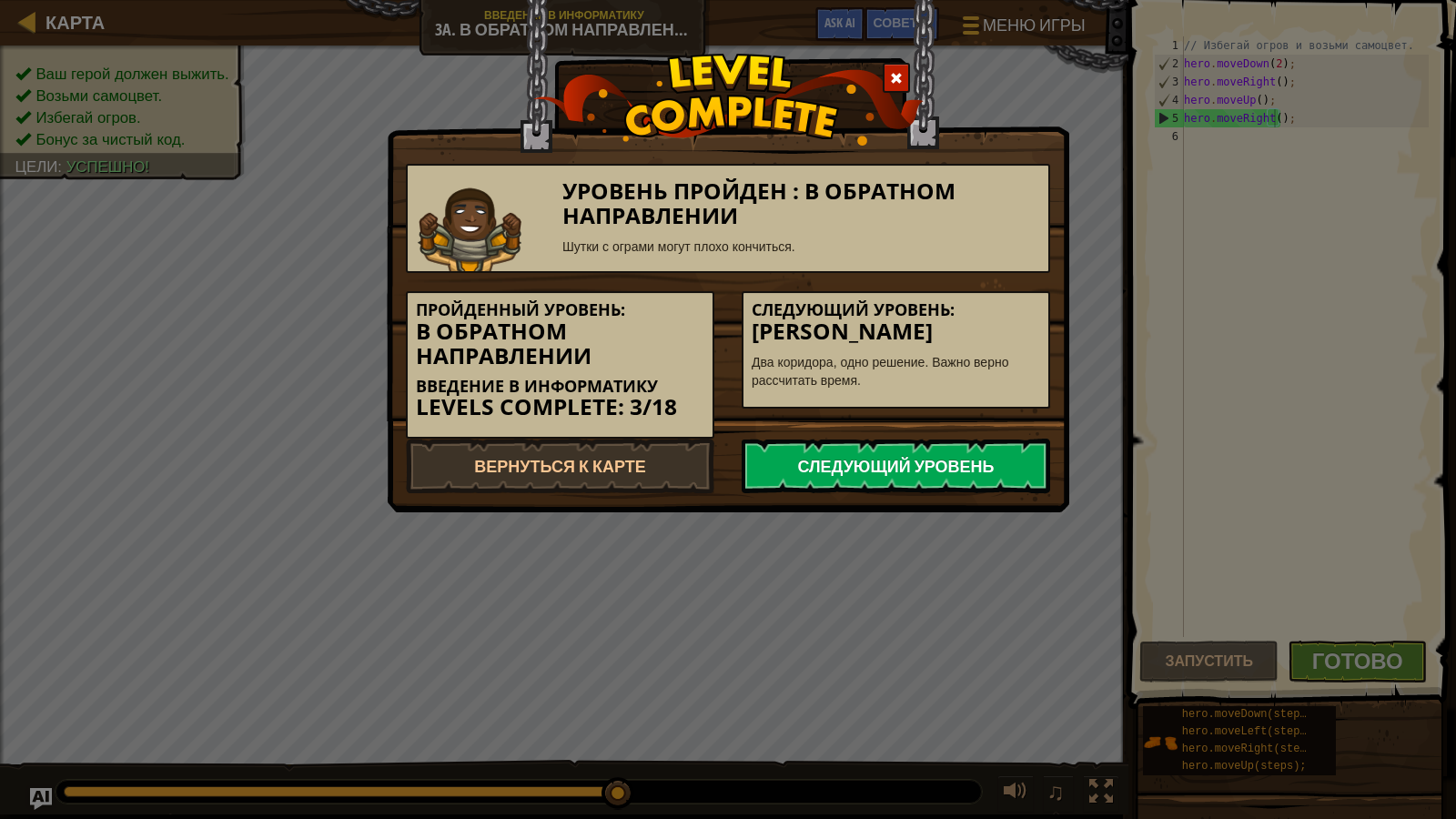
click at [937, 460] on link "Следующий уровень" at bounding box center [896, 465] width 308 height 55
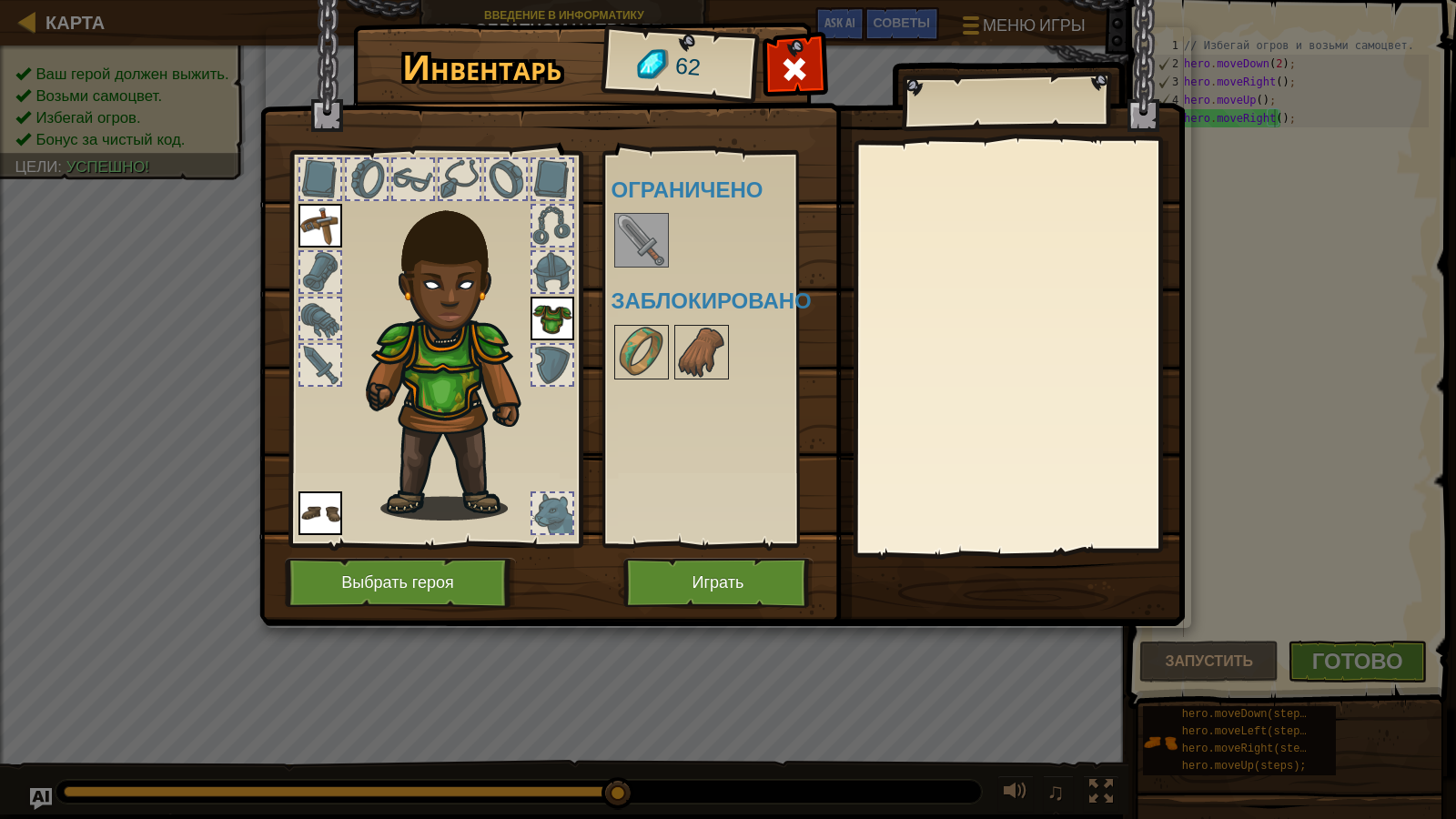
click at [623, 267] on div at bounding box center [641, 240] width 55 height 55
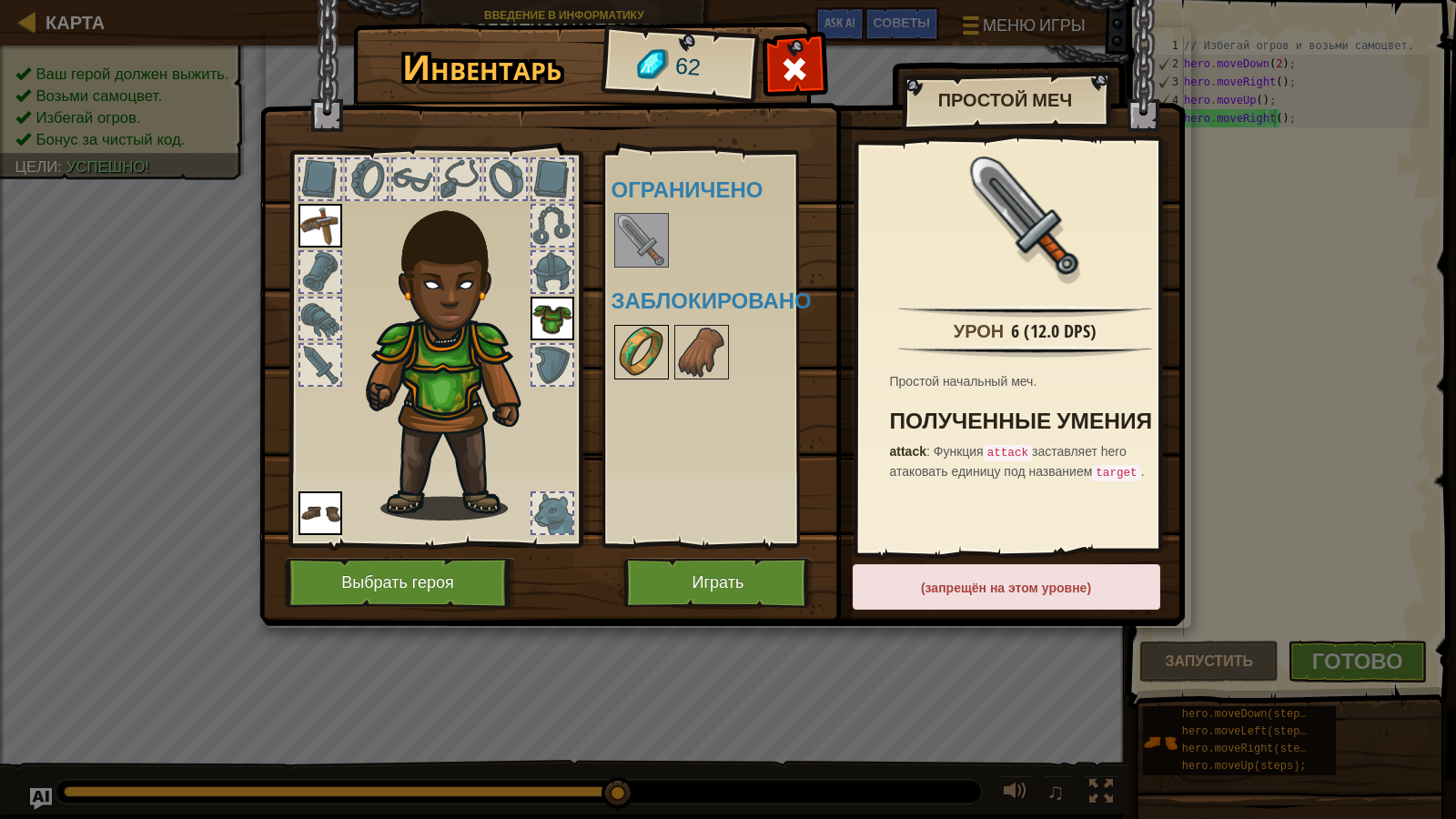
click at [646, 346] on img at bounding box center [641, 352] width 51 height 51
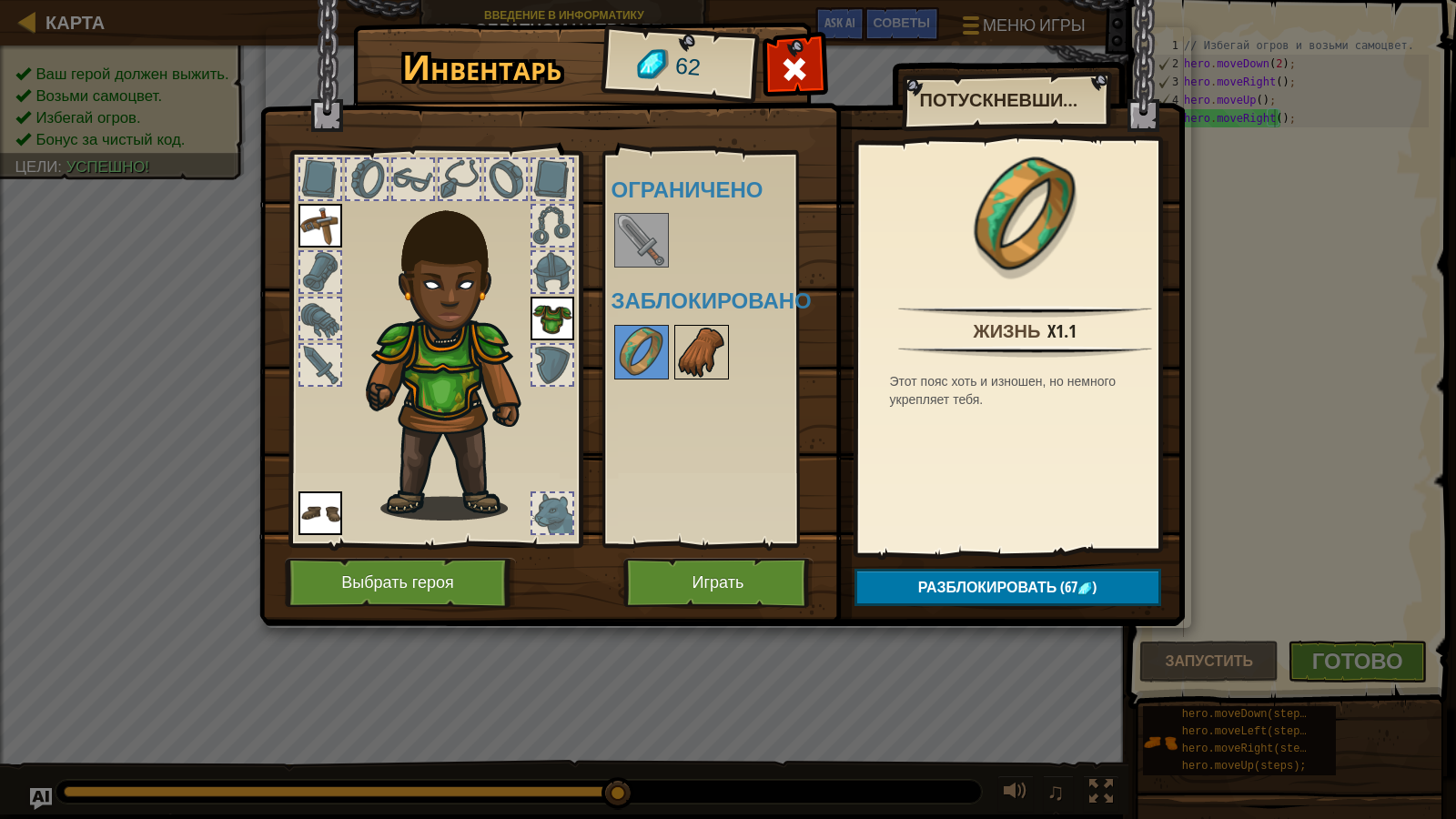
click at [709, 346] on img at bounding box center [701, 352] width 51 height 51
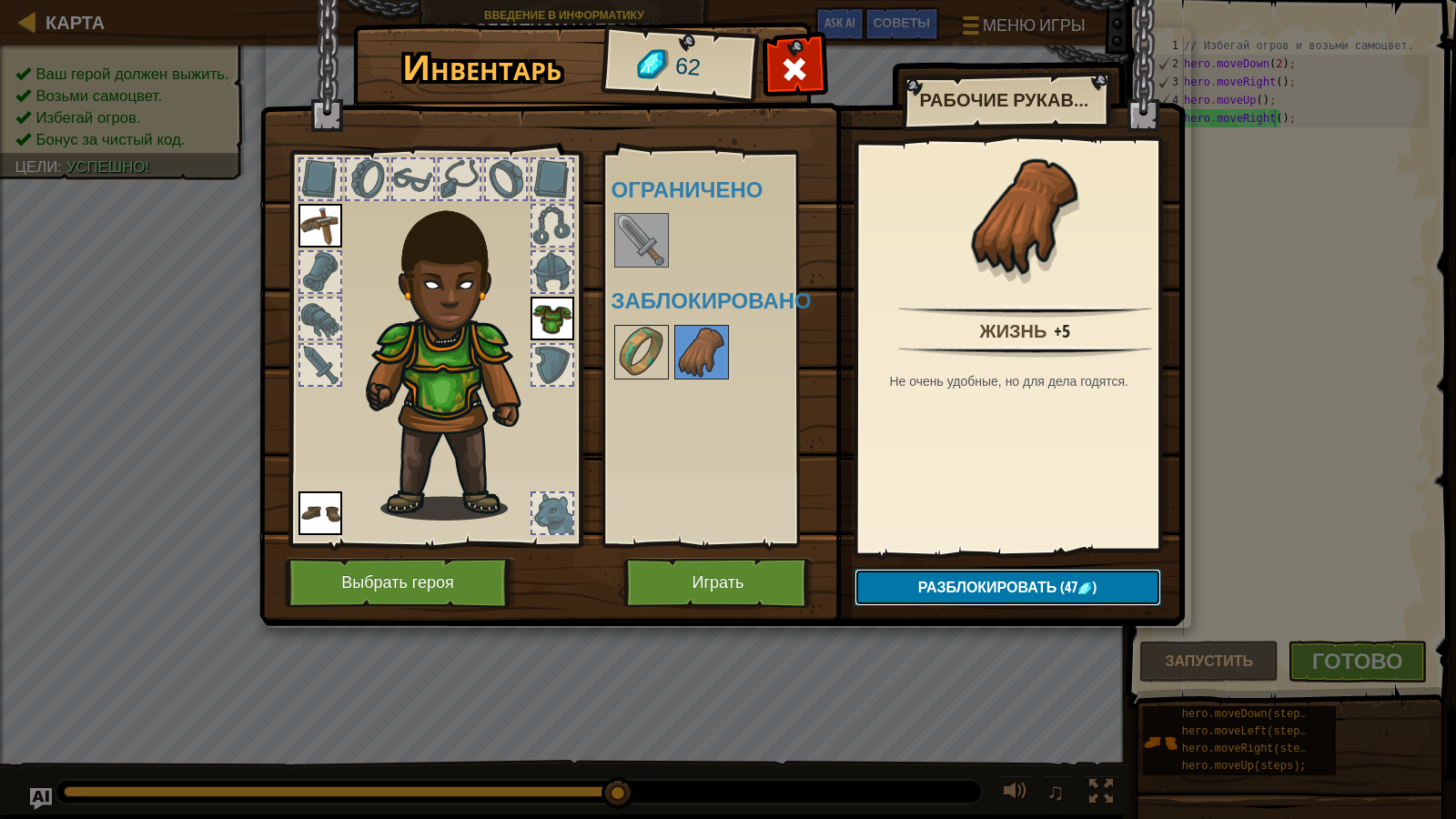
click at [1091, 591] on img at bounding box center [1084, 589] width 14 height 14
click at [1087, 585] on button "Подтвердить" at bounding box center [1007, 588] width 306 height 38
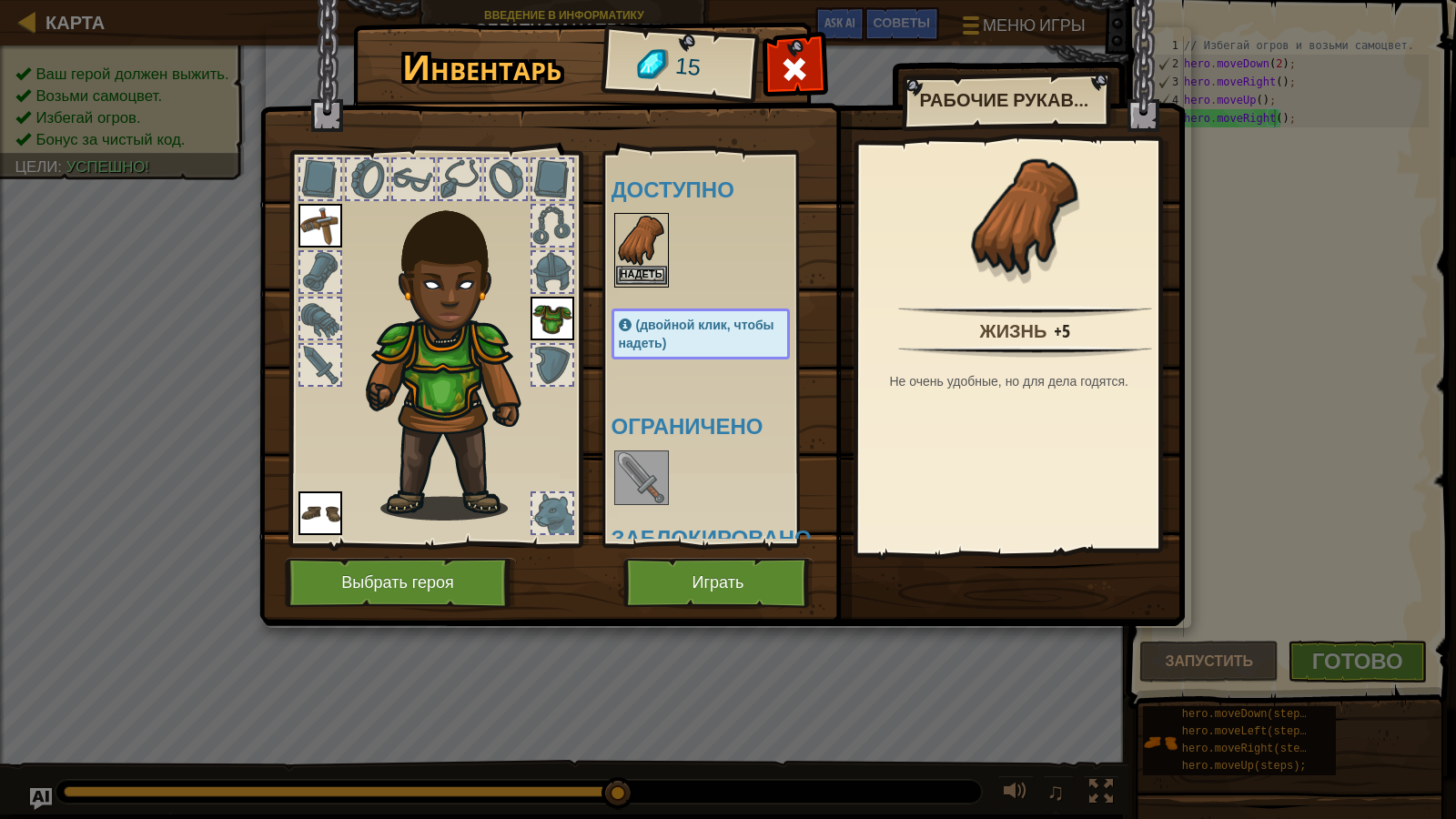
click at [653, 257] on img at bounding box center [641, 240] width 51 height 51
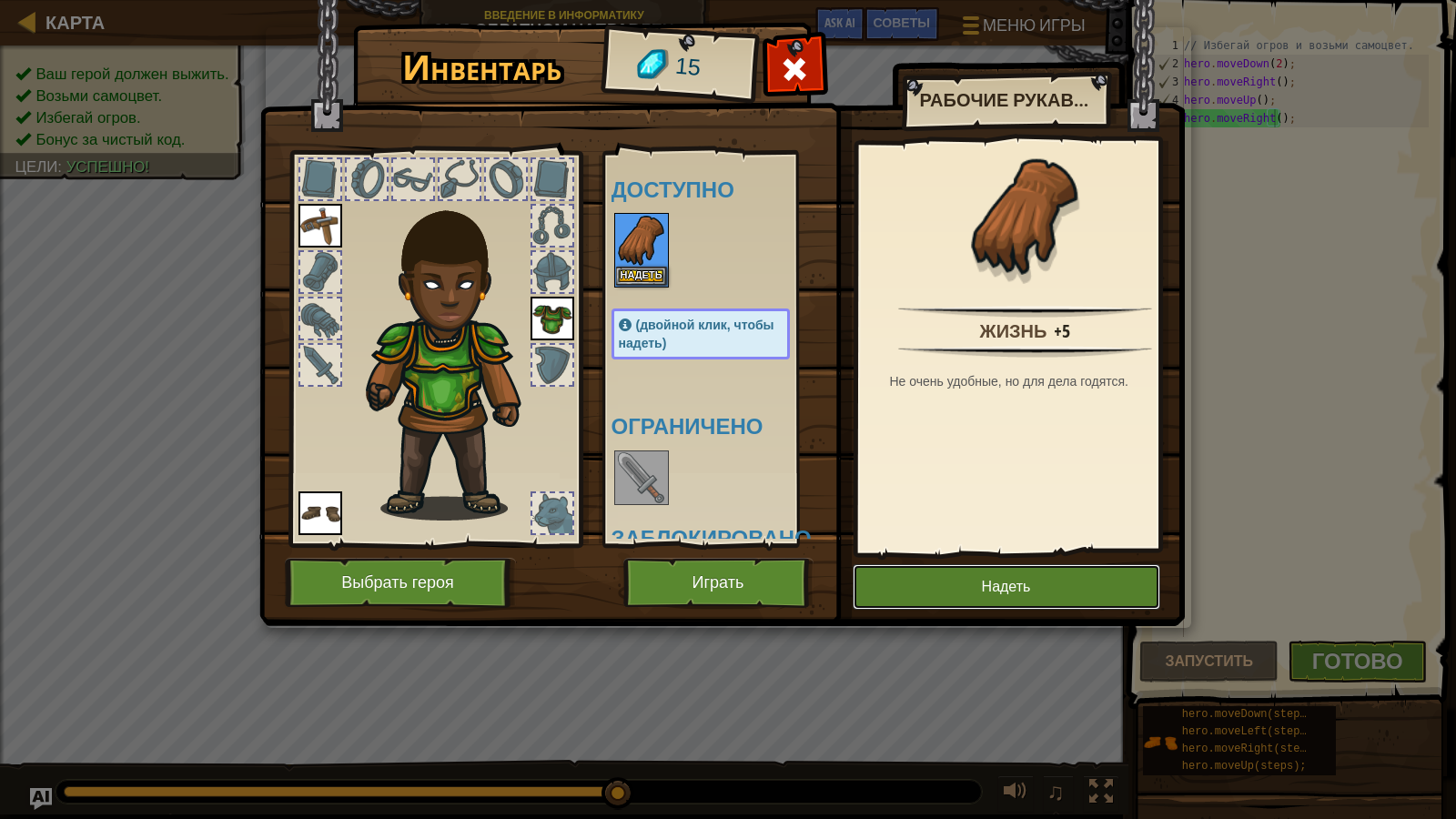
click at [998, 575] on button "Надеть" at bounding box center [1005, 587] width 307 height 45
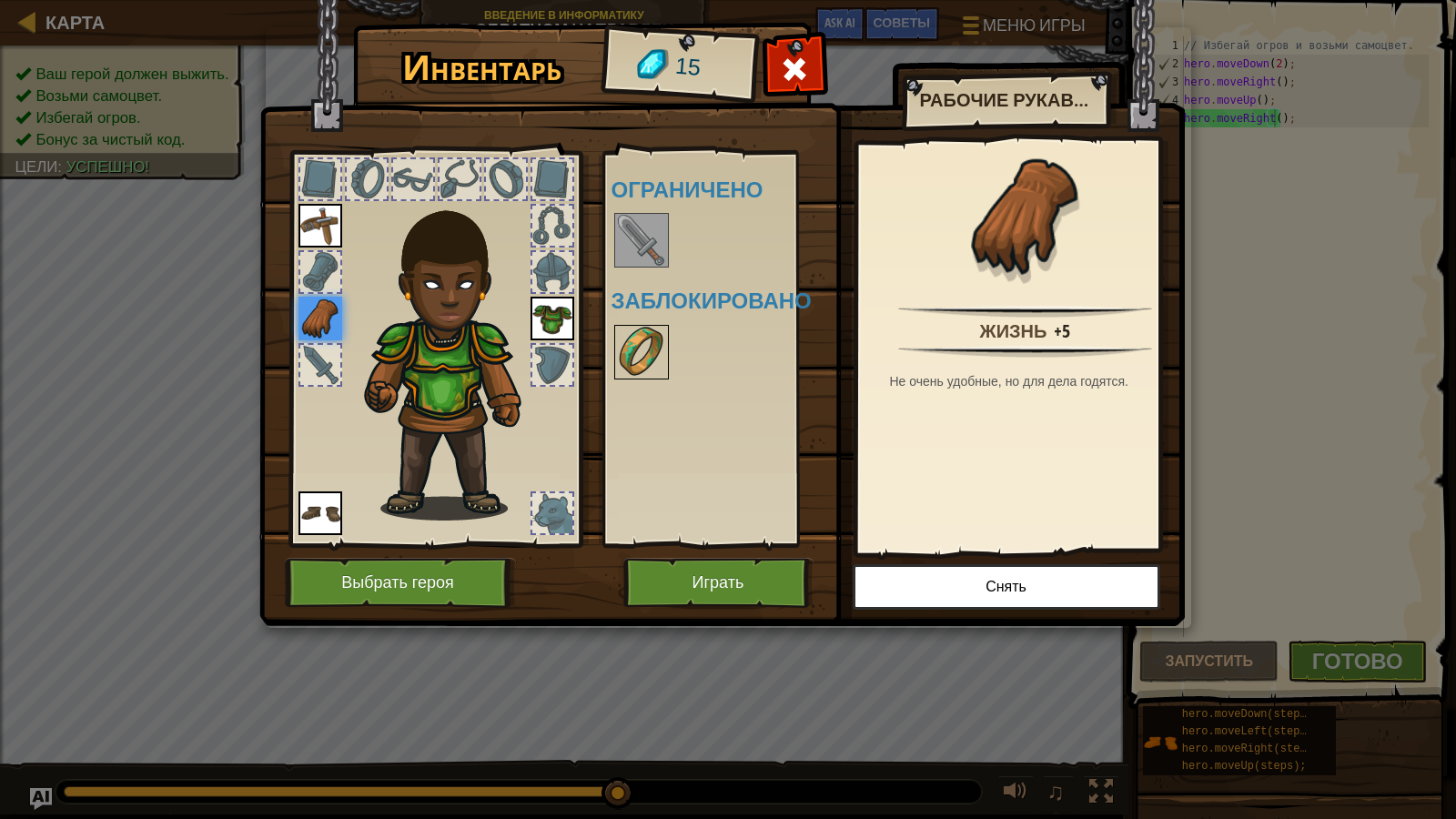
click at [649, 346] on img at bounding box center [641, 352] width 51 height 51
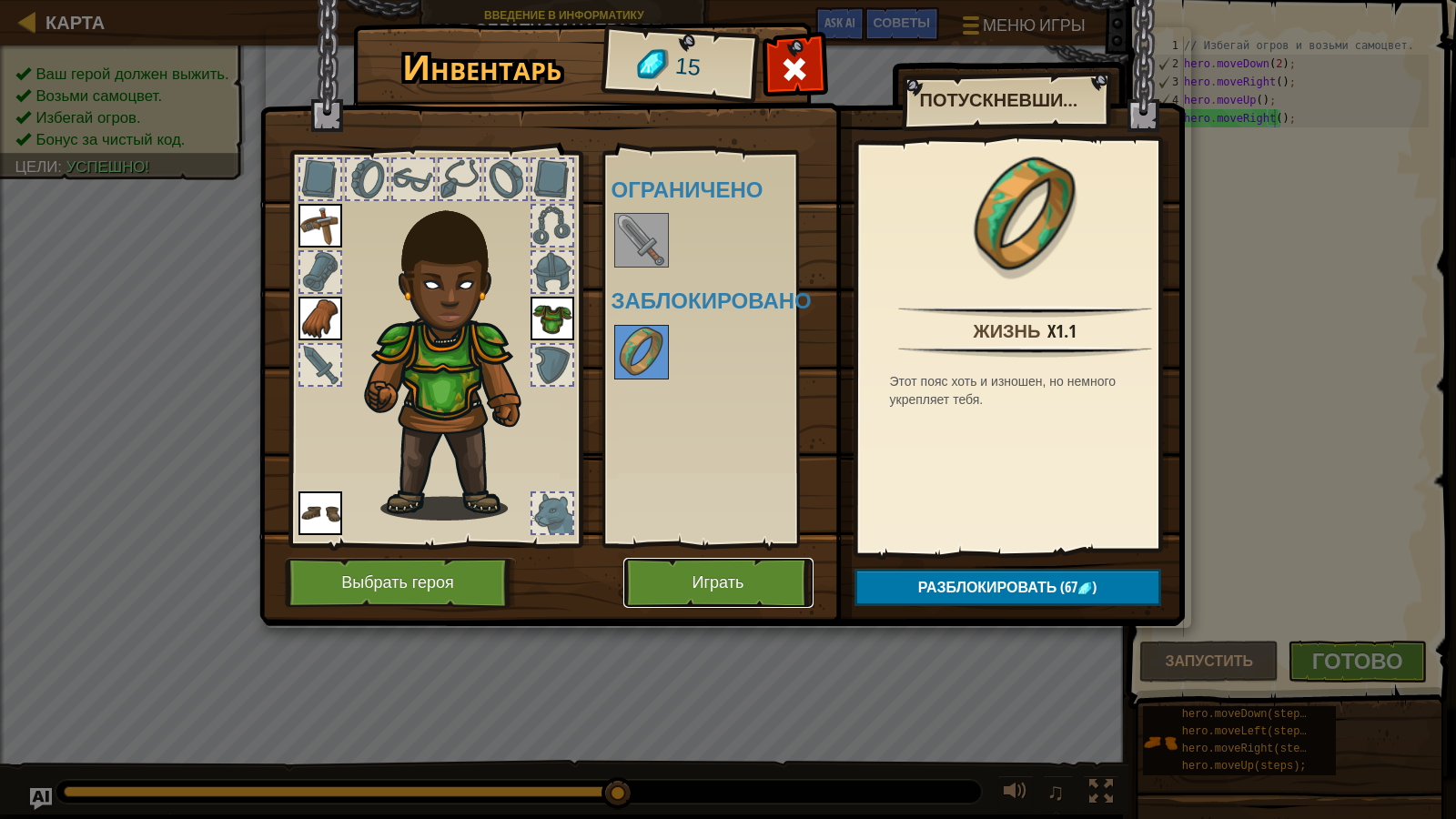
click at [718, 594] on button "Играть" at bounding box center [718, 583] width 191 height 50
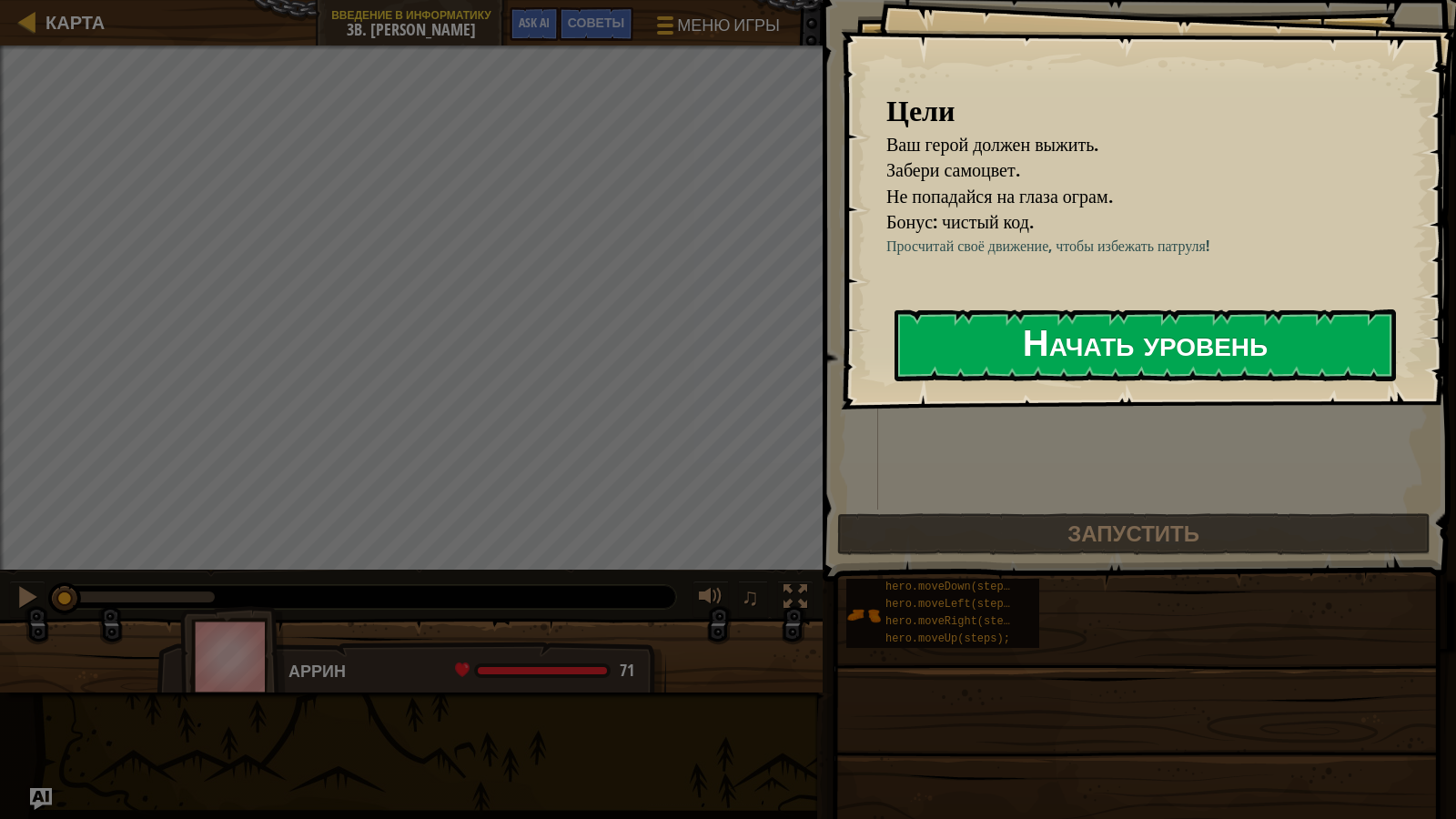
click at [965, 349] on button "Начать уровень" at bounding box center [1145, 345] width 502 height 72
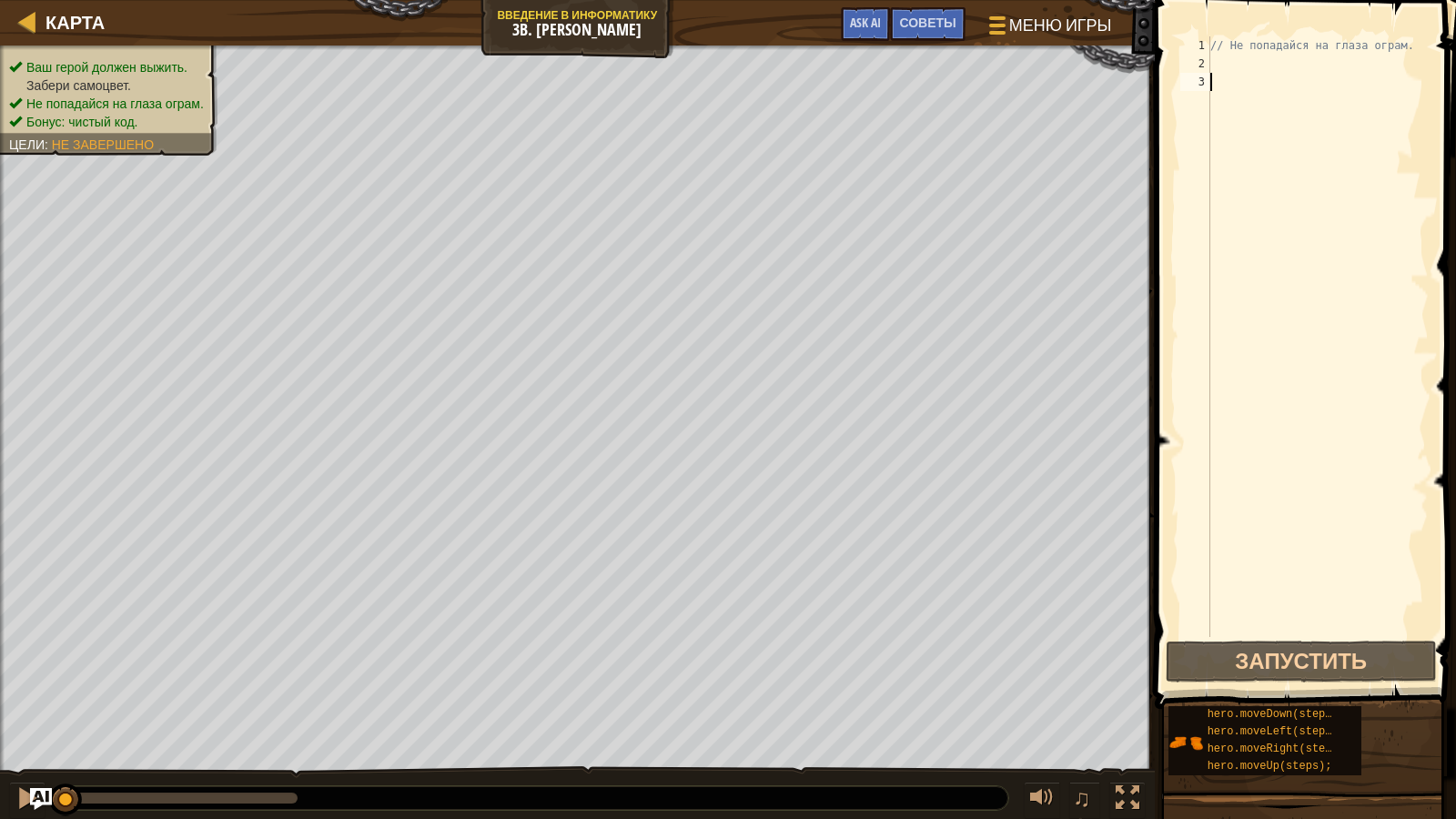
click at [1242, 68] on div "// Не попадайся на глаза ограм." at bounding box center [1317, 355] width 222 height 637
click at [1332, 67] on div "// Не попадайся на глаза ограм. hero . moveRight ( steps ) ;" at bounding box center [1317, 337] width 222 height 601
click at [1413, 655] on button "Запустить" at bounding box center [1302, 661] width 272 height 41
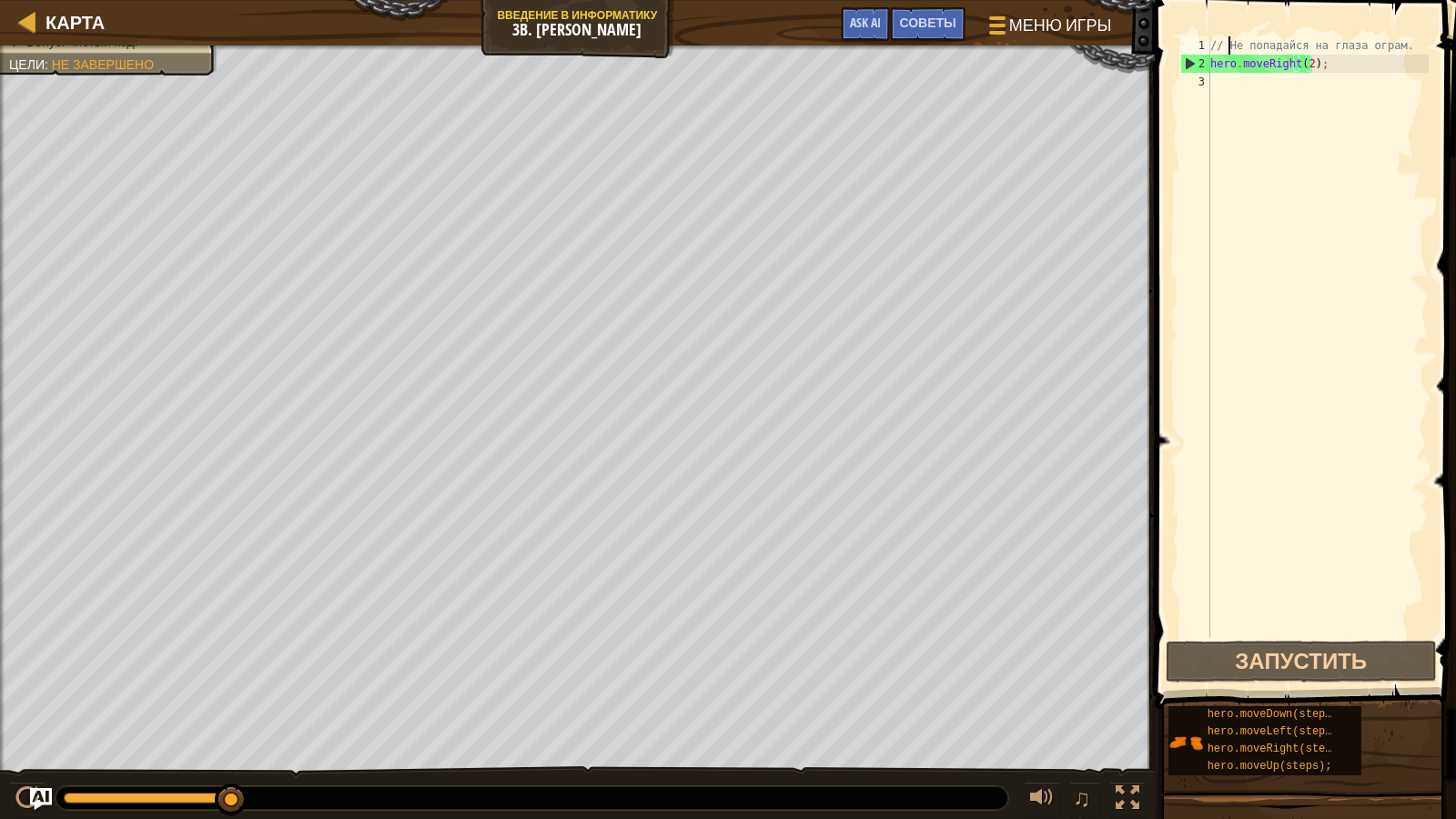
click at [1229, 50] on div "// Не попадайся на глаза ограм. hero . moveRight ( 2 ) ;" at bounding box center [1317, 355] width 222 height 637
type textarea "// Не попадайся на глаза ограм."
click at [1222, 53] on div "// Не попадайся на глаза ограм. hero . moveRight ( 2 ) ;" at bounding box center [1317, 355] width 222 height 637
click at [1402, 45] on div "// Не попадайся на глаза ограм. hero . moveRight ( 2 ) ;" at bounding box center [1317, 355] width 222 height 637
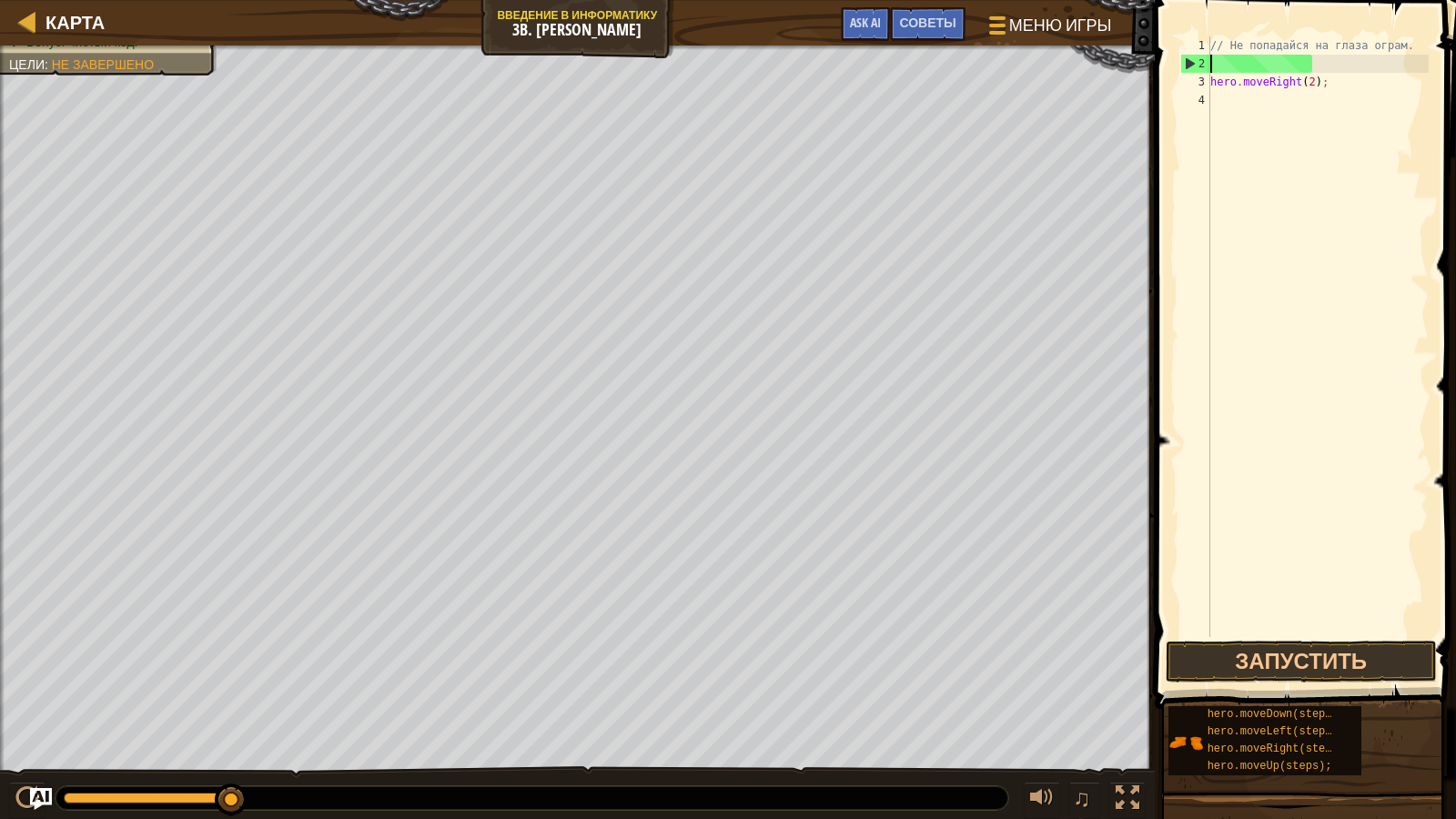
scroll to position [9, 0]
click at [1340, 663] on button "Запустить" at bounding box center [1302, 661] width 272 height 41
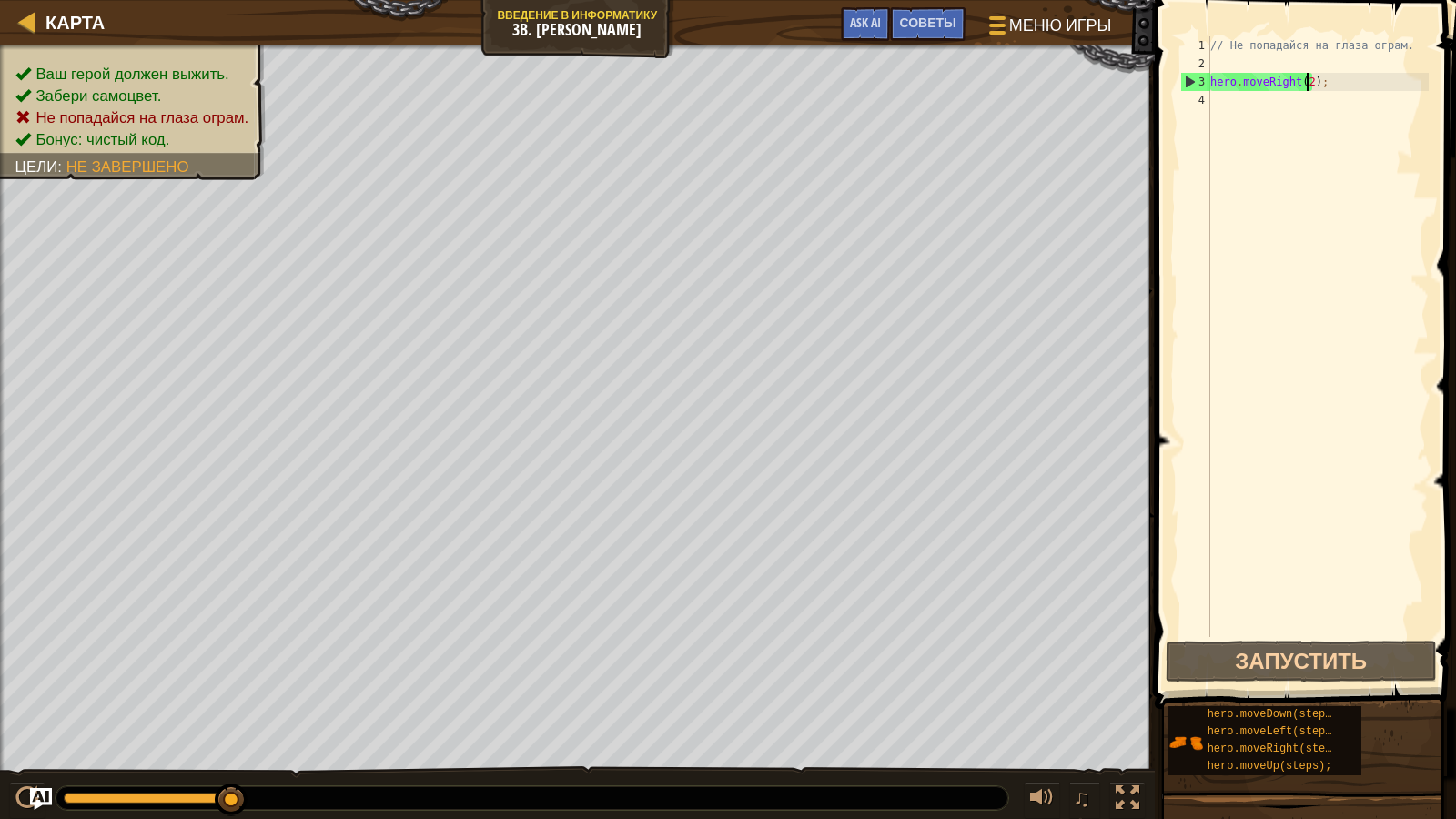
click at [1305, 88] on div "// Не попадайся на глаза ограм. hero . moveRight ( 2 ) ;" at bounding box center [1317, 355] width 222 height 637
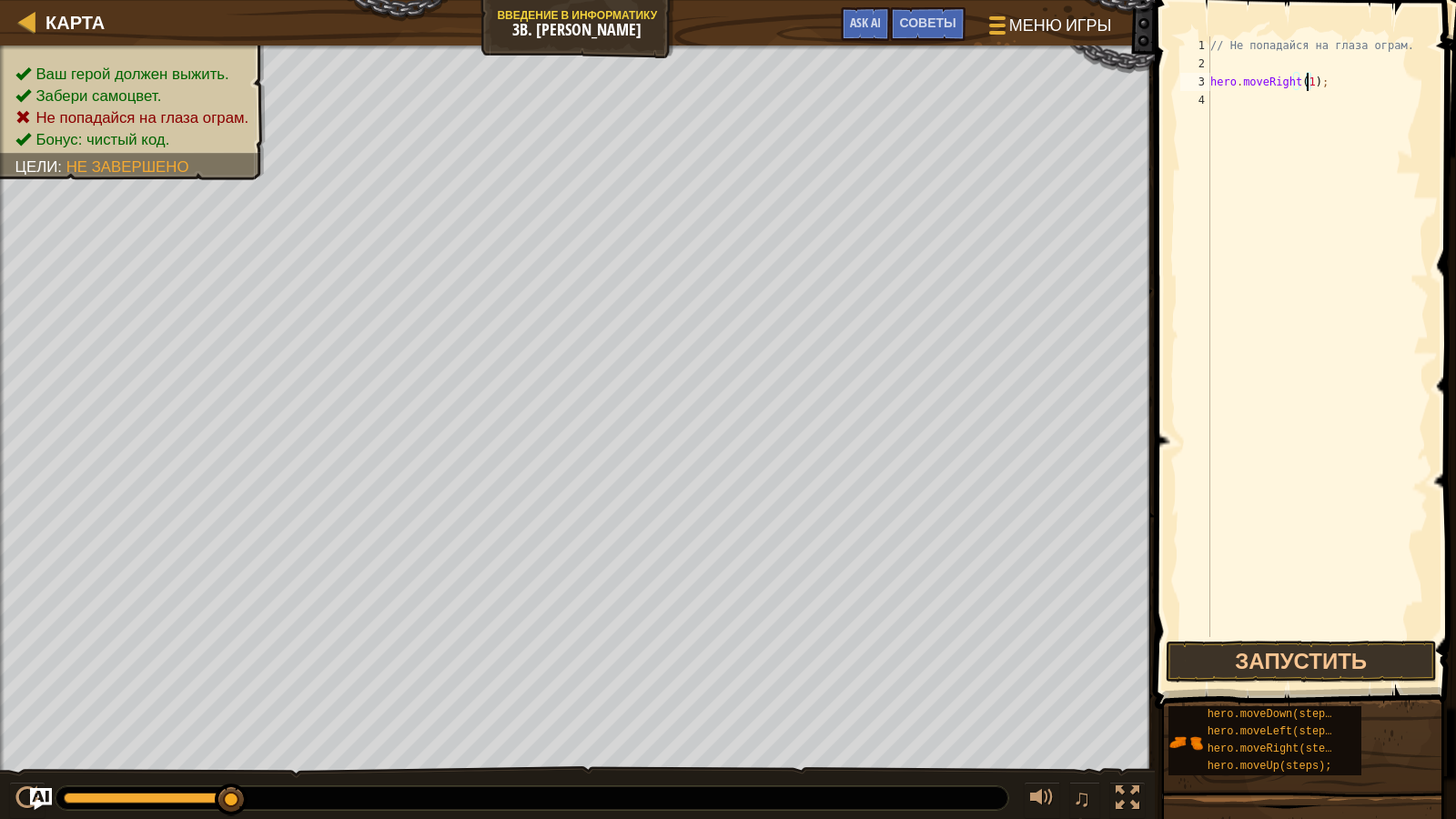
scroll to position [9, 8]
type textarea "hero.moveRight(1);"
click at [1358, 650] on button "Запустить" at bounding box center [1302, 661] width 272 height 41
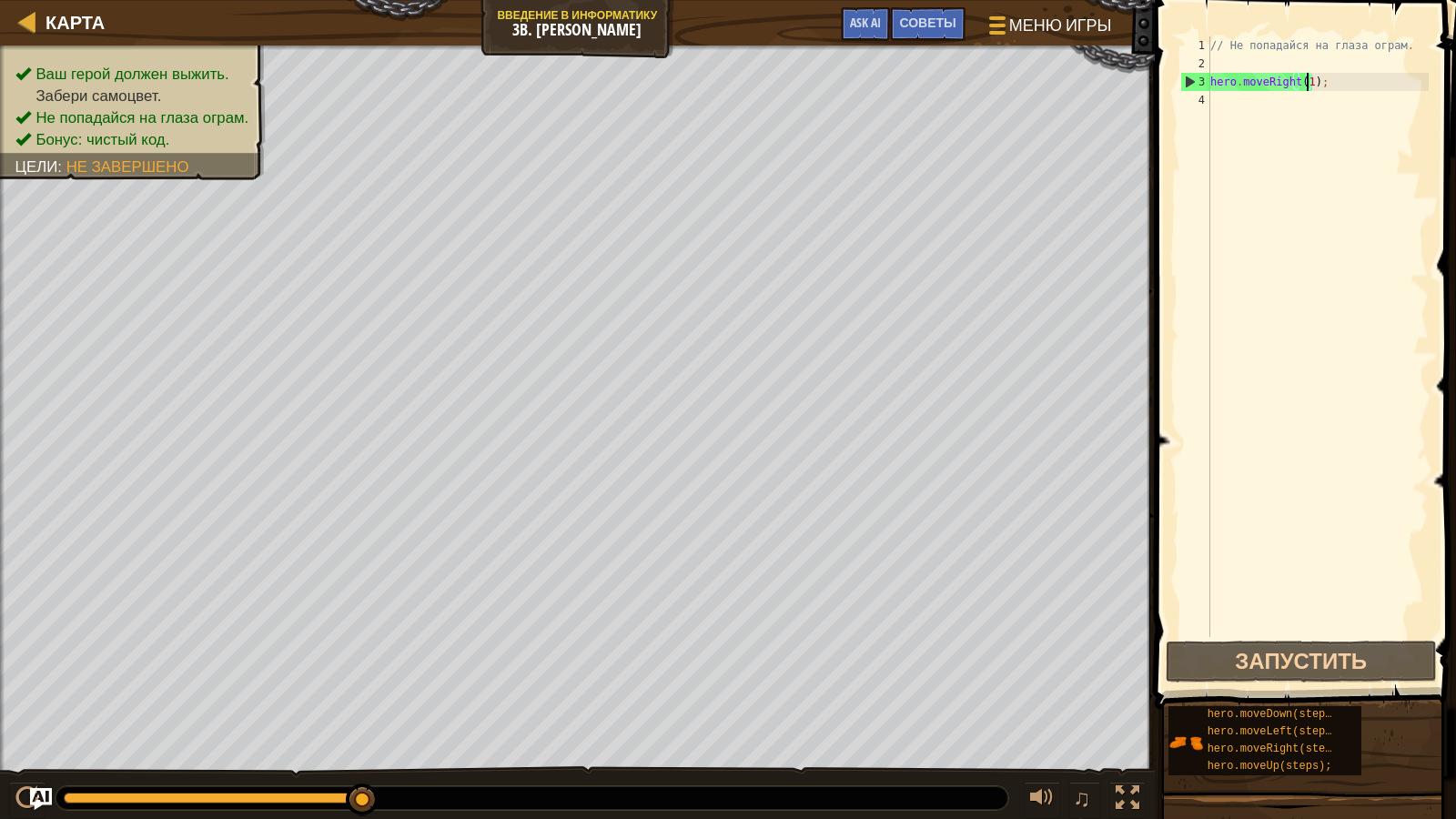
click at [1323, 125] on div "// Не попадайся на глаза ограм. hero . moveRight ( 1 ) ;" at bounding box center [1317, 355] width 222 height 637
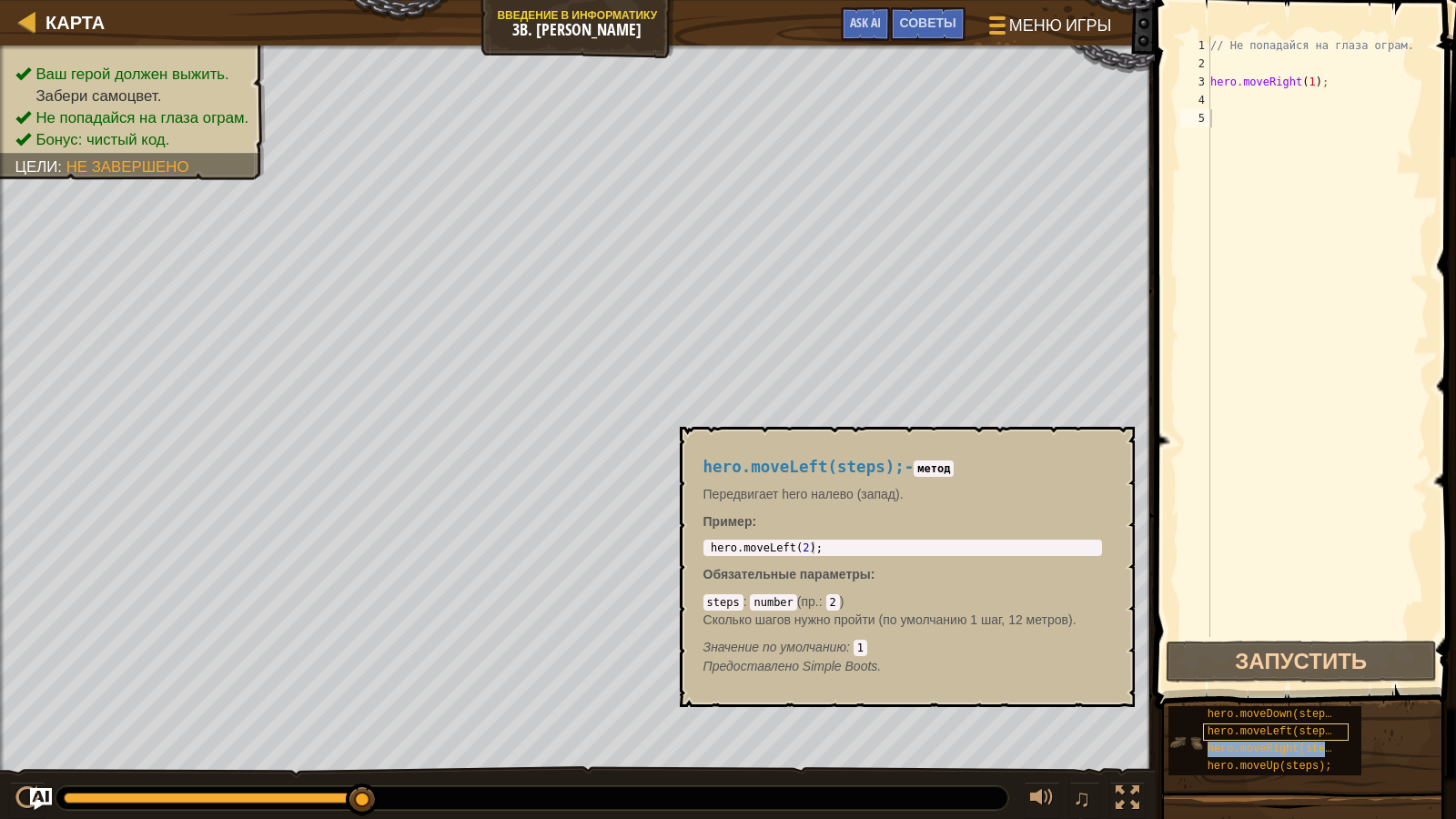
type textarea "hero.moveRight(steps);"
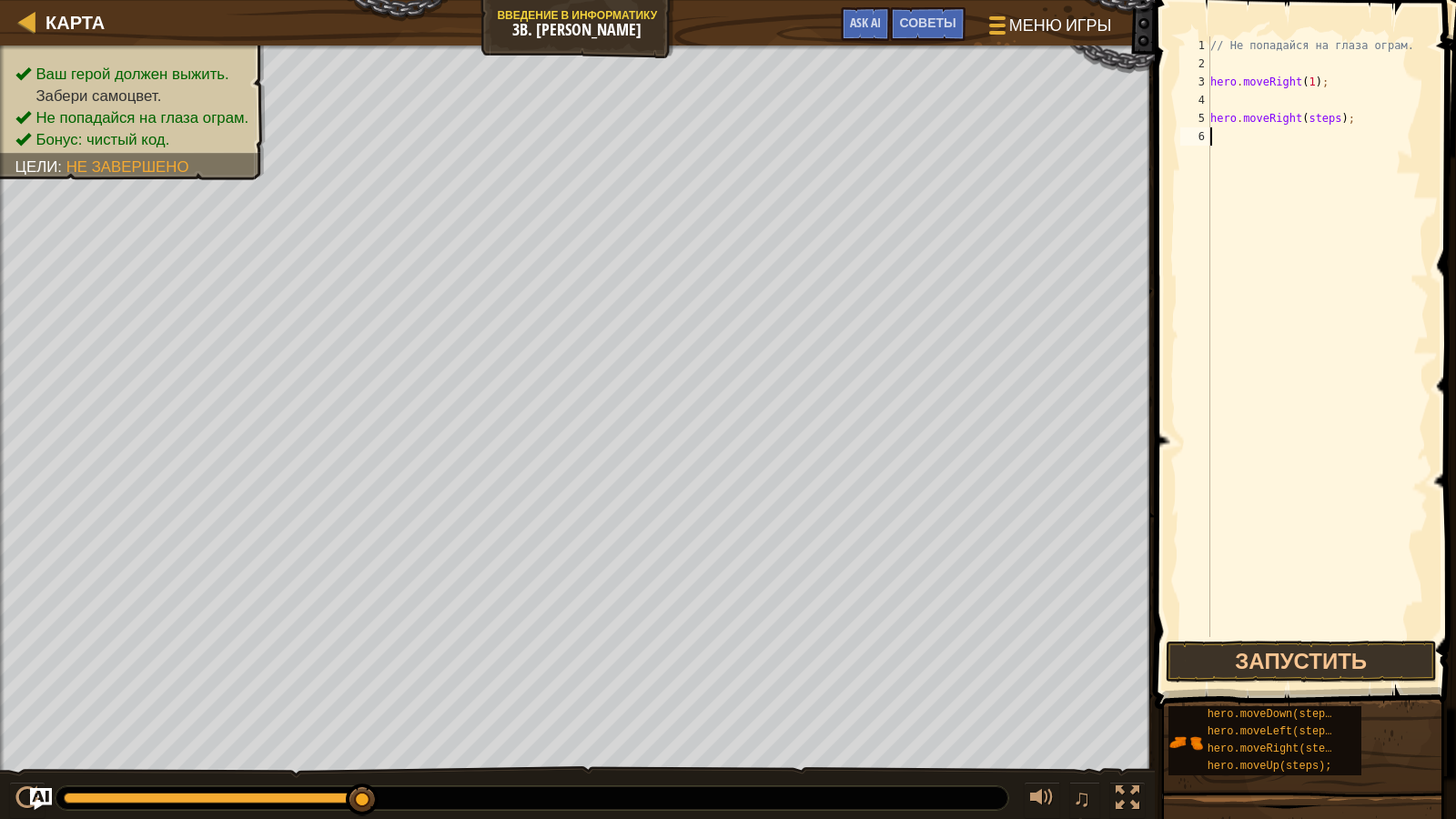
click at [1339, 129] on div "// Не попадайся на глаза ограм. hero . moveRight ( 1 ) ; hero . moveRight ( ste…" at bounding box center [1317, 355] width 222 height 637
click at [1334, 128] on div "// Не попадайся на глаза ограм. hero . moveRight ( 1 ) ; hero . moveRight ( ste…" at bounding box center [1317, 355] width 222 height 637
click at [1323, 124] on div "// Не попадайся на глаза ограм. hero . moveRight ( 1 ) ; hero . moveRight ( ste…" at bounding box center [1317, 355] width 222 height 637
click at [1330, 124] on div "// Не попадайся на глаза ограм. hero . moveRight ( 1 ) ; hero . moveRight ( ste…" at bounding box center [1317, 355] width 222 height 637
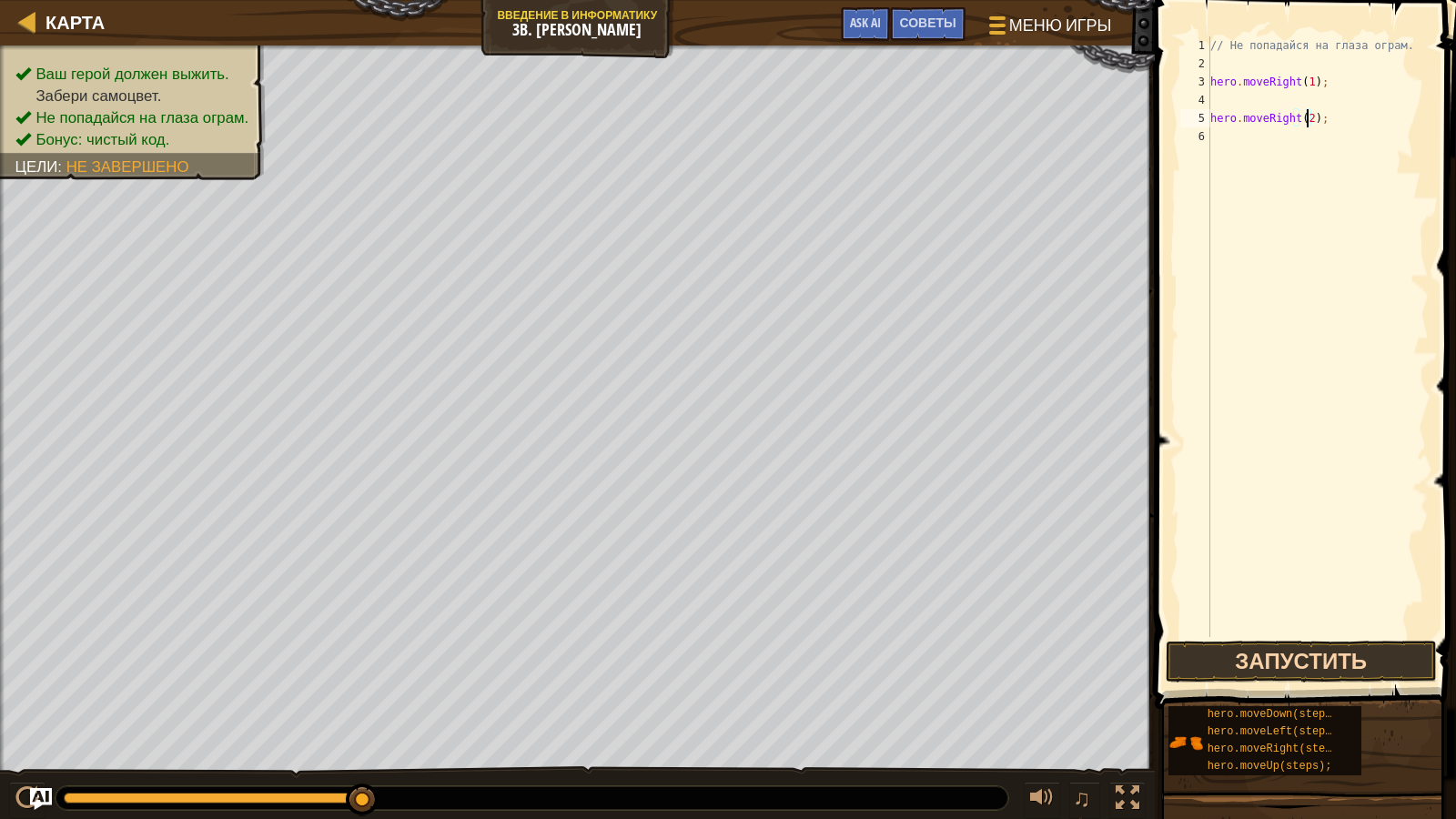
type textarea "hero.moveRight(2);"
click at [1335, 670] on button "Запустить" at bounding box center [1302, 661] width 272 height 41
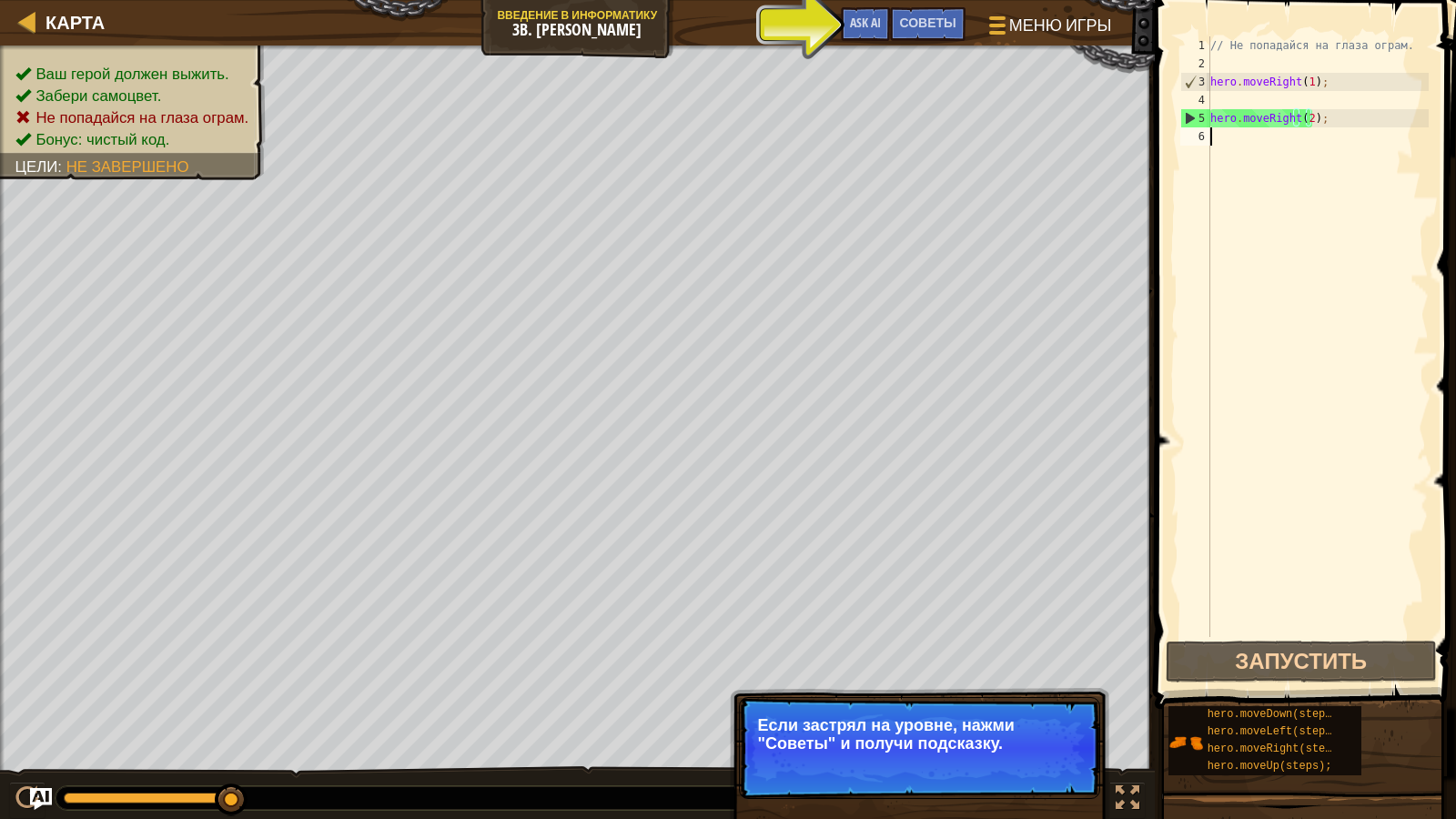
click at [1349, 128] on div "// Не попадайся на глаза ограм. hero . moveRight ( 1 ) ; hero . moveRight ( 2 )…" at bounding box center [1317, 355] width 222 height 637
click at [1359, 120] on div "// Не попадайся на глаза ограм. hero . moveRight ( 1 ) ; hero . moveRight ( 2 )…" at bounding box center [1317, 355] width 222 height 637
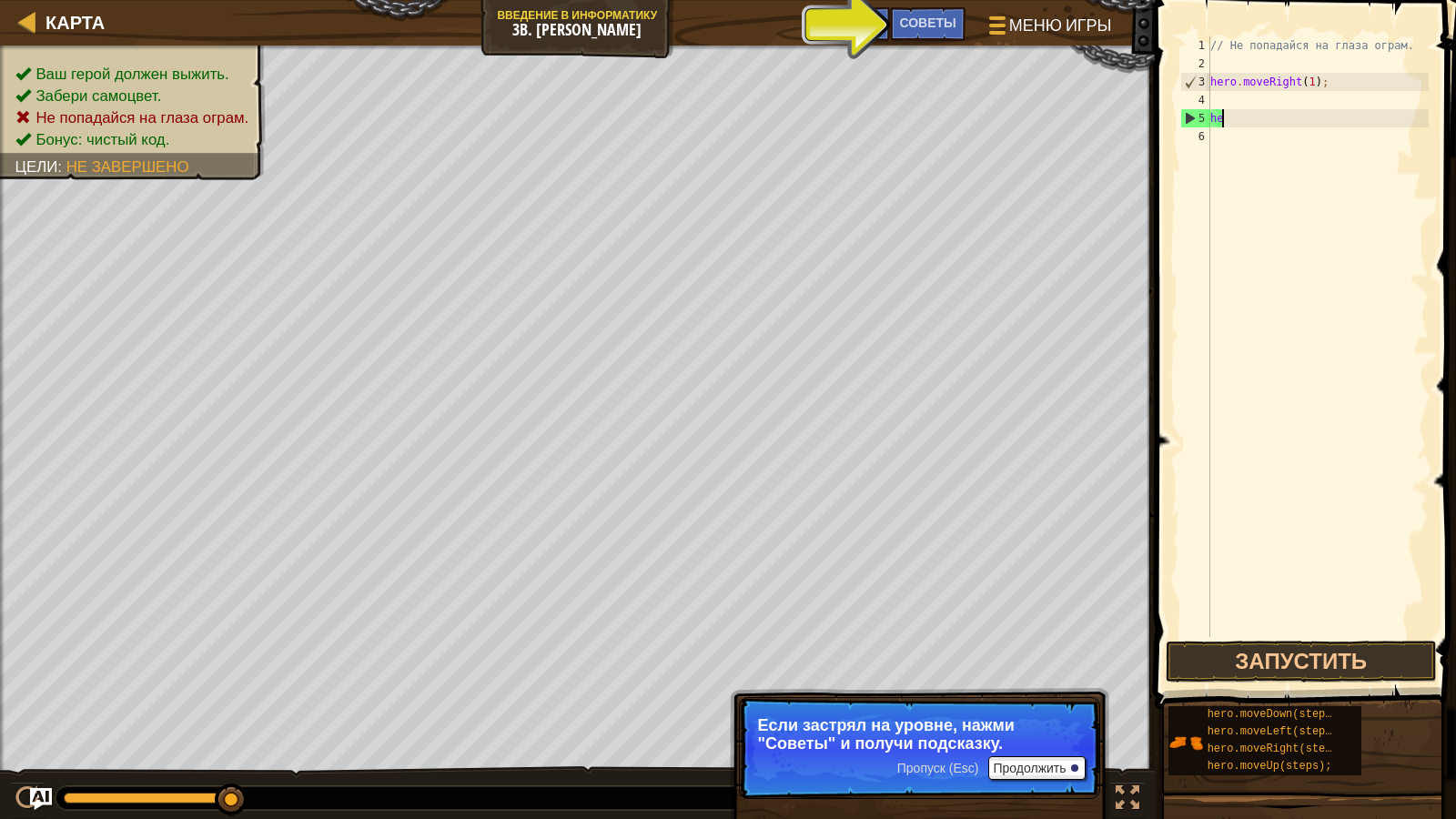
type textarea "h"
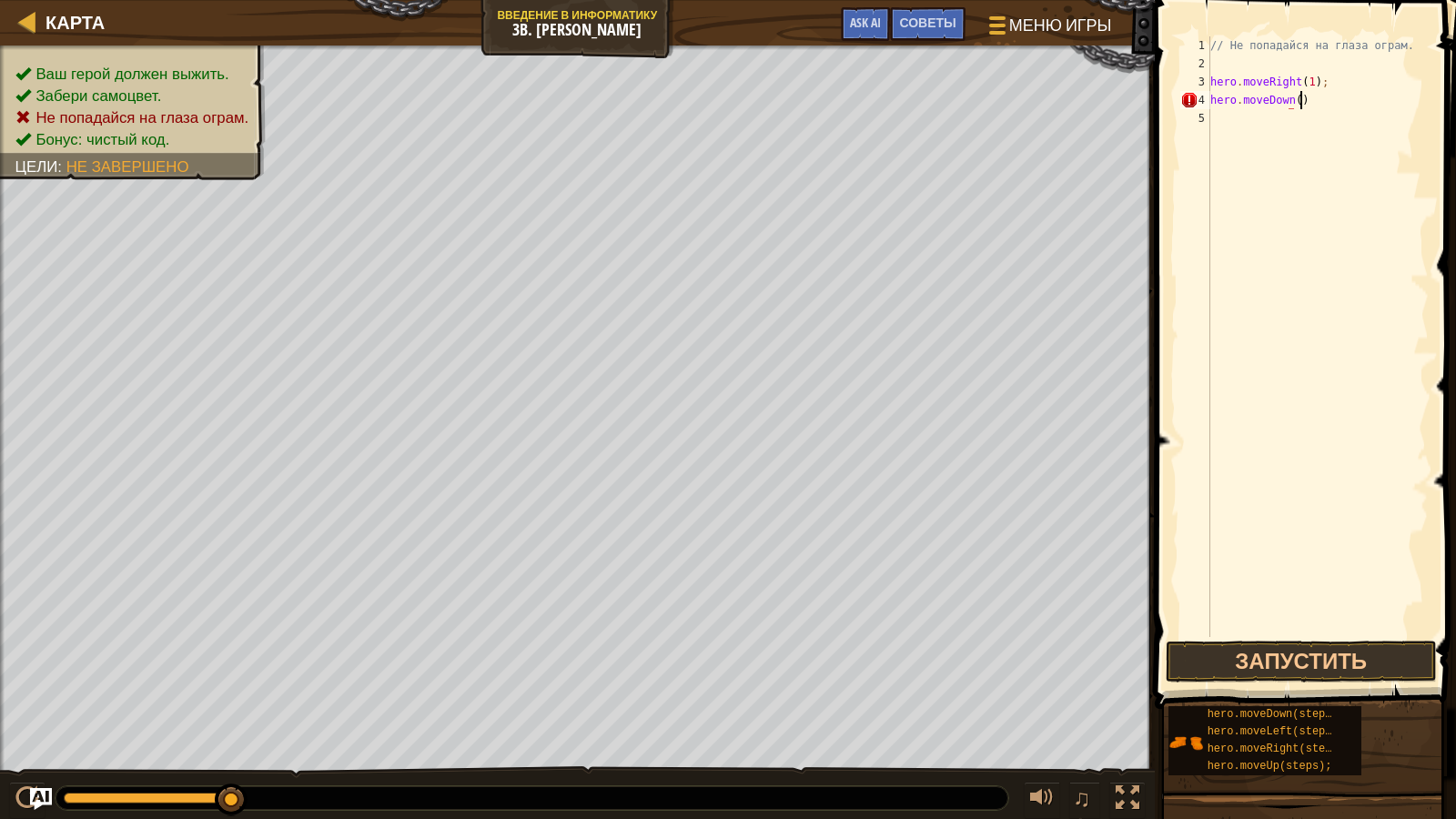
scroll to position [9, 7]
type textarea "hero.moveDown();"
click at [1356, 648] on button "Запустить" at bounding box center [1302, 661] width 272 height 41
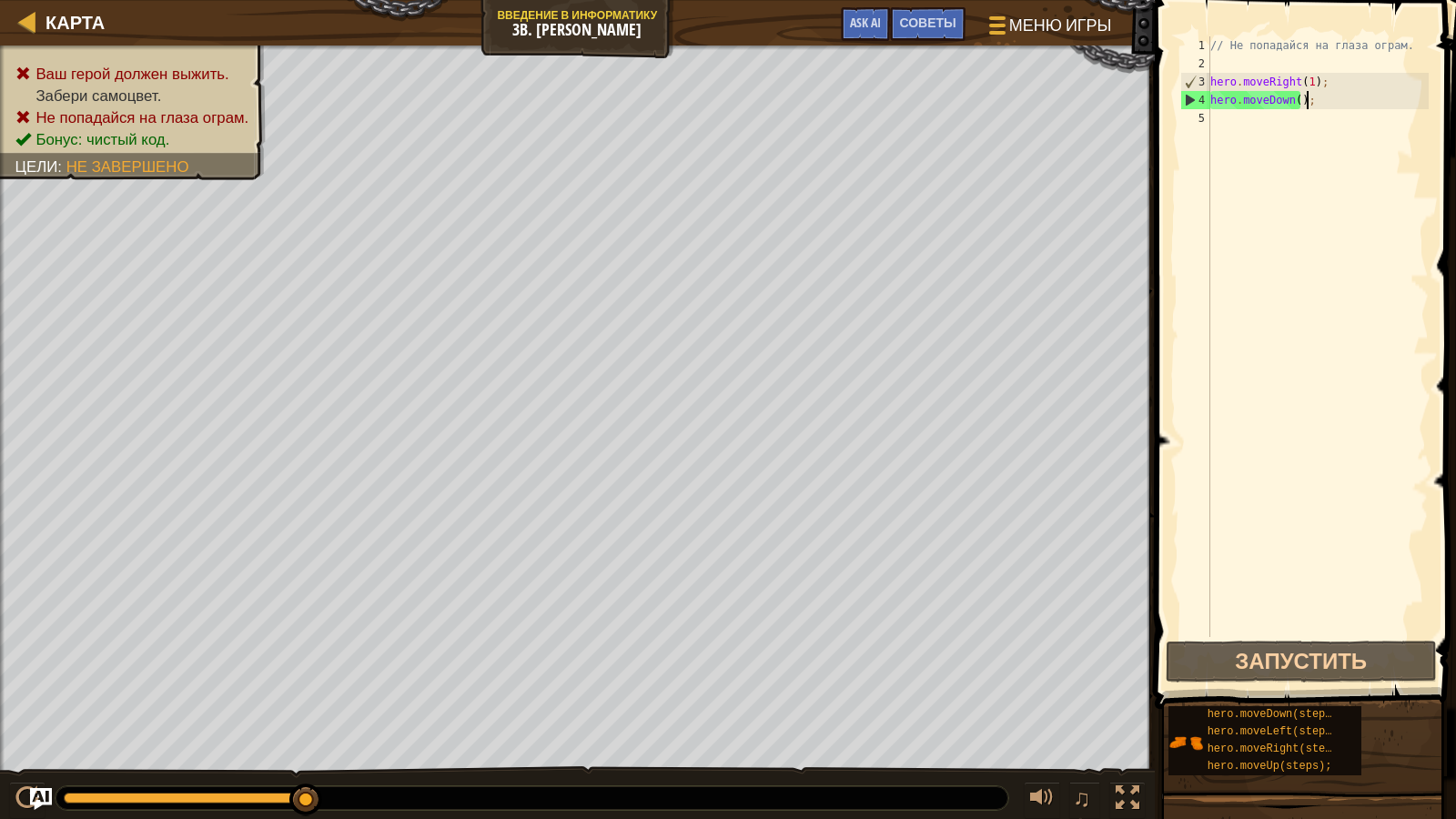
click at [1294, 111] on div "// Не попадайся на глаза ограм. hero . moveRight ( 1 ) ; hero . moveDown ( ) ;" at bounding box center [1317, 355] width 222 height 637
click at [1287, 108] on div "// Не попадайся на глаза ограм. hero . moveRight ( 1 ) ; hero . moveDown ( ) ;" at bounding box center [1317, 355] width 222 height 637
click at [1296, 99] on div "// Не попадайся на глаза ограм. hero . moveRight ( 1 ) ; hero . moveDown ( ) ;" at bounding box center [1317, 337] width 222 height 601
click at [1291, 99] on div "// Не попадайся на глаза ограм. hero . moveRight ( 1 ) ; hero . moveDown ( ) ;" at bounding box center [1317, 355] width 222 height 637
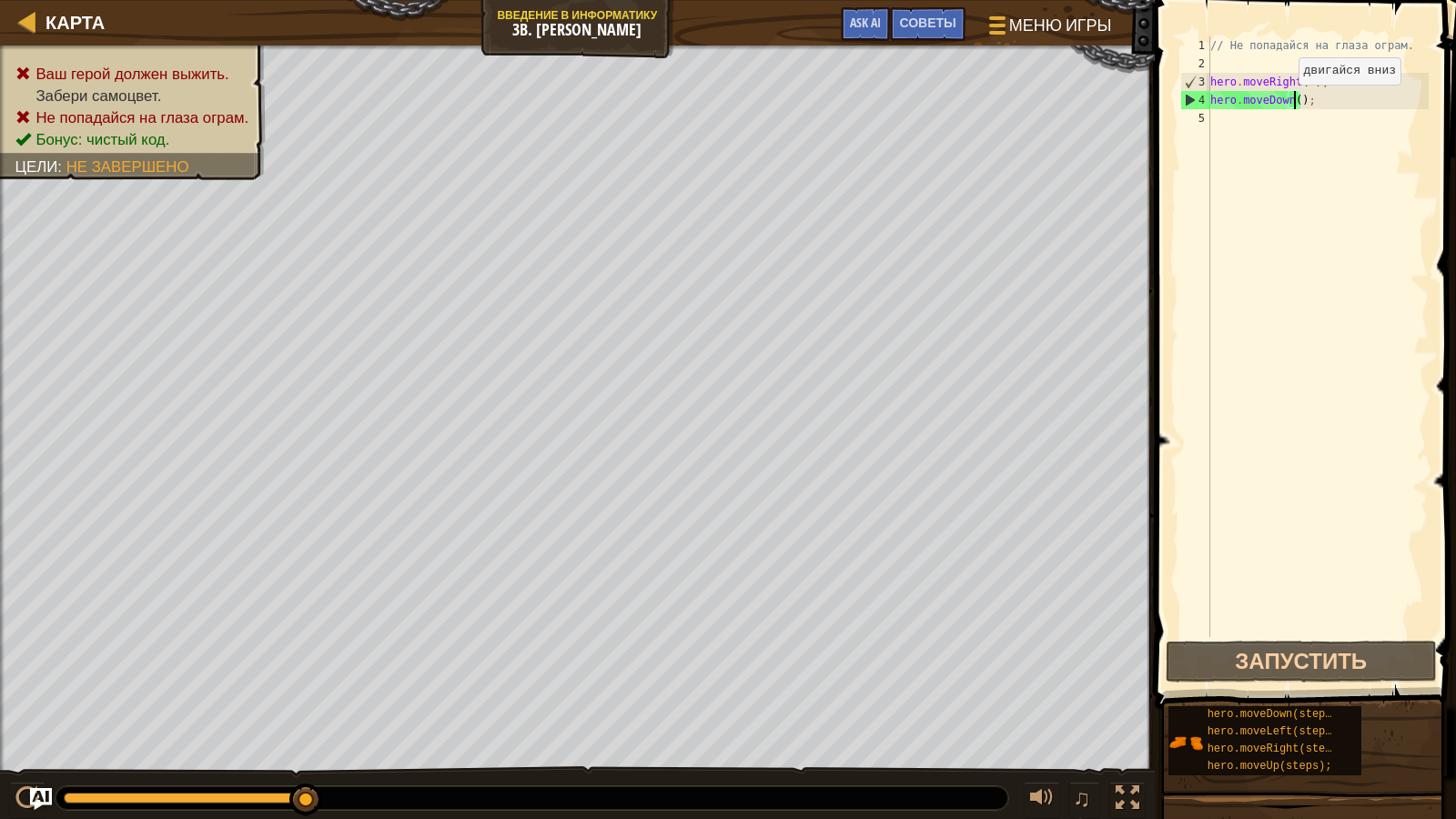
click at [1283, 103] on div "// Не попадайся на глаза ограм. hero . moveRight ( 1 ) ; hero . moveDown ( ) ;" at bounding box center [1317, 355] width 222 height 637
click at [1287, 102] on div "// Не попадайся на глаза ограм. hero . moveRight ( 1 ) ; hero . moveDown ( ) ;" at bounding box center [1317, 355] width 222 height 637
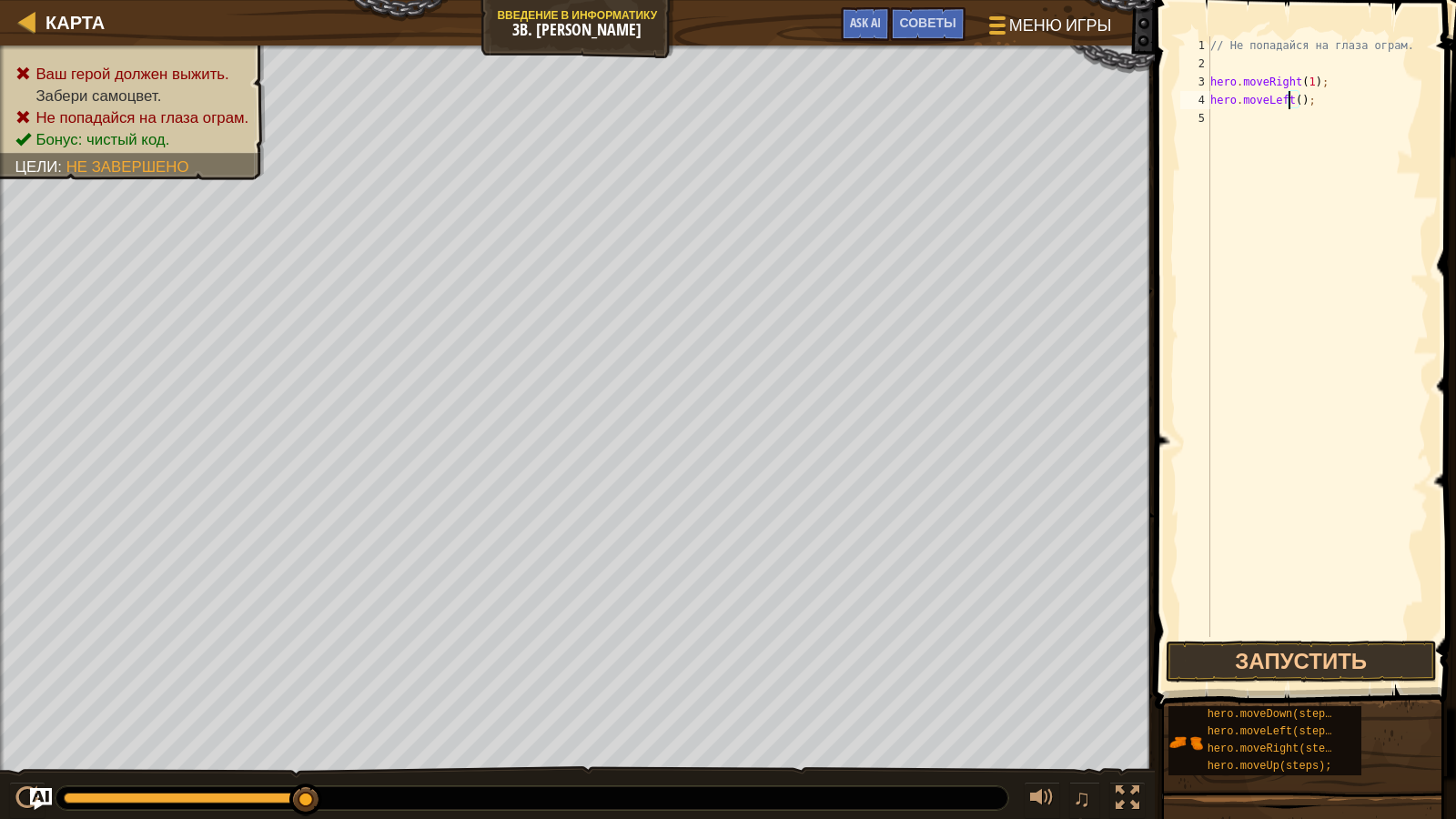
scroll to position [9, 7]
click at [1335, 670] on button "Запустить" at bounding box center [1302, 661] width 272 height 41
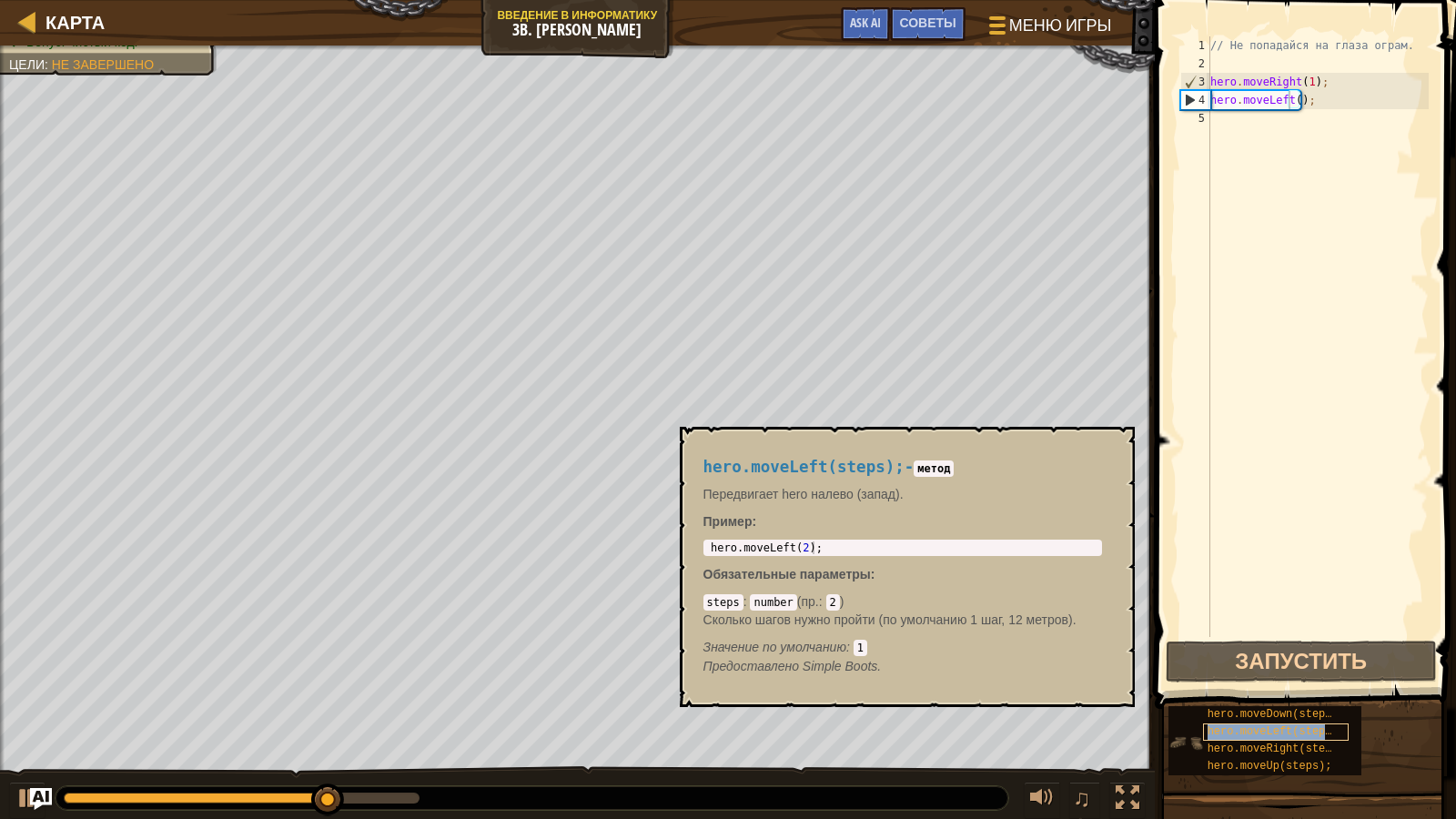
click at [1312, 711] on div "hero.moveLeft(steps);" at bounding box center [1275, 732] width 145 height 17
click at [1312, 711] on div "hero.moveRight(steps);" at bounding box center [1275, 750] width 145 height 17
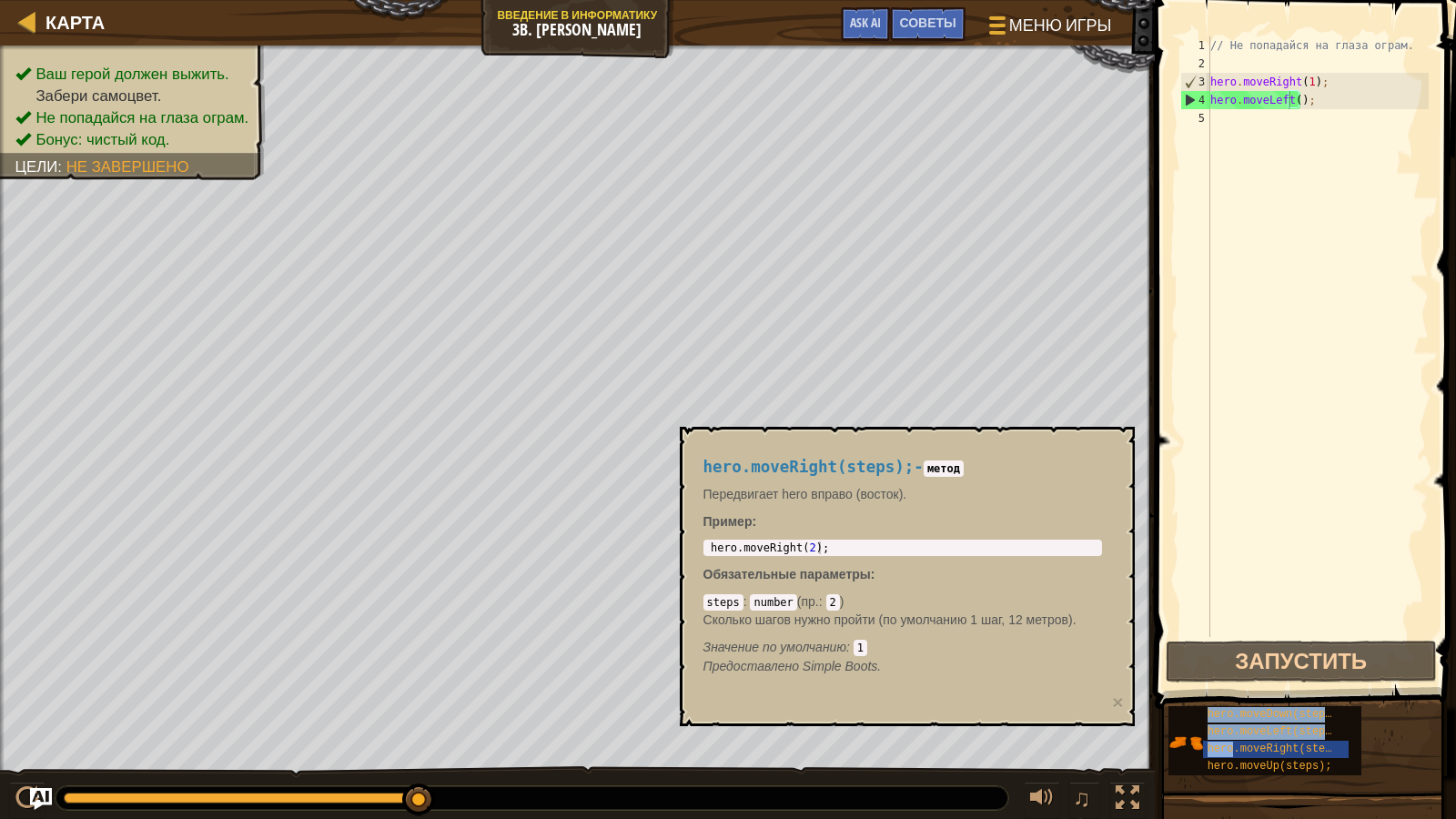
drag, startPoint x: 1312, startPoint y: 742, endPoint x: 1347, endPoint y: 121, distance: 622.0
click at [1349, 122] on div "Советы Видео hero.moveLeft(); 1 2 3 4 5 // Не попадайся на глаза ограм. hero . …" at bounding box center [1303, 405] width 306 height 810
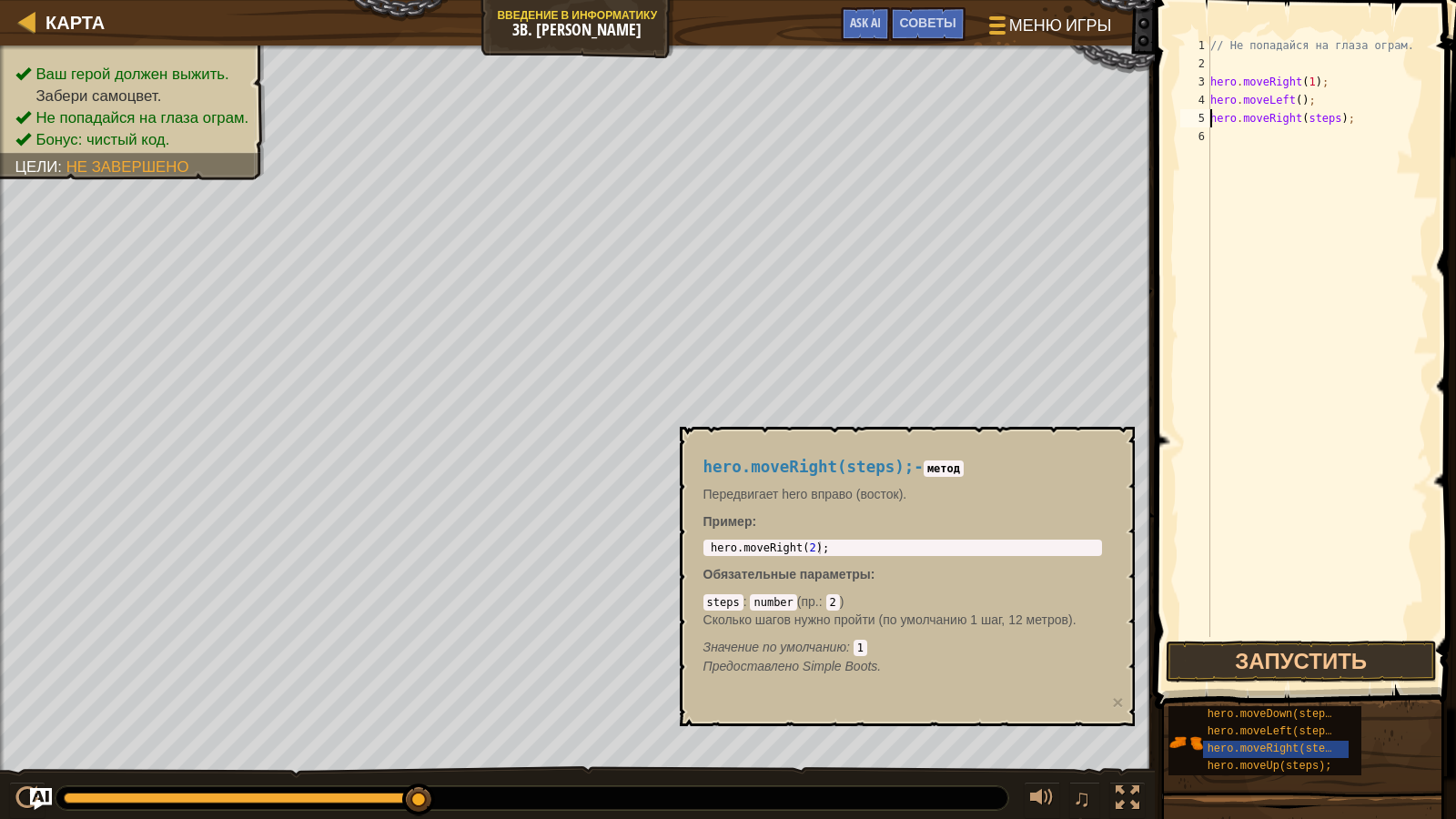
click at [1319, 118] on div "// Не попадайся на глаза ограм. hero . moveRight ( 1 ) ; hero . moveLeft ( ) ; …" at bounding box center [1317, 355] width 222 height 637
click at [1333, 122] on div "// Не попадайся на глаза ограм. hero . moveRight ( 1 ) ; hero . moveLeft ( ) ; …" at bounding box center [1317, 355] width 222 height 637
click at [1330, 123] on div "// Не попадайся на глаза ограм. hero . moveRight ( 1 ) ; hero . moveLeft ( ) ; …" at bounding box center [1317, 355] width 222 height 637
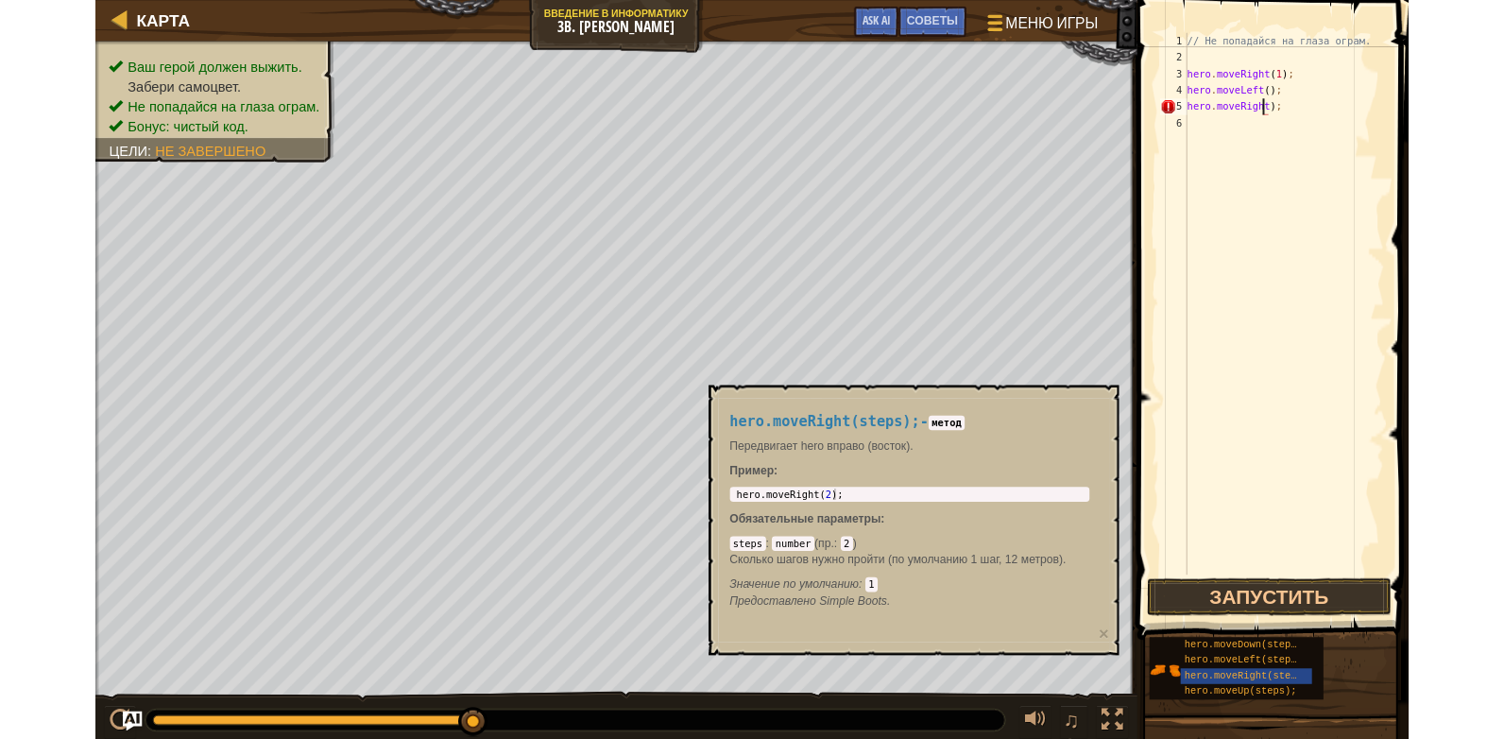
scroll to position [9, 8]
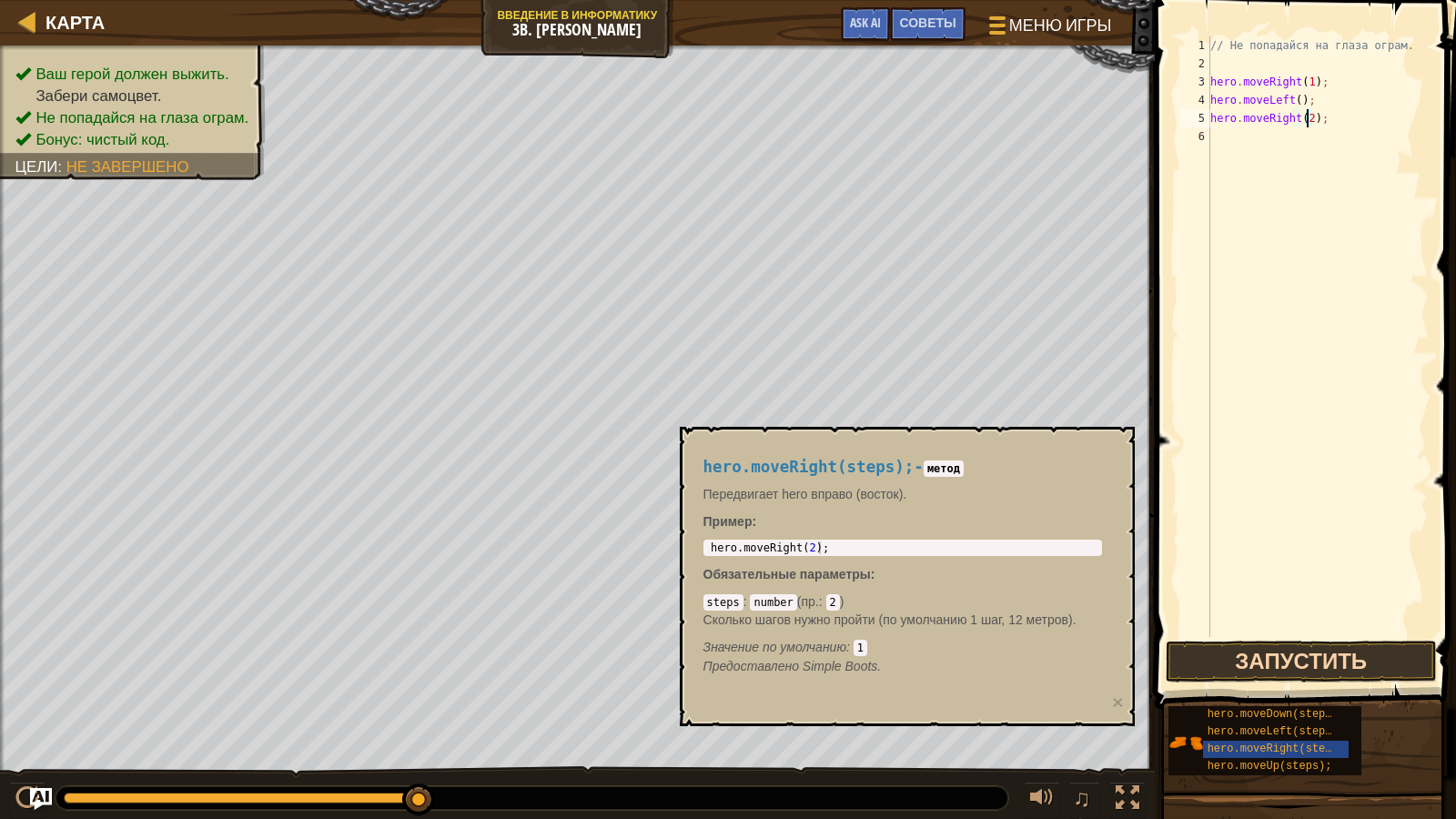
type textarea "hero.moveRight(2);"
click at [1355, 658] on button "Запустить" at bounding box center [1302, 661] width 272 height 41
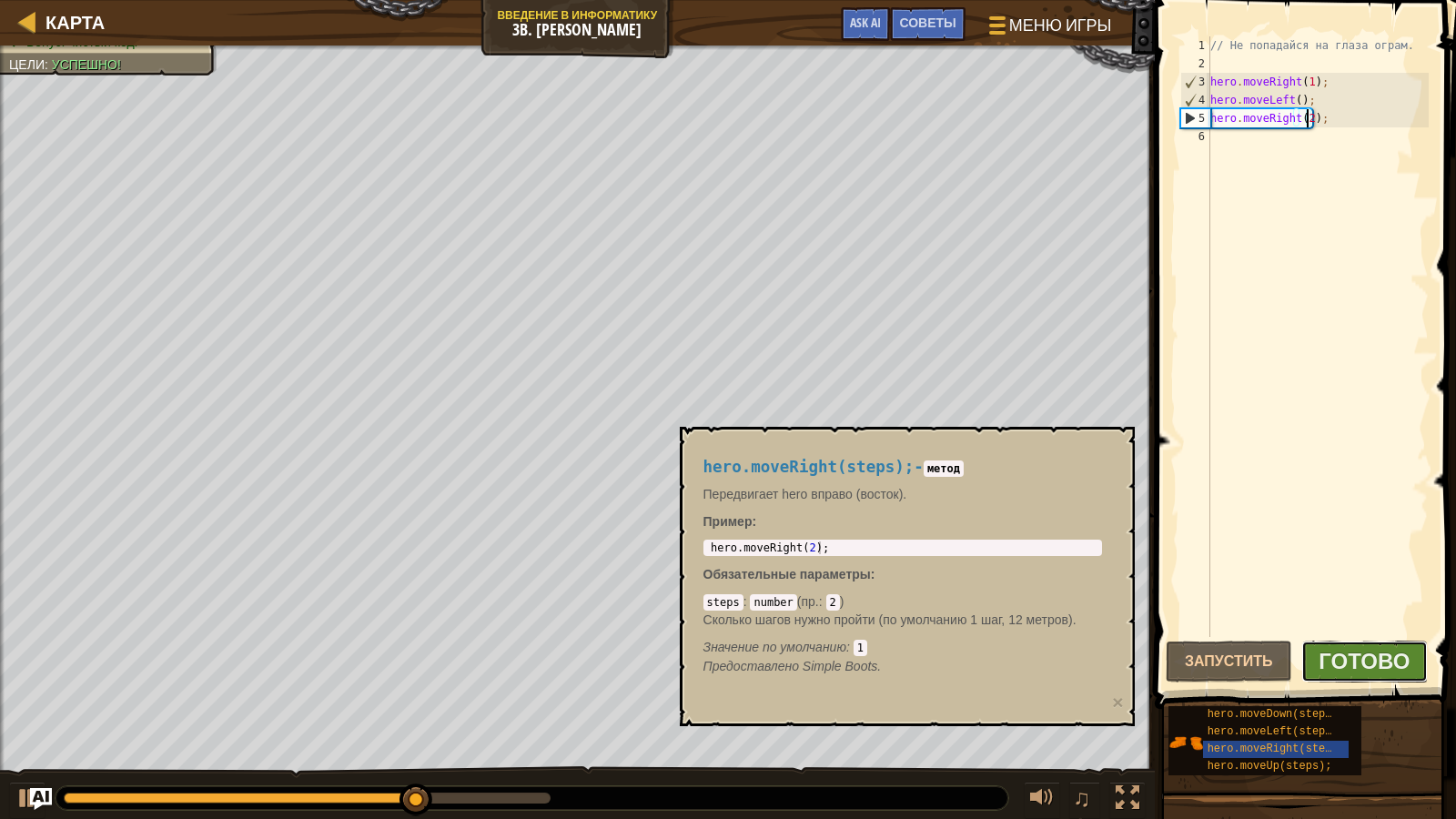
click at [1354, 676] on button "Готово" at bounding box center [1364, 661] width 126 height 41
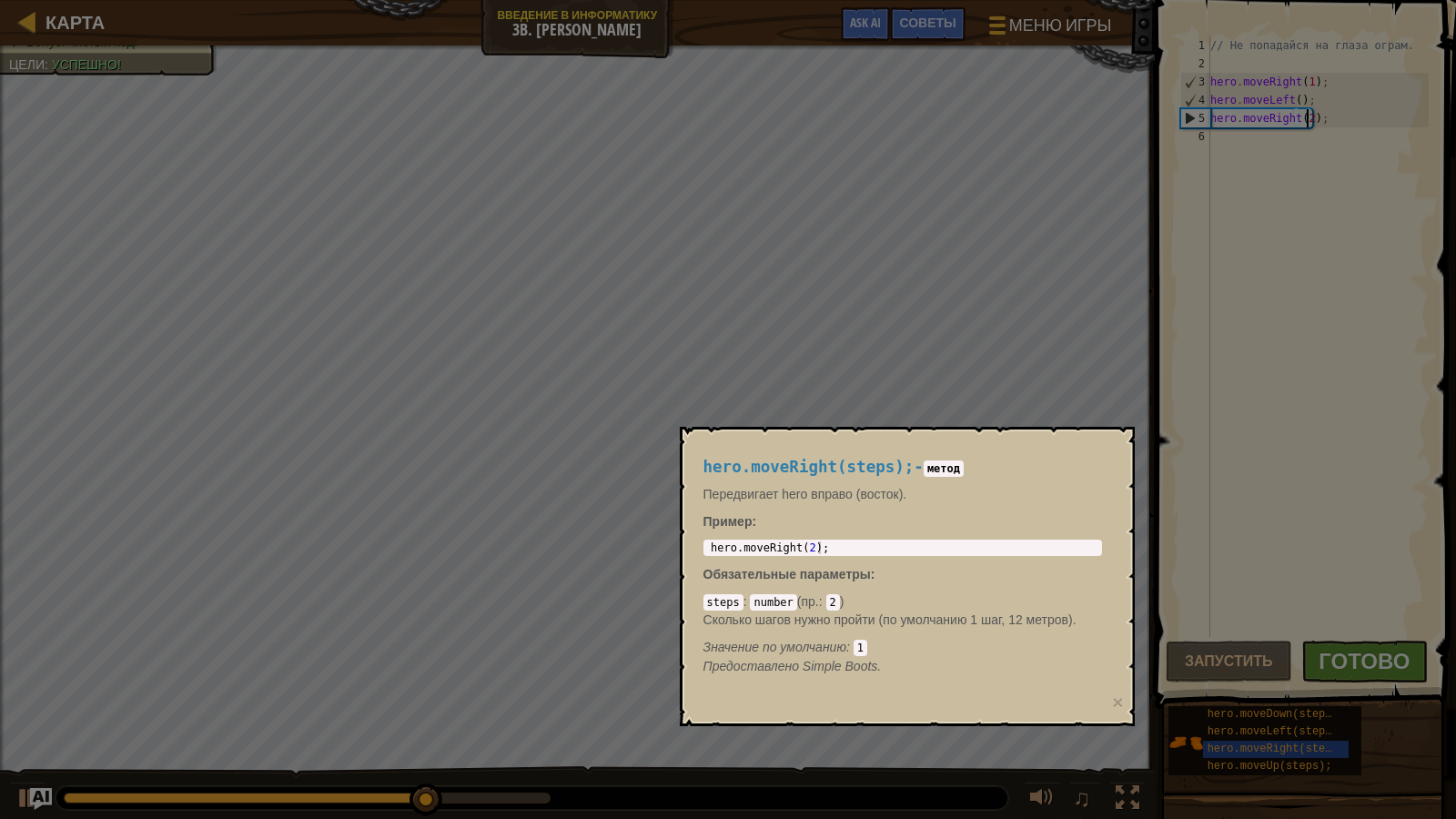
click at [0, 0] on div "Загрузка..." at bounding box center [0, 0] width 0 height 0
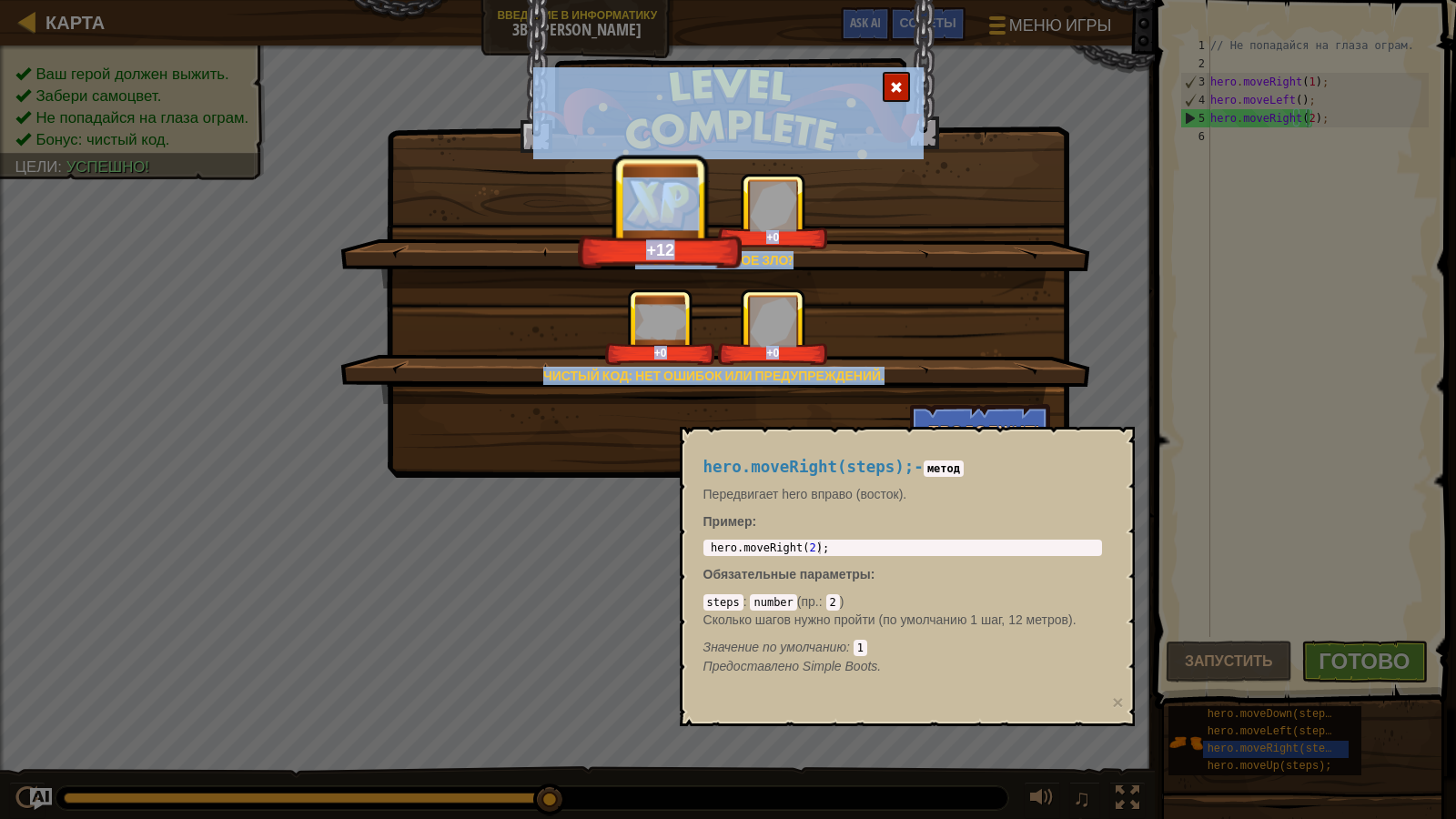
click at [866, 384] on div "Чистый код: нет ошибок или предупреждений." at bounding box center [714, 376] width 574 height 18
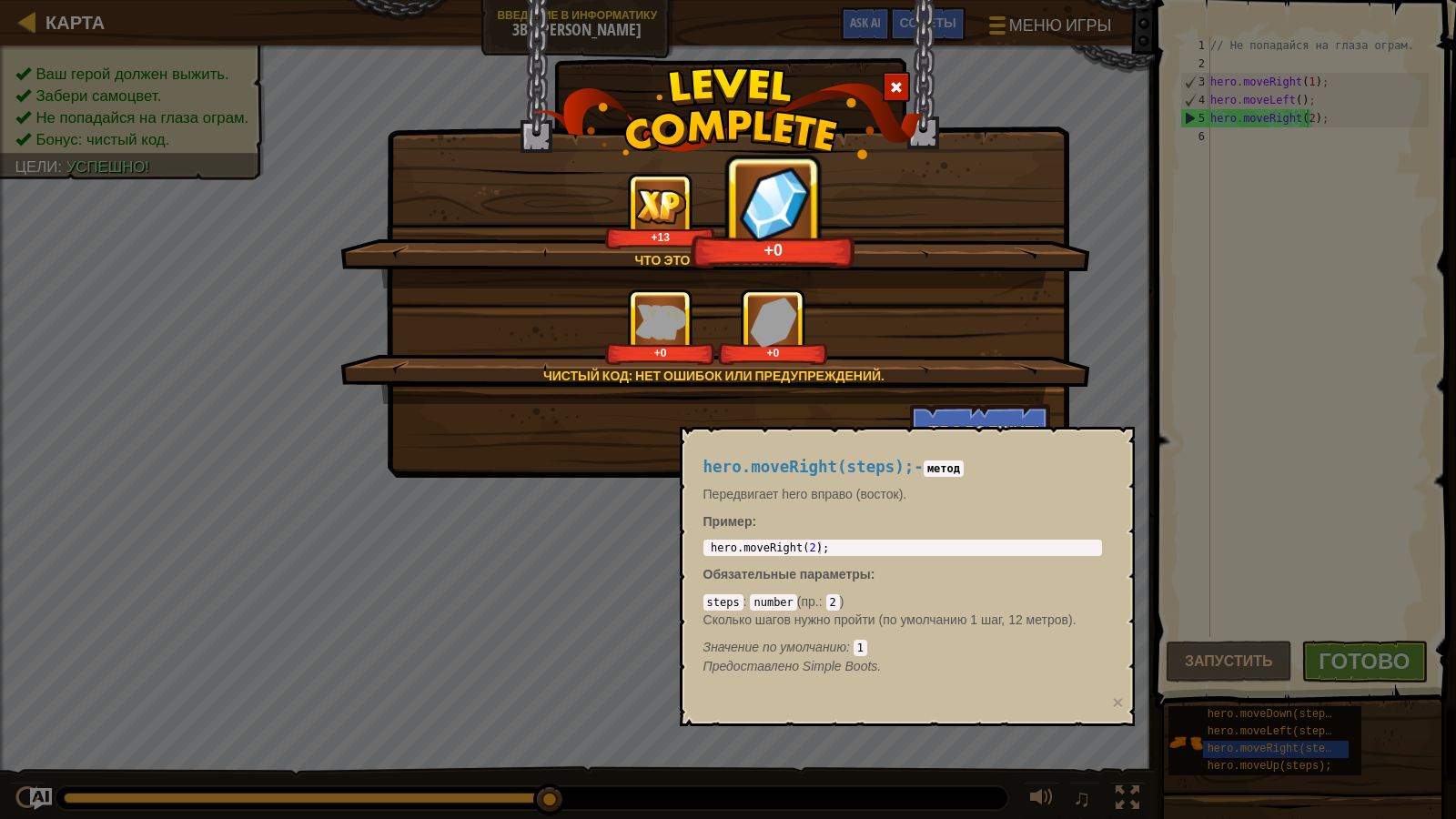
click at [866, 363] on div "+0 +0" at bounding box center [715, 327] width 706 height 76
click at [872, 362] on div "+0 +0" at bounding box center [715, 327] width 706 height 76
click at [878, 375] on div "Чистый код: нет ошибок или предупреждений." at bounding box center [714, 376] width 574 height 18
drag, startPoint x: 878, startPoint y: 375, endPoint x: 891, endPoint y: 369, distance: 14.3
click at [891, 369] on div "Чистый код: нет ошибок или предупреждений." at bounding box center [714, 376] width 574 height 18
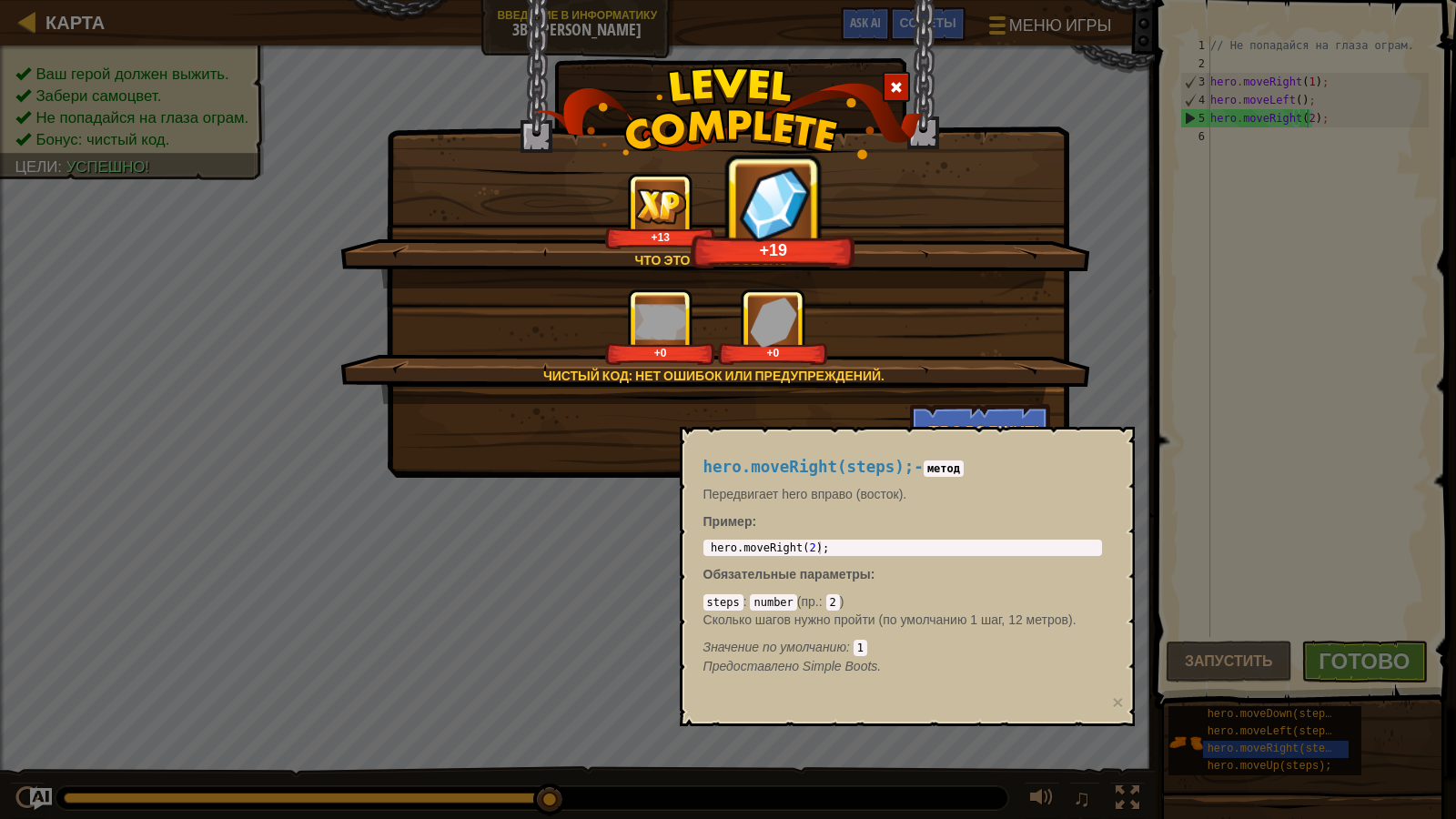
click at [891, 369] on div "Чистый код: нет ошибок или предупреждений." at bounding box center [714, 376] width 574 height 18
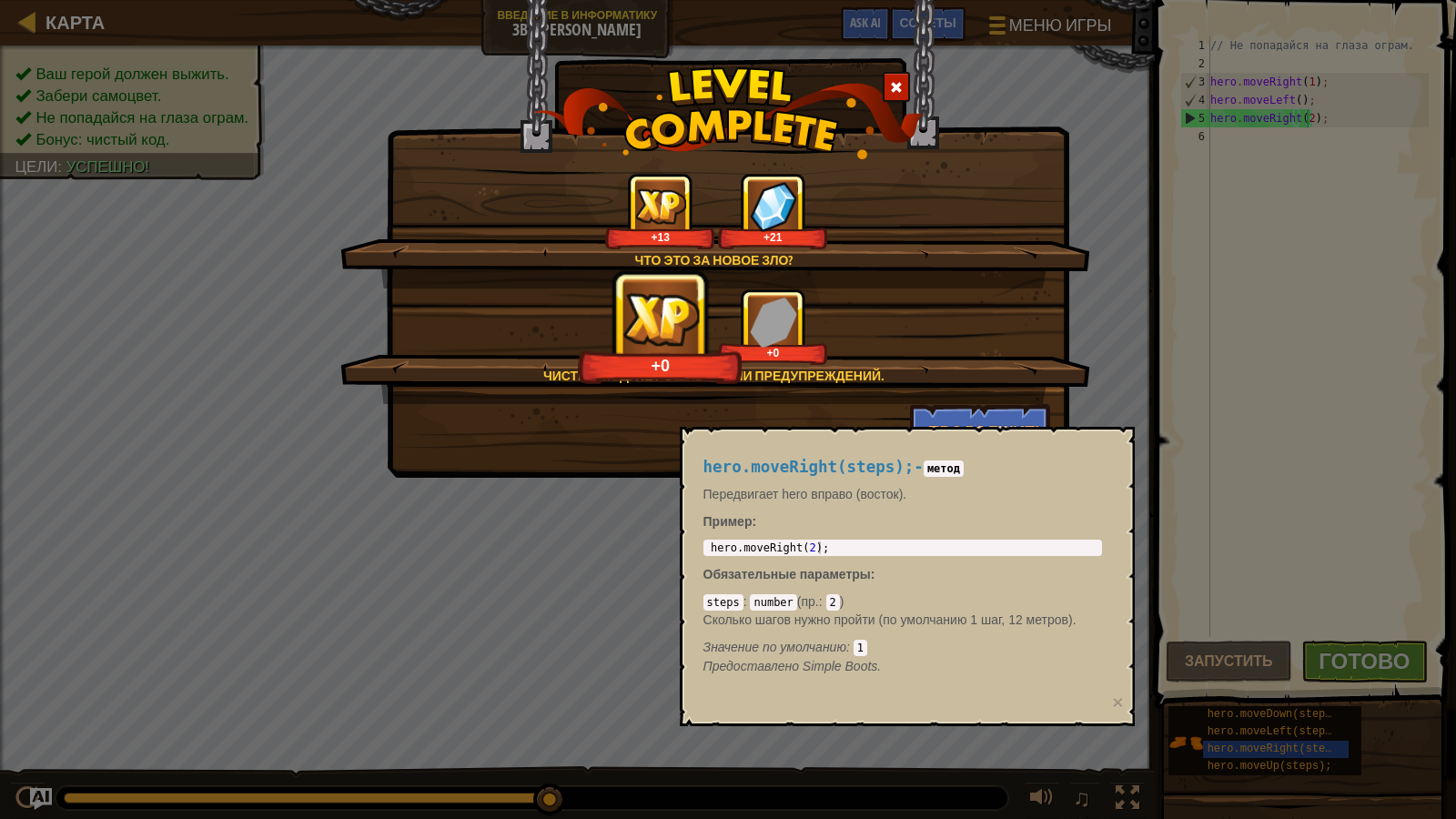
drag, startPoint x: 802, startPoint y: 358, endPoint x: 740, endPoint y: 334, distance: 66.5
click at [796, 356] on div "+0" at bounding box center [772, 353] width 103 height 13
click at [745, 334] on div "+1 +0" at bounding box center [715, 327] width 706 height 76
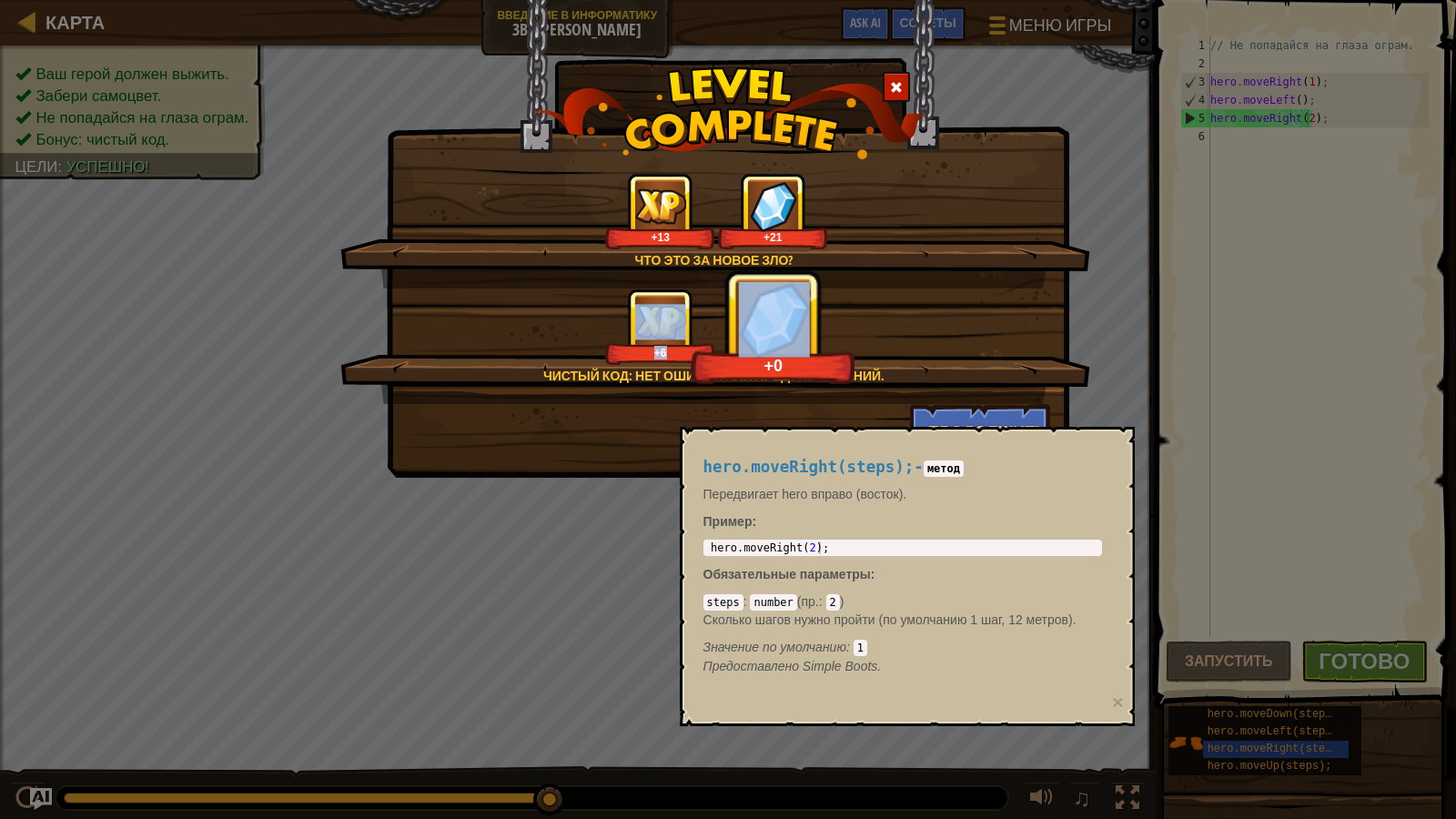
click at [844, 349] on div "+0" at bounding box center [772, 328] width 164 height 114
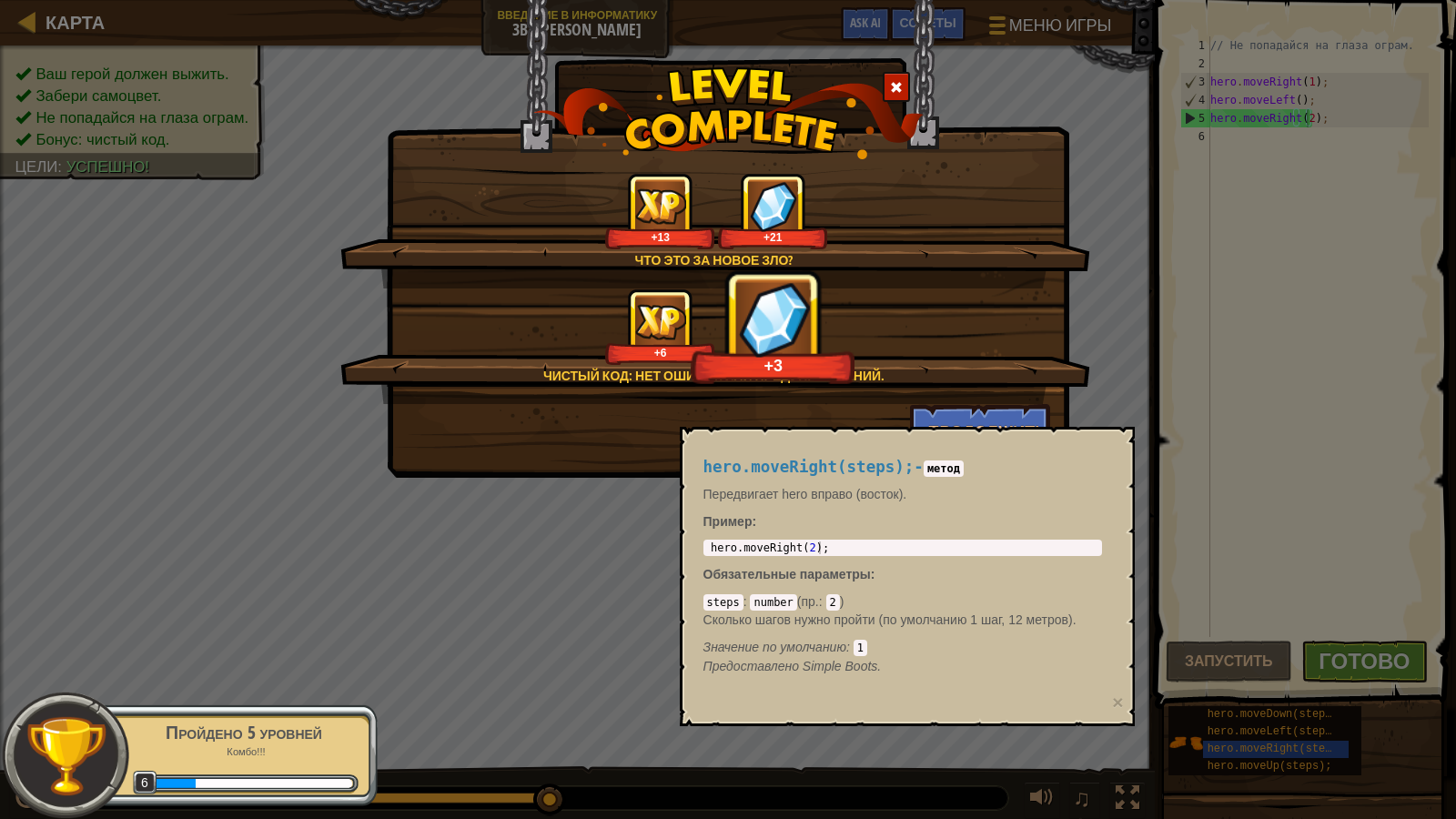
click at [824, 349] on div "+3" at bounding box center [772, 328] width 164 height 114
click at [830, 356] on div "+7" at bounding box center [772, 328] width 164 height 114
drag, startPoint x: 830, startPoint y: 356, endPoint x: 920, endPoint y: 375, distance: 92.0
click at [844, 366] on div "+9" at bounding box center [773, 366] width 155 height 21
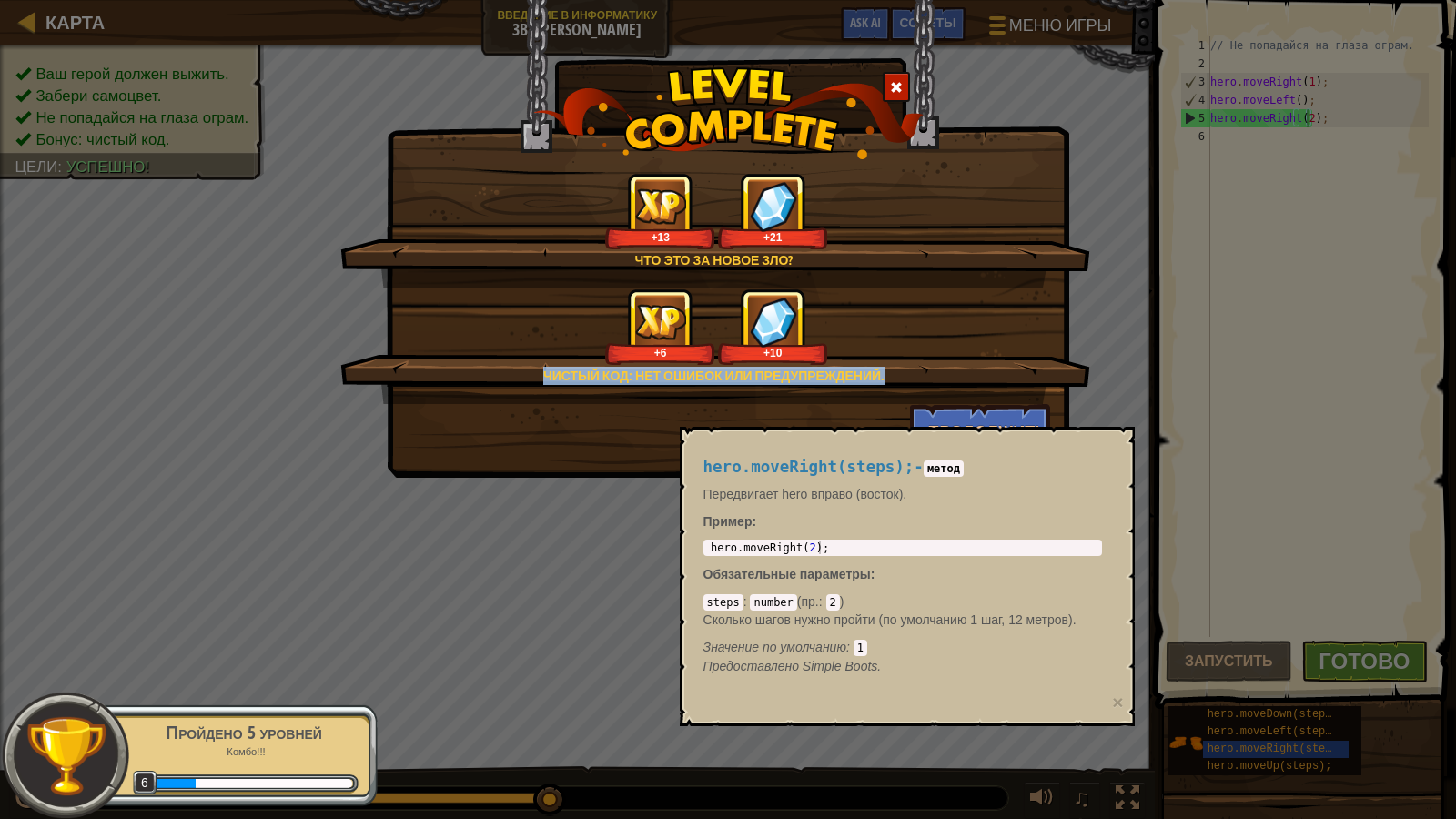
drag, startPoint x: 943, startPoint y: 384, endPoint x: 956, endPoint y: 393, distance: 15.8
click at [956, 393] on div "Чистый код: нет ошибок или предупреждений. +6 +10" at bounding box center [715, 347] width 750 height 116
drag, startPoint x: 956, startPoint y: 393, endPoint x: 974, endPoint y: 422, distance: 34.1
click at [974, 422] on button "Продолжить" at bounding box center [980, 432] width 141 height 55
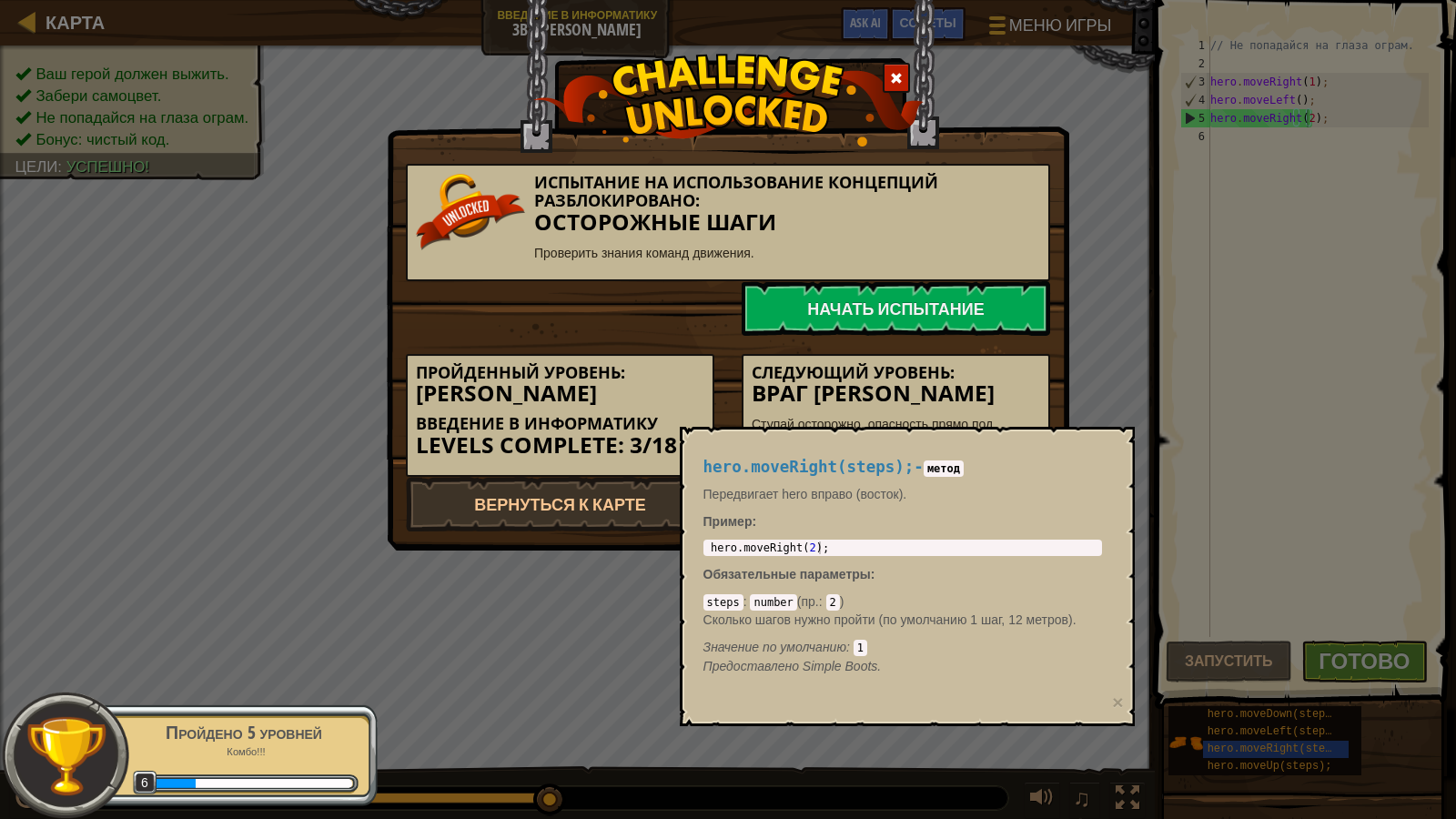
drag, startPoint x: 1070, startPoint y: 462, endPoint x: 1100, endPoint y: 448, distance: 33.1
click at [1087, 455] on div "hero.moveRight(steps); - метод Передвигает hero вправо (восток). Пример : 1 her…" at bounding box center [902, 567] width 424 height 251
click at [1100, 448] on div "hero.moveRight(steps); - метод Передвигает hero вправо (восток). Пример : 1 her…" at bounding box center [902, 567] width 424 height 251
drag, startPoint x: 1111, startPoint y: 439, endPoint x: 1015, endPoint y: 392, distance: 106.9
click at [1003, 463] on div "hero.moveRight(steps); - метод Передвигает hero вправо (восток). Пример : 1 her…" at bounding box center [902, 567] width 424 height 251
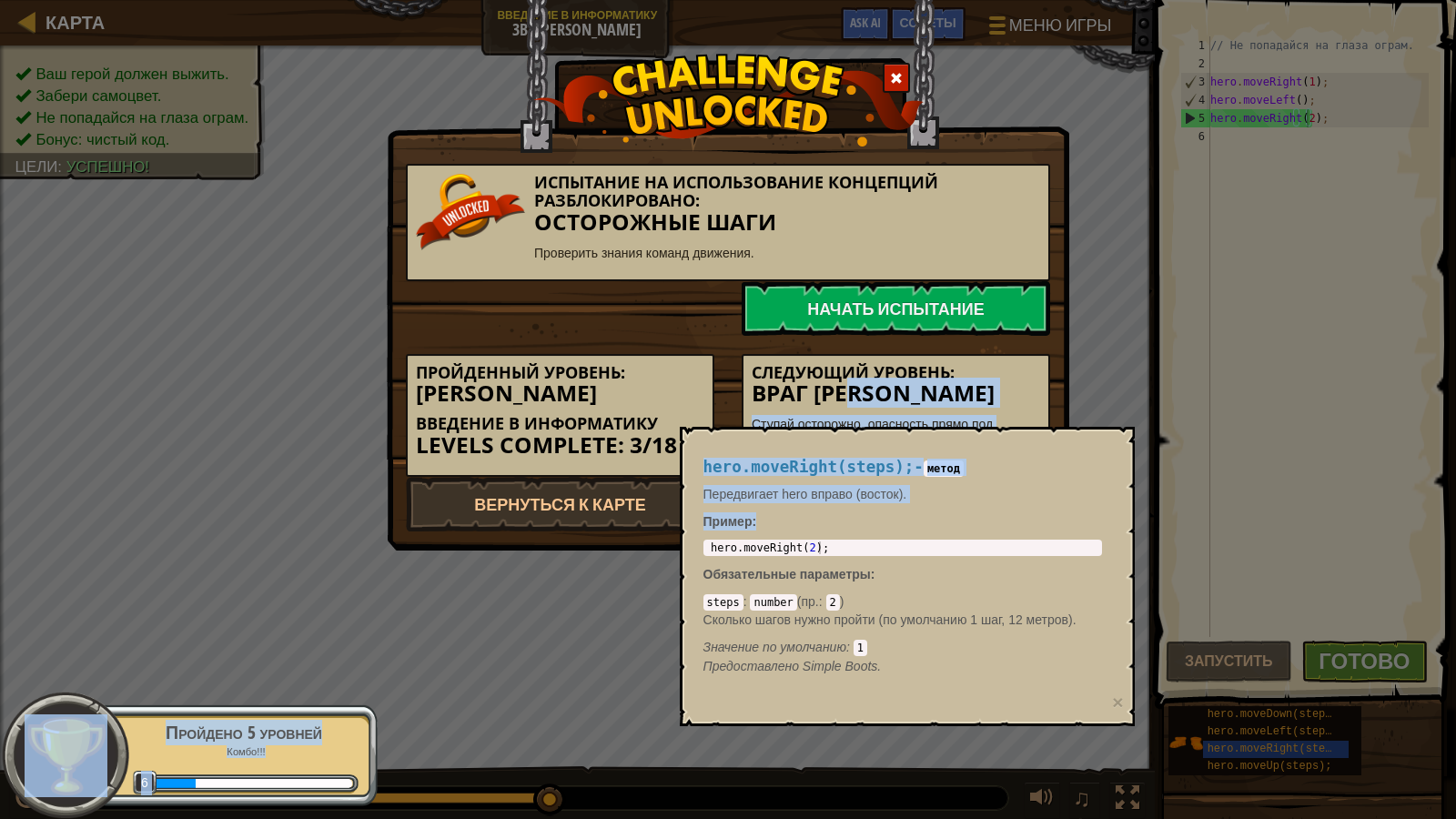
drag, startPoint x: 1022, startPoint y: 416, endPoint x: 1046, endPoint y: 530, distance: 116.5
click at [1046, 2] on body "Карта Введение в Информатику 3b. [PERSON_NAME] игры Готово Советы Ask AI 1 הההה…" at bounding box center [728, 1] width 1456 height 2
click at [1127, 487] on div "hero.moveRight(steps); - метод Передвигает hero вправо (восток). Пример : 1 her…" at bounding box center [907, 576] width 455 height 300
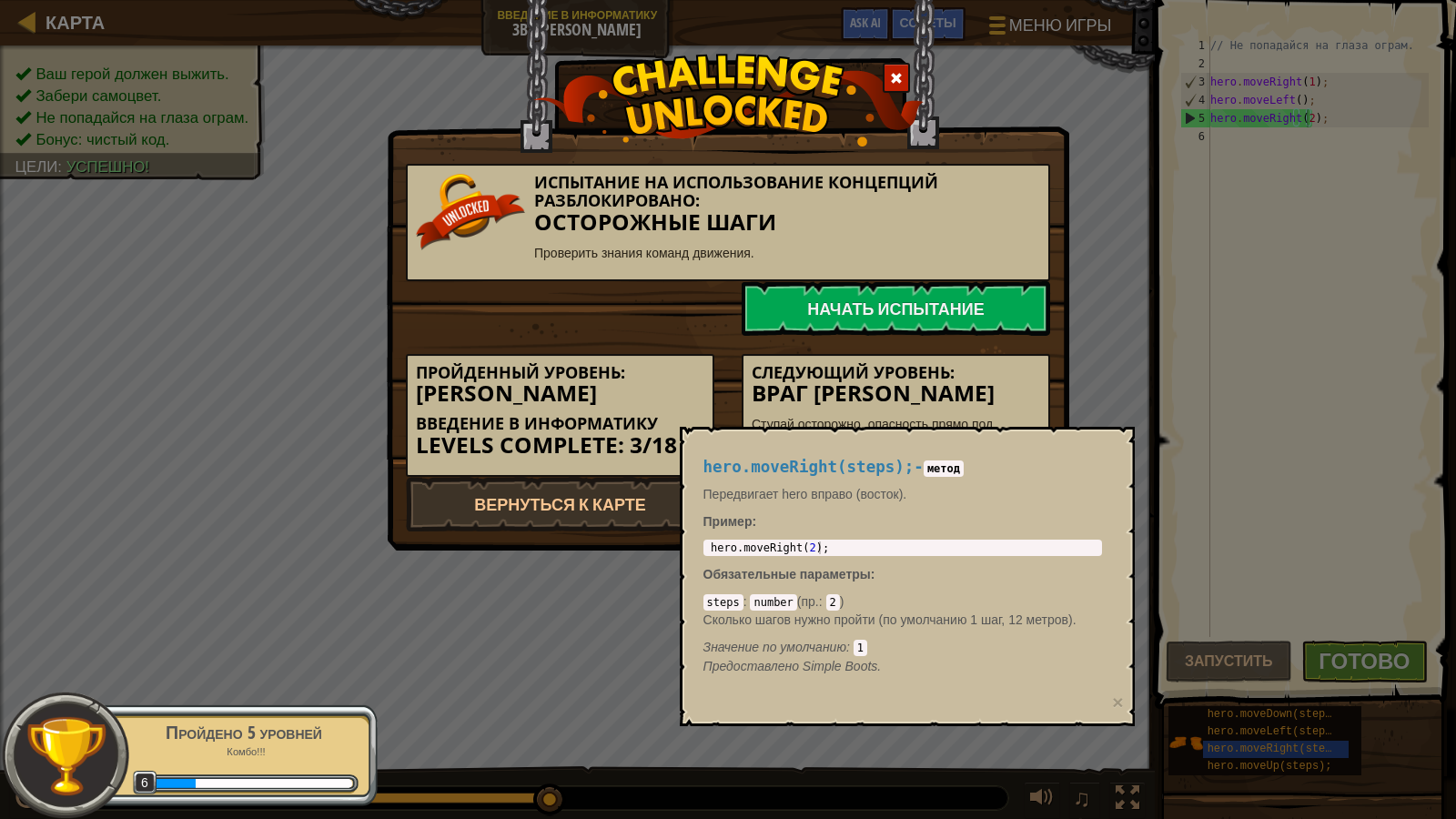
drag, startPoint x: 490, startPoint y: 346, endPoint x: 297, endPoint y: 315, distance: 195.5
click at [297, 315] on div "Испытание на использование концепций разблокировано: Осторожные шаги Проверить …" at bounding box center [728, 410] width 1456 height 819
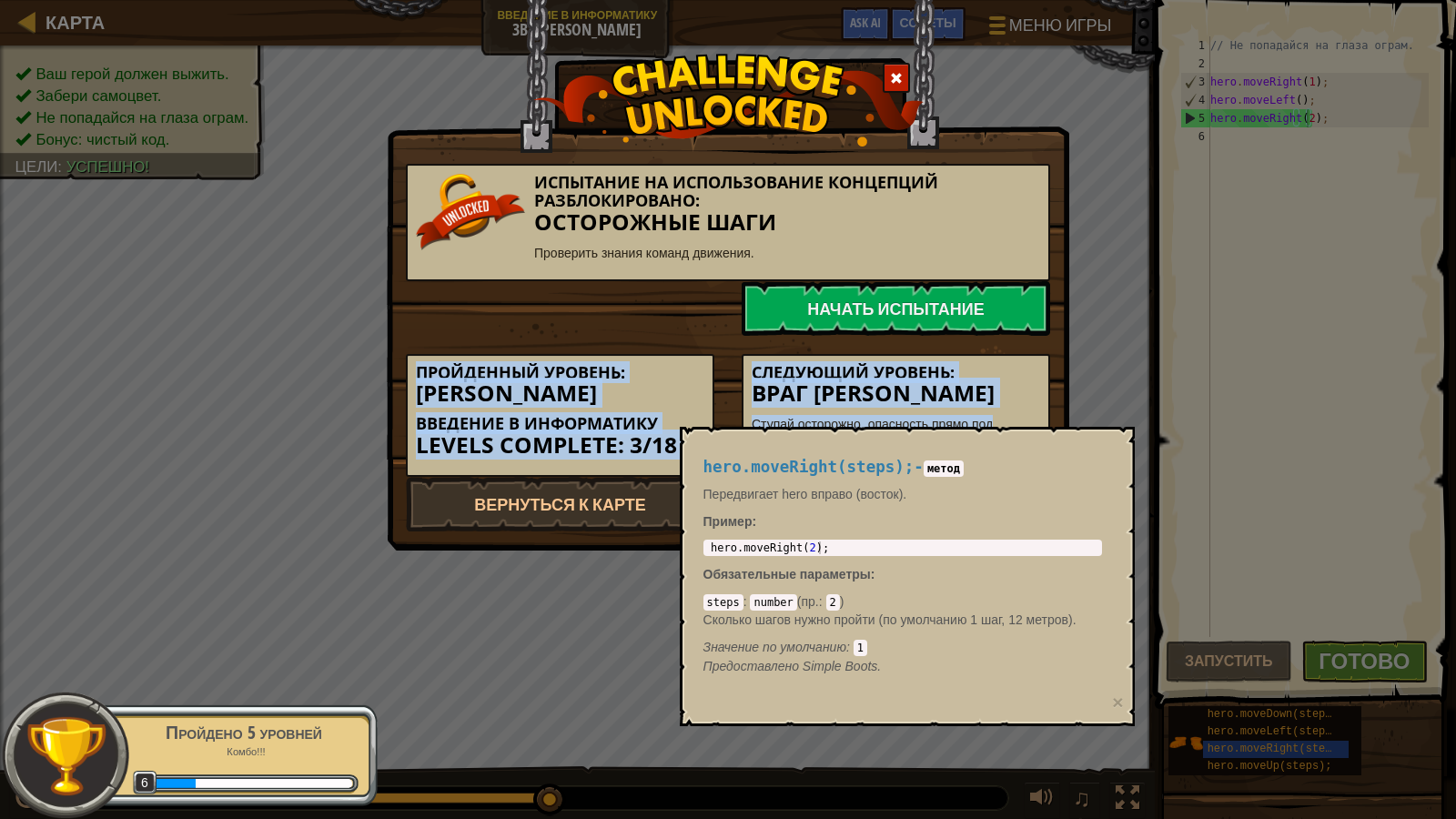
drag, startPoint x: 297, startPoint y: 315, endPoint x: 0, endPoint y: 529, distance: 366.1
click at [0, 529] on div "Испытание на использование концепций разблокировано: Осторожные шаги Проверить …" at bounding box center [728, 410] width 1456 height 819
